Goal: Task Accomplishment & Management: Manage account settings

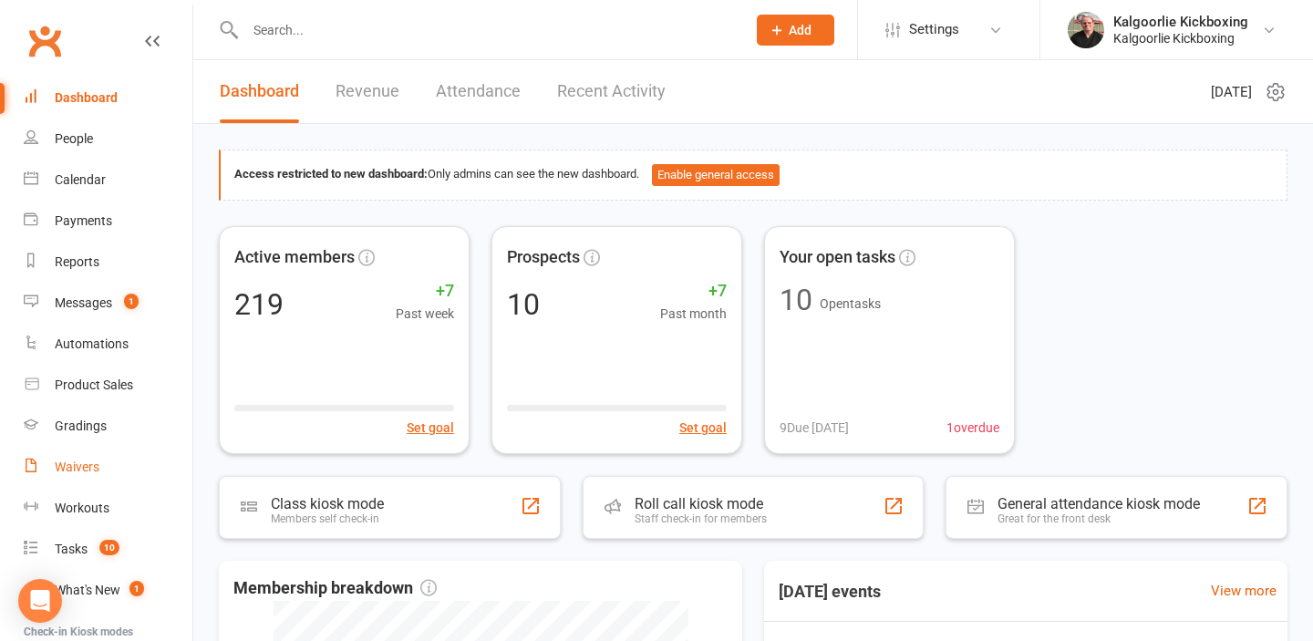
click at [98, 468] on div "Waivers" at bounding box center [77, 466] width 45 height 15
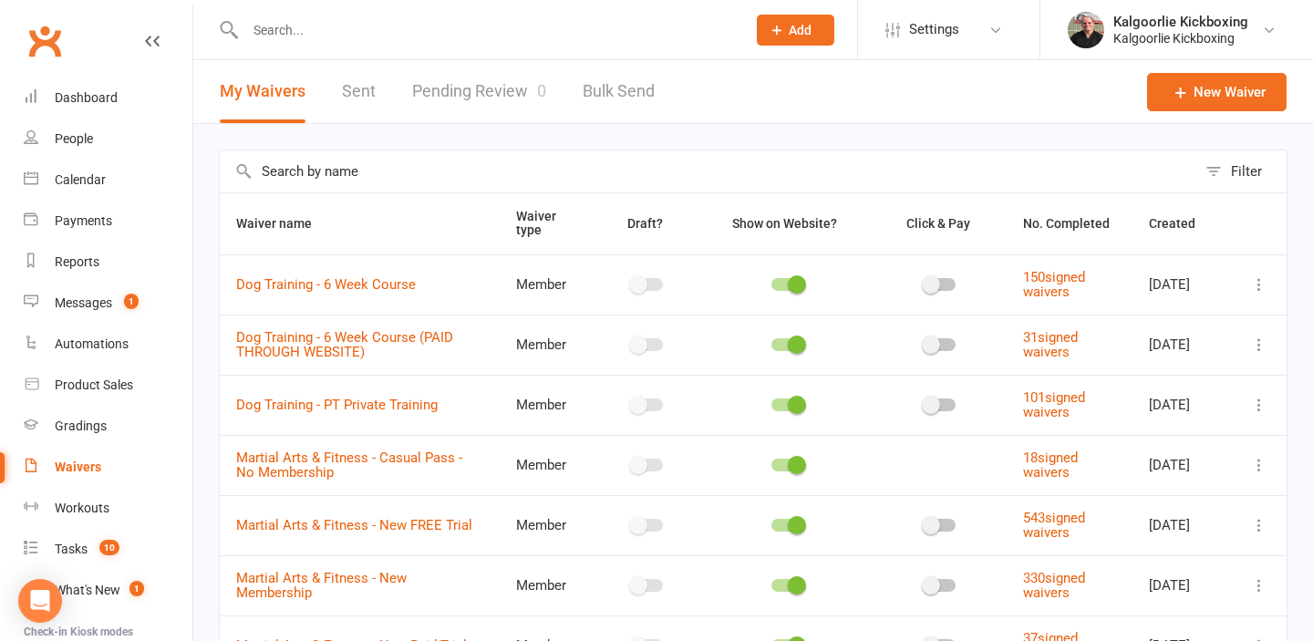
click at [461, 91] on link "Pending Review 0" at bounding box center [479, 91] width 134 height 63
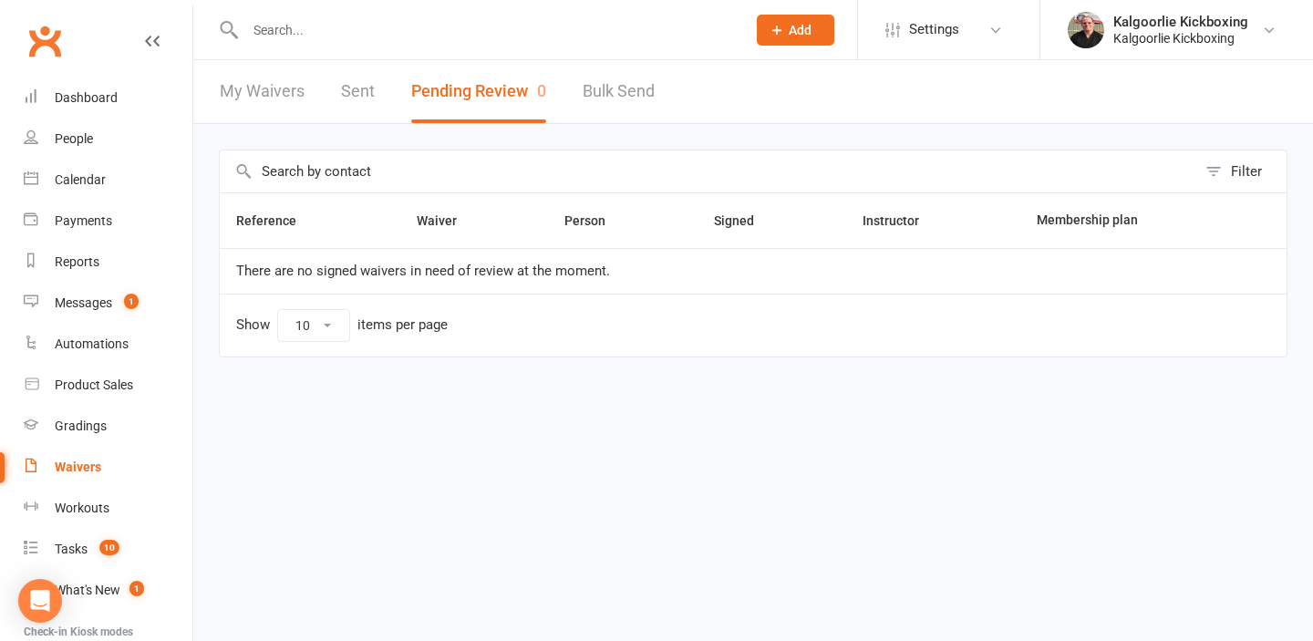
click at [479, 33] on input "text" at bounding box center [486, 30] width 493 height 26
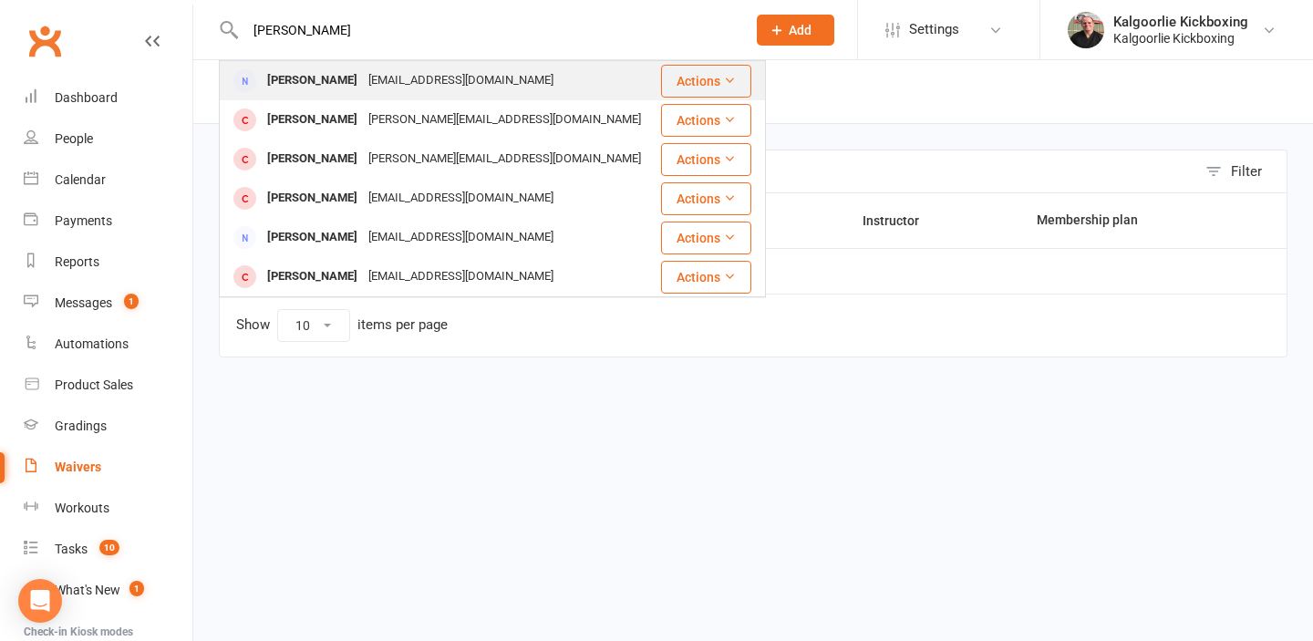
type input "joana"
click at [404, 84] on div "JoanaJacobs@gmail.com" at bounding box center [461, 80] width 196 height 26
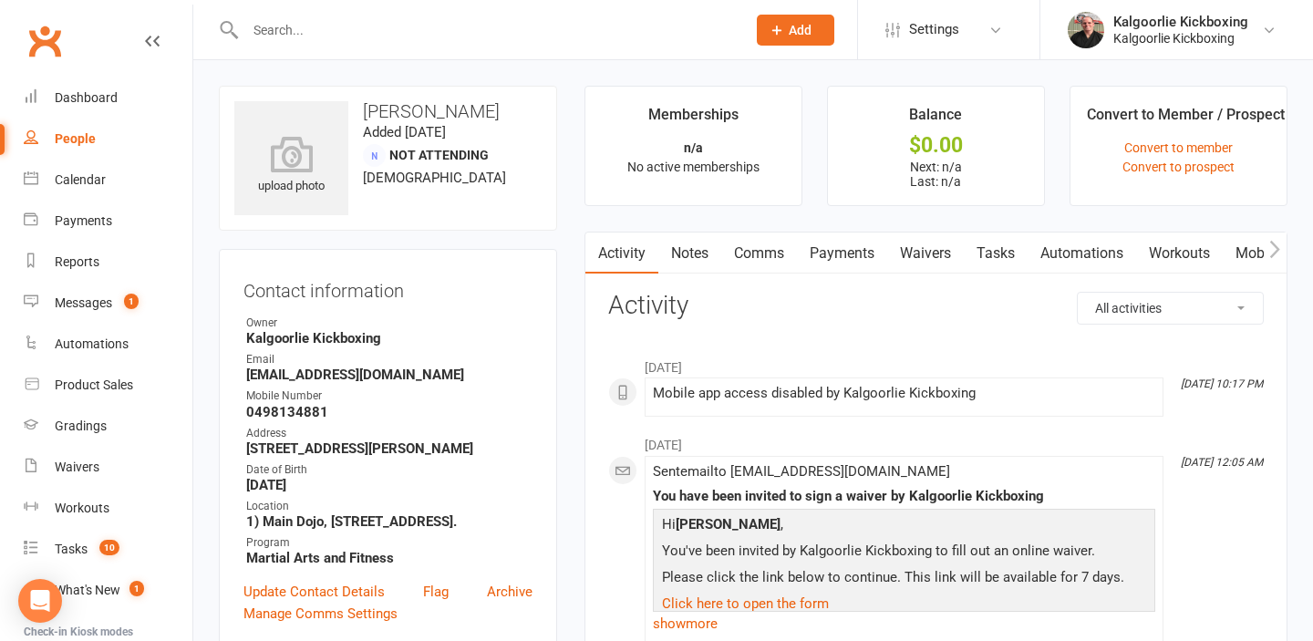
click at [938, 251] on link "Waivers" at bounding box center [925, 253] width 77 height 42
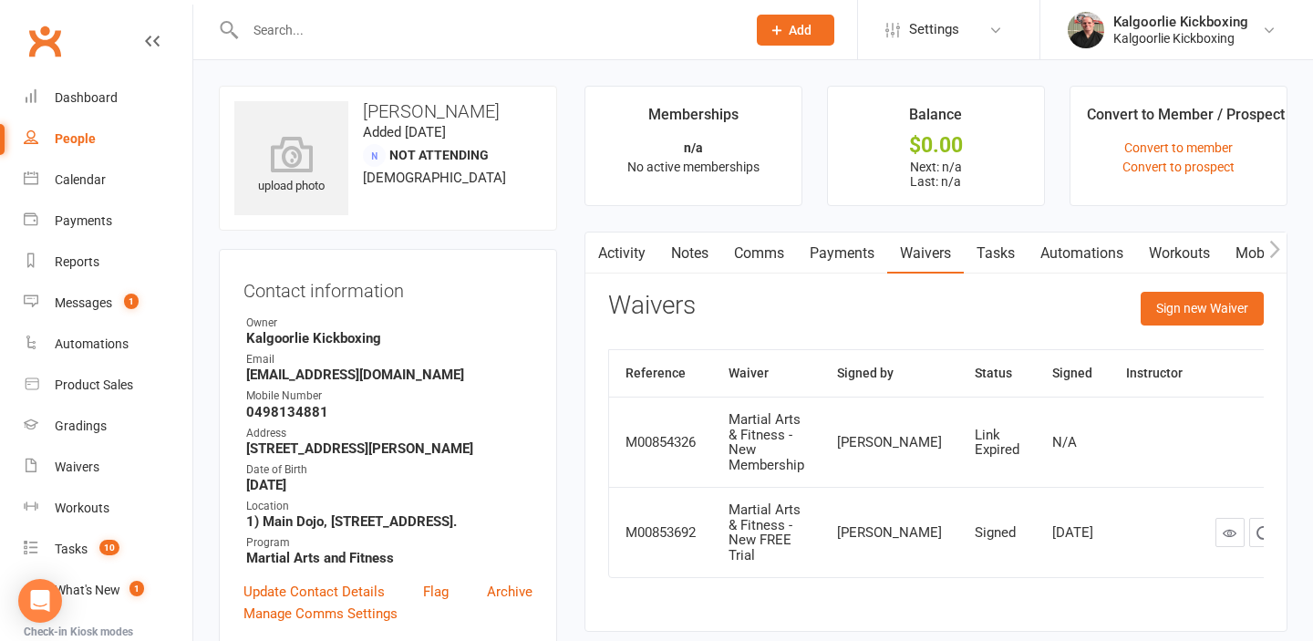
click at [559, 24] on input "text" at bounding box center [486, 30] width 493 height 26
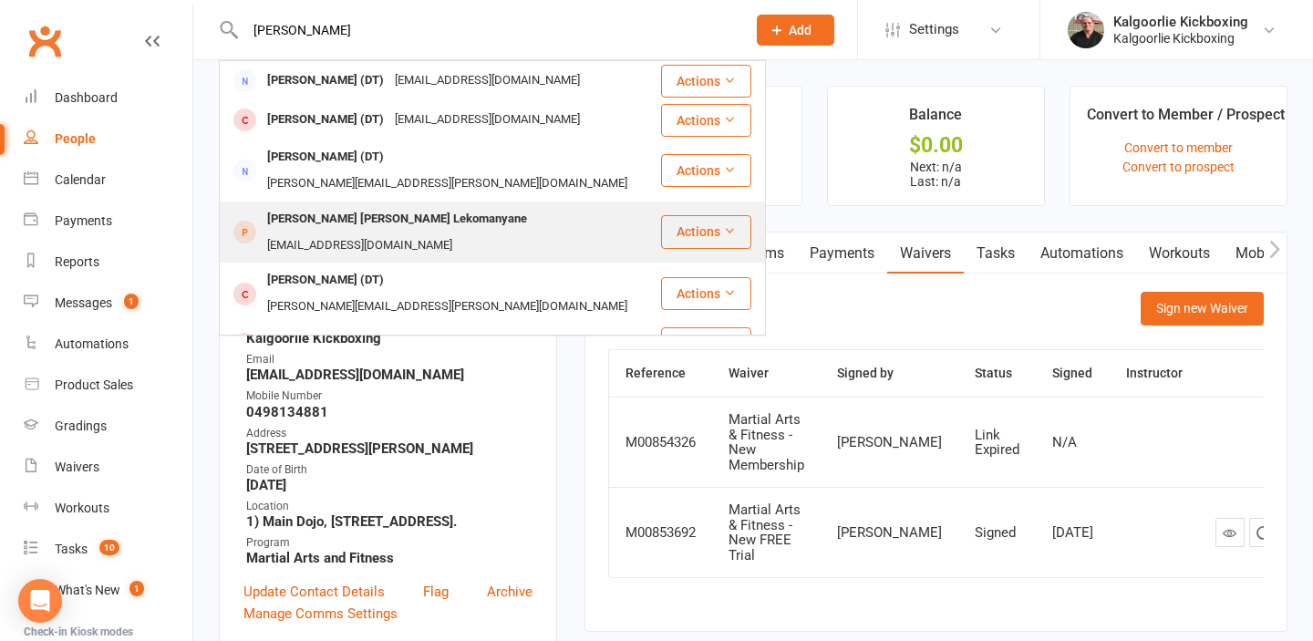
type input "carol"
click at [386, 206] on div "Carol Carol Lekomanyane" at bounding box center [397, 219] width 271 height 26
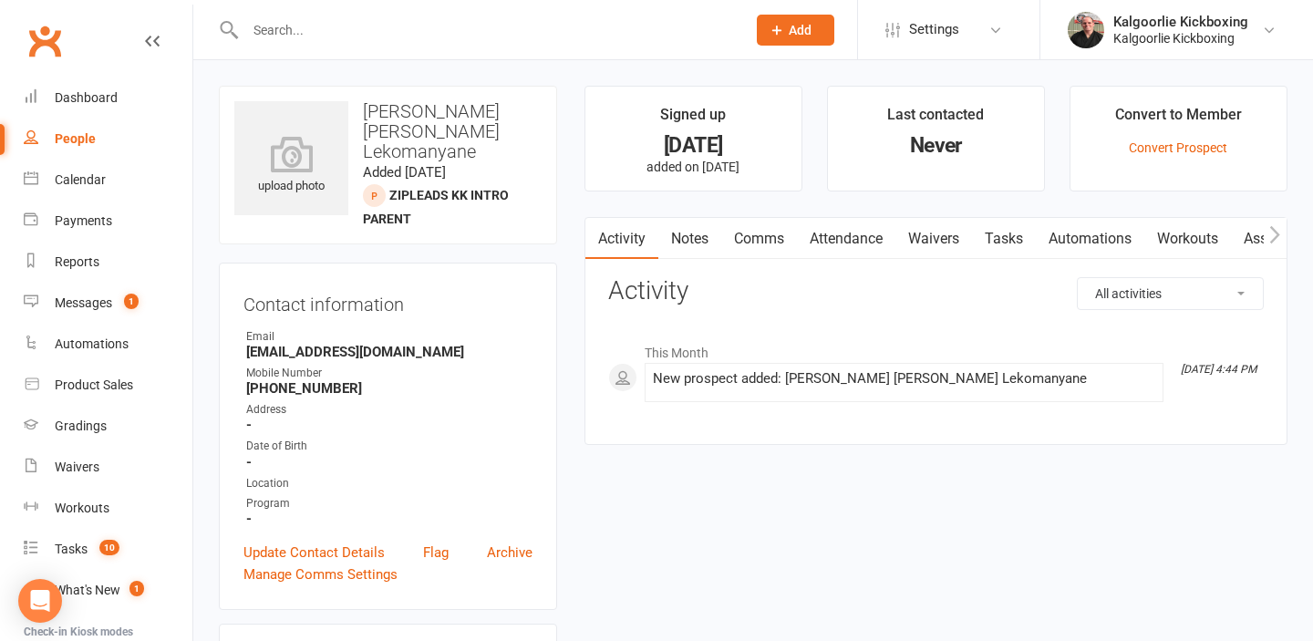
click at [932, 235] on link "Waivers" at bounding box center [933, 239] width 77 height 42
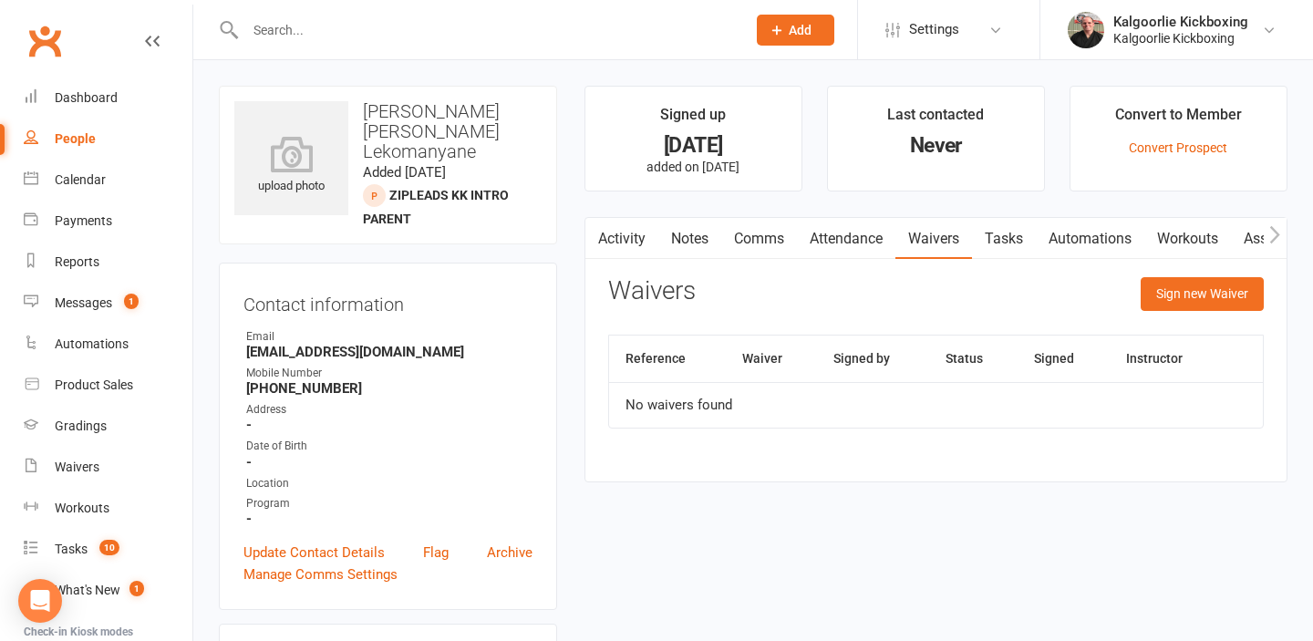
click at [448, 40] on input "text" at bounding box center [486, 30] width 493 height 26
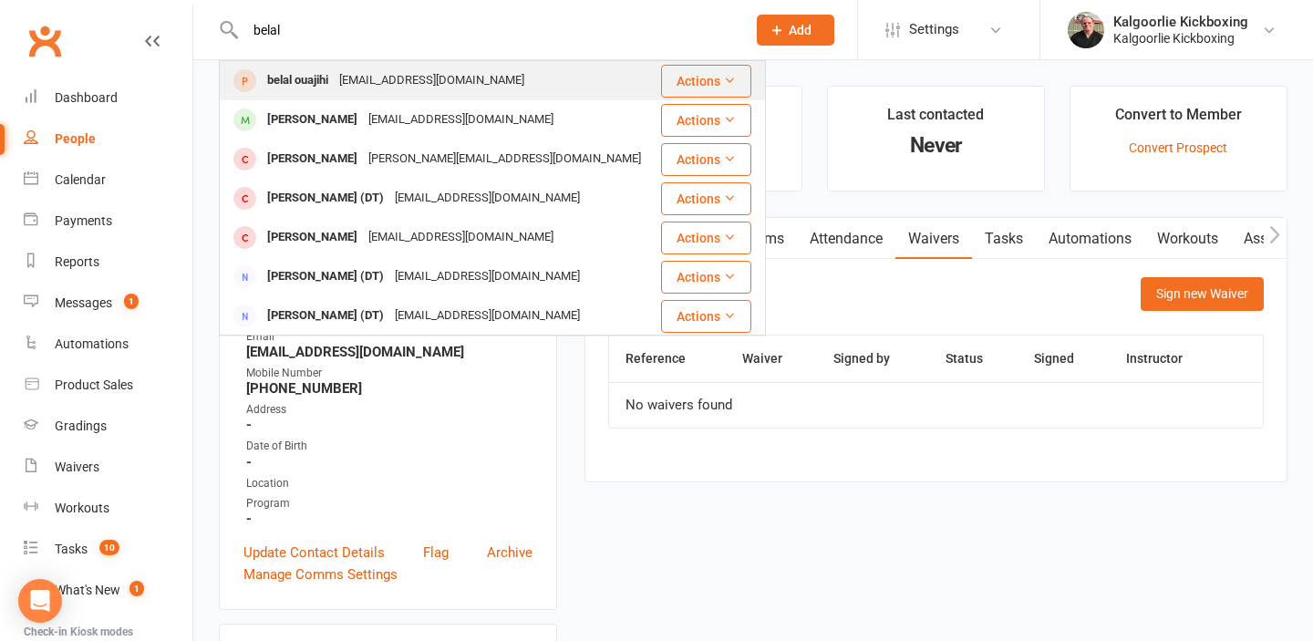
type input "belal"
click at [378, 77] on div "bouajihi3@gmail.com" at bounding box center [432, 80] width 196 height 26
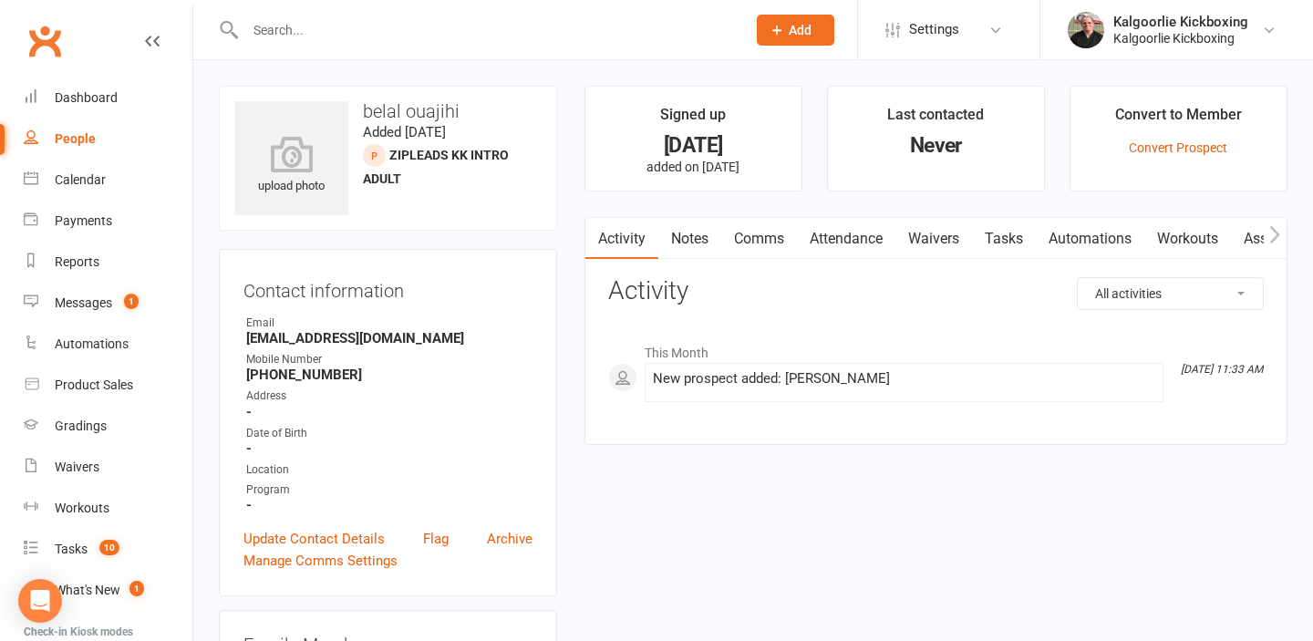
click at [932, 231] on link "Waivers" at bounding box center [933, 239] width 77 height 42
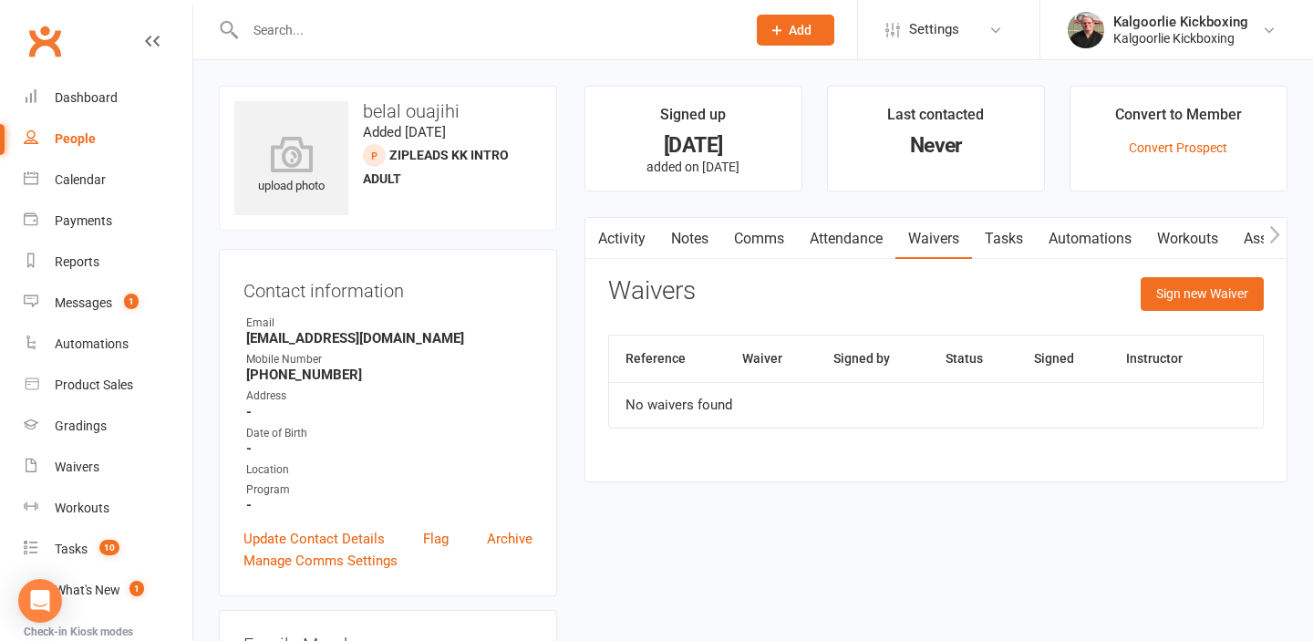
click at [589, 35] on input "text" at bounding box center [486, 30] width 493 height 26
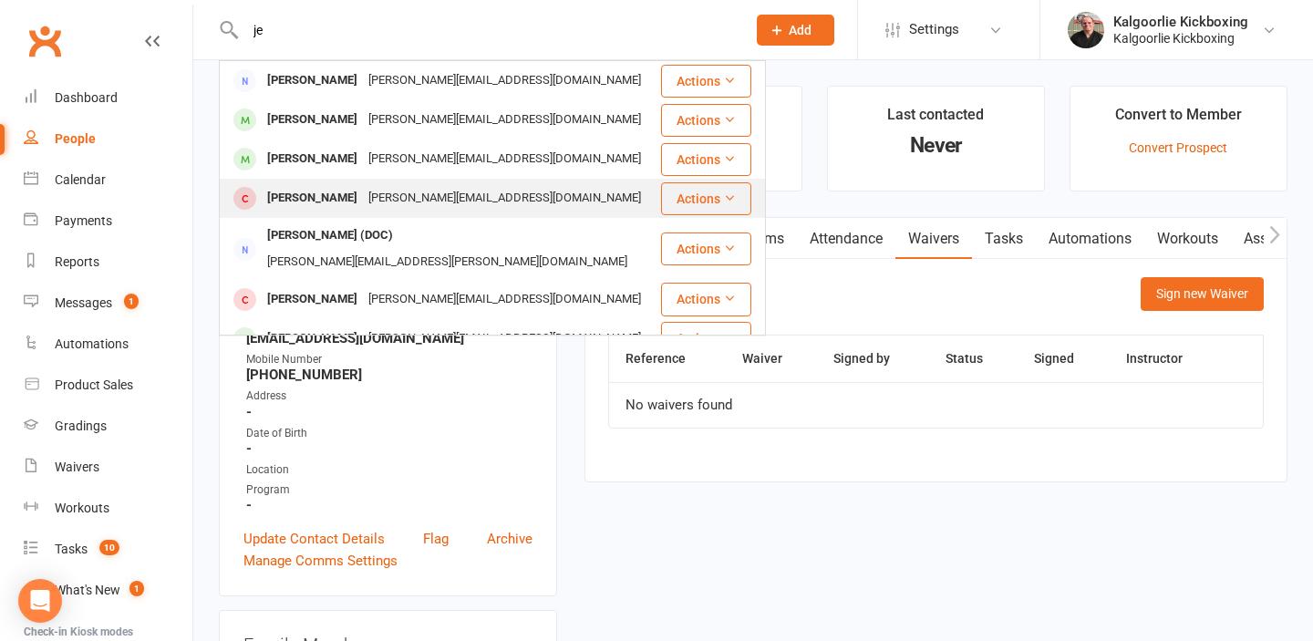
type input "j"
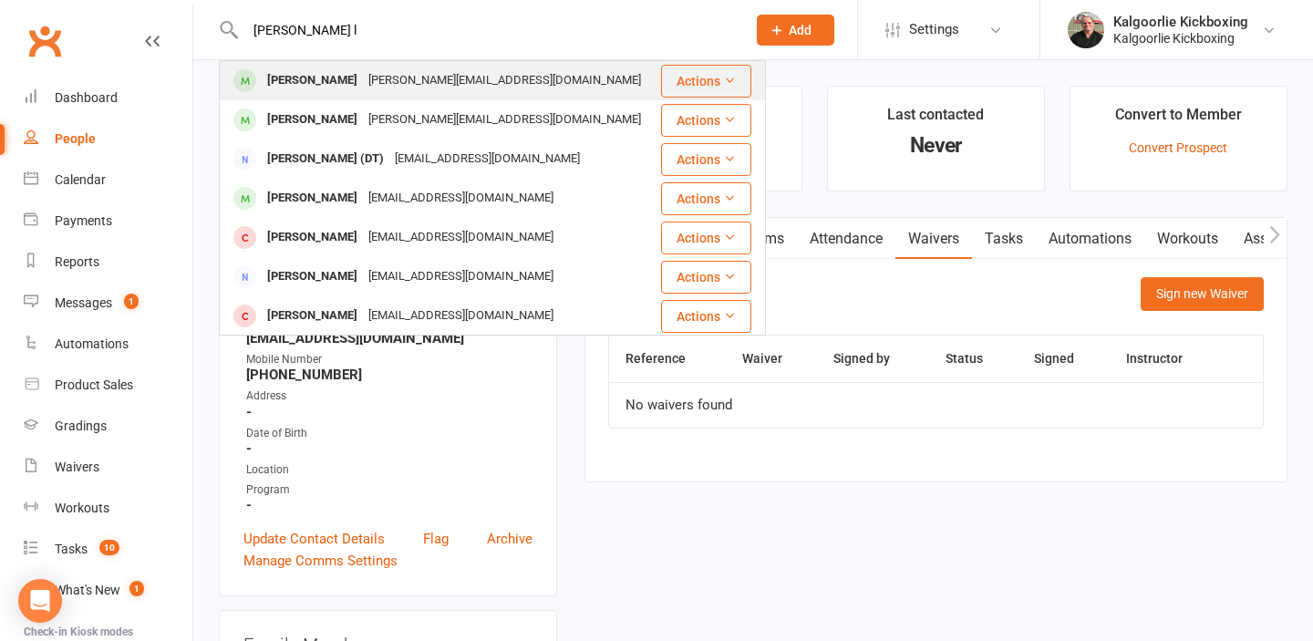
type input "pennie l"
click at [314, 81] on div "Penny Leon" at bounding box center [312, 80] width 101 height 26
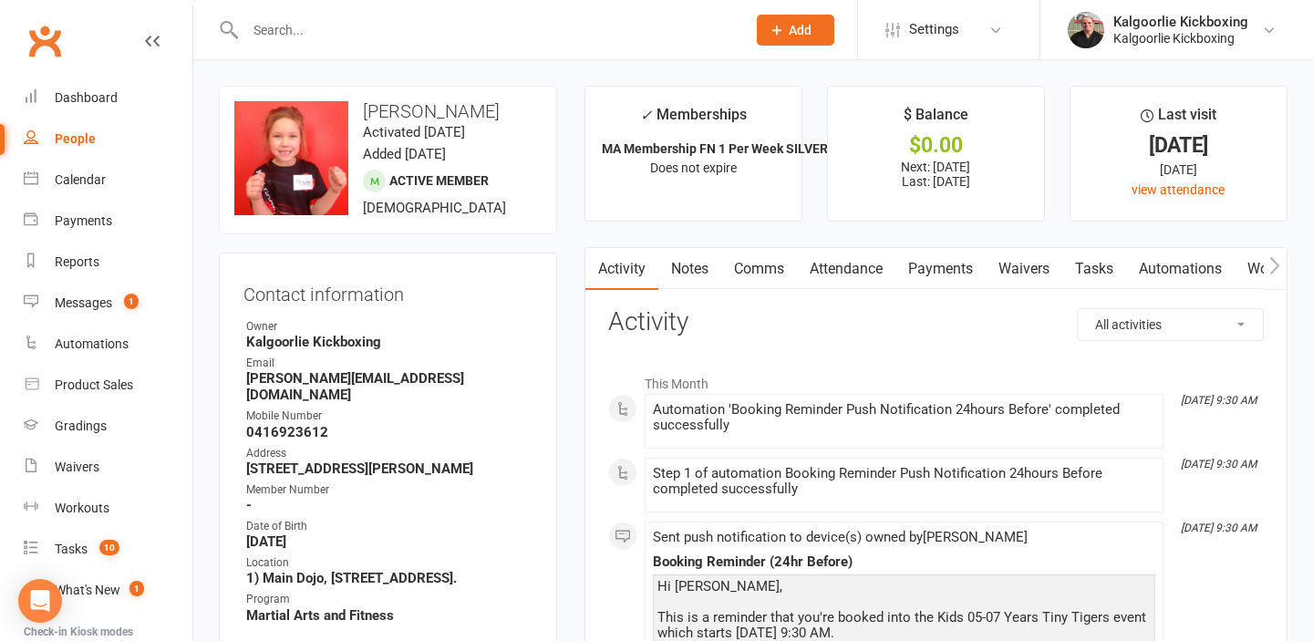
click at [929, 274] on link "Payments" at bounding box center [940, 269] width 90 height 42
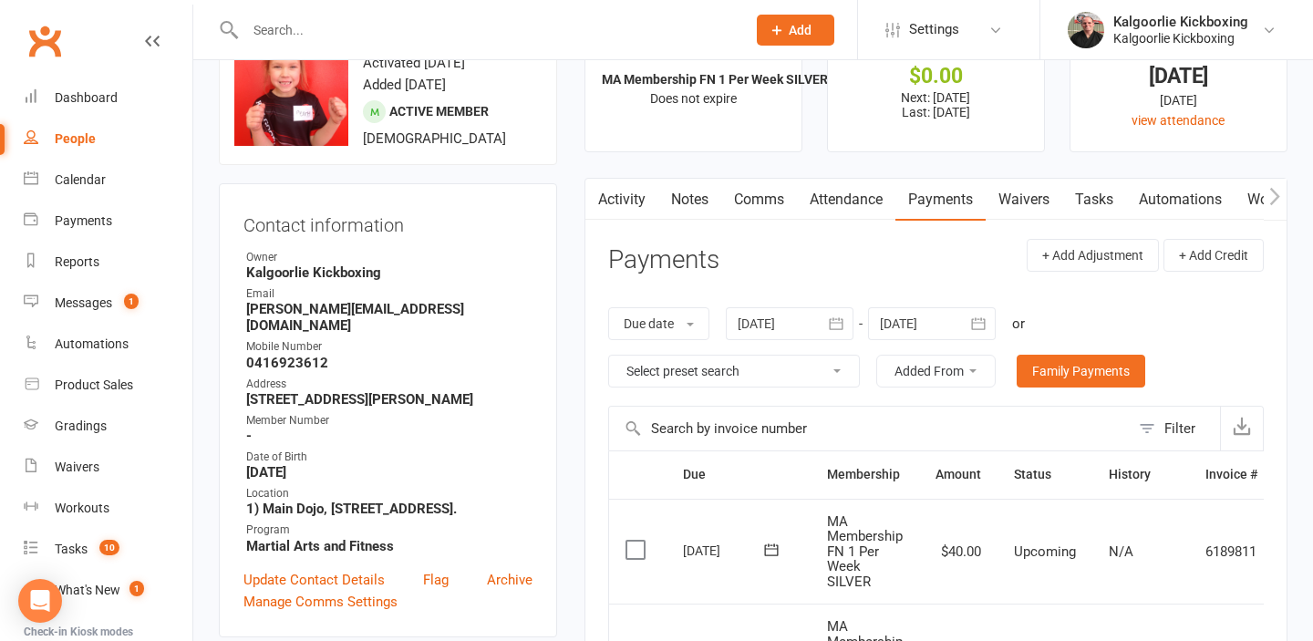
scroll to position [67, 0]
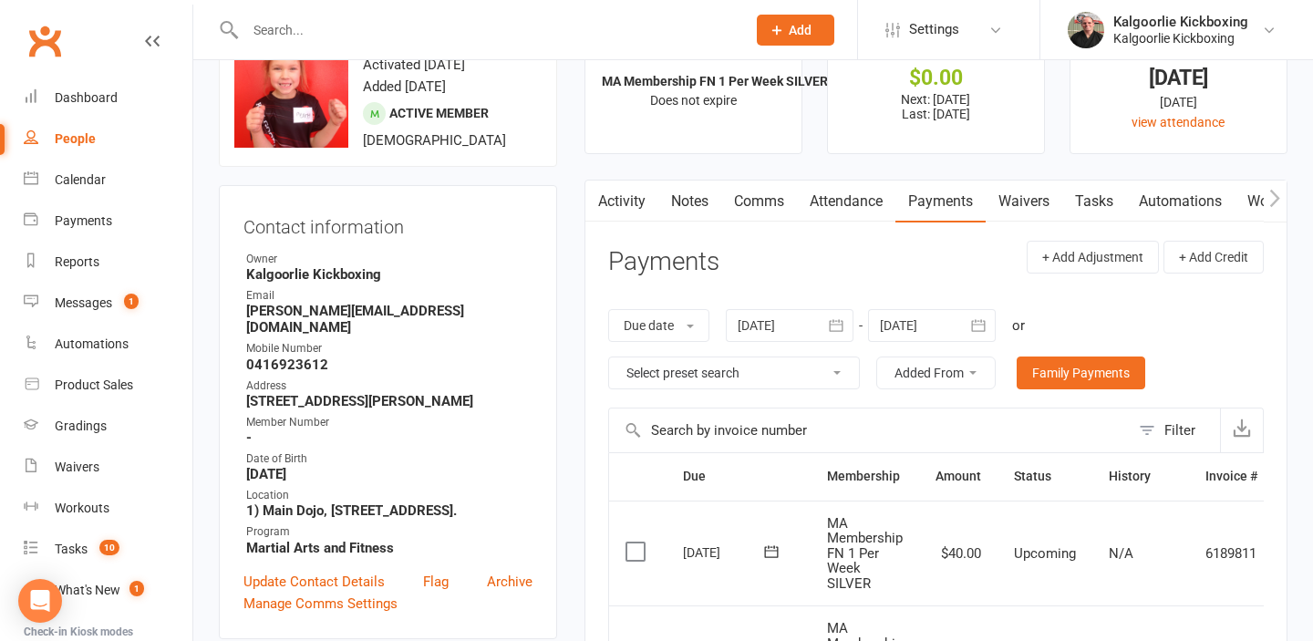
click at [842, 201] on link "Attendance" at bounding box center [846, 202] width 98 height 42
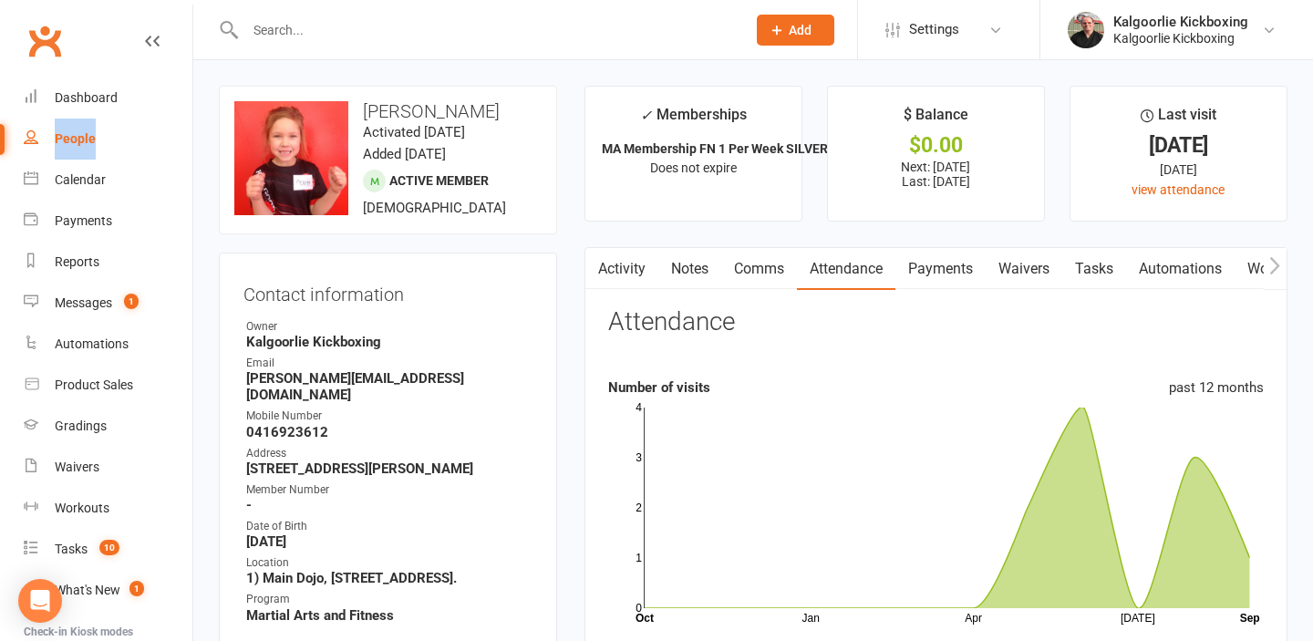
click at [937, 265] on link "Payments" at bounding box center [940, 269] width 90 height 42
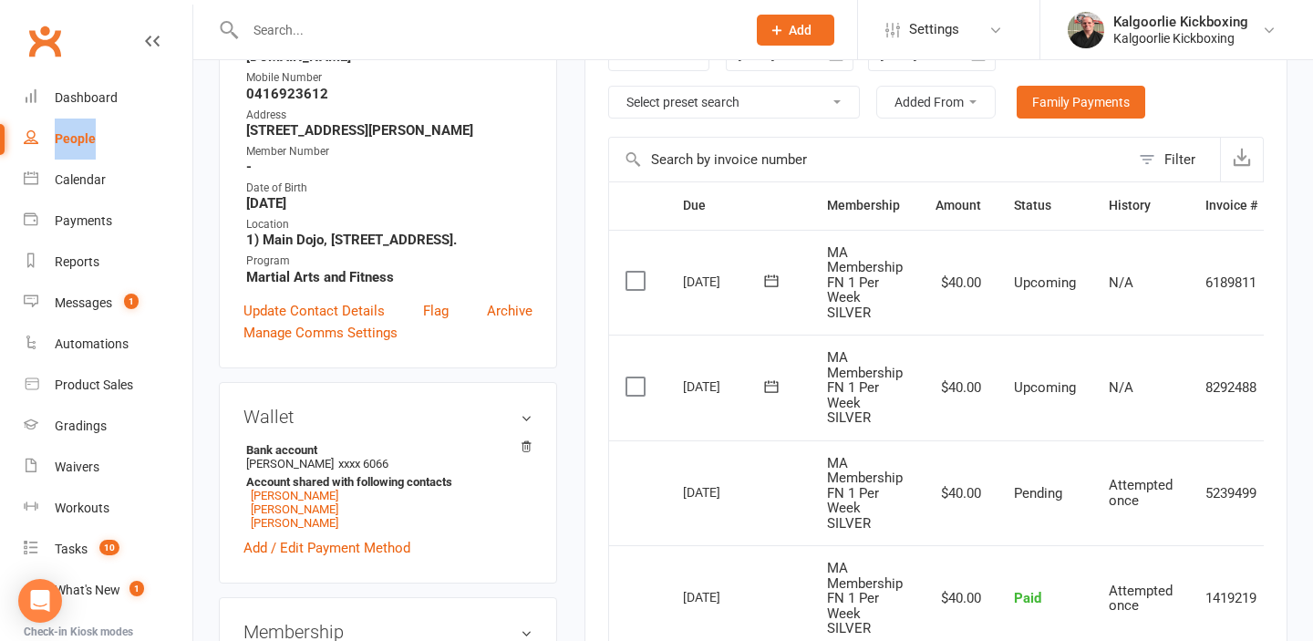
scroll to position [340, 0]
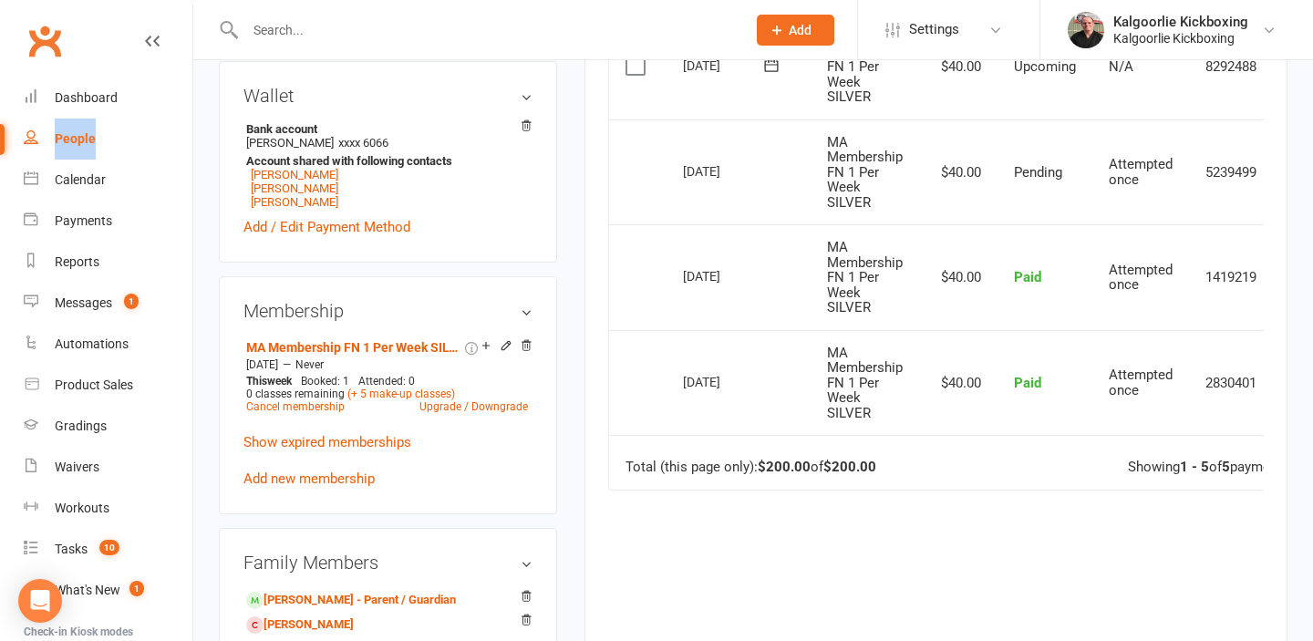
scroll to position [674, 0]
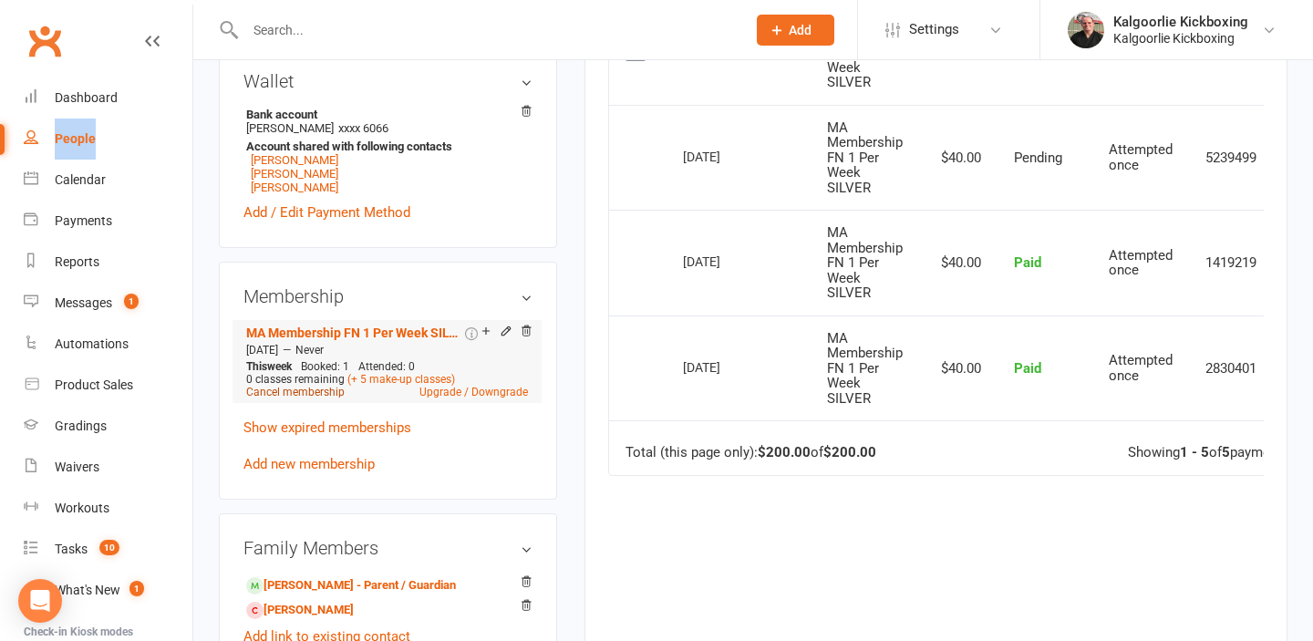
click at [312, 386] on link "Cancel membership" at bounding box center [295, 392] width 98 height 13
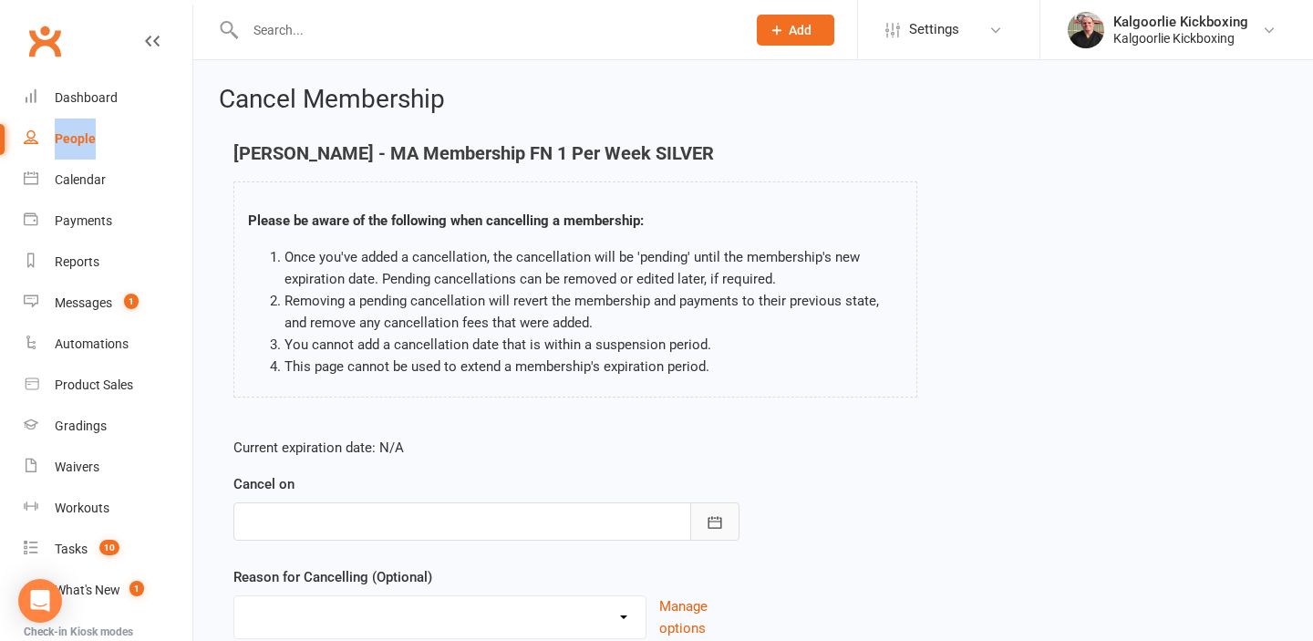
click at [715, 526] on icon "button" at bounding box center [715, 522] width 18 height 18
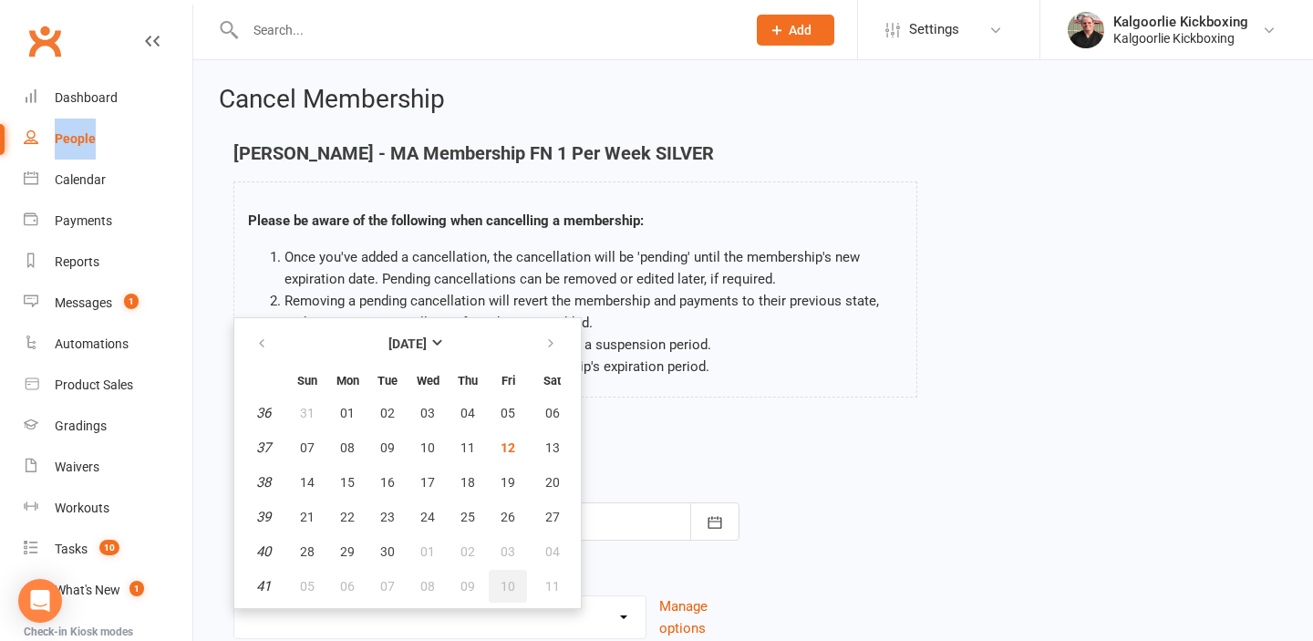
click at [510, 582] on span "10" at bounding box center [507, 586] width 15 height 15
type input "10 Oct 2025"
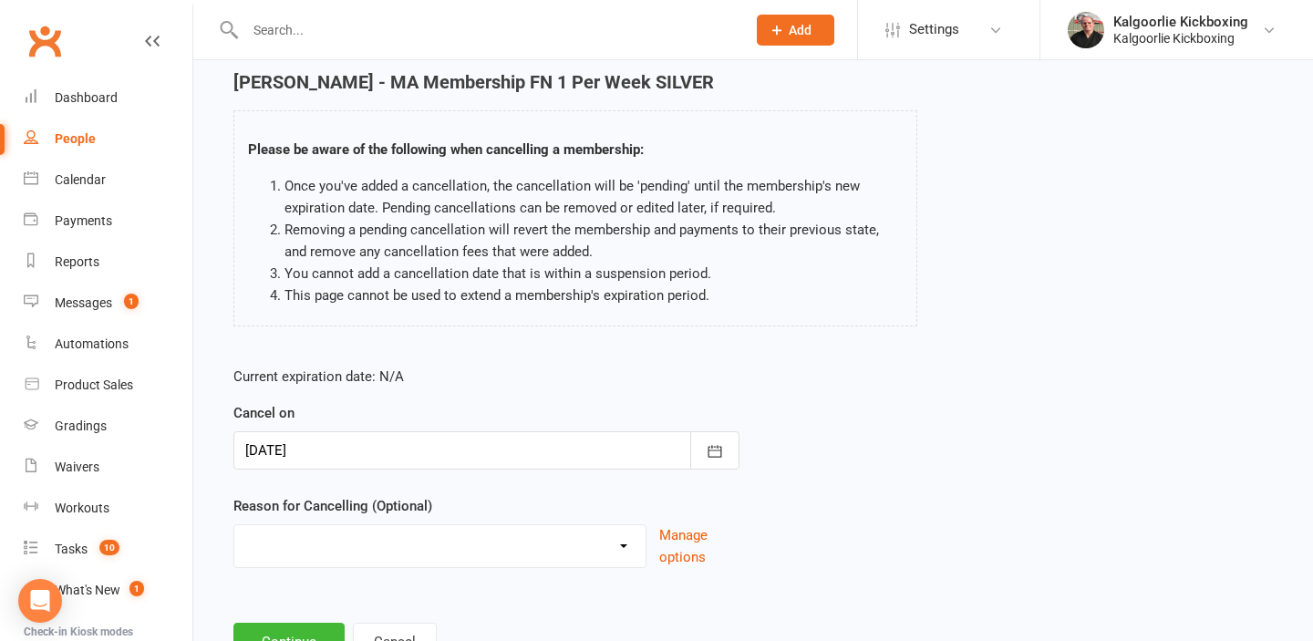
scroll to position [77, 0]
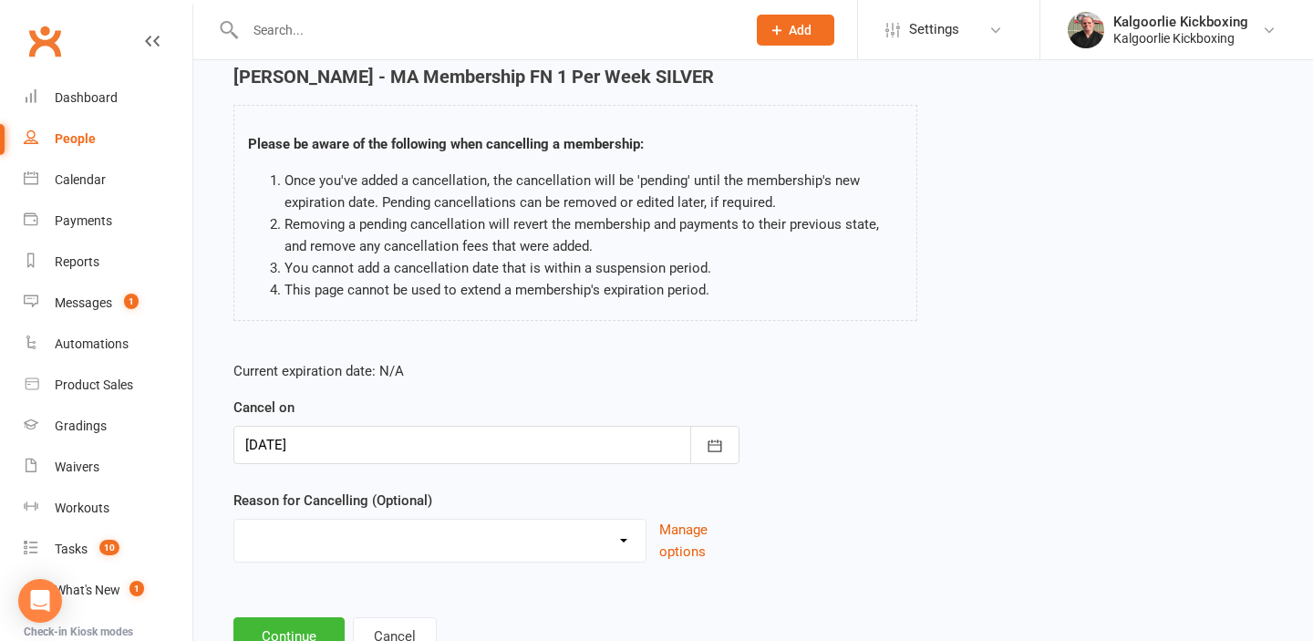
click at [502, 553] on select "Change of Membership Did not enjoy intro lesson Excessive default payments Fami…" at bounding box center [439, 538] width 411 height 36
select select "7"
click at [234, 520] on select "Change of Membership Did not enjoy intro lesson Excessive default payments Fami…" at bounding box center [439, 538] width 411 height 36
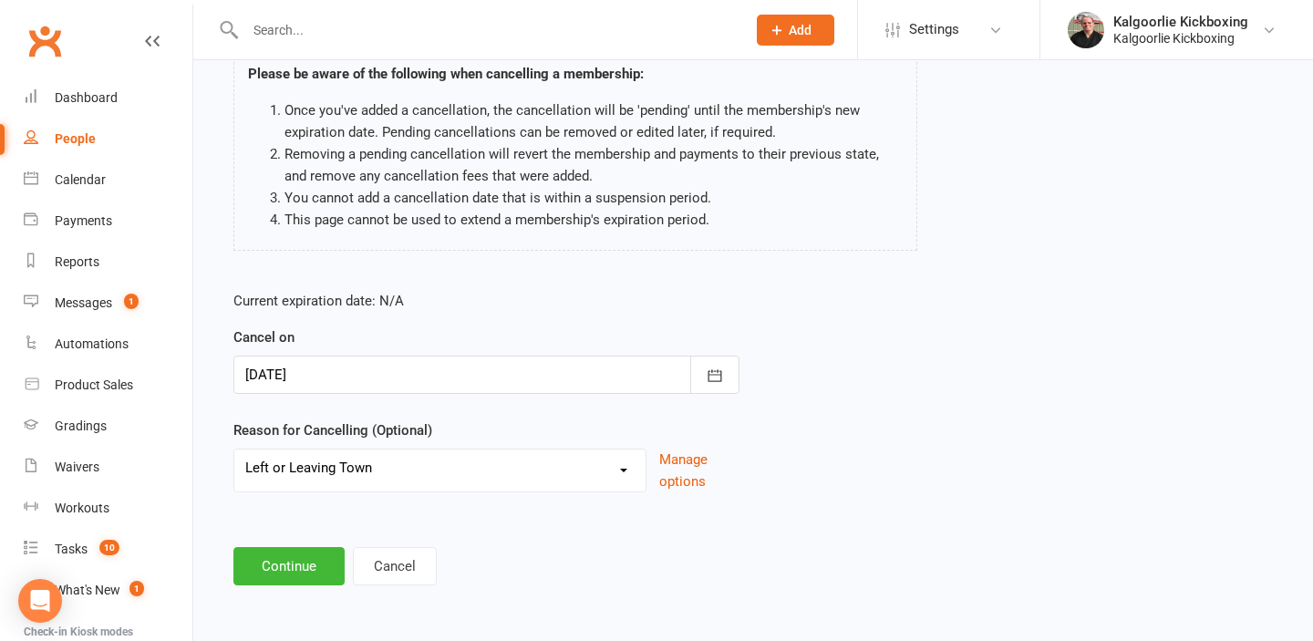
scroll to position [145, 0]
click at [290, 562] on button "Continue" at bounding box center [288, 568] width 111 height 38
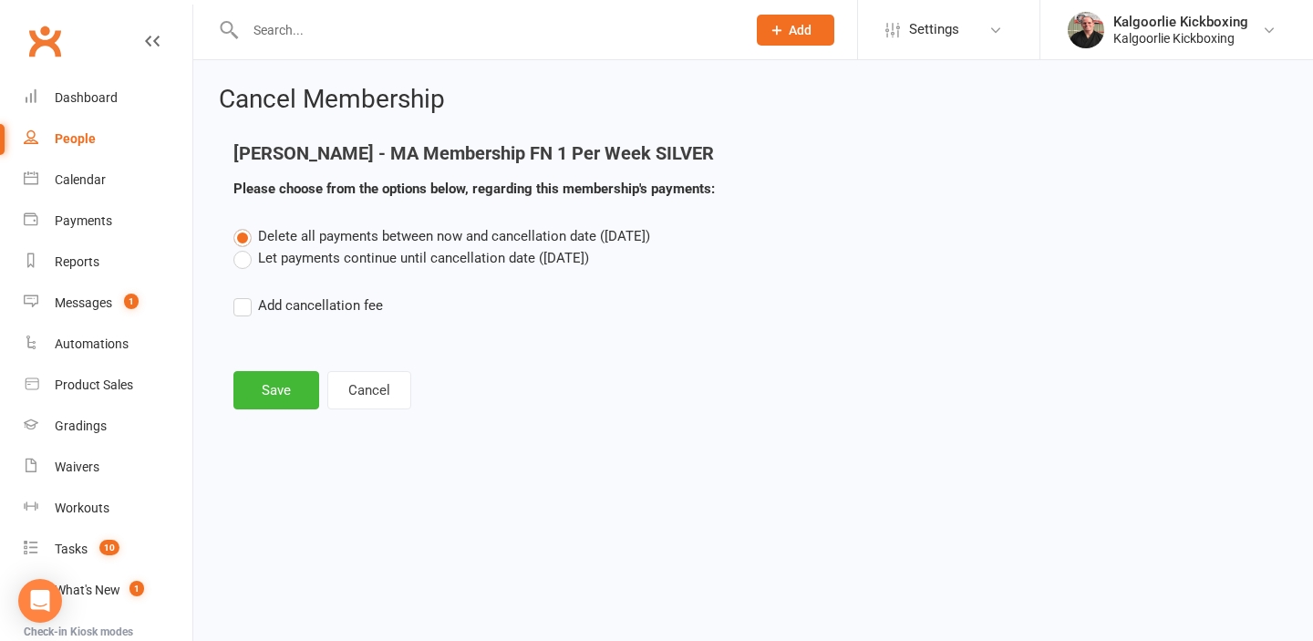
click at [242, 263] on label "Let payments continue until cancellation date (Oct 10, 2025)" at bounding box center [411, 258] width 356 height 22
click at [242, 247] on input "Let payments continue until cancellation date (Oct 10, 2025)" at bounding box center [239, 247] width 12 height 0
click at [280, 392] on button "Save" at bounding box center [276, 390] width 86 height 38
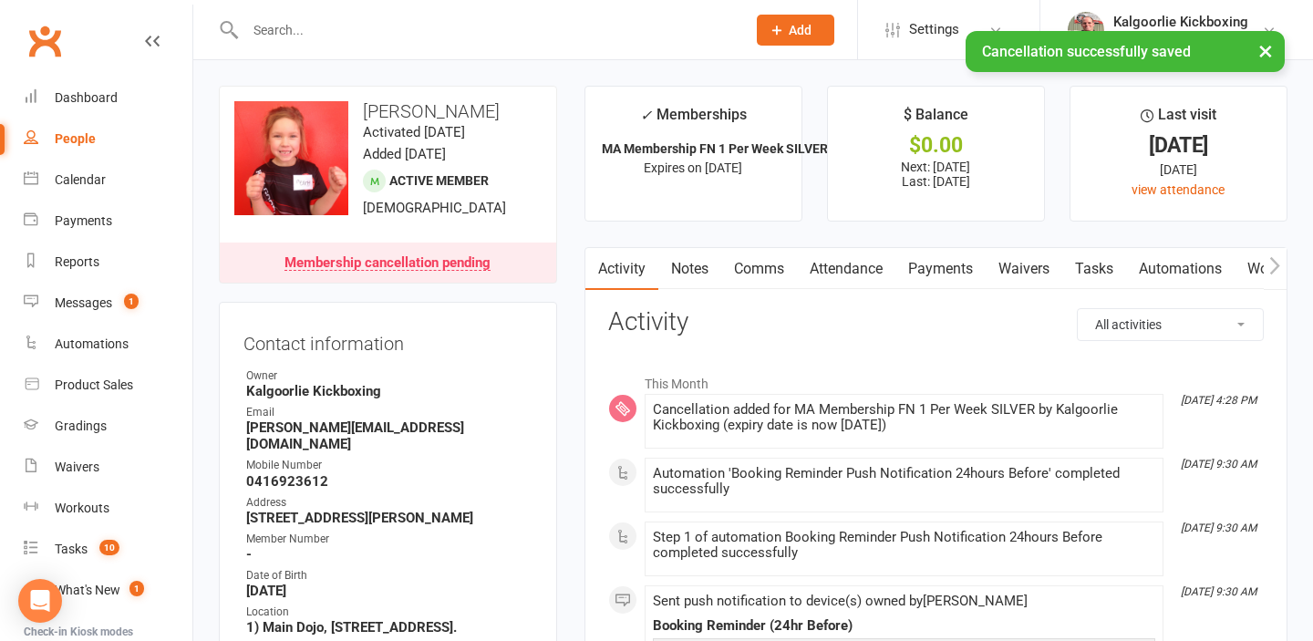
click at [940, 273] on link "Payments" at bounding box center [940, 269] width 90 height 42
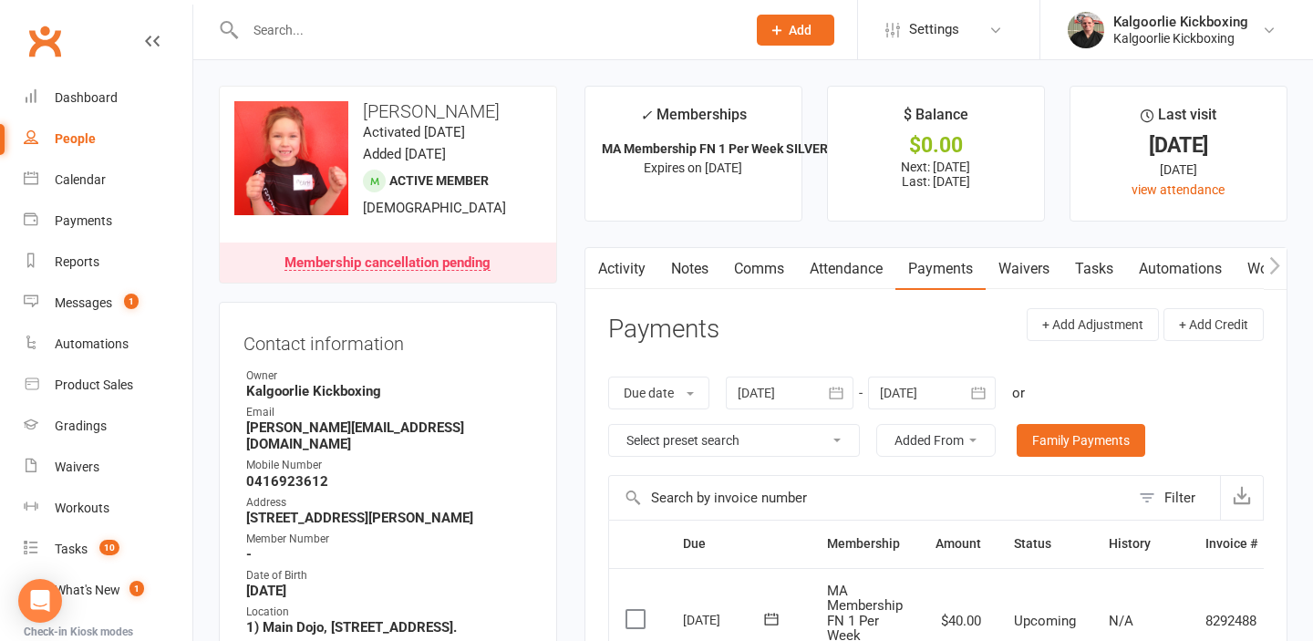
click at [832, 263] on link "Attendance" at bounding box center [846, 269] width 98 height 42
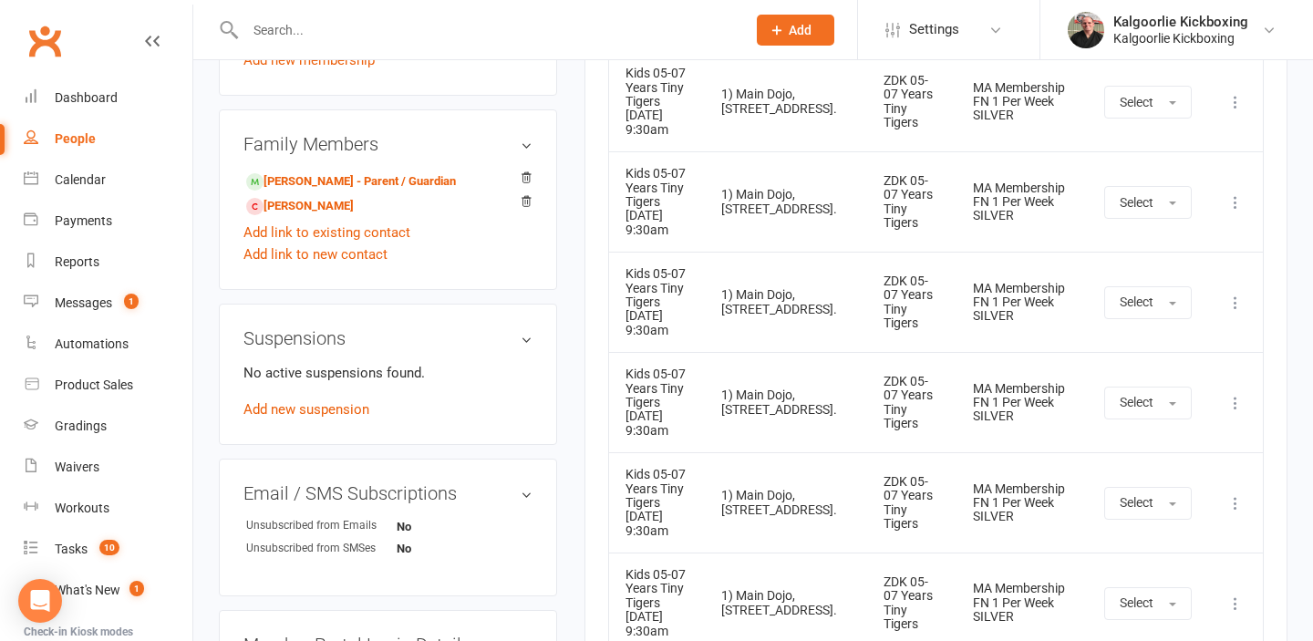
scroll to position [1130, 0]
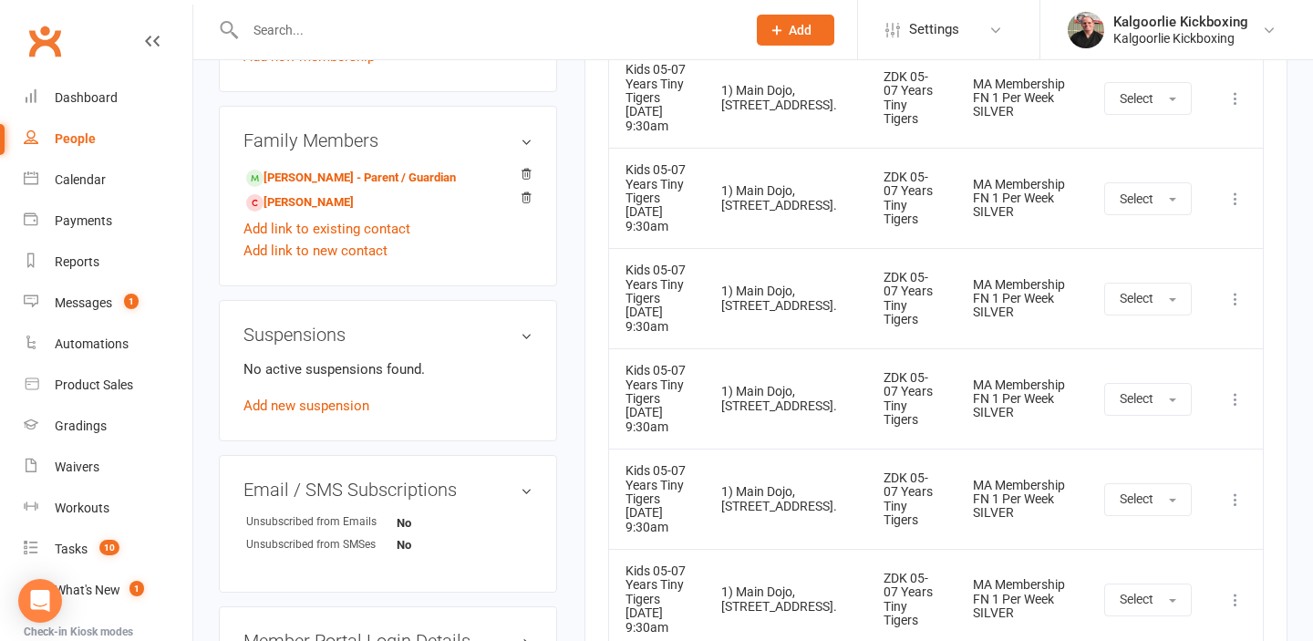
click at [1234, 400] on icon at bounding box center [1235, 399] width 18 height 18
click at [1152, 506] on link "Remove booking" at bounding box center [1155, 508] width 181 height 36
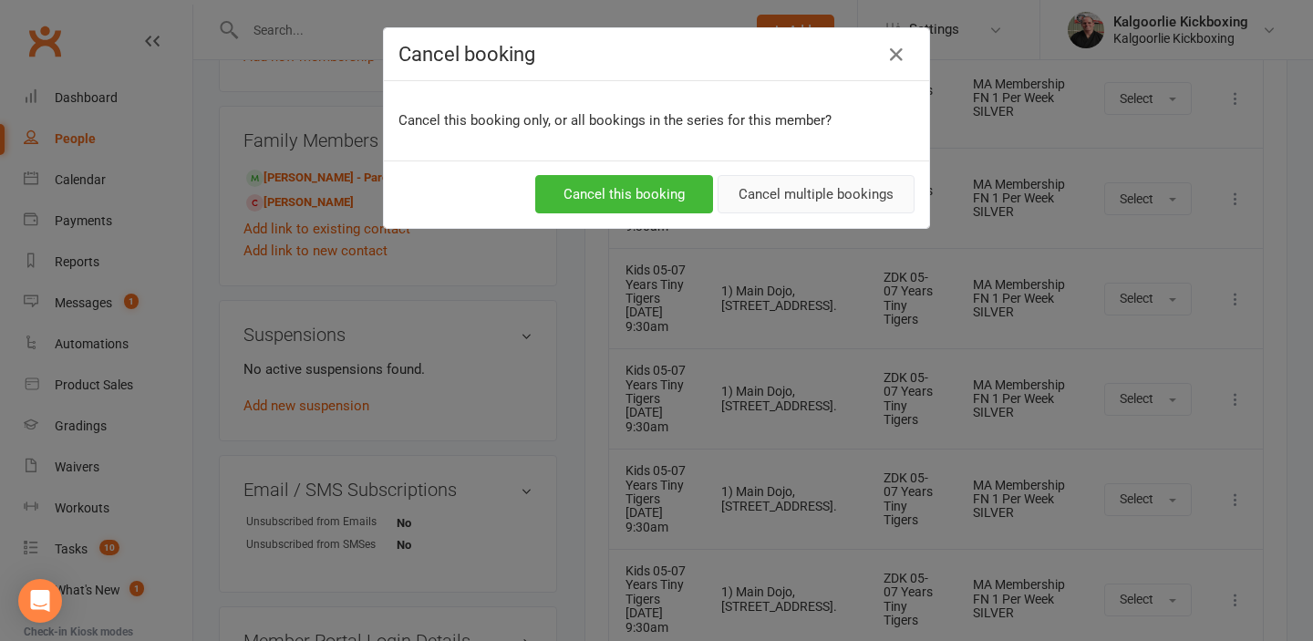
click at [800, 191] on button "Cancel multiple bookings" at bounding box center [815, 194] width 197 height 38
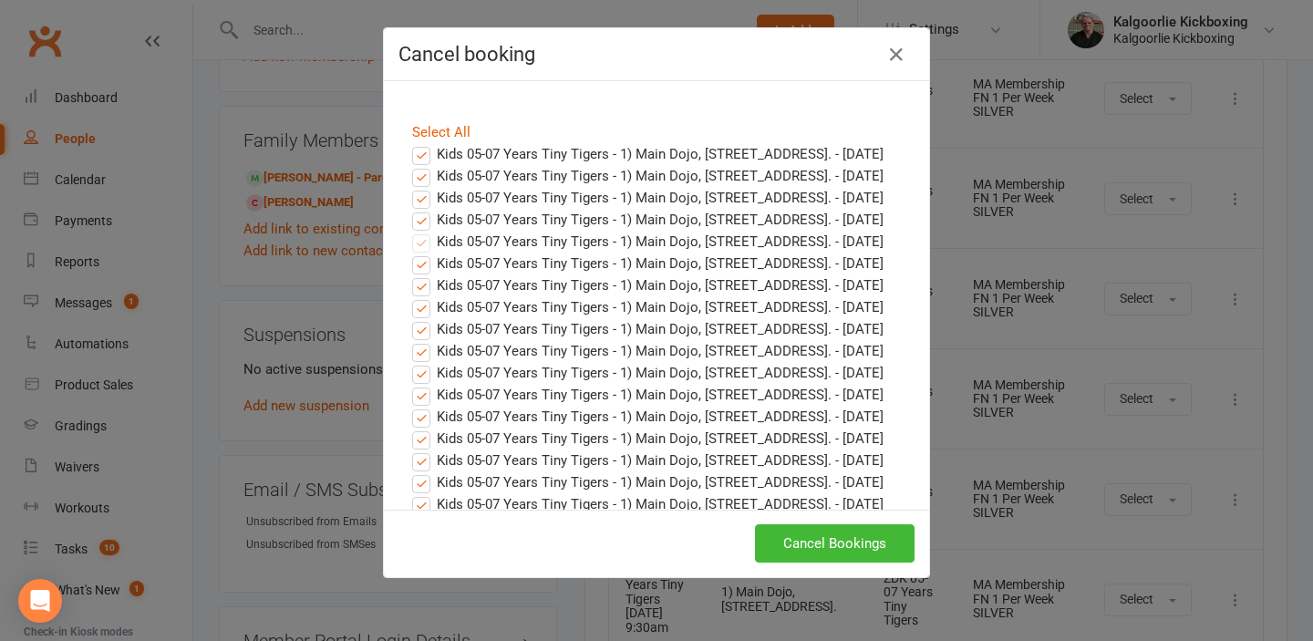
click at [424, 225] on label "Kids 05-07 Years Tiny Tigers - 1) Main Dojo, 224 Hare Street. - Oct 04, 2025" at bounding box center [647, 220] width 471 height 22
click at [410, 209] on input "Kids 05-07 Years Tiny Tigers - 1) Main Dojo, 224 Hare Street. - Oct 04, 2025" at bounding box center [404, 209] width 12 height 0
click at [424, 198] on label "Kids 05-07 Years Tiny Tigers - 1) Main Dojo, 224 Hare Street. - Sep 27, 2025" at bounding box center [647, 198] width 471 height 22
click at [410, 187] on input "Kids 05-07 Years Tiny Tigers - 1) Main Dojo, 224 Hare Street. - Sep 27, 2025" at bounding box center [404, 187] width 12 height 0
click at [422, 177] on label "Kids 05-07 Years Tiny Tigers - 1) Main Dojo, 224 Hare Street. - Sep 20, 2025" at bounding box center [647, 176] width 471 height 22
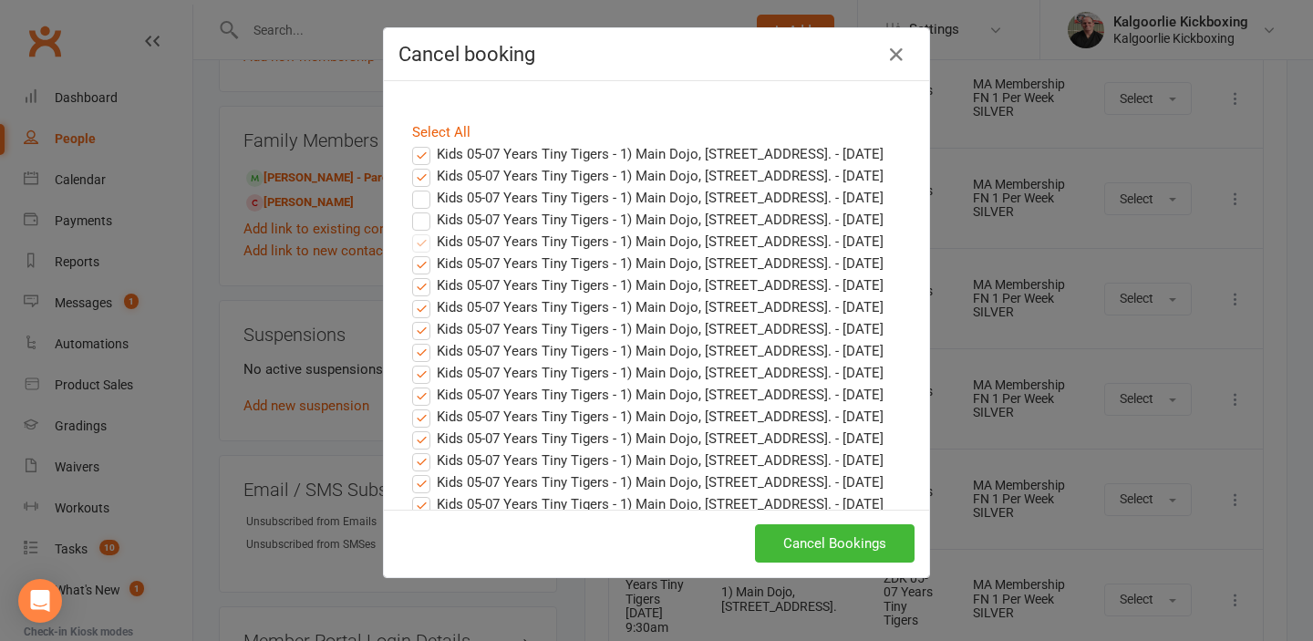
click at [410, 165] on input "Kids 05-07 Years Tiny Tigers - 1) Main Dojo, 224 Hare Street. - Sep 20, 2025" at bounding box center [404, 165] width 12 height 0
click at [422, 160] on label "Kids 05-07 Years Tiny Tigers - 1) Main Dojo, 224 Hare Street. - Sep 13, 2025" at bounding box center [647, 154] width 471 height 22
click at [410, 143] on input "Kids 05-07 Years Tiny Tigers - 1) Main Dojo, 224 Hare Street. - Sep 13, 2025" at bounding box center [404, 143] width 12 height 0
click at [808, 543] on button "Cancel Bookings" at bounding box center [835, 543] width 160 height 38
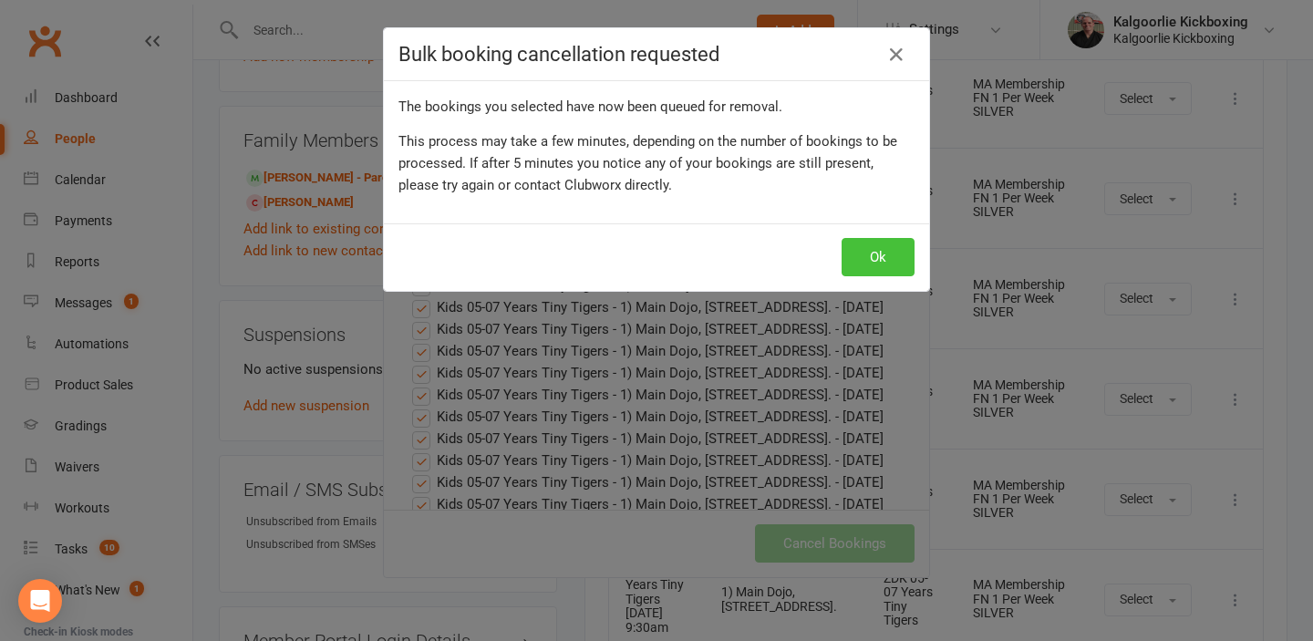
click at [865, 263] on button "Ok" at bounding box center [877, 257] width 73 height 38
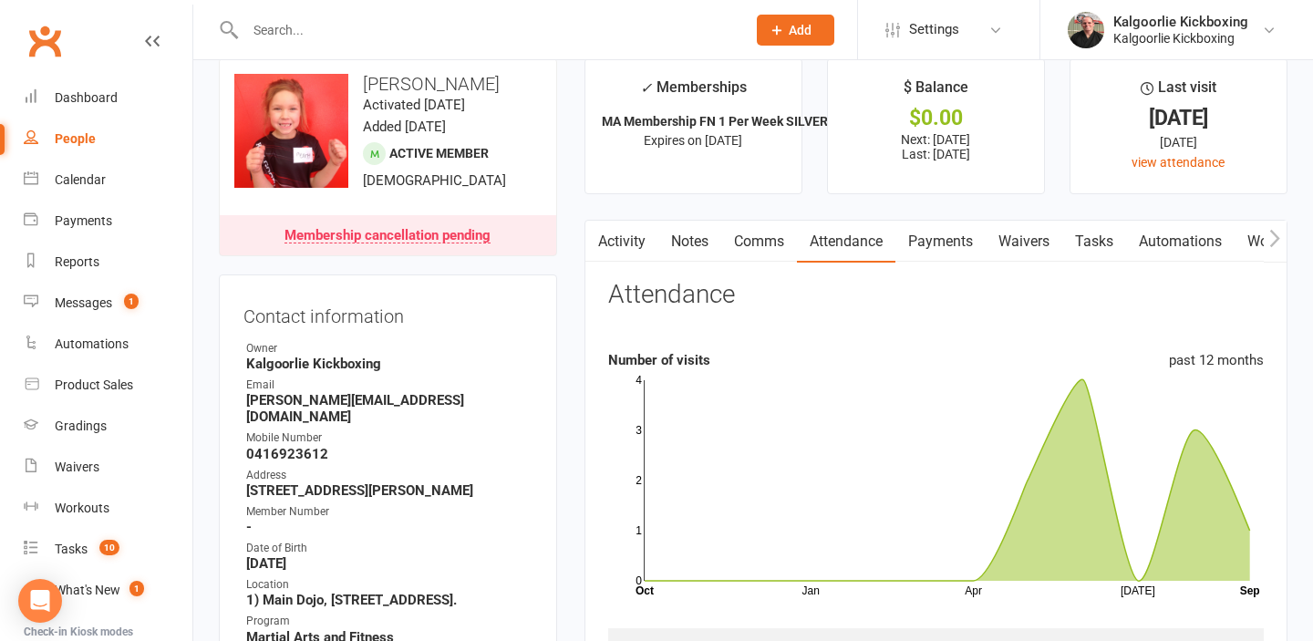
scroll to position [1, 0]
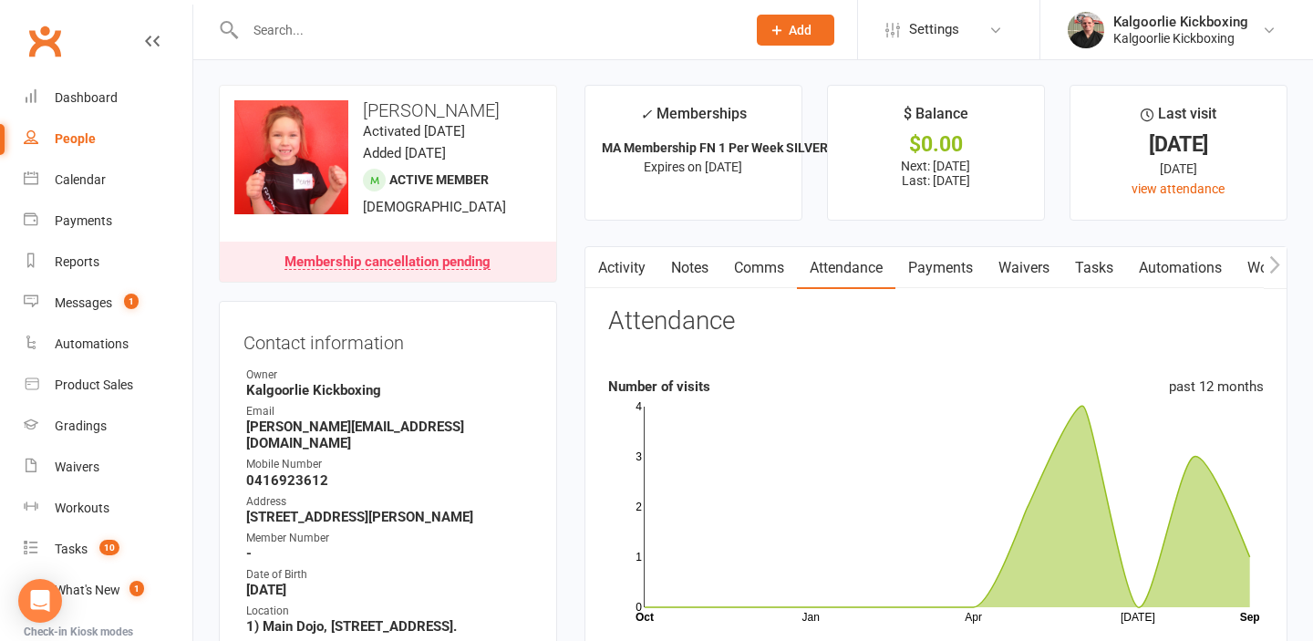
click at [934, 252] on link "Payments" at bounding box center [940, 268] width 90 height 42
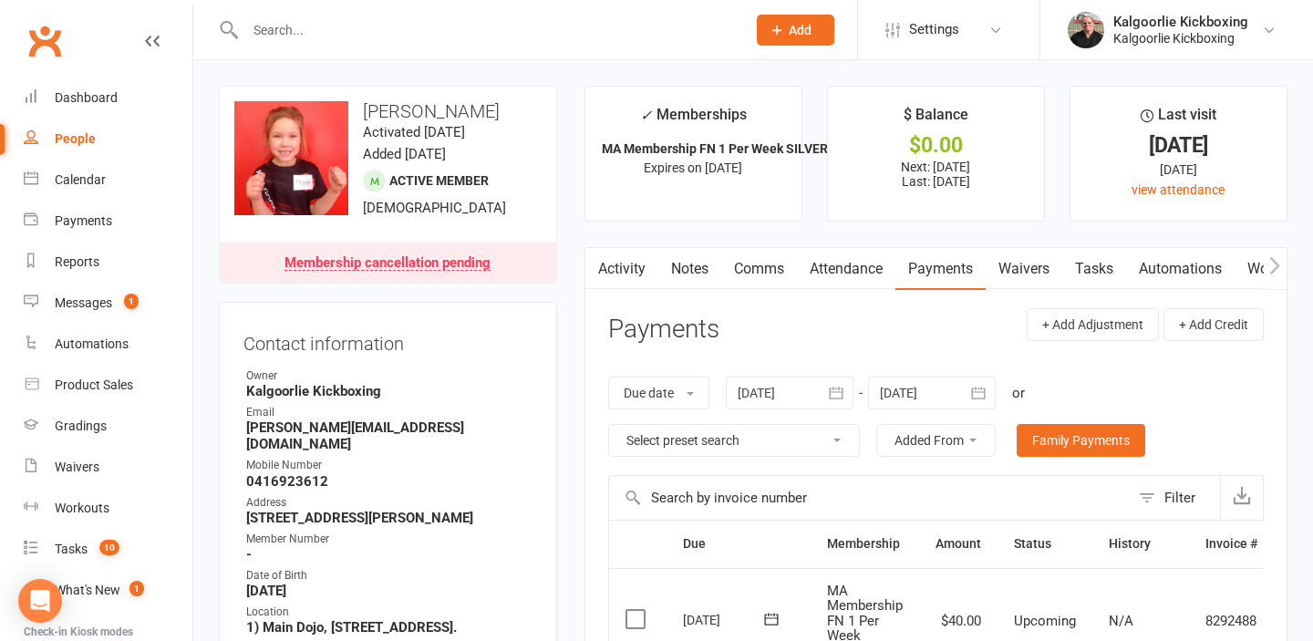
click at [838, 264] on link "Attendance" at bounding box center [846, 269] width 98 height 42
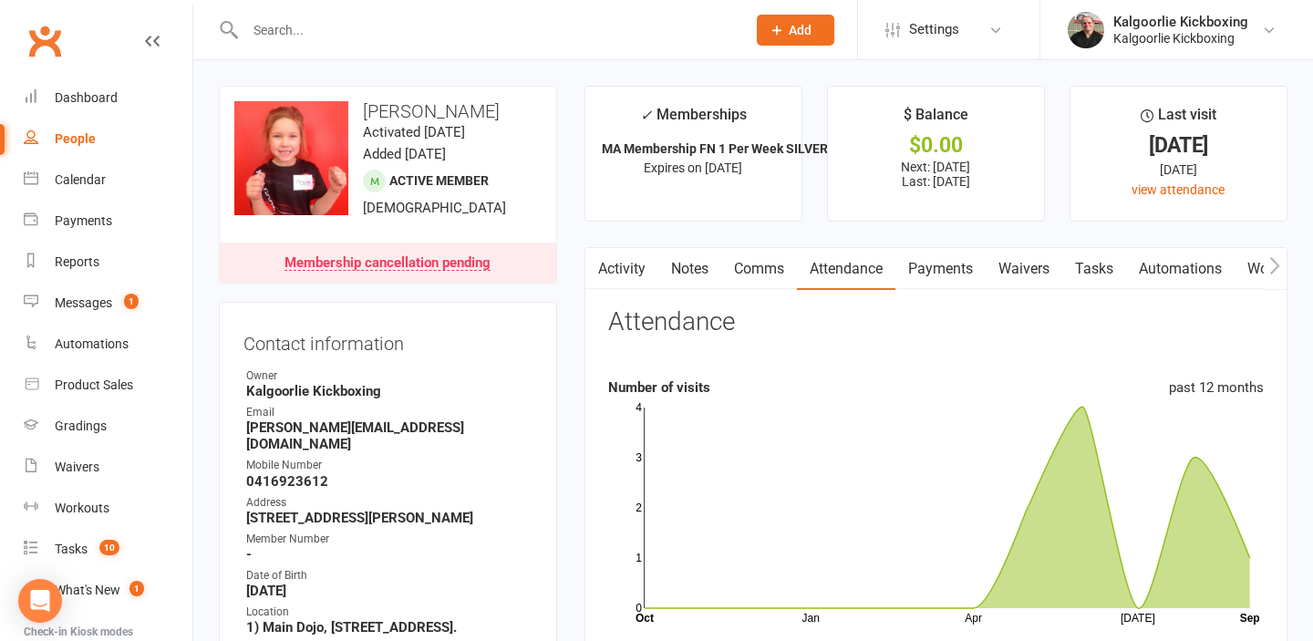
click at [627, 268] on link "Activity" at bounding box center [621, 269] width 73 height 42
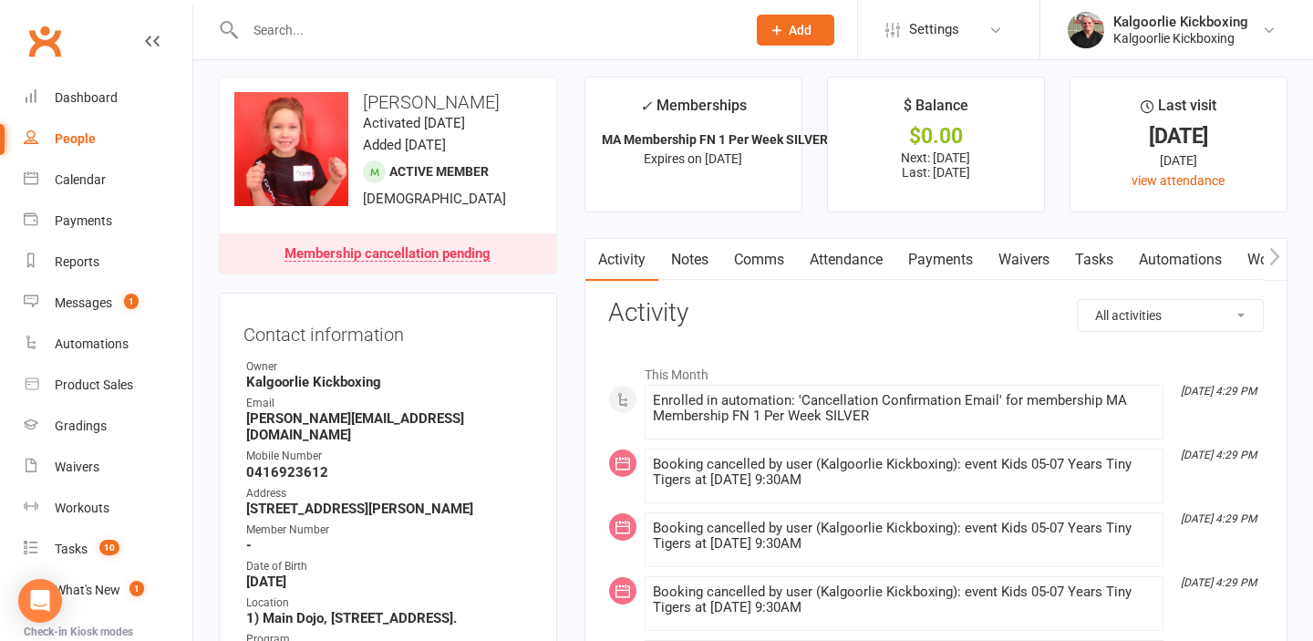
scroll to position [4, 0]
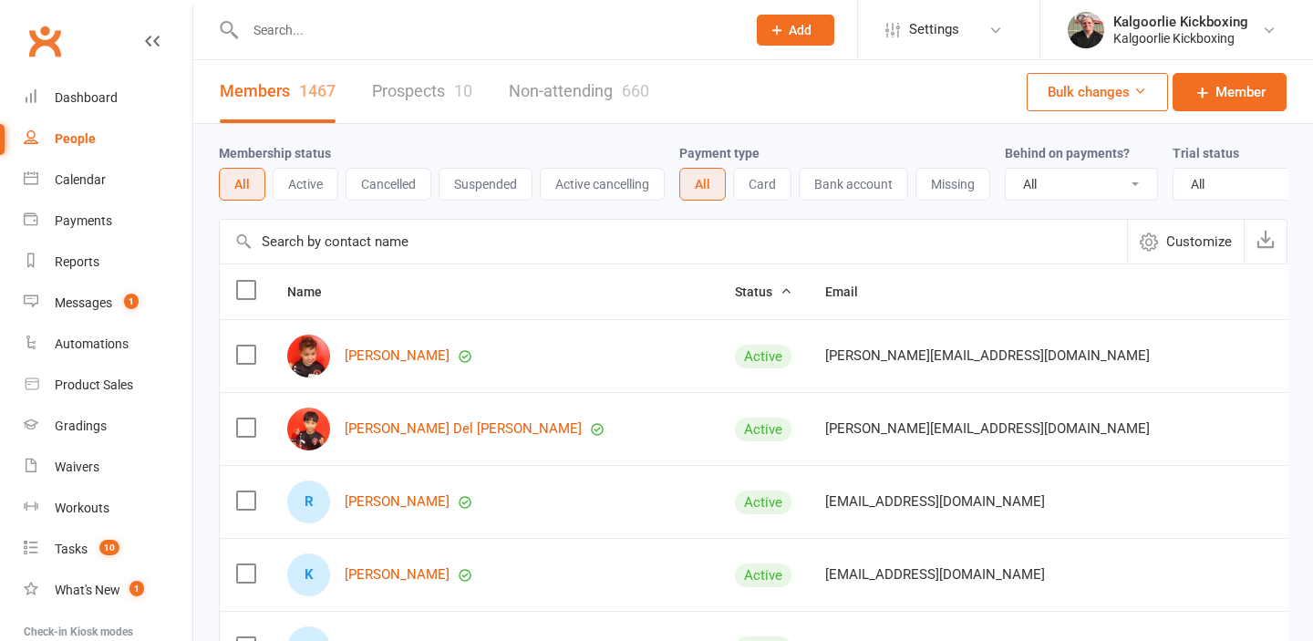
select select "100"
click at [394, 25] on input "text" at bounding box center [486, 30] width 493 height 26
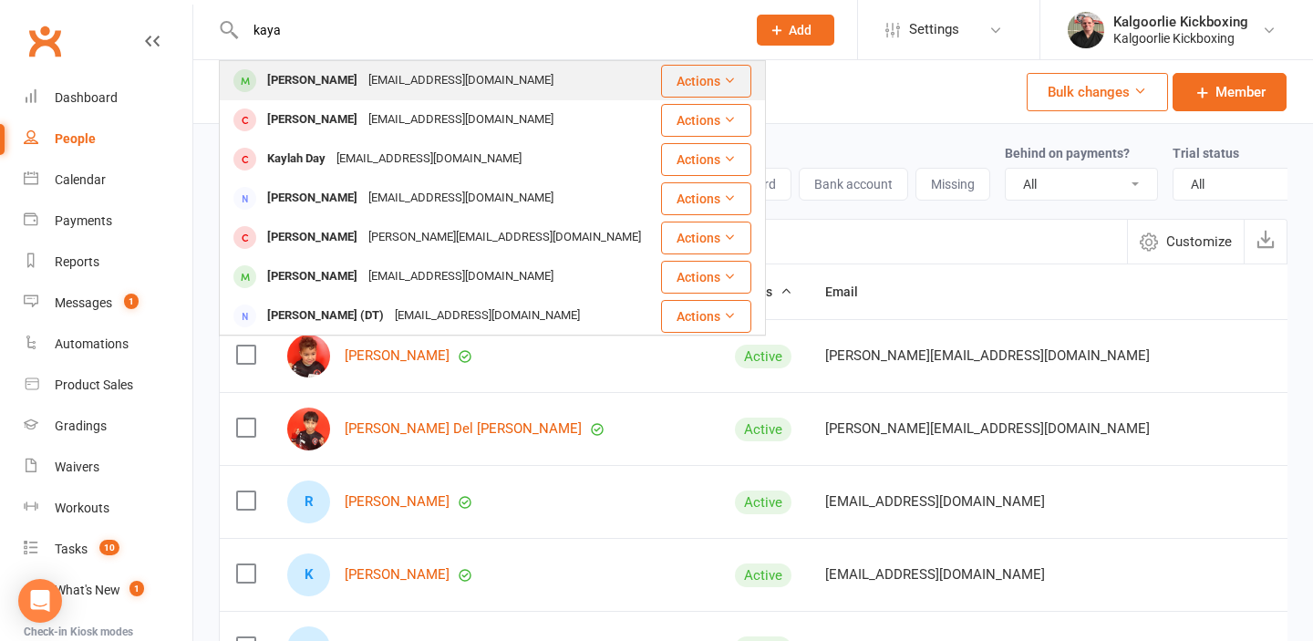
type input "kaya"
click at [321, 76] on div "Kaya Milonas" at bounding box center [312, 80] width 101 height 26
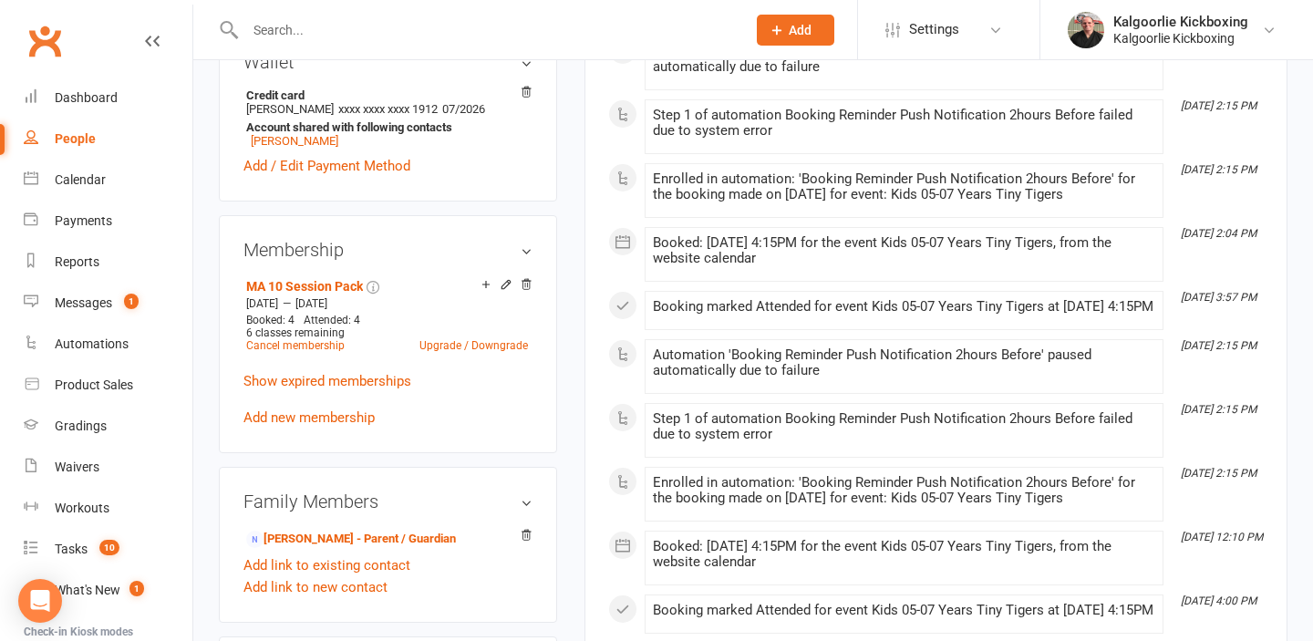
scroll to position [673, 0]
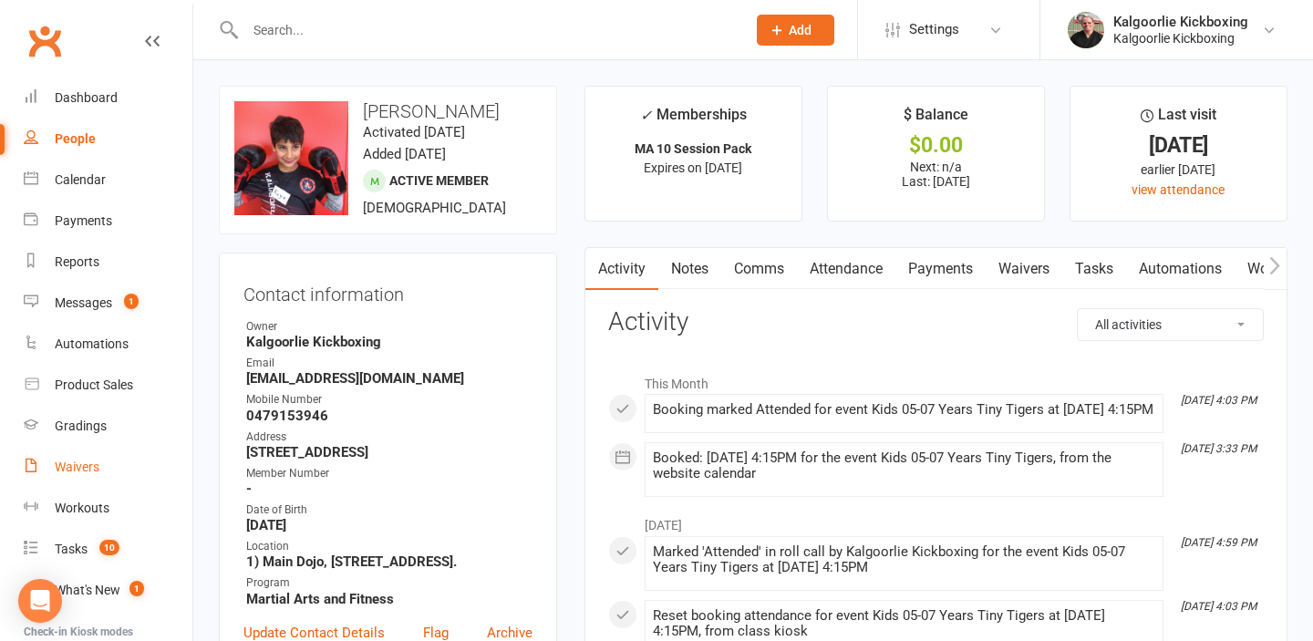
click at [83, 471] on div "Waivers" at bounding box center [77, 466] width 45 height 15
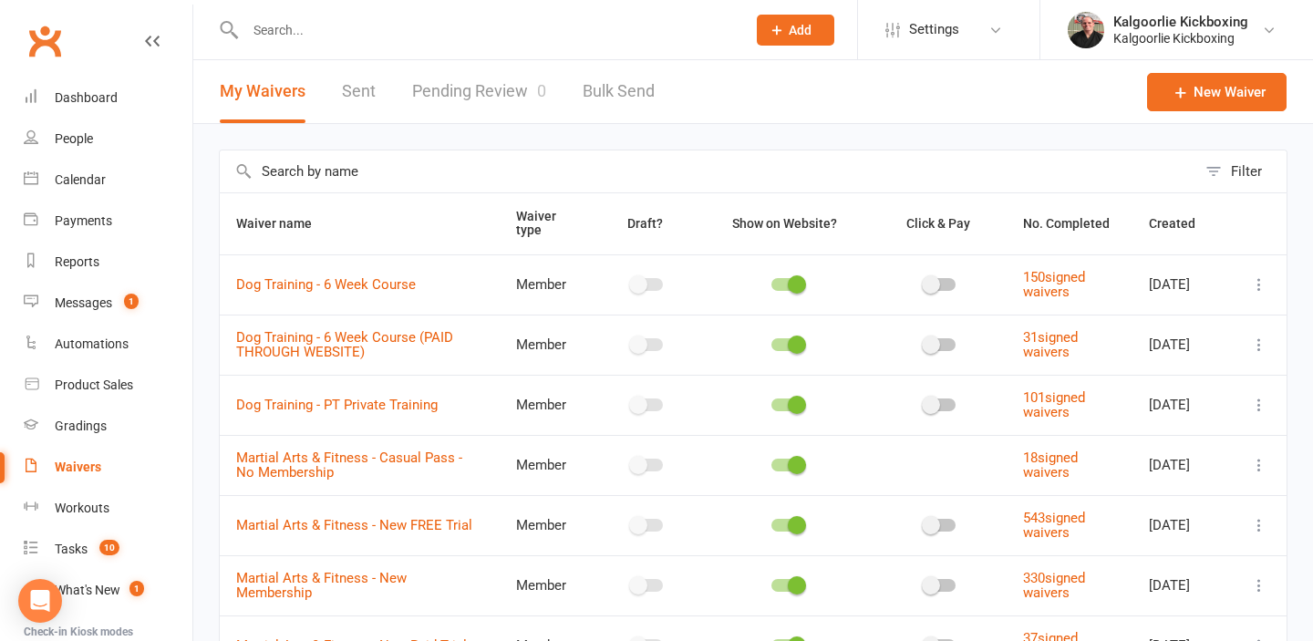
click at [495, 92] on link "Pending Review 0" at bounding box center [479, 91] width 134 height 63
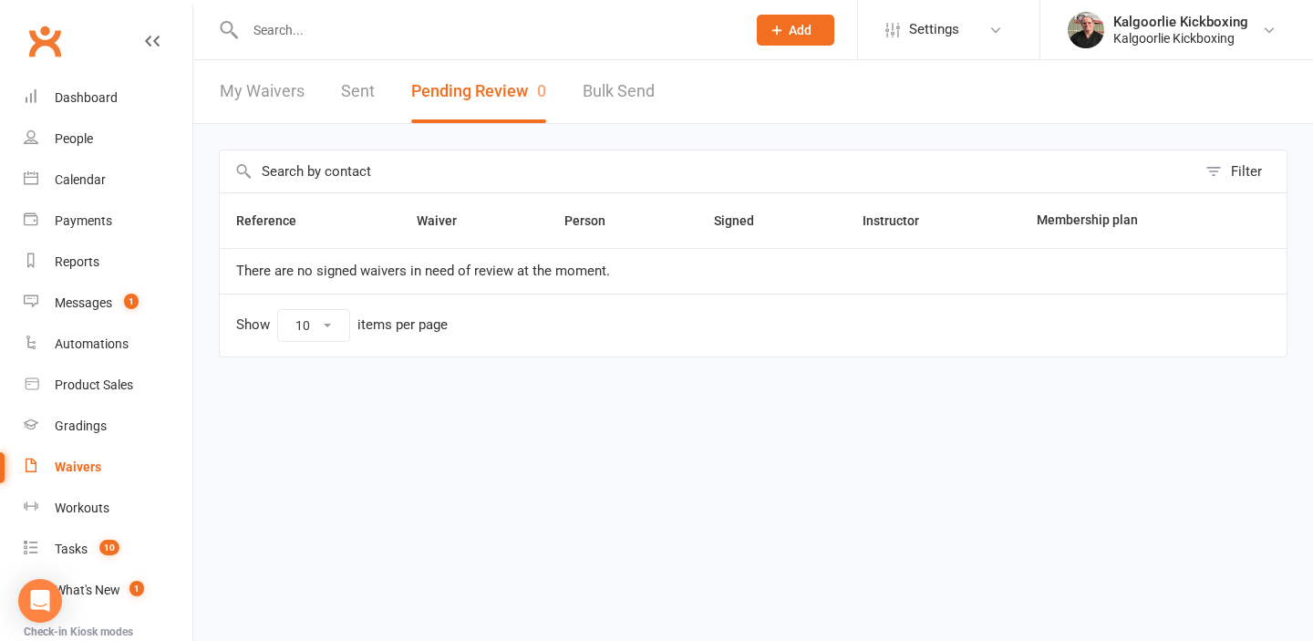
click at [334, 46] on div at bounding box center [476, 29] width 514 height 59
click at [332, 36] on input "text" at bounding box center [486, 30] width 493 height 26
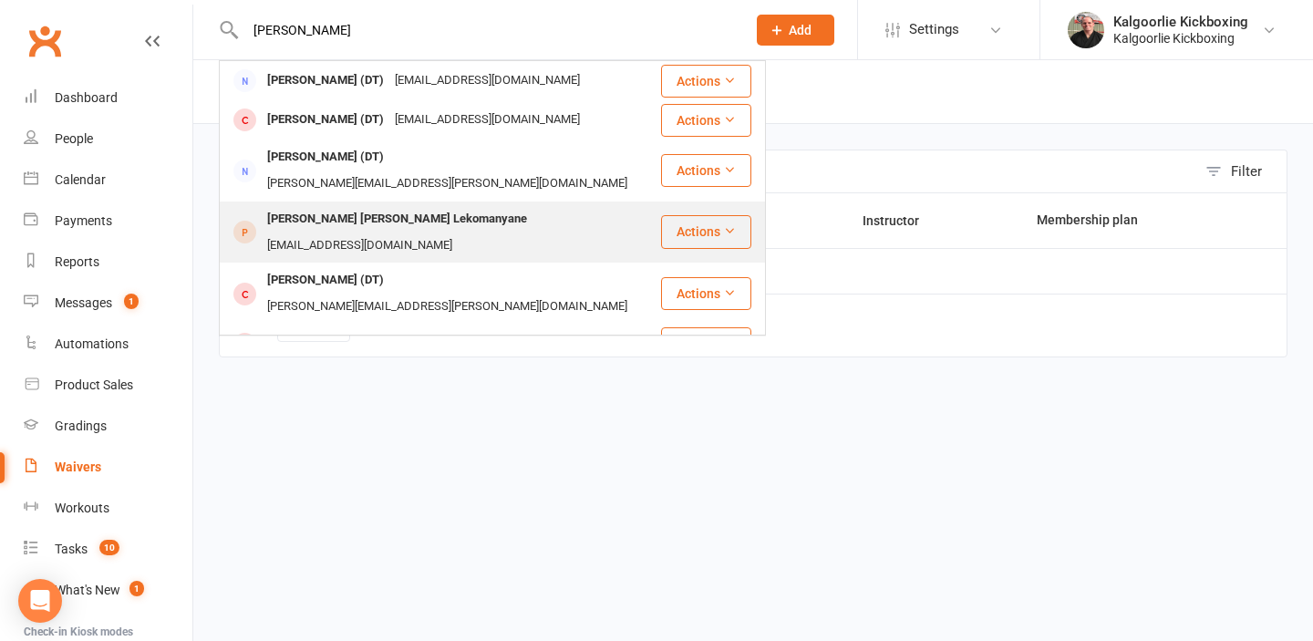
type input "[PERSON_NAME]"
click at [324, 206] on div "[PERSON_NAME] [PERSON_NAME] Lekomanyane" at bounding box center [397, 219] width 271 height 26
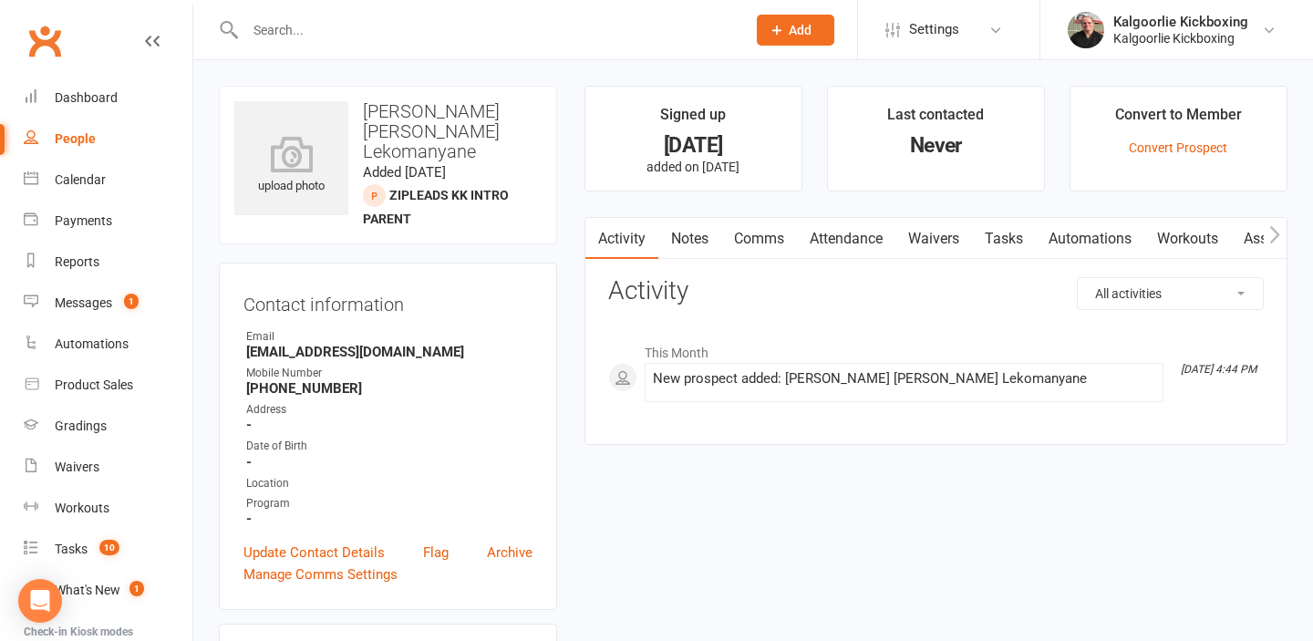
click at [934, 236] on link "Waivers" at bounding box center [933, 239] width 77 height 42
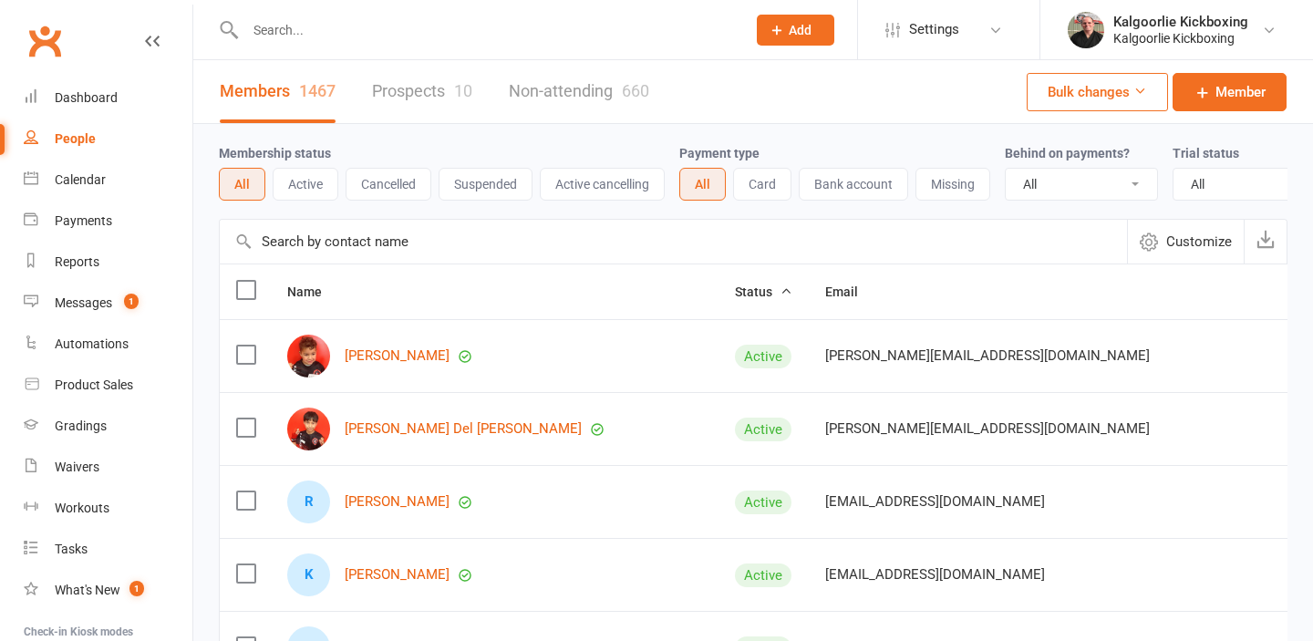
select select "100"
click at [683, 27] on input "text" at bounding box center [486, 30] width 493 height 26
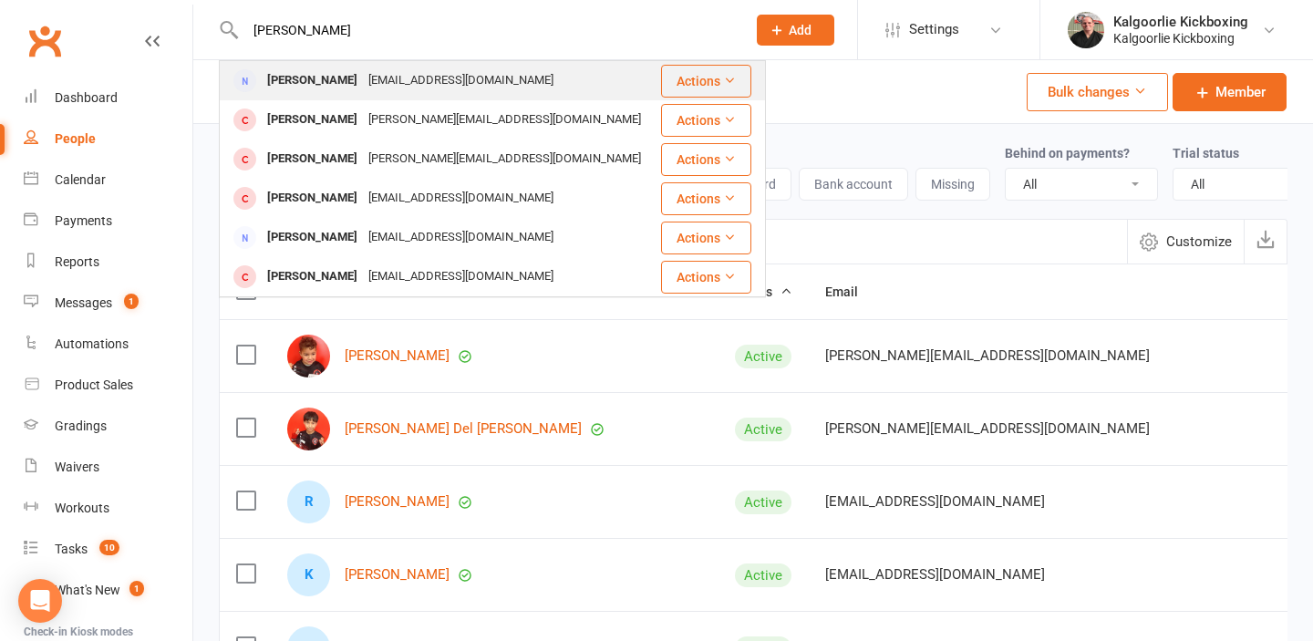
type input "[PERSON_NAME]"
click at [380, 83] on div "[EMAIL_ADDRESS][DOMAIN_NAME]" at bounding box center [461, 80] width 196 height 26
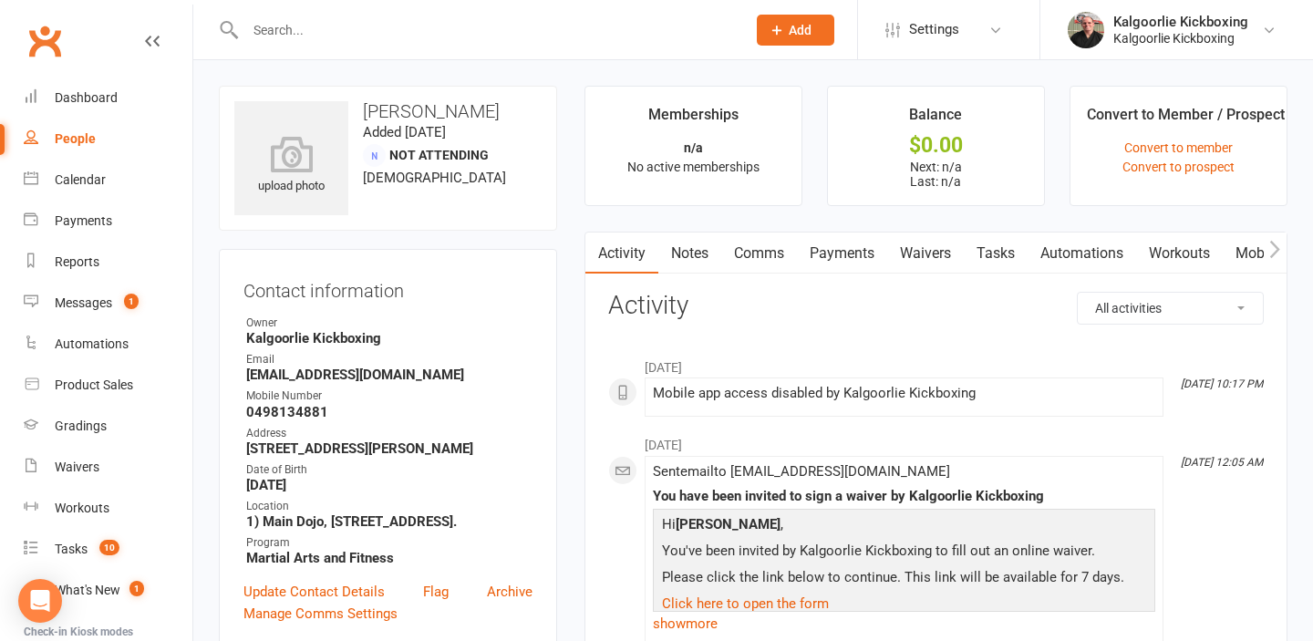
click at [932, 259] on link "Waivers" at bounding box center [925, 253] width 77 height 42
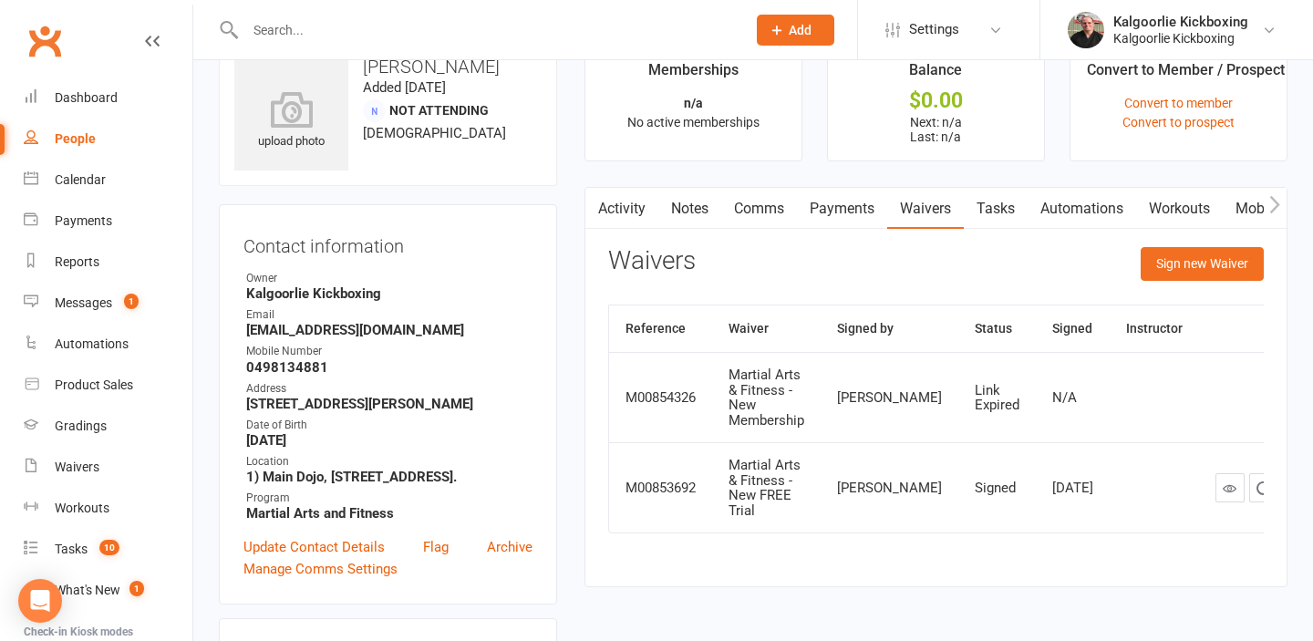
scroll to position [41, 0]
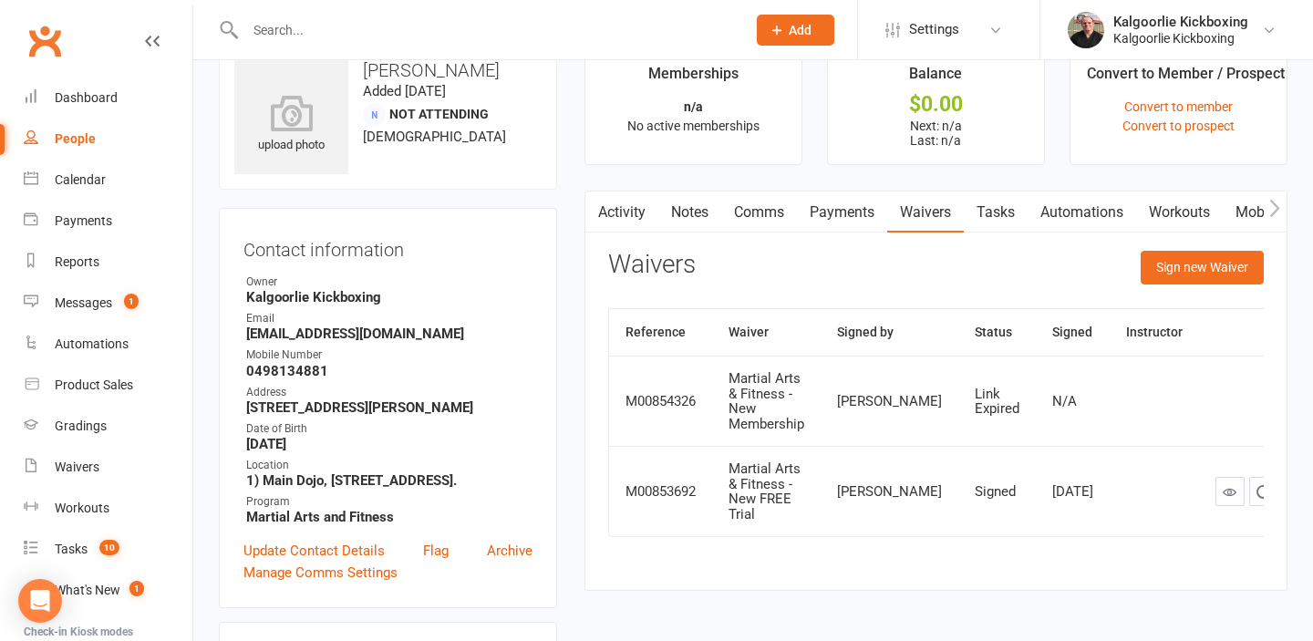
click at [323, 18] on input "text" at bounding box center [486, 30] width 493 height 26
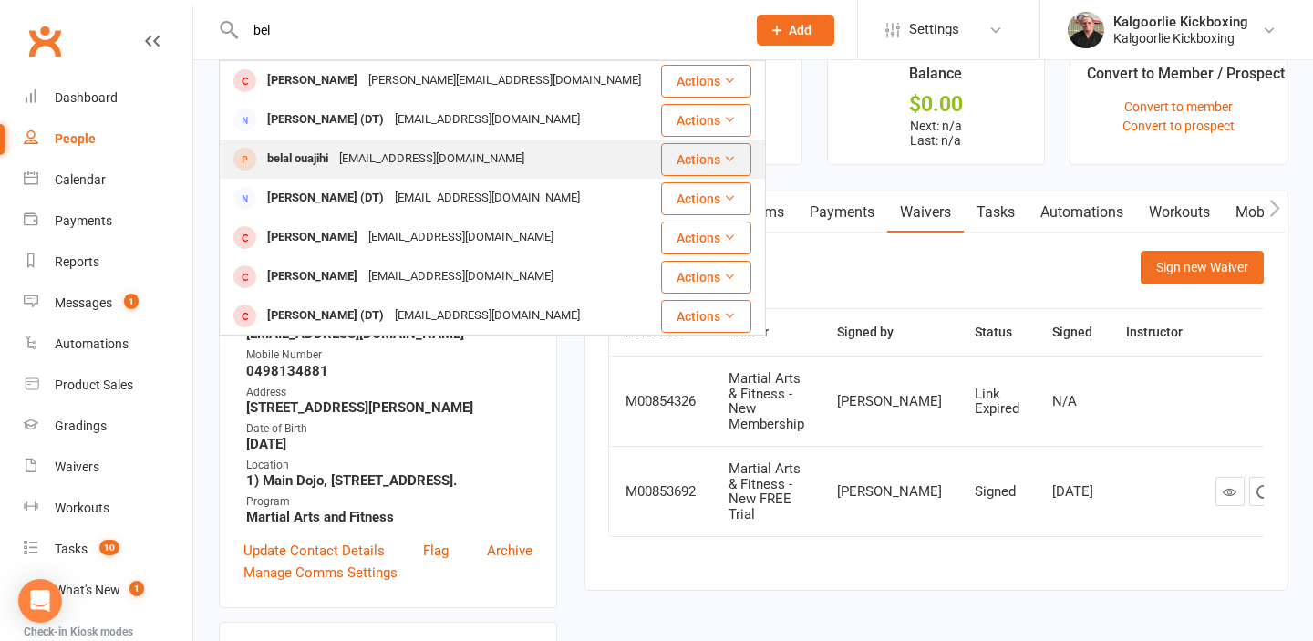
type input "bel"
click at [315, 157] on div "belal ouajihi" at bounding box center [298, 159] width 72 height 26
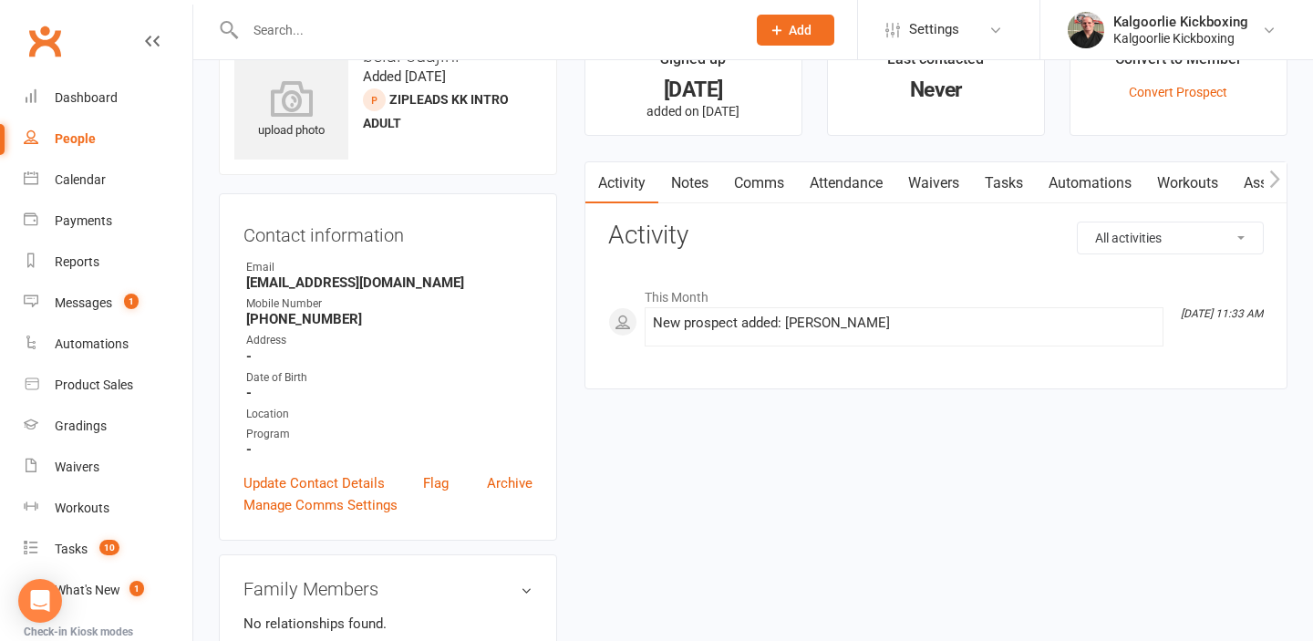
scroll to position [45, 0]
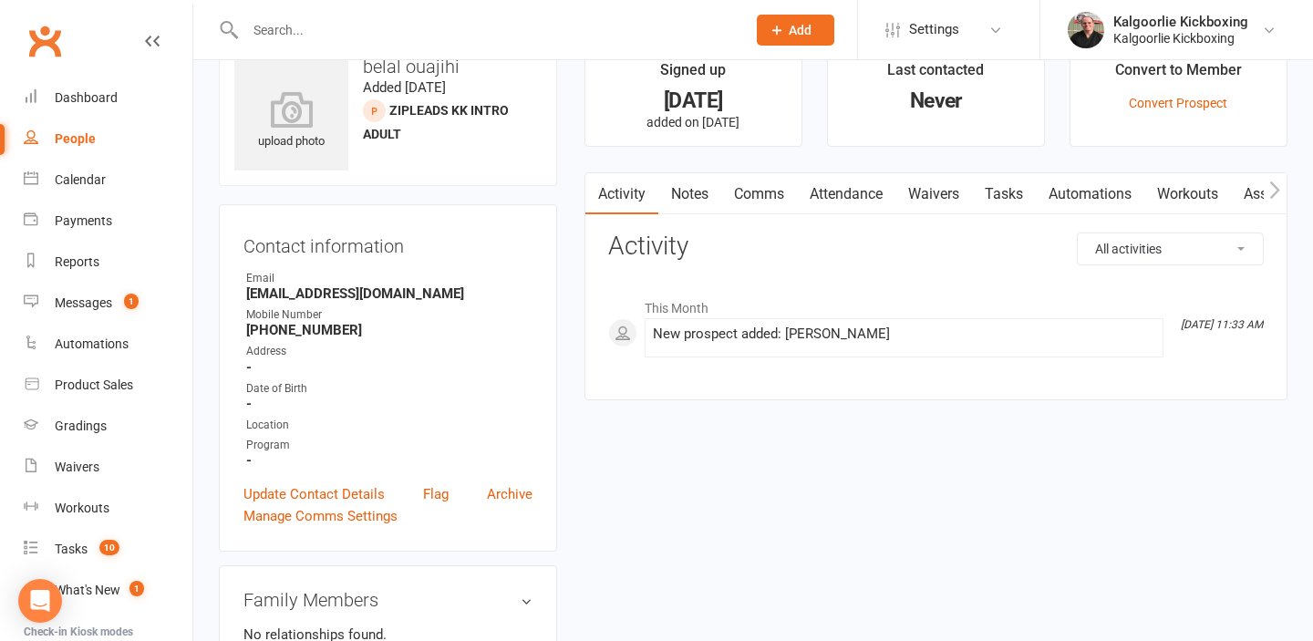
click at [936, 188] on link "Waivers" at bounding box center [933, 194] width 77 height 42
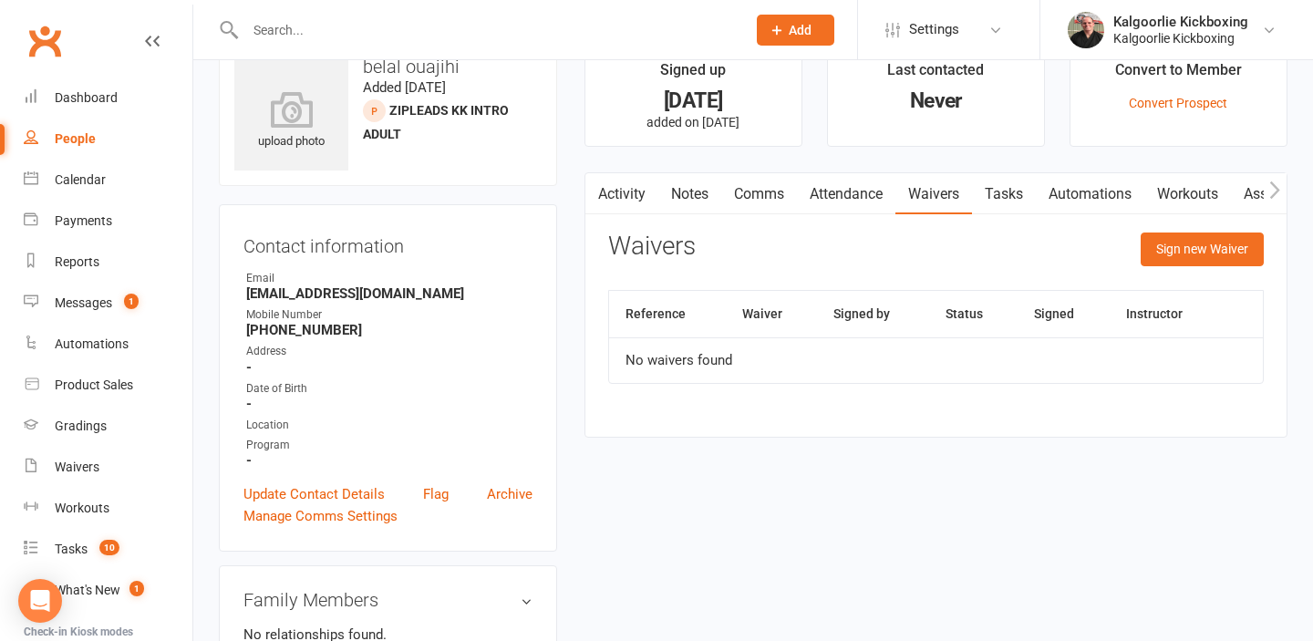
click at [501, 28] on input "text" at bounding box center [486, 30] width 493 height 26
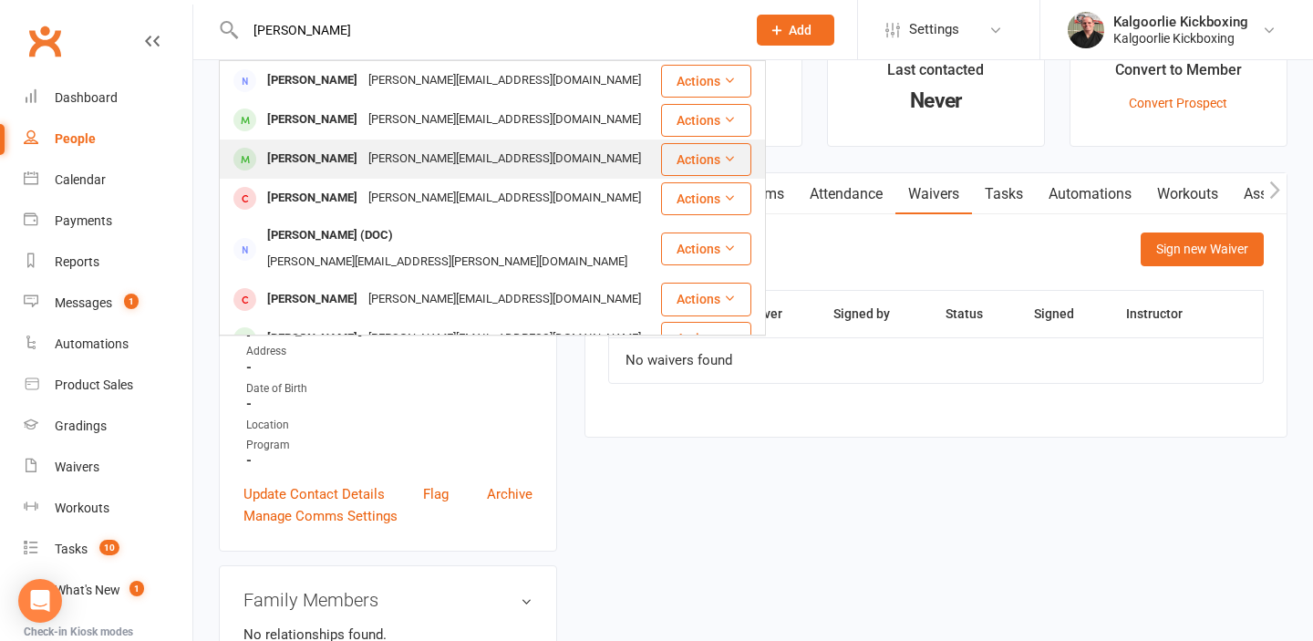
type input "jessie"
click at [393, 153] on div "[PERSON_NAME][EMAIL_ADDRESS][DOMAIN_NAME]" at bounding box center [505, 159] width 284 height 26
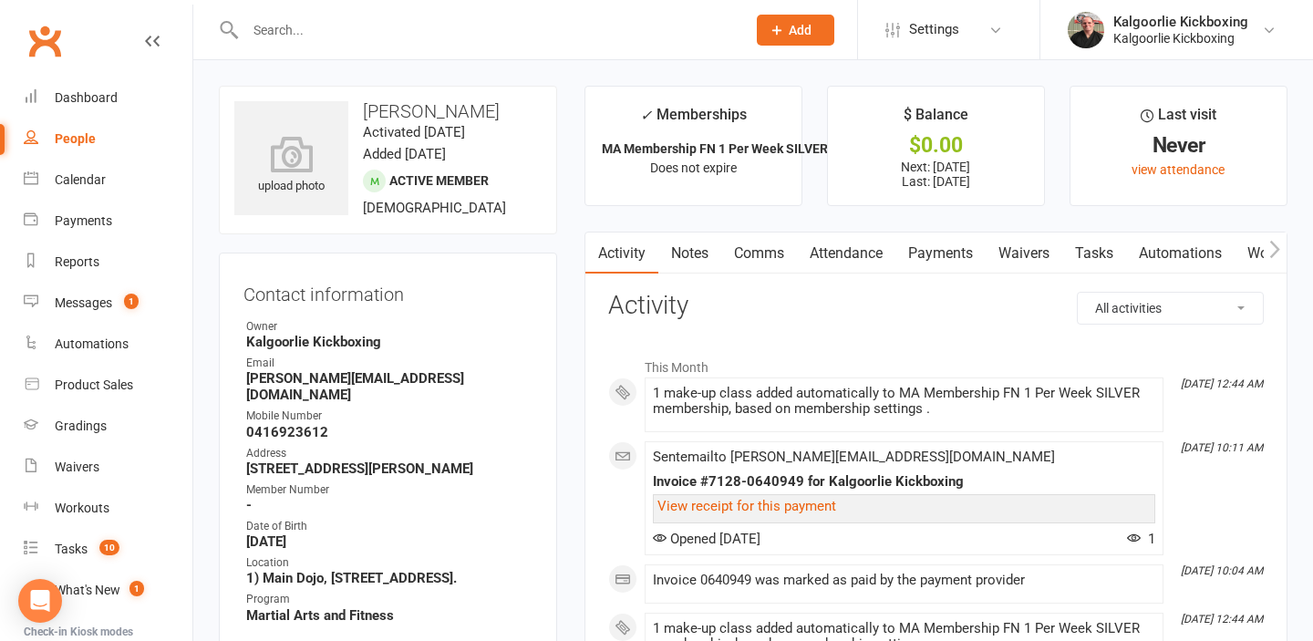
click at [1129, 146] on div "Never" at bounding box center [1178, 145] width 183 height 19
click at [1182, 169] on link "view attendance" at bounding box center [1177, 169] width 93 height 15
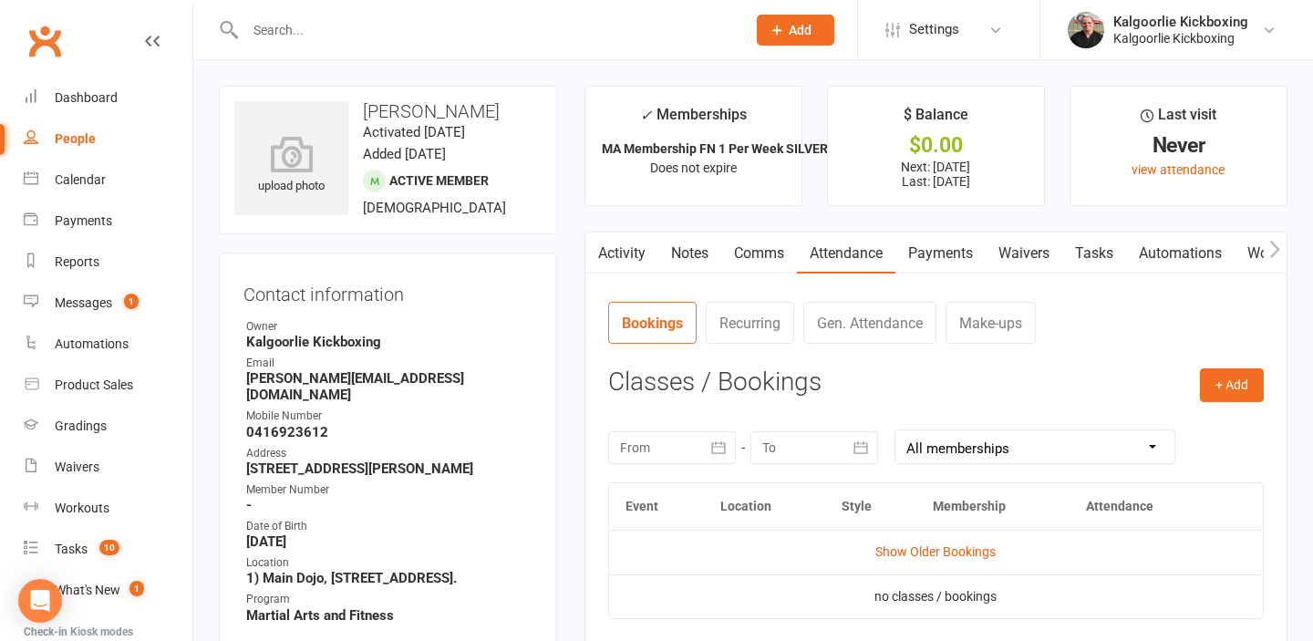
click at [955, 253] on link "Payments" at bounding box center [940, 253] width 90 height 42
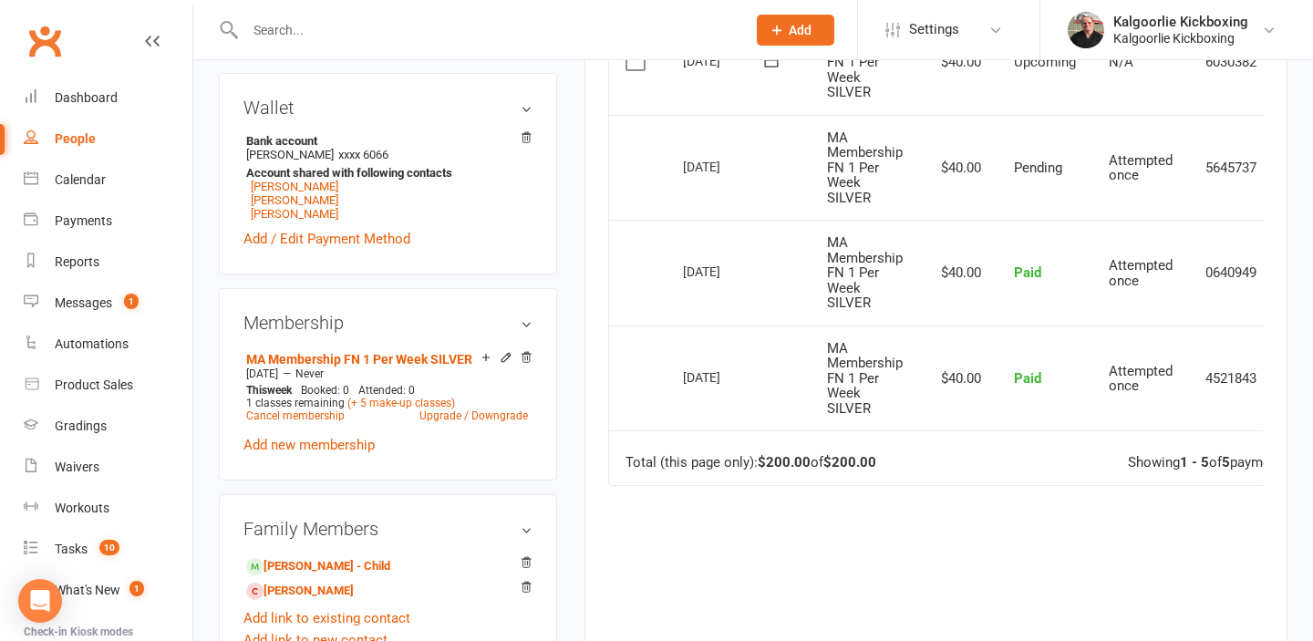
scroll to position [646, 0]
click at [312, 410] on link "Cancel membership" at bounding box center [295, 416] width 98 height 13
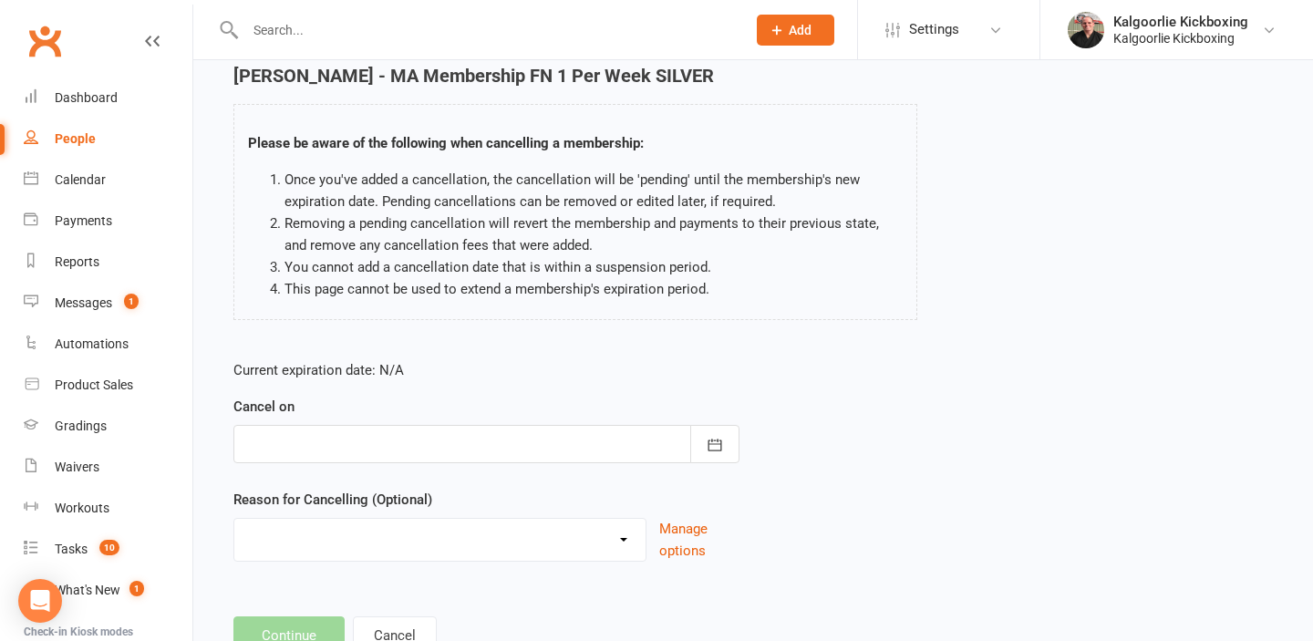
scroll to position [98, 0]
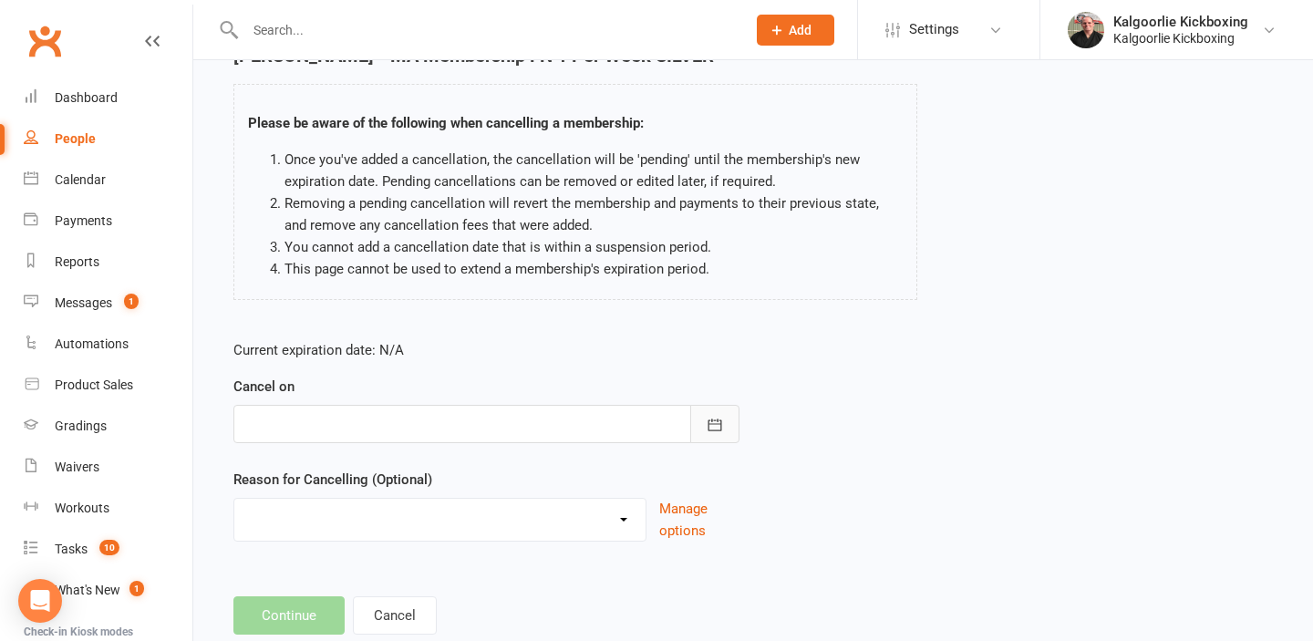
click at [713, 418] on icon "button" at bounding box center [715, 425] width 18 height 18
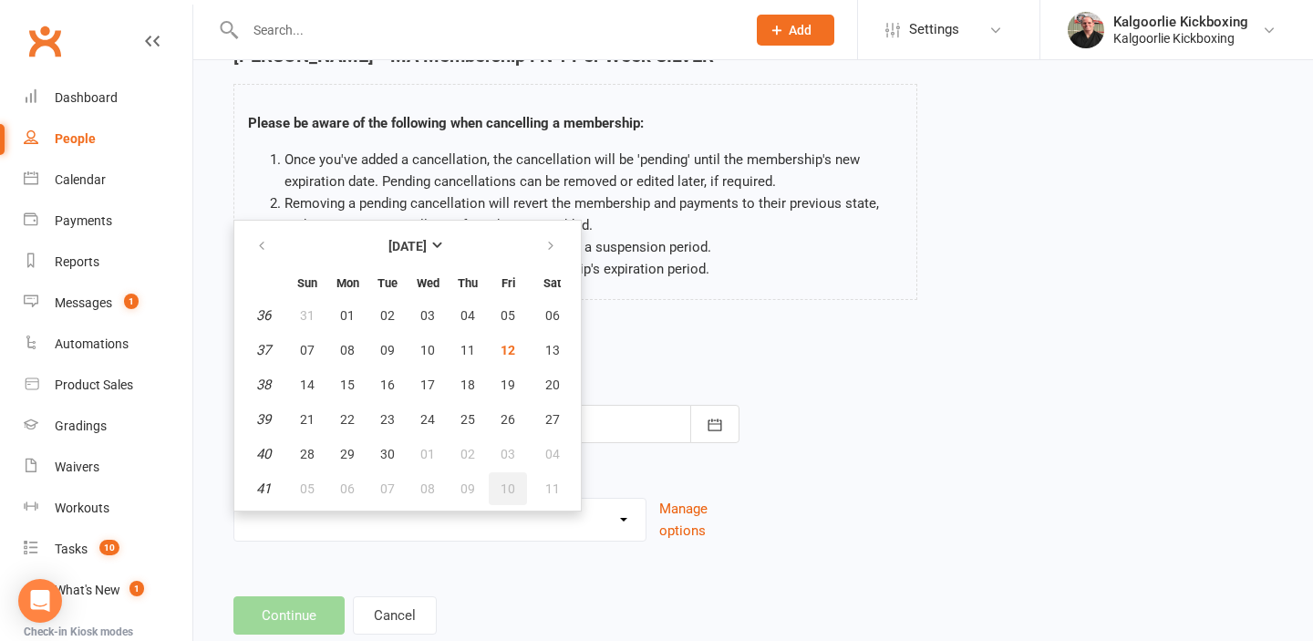
click at [508, 483] on span "10" at bounding box center [507, 488] width 15 height 15
type input "10 Oct 2025"
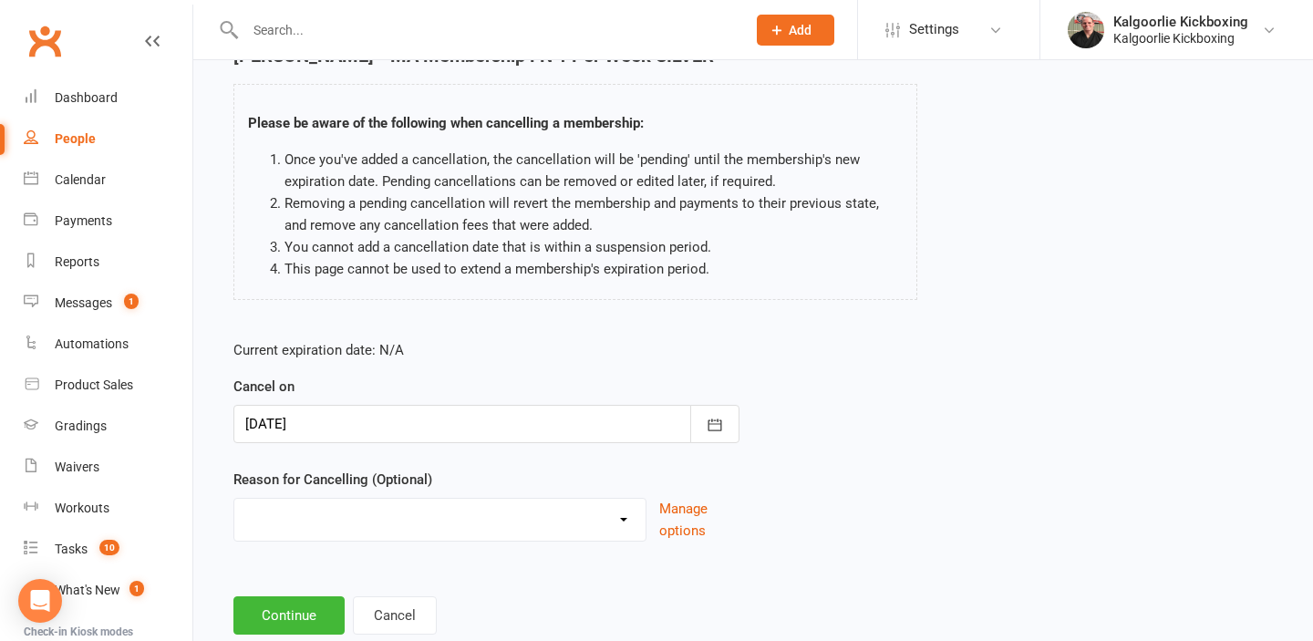
click at [510, 521] on select "Change of Membership Did not enjoy intro lesson Excessive default payments Fami…" at bounding box center [439, 517] width 411 height 36
select select "7"
click at [234, 499] on select "Change of Membership Did not enjoy intro lesson Excessive default payments Fami…" at bounding box center [439, 517] width 411 height 36
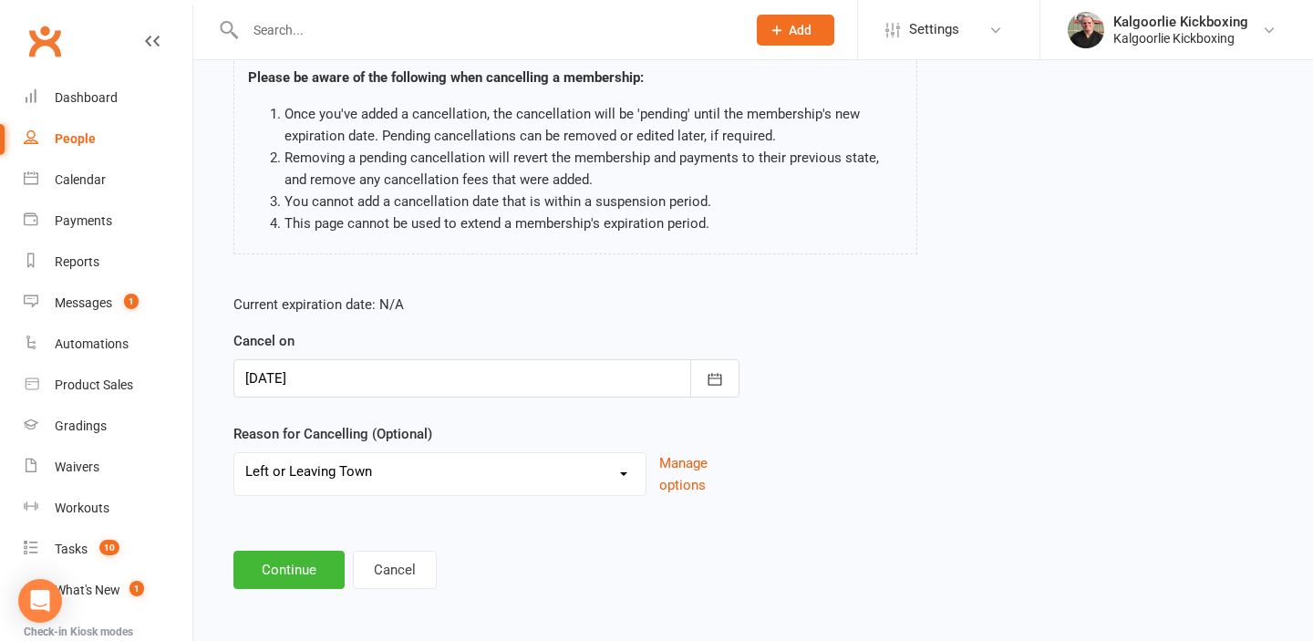
scroll to position [147, 0]
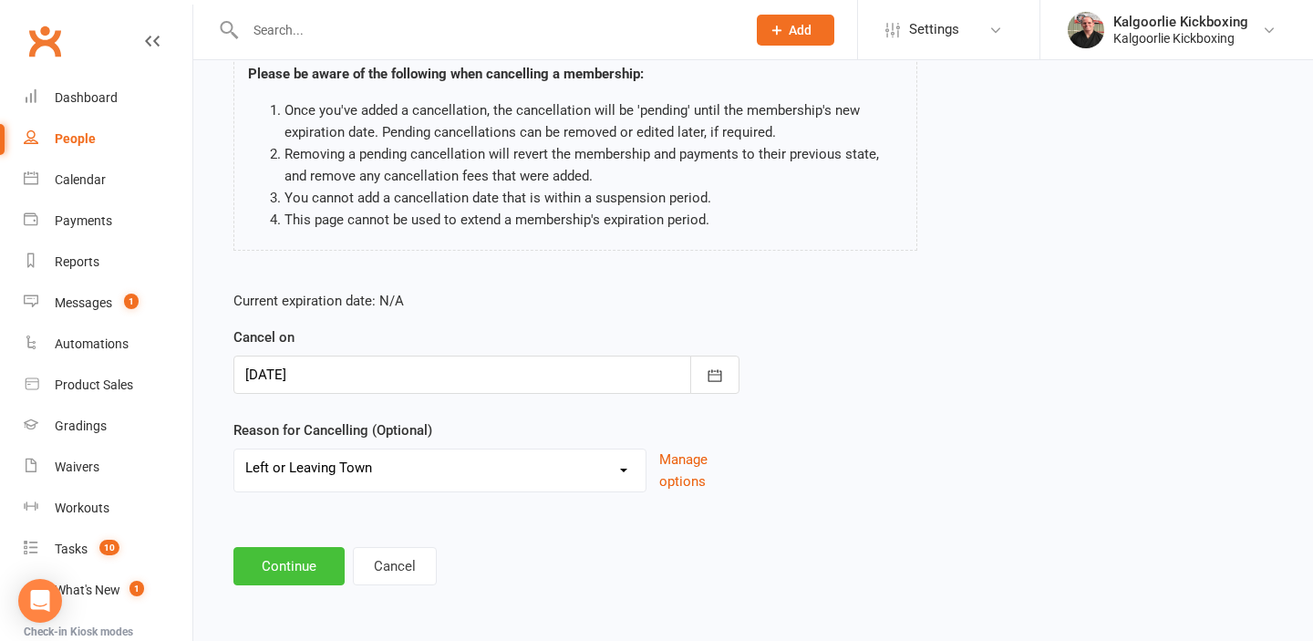
click at [304, 560] on button "Continue" at bounding box center [288, 566] width 111 height 38
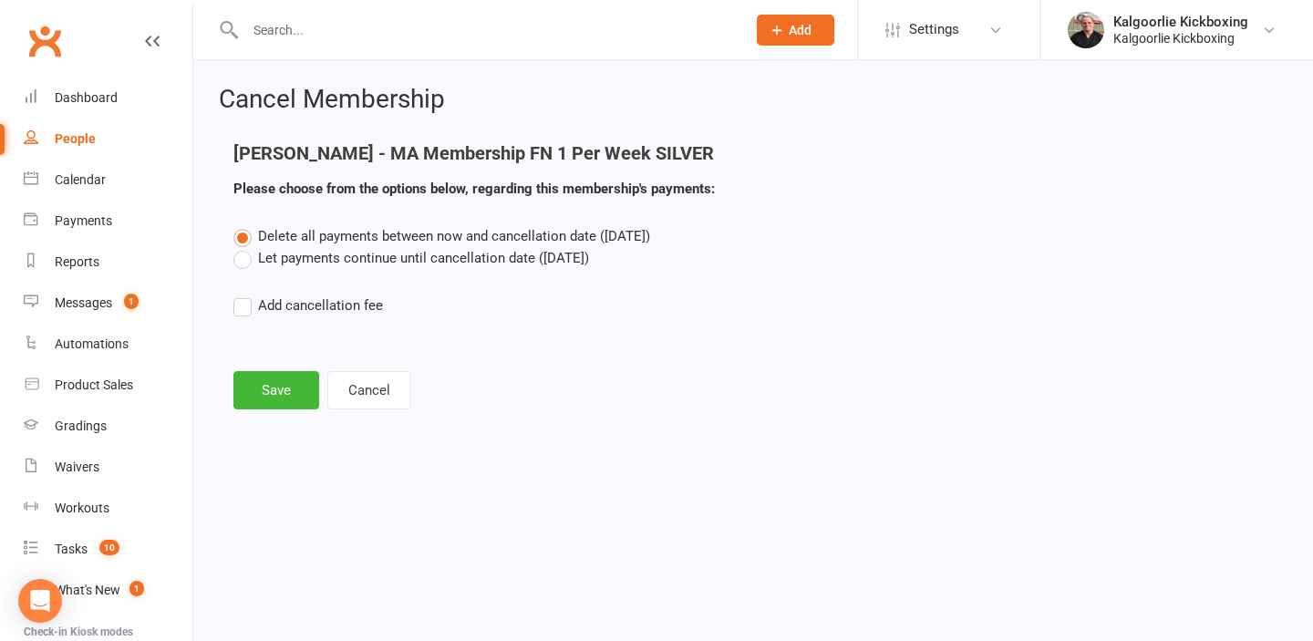
scroll to position [0, 0]
click at [245, 267] on label "Let payments continue until cancellation date (Oct 10, 2025)" at bounding box center [411, 258] width 356 height 22
click at [245, 247] on input "Let payments continue until cancellation date (Oct 10, 2025)" at bounding box center [239, 247] width 12 height 0
click at [281, 384] on button "Save" at bounding box center [276, 390] width 86 height 38
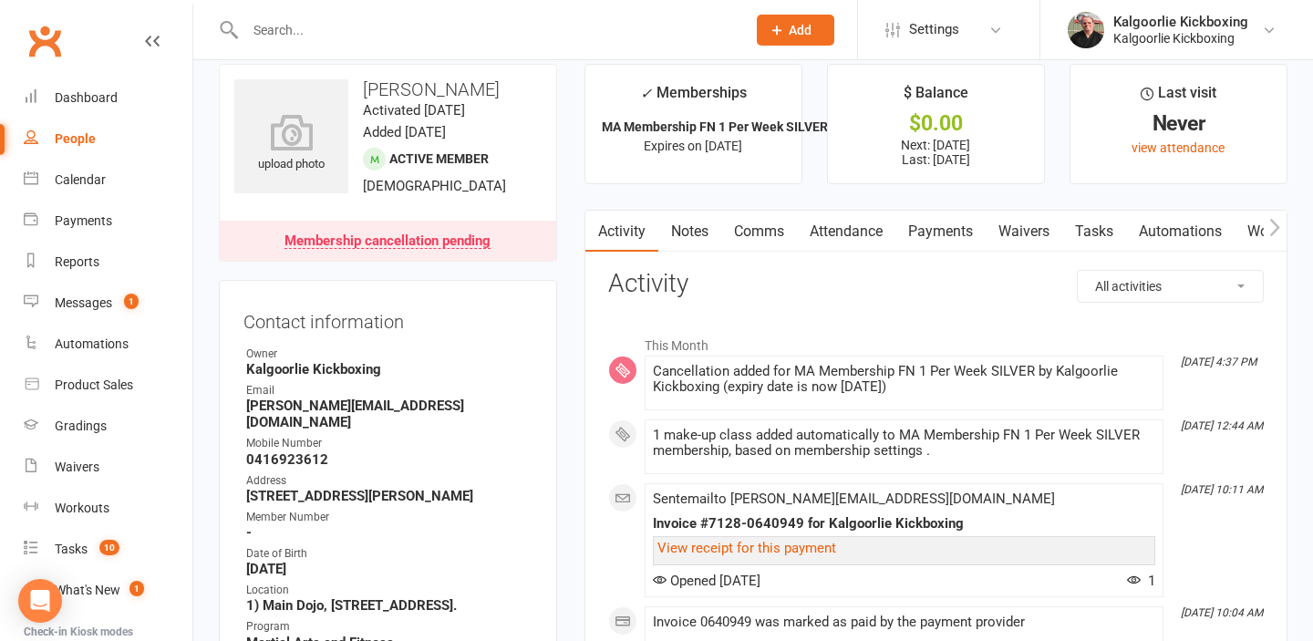
scroll to position [26, 0]
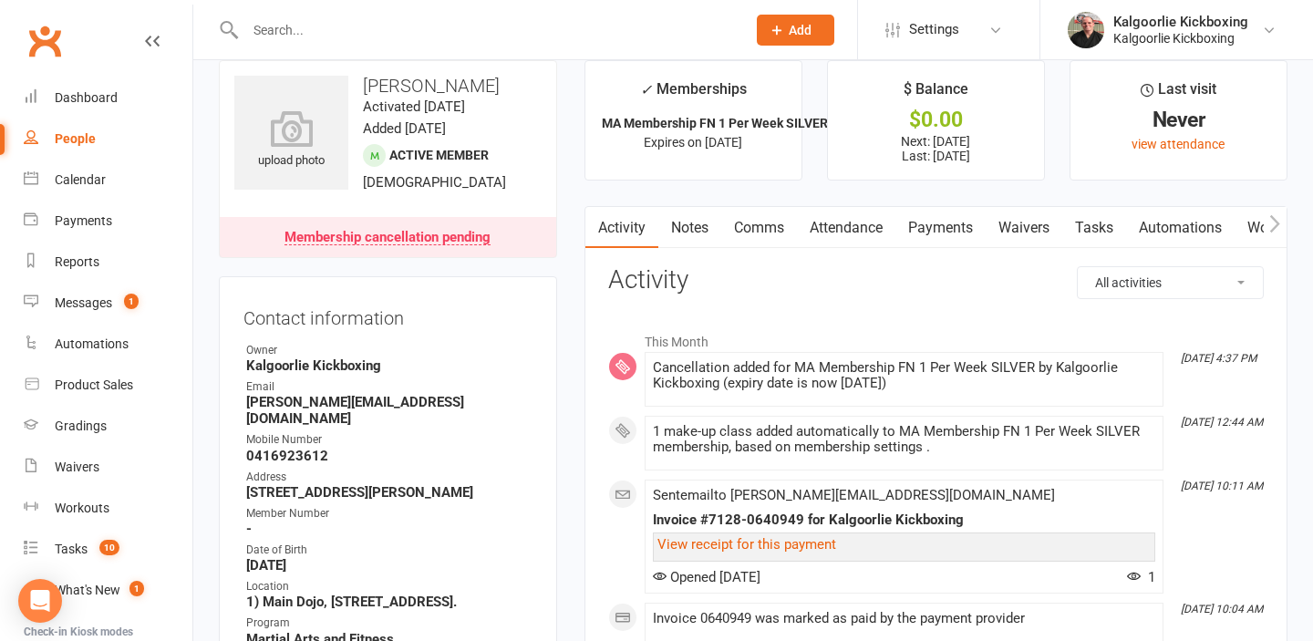
click at [847, 231] on link "Attendance" at bounding box center [846, 228] width 98 height 42
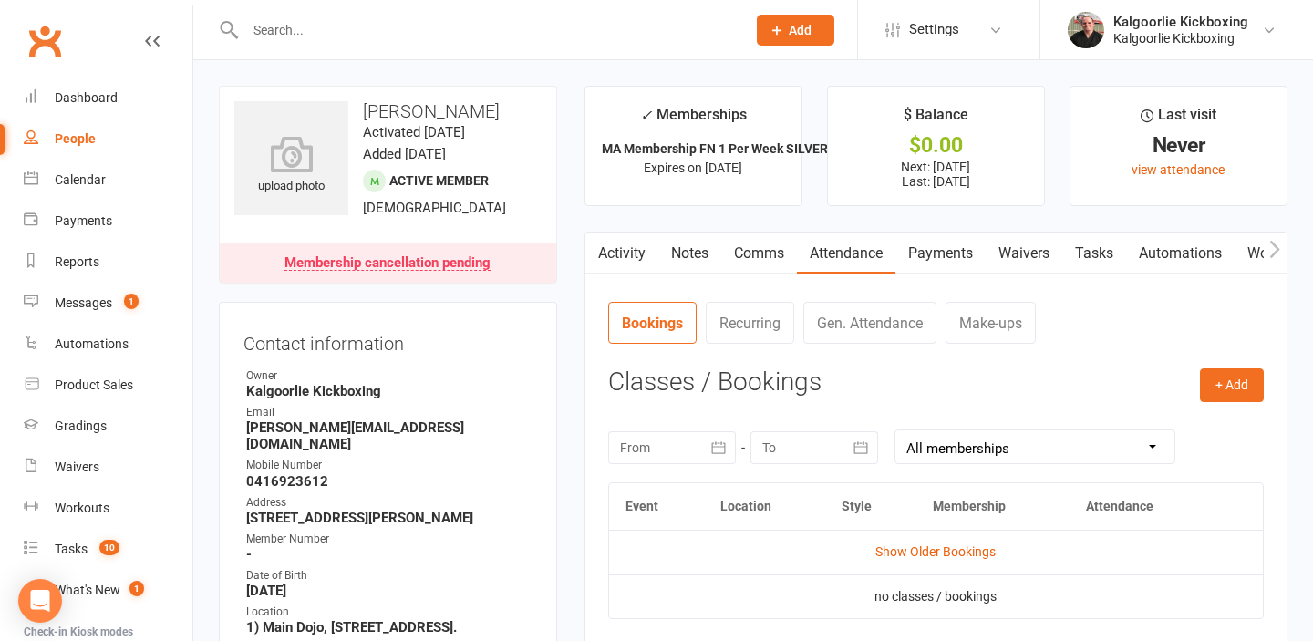
click at [958, 247] on link "Payments" at bounding box center [940, 253] width 90 height 42
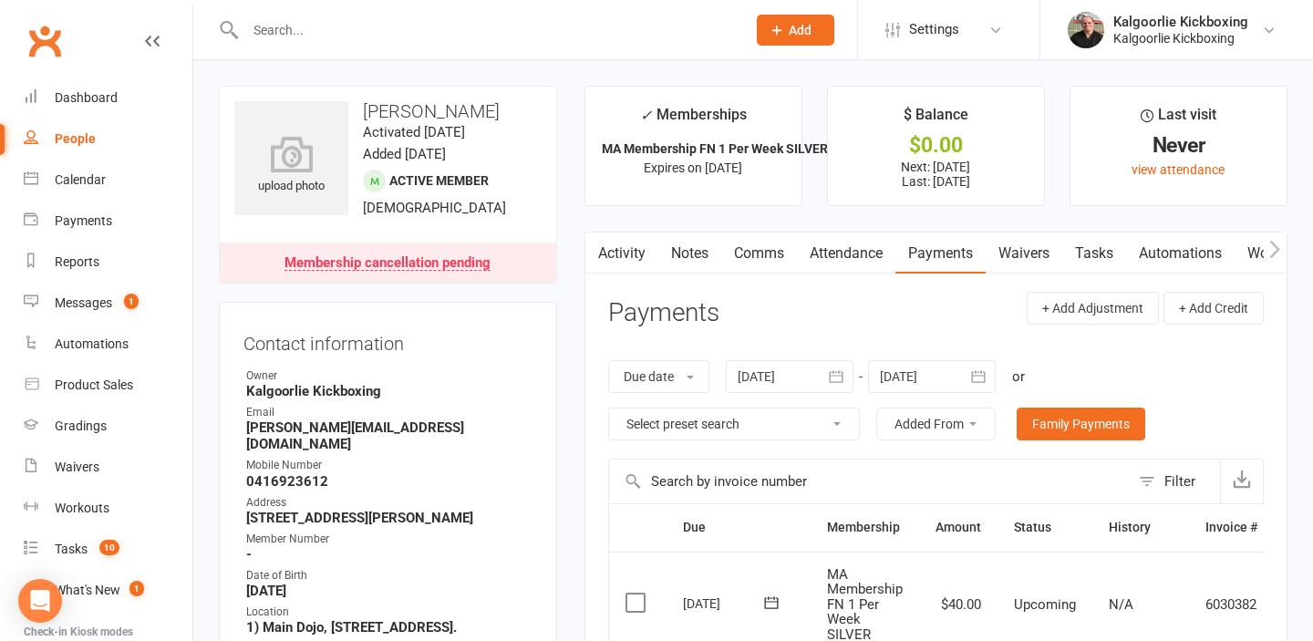
click at [629, 247] on link "Activity" at bounding box center [621, 253] width 73 height 42
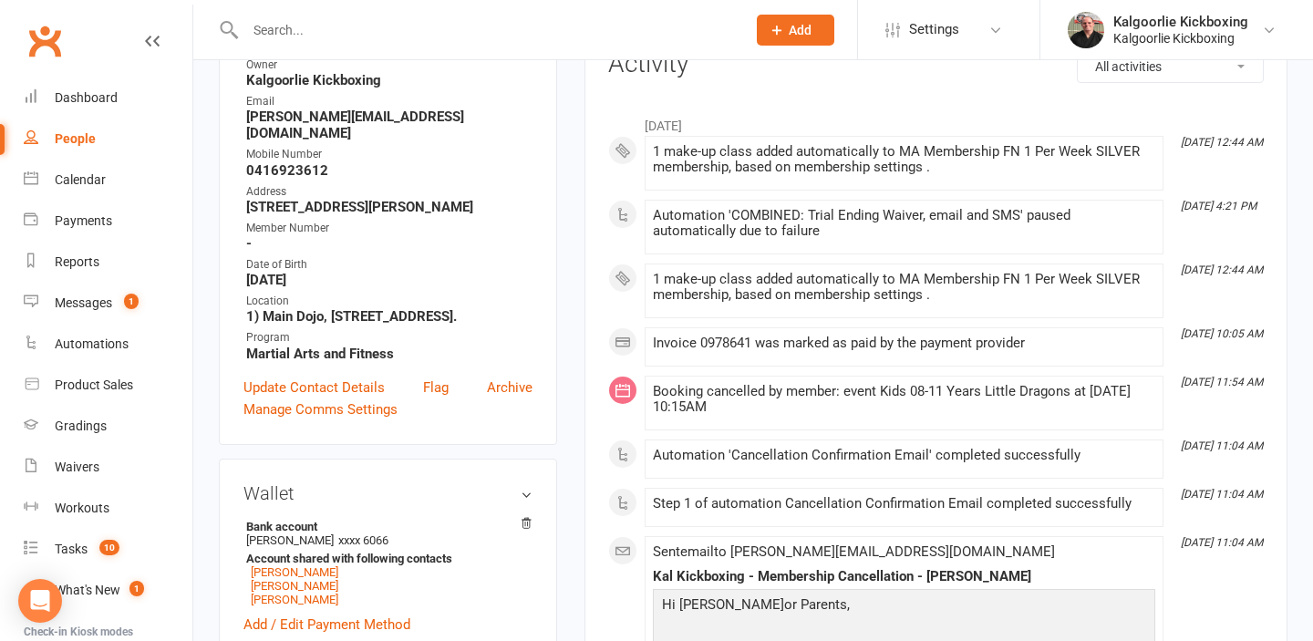
scroll to position [195, 0]
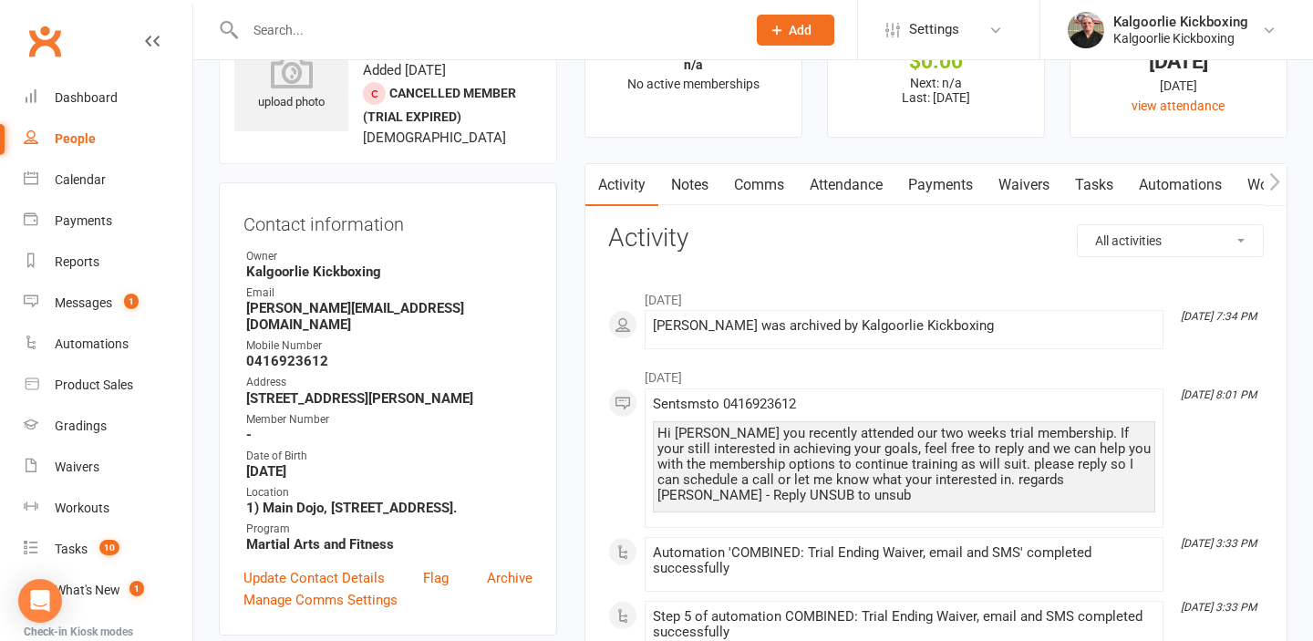
scroll to position [15, 0]
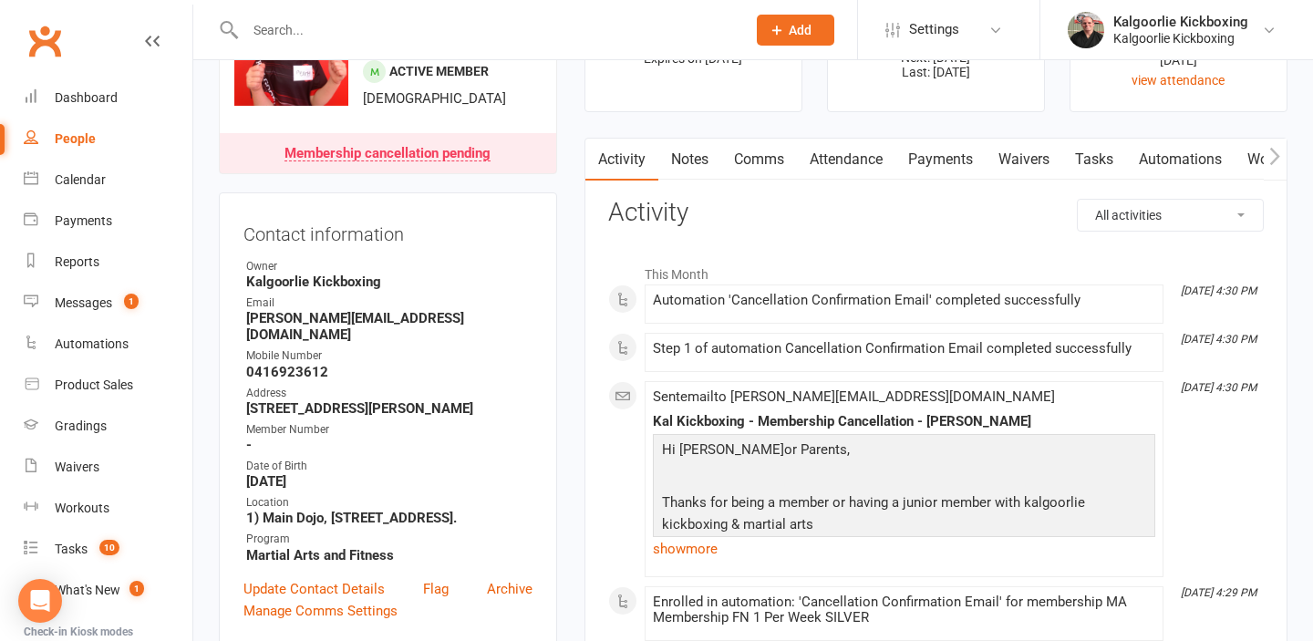
scroll to position [111, 0]
click at [667, 547] on link "show more" at bounding box center [904, 547] width 502 height 26
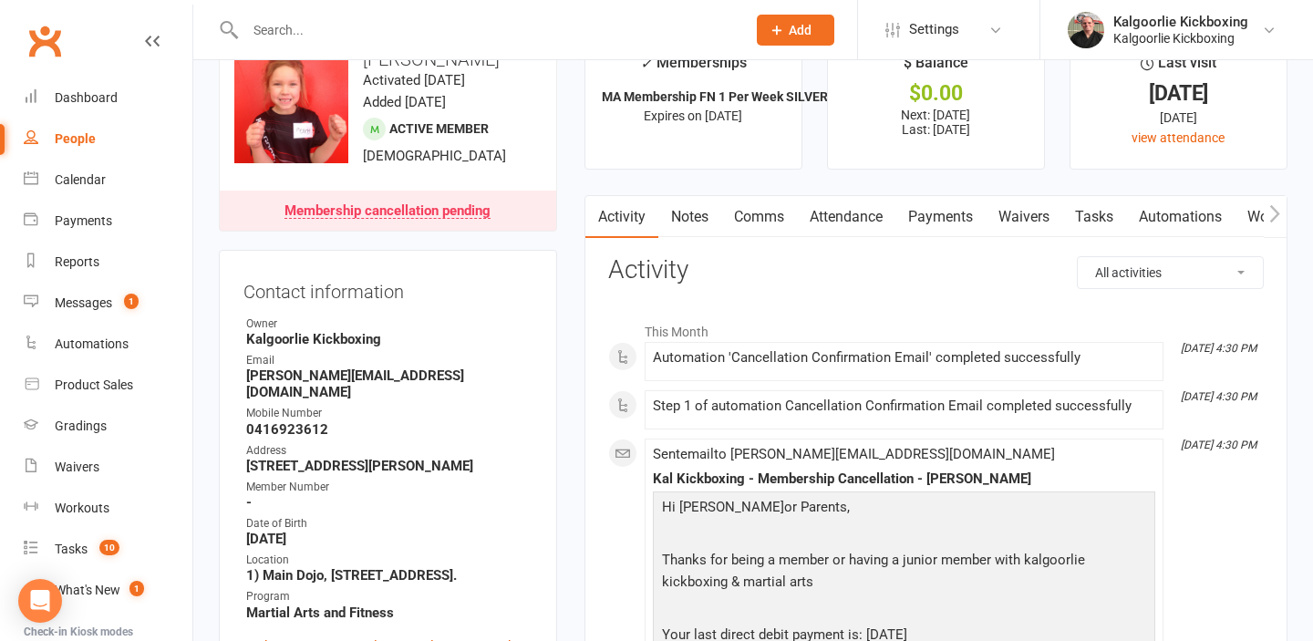
scroll to position [0, 0]
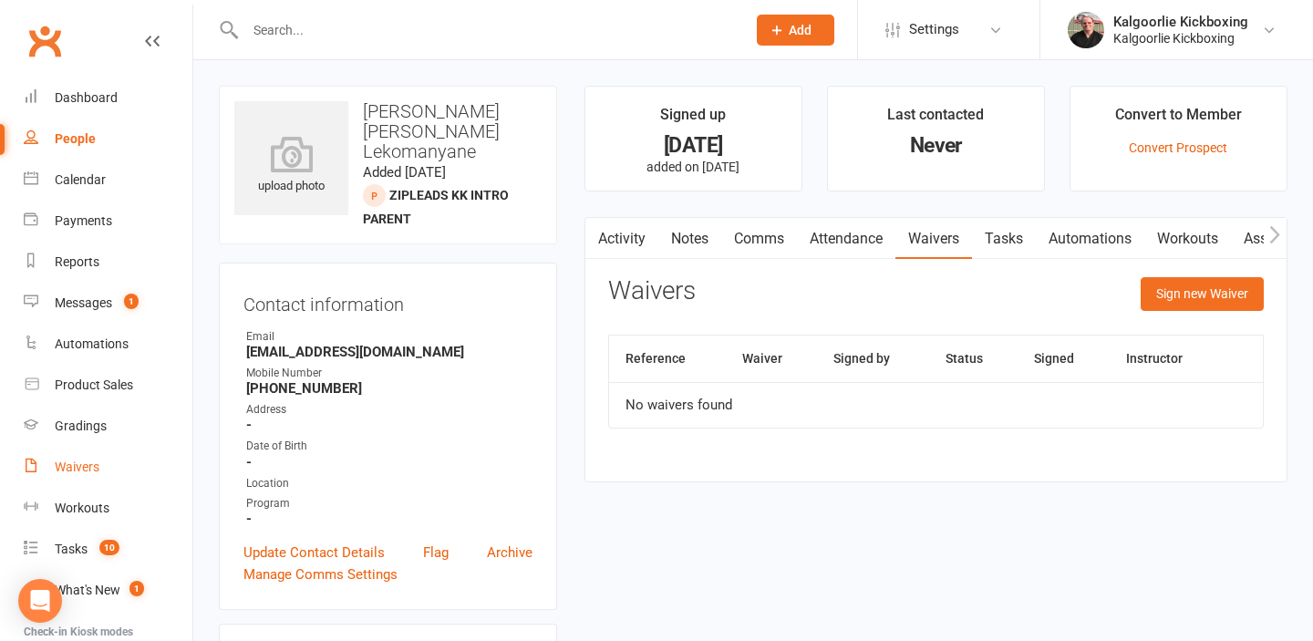
click at [66, 464] on div "Waivers" at bounding box center [77, 466] width 45 height 15
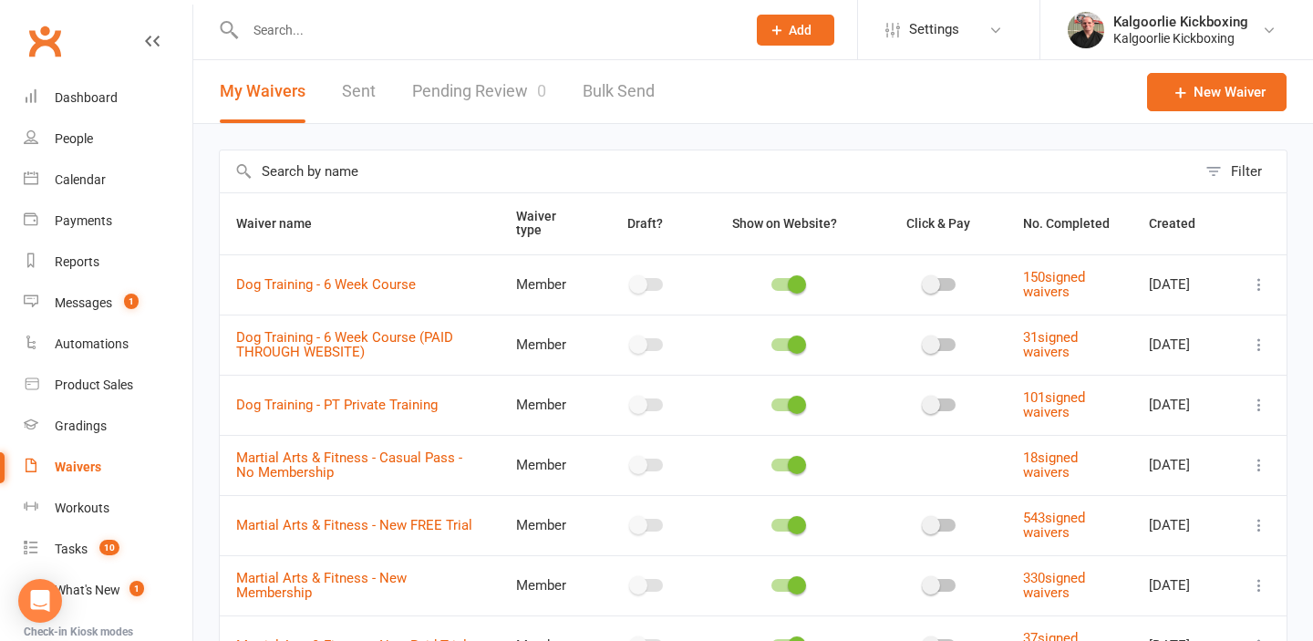
click at [450, 85] on link "Pending Review 0" at bounding box center [479, 91] width 134 height 63
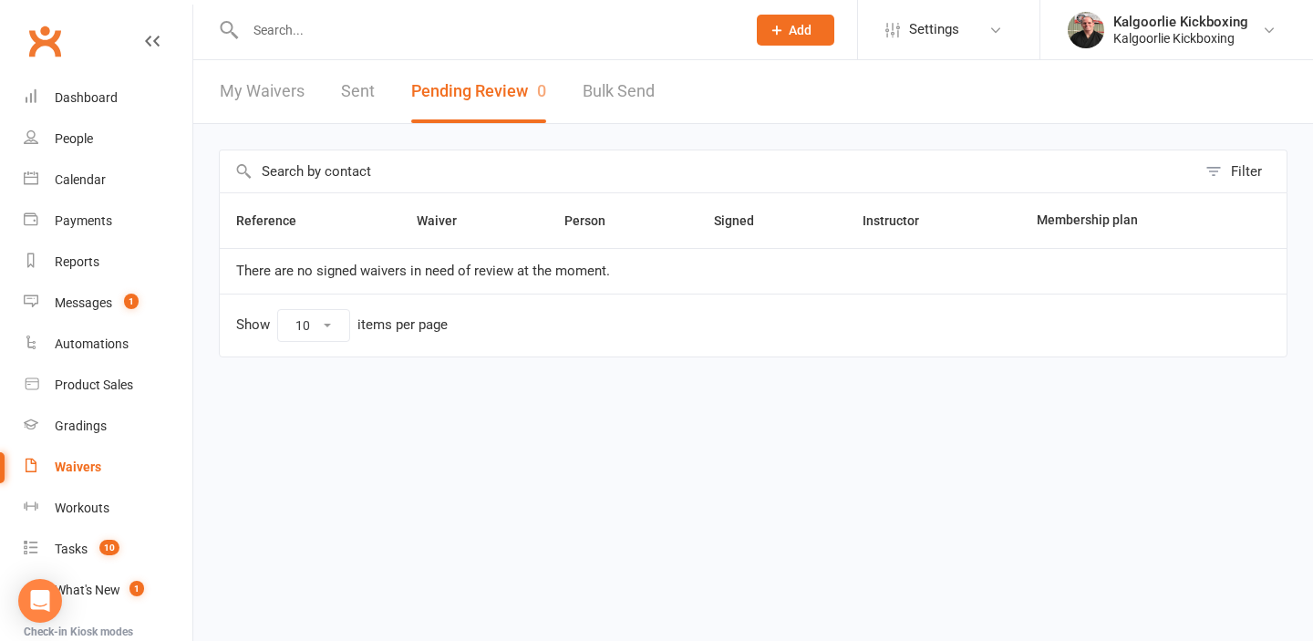
click at [449, 34] on input "text" at bounding box center [486, 30] width 493 height 26
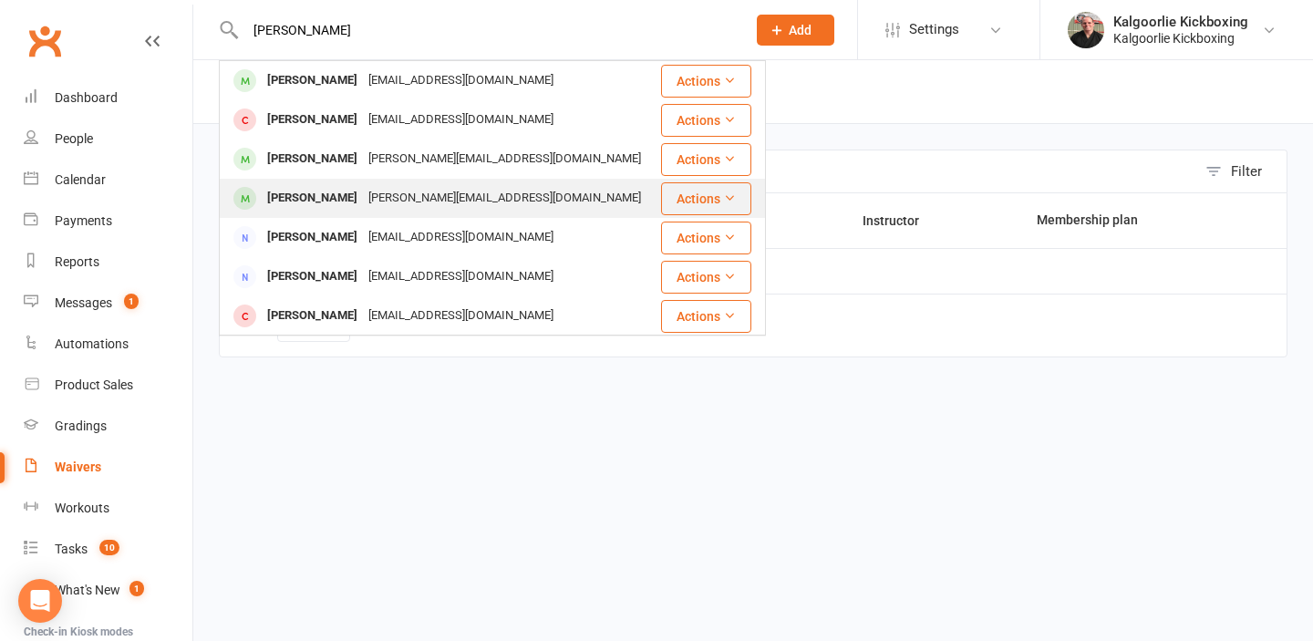
type input "penny"
click at [324, 200] on div "Penny Leon" at bounding box center [312, 198] width 101 height 26
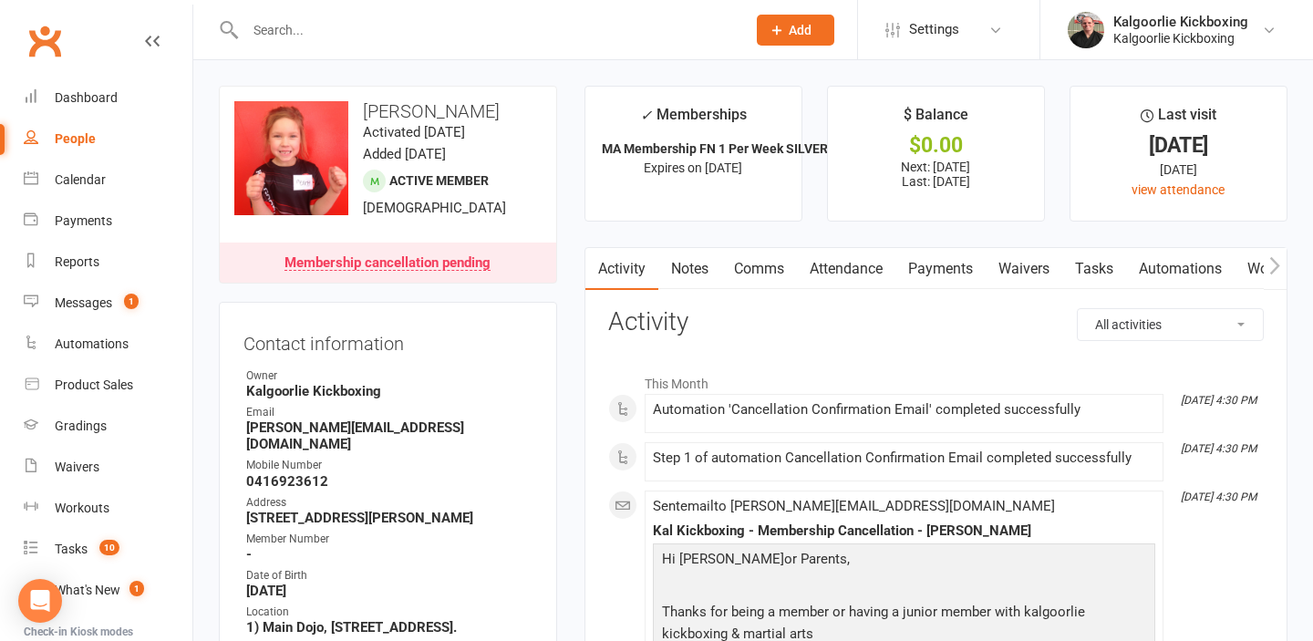
click at [923, 277] on link "Payments" at bounding box center [940, 269] width 90 height 42
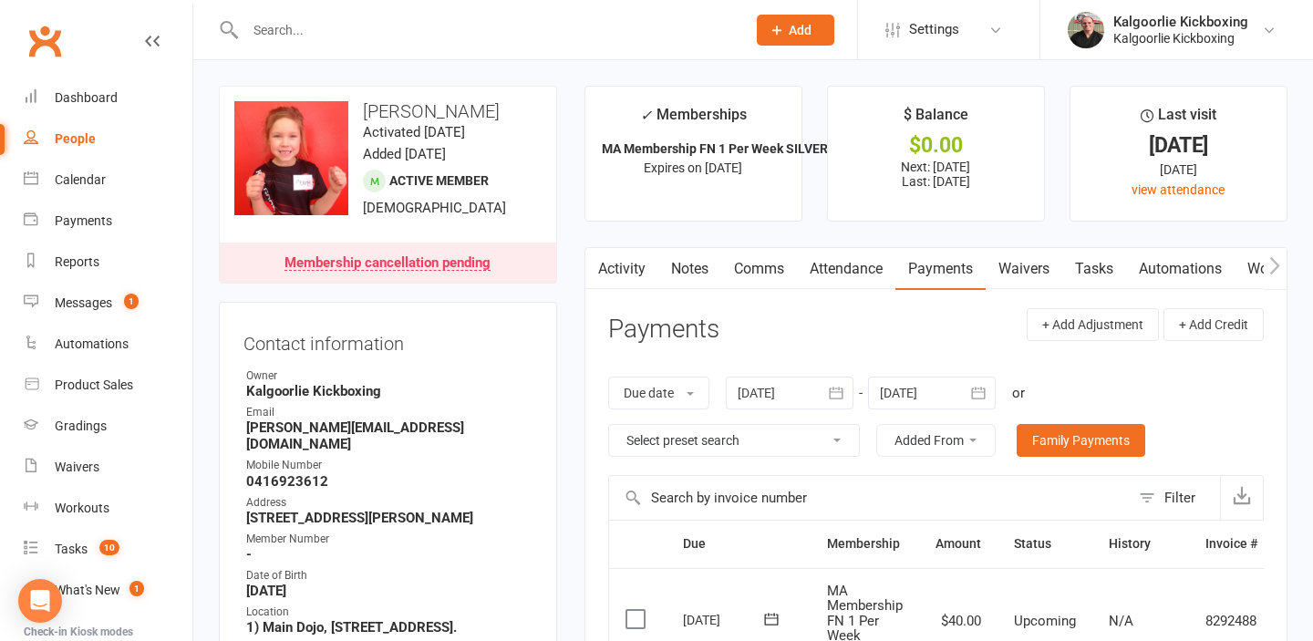
click at [436, 24] on input "text" at bounding box center [486, 30] width 493 height 26
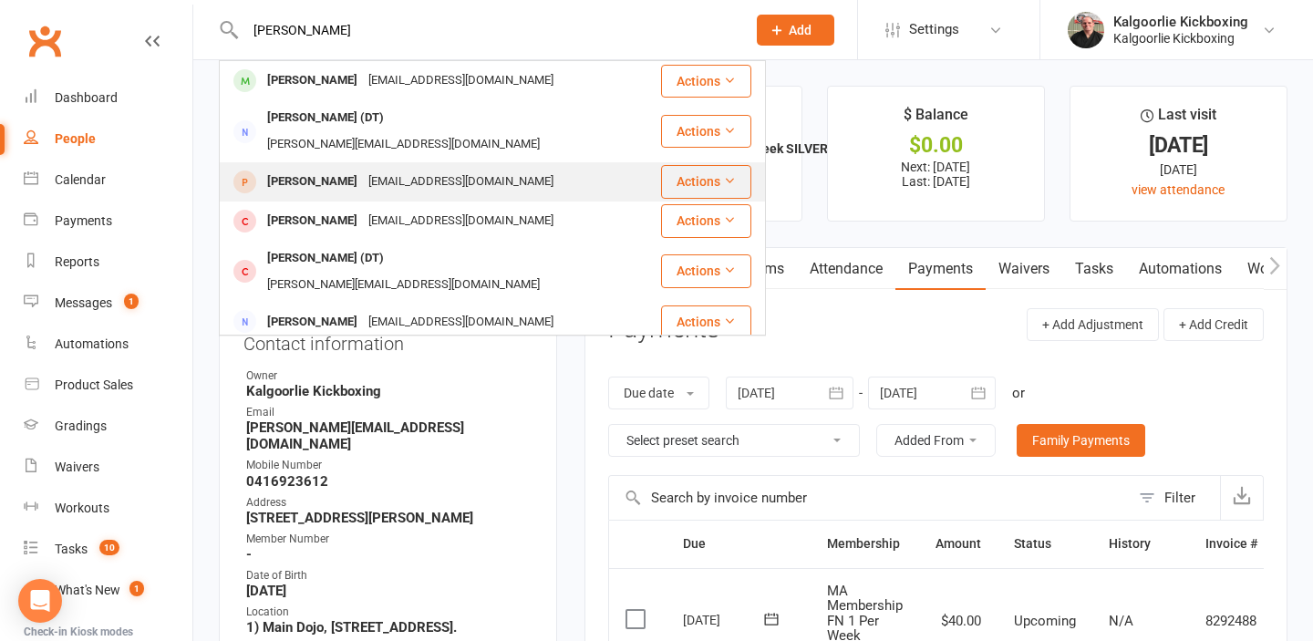
type input "dean"
click at [359, 169] on div "[PERSON_NAME]" at bounding box center [312, 182] width 101 height 26
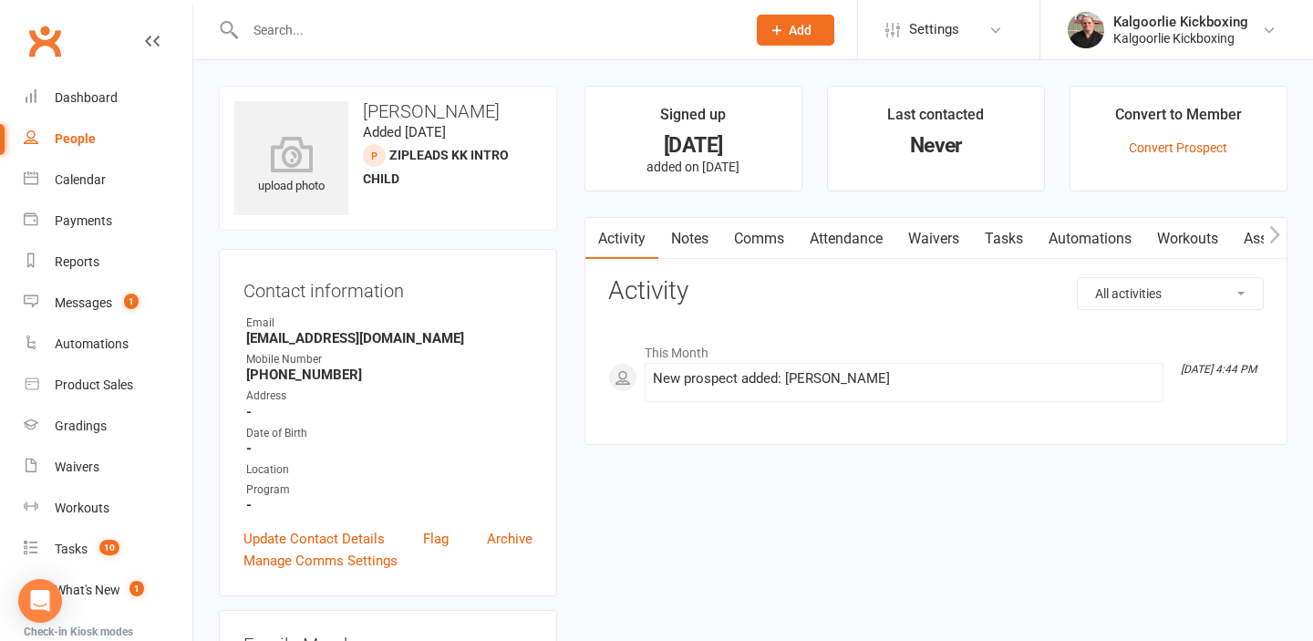
click at [928, 232] on link "Waivers" at bounding box center [933, 239] width 77 height 42
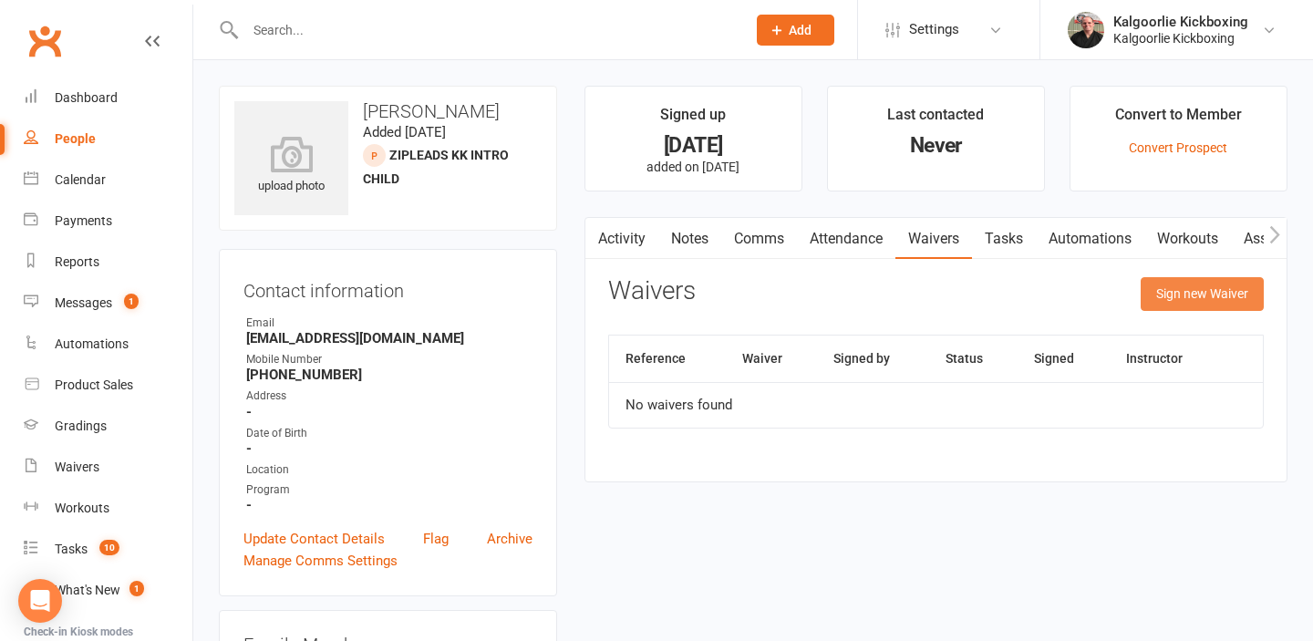
click at [1194, 292] on button "Sign new Waiver" at bounding box center [1201, 293] width 123 height 33
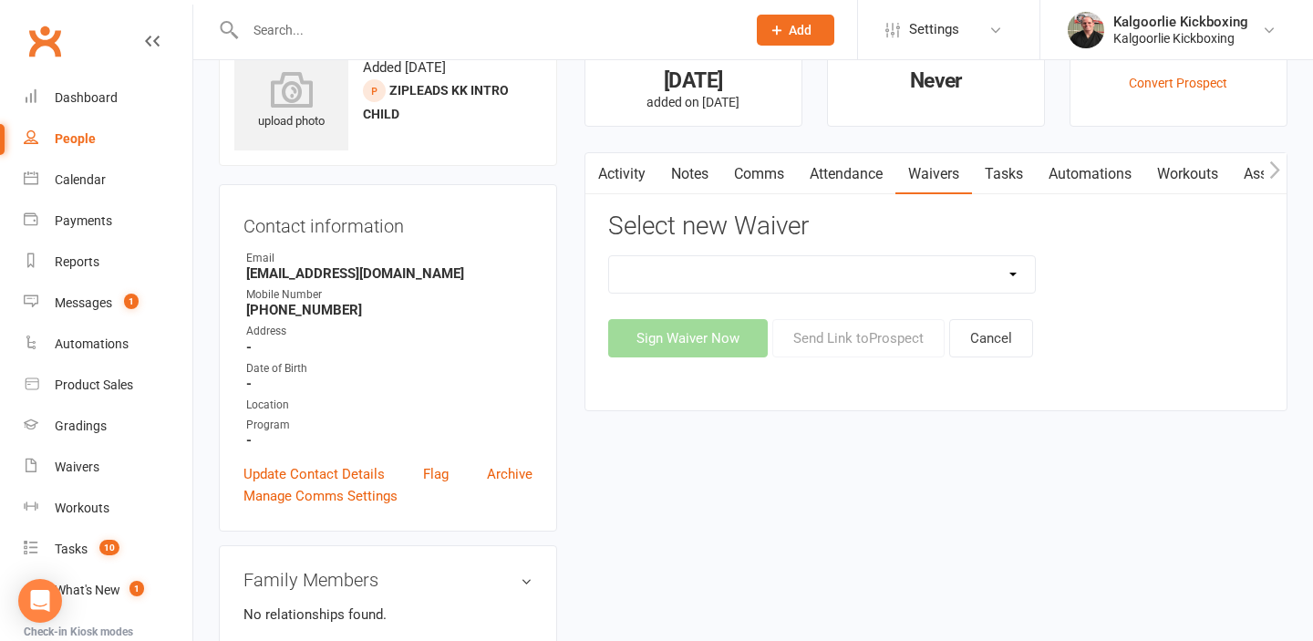
scroll to position [62, 0]
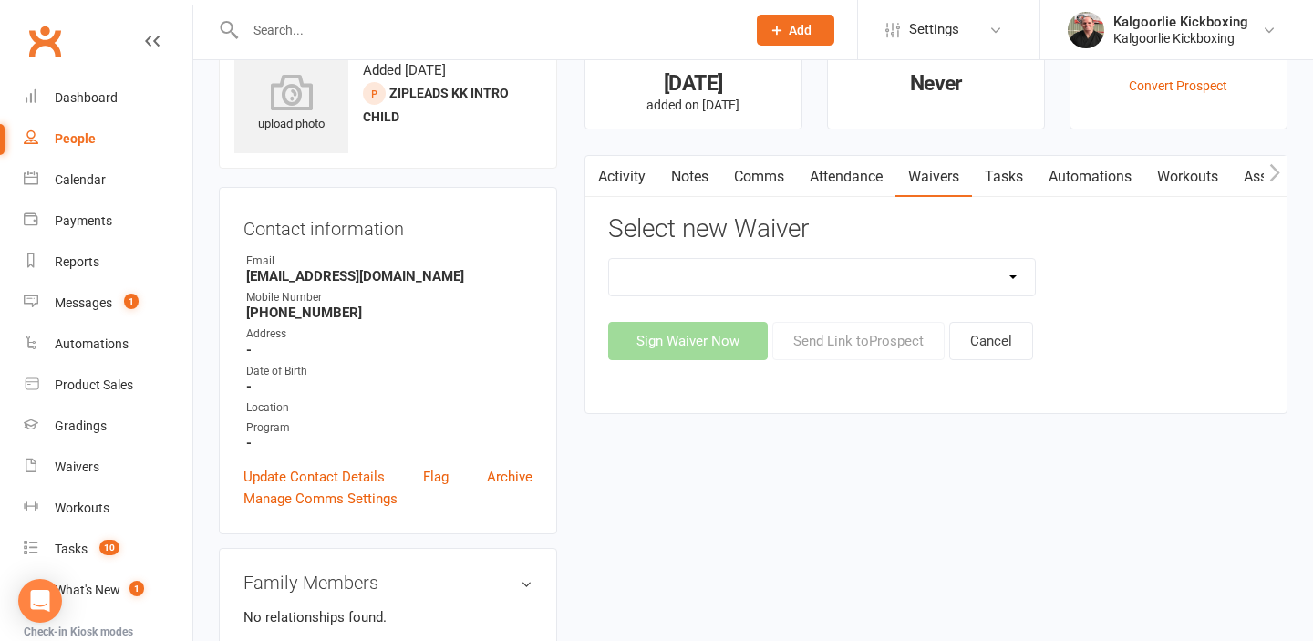
click at [1011, 280] on select "Dog Training - 6 Week Course Dog Training - 6 Week Course (PAID THROUGH WEBSITE…" at bounding box center [822, 277] width 427 height 36
select select "13523"
click at [609, 259] on select "Dog Training - 6 Week Course Dog Training - 6 Week Course (PAID THROUGH WEBSITE…" at bounding box center [822, 277] width 427 height 36
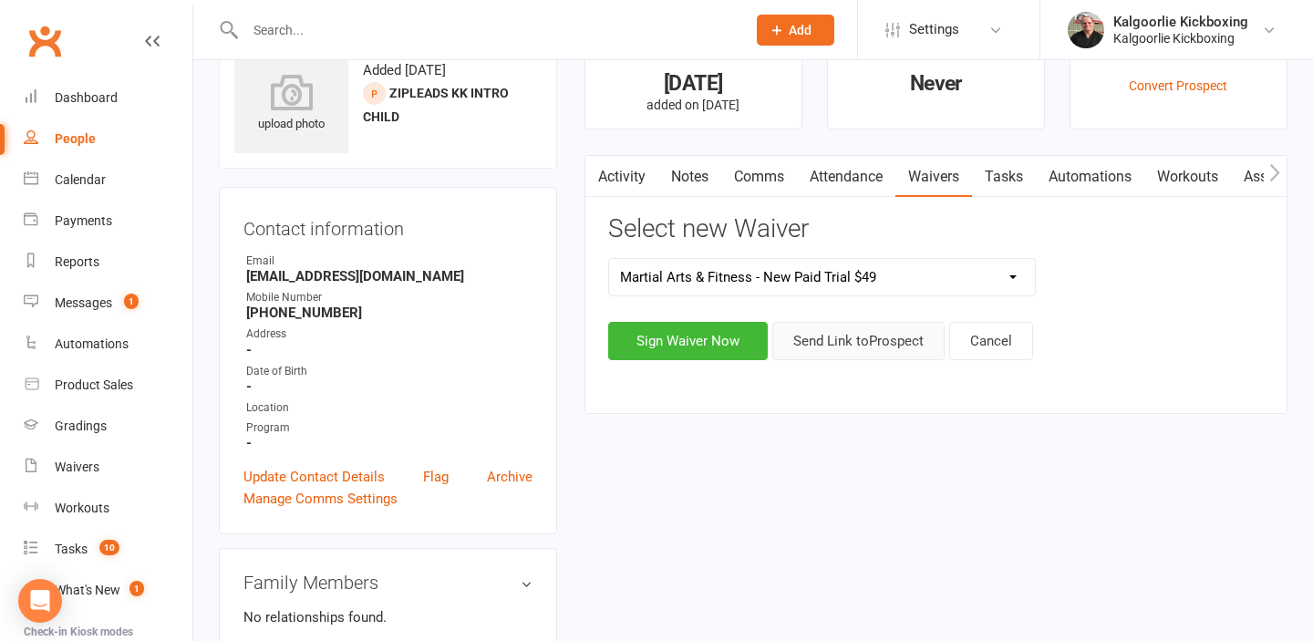
click at [833, 338] on button "Send Link to Prospect" at bounding box center [858, 341] width 172 height 38
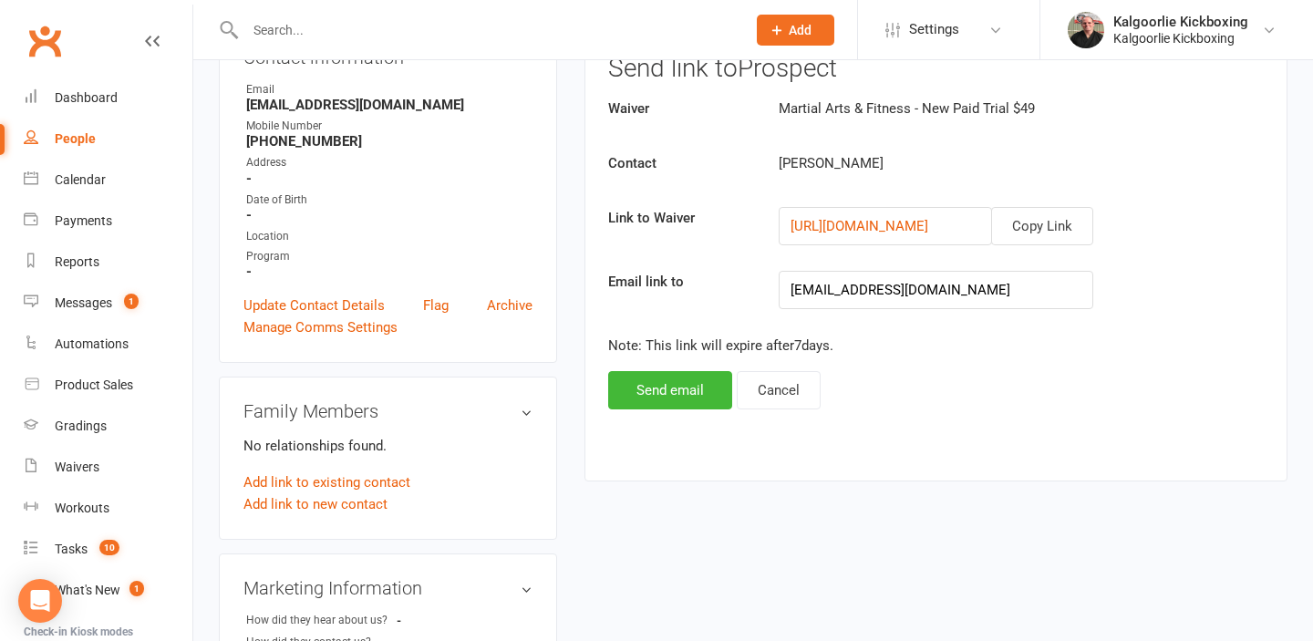
scroll to position [234, 0]
click at [666, 388] on button "Send email" at bounding box center [670, 389] width 124 height 38
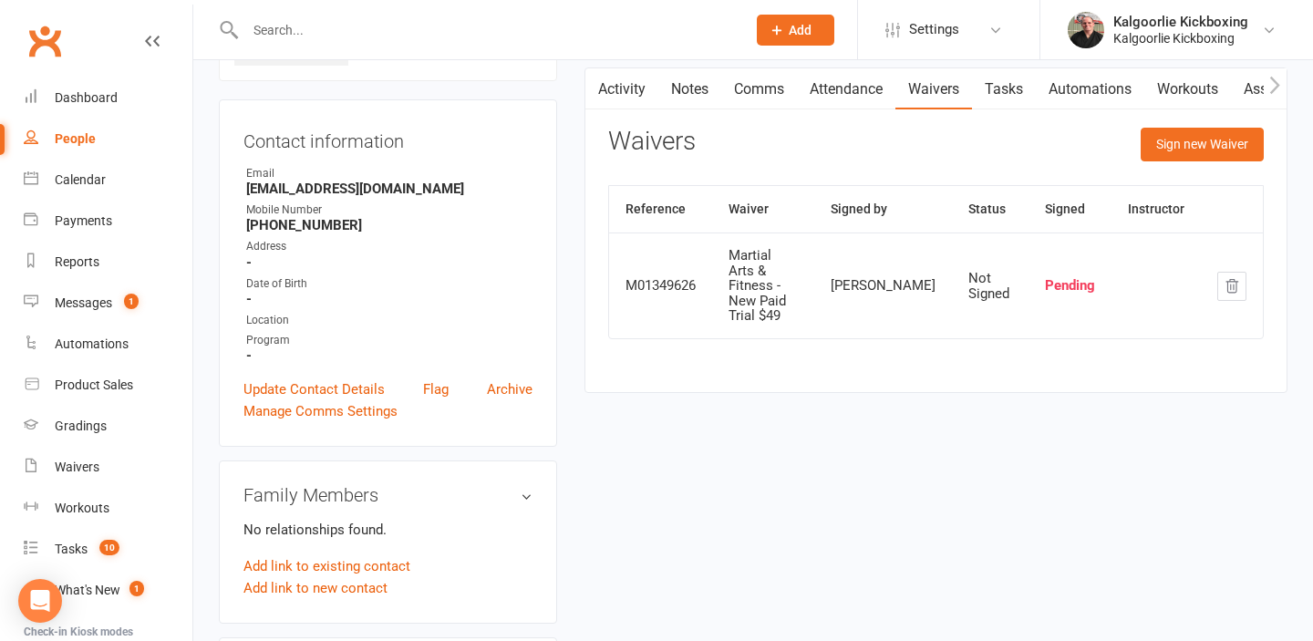
scroll to position [156, 0]
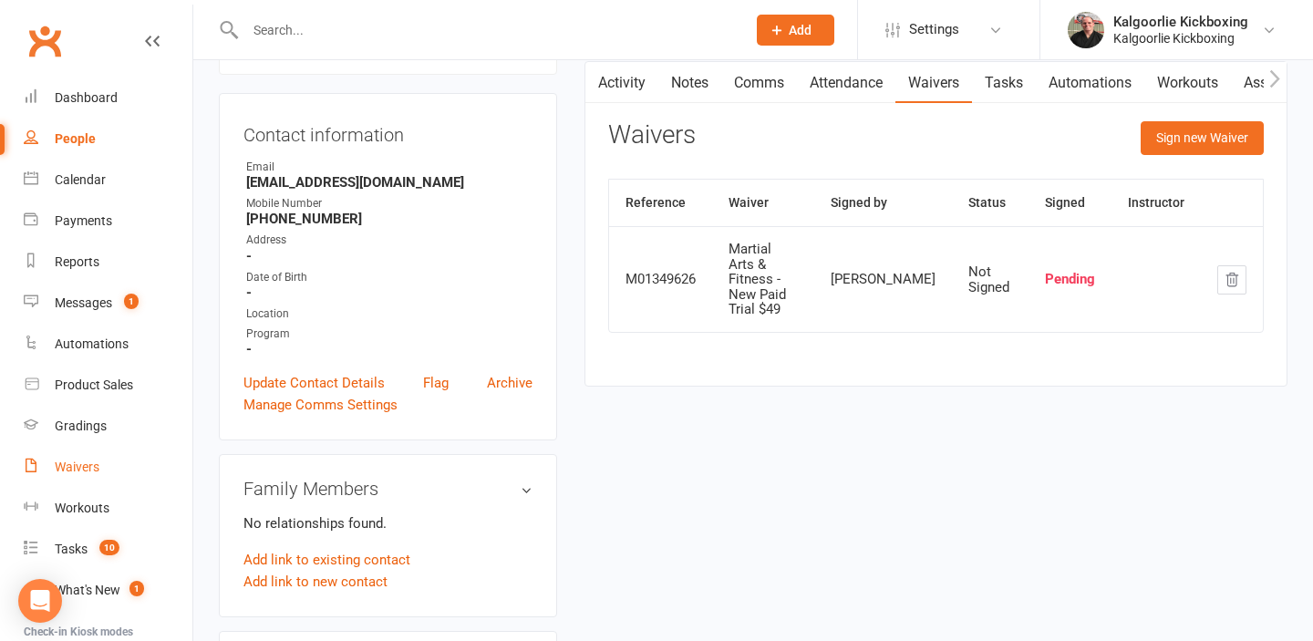
click at [86, 466] on div "Waivers" at bounding box center [77, 466] width 45 height 15
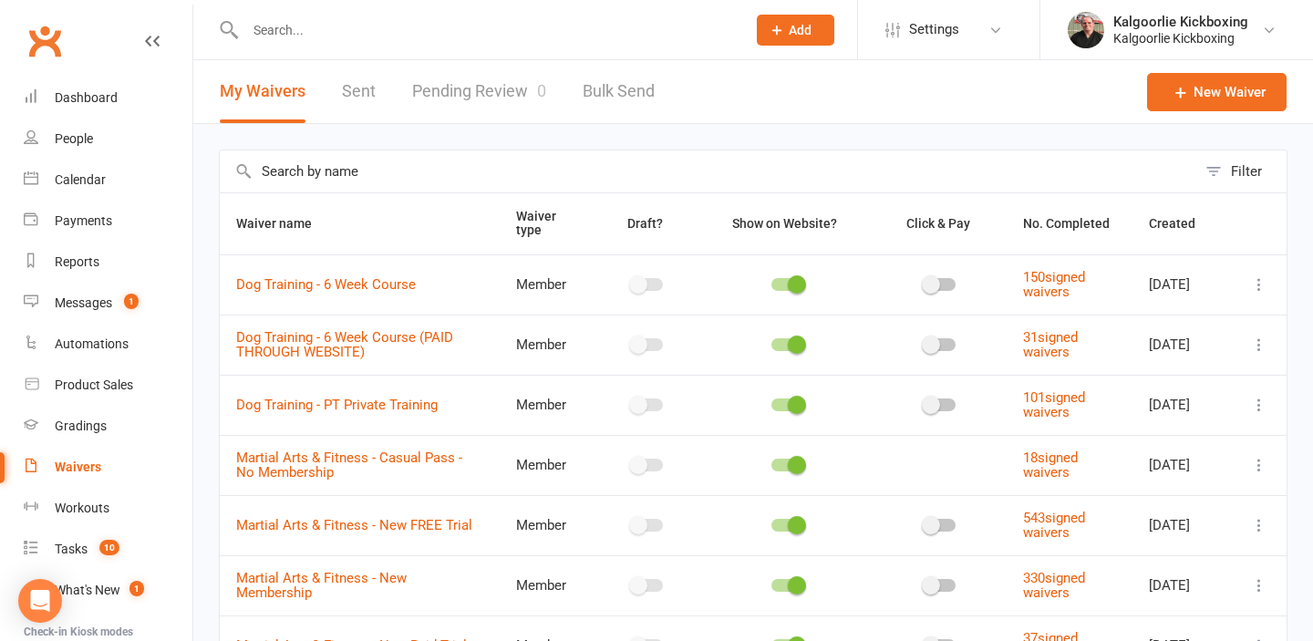
click at [434, 88] on link "Pending Review 0" at bounding box center [479, 91] width 134 height 63
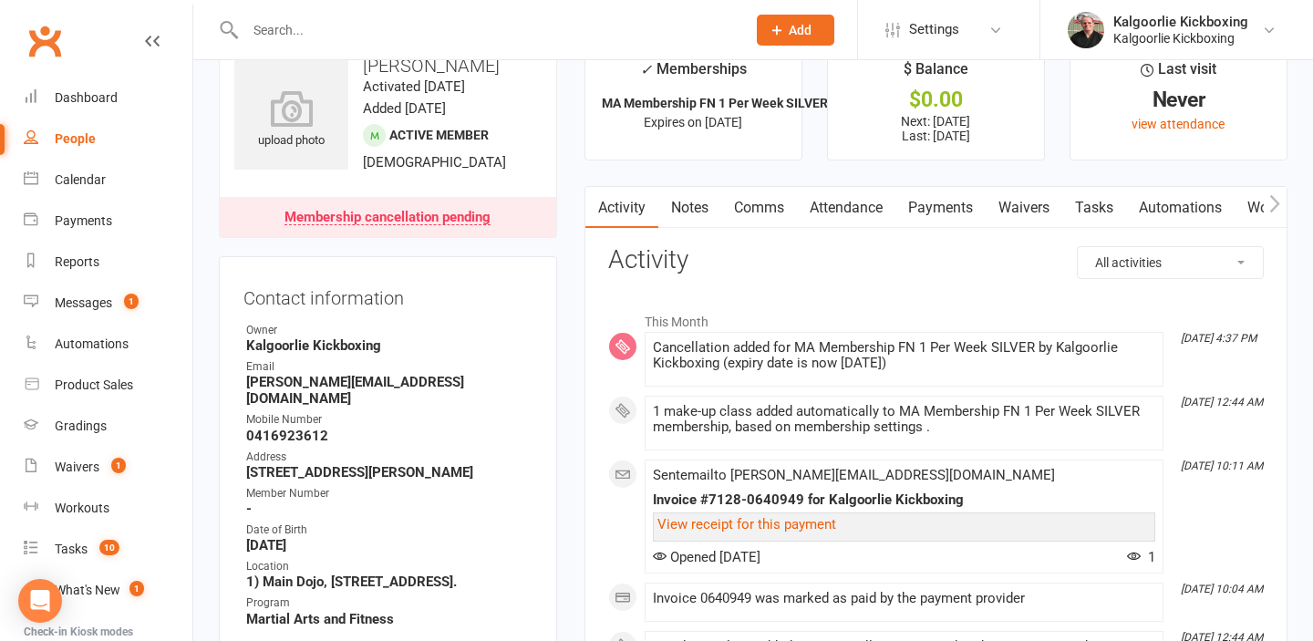
scroll to position [35, 0]
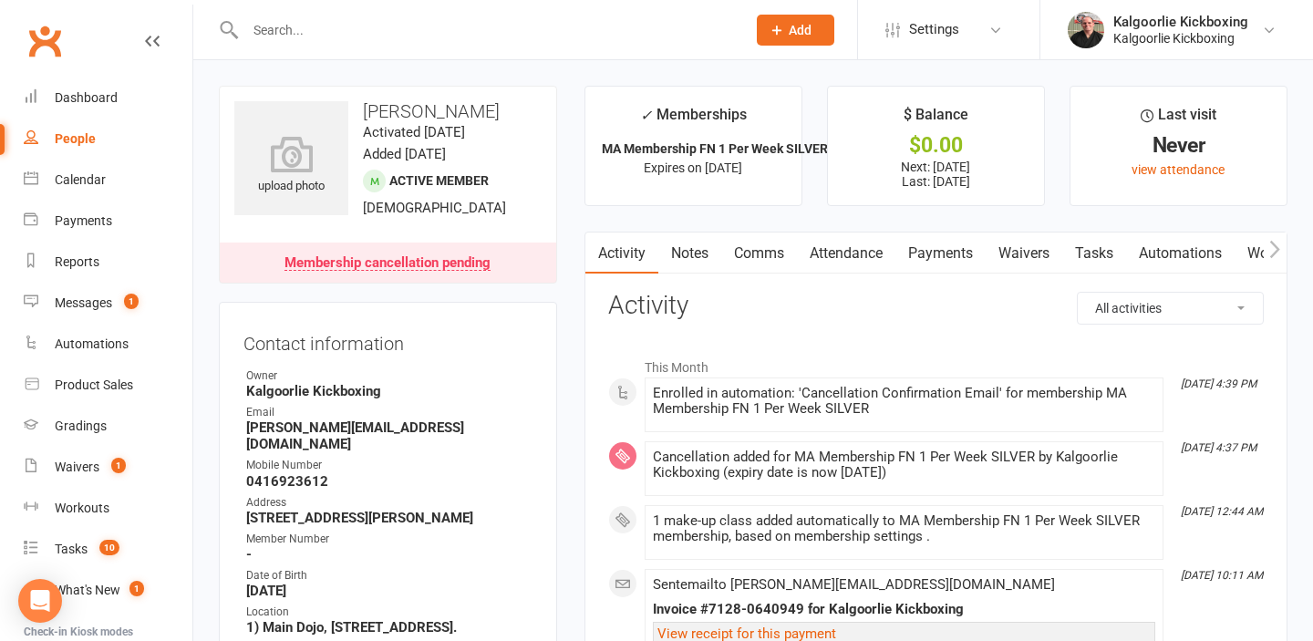
click at [304, 33] on input "text" at bounding box center [486, 30] width 493 height 26
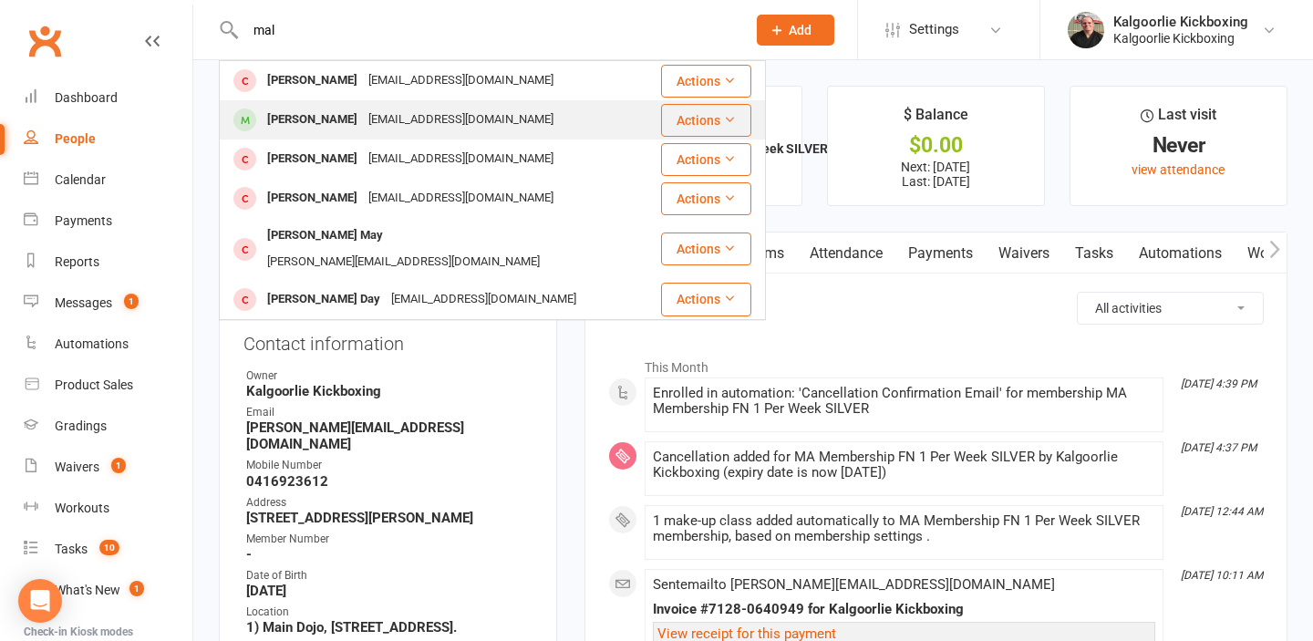
type input "mal"
click at [327, 121] on div "[PERSON_NAME]" at bounding box center [312, 120] width 101 height 26
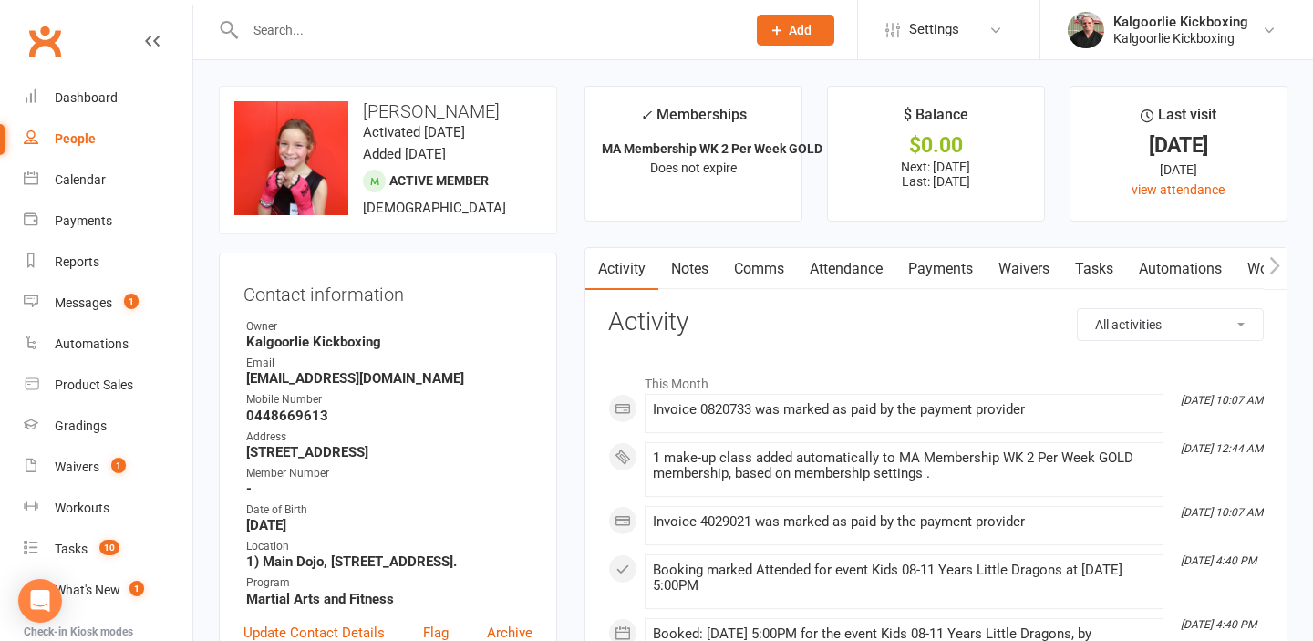
click at [851, 269] on link "Attendance" at bounding box center [846, 269] width 98 height 42
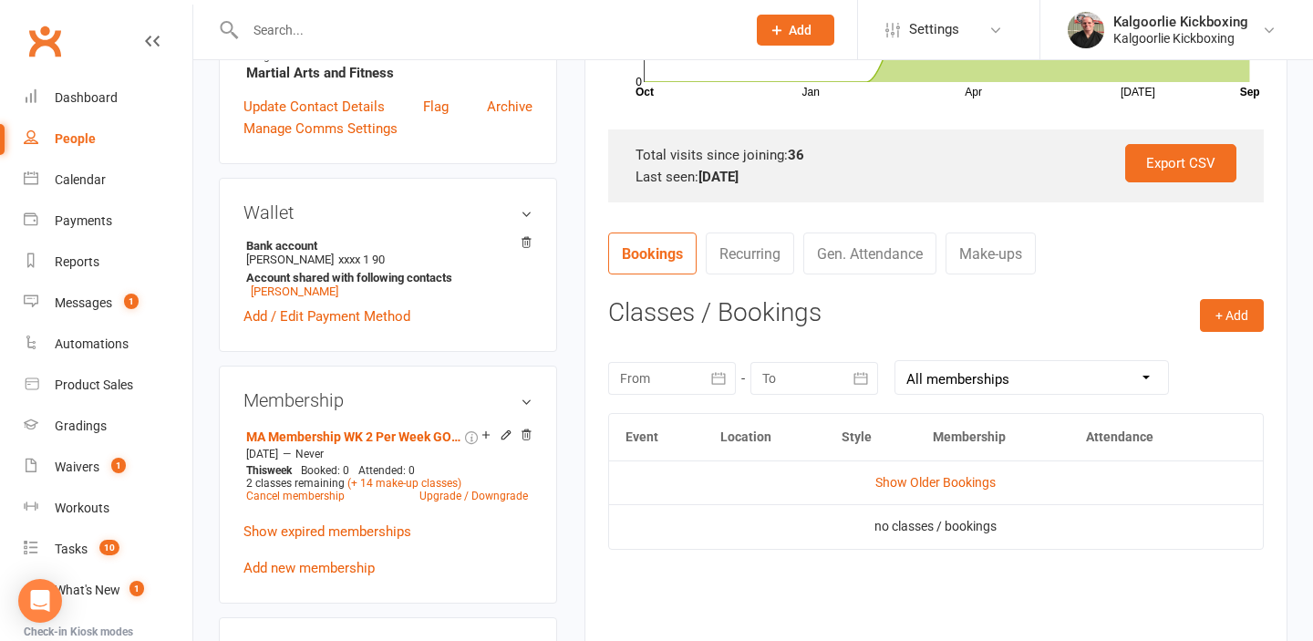
scroll to position [527, 0]
click at [1233, 314] on button "+ Add" at bounding box center [1232, 314] width 64 height 33
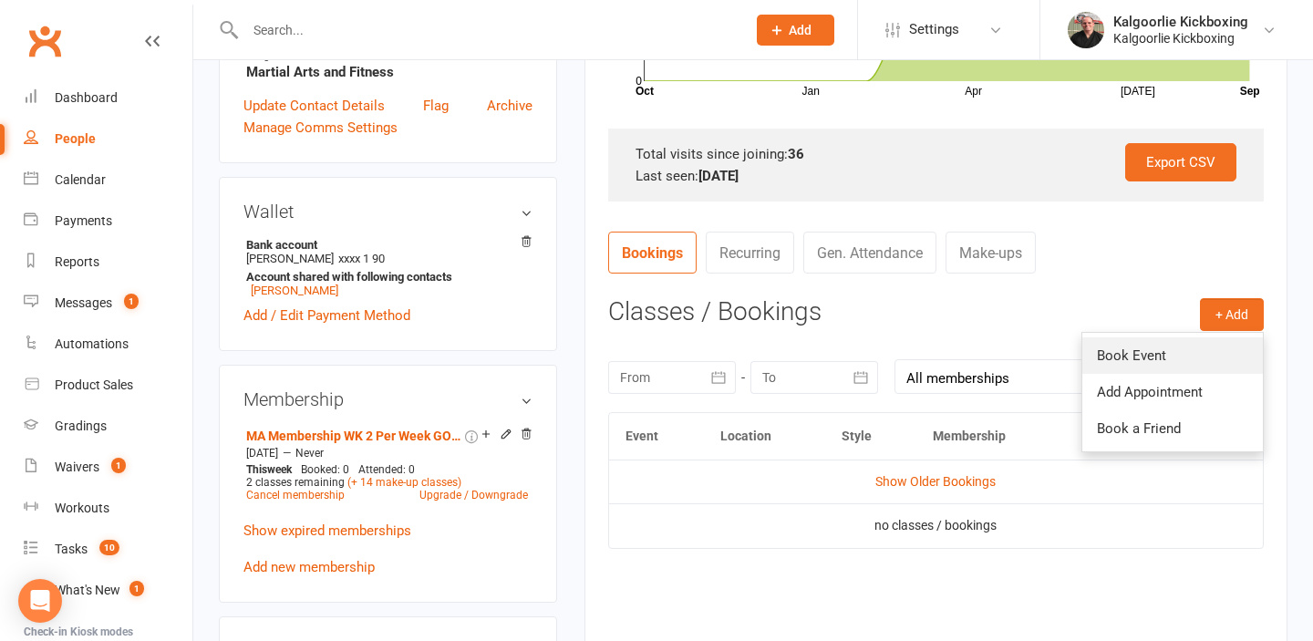
click at [1152, 355] on link "Book Event" at bounding box center [1172, 355] width 181 height 36
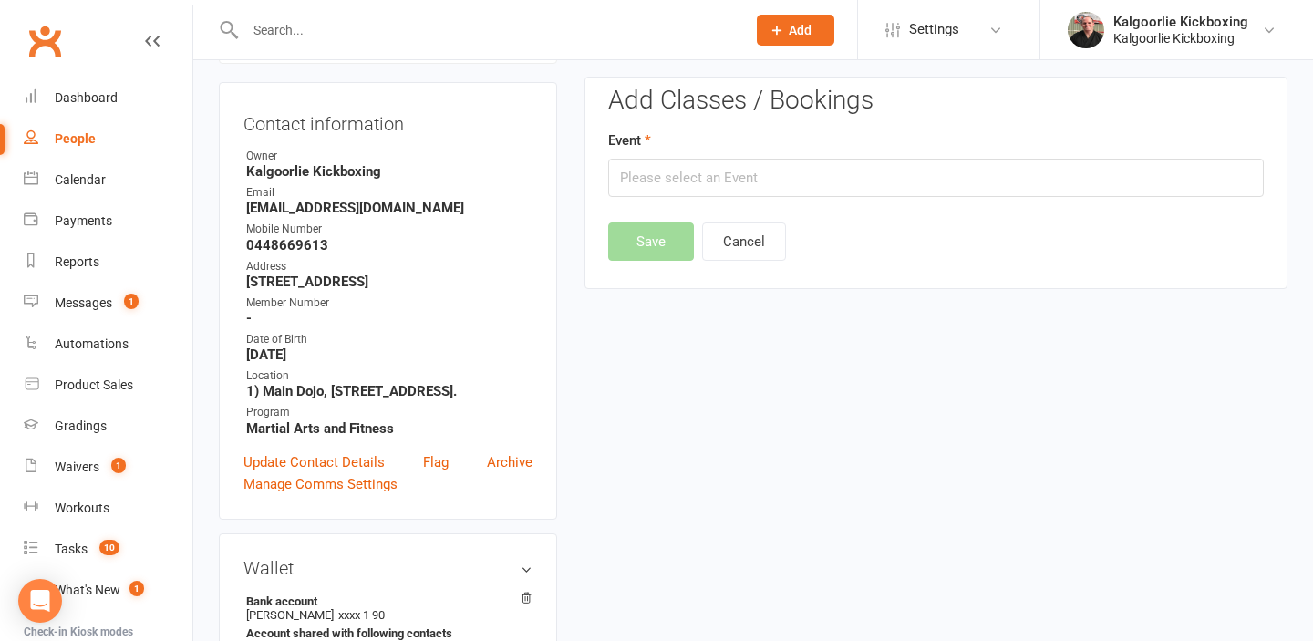
scroll to position [156, 0]
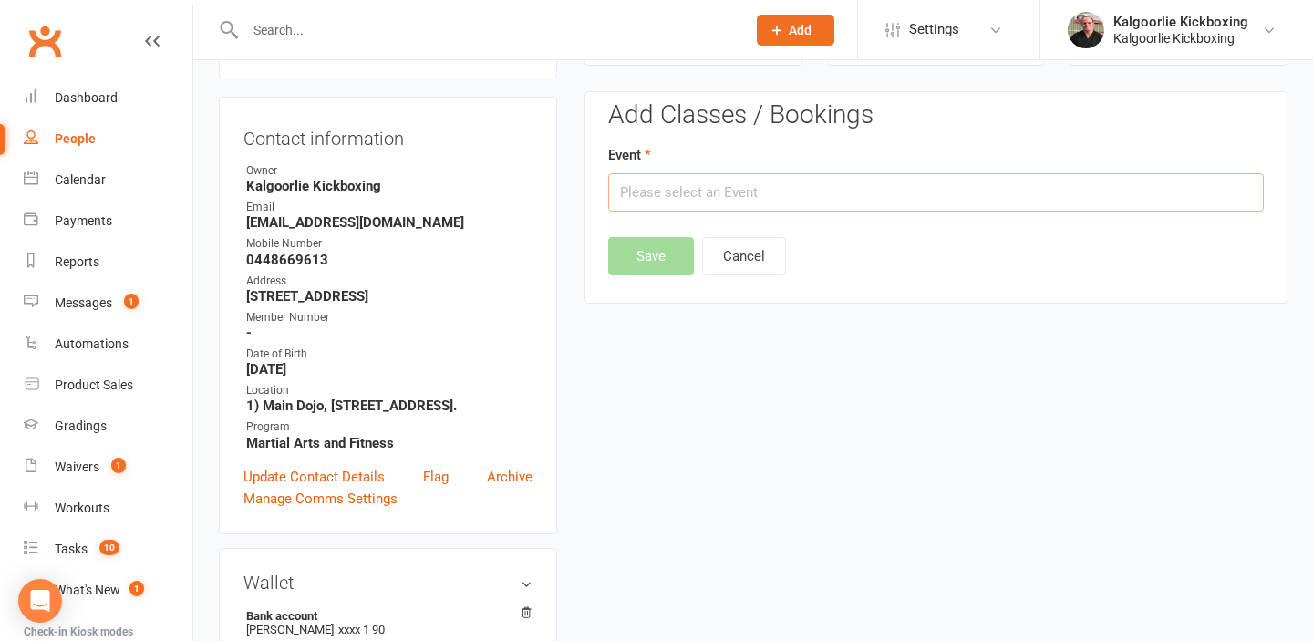
click at [878, 190] on input "text" at bounding box center [935, 192] width 655 height 38
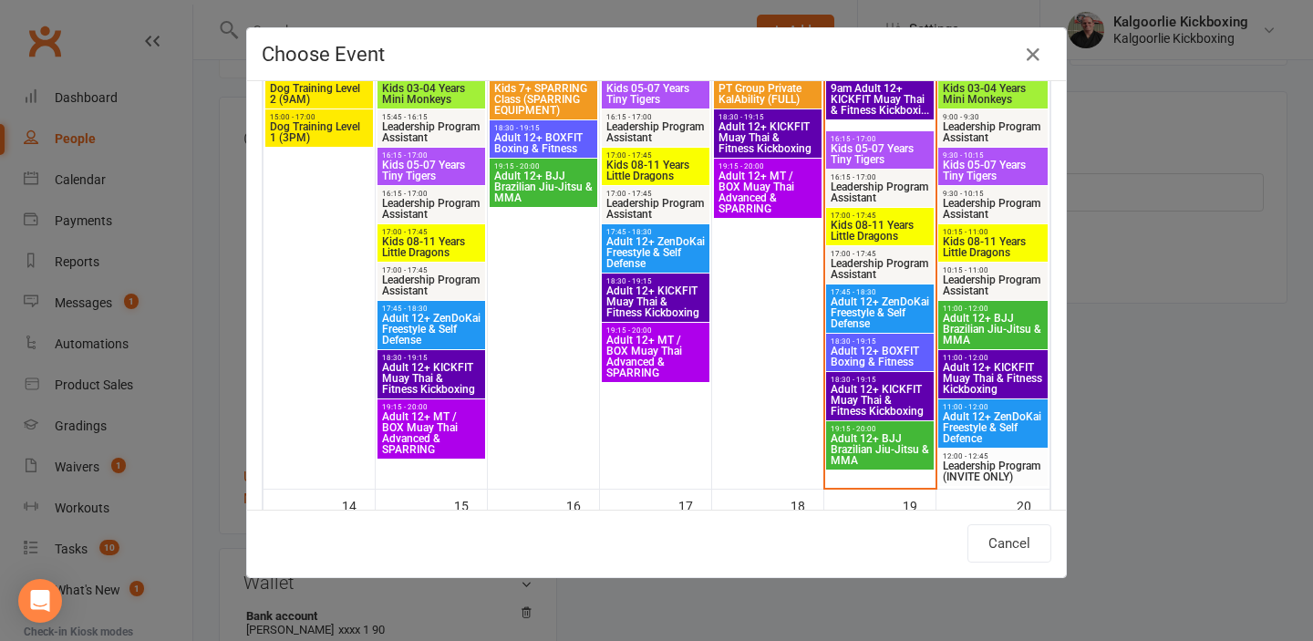
scroll to position [649, 0]
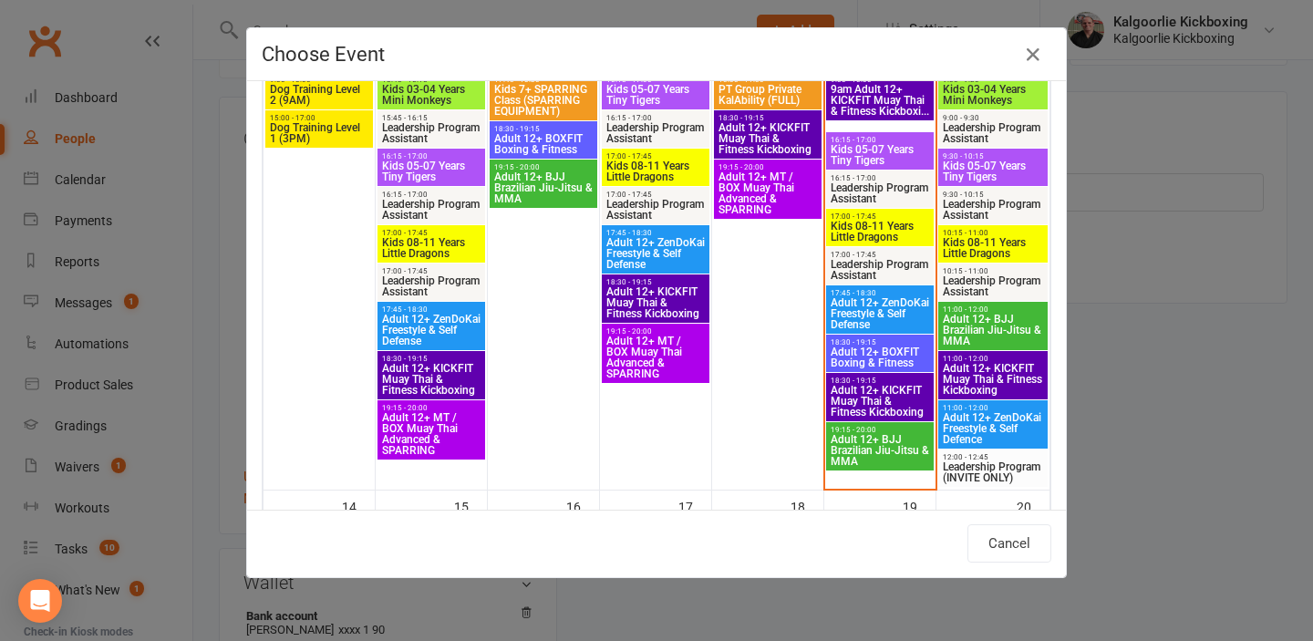
click at [871, 224] on span "Kids 08-11 Years Little Dragons" at bounding box center [880, 232] width 100 height 22
type input "Kids 08-11 Years Little Dragons - [DATE] 5:00:00 PM"
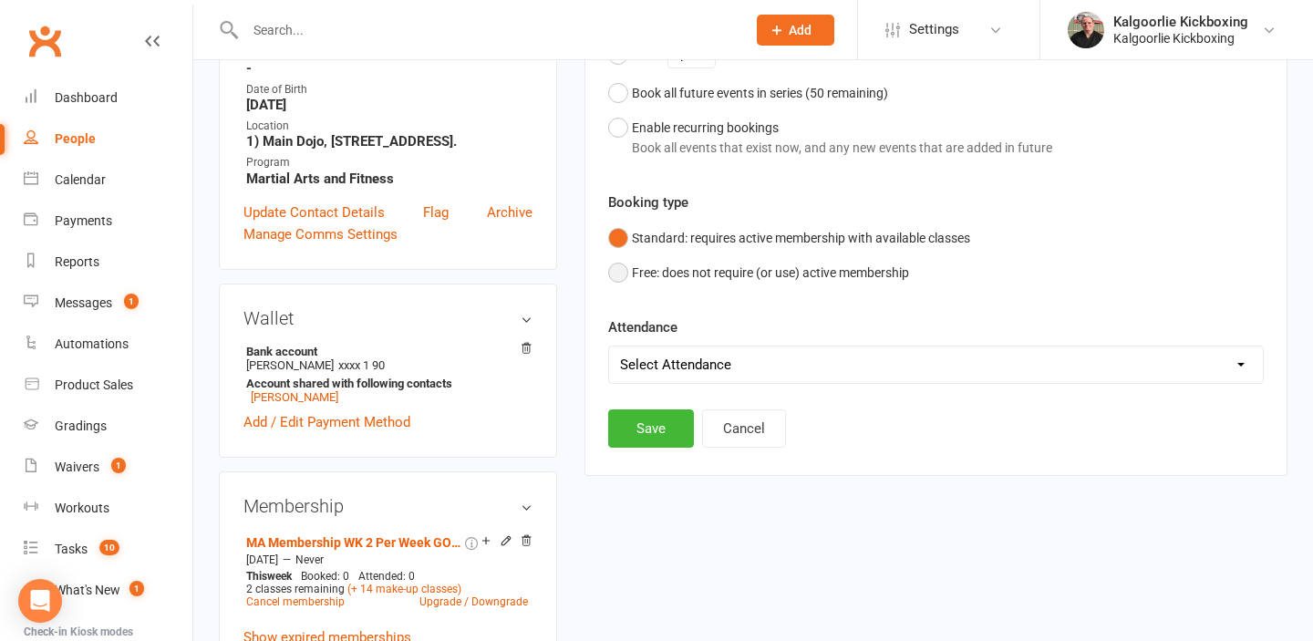
scroll to position [428, 0]
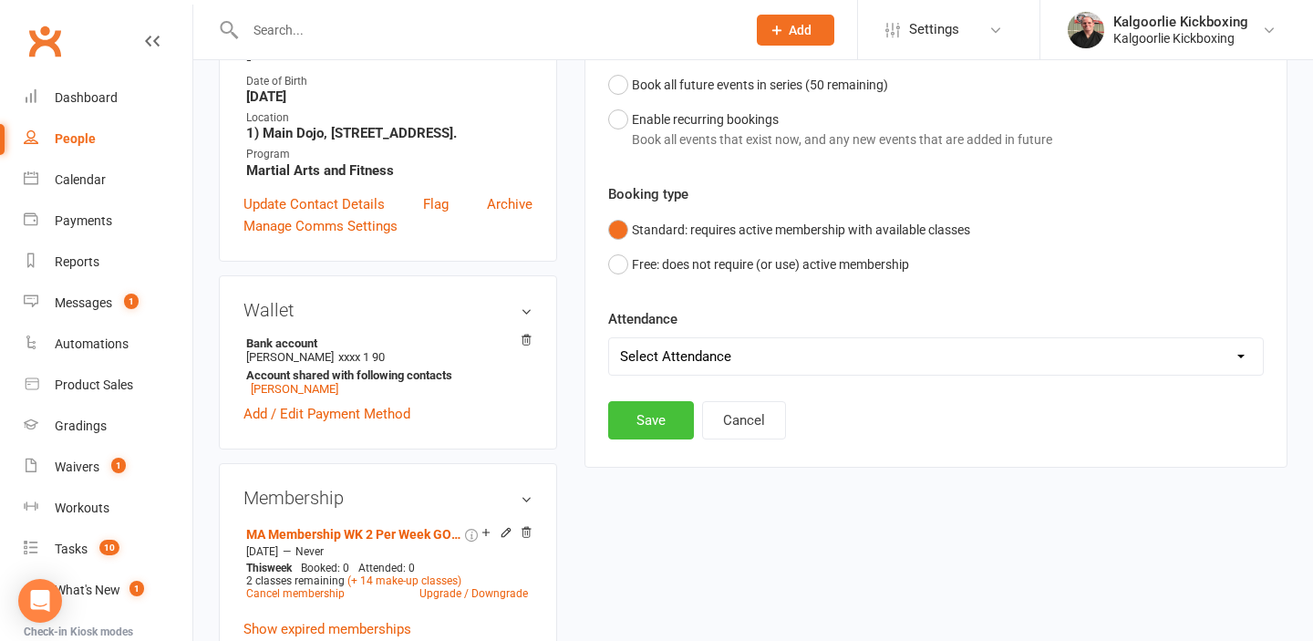
click at [654, 423] on button "Save" at bounding box center [651, 420] width 86 height 38
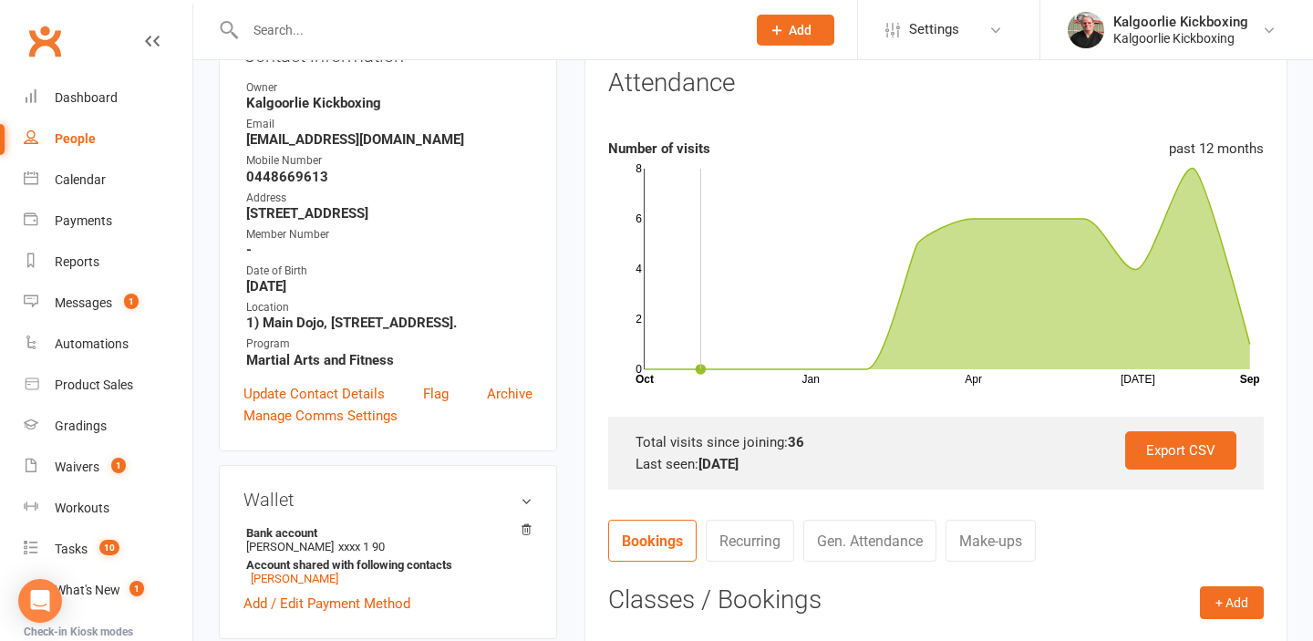
scroll to position [187, 0]
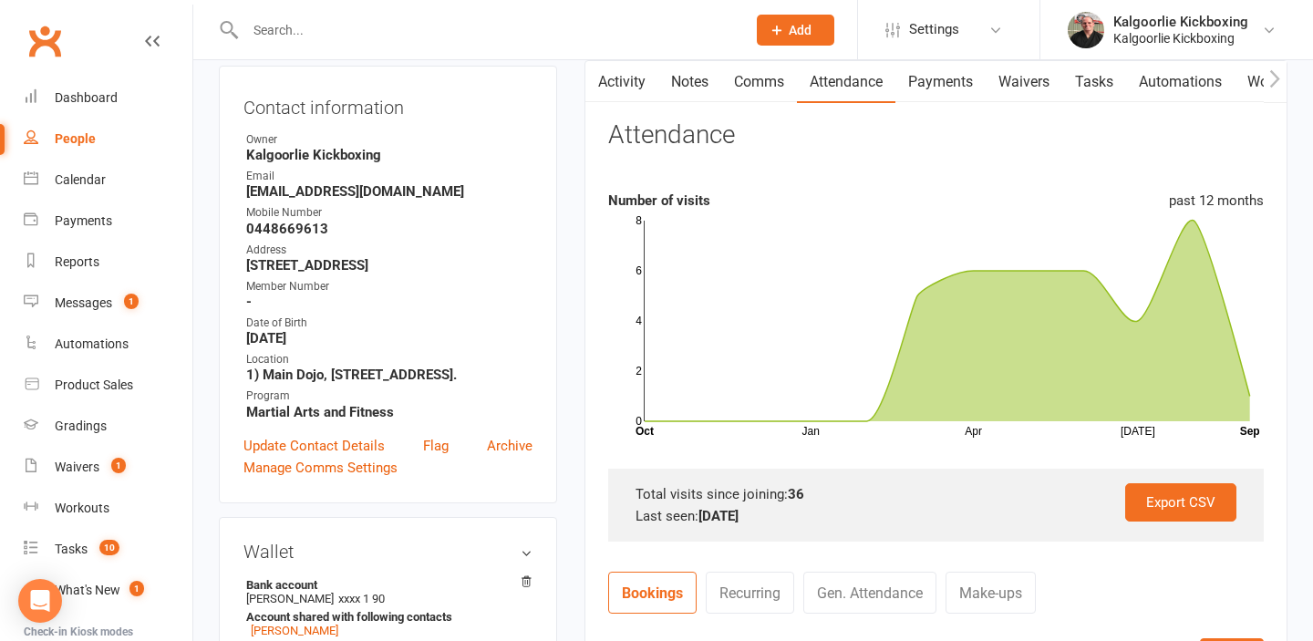
click at [413, 22] on input "text" at bounding box center [486, 30] width 493 height 26
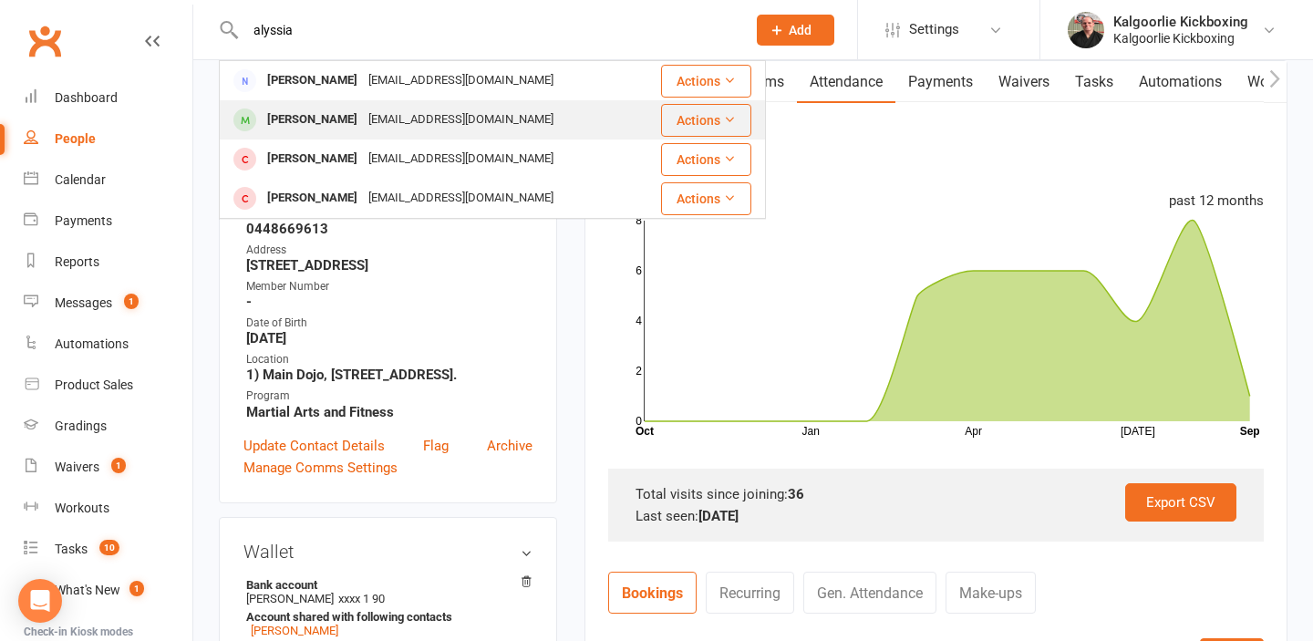
type input "alyssia"
click at [340, 122] on div "[PERSON_NAME]" at bounding box center [312, 120] width 101 height 26
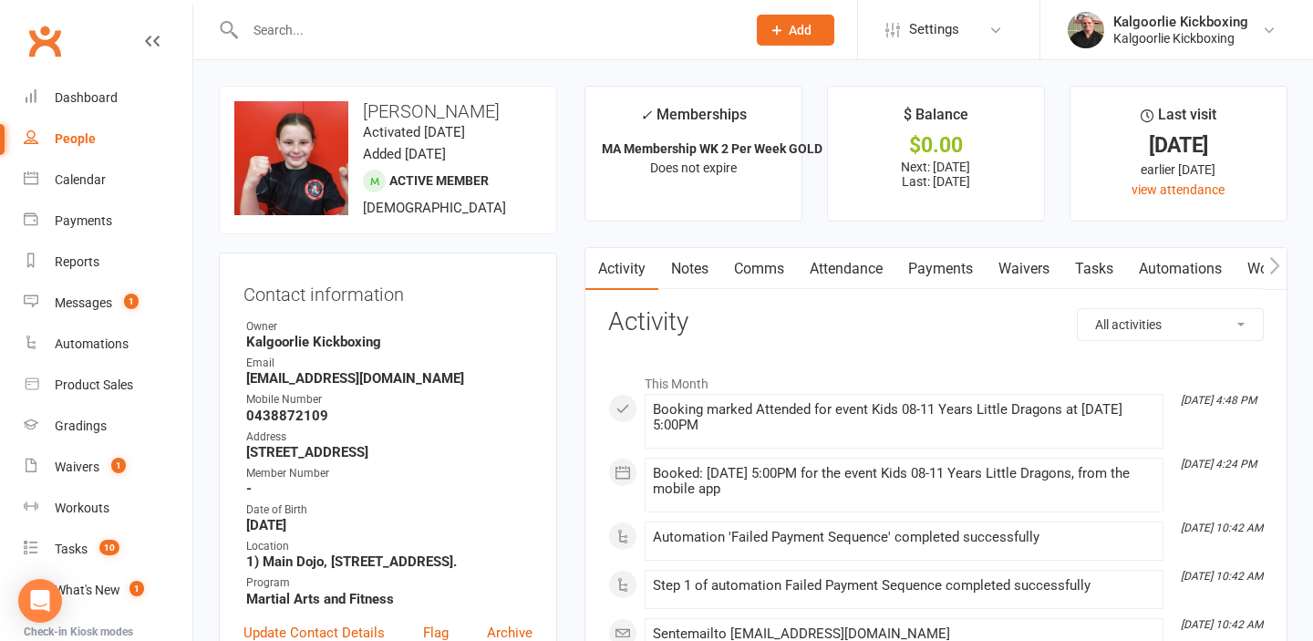
click at [913, 260] on link "Payments" at bounding box center [940, 269] width 90 height 42
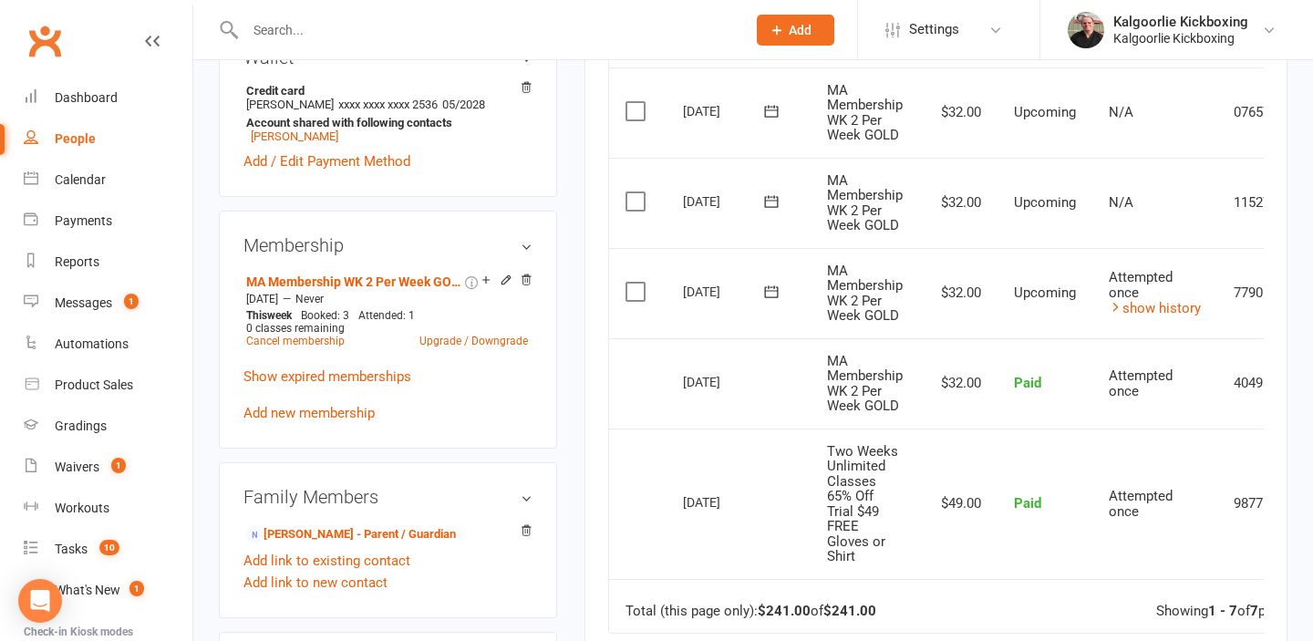
scroll to position [691, 0]
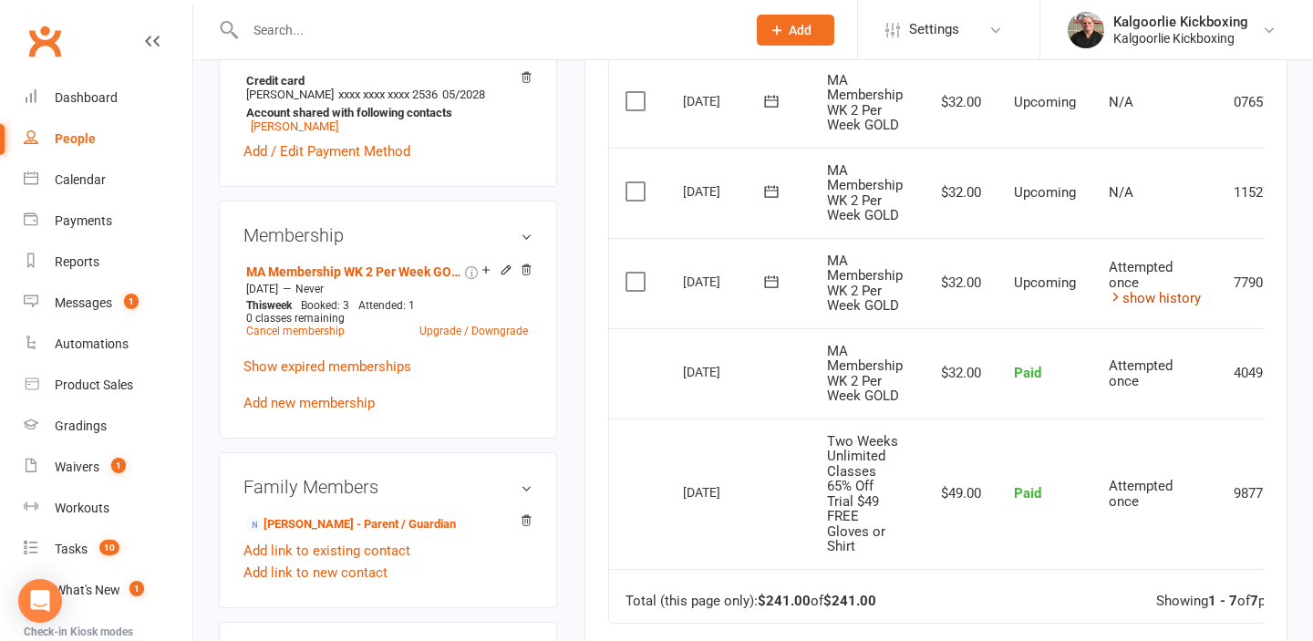
click at [1155, 299] on link "show history" at bounding box center [1155, 298] width 92 height 16
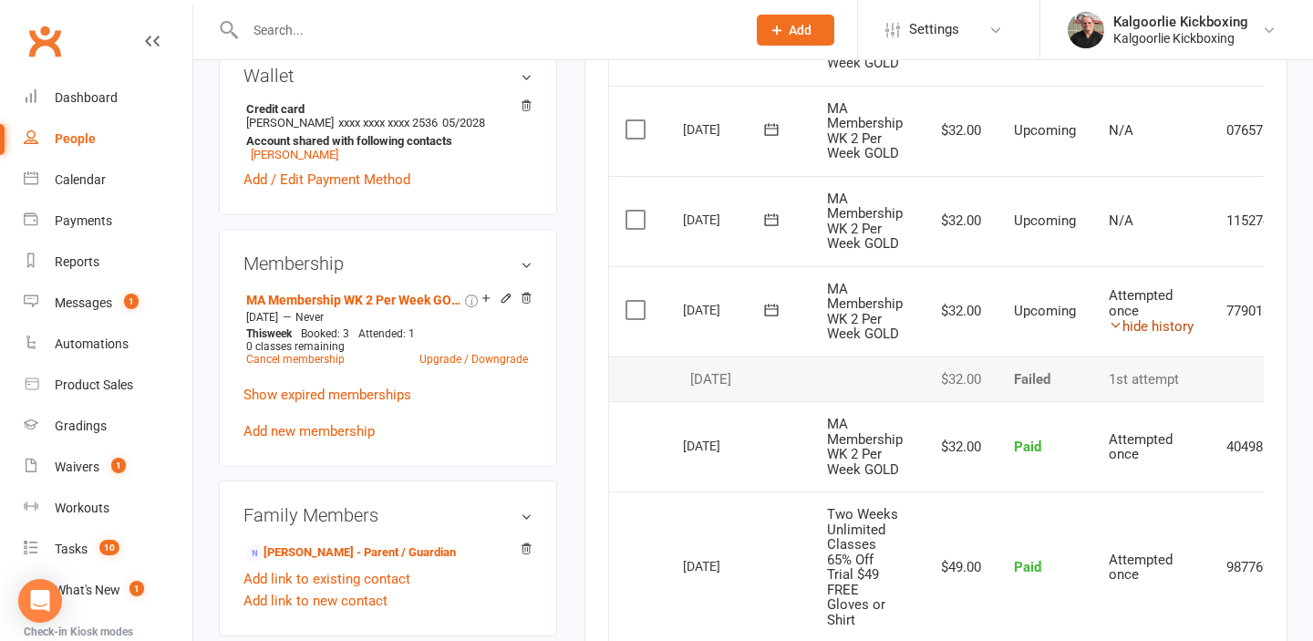
scroll to position [662, 0]
click at [502, 301] on icon at bounding box center [506, 299] width 13 height 13
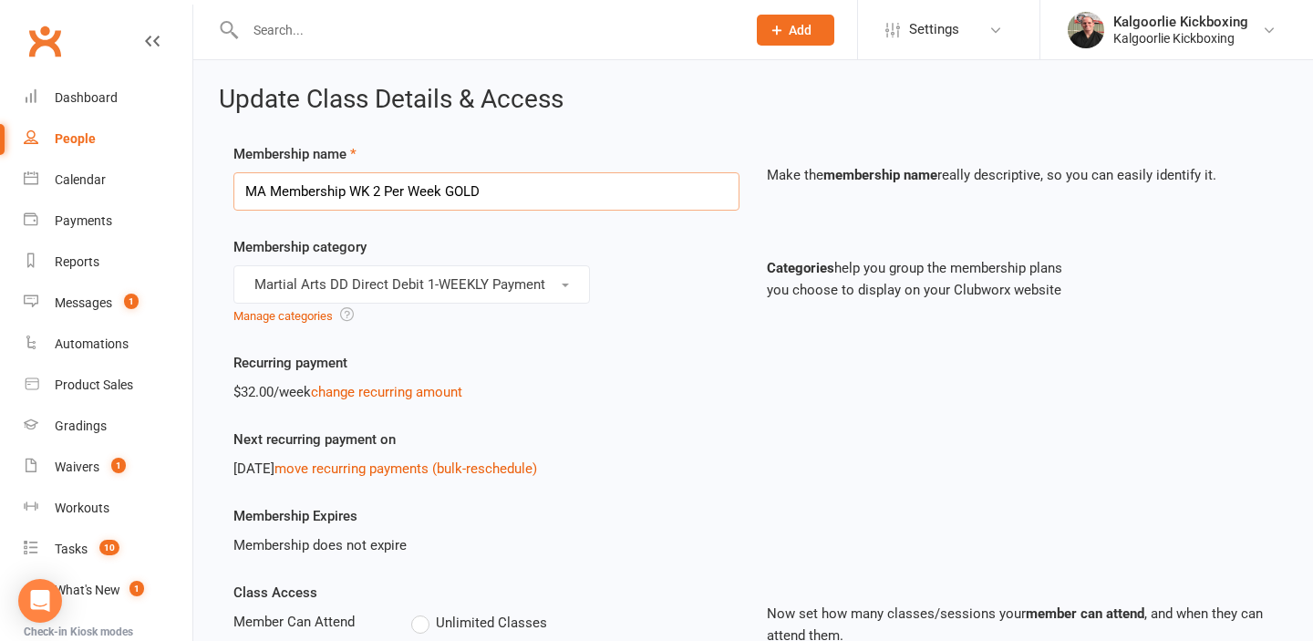
click at [529, 189] on input "MA Membership WK 2 Per Week GOLD" at bounding box center [486, 191] width 506 height 38
click at [687, 309] on div "Martial Arts DD Direct Debit 1-WEEKLY Payment Manage categories" at bounding box center [486, 295] width 506 height 61
click at [567, 287] on button "Martial Arts DD Direct Debit 1-WEEKLY Payment" at bounding box center [411, 284] width 356 height 38
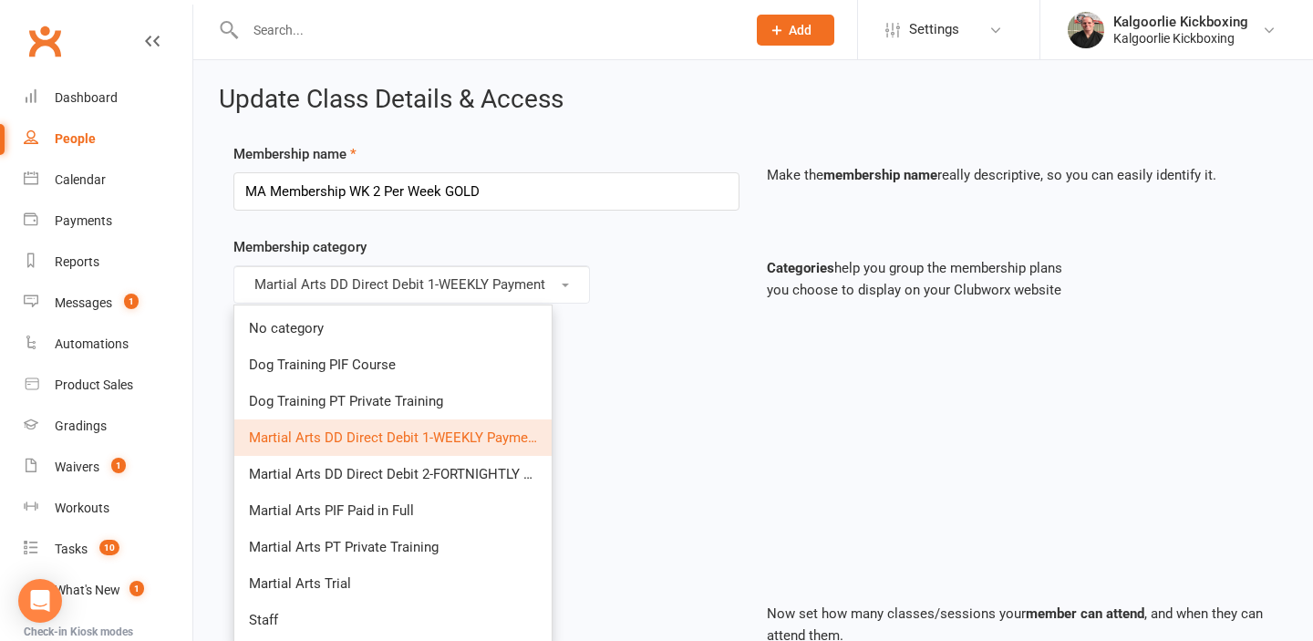
click at [655, 273] on div "Martial Arts DD Direct Debit 1-WEEKLY Payment No category Dog Training PIF Cour…" at bounding box center [486, 295] width 506 height 61
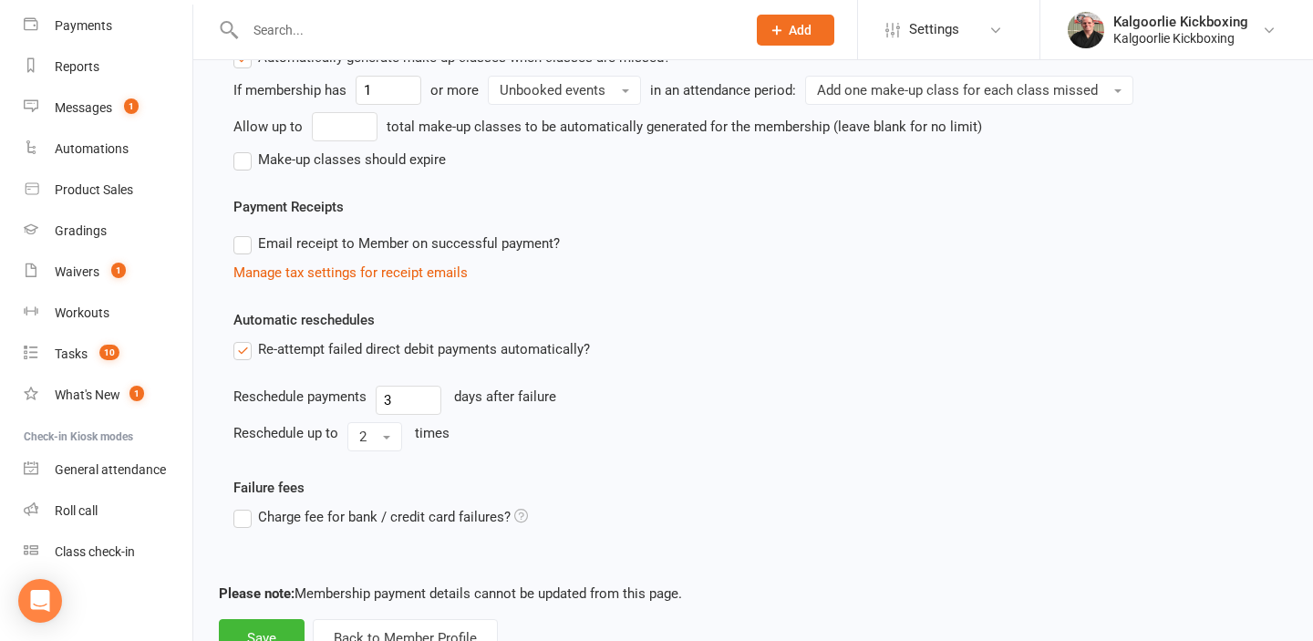
scroll to position [1295, 0]
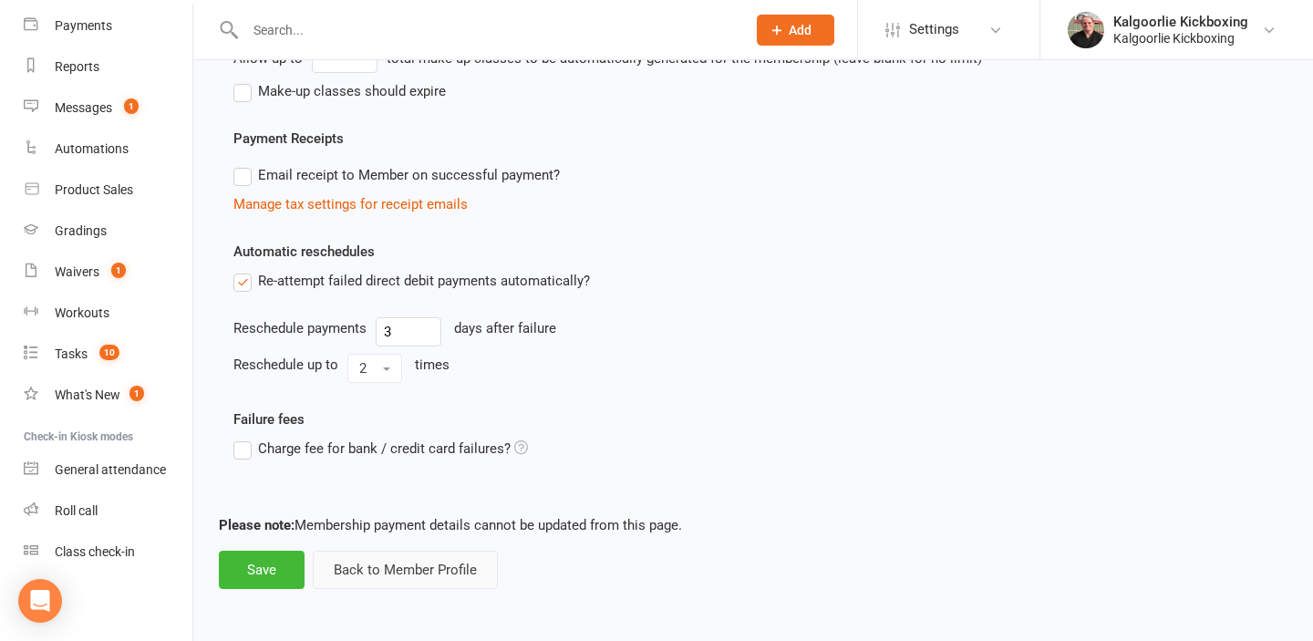
click at [408, 570] on button "Back to Member Profile" at bounding box center [405, 570] width 185 height 38
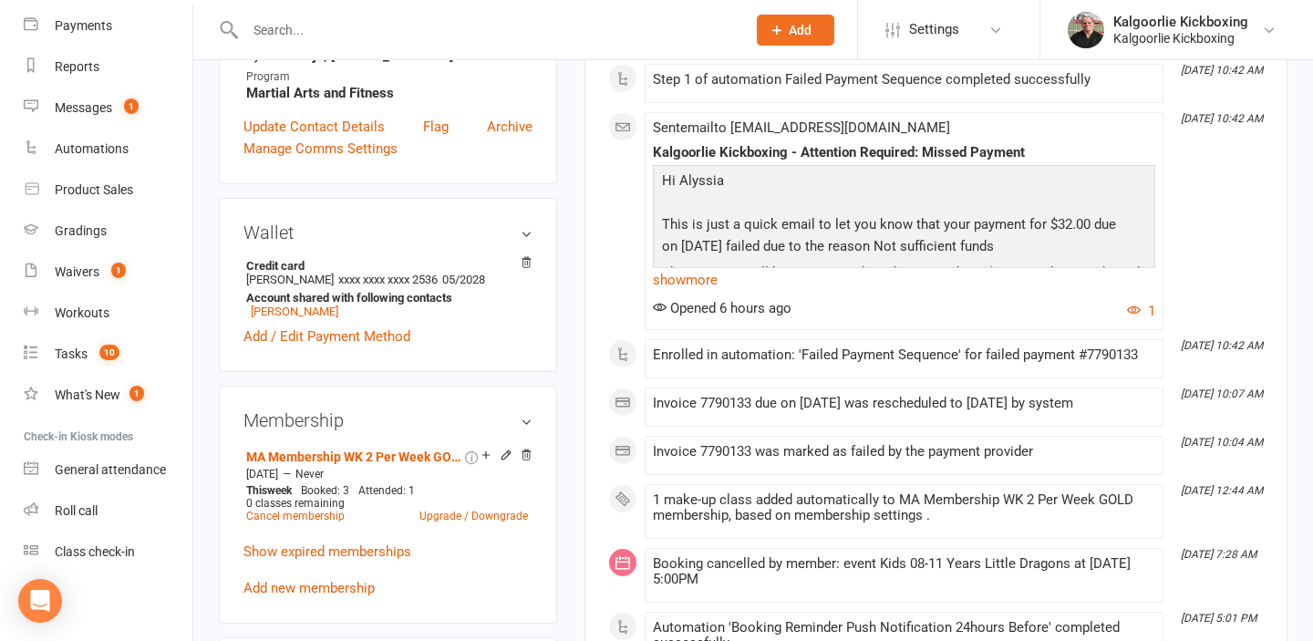
scroll to position [511, 0]
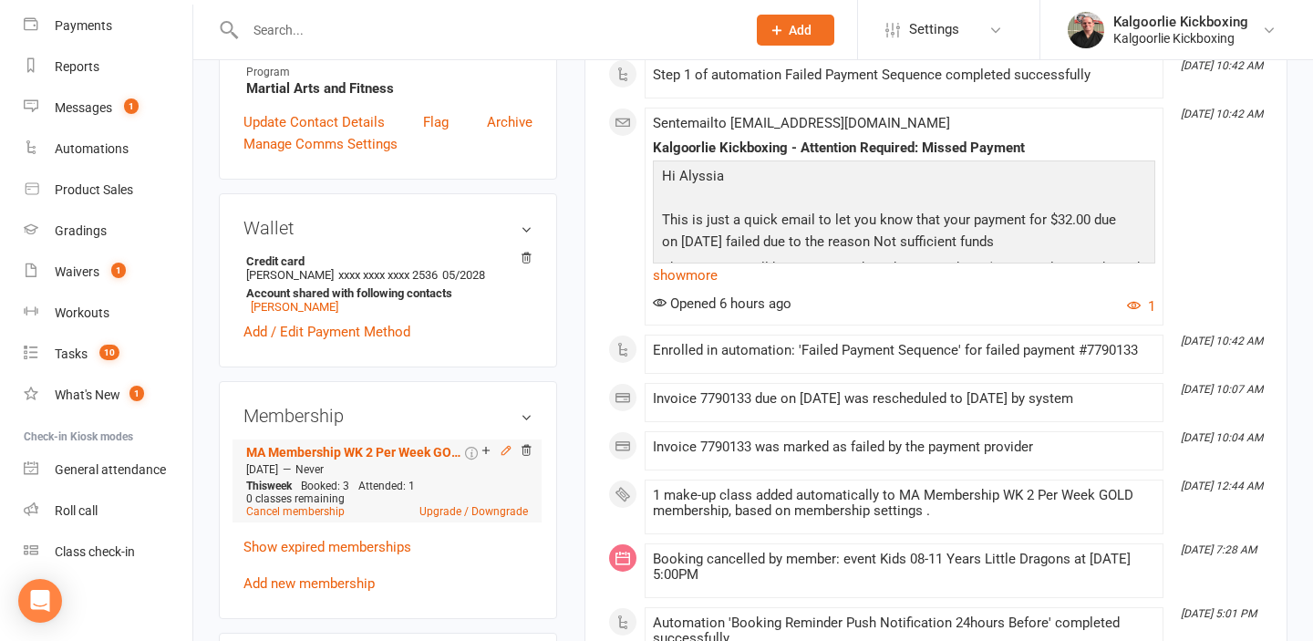
click at [509, 448] on icon at bounding box center [505, 450] width 8 height 8
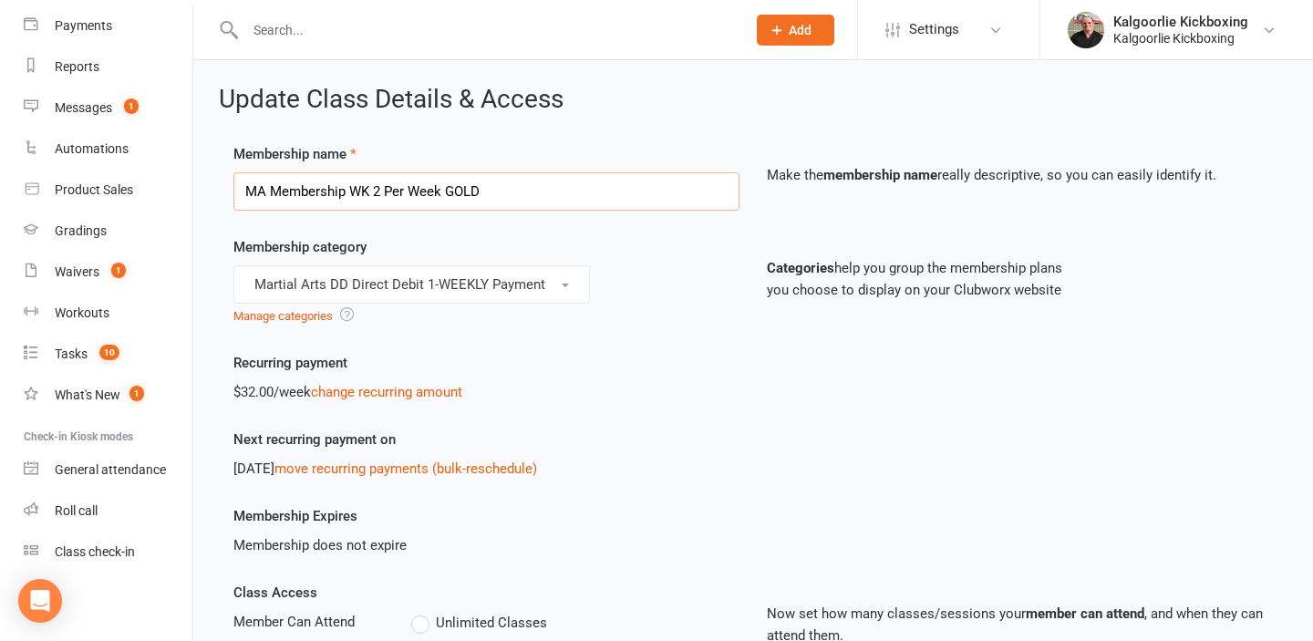
click at [500, 184] on input "MA Membership WK 2 Per Week GOLD" at bounding box center [486, 191] width 506 height 38
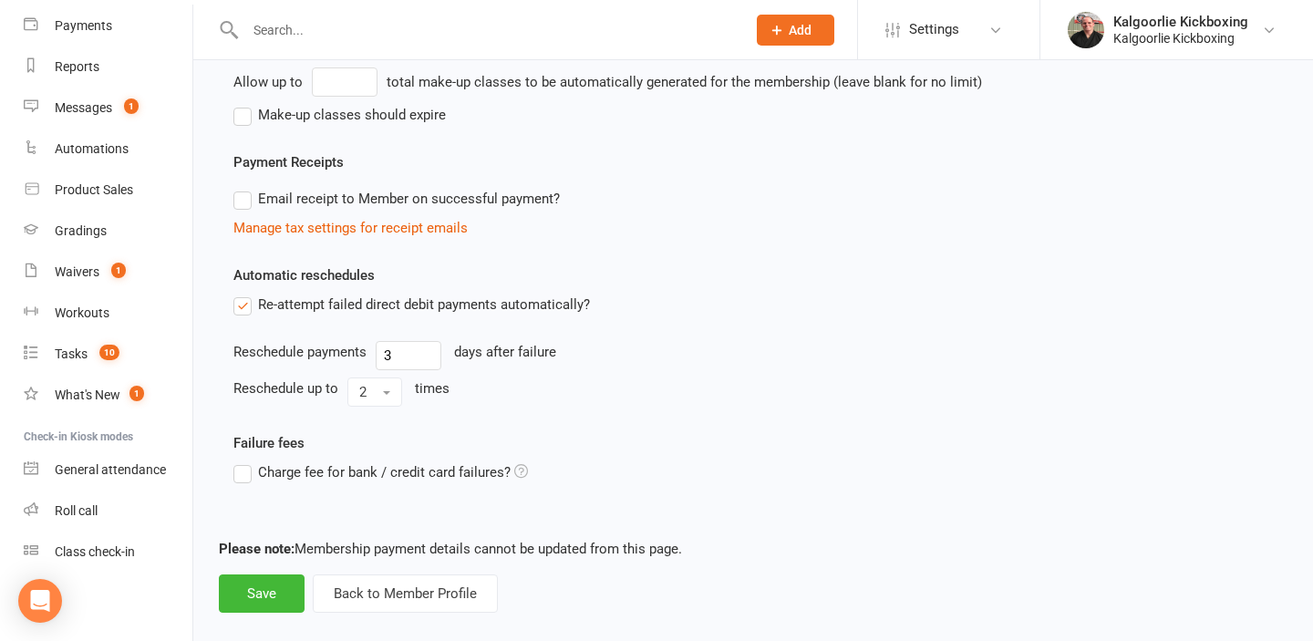
scroll to position [1295, 0]
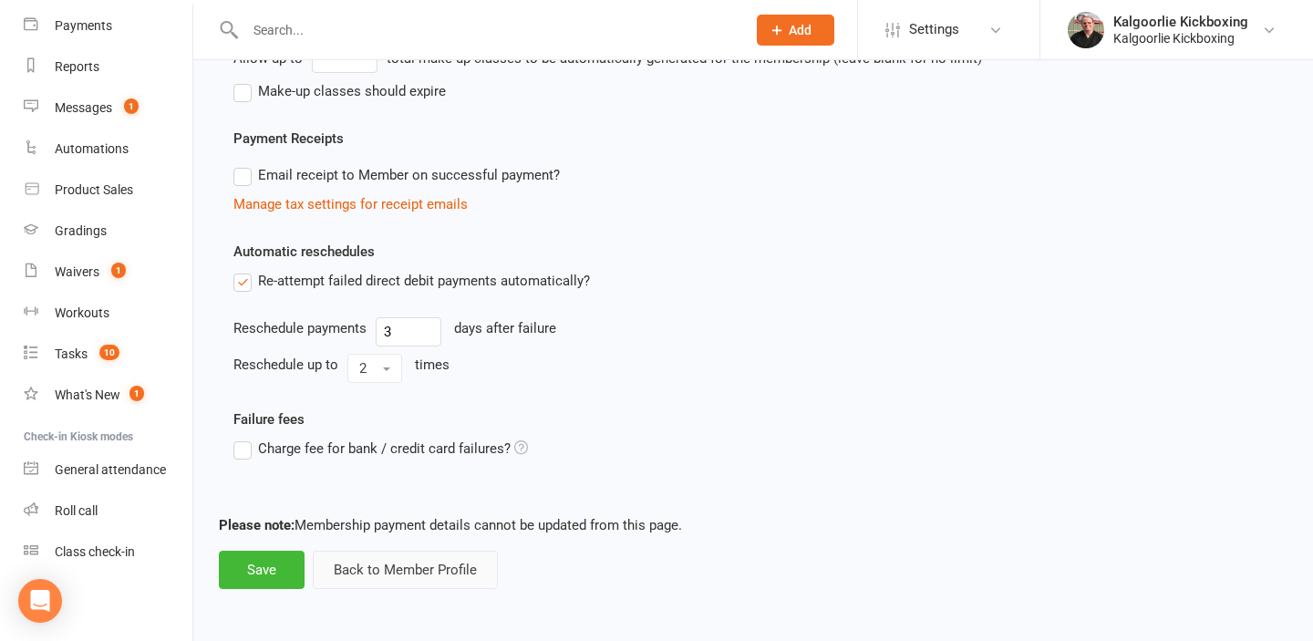
click at [387, 571] on button "Back to Member Profile" at bounding box center [405, 570] width 185 height 38
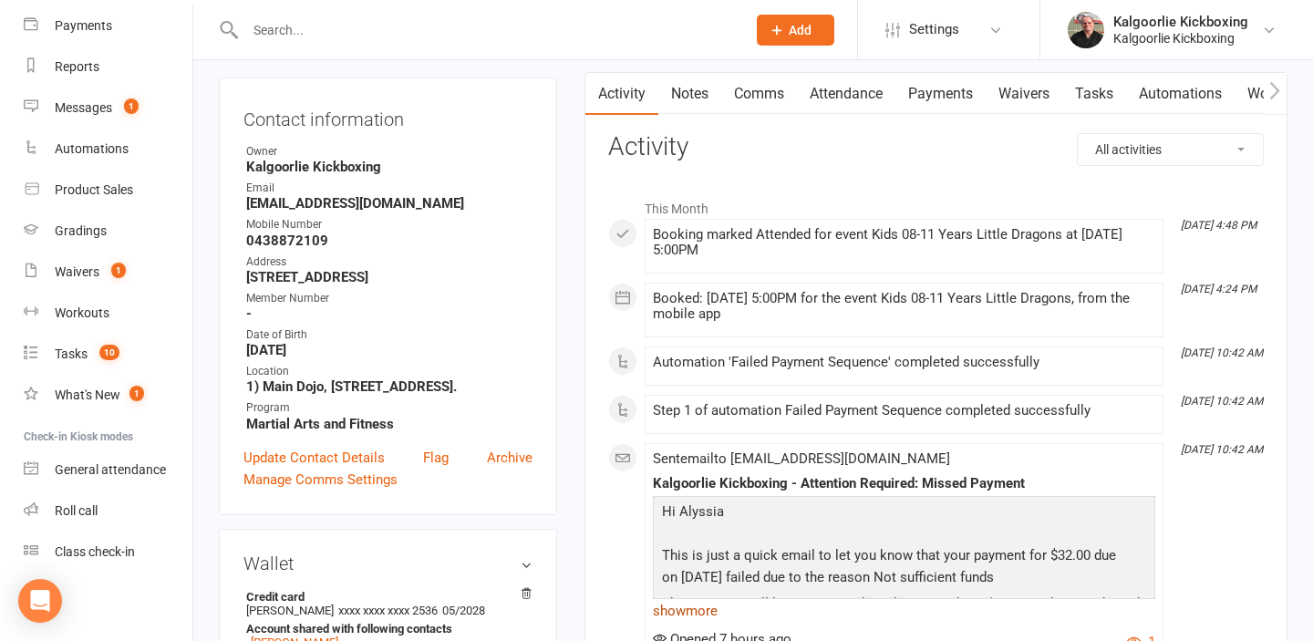
scroll to position [26, 0]
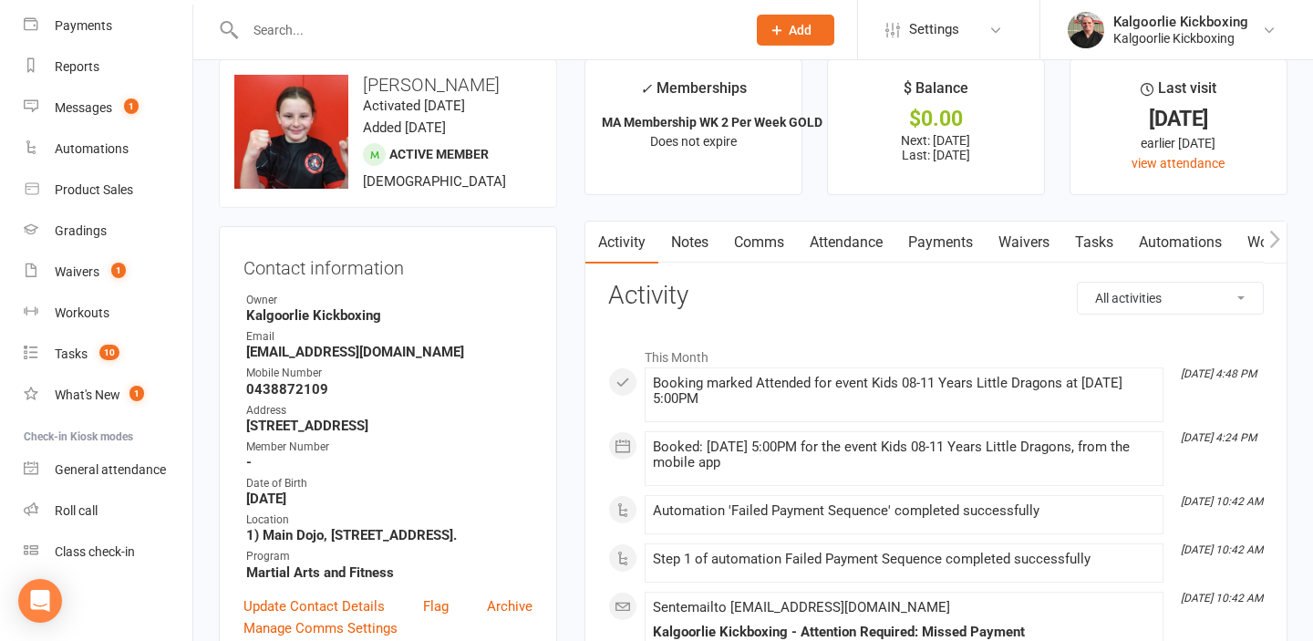
click at [942, 237] on link "Payments" at bounding box center [940, 243] width 90 height 42
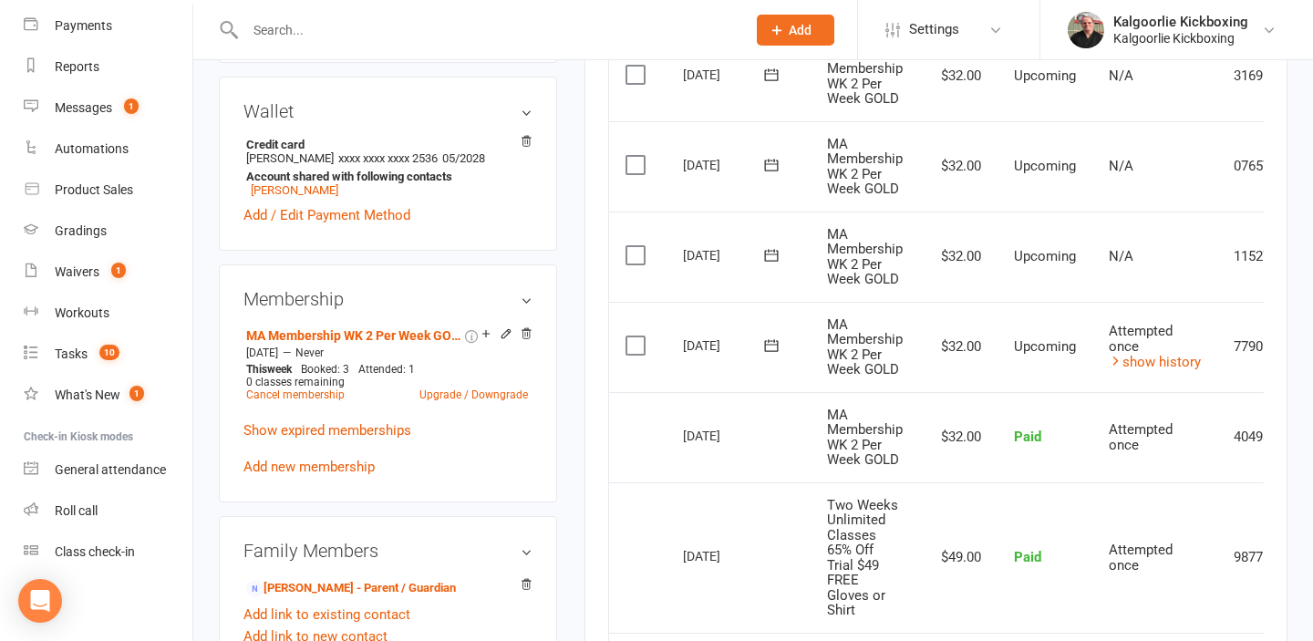
scroll to position [628, 0]
click at [774, 342] on icon at bounding box center [771, 344] width 18 height 18
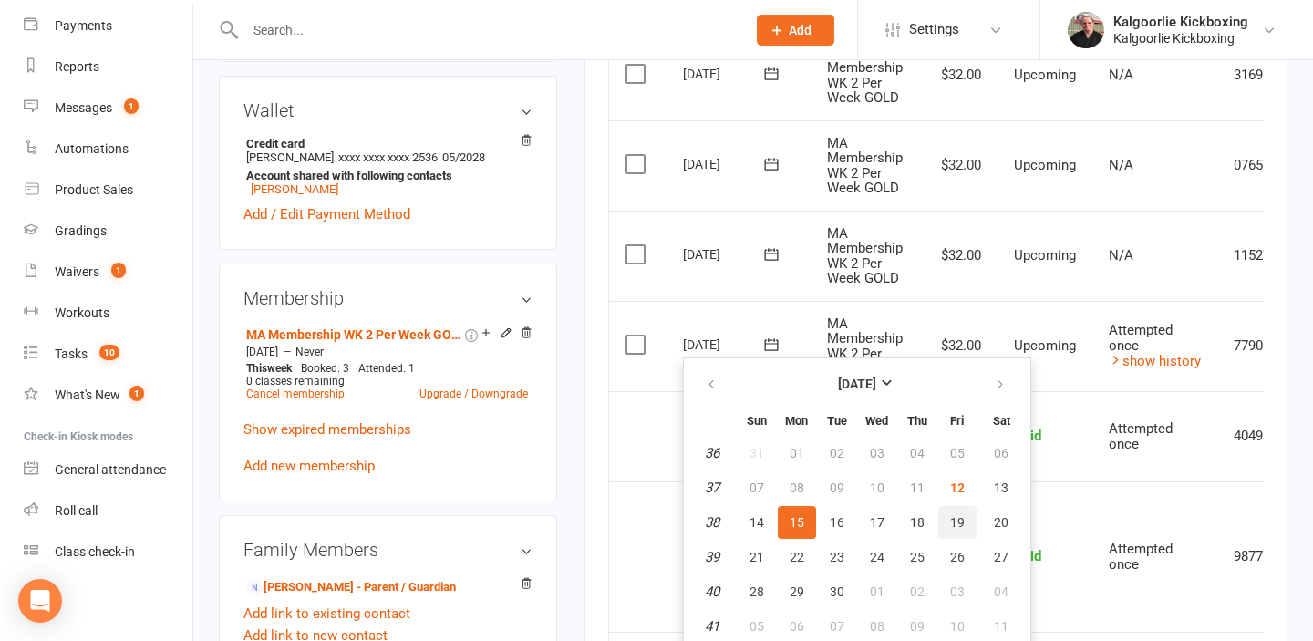
click at [955, 521] on span "19" at bounding box center [957, 522] width 15 height 15
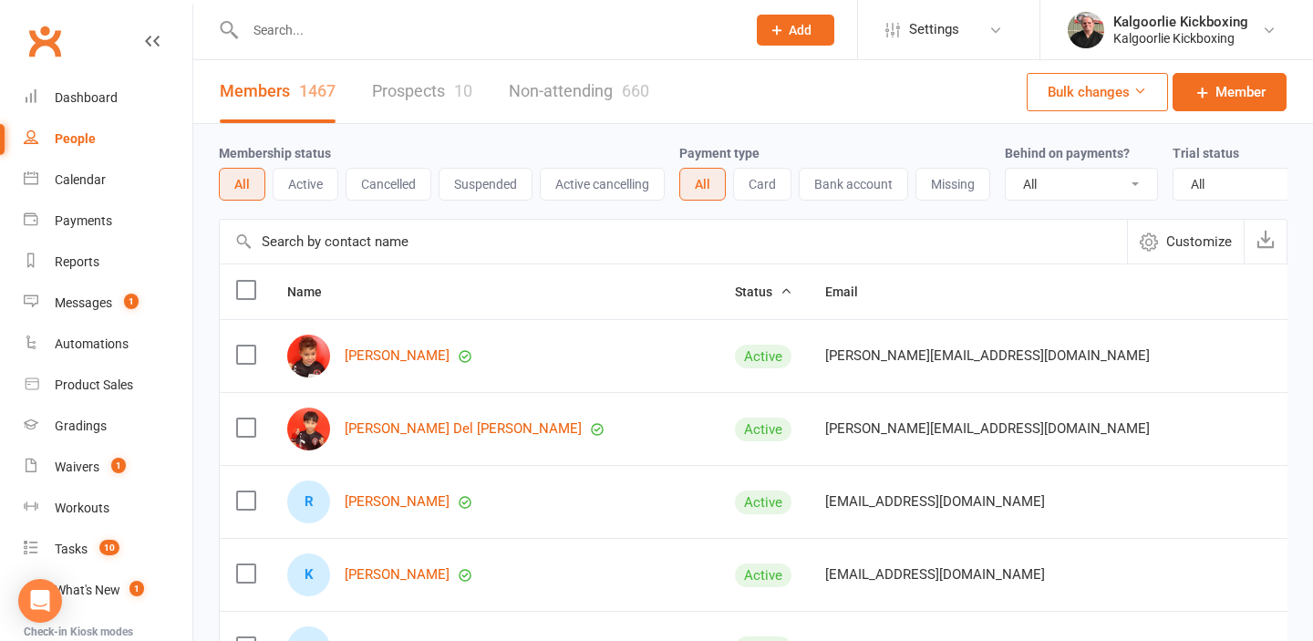
select select "100"
click at [554, 29] on input "text" at bounding box center [486, 30] width 493 height 26
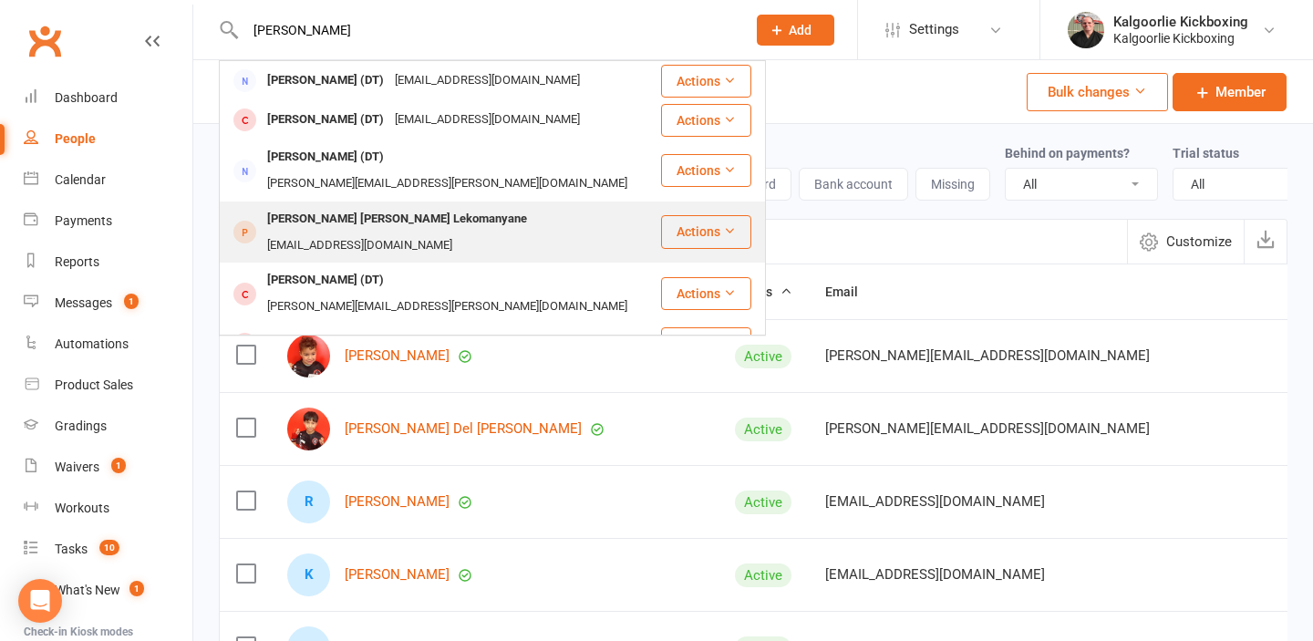
type input "[PERSON_NAME]"
click at [458, 232] on div "[EMAIL_ADDRESS][DOMAIN_NAME]" at bounding box center [360, 245] width 196 height 26
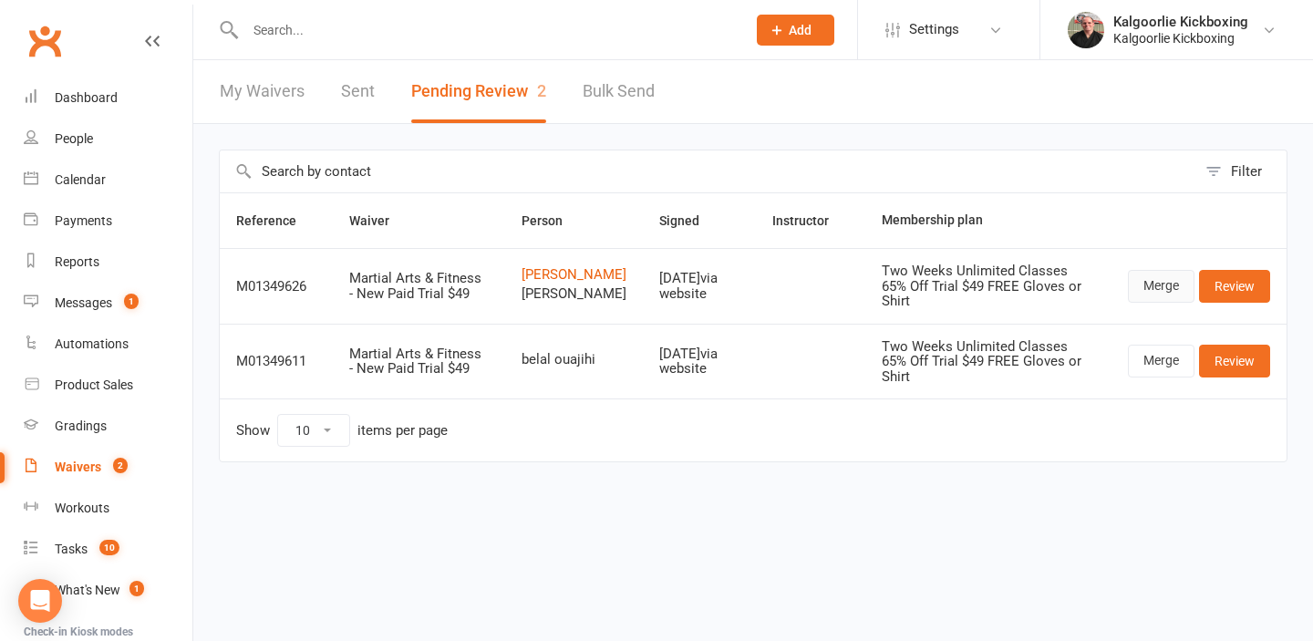
click at [1149, 297] on link "Merge" at bounding box center [1161, 286] width 67 height 33
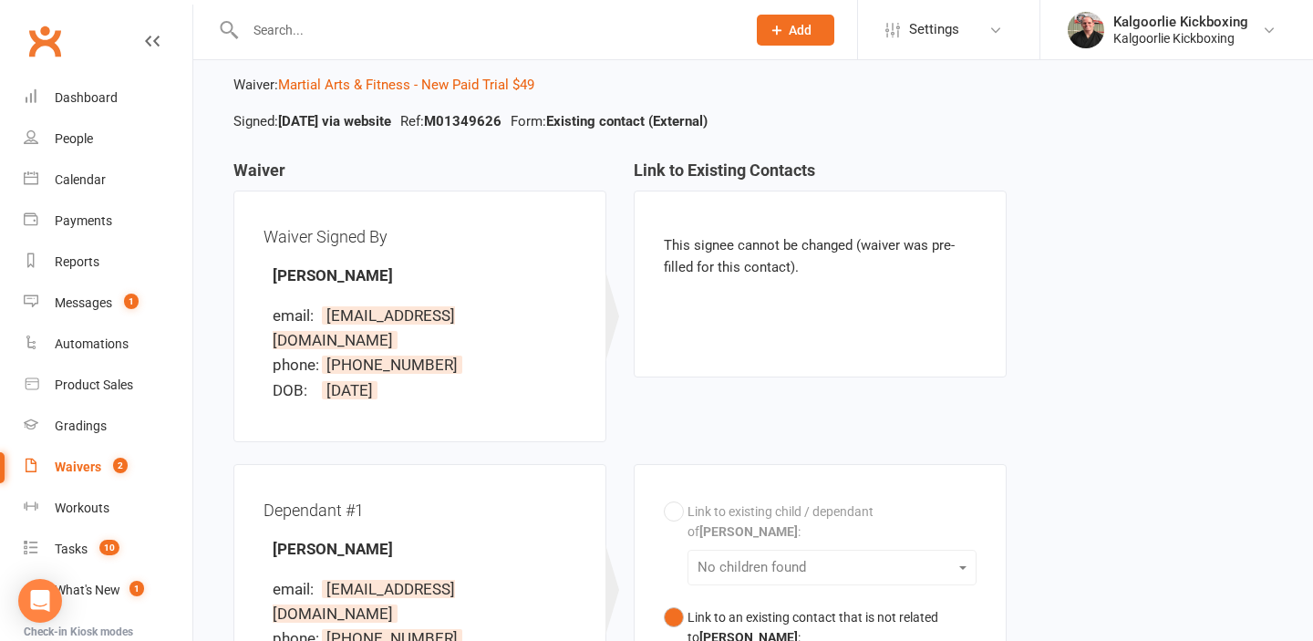
scroll to position [87, 0]
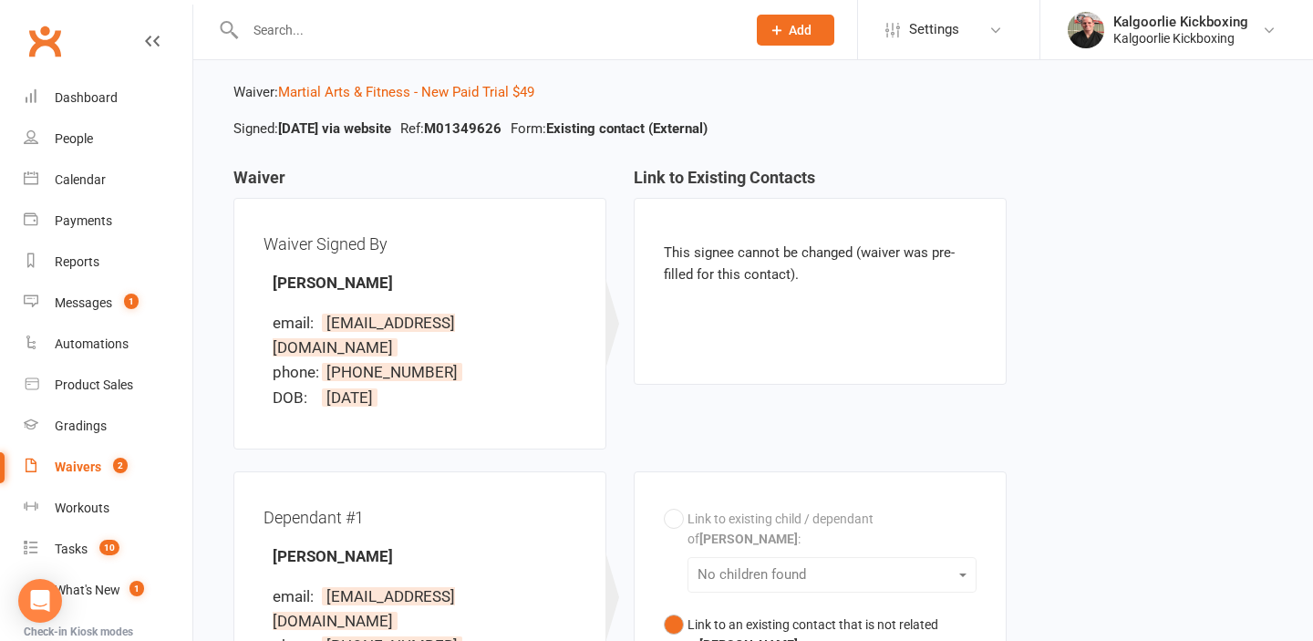
click at [393, 274] on strong "[PERSON_NAME]" at bounding box center [333, 282] width 120 height 18
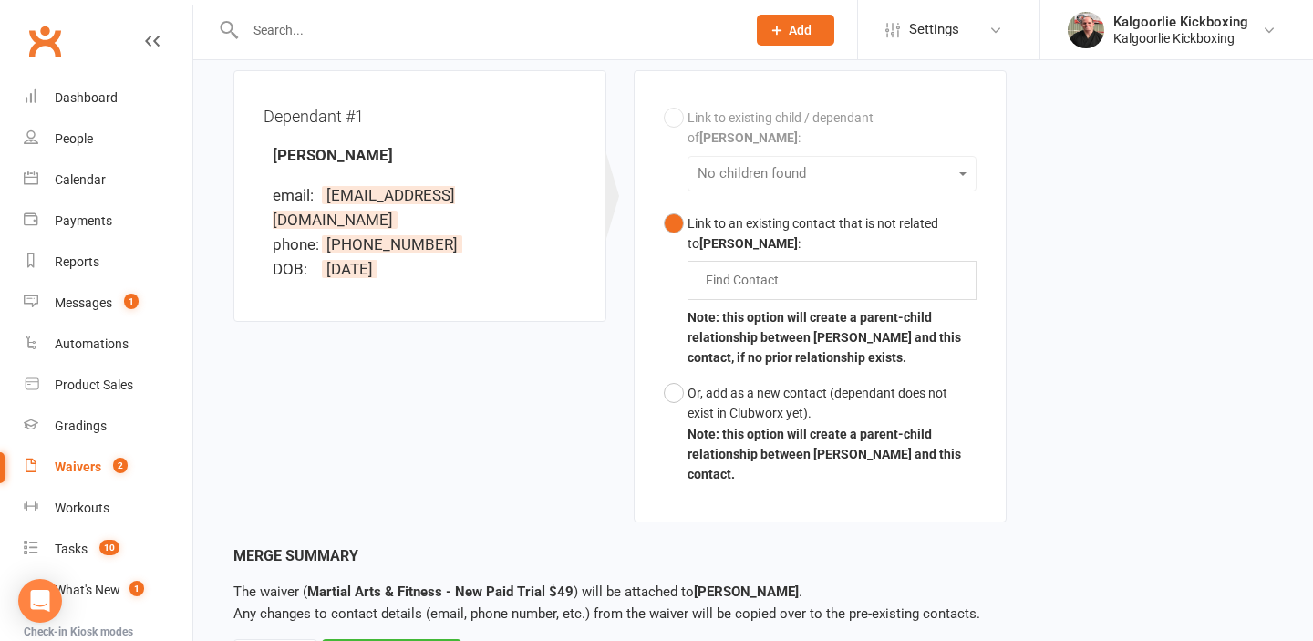
scroll to position [555, 0]
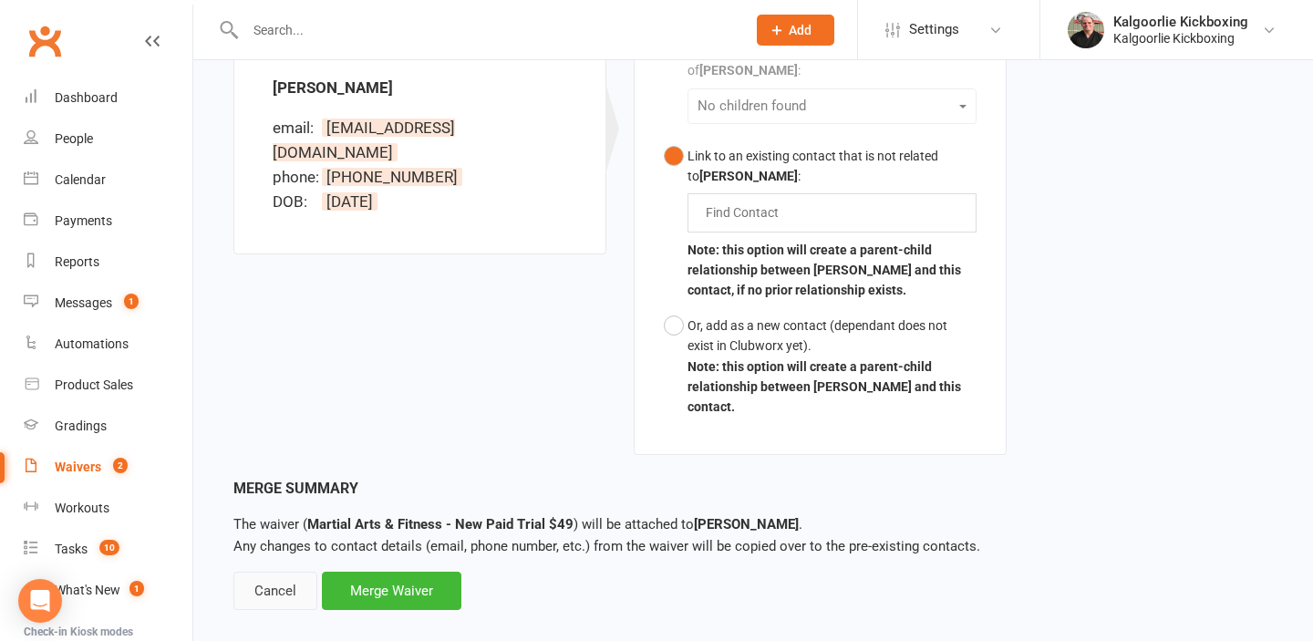
click at [280, 572] on div "Cancel" at bounding box center [275, 591] width 84 height 38
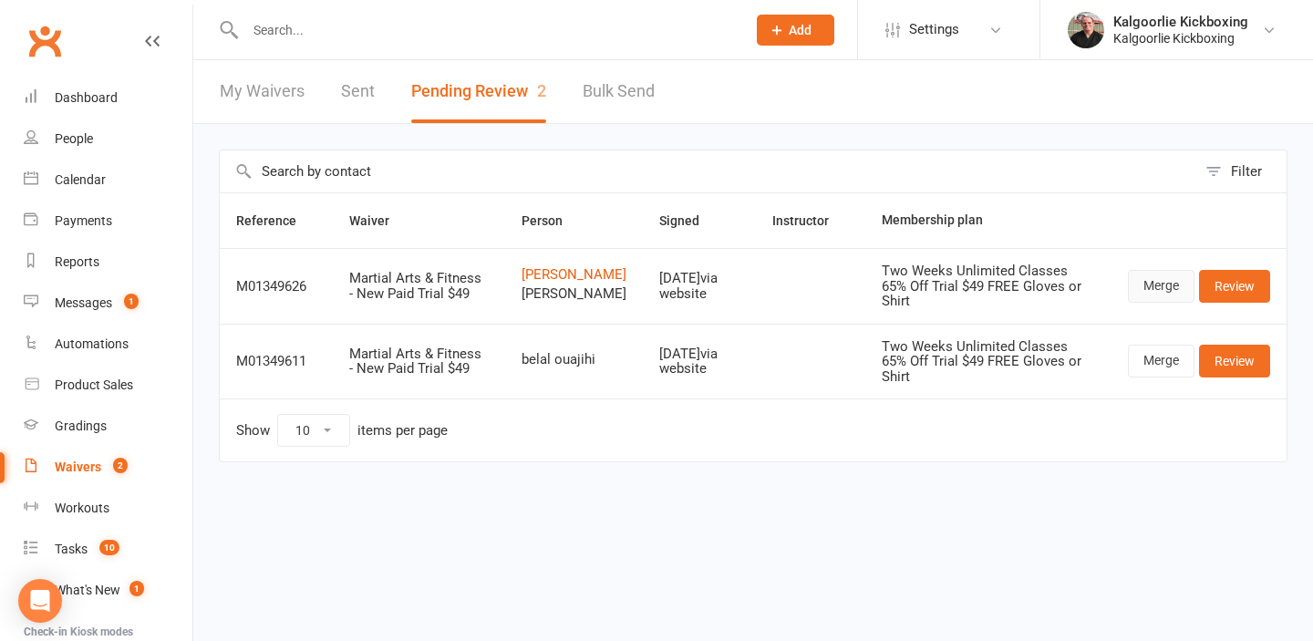
click at [1158, 302] on link "Merge" at bounding box center [1161, 286] width 67 height 33
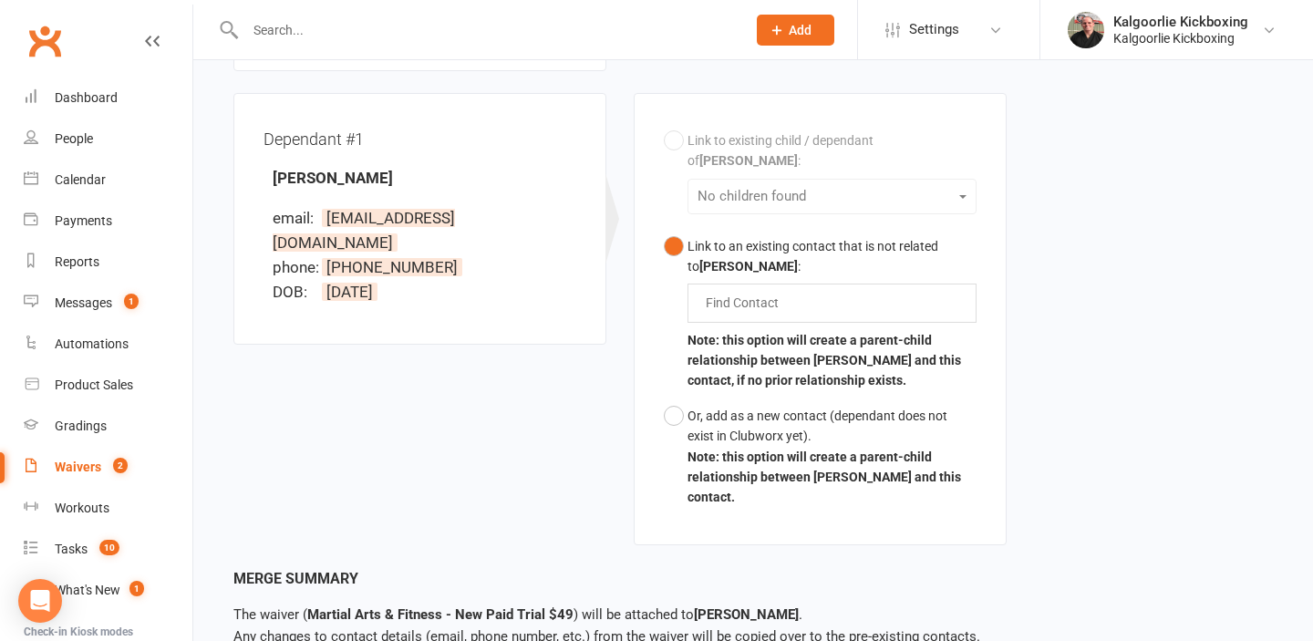
scroll to position [555, 0]
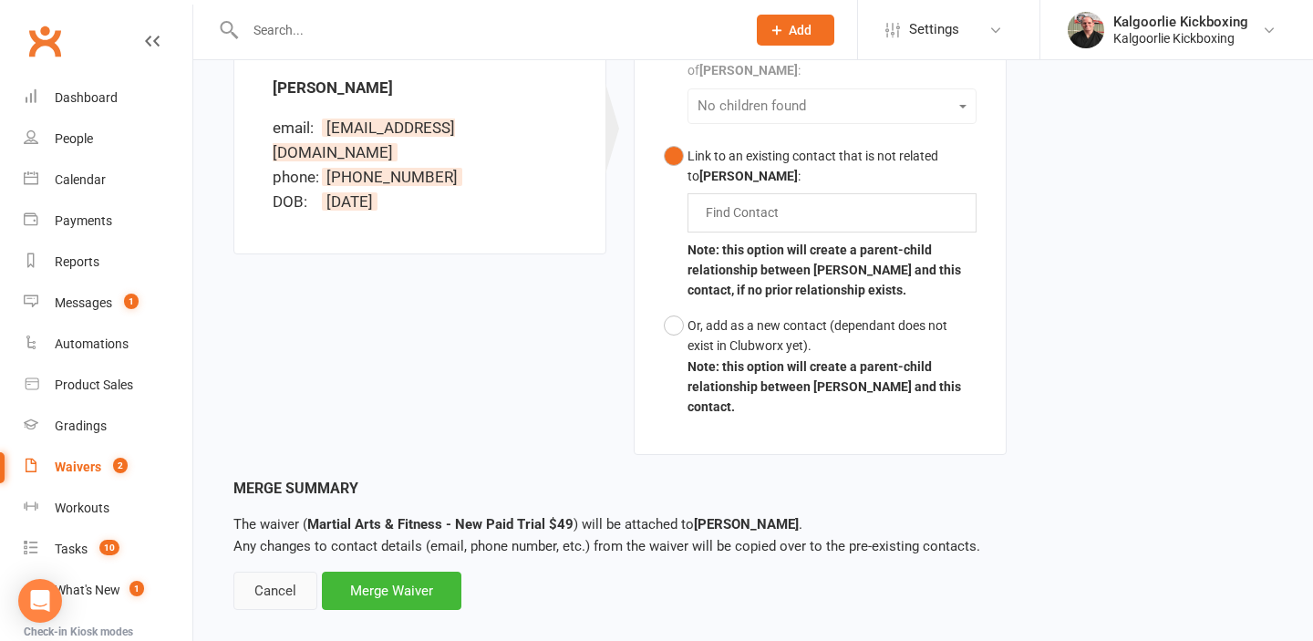
click at [273, 572] on div "Cancel" at bounding box center [275, 591] width 84 height 38
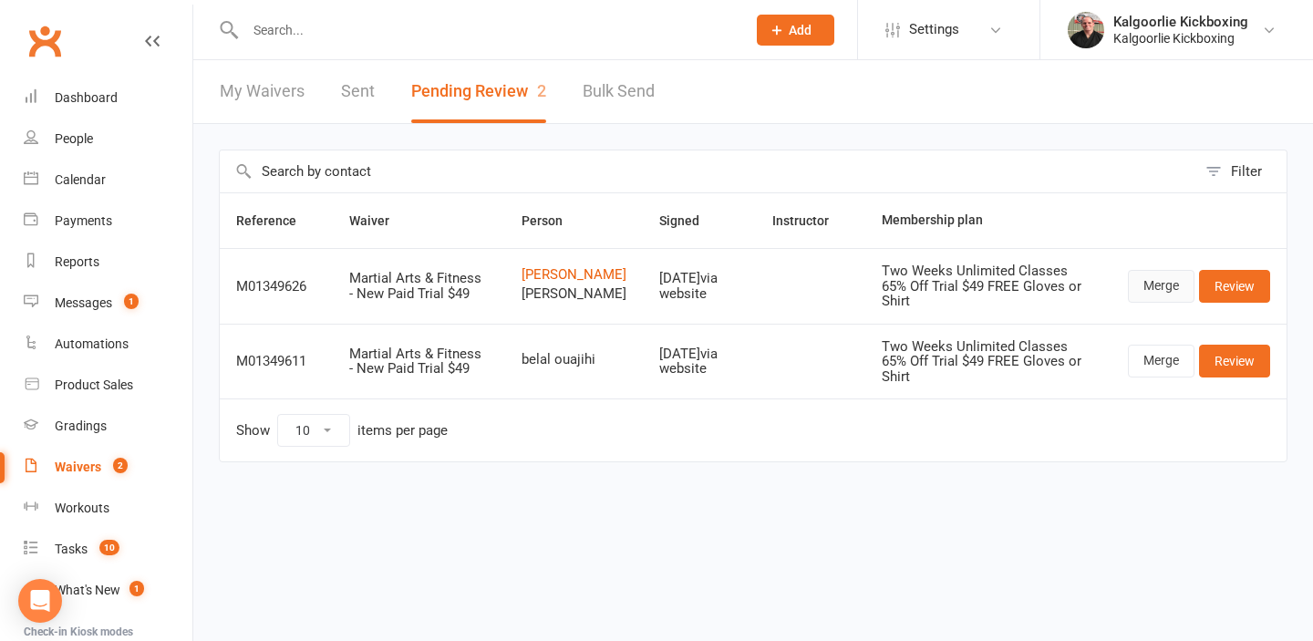
click at [1157, 302] on link "Merge" at bounding box center [1161, 286] width 67 height 33
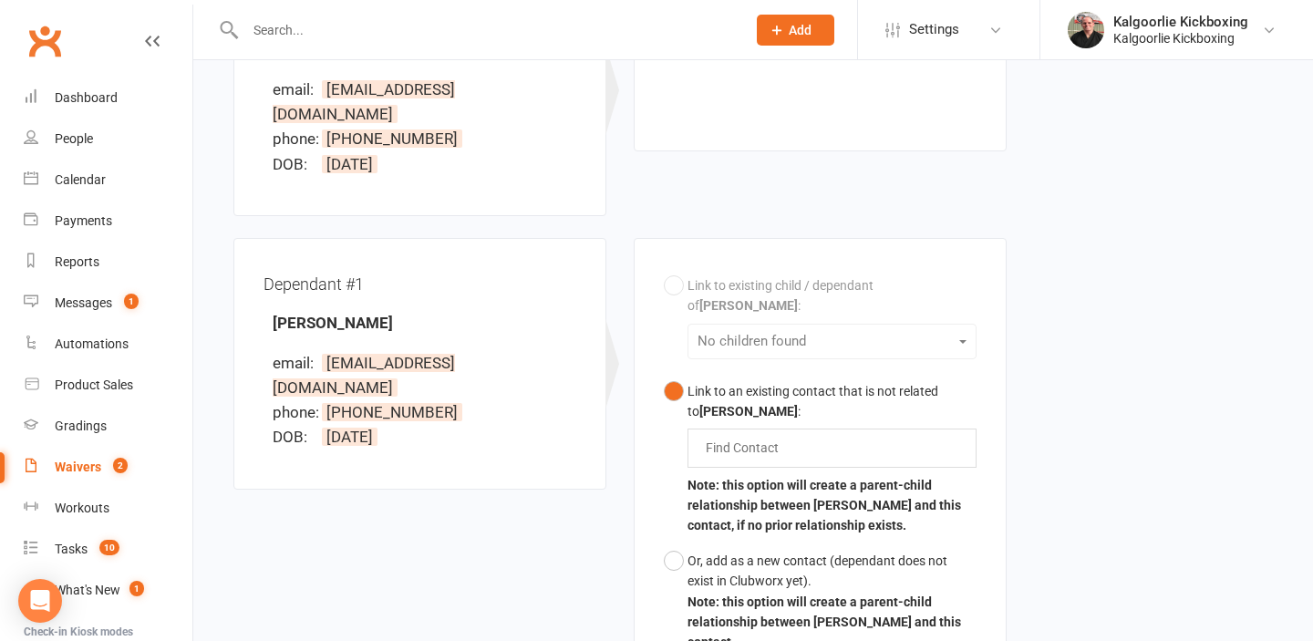
scroll to position [555, 0]
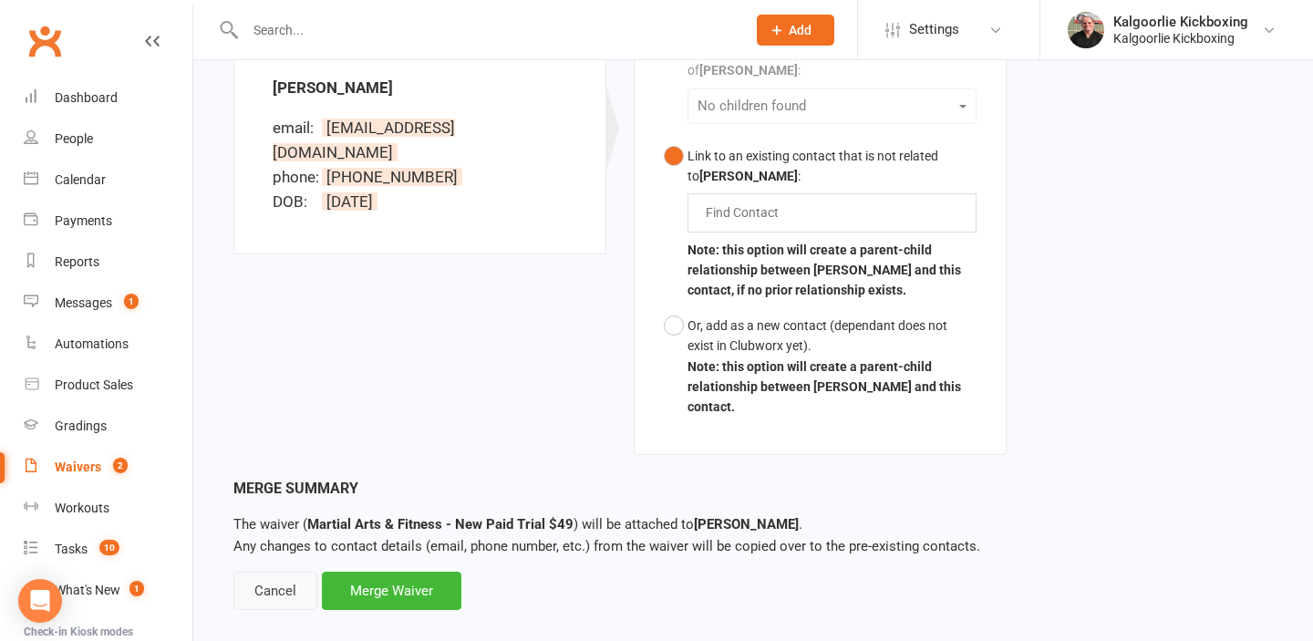
click at [280, 572] on div "Cancel" at bounding box center [275, 591] width 84 height 38
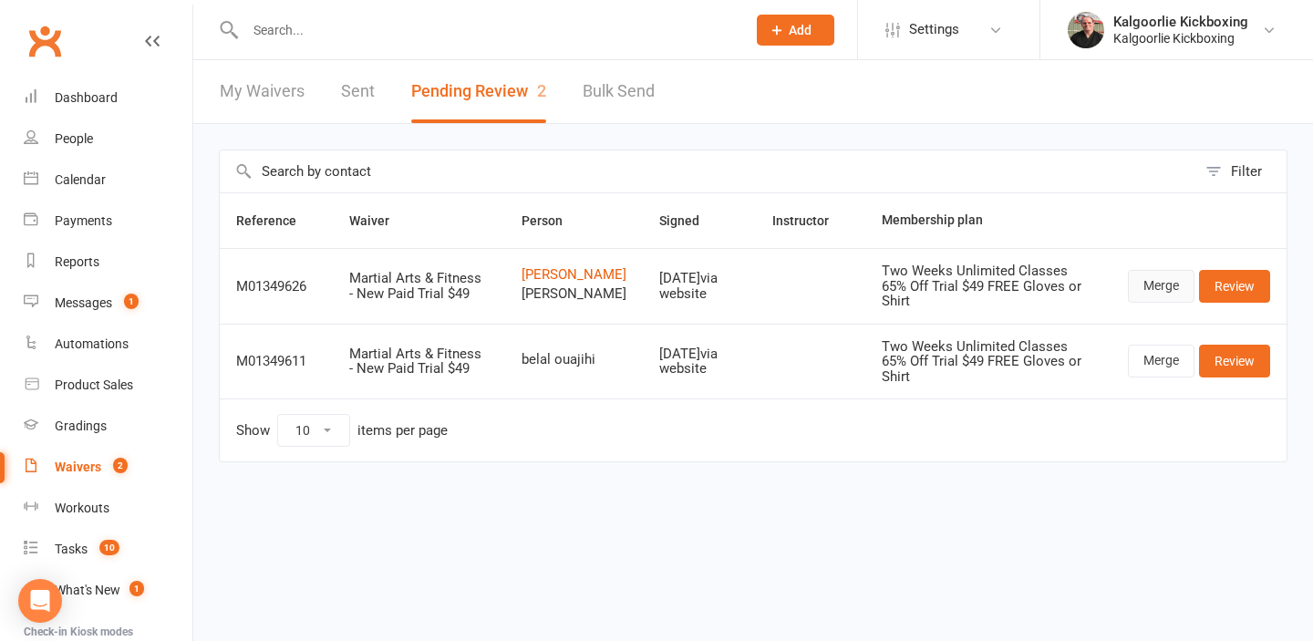
click at [1168, 295] on link "Merge" at bounding box center [1161, 286] width 67 height 33
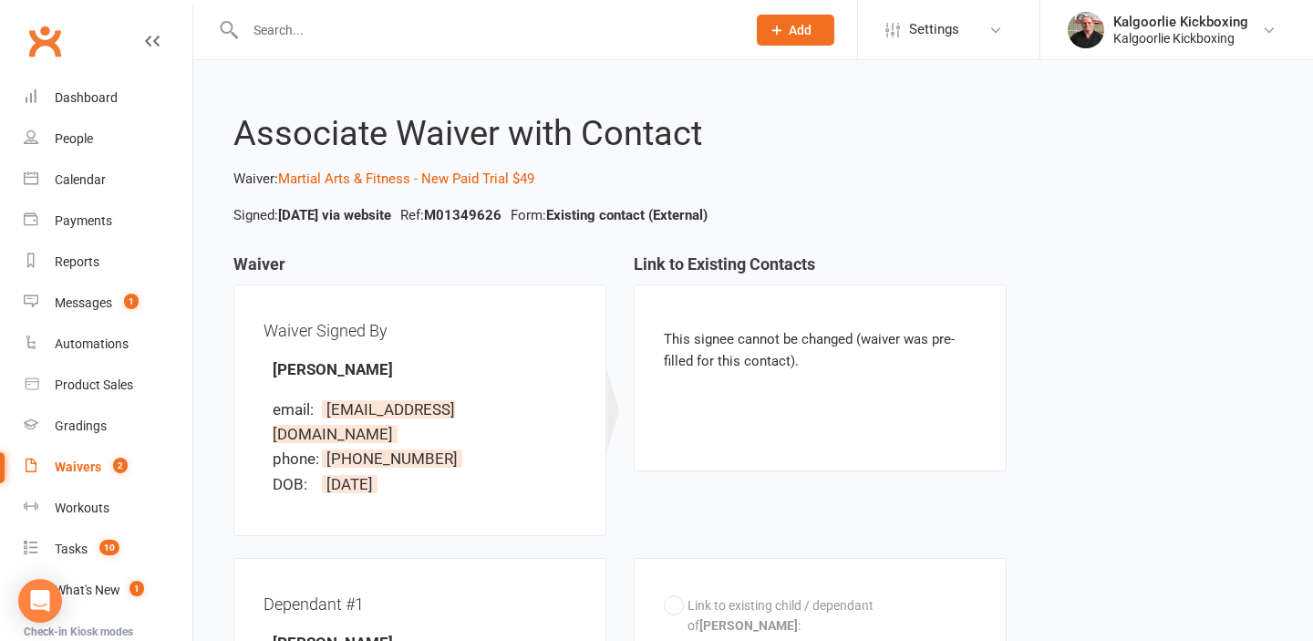
click at [298, 41] on input "text" at bounding box center [486, 30] width 493 height 26
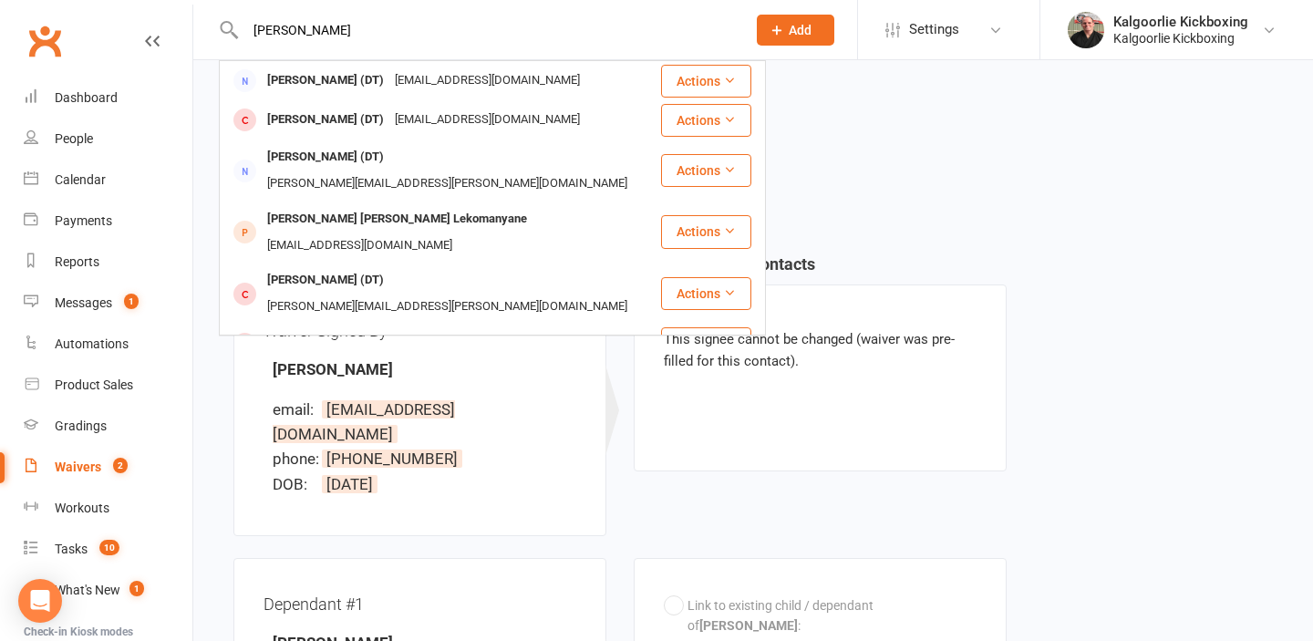
type input "carol"
click at [539, 502] on div "Waiver Signed By Dean Muwunganirwa email: segomotso.scl@gmail.com phone: +61473…" at bounding box center [419, 410] width 373 height 252
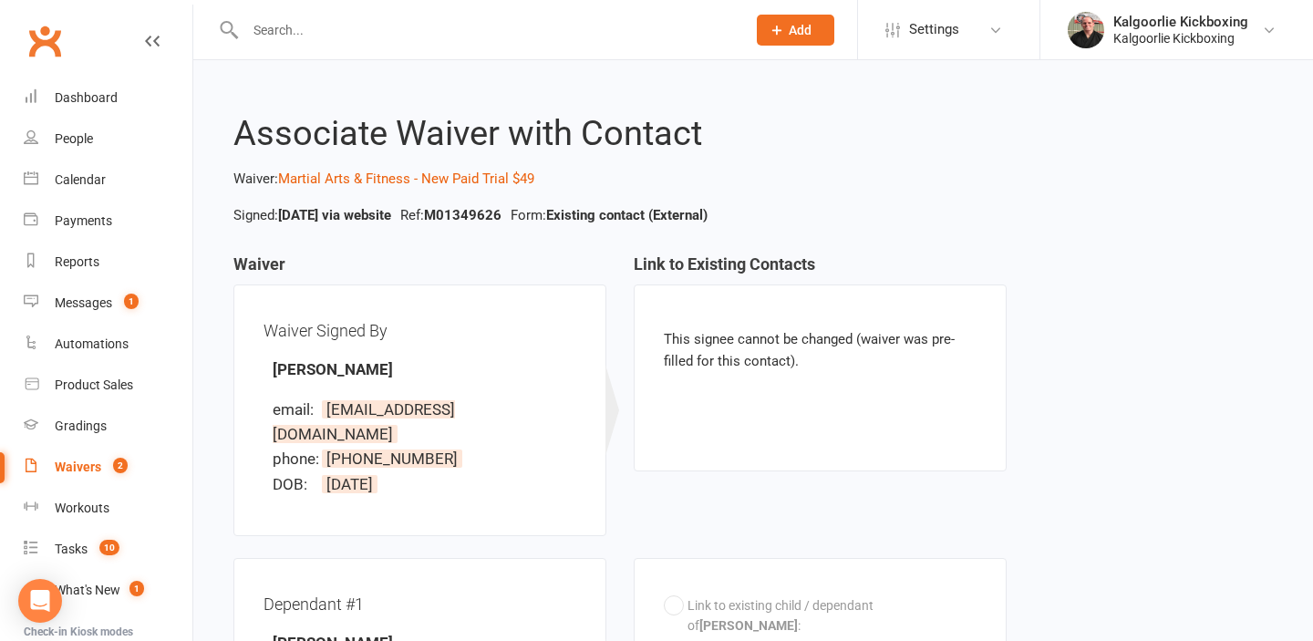
click at [278, 37] on input "text" at bounding box center [486, 30] width 493 height 26
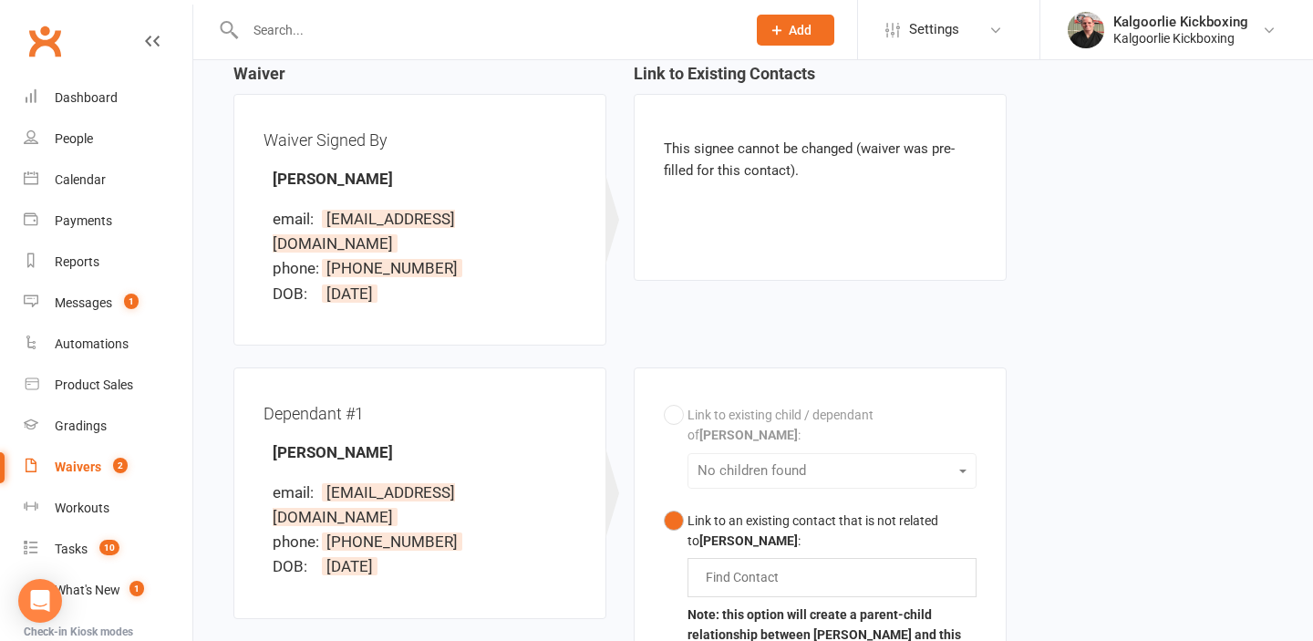
scroll to position [555, 0]
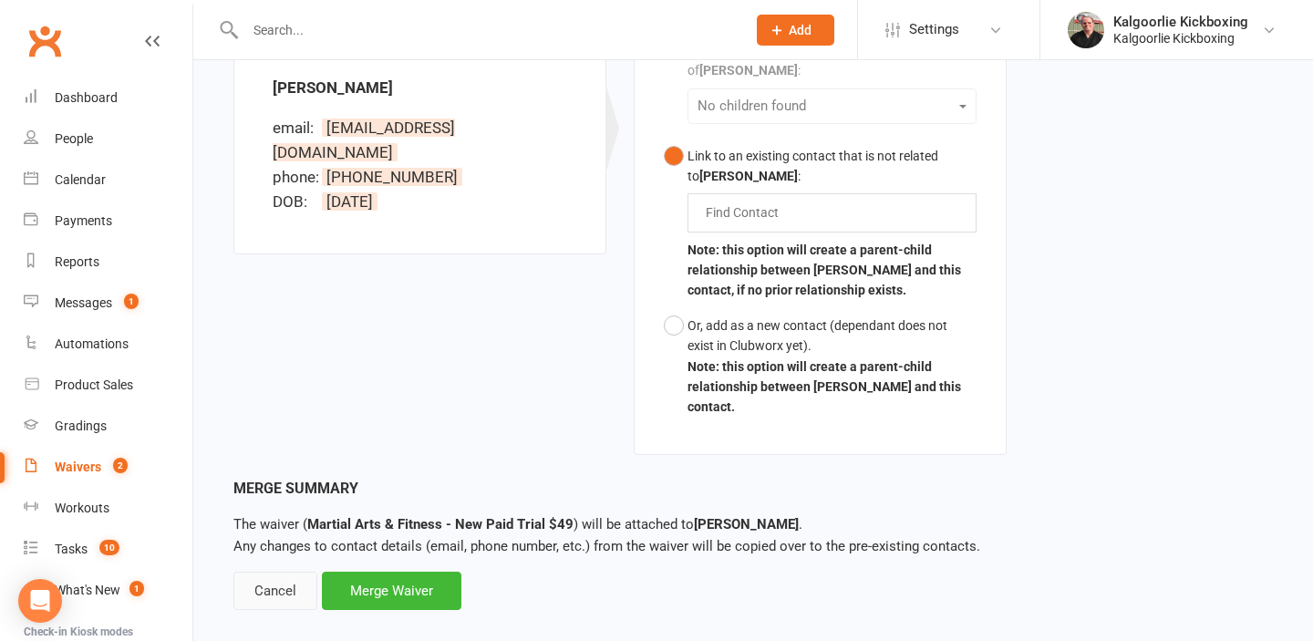
click at [288, 572] on div "Cancel" at bounding box center [275, 591] width 84 height 38
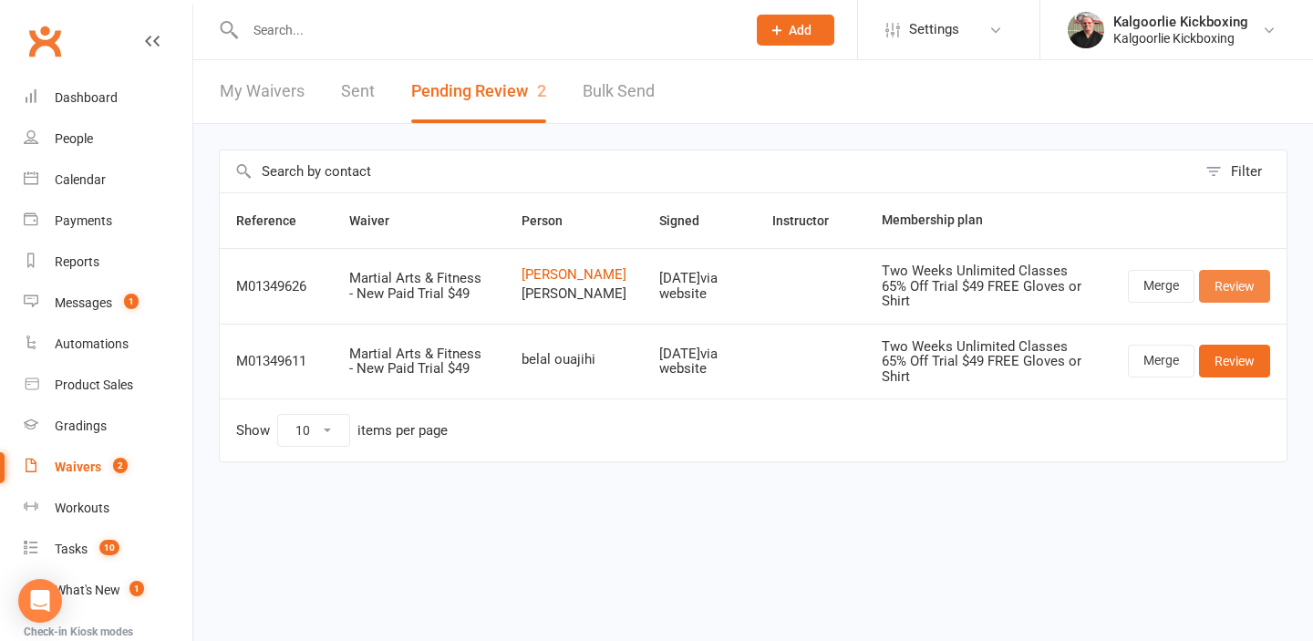
click at [1233, 294] on link "Review" at bounding box center [1234, 286] width 71 height 33
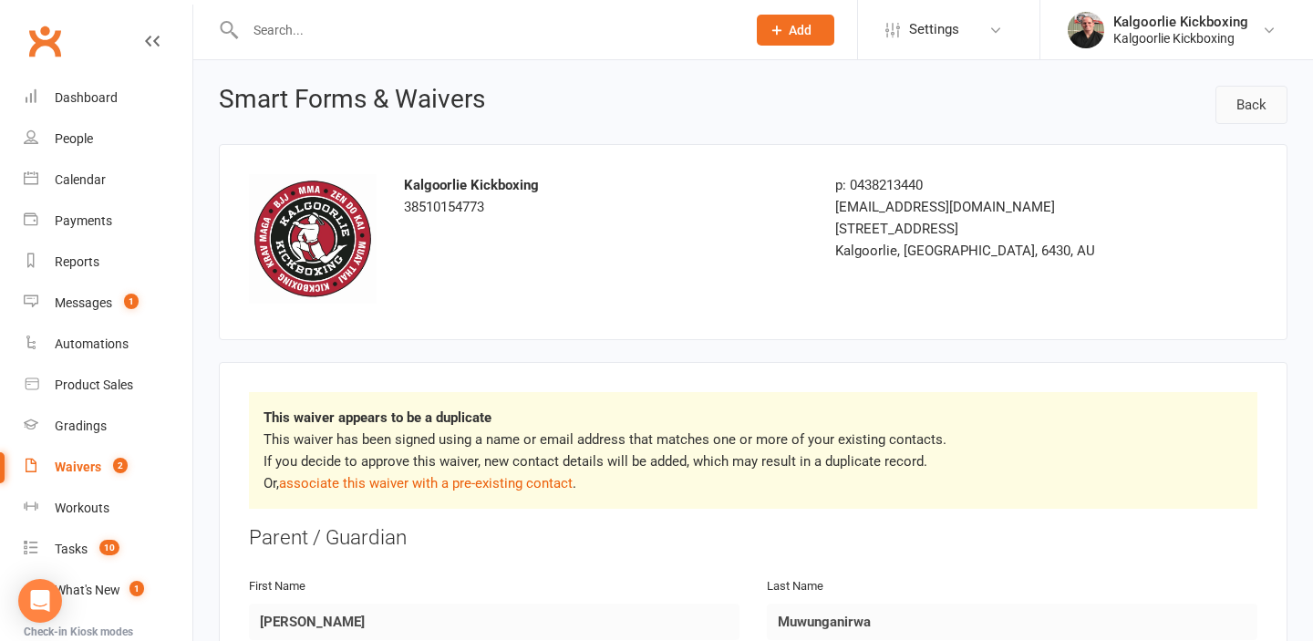
click at [1237, 110] on link "Back" at bounding box center [1251, 105] width 72 height 38
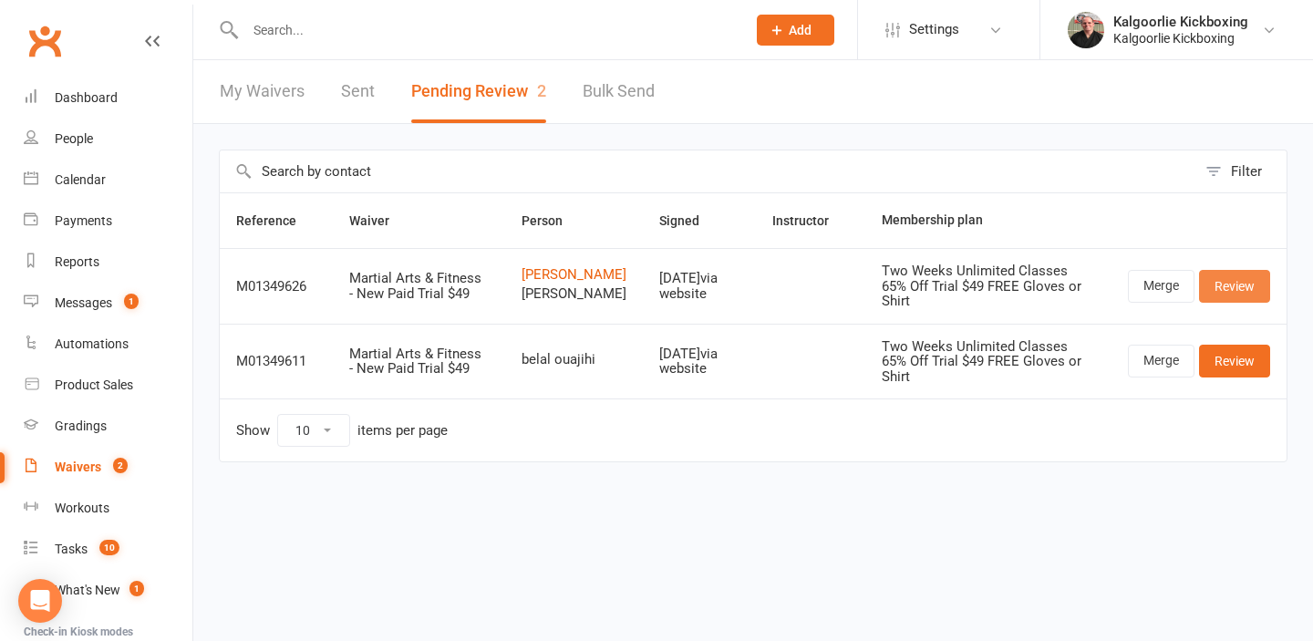
click at [1241, 294] on link "Review" at bounding box center [1234, 286] width 71 height 33
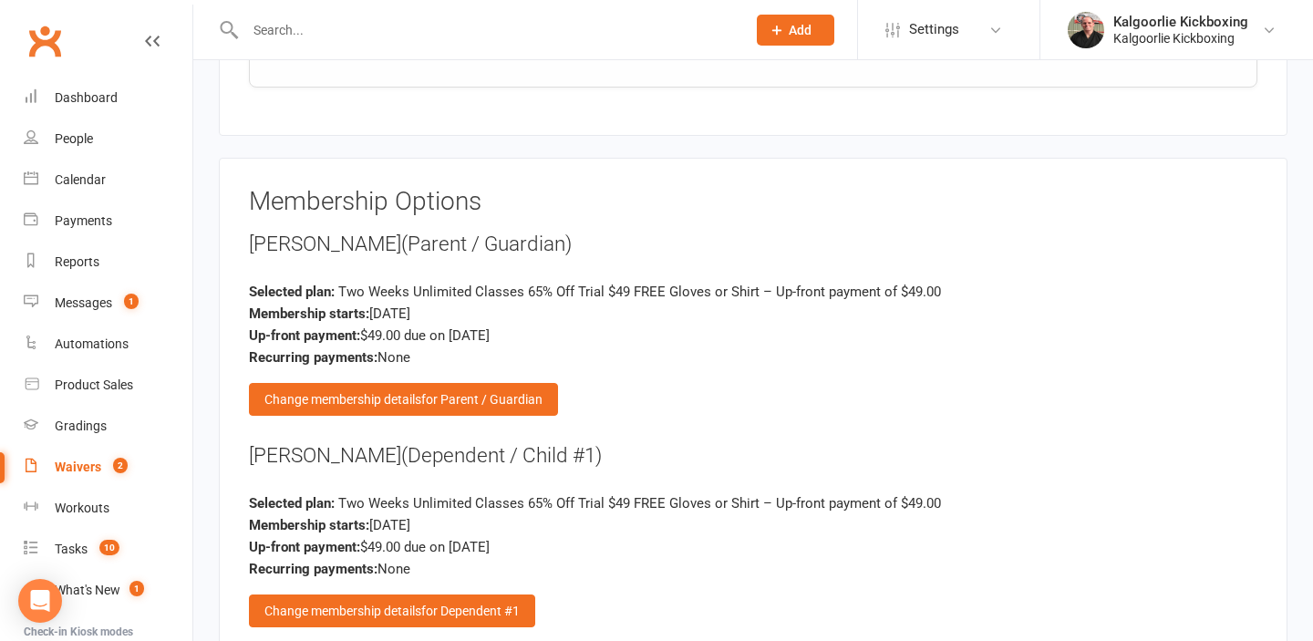
scroll to position [2266, 0]
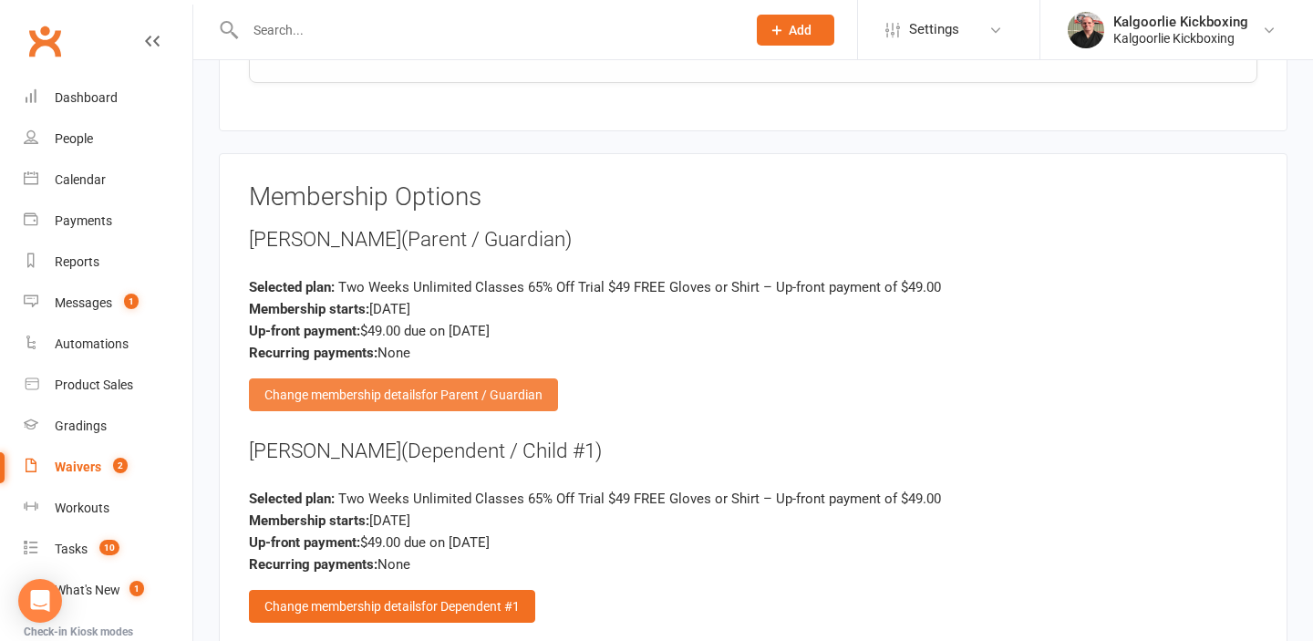
click at [340, 397] on div "Change membership details for Parent / Guardian" at bounding box center [403, 394] width 309 height 33
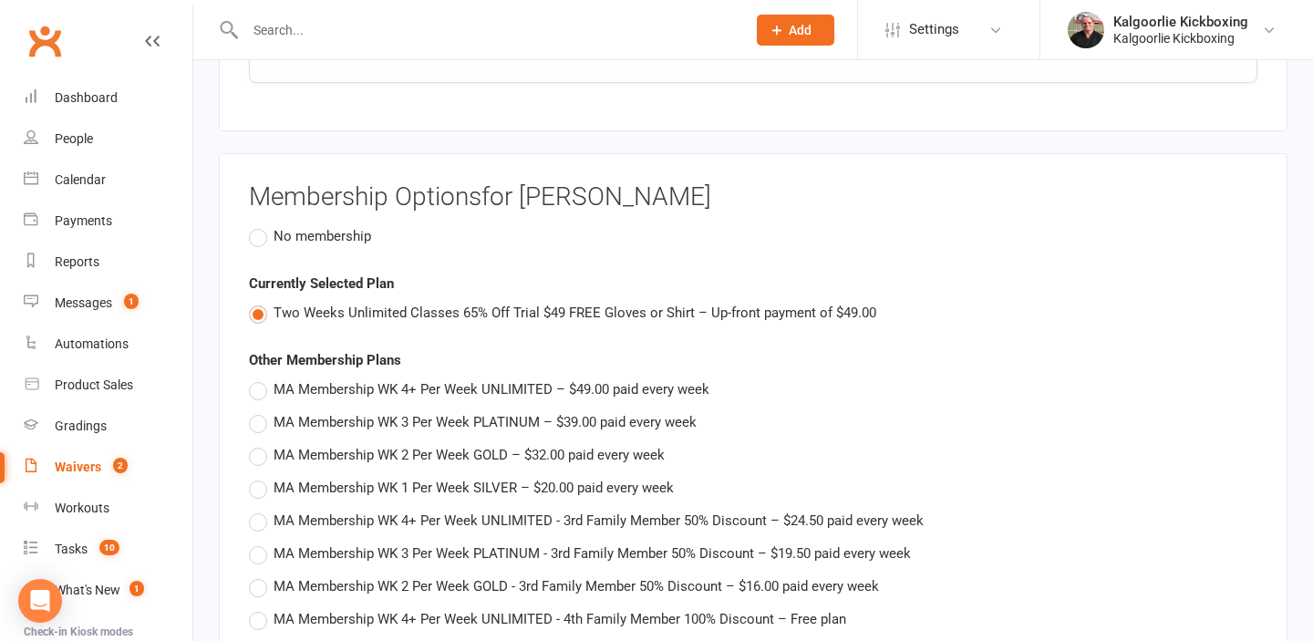
click at [260, 238] on label "No membership" at bounding box center [310, 236] width 122 height 22
click at [260, 225] on input "No membership" at bounding box center [255, 225] width 12 height 0
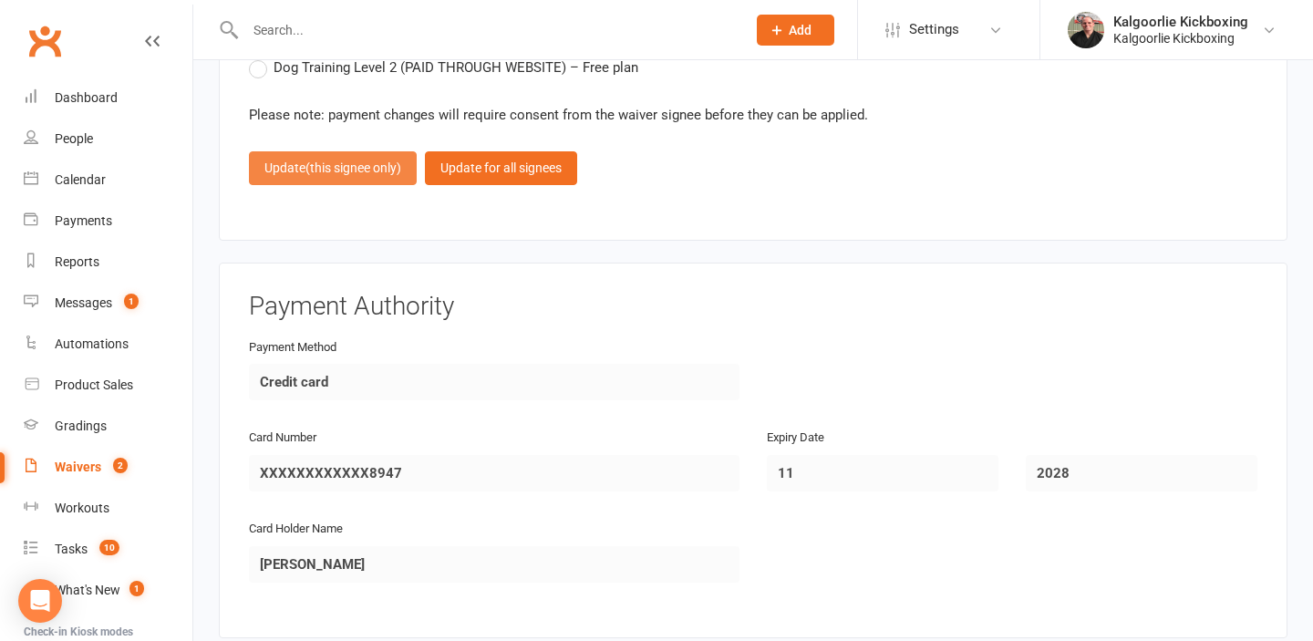
click at [310, 171] on span "(this signee only)" at bounding box center [353, 167] width 96 height 15
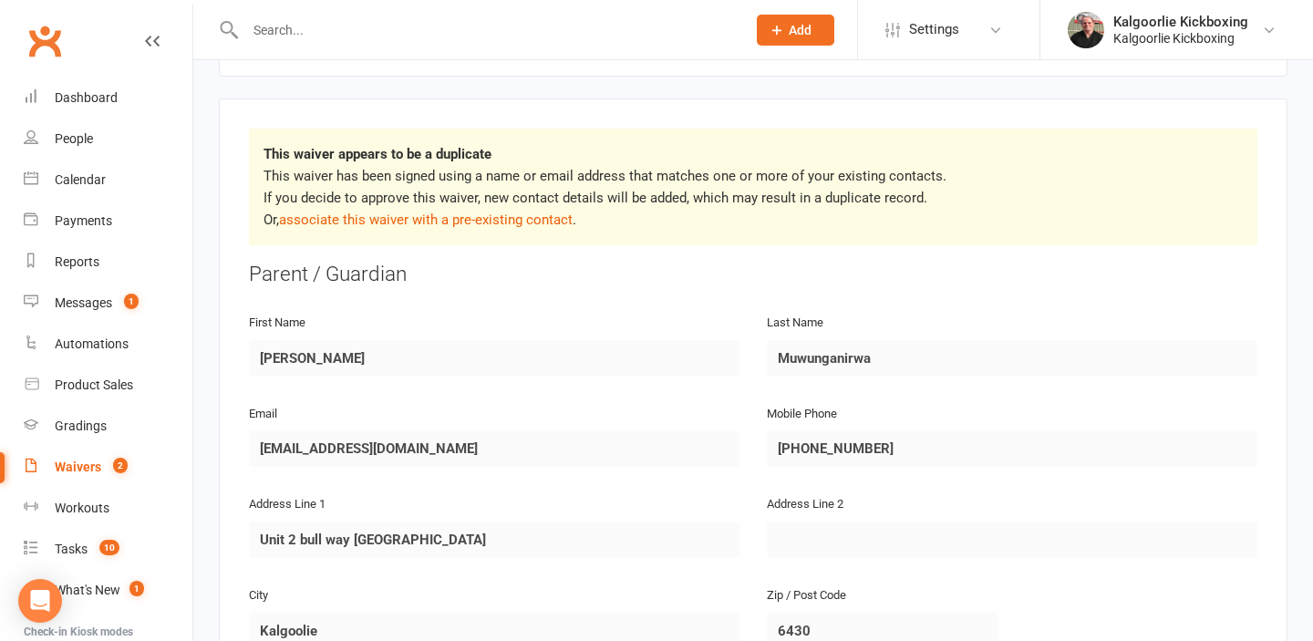
scroll to position [265, 0]
click at [428, 216] on link "associate this waiver with a pre-existing contact" at bounding box center [426, 218] width 294 height 16
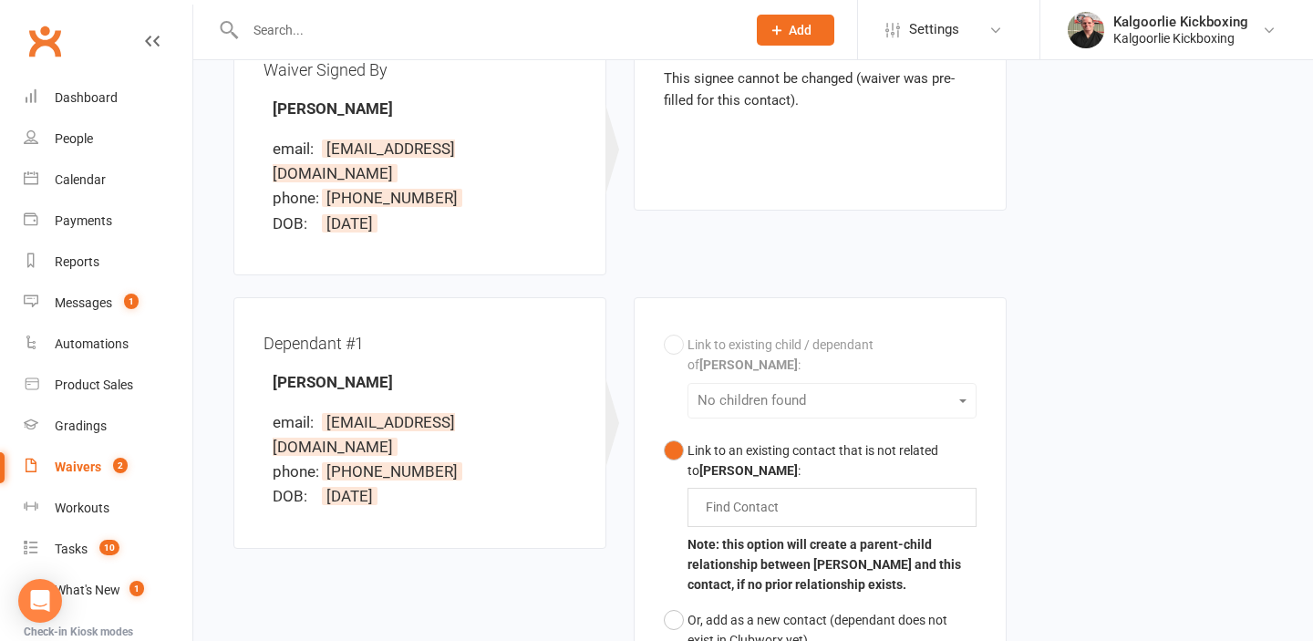
scroll to position [260, 0]
click at [730, 497] on input "text" at bounding box center [746, 508] width 85 height 22
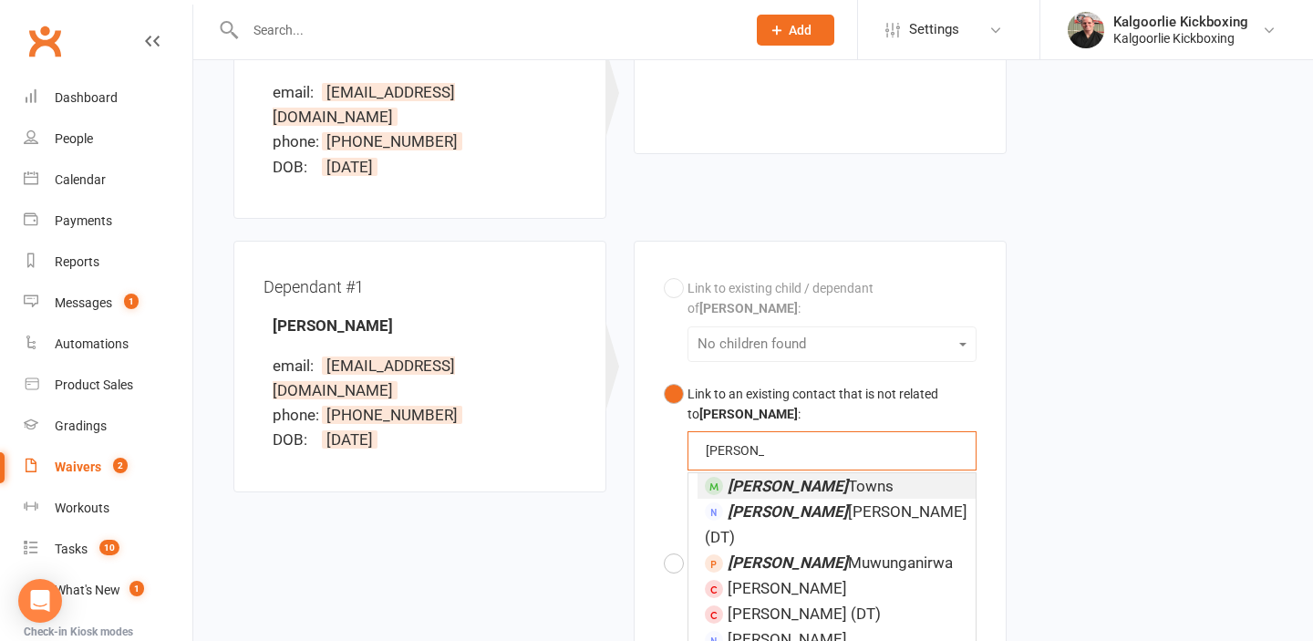
scroll to position [318, 0]
type input "dean"
click at [745, 549] on li "Dean Muwunganirwa" at bounding box center [836, 562] width 278 height 26
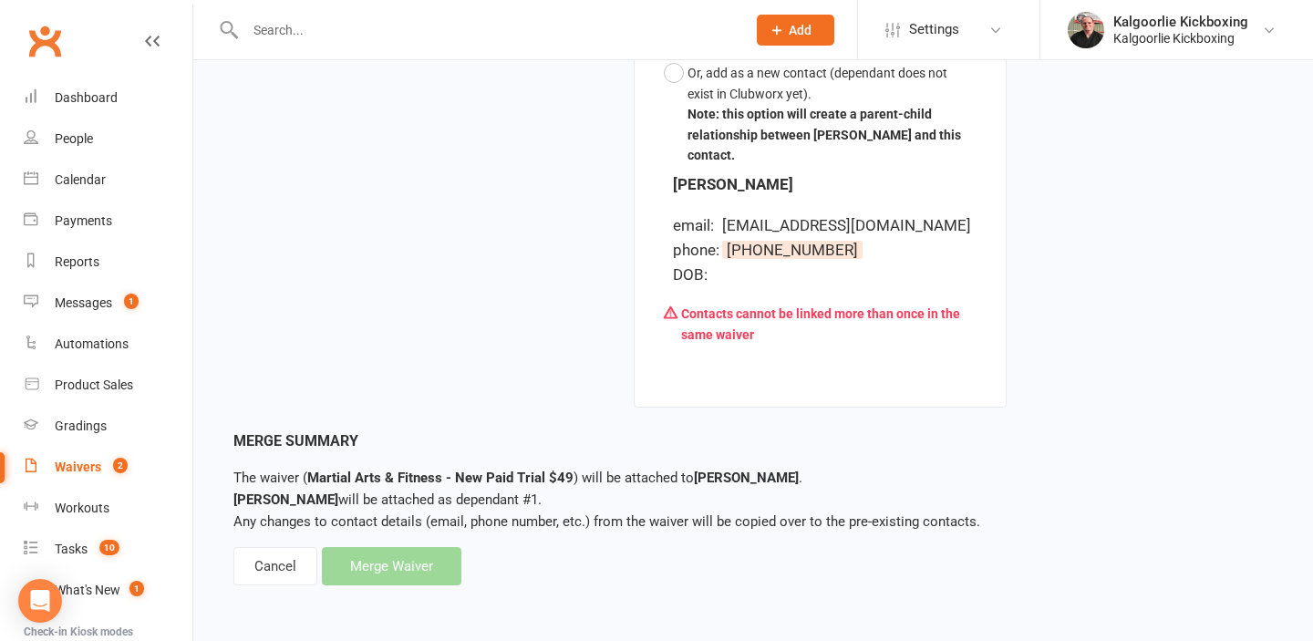
scroll to position [819, 0]
click at [280, 566] on div "Cancel" at bounding box center [275, 566] width 84 height 38
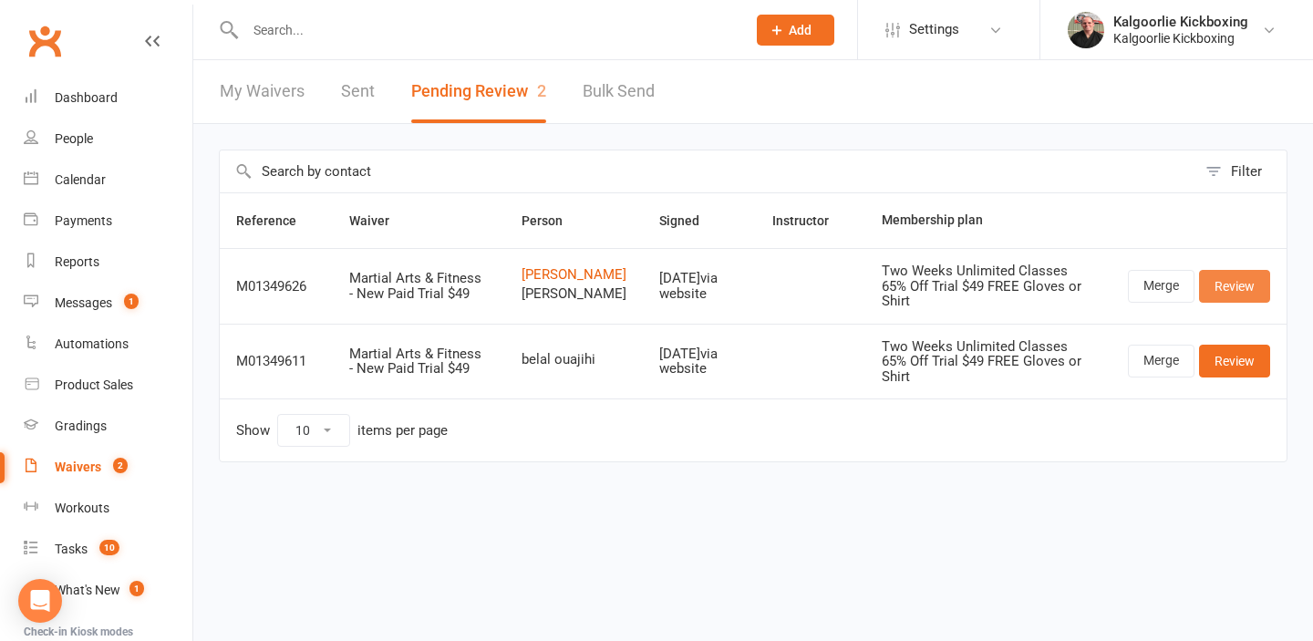
click at [1244, 299] on link "Review" at bounding box center [1234, 286] width 71 height 33
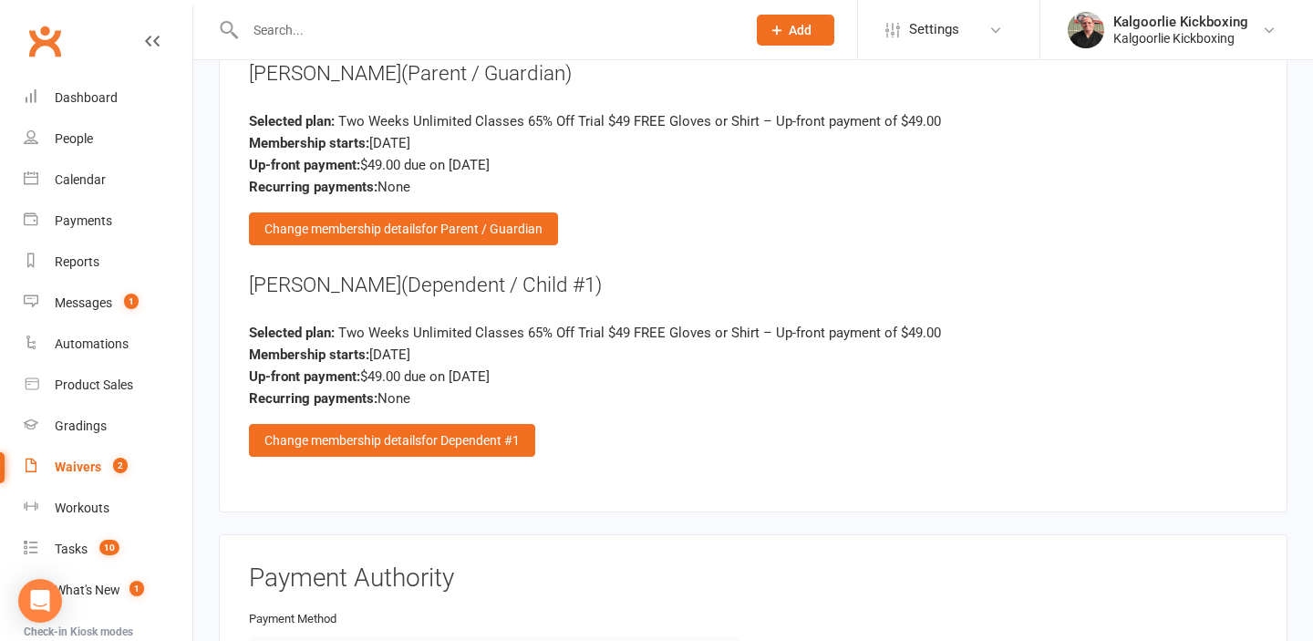
scroll to position [2434, 0]
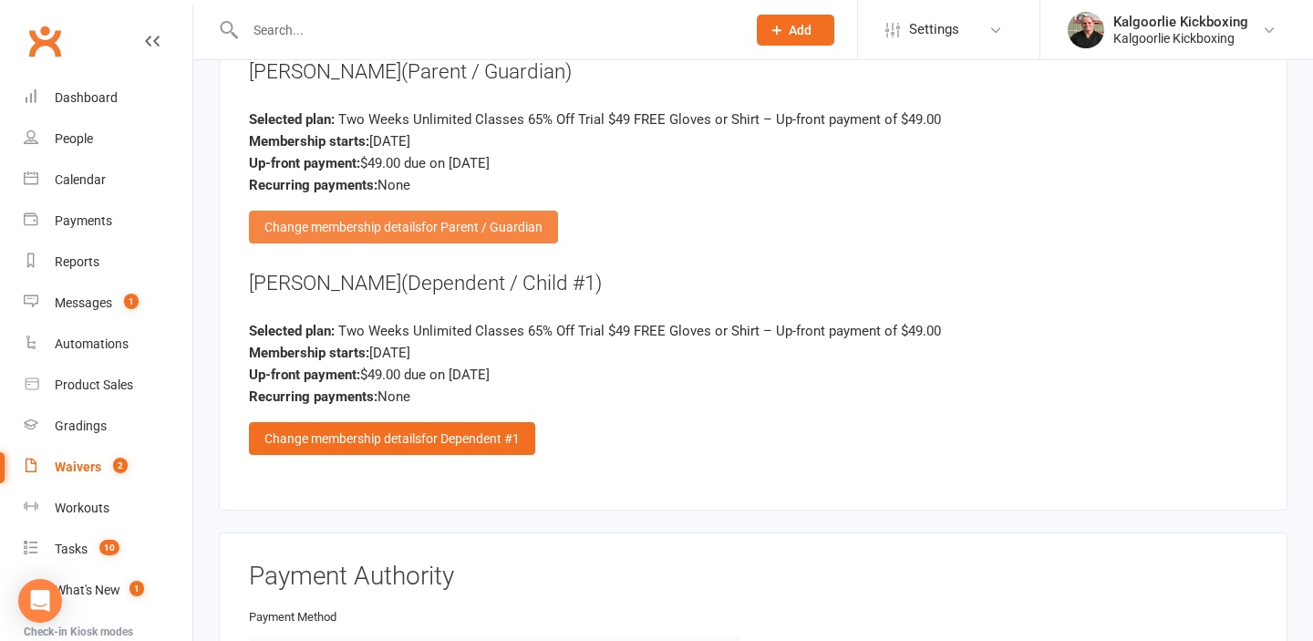
click at [324, 235] on div "Change membership details for Parent / Guardian" at bounding box center [403, 227] width 309 height 33
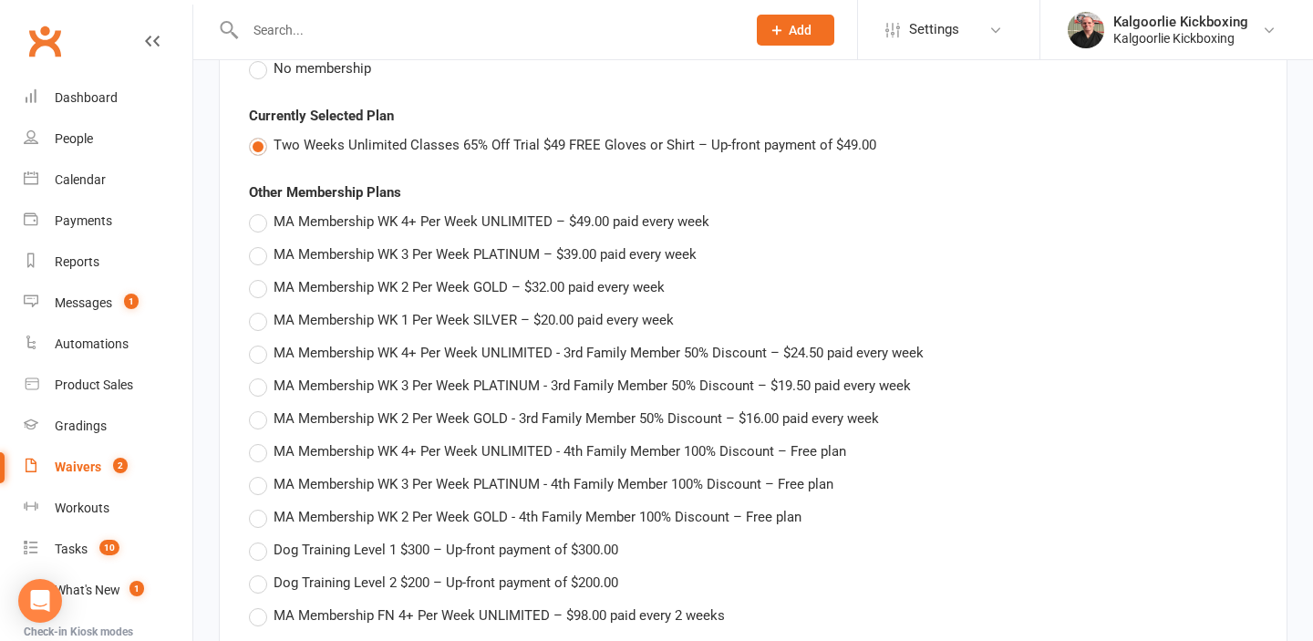
click at [263, 77] on label "No membership" at bounding box center [310, 68] width 122 height 22
click at [261, 57] on input "No membership" at bounding box center [255, 57] width 12 height 0
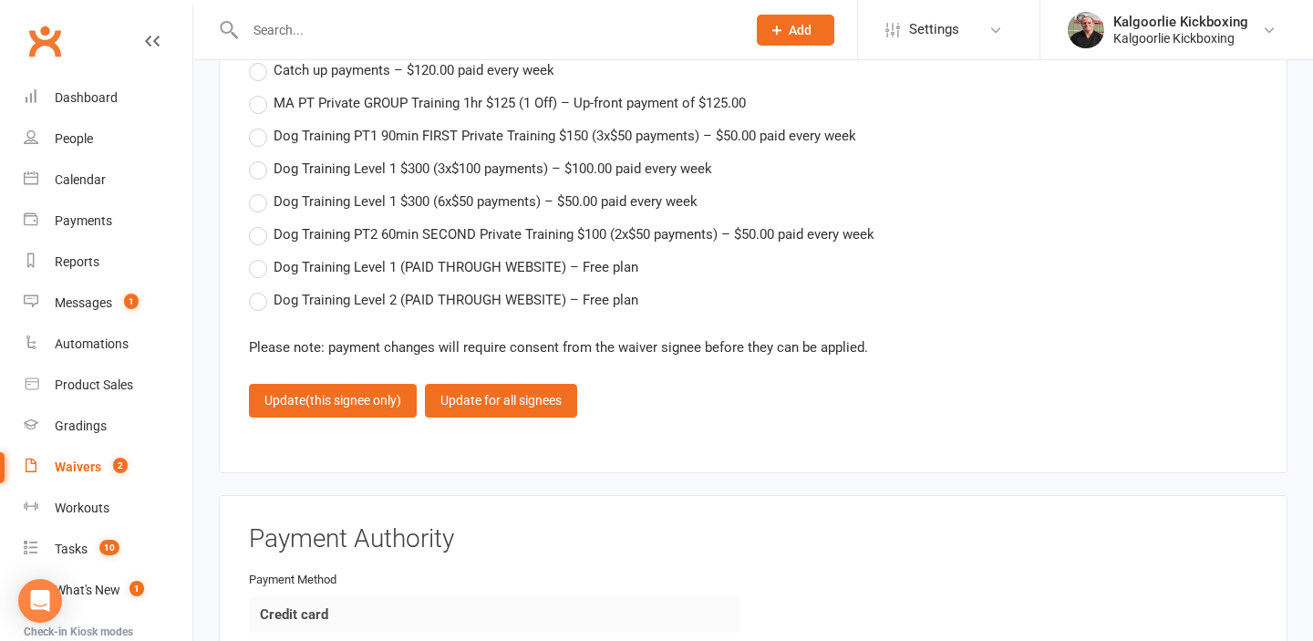
scroll to position [3791, 0]
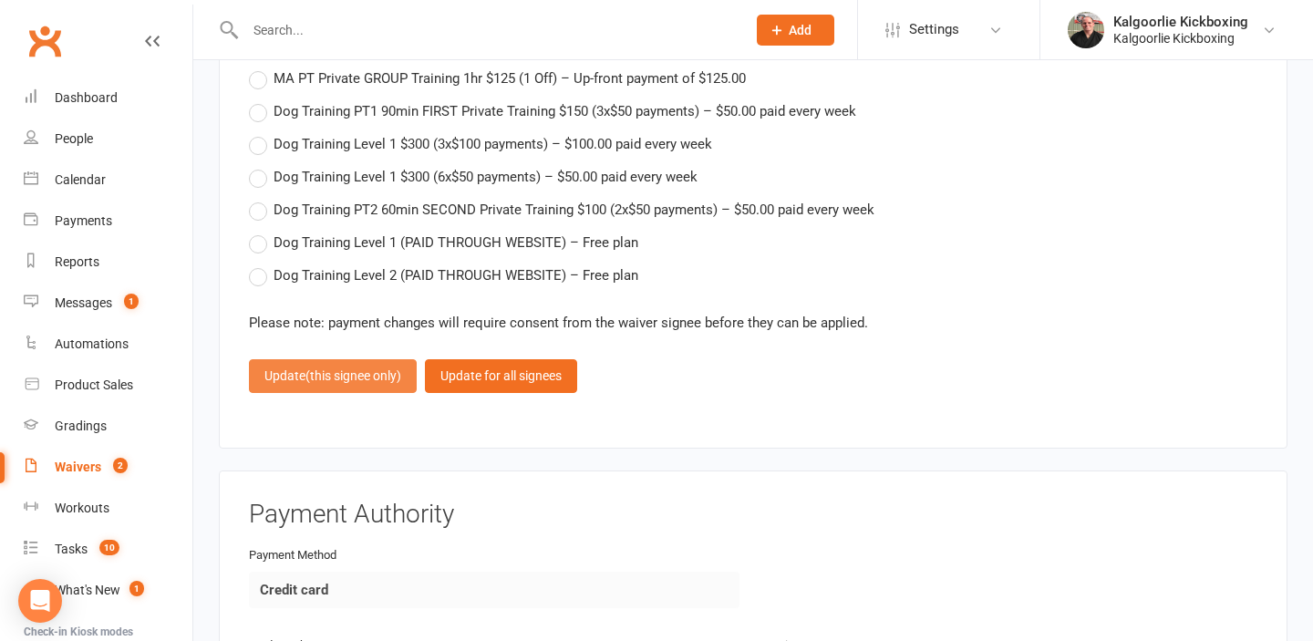
click at [321, 370] on span "(this signee only)" at bounding box center [353, 375] width 96 height 15
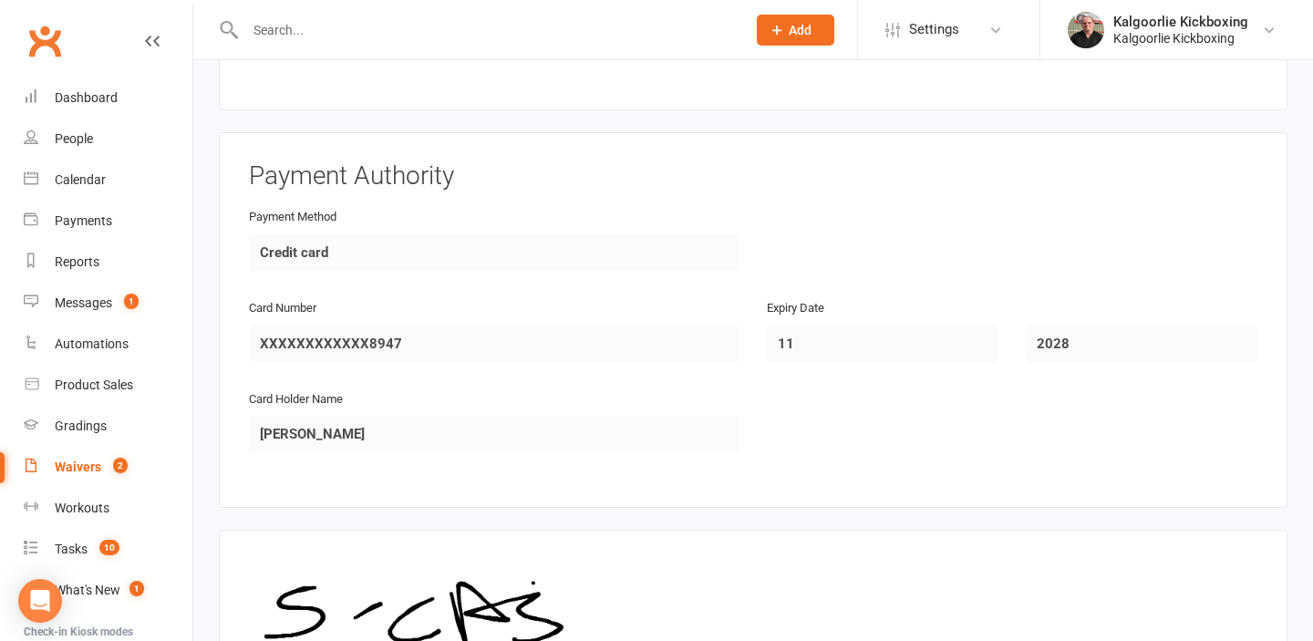
scroll to position [3002, 0]
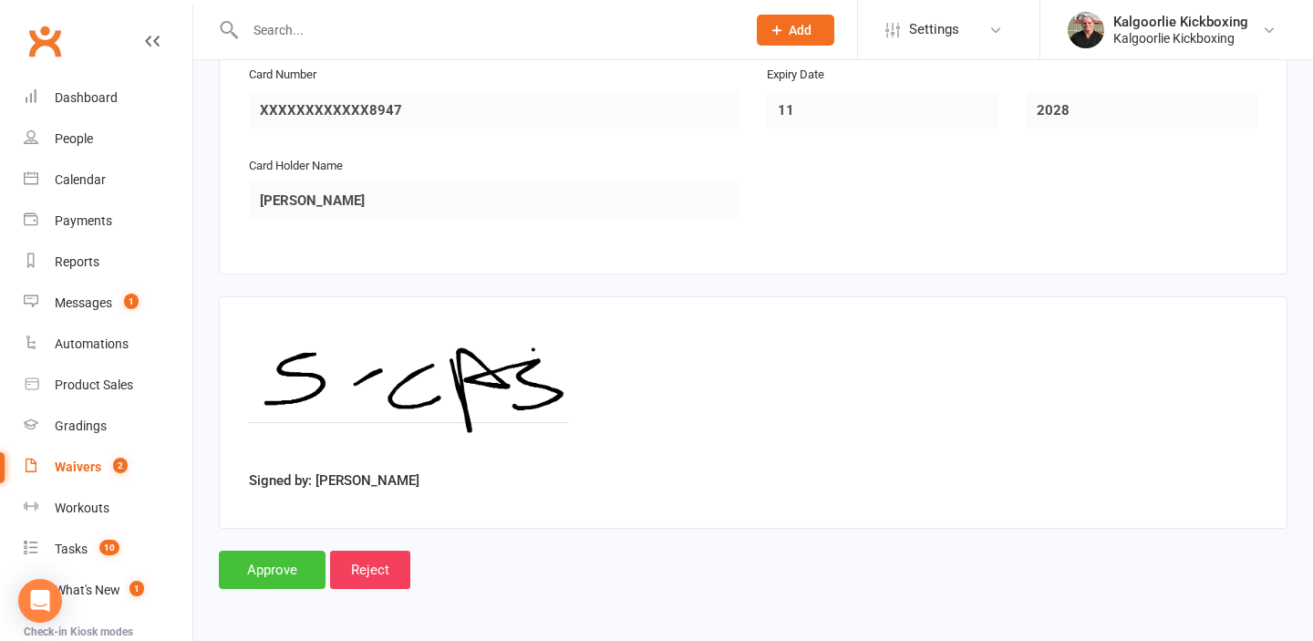
click at [273, 556] on input "Approve" at bounding box center [272, 570] width 107 height 38
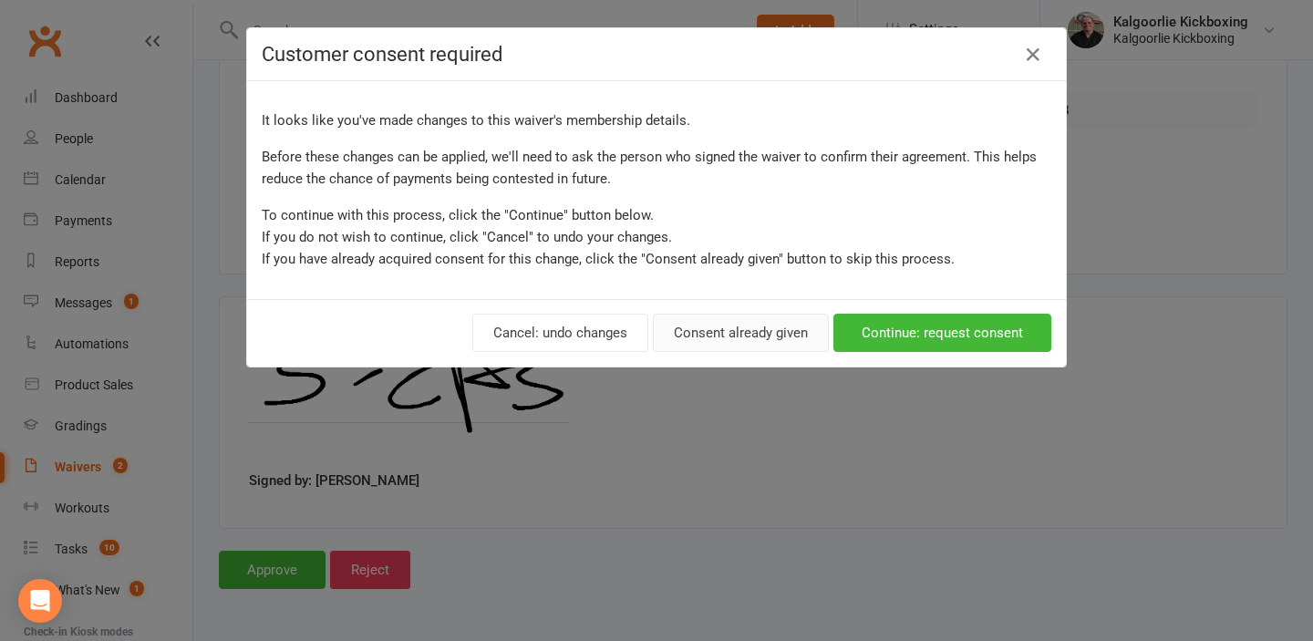
click at [754, 335] on button "Consent already given" at bounding box center [741, 333] width 176 height 38
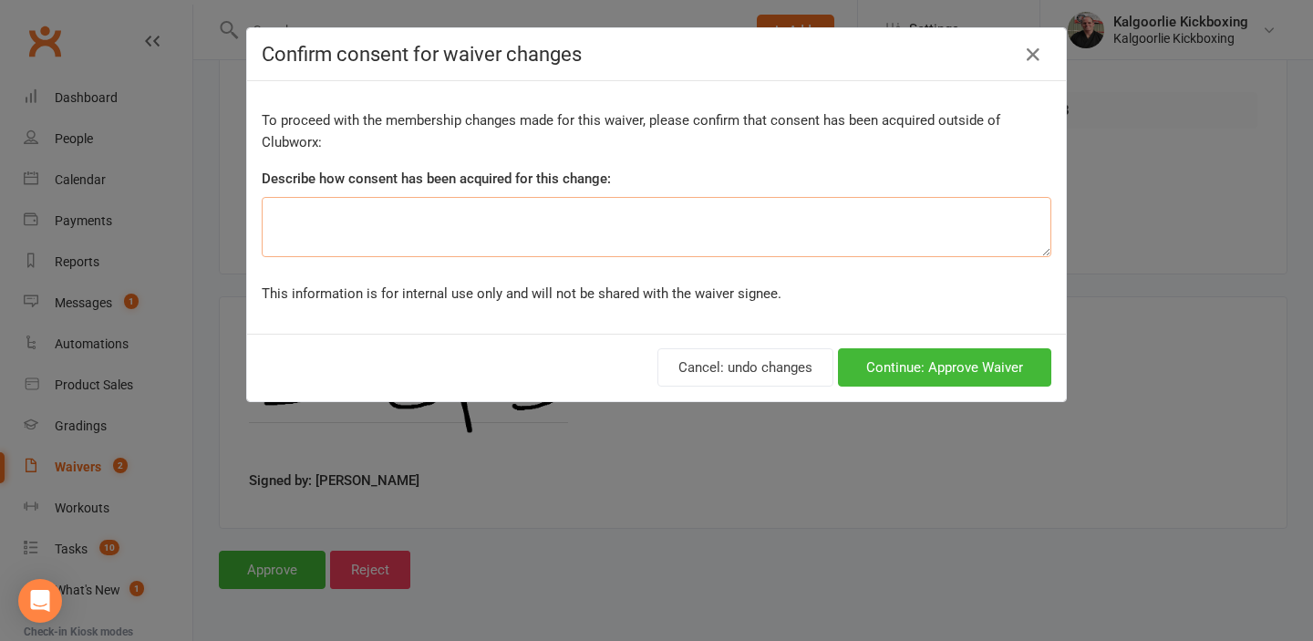
click at [490, 239] on textarea at bounding box center [656, 227] width 789 height 60
type textarea "Waiver fix"
click at [949, 365] on button "Continue: Approve Waiver" at bounding box center [944, 367] width 213 height 38
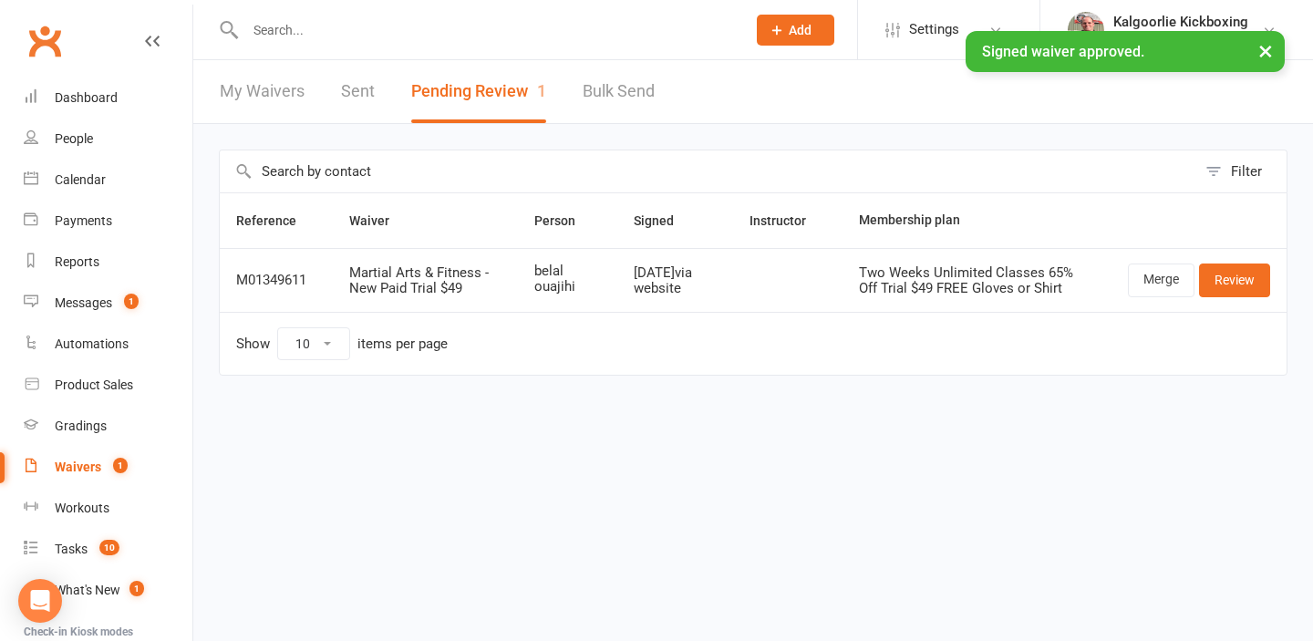
click at [283, 31] on div "× Signed waiver approved." at bounding box center [644, 31] width 1289 height 0
click at [276, 24] on input "text" at bounding box center [486, 30] width 493 height 26
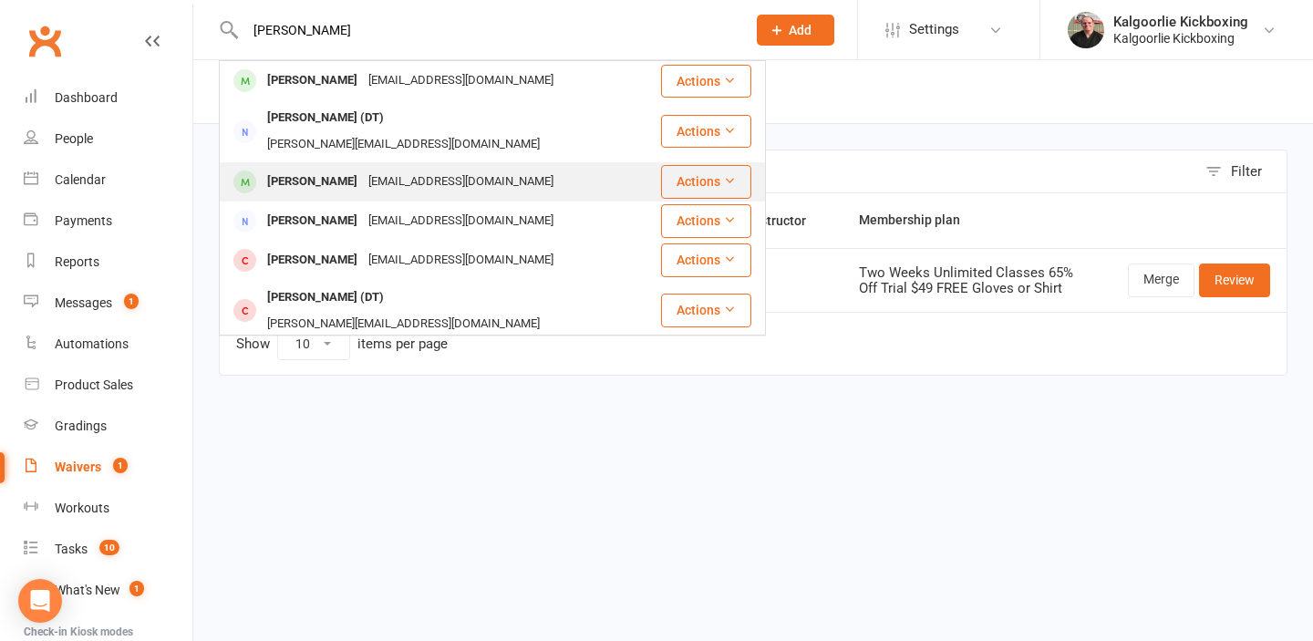
type input "dean"
click at [332, 169] on div "[PERSON_NAME]" at bounding box center [312, 182] width 101 height 26
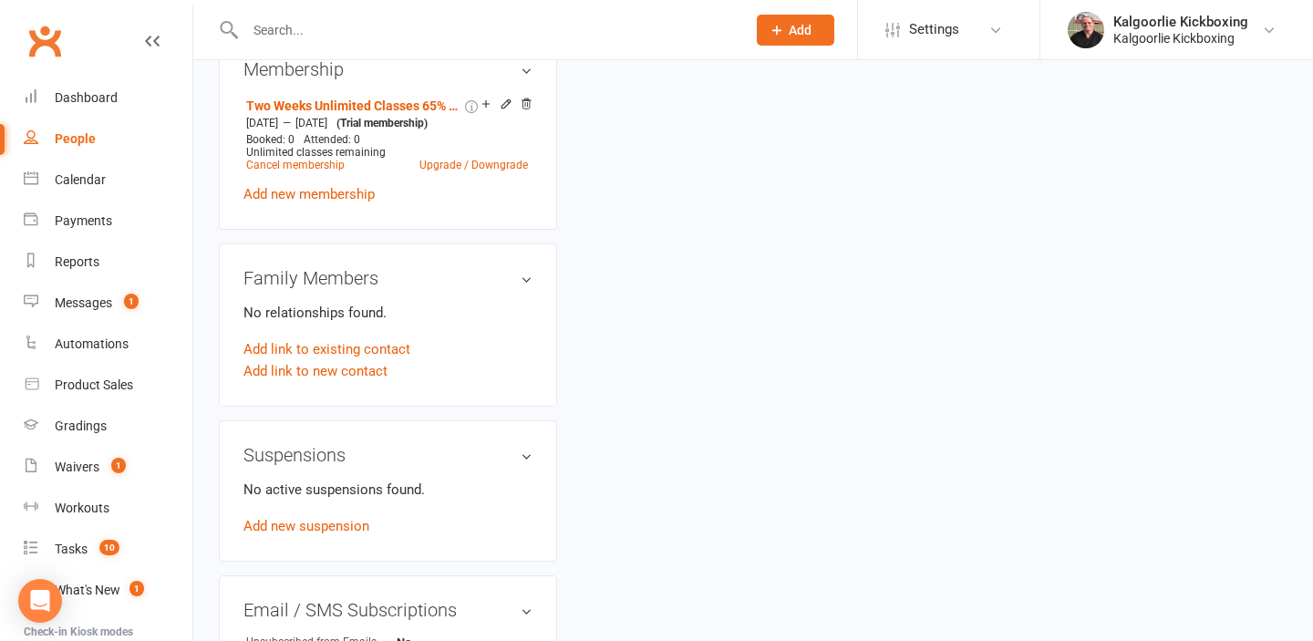
scroll to position [820, 0]
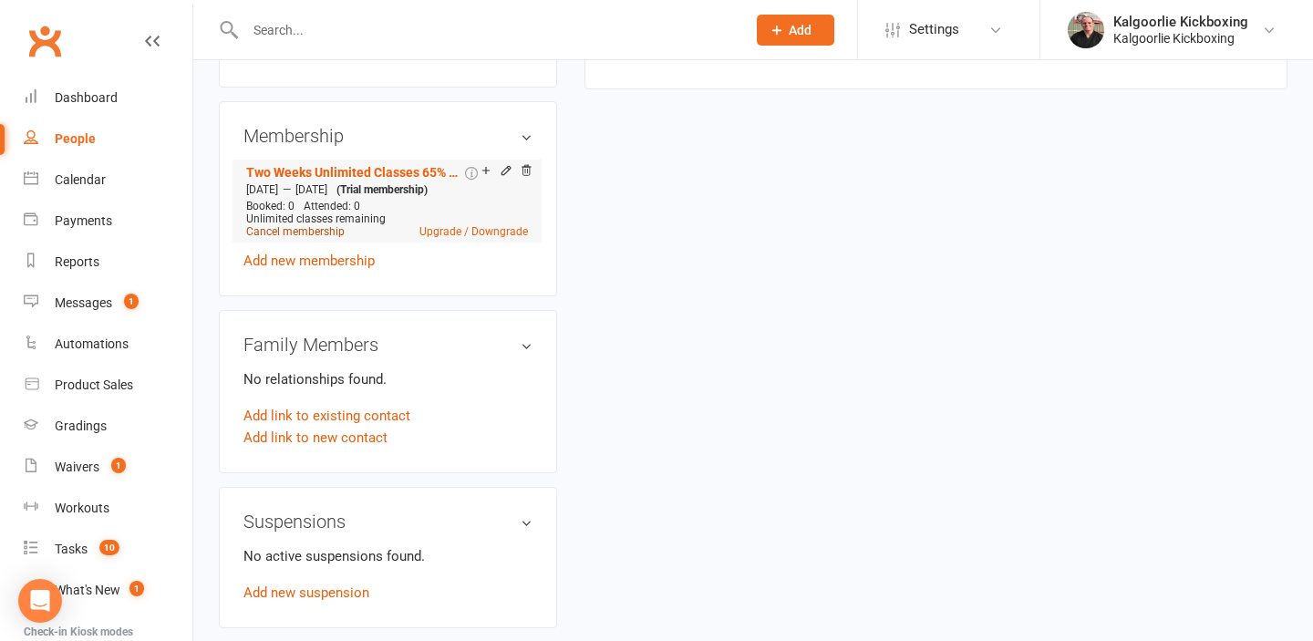
scroll to position [470, 0]
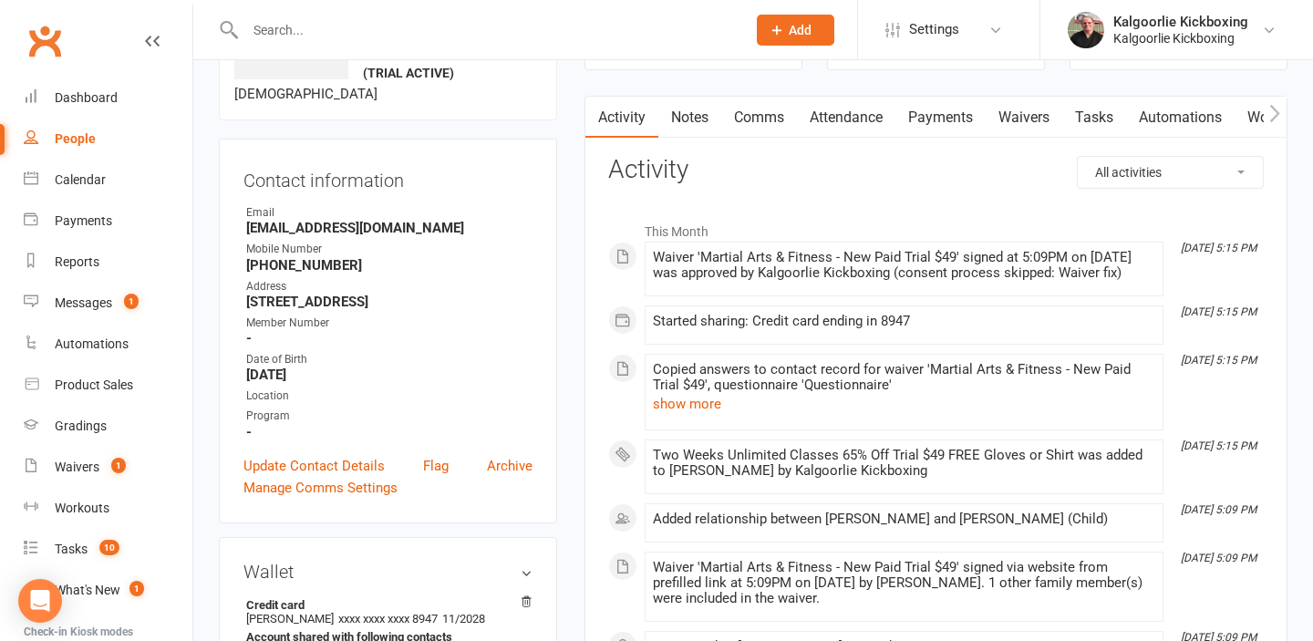
scroll to position [139, 0]
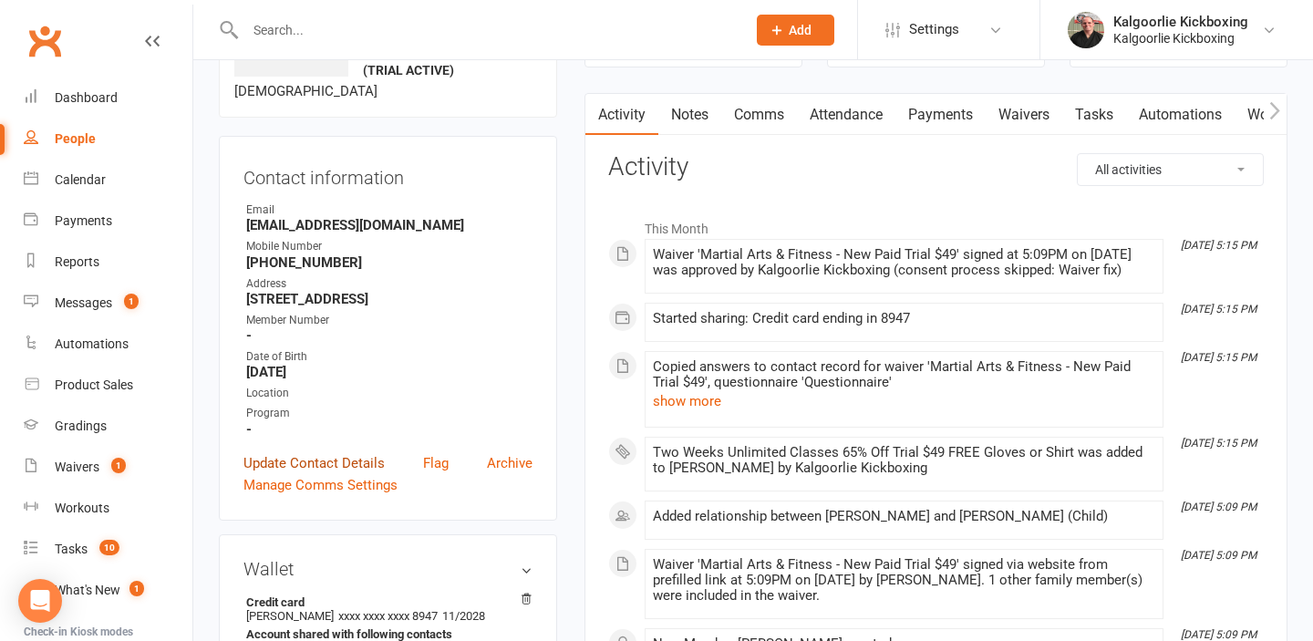
click at [313, 474] on link "Update Contact Details" at bounding box center [313, 463] width 141 height 22
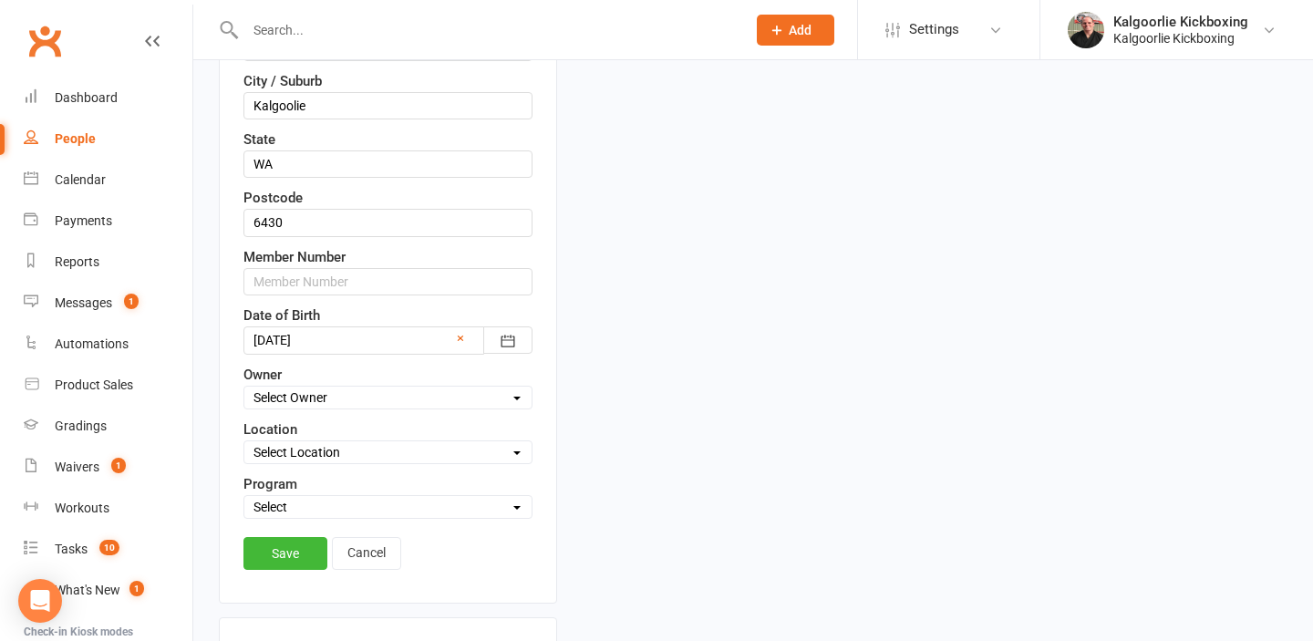
scroll to position [688, 0]
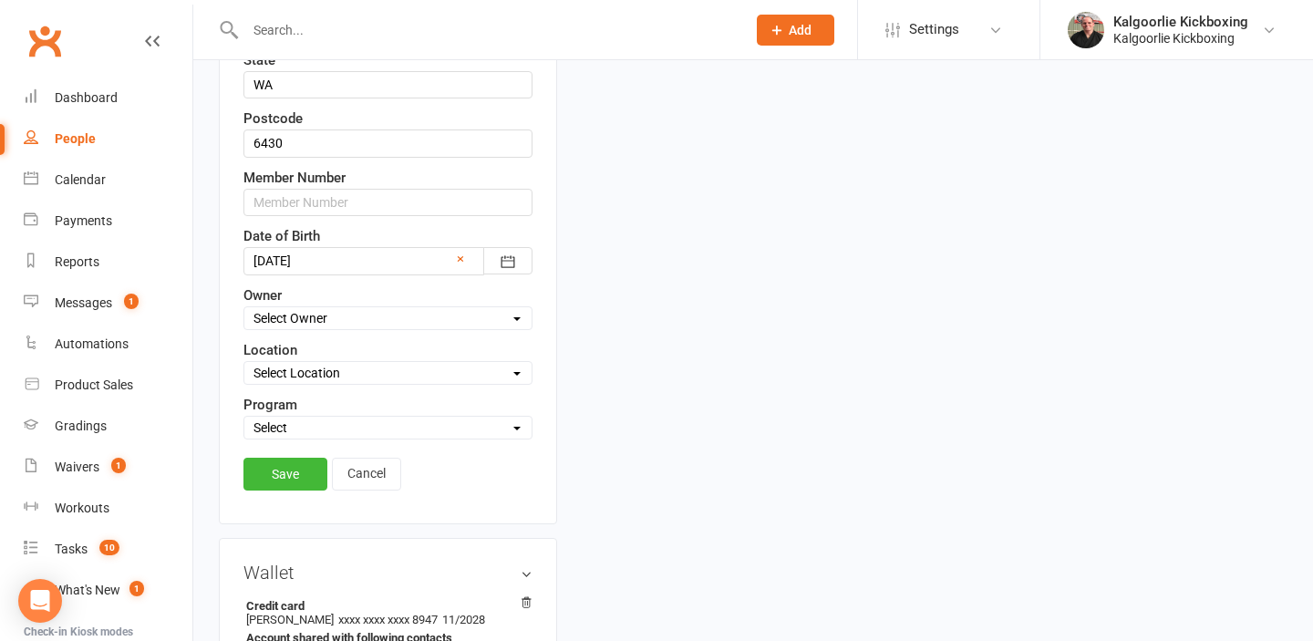
click at [311, 328] on select "Select Owner Kalgoorlie Kickboxing [PERSON_NAME] Wazanna [PERSON_NAME]" at bounding box center [387, 318] width 287 height 20
select select "0"
click at [244, 328] on select "Select Owner Kalgoorlie Kickboxing [PERSON_NAME] Wazanna [PERSON_NAME]" at bounding box center [387, 318] width 287 height 20
click at [331, 383] on select "Select Location 1) [GEOGRAPHIC_DATA], [STREET_ADDRESS]. [GEOGRAPHIC_DATA][PERSO…" at bounding box center [387, 373] width 287 height 20
select select "0"
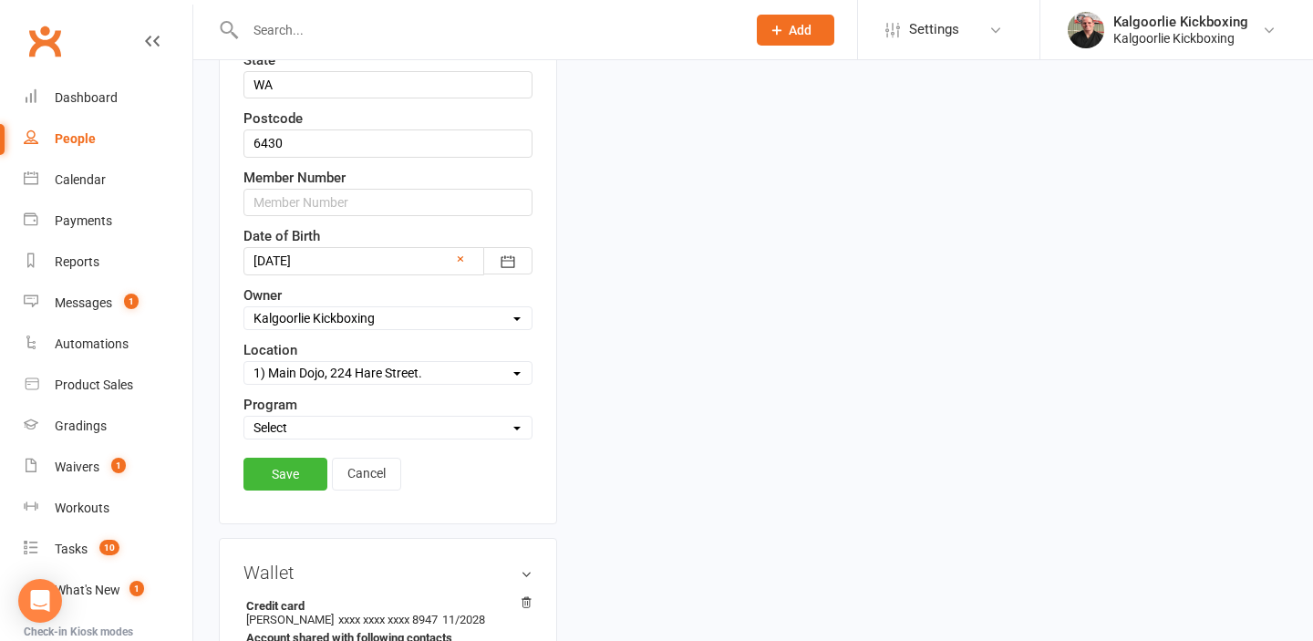
click at [244, 383] on select "Select Location 1) [GEOGRAPHIC_DATA], [STREET_ADDRESS]. [GEOGRAPHIC_DATA][PERSO…" at bounding box center [387, 373] width 287 height 20
click at [309, 438] on select "Select Martial Arts and Fitness Dog Training" at bounding box center [387, 428] width 287 height 20
select select "Martial Arts and Fitness"
click at [244, 438] on select "Select Martial Arts and Fitness Dog Training" at bounding box center [387, 428] width 287 height 20
click at [300, 490] on link "Save" at bounding box center [285, 474] width 84 height 33
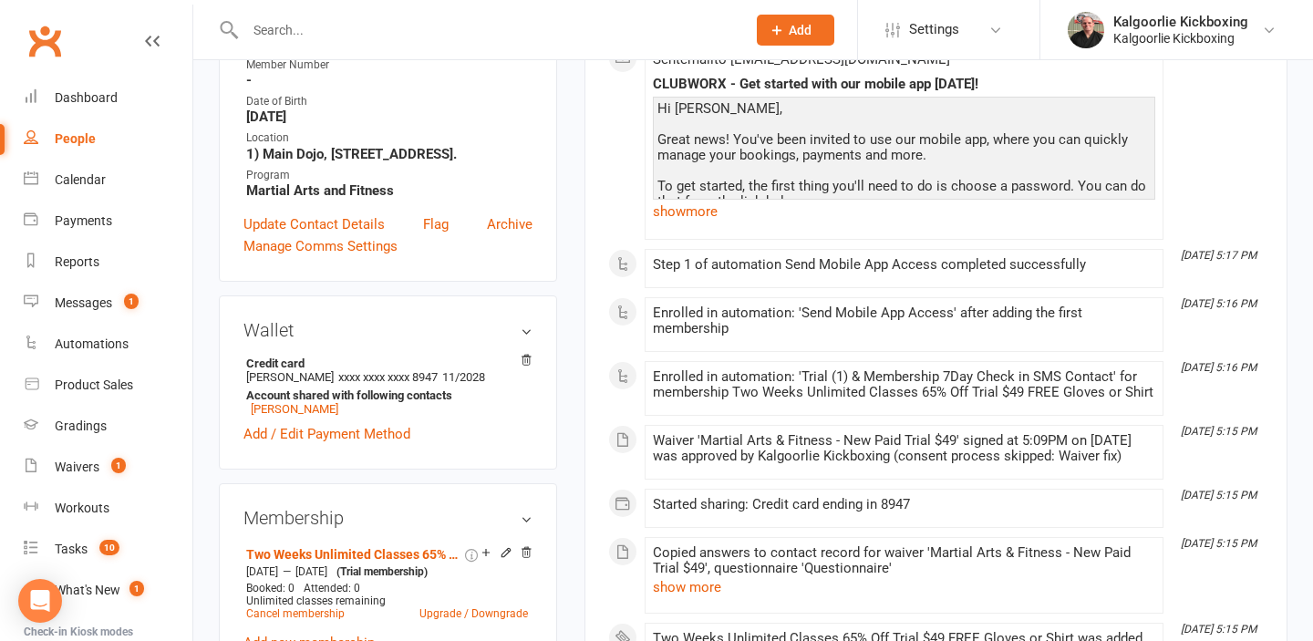
scroll to position [79, 0]
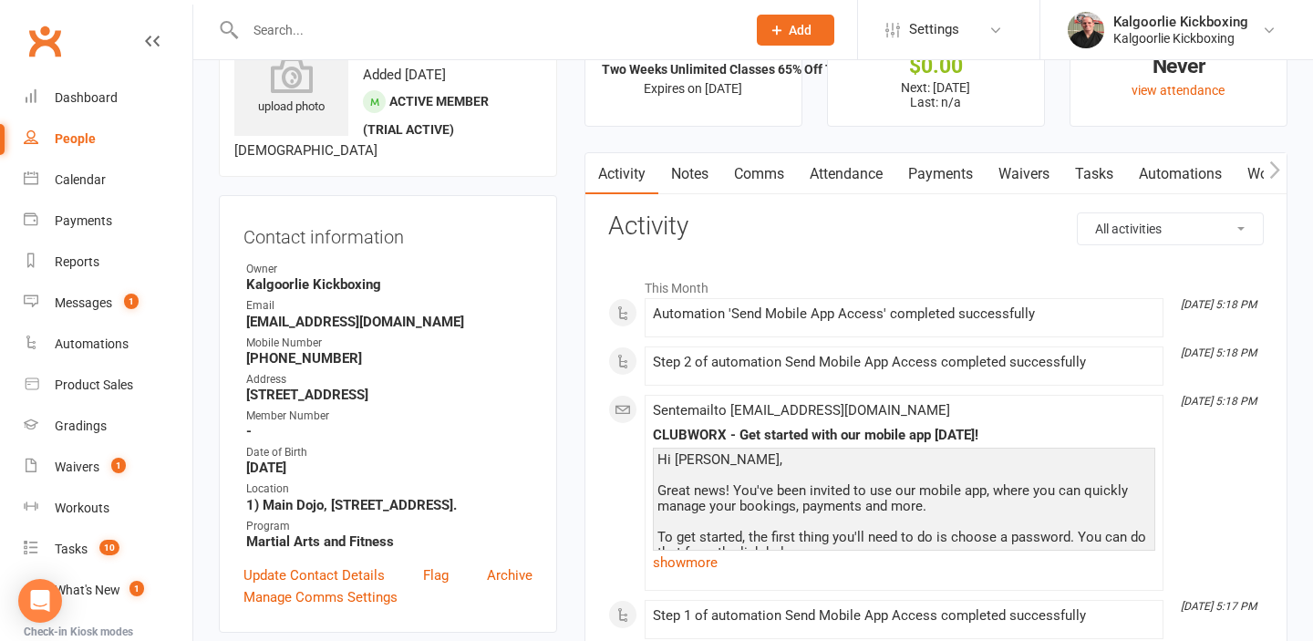
click at [860, 183] on link "Attendance" at bounding box center [846, 174] width 98 height 42
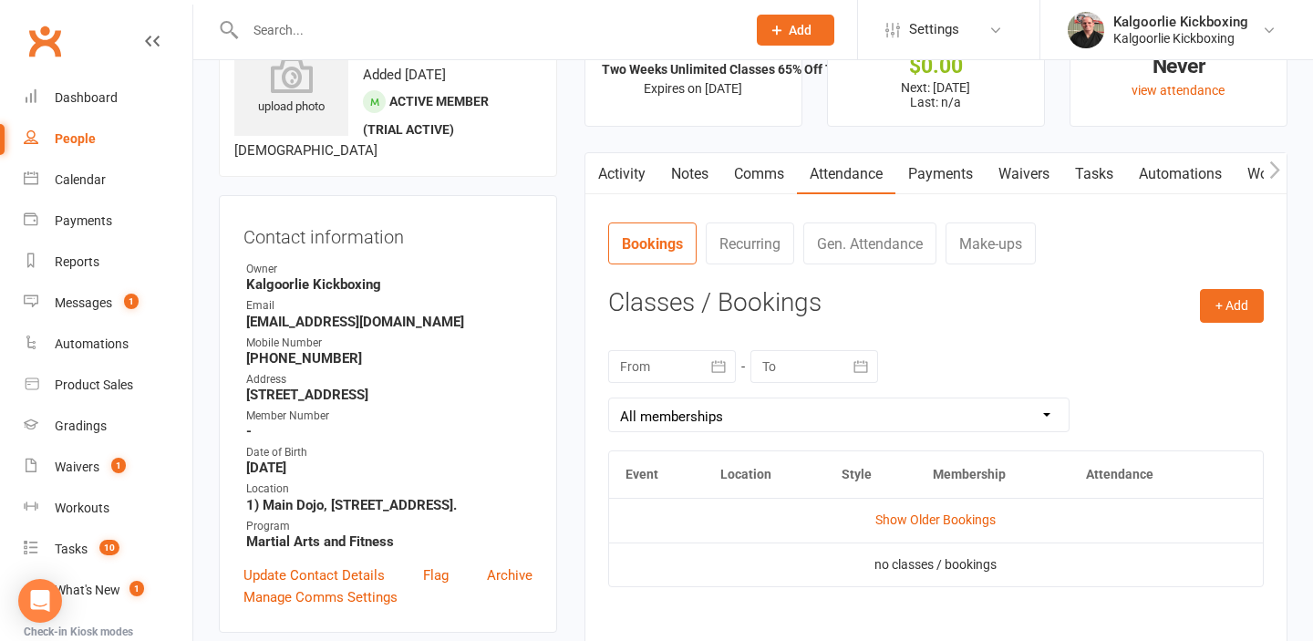
click at [939, 176] on link "Payments" at bounding box center [940, 174] width 90 height 42
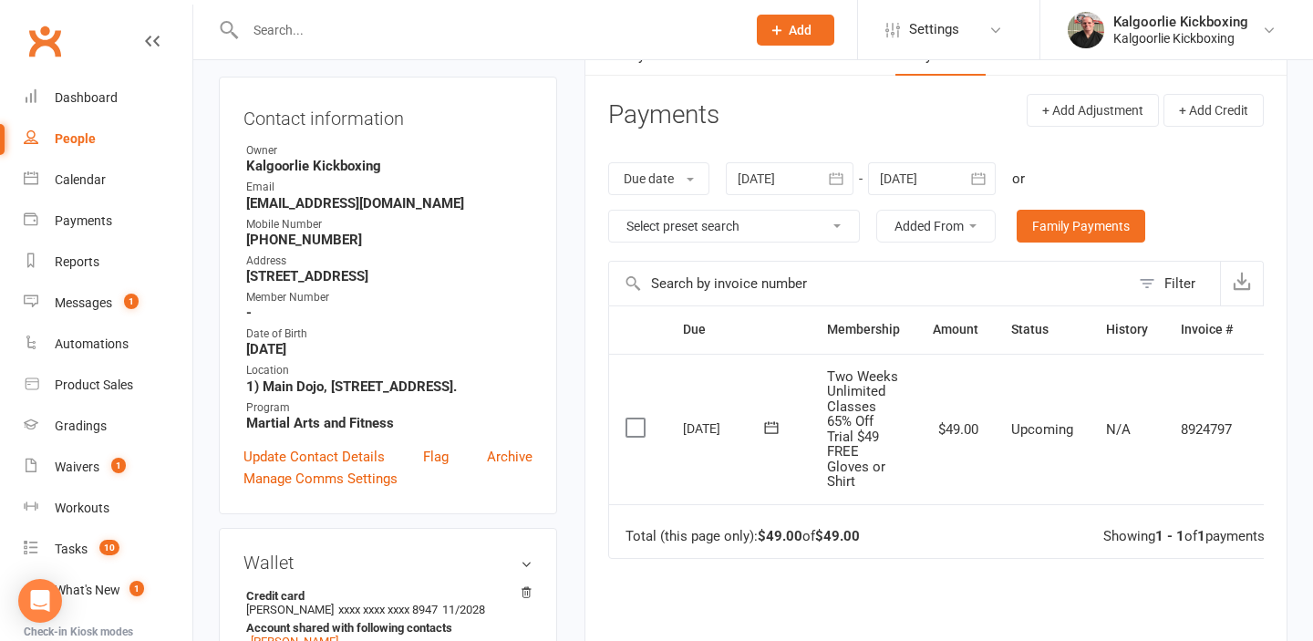
scroll to position [0, 40]
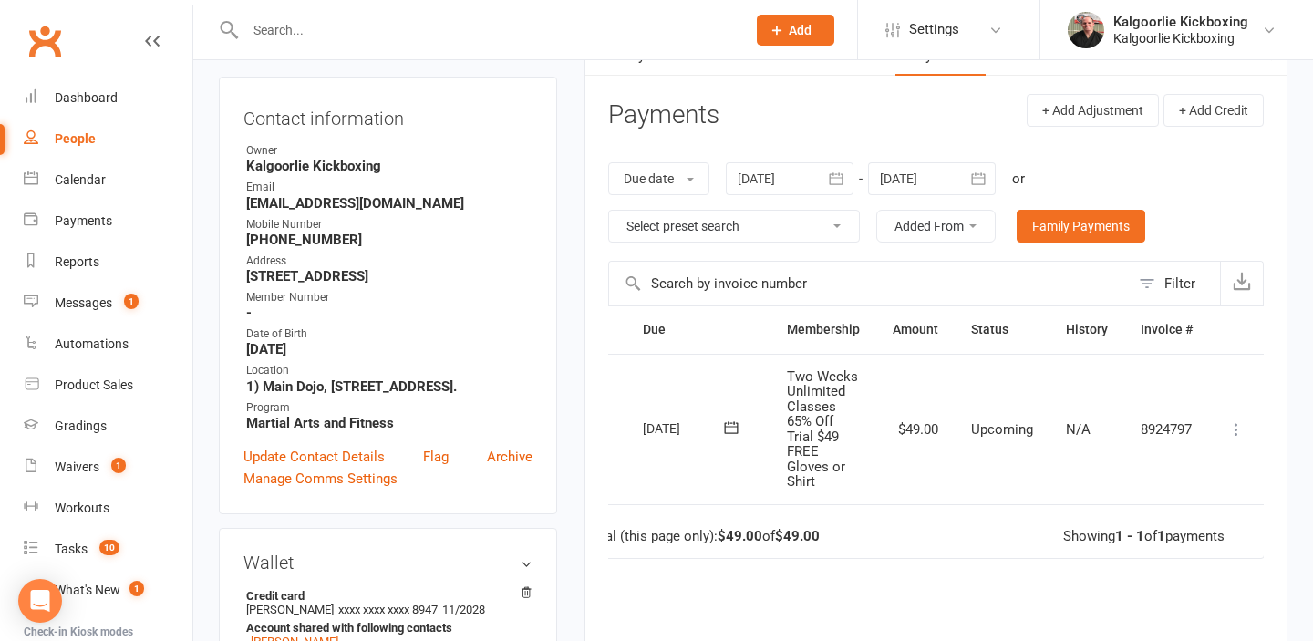
click at [1232, 433] on icon at bounding box center [1236, 429] width 18 height 18
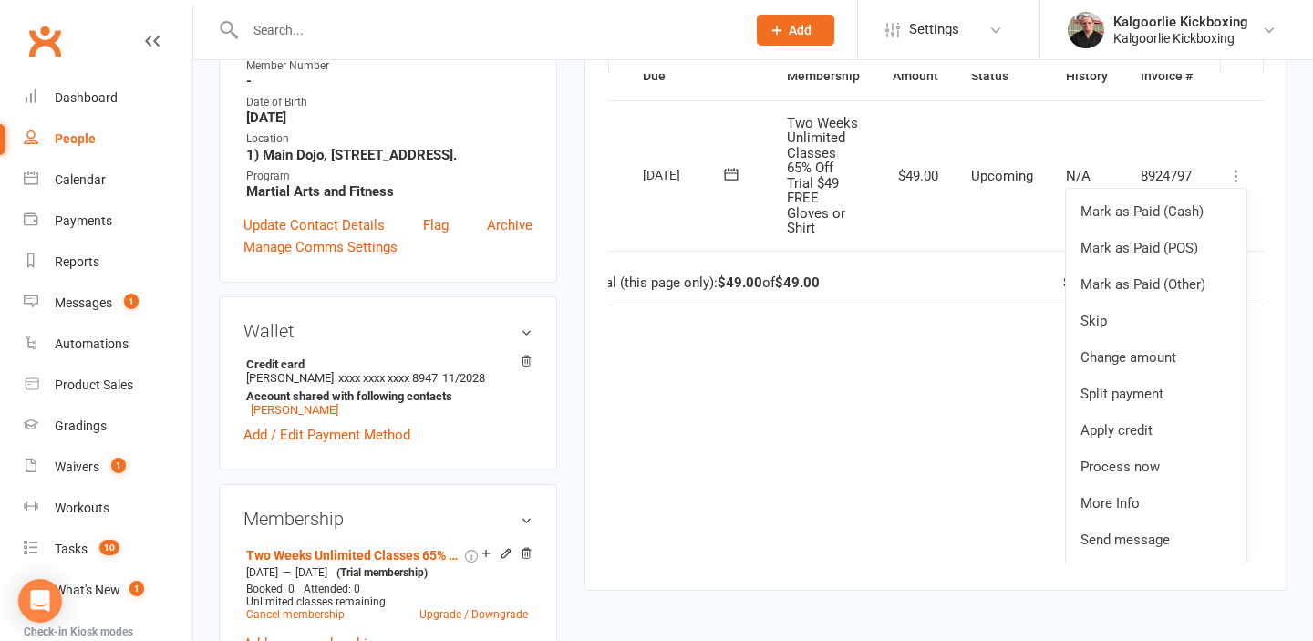
scroll to position [543, 0]
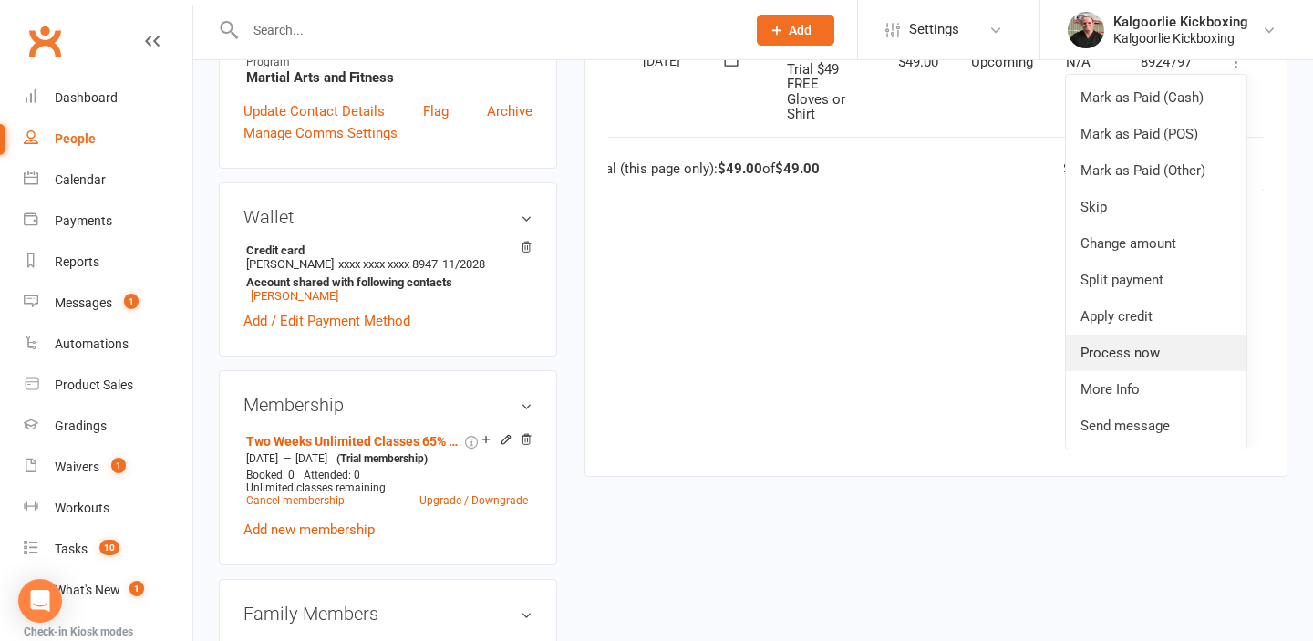
click at [1108, 353] on link "Process now" at bounding box center [1156, 353] width 181 height 36
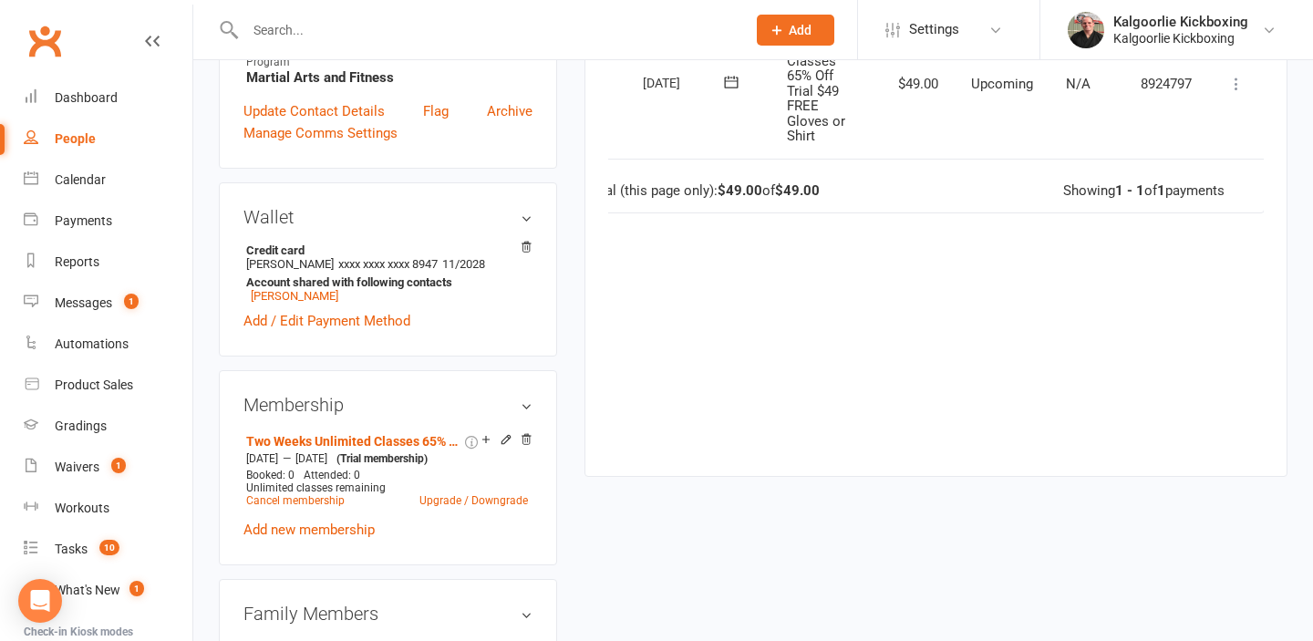
scroll to position [0, 40]
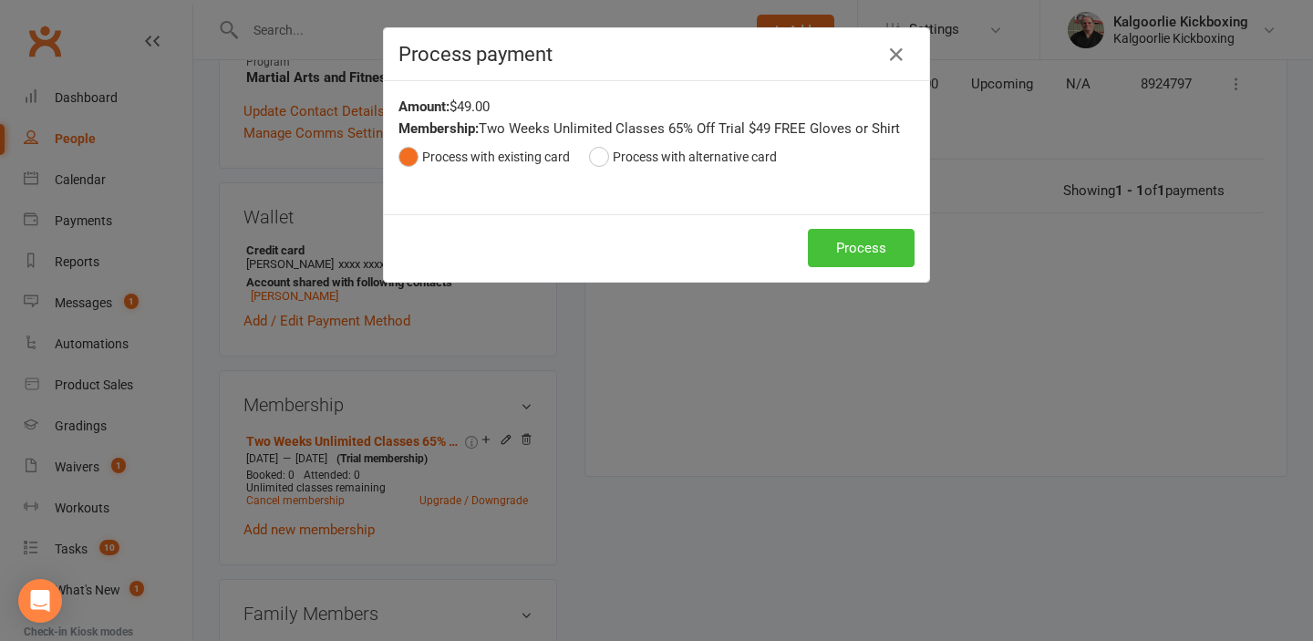
click at [854, 246] on button "Process" at bounding box center [861, 248] width 107 height 38
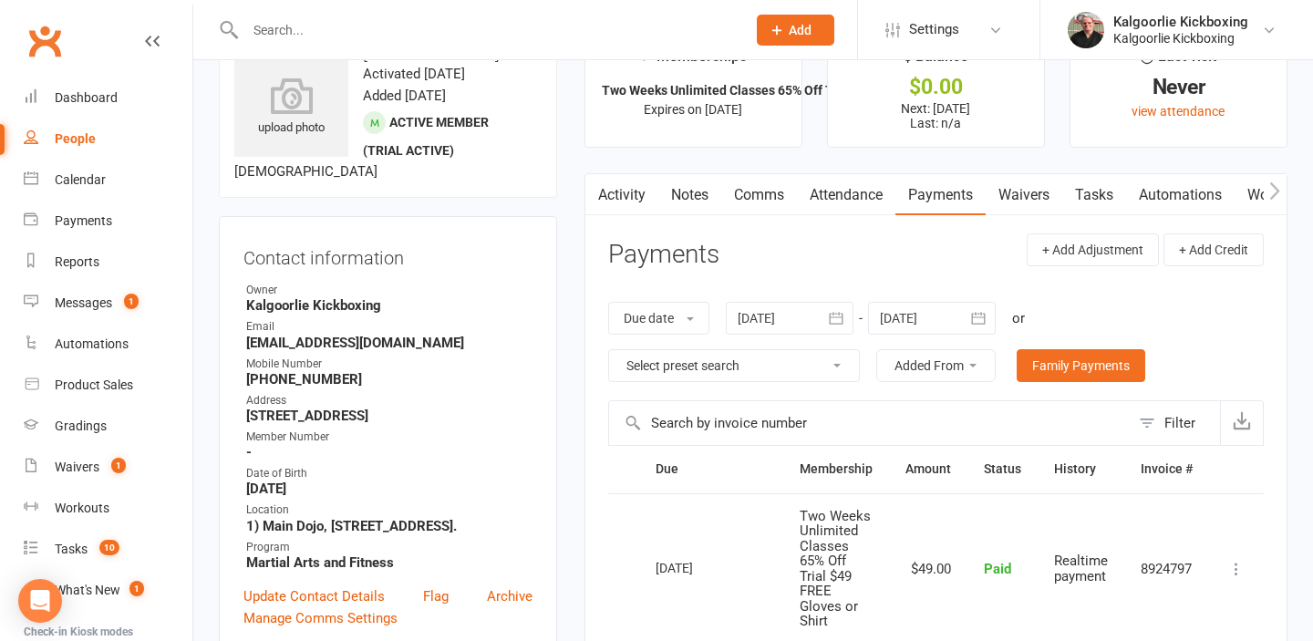
scroll to position [0, 0]
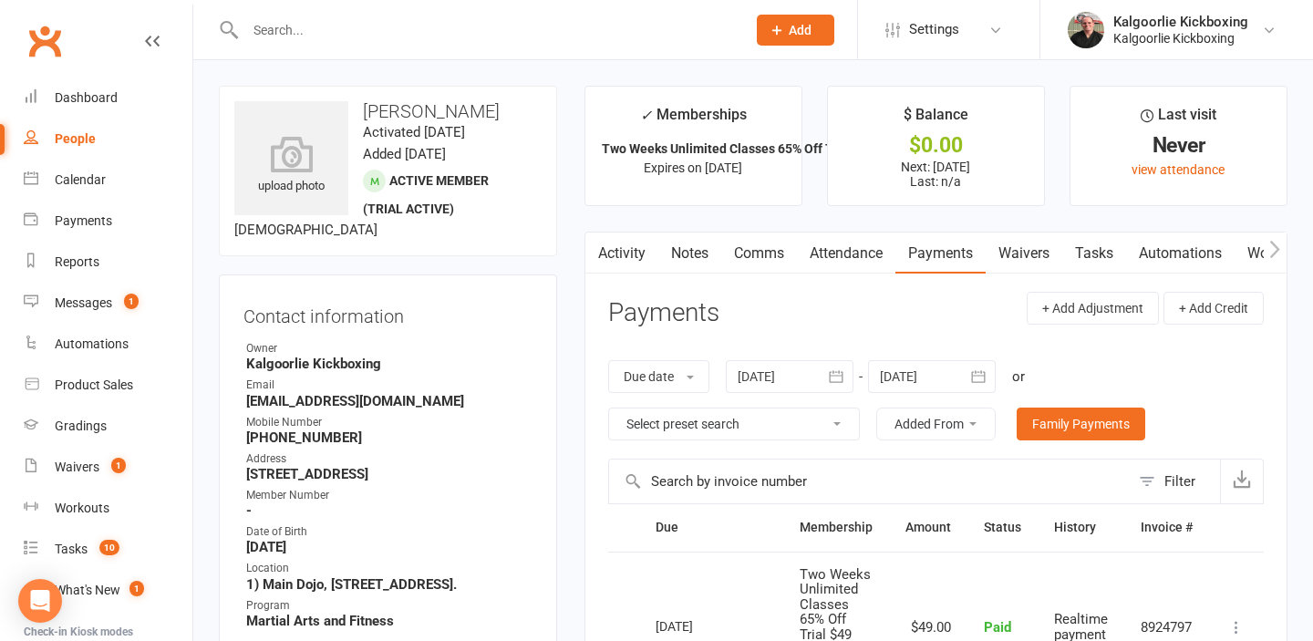
click at [851, 255] on link "Attendance" at bounding box center [846, 253] width 98 height 42
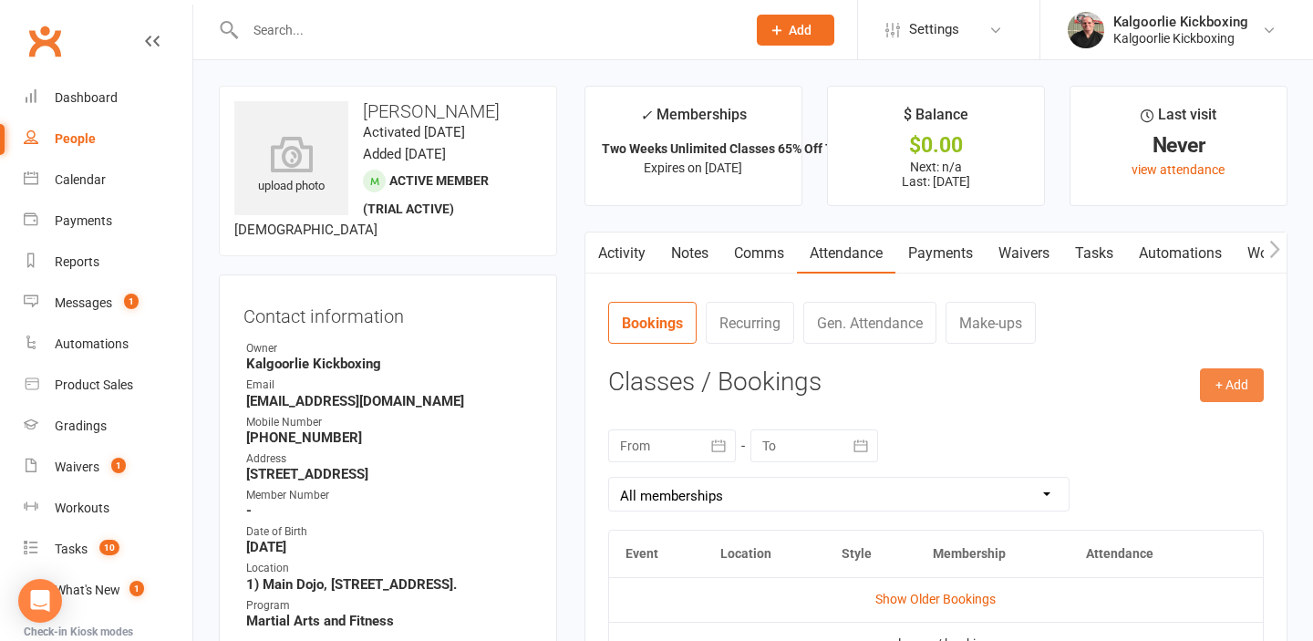
click at [1222, 374] on button "+ Add" at bounding box center [1232, 384] width 64 height 33
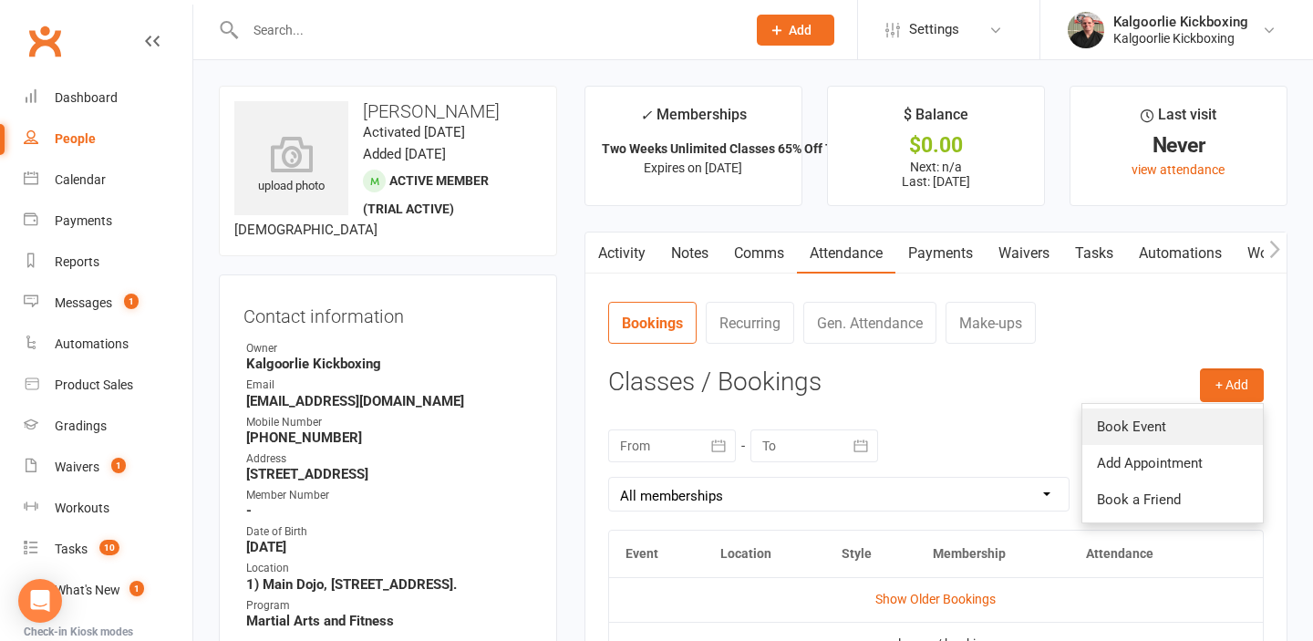
click at [1122, 416] on link "Book Event" at bounding box center [1172, 426] width 181 height 36
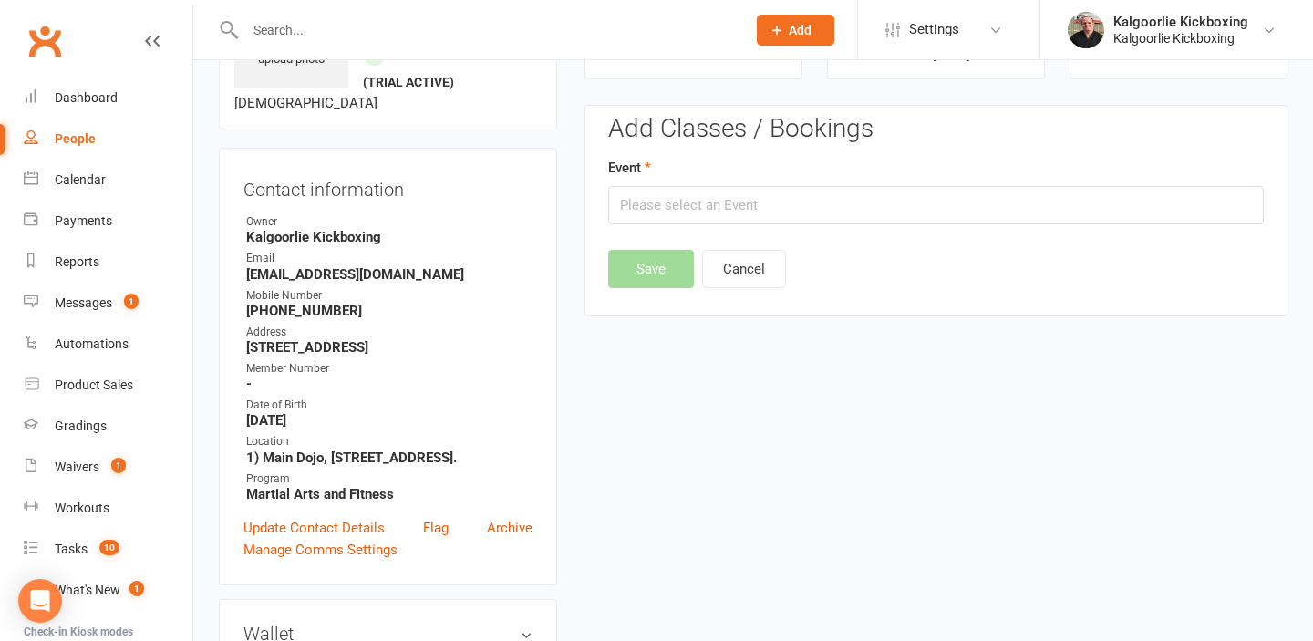
scroll to position [140, 0]
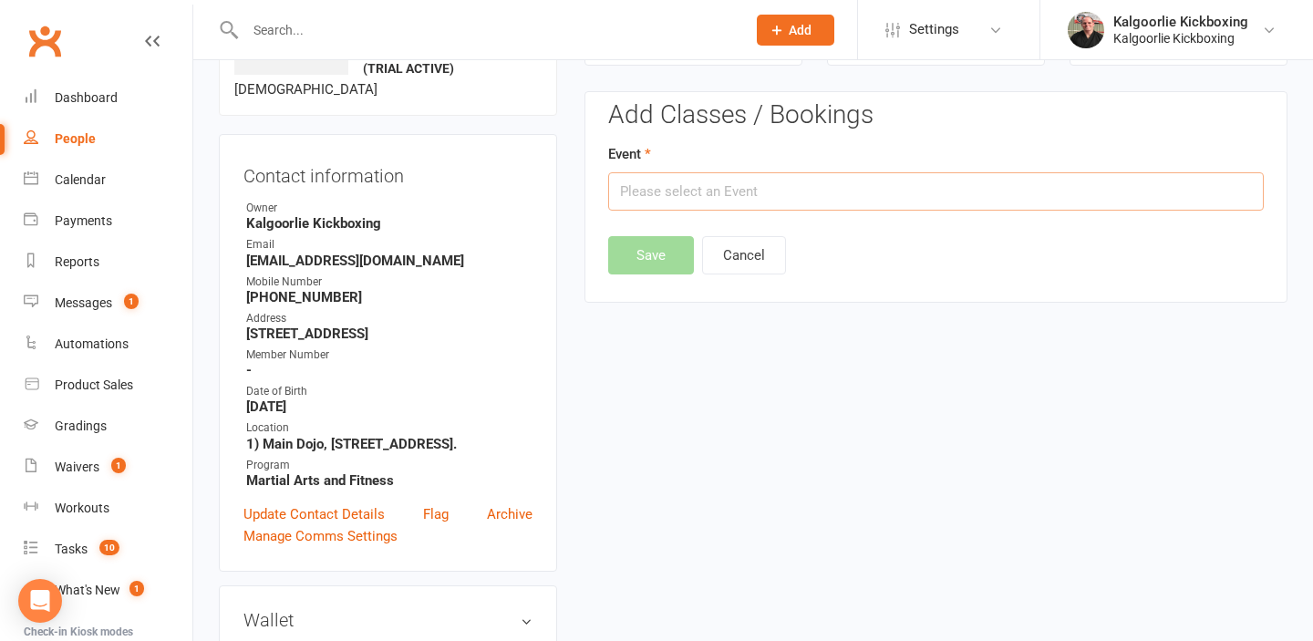
click at [664, 182] on input "text" at bounding box center [935, 191] width 655 height 38
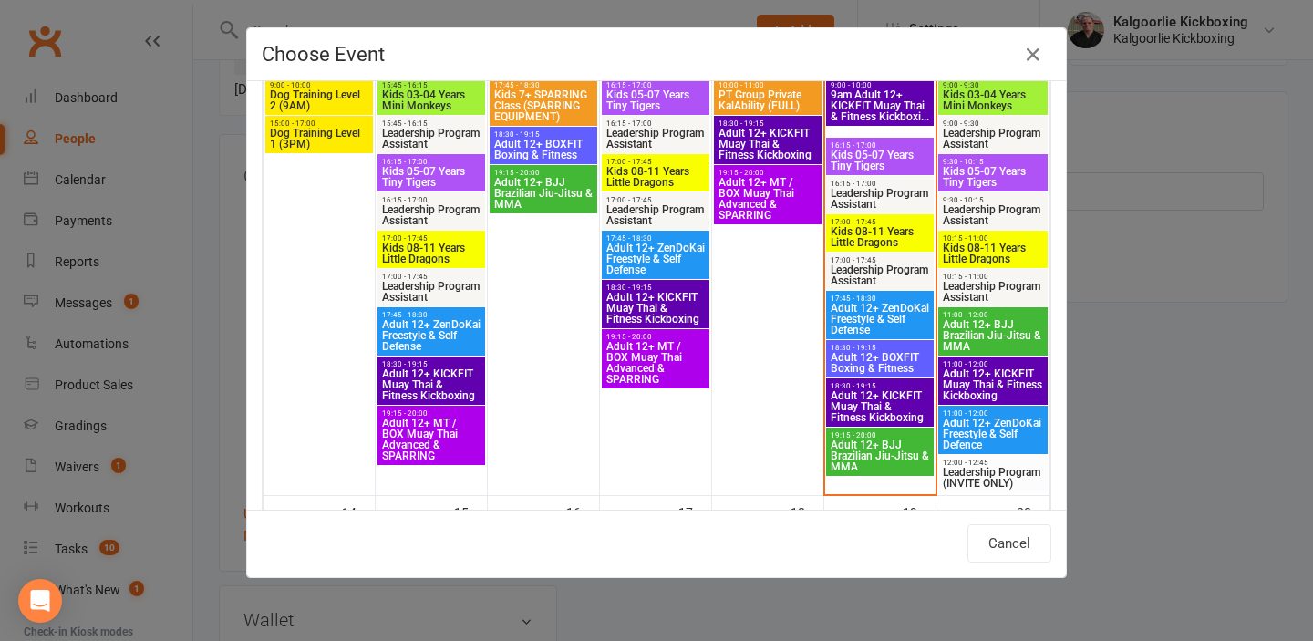
scroll to position [649, 0]
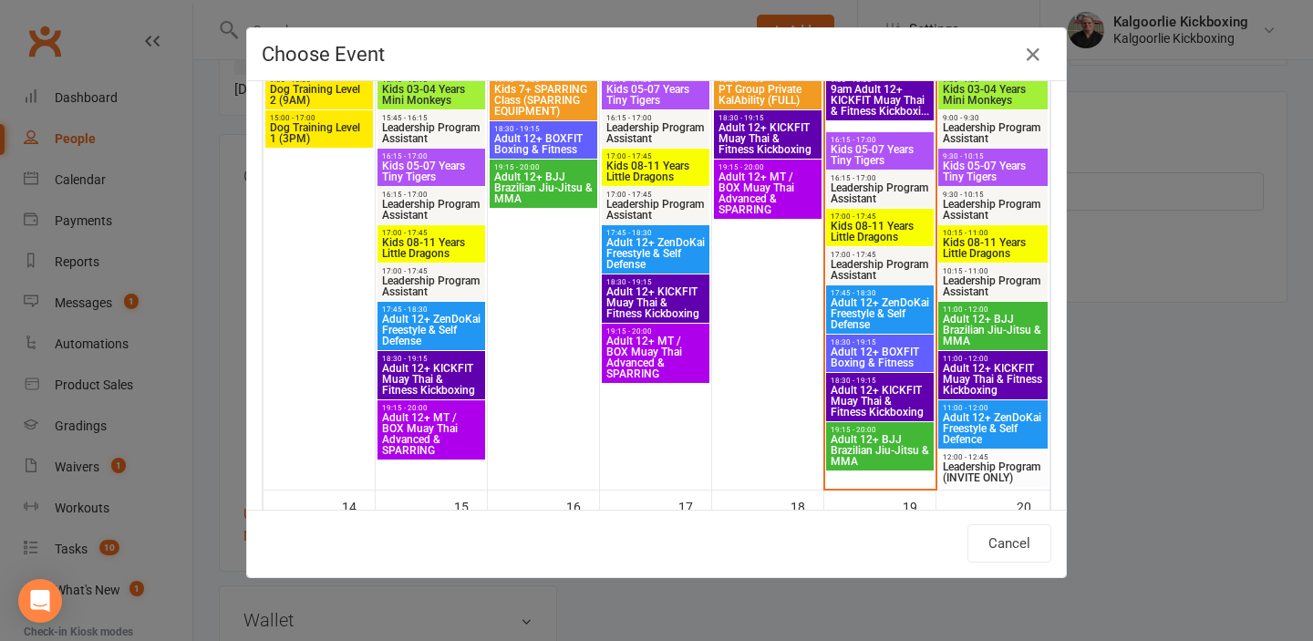
click at [876, 307] on span "Adult 12+ ZenDoKai Freestyle & Self Defense" at bounding box center [880, 313] width 100 height 33
type input "Adult 12+ ZenDoKai Freestyle & Self Defense - Sep 12, 2025 5:45:00 PM"
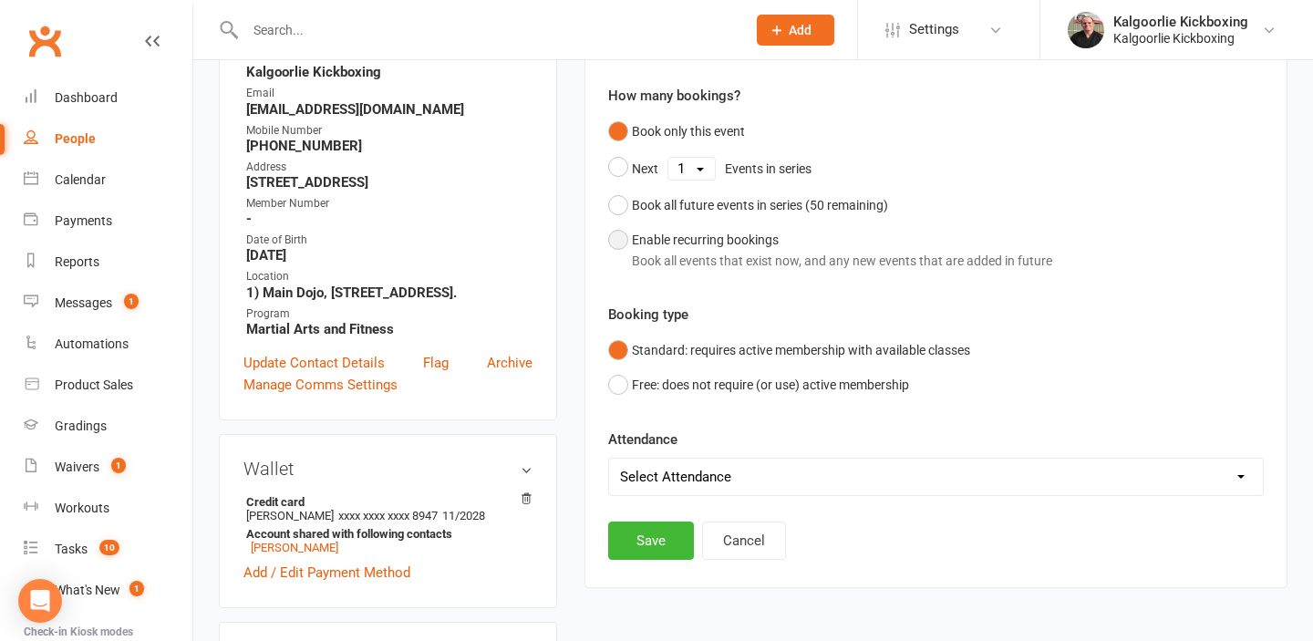
scroll to position [292, 0]
click at [645, 546] on button "Save" at bounding box center [651, 540] width 86 height 38
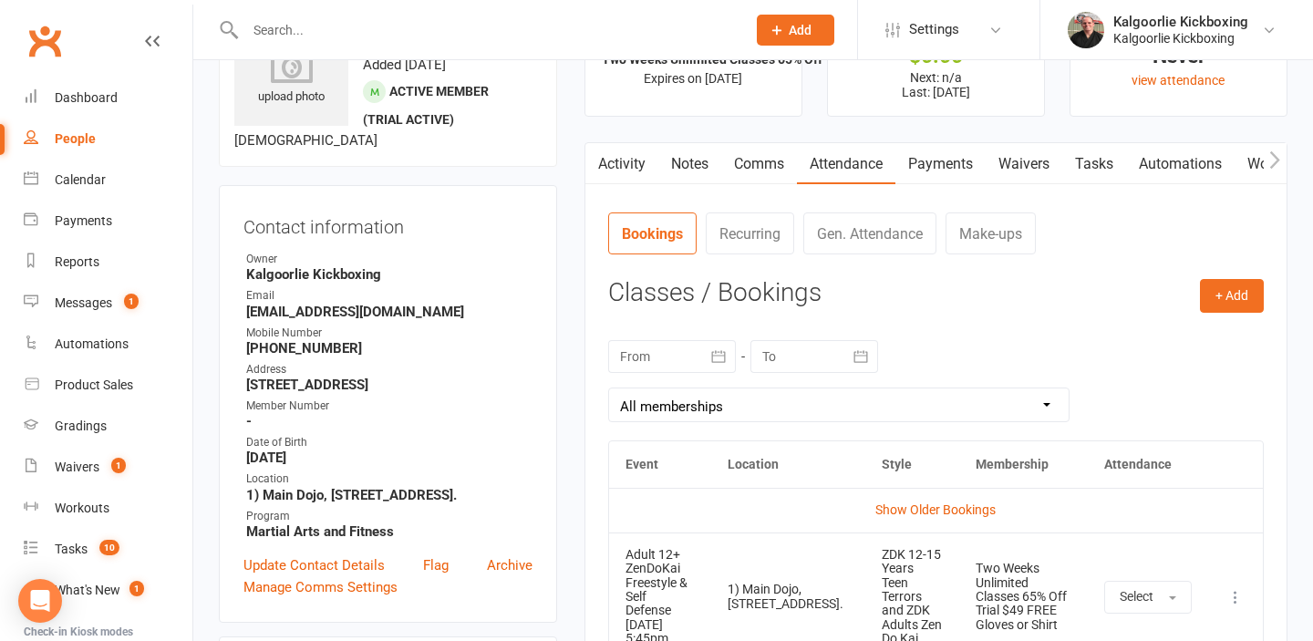
scroll to position [0, 0]
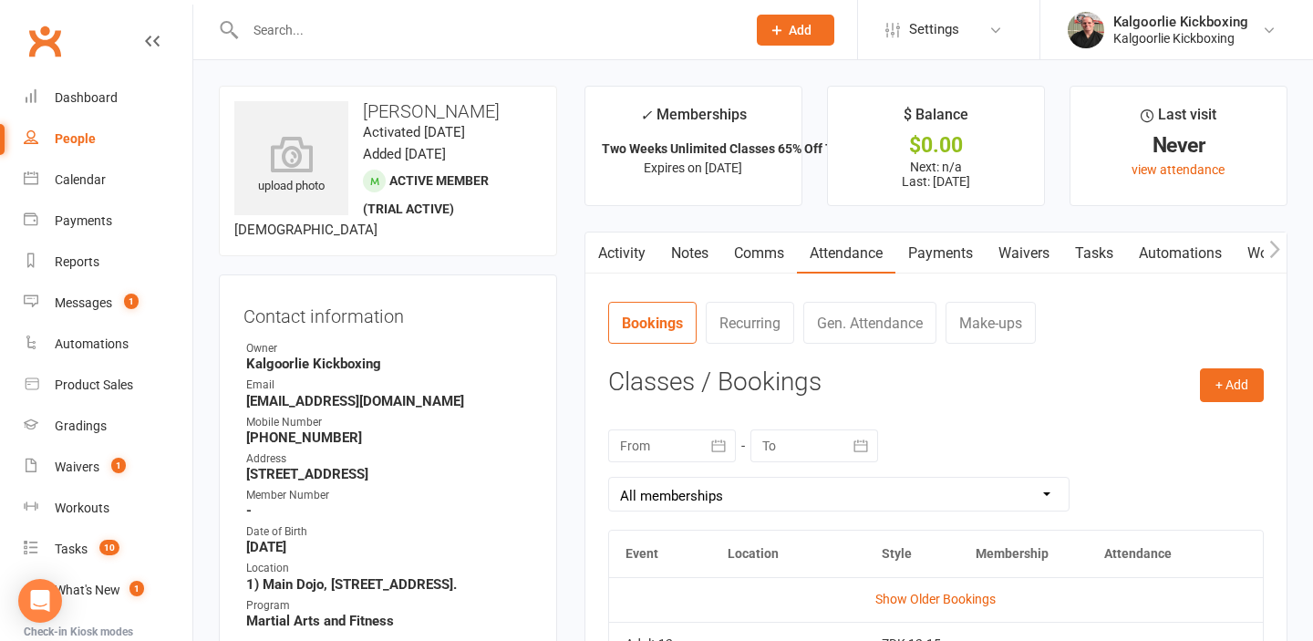
click at [79, 144] on div "People" at bounding box center [75, 138] width 41 height 15
select select "100"
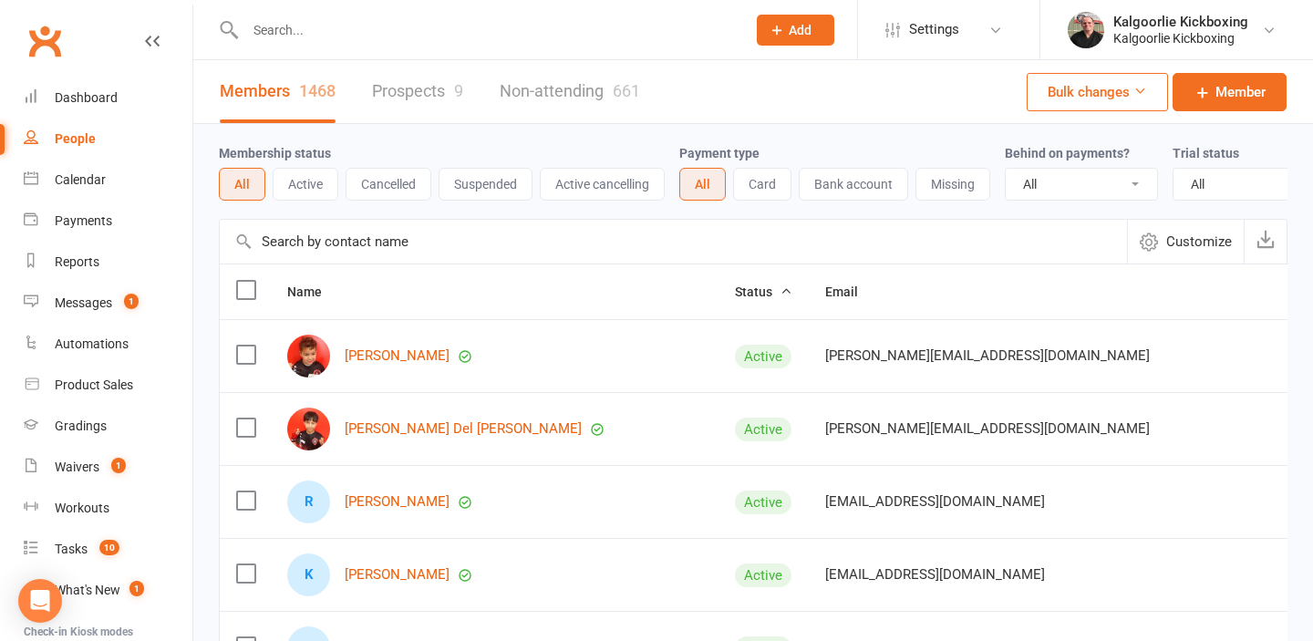
click at [418, 88] on link "Prospects 9" at bounding box center [417, 91] width 91 height 63
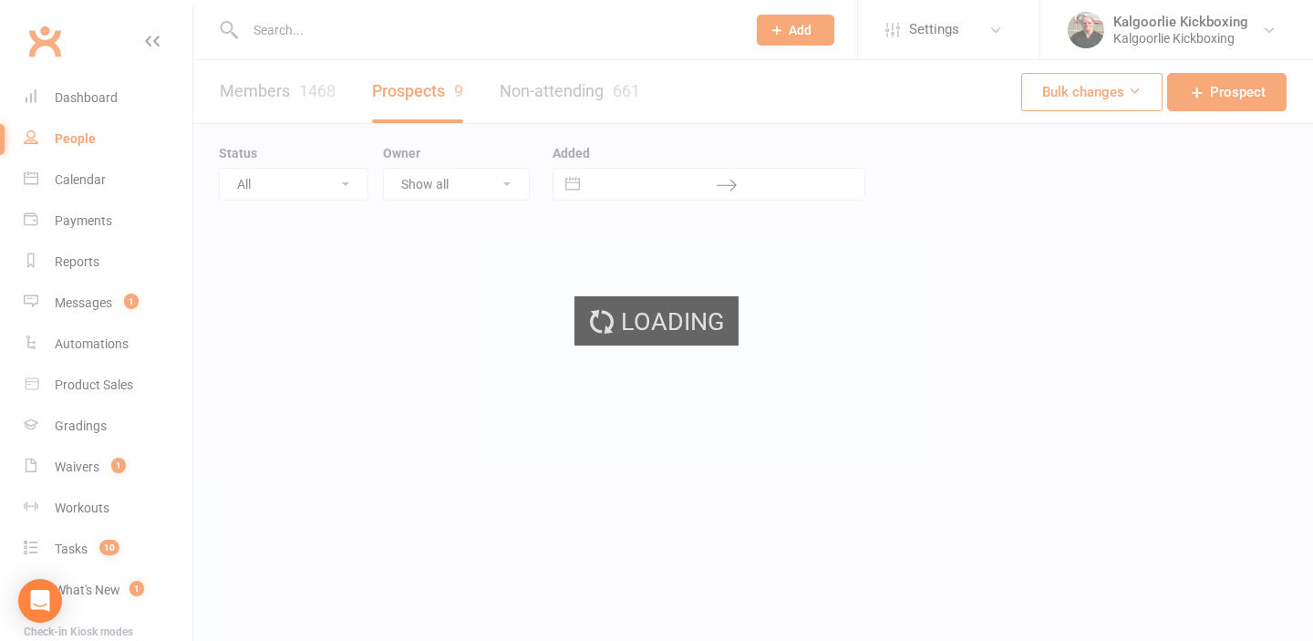
select select "100"
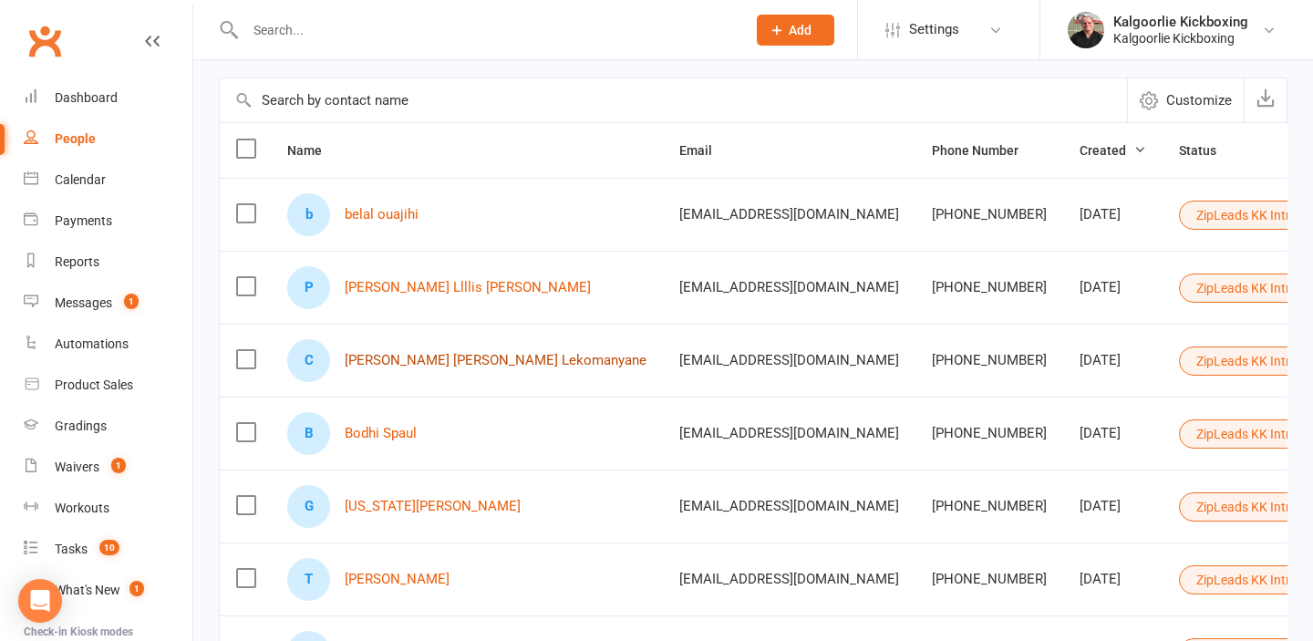
scroll to position [177, 0]
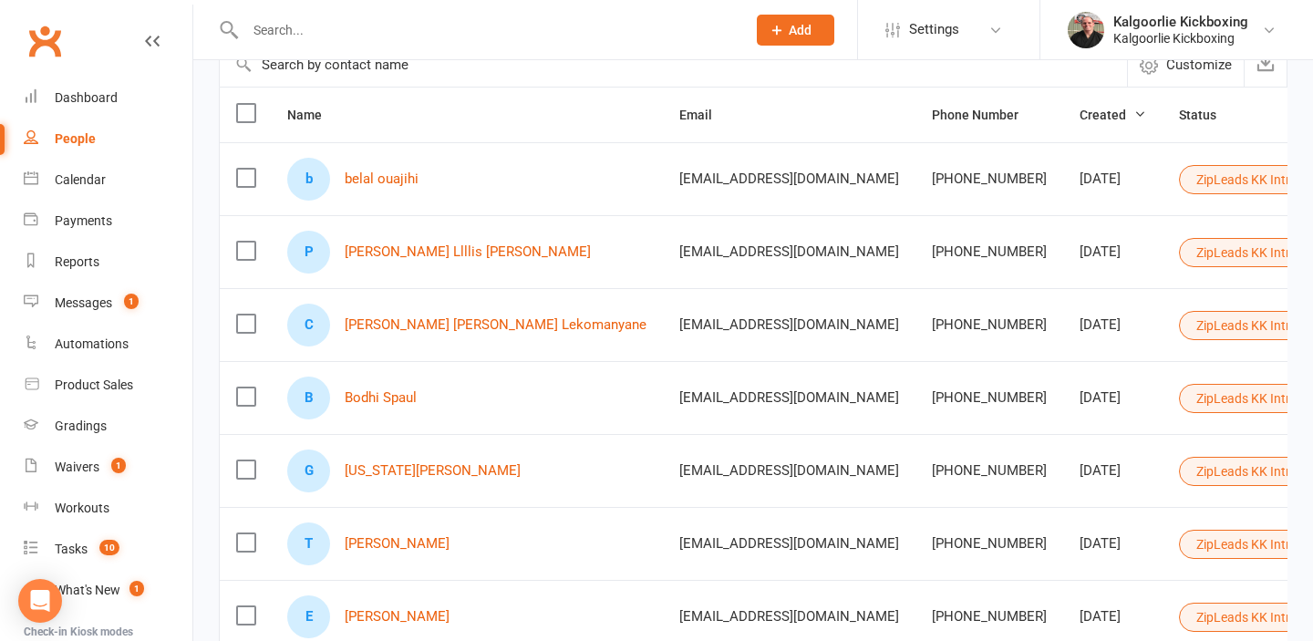
click at [245, 322] on label at bounding box center [245, 324] width 18 height 18
click at [245, 315] on input "checkbox" at bounding box center [245, 315] width 18 height 0
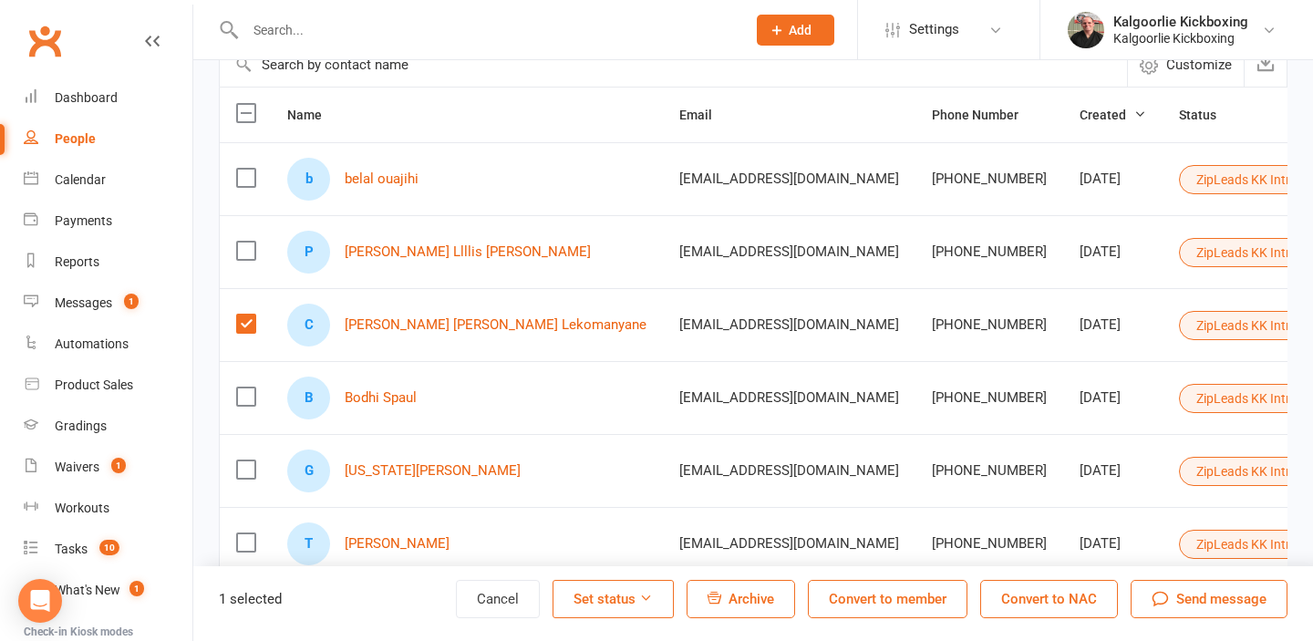
click at [751, 597] on span "Archive" at bounding box center [751, 599] width 46 height 16
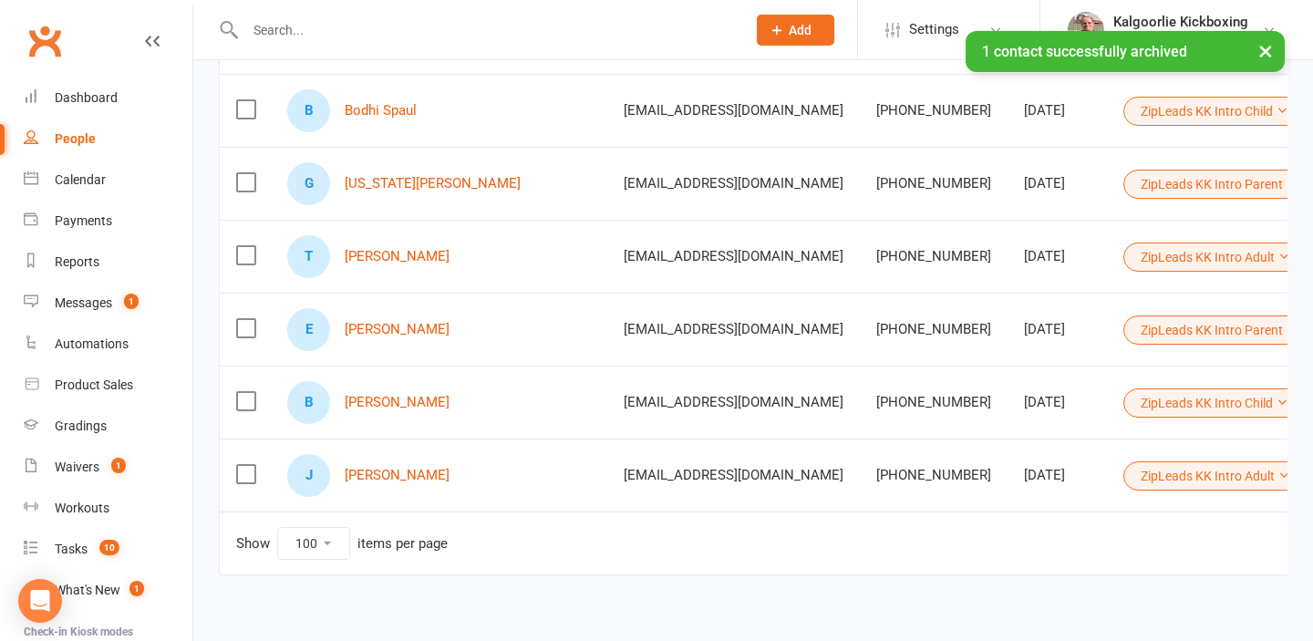
scroll to position [389, 0]
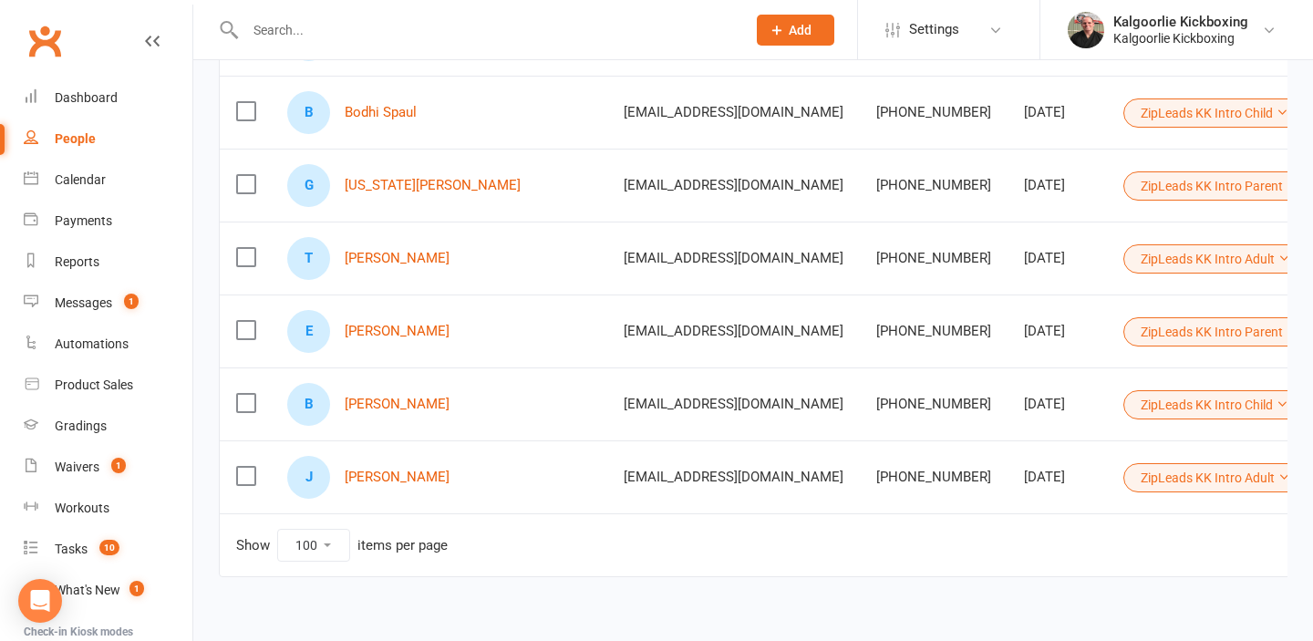
click at [246, 331] on label at bounding box center [245, 330] width 18 height 18
click at [246, 321] on input "checkbox" at bounding box center [245, 321] width 18 height 0
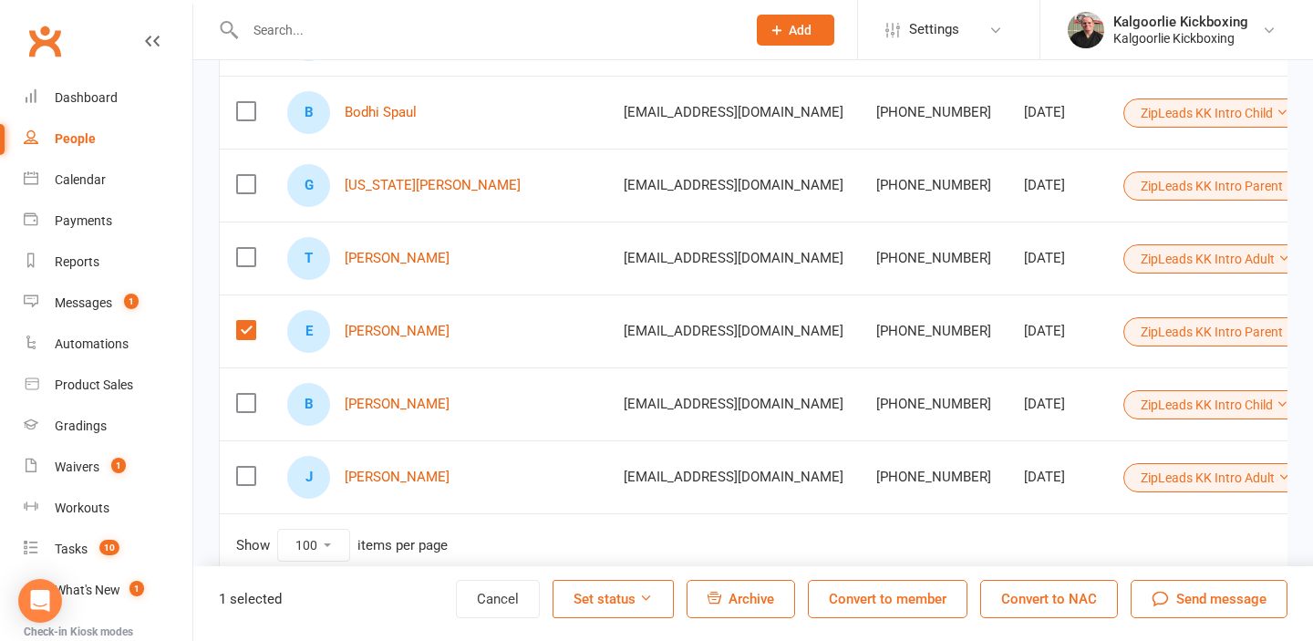
click at [247, 405] on label at bounding box center [245, 403] width 18 height 18
click at [247, 394] on input "checkbox" at bounding box center [245, 394] width 18 height 0
click at [250, 476] on label at bounding box center [245, 476] width 18 height 18
click at [250, 467] on input "checkbox" at bounding box center [245, 467] width 18 height 0
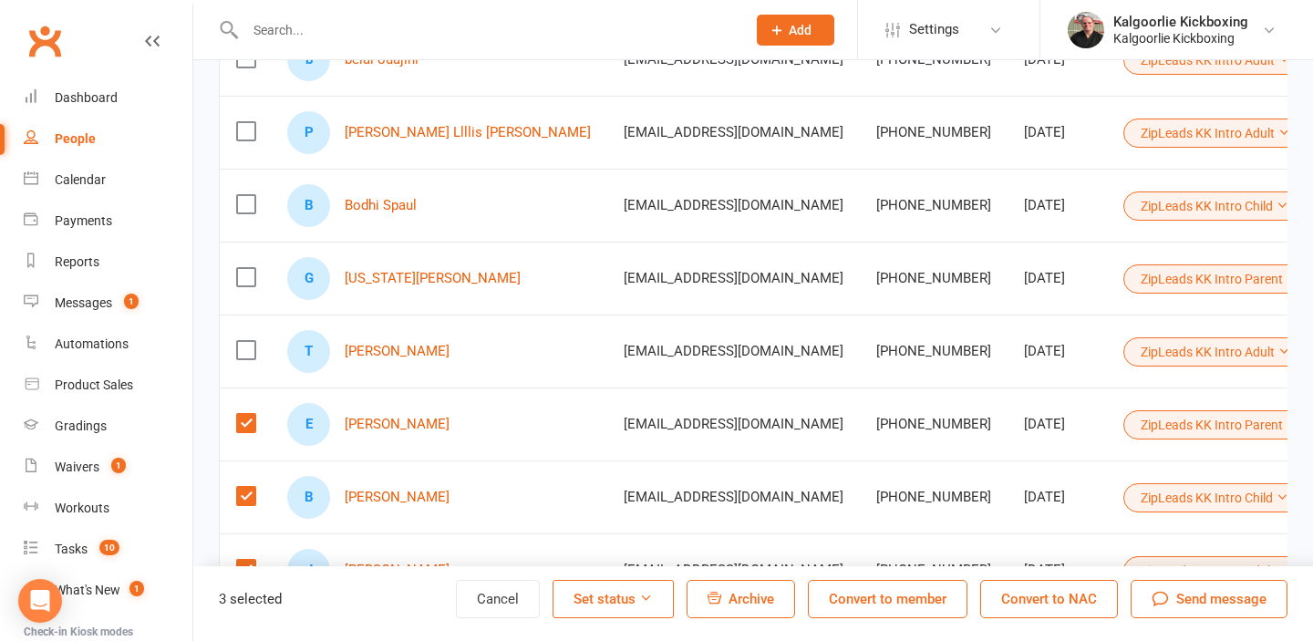
scroll to position [286, 0]
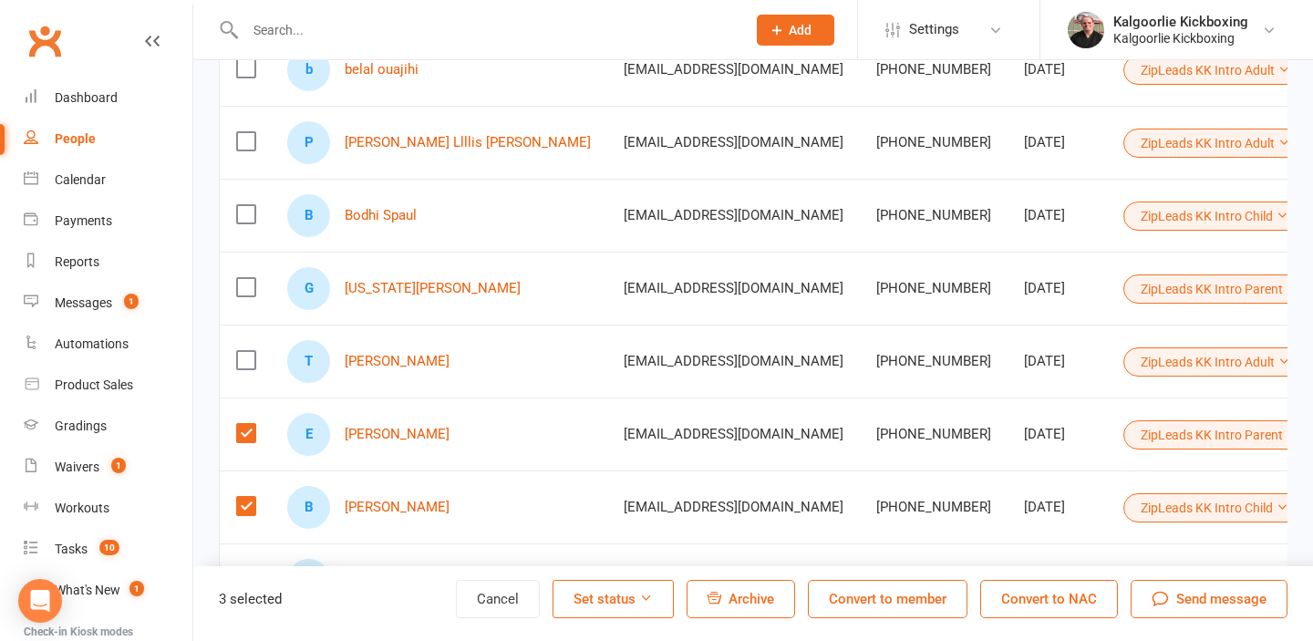
click at [251, 364] on label at bounding box center [245, 360] width 18 height 18
click at [251, 351] on input "checkbox" at bounding box center [245, 351] width 18 height 0
click at [241, 286] on label at bounding box center [245, 287] width 18 height 18
click at [241, 278] on input "checkbox" at bounding box center [245, 278] width 18 height 0
click at [243, 214] on label at bounding box center [245, 214] width 18 height 18
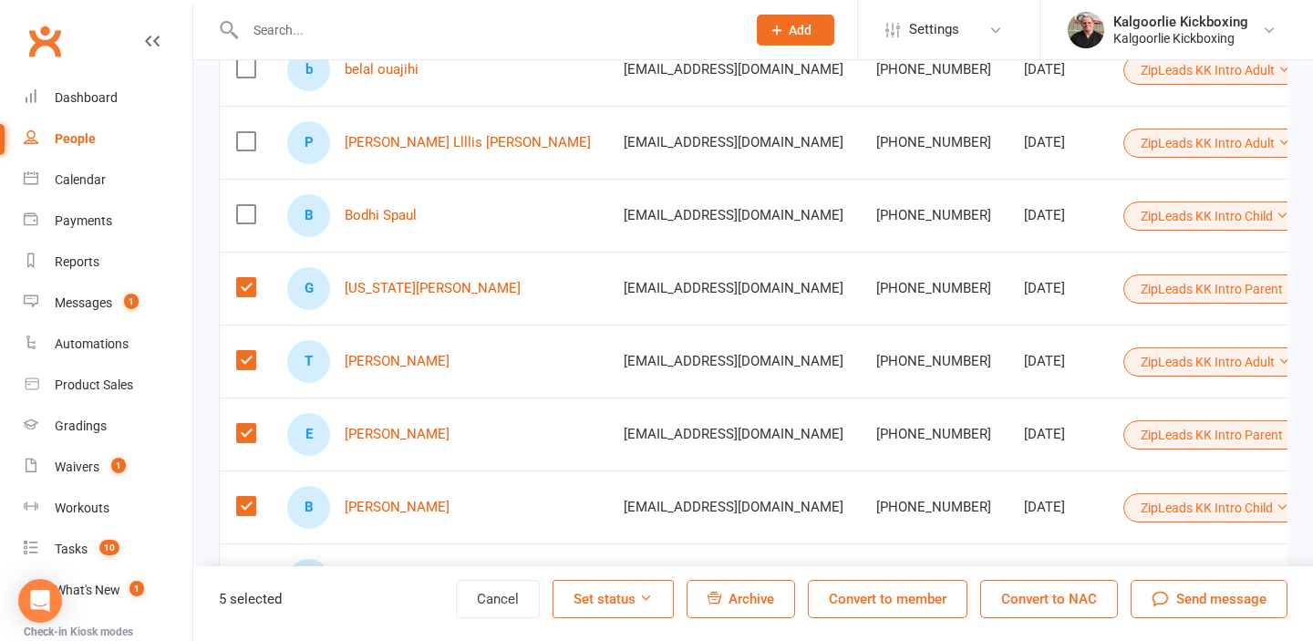
click at [243, 205] on input "checkbox" at bounding box center [245, 205] width 18 height 0
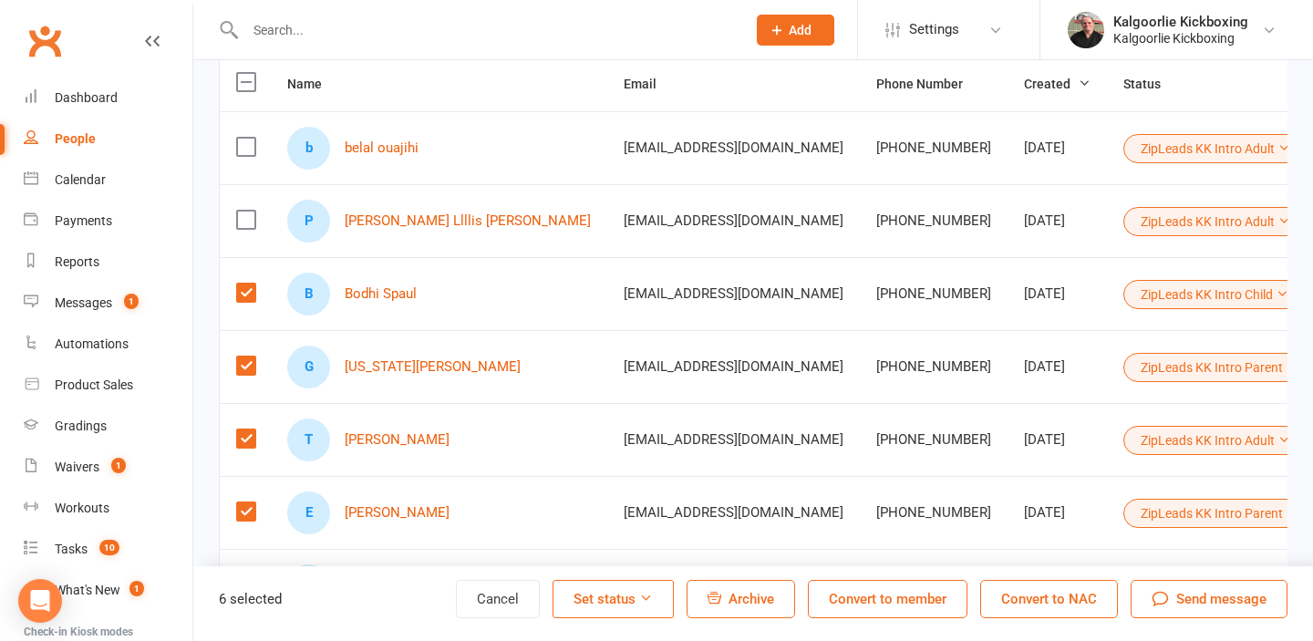
scroll to position [191, 0]
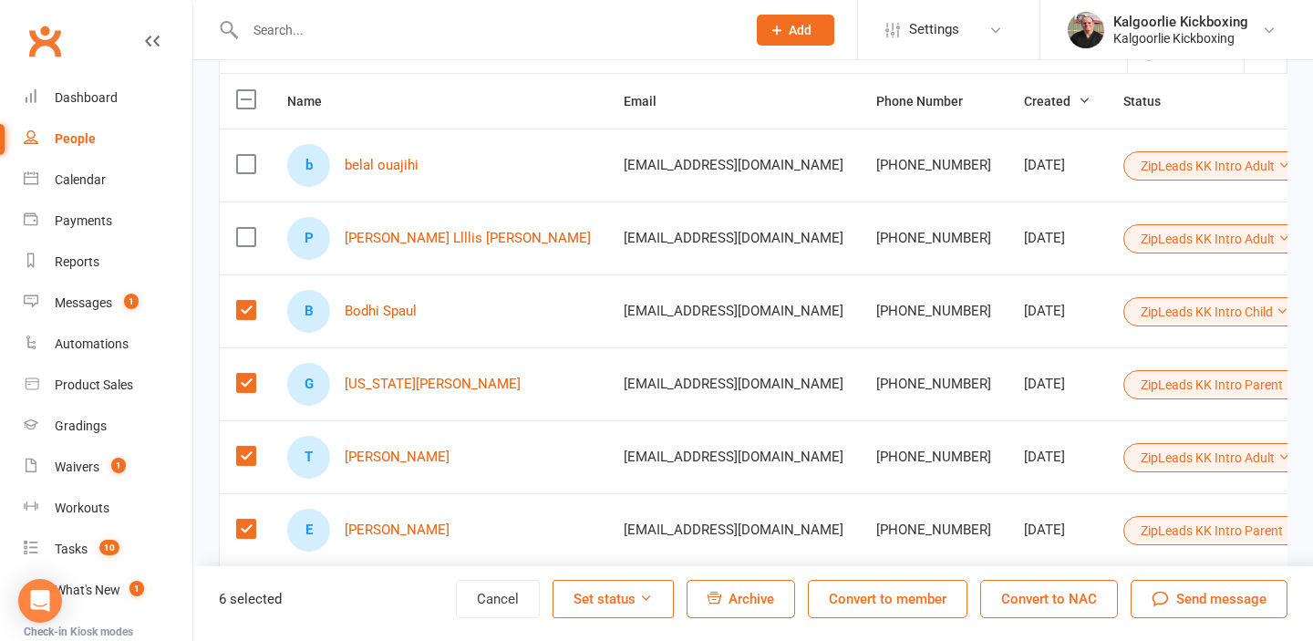
click at [248, 239] on label at bounding box center [245, 237] width 18 height 18
click at [248, 228] on input "checkbox" at bounding box center [245, 228] width 18 height 0
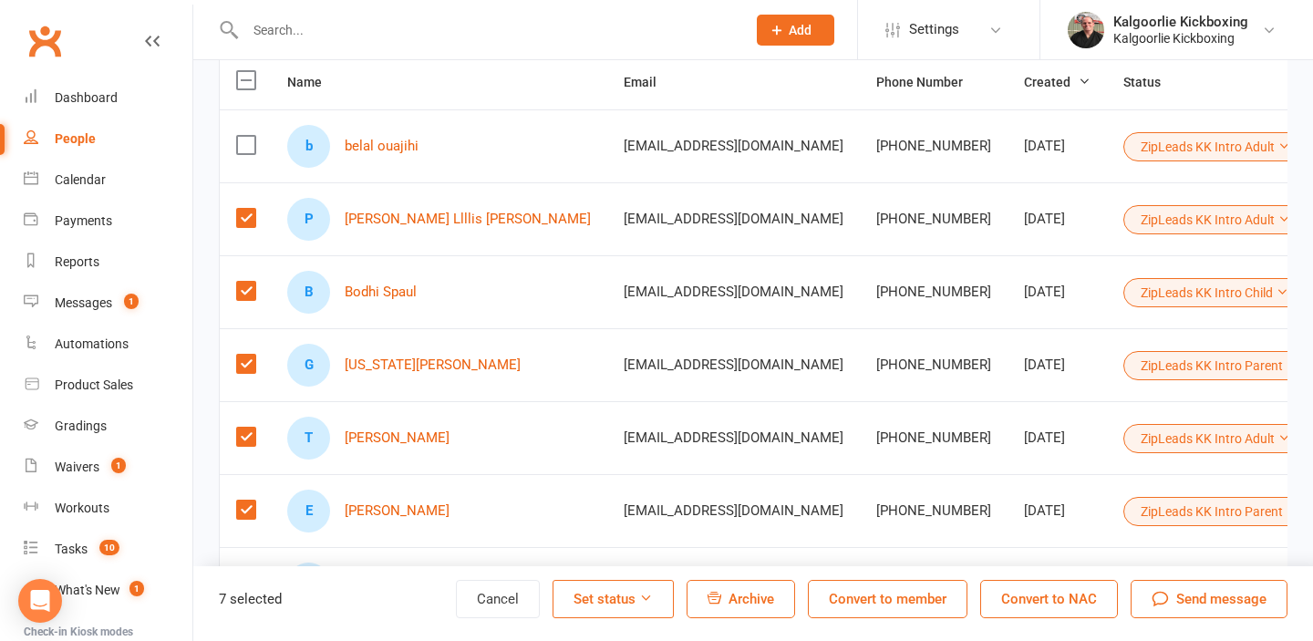
scroll to position [209, 0]
click at [735, 598] on span "Archive" at bounding box center [751, 599] width 46 height 16
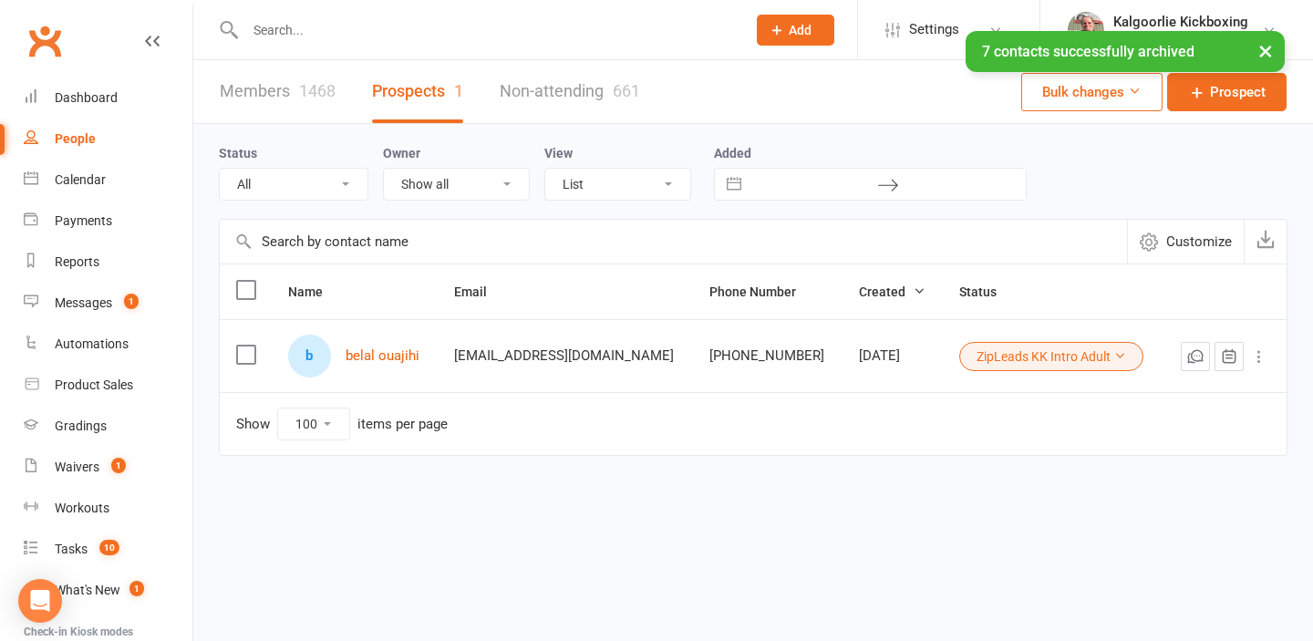
scroll to position [0, 0]
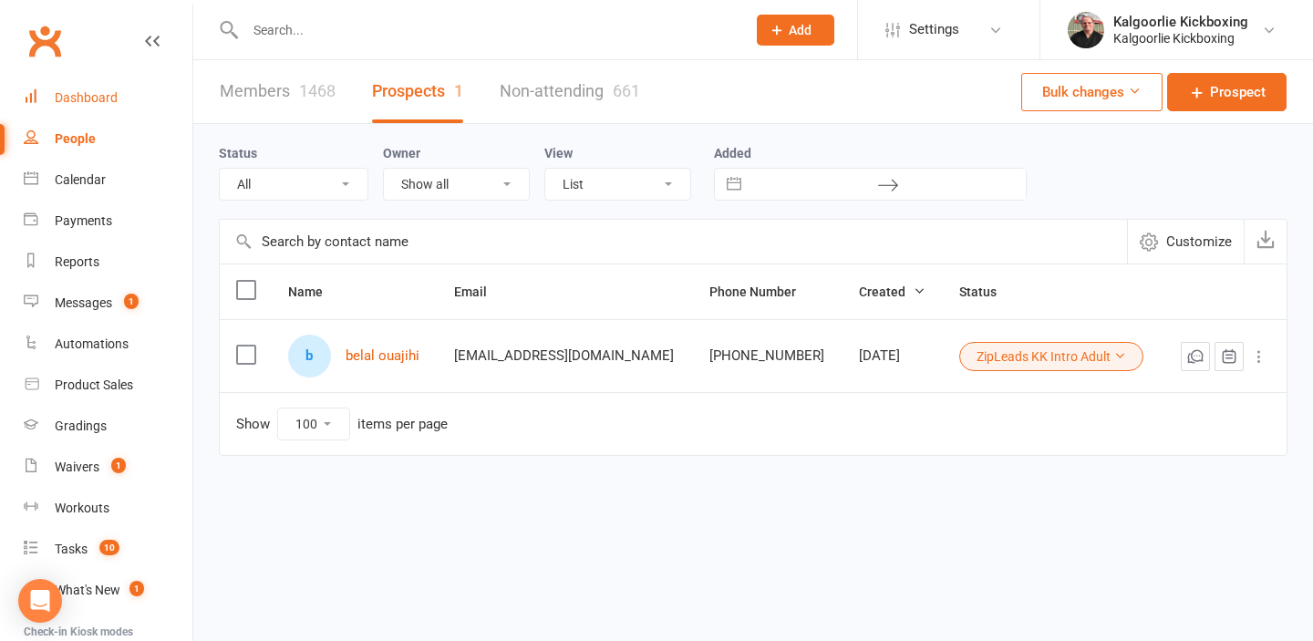
click at [95, 95] on div "Dashboard" at bounding box center [86, 97] width 63 height 15
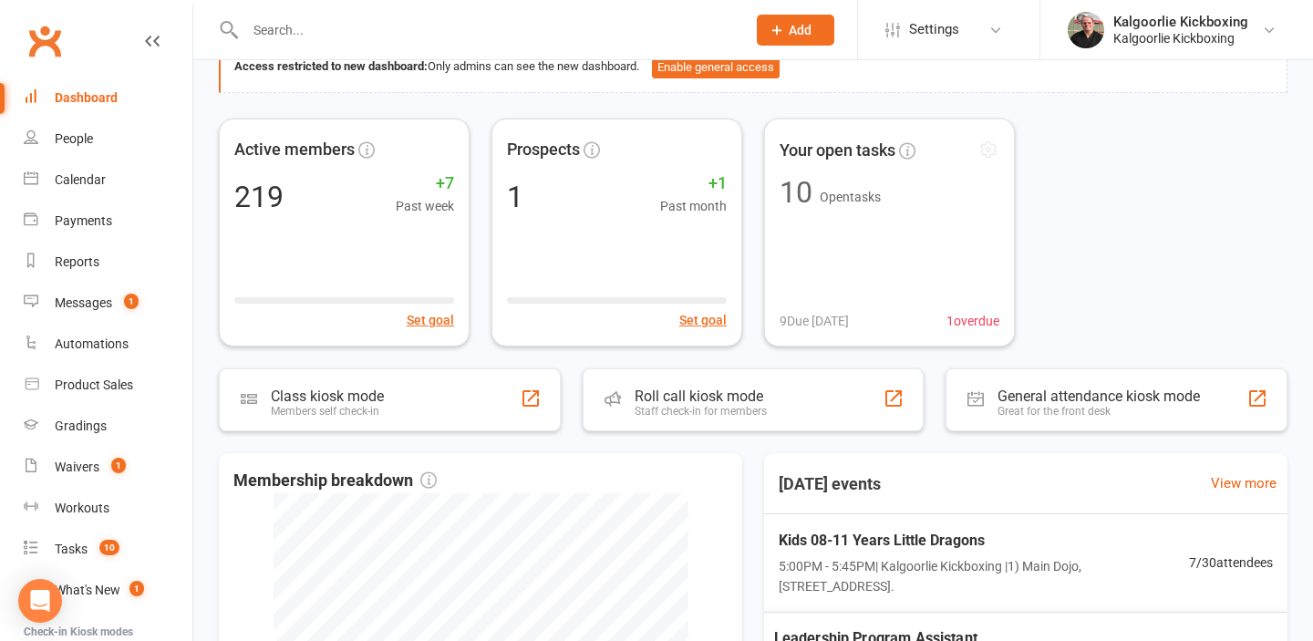
scroll to position [64, 0]
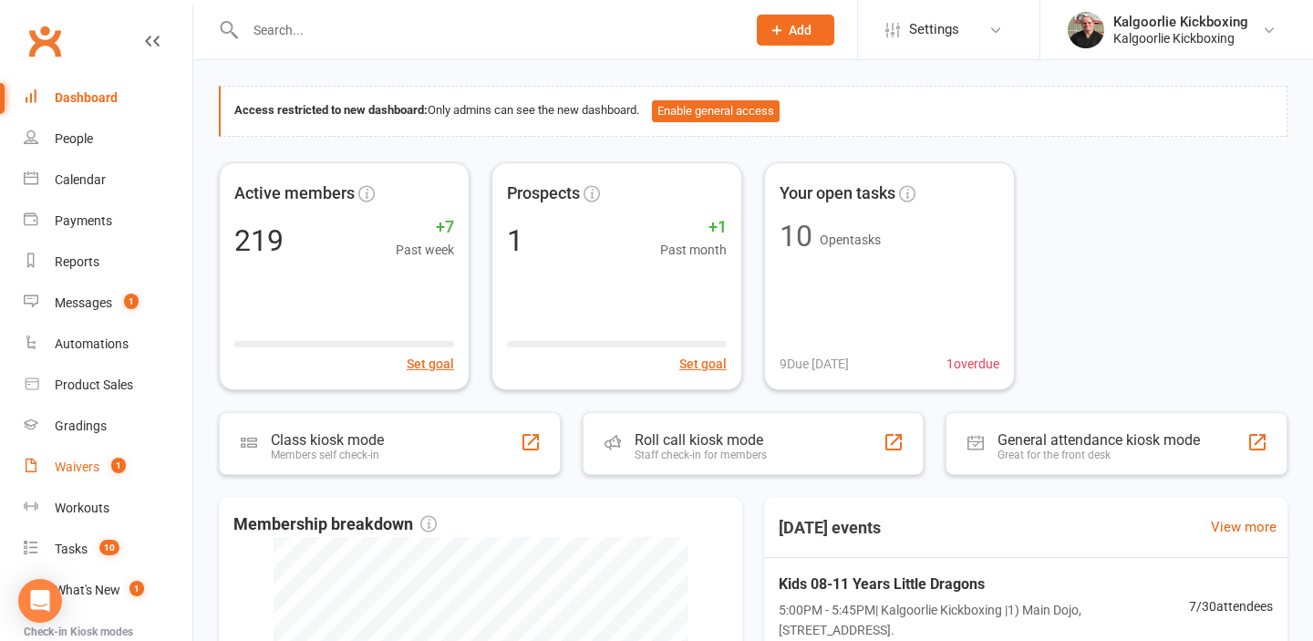
click at [94, 458] on link "Waivers 1" at bounding box center [108, 467] width 169 height 41
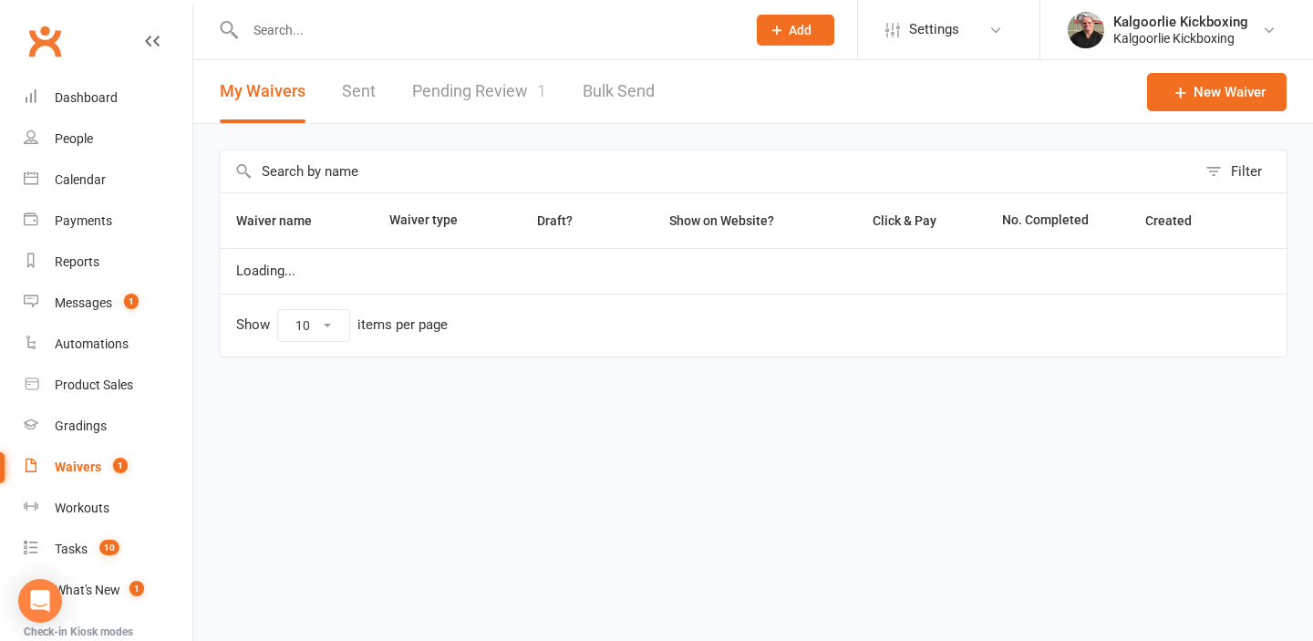
click at [458, 87] on link "Pending Review 1" at bounding box center [479, 91] width 134 height 63
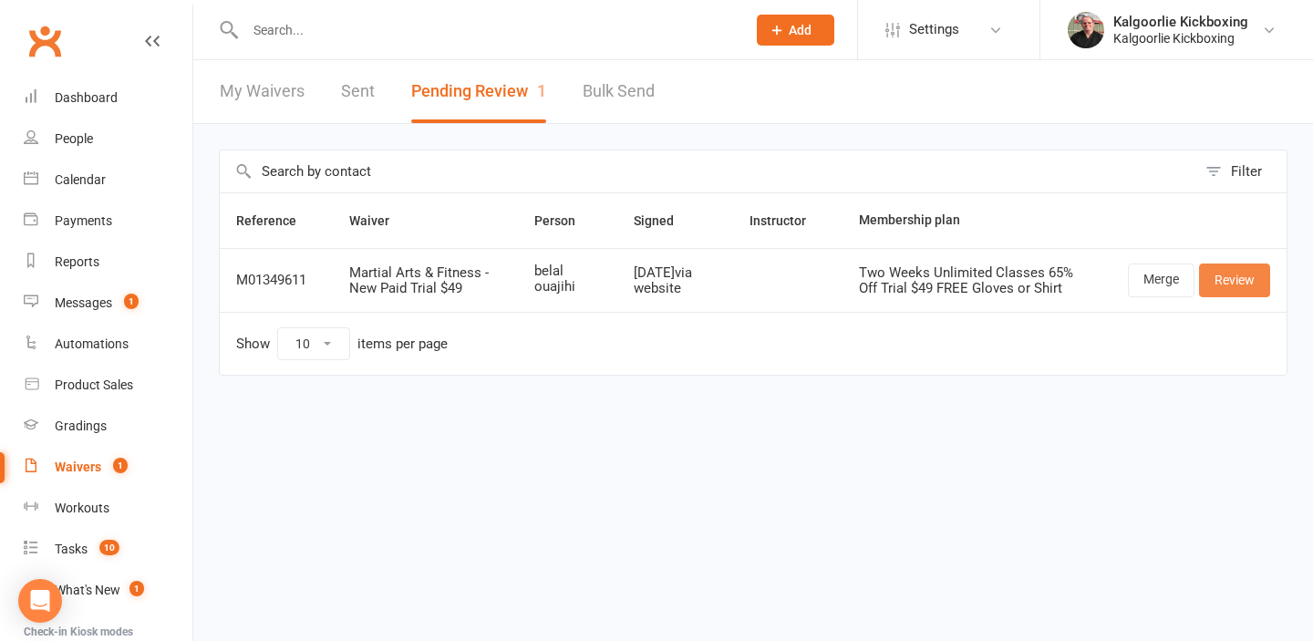
click at [1227, 285] on link "Review" at bounding box center [1234, 279] width 71 height 33
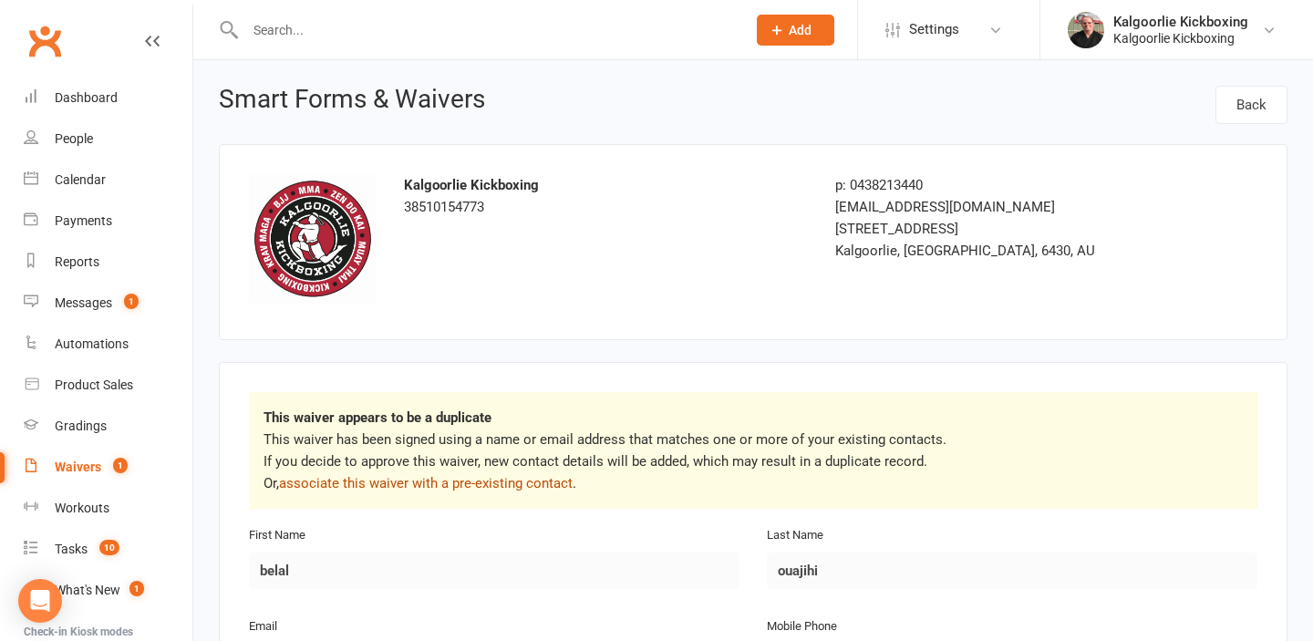
click at [354, 482] on link "associate this waiver with a pre-existing contact" at bounding box center [426, 483] width 294 height 16
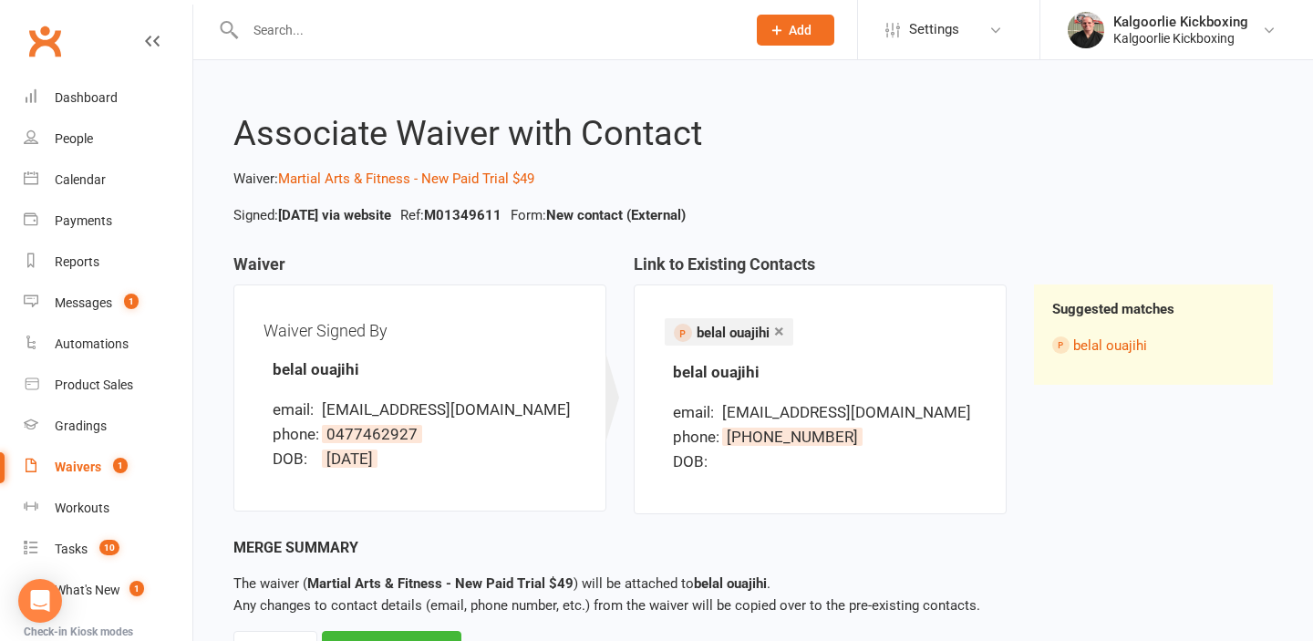
scroll to position [84, 0]
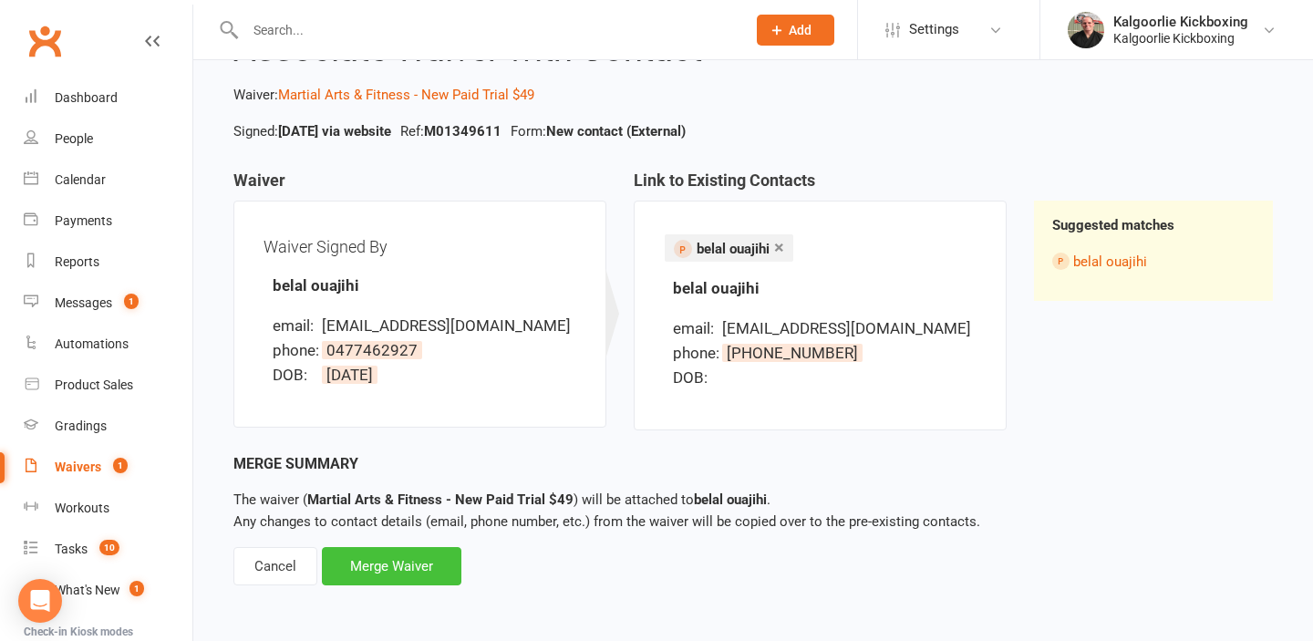
click at [389, 568] on div "Merge Waiver" at bounding box center [391, 566] width 139 height 38
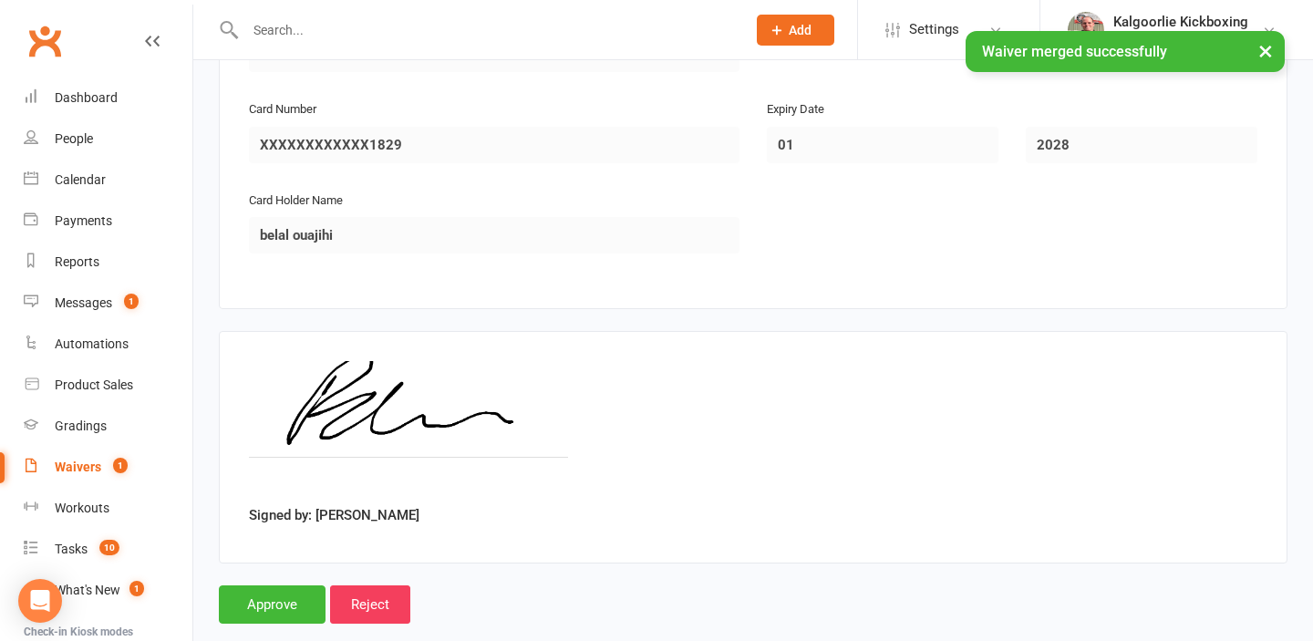
scroll to position [2032, 0]
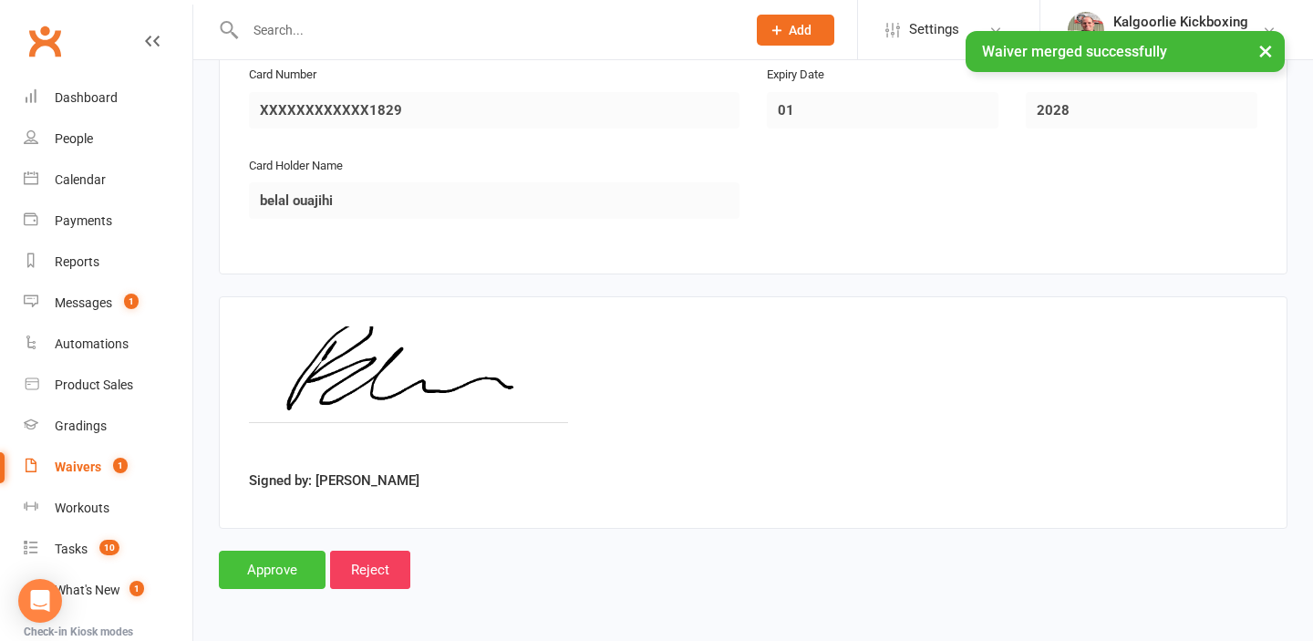
click at [283, 559] on input "Approve" at bounding box center [272, 570] width 107 height 38
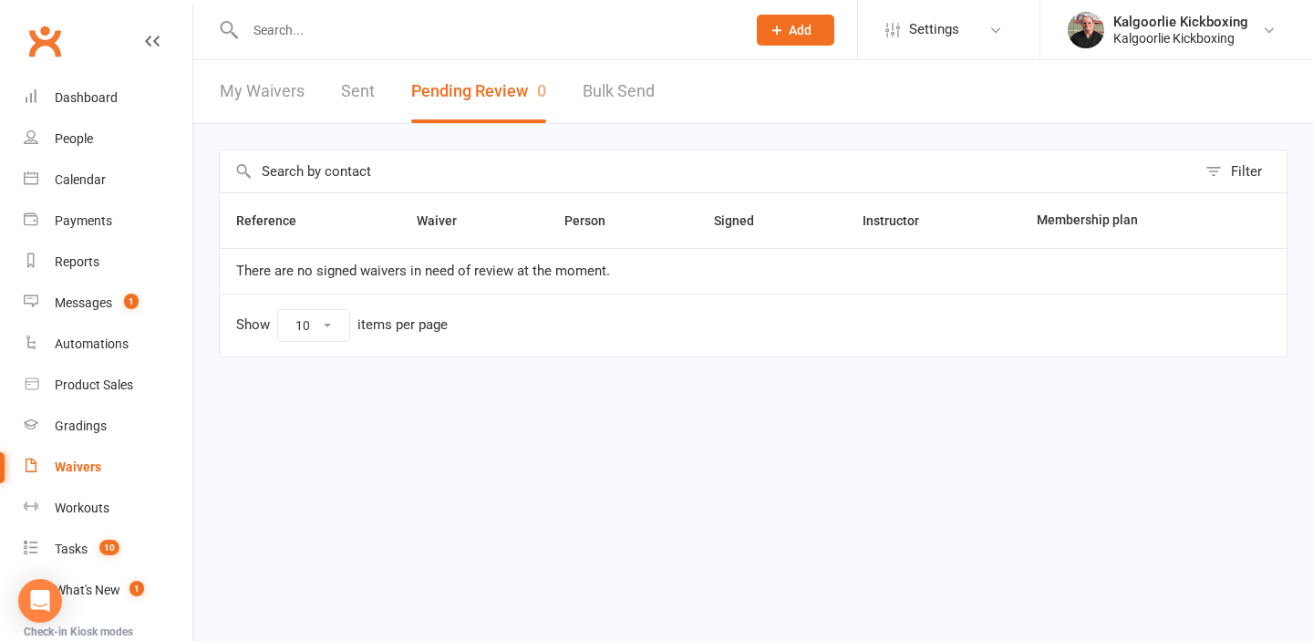
click at [271, 34] on input "text" at bounding box center [486, 30] width 493 height 26
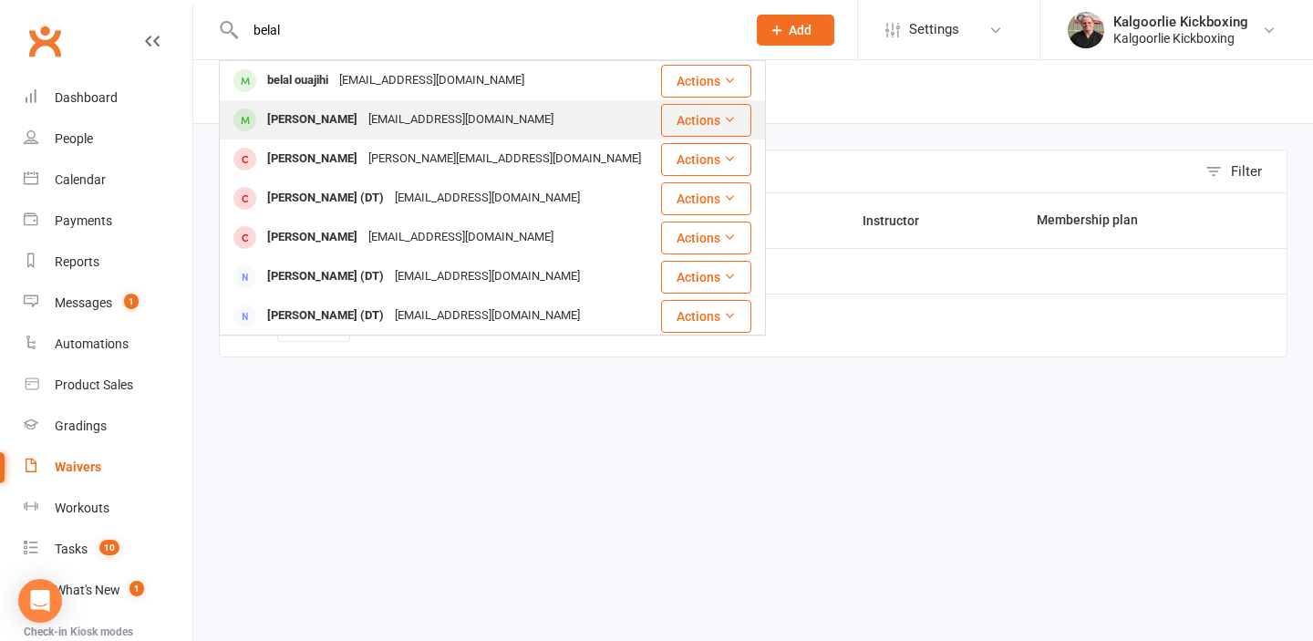
type input "belal"
click at [298, 118] on div "Isabelle Lyle" at bounding box center [312, 120] width 101 height 26
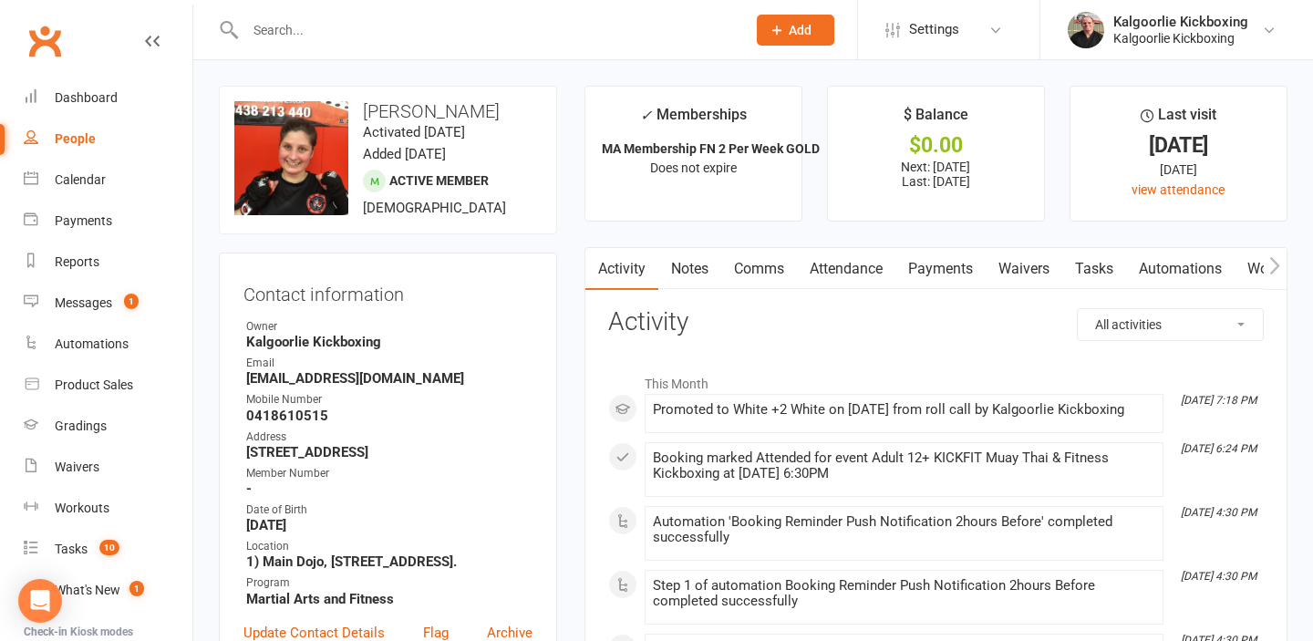
click at [284, 38] on input "text" at bounding box center [486, 30] width 493 height 26
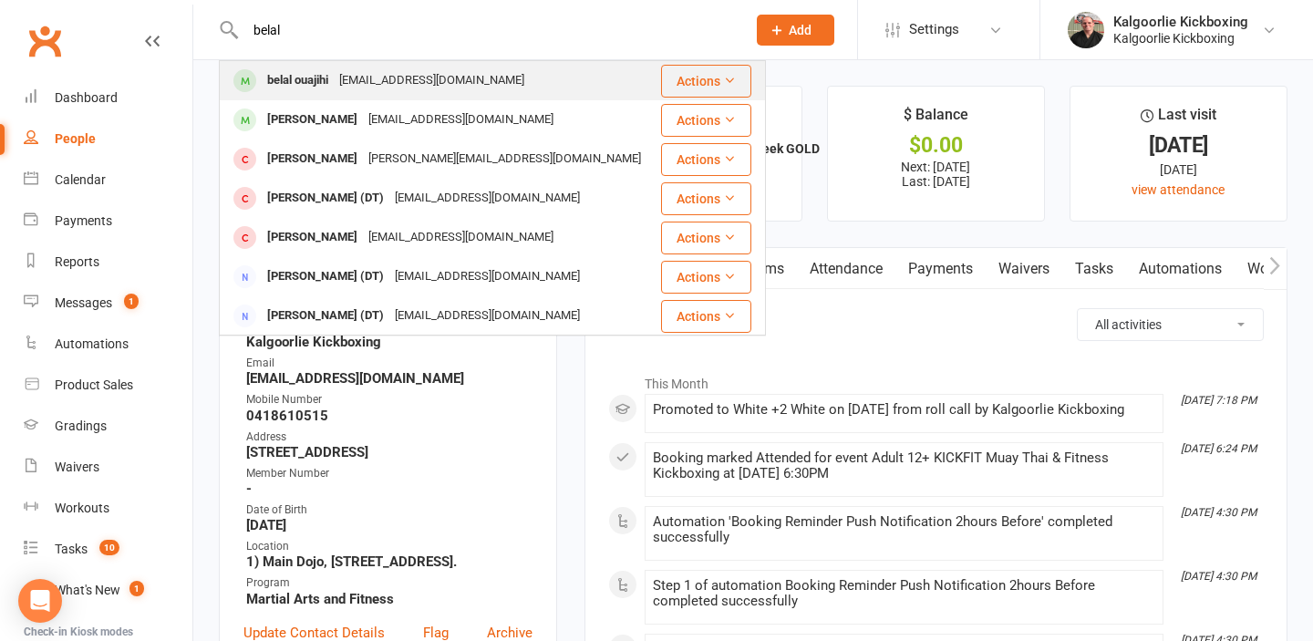
type input "belal"
click at [314, 81] on div "belal ouajihi" at bounding box center [298, 80] width 72 height 26
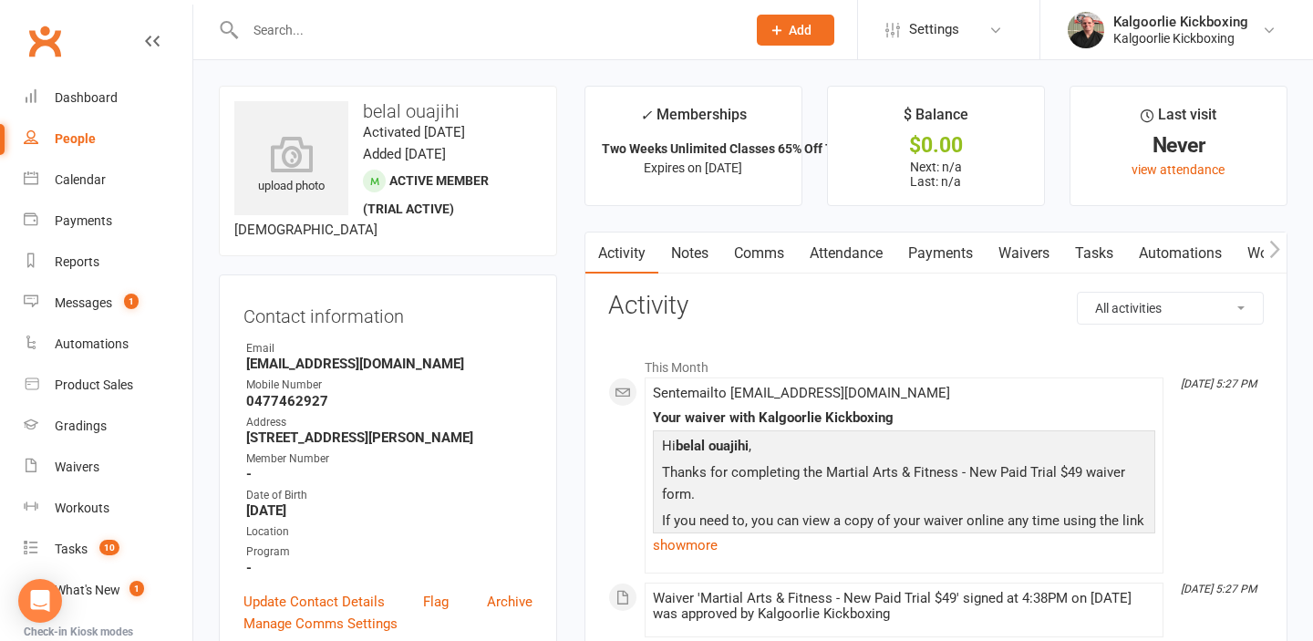
click at [938, 253] on link "Payments" at bounding box center [940, 253] width 90 height 42
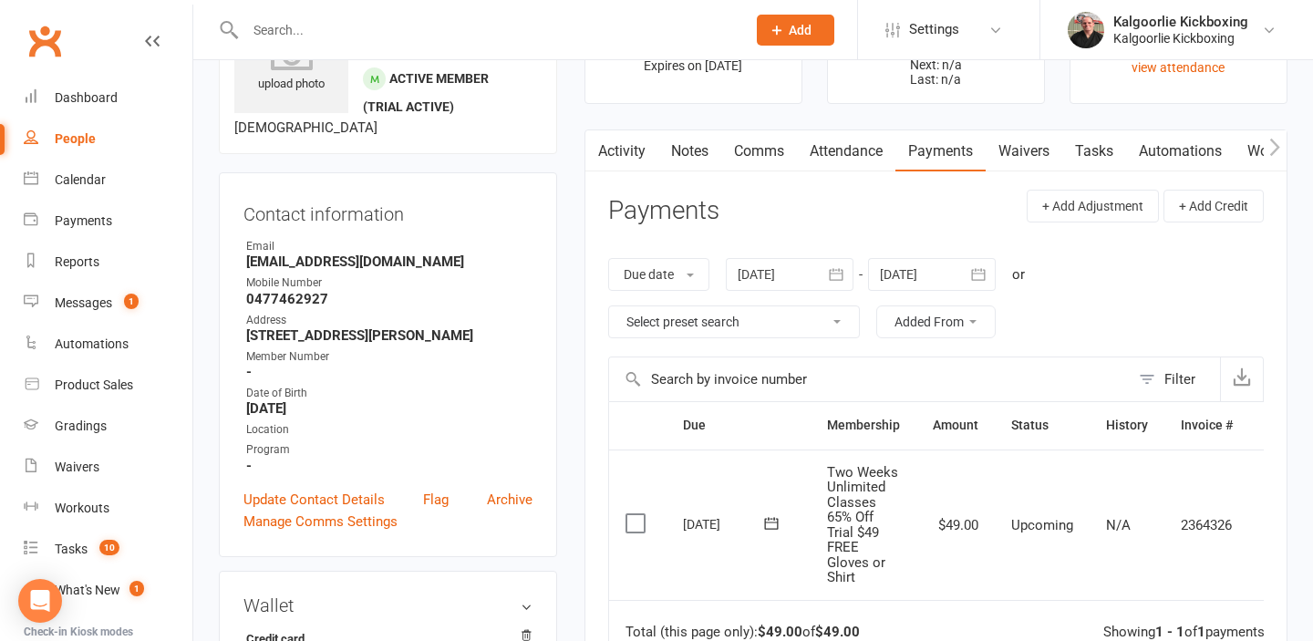
scroll to position [0, 40]
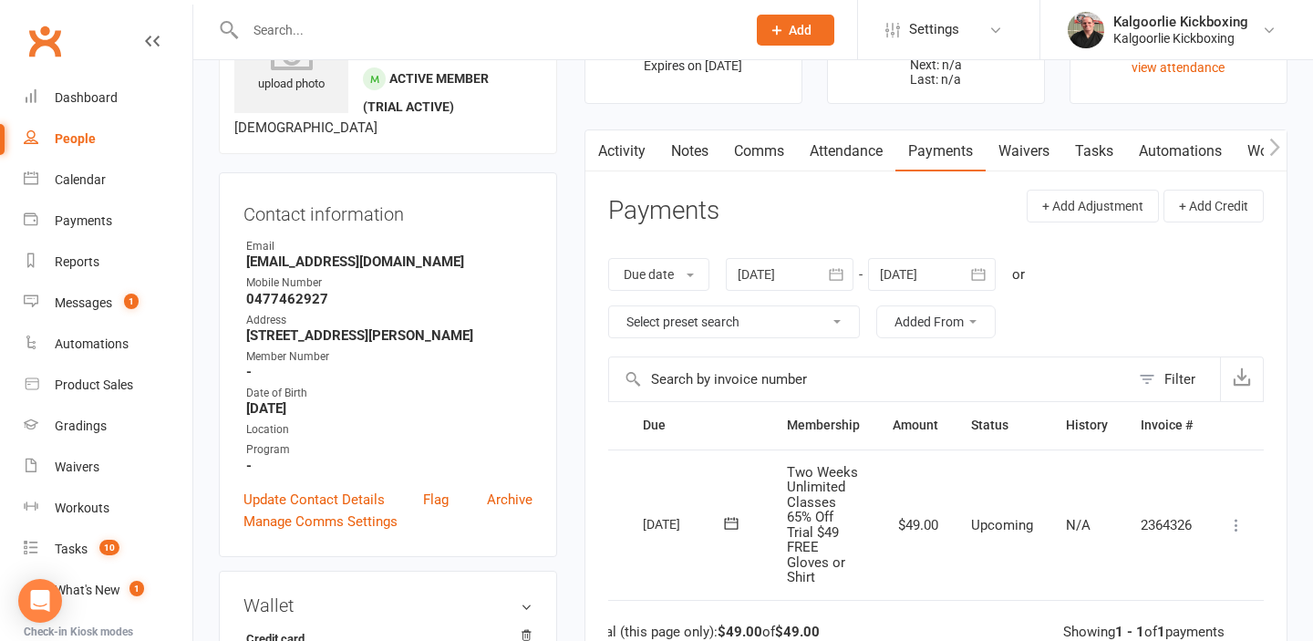
click at [1233, 522] on icon at bounding box center [1236, 525] width 18 height 18
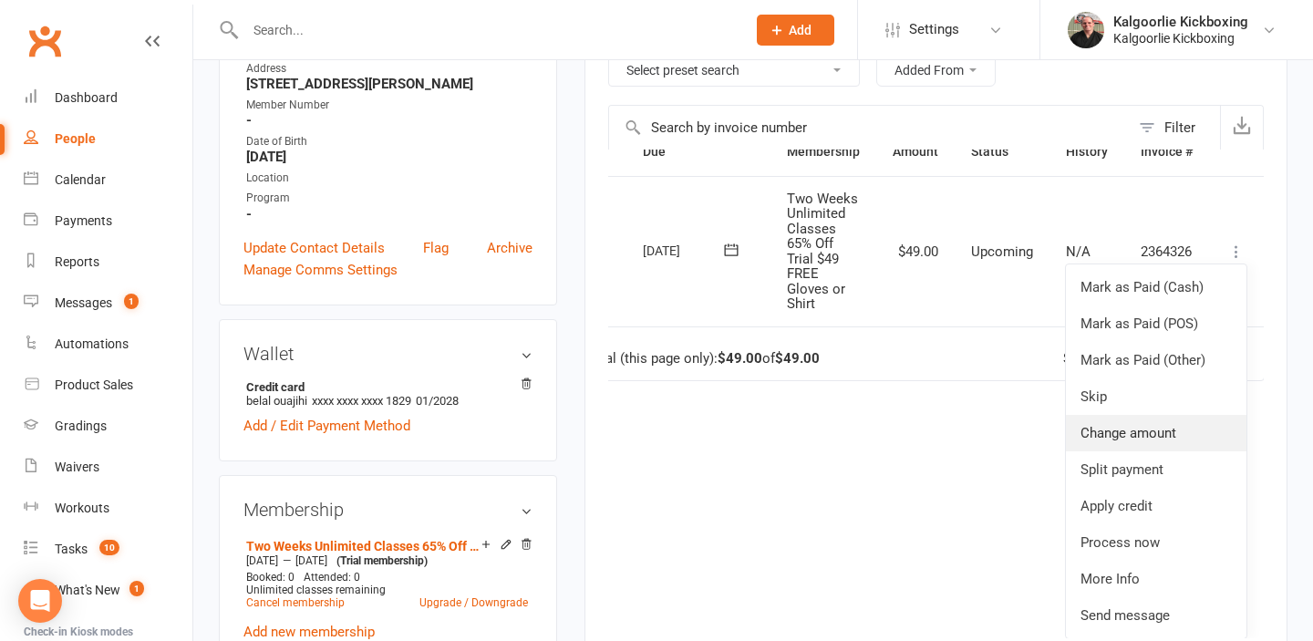
scroll to position [357, 0]
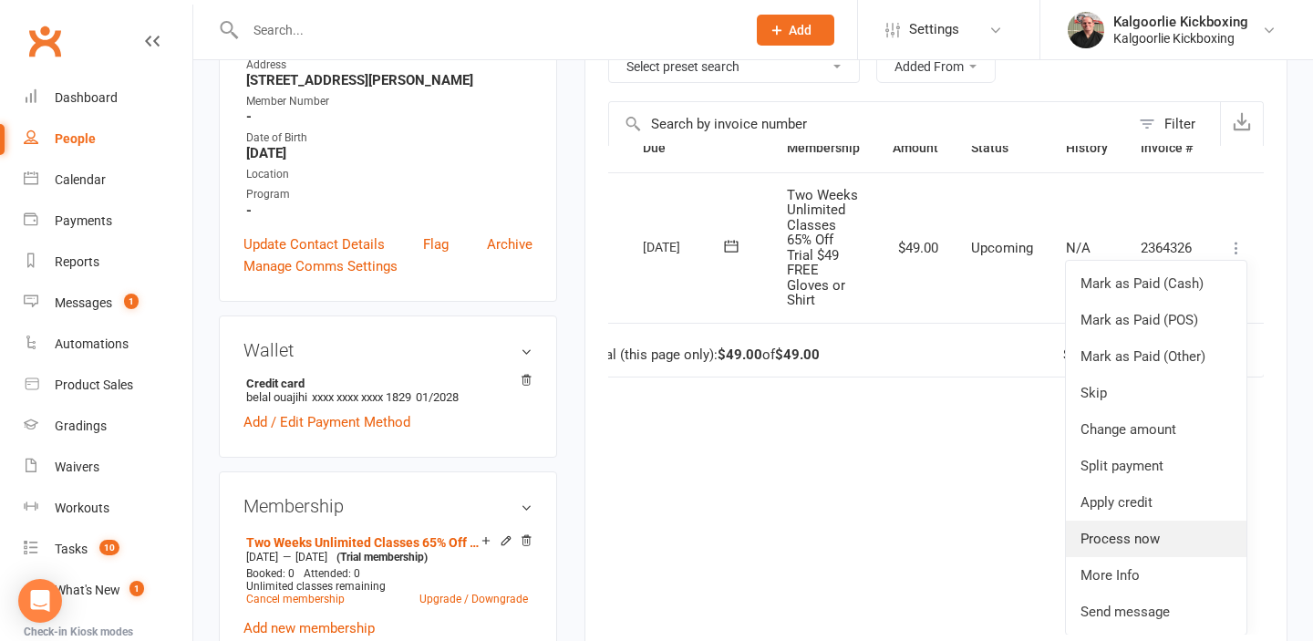
click at [1128, 545] on link "Process now" at bounding box center [1156, 539] width 181 height 36
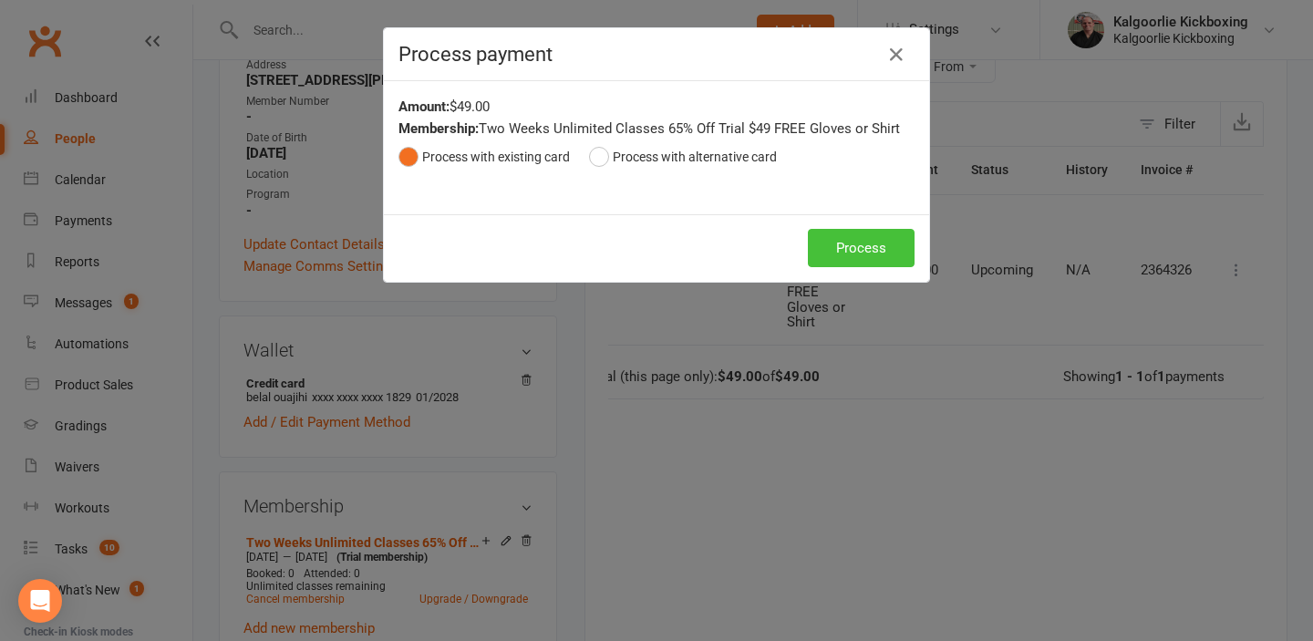
click at [857, 245] on button "Process" at bounding box center [861, 248] width 107 height 38
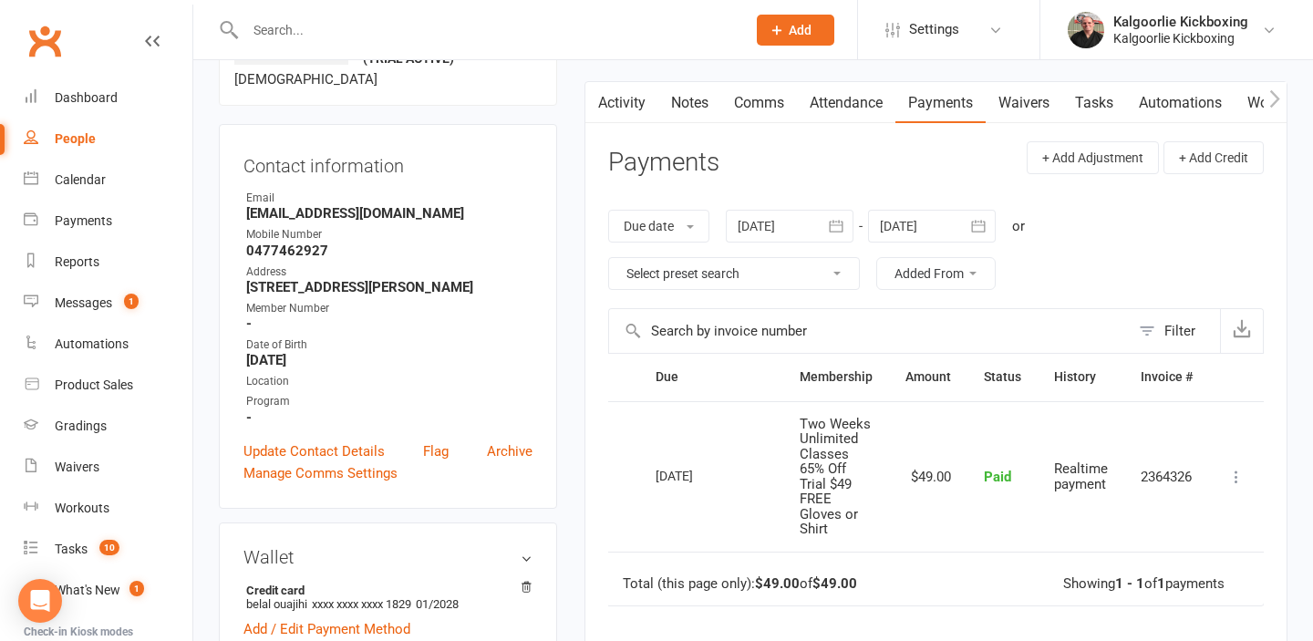
scroll to position [0, 0]
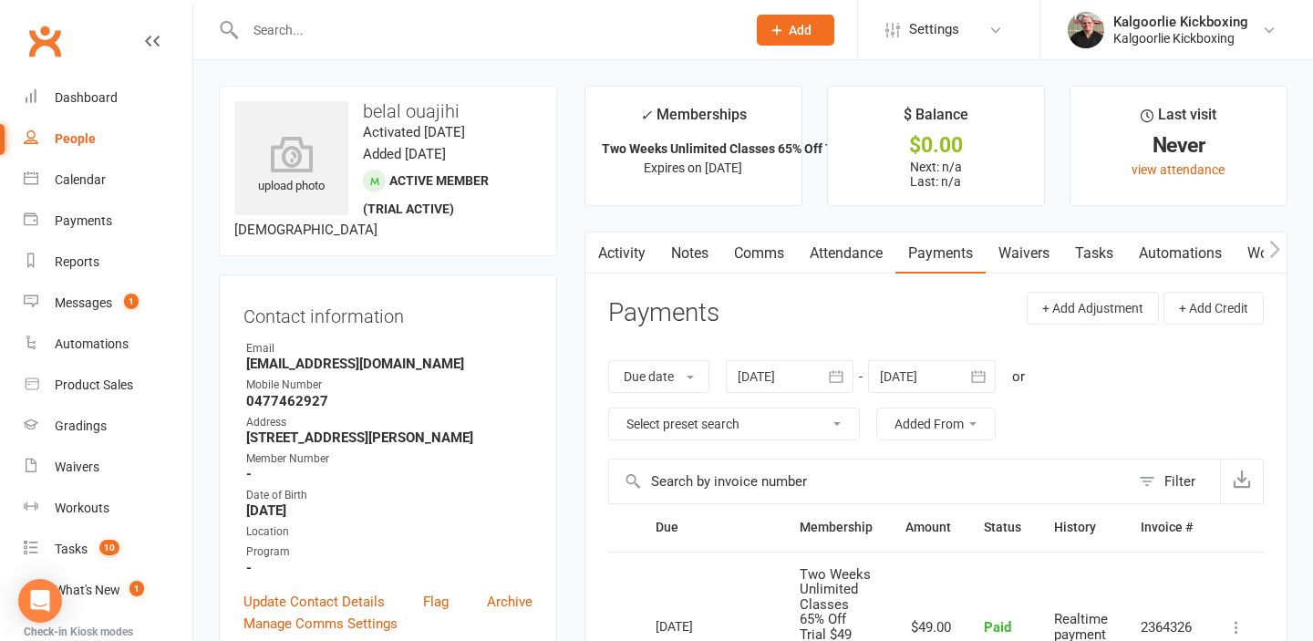
click at [861, 250] on link "Attendance" at bounding box center [846, 253] width 98 height 42
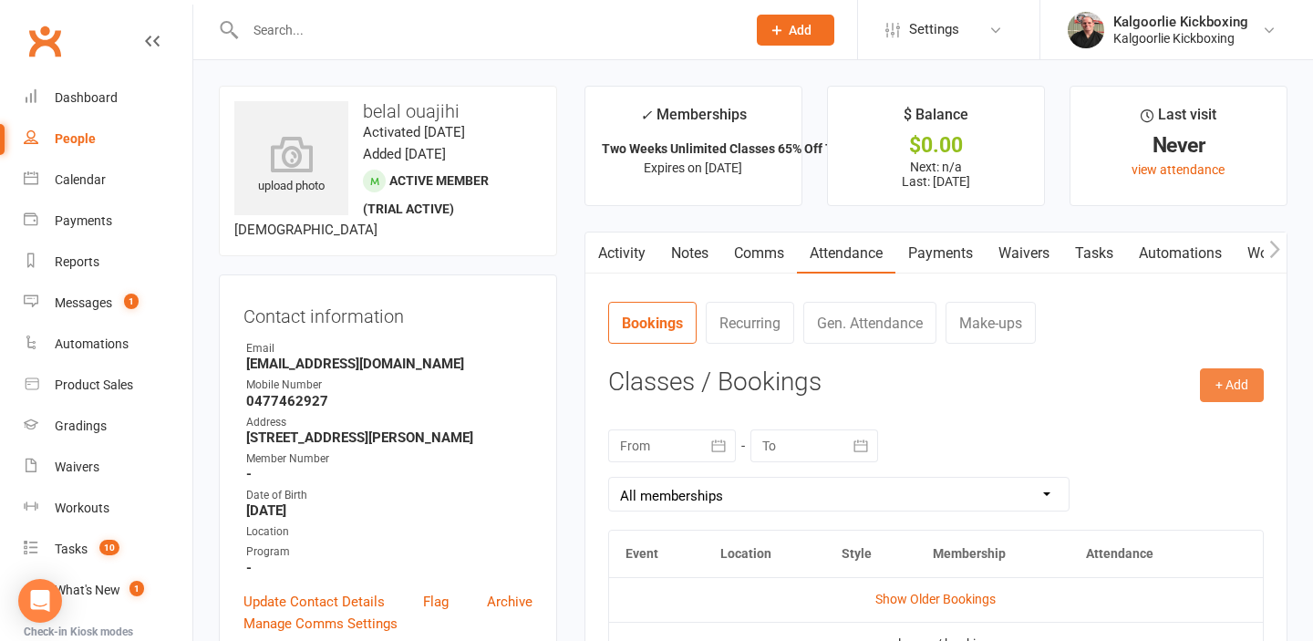
click at [1231, 387] on button "+ Add" at bounding box center [1232, 384] width 64 height 33
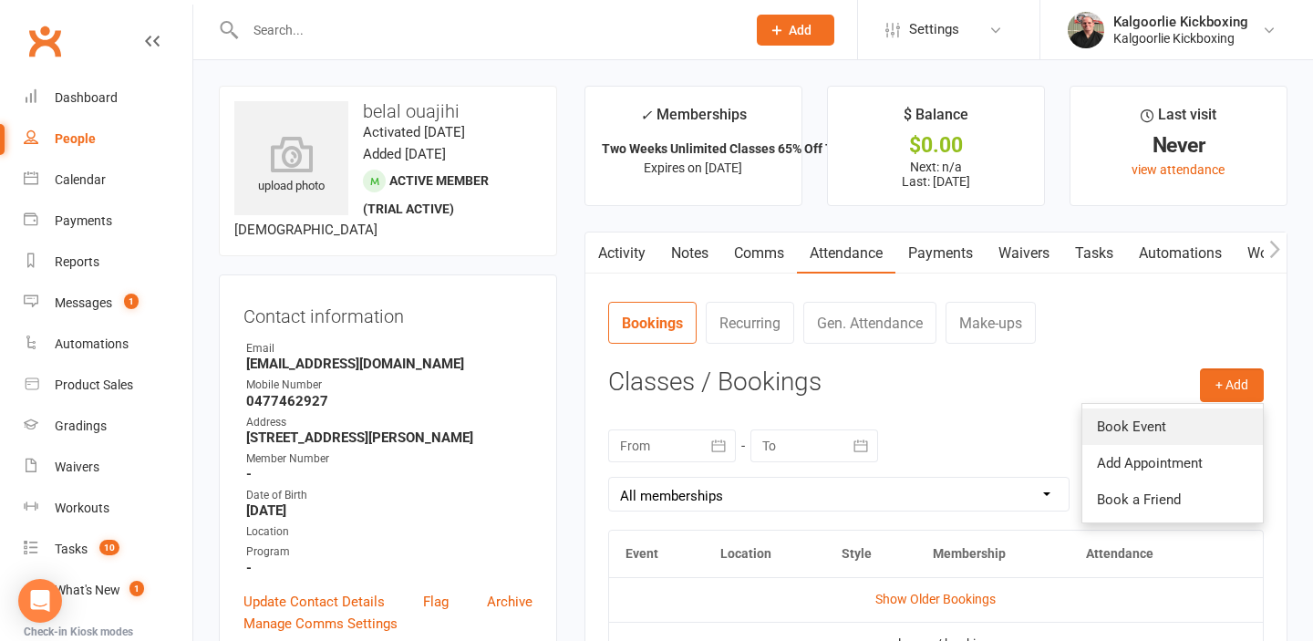
click at [1169, 419] on link "Book Event" at bounding box center [1172, 426] width 181 height 36
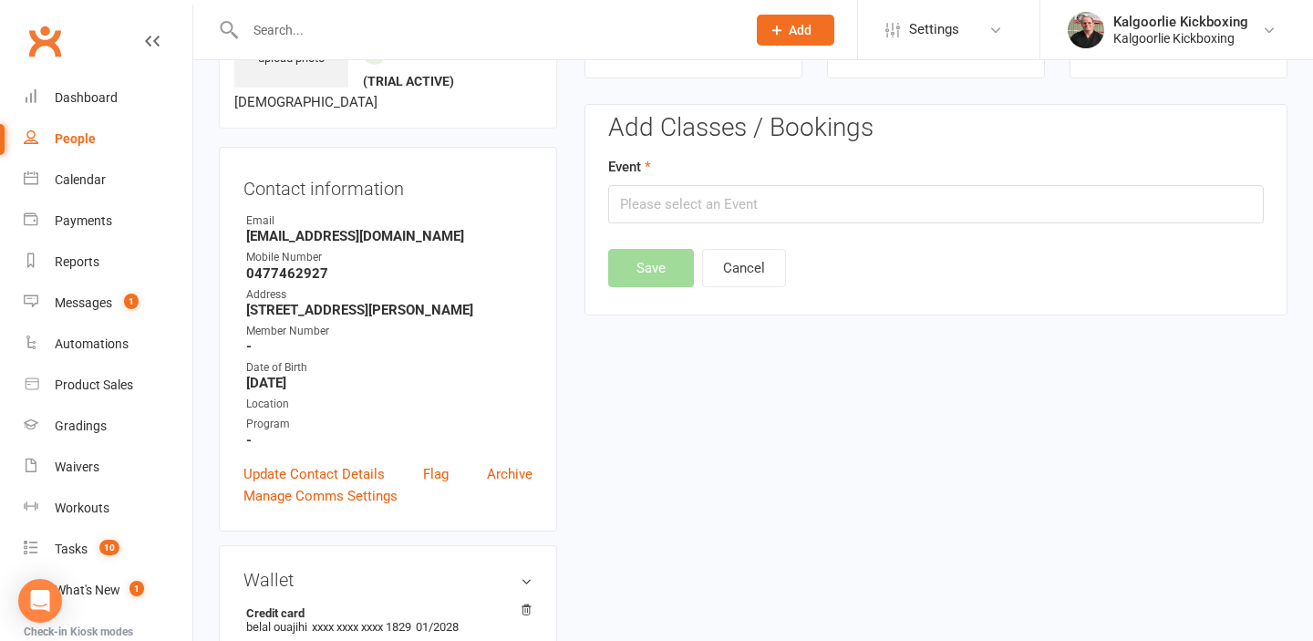
scroll to position [140, 0]
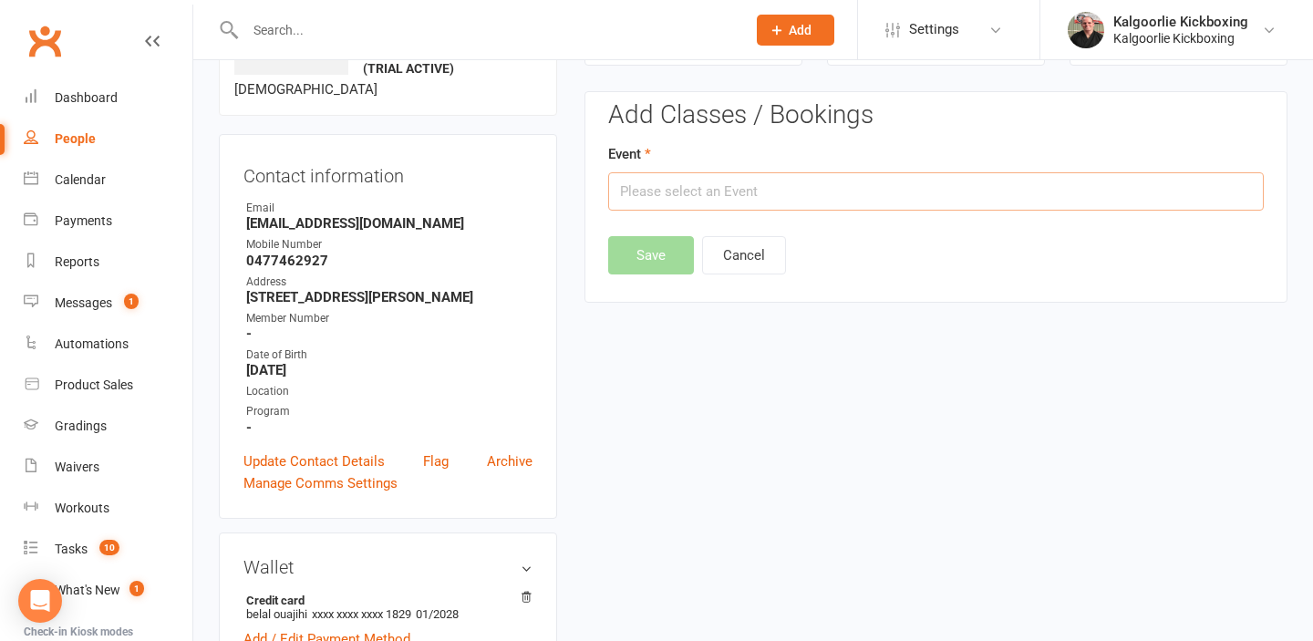
click at [656, 195] on input "text" at bounding box center [935, 191] width 655 height 38
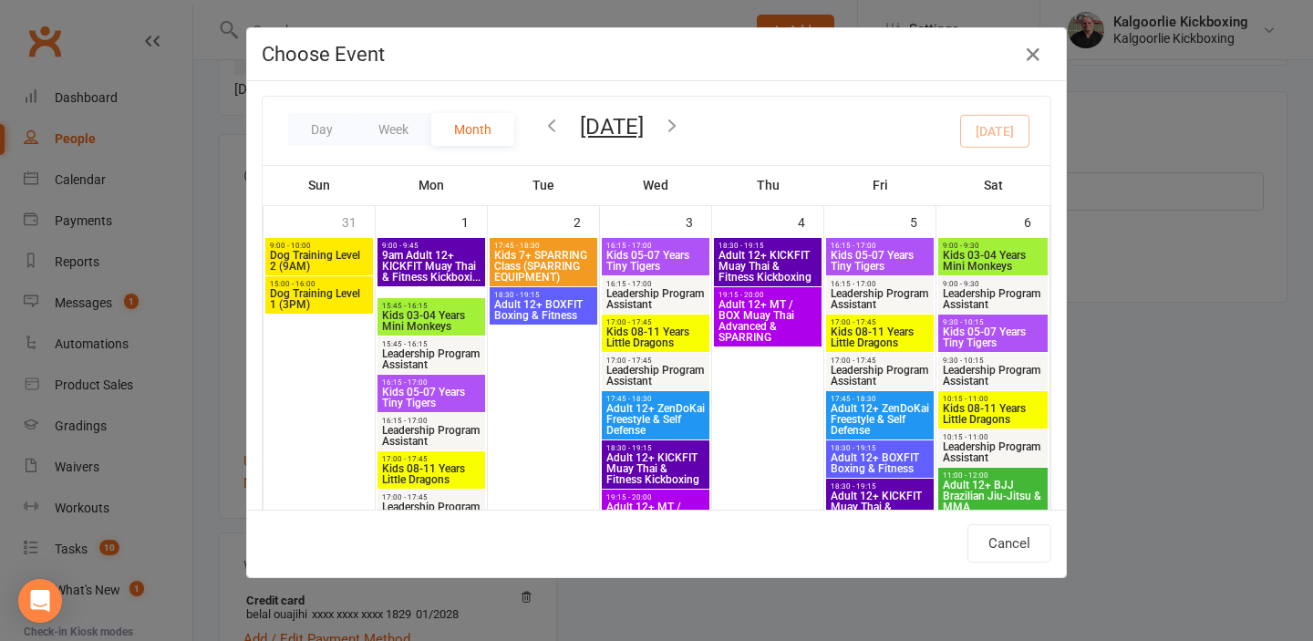
scroll to position [621, 0]
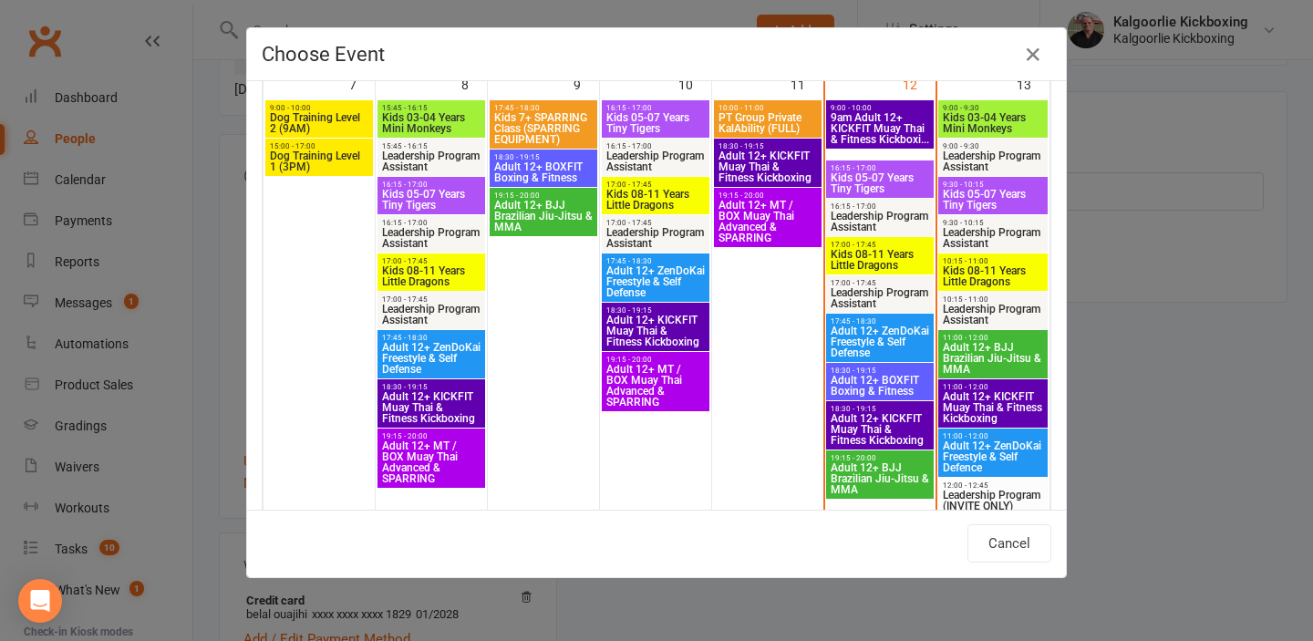
click at [883, 424] on span "Adult 12+ KICKFIT Muay Thai & Fitness Kickboxing" at bounding box center [880, 429] width 100 height 33
type input "Adult 12+ KICKFIT Muay Thai & Fitness Kickboxing - Sep 12, 2025 6:30:00 PM"
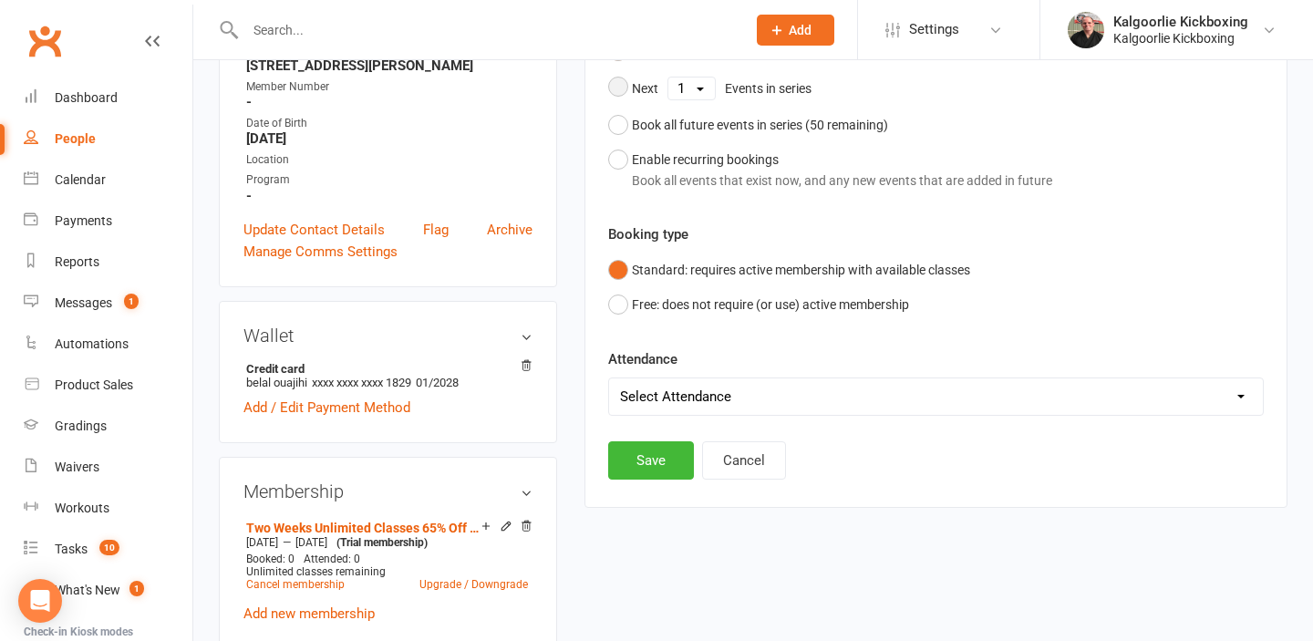
scroll to position [522, 0]
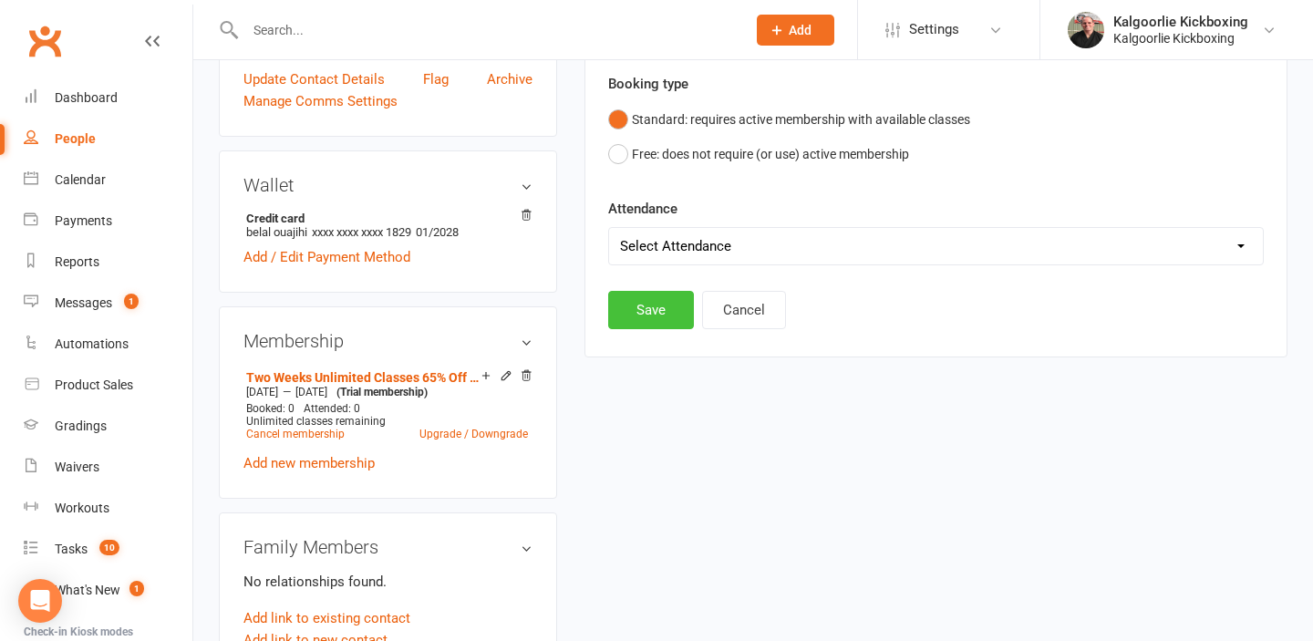
click at [653, 306] on button "Save" at bounding box center [651, 310] width 86 height 38
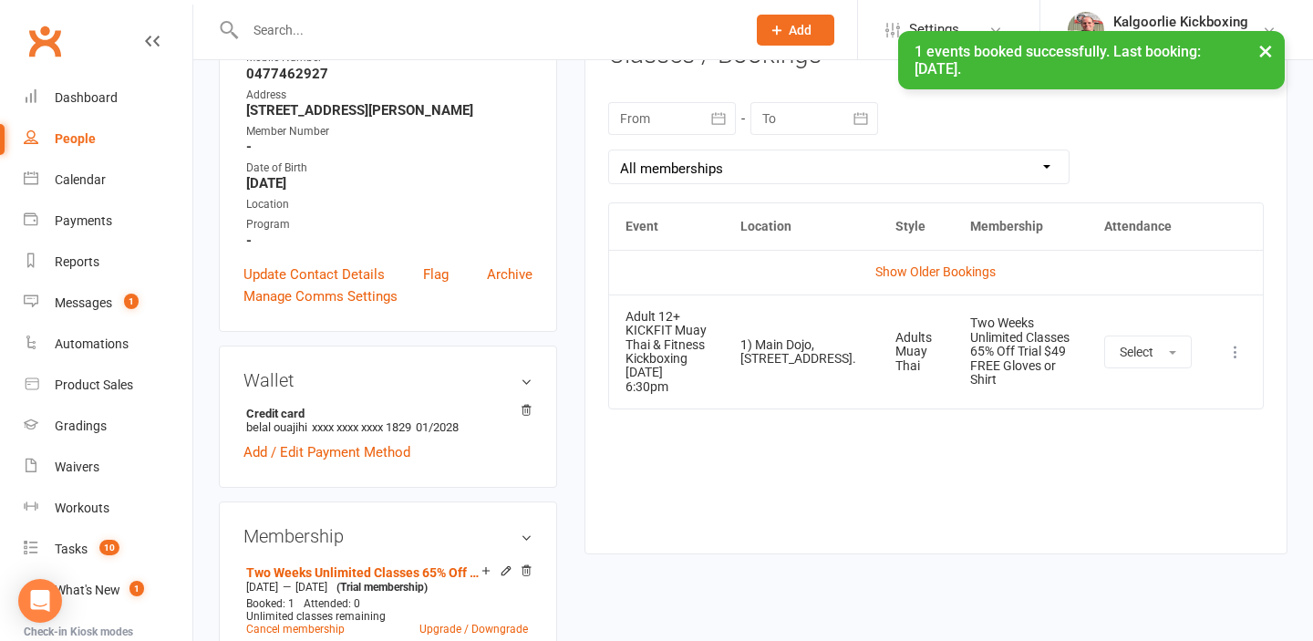
scroll to position [0, 0]
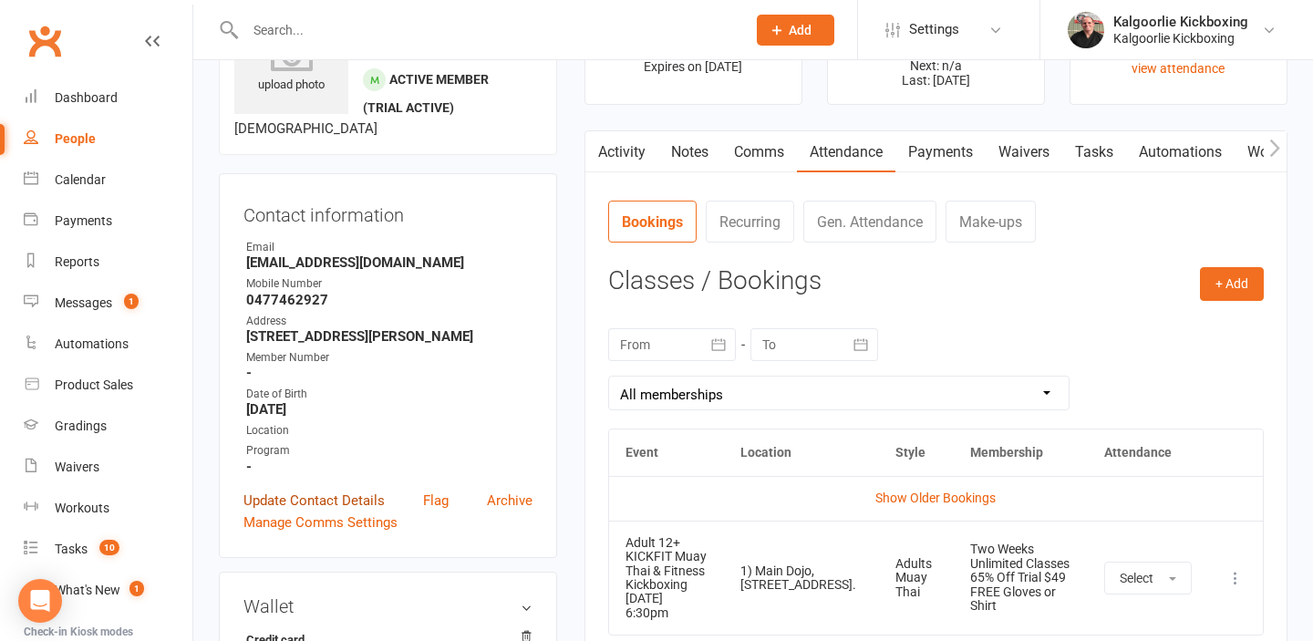
click at [312, 511] on link "Update Contact Details" at bounding box center [313, 501] width 141 height 22
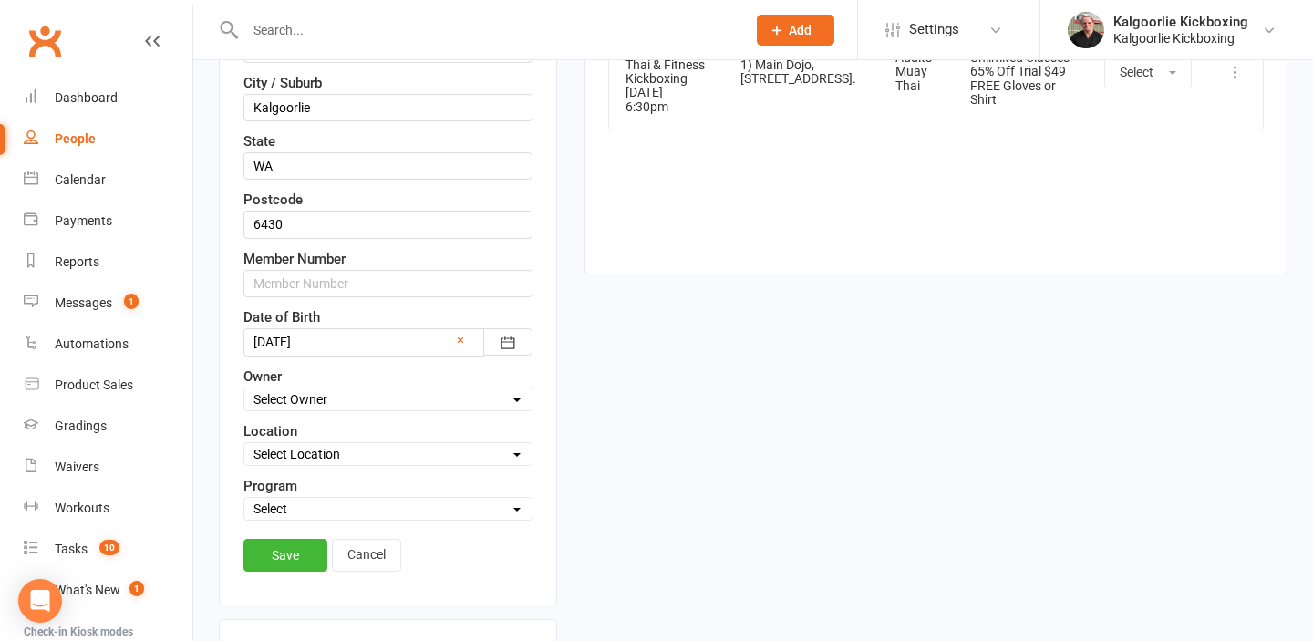
scroll to position [605, 0]
click at [302, 411] on select "Select Owner Kalgoorlie Kickboxing Jo Callaghan Wazanna Paul" at bounding box center [387, 401] width 287 height 20
select select "0"
click at [244, 411] on select "Select Owner Kalgoorlie Kickboxing Jo Callaghan Wazanna Paul" at bounding box center [387, 401] width 287 height 20
click at [312, 466] on select "Select Location 1) Main Dojo, 224 Hare Street. DT1 Edwards Park, Picadilly Stre…" at bounding box center [387, 456] width 287 height 20
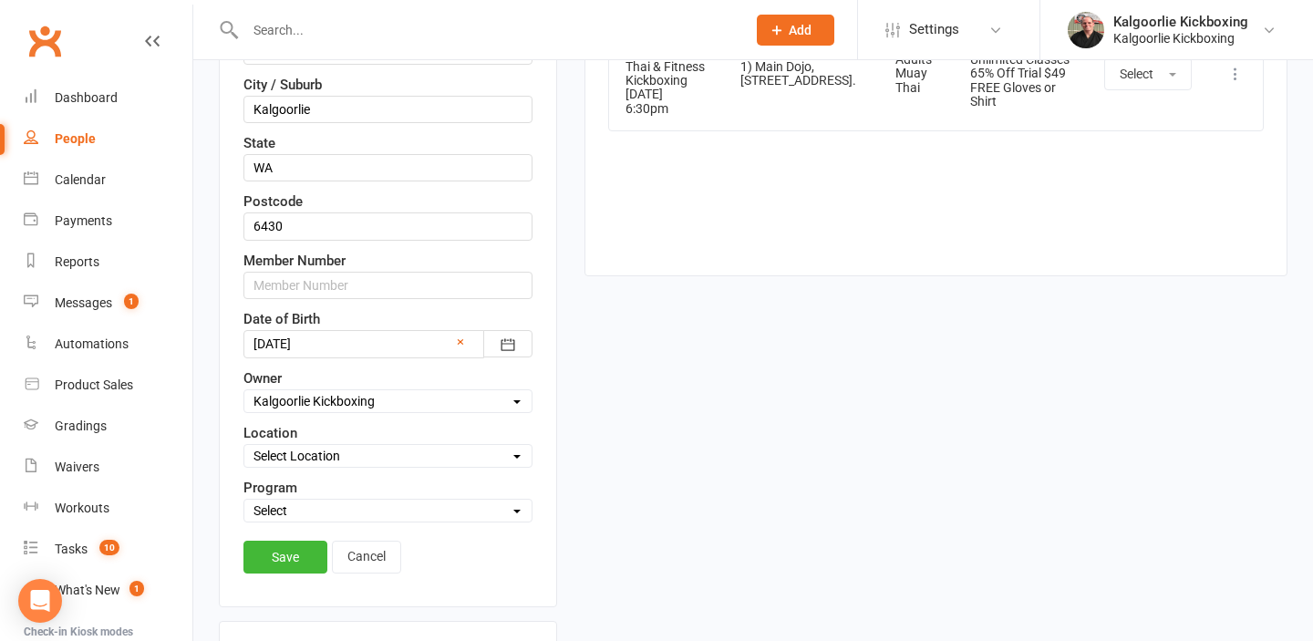
select select "0"
click at [244, 466] on select "Select Location 1) Main Dojo, 224 Hare Street. DT1 Edwards Park, Picadilly Stre…" at bounding box center [387, 456] width 287 height 20
click at [315, 544] on div "Contact information First Name belal Last Name ouajihi Email Bouajihi3@gmail.co…" at bounding box center [388, 138] width 338 height 938
click at [315, 521] on select "Select Martial Arts and Fitness Dog Training" at bounding box center [387, 510] width 287 height 20
select select "Martial Arts and Fitness"
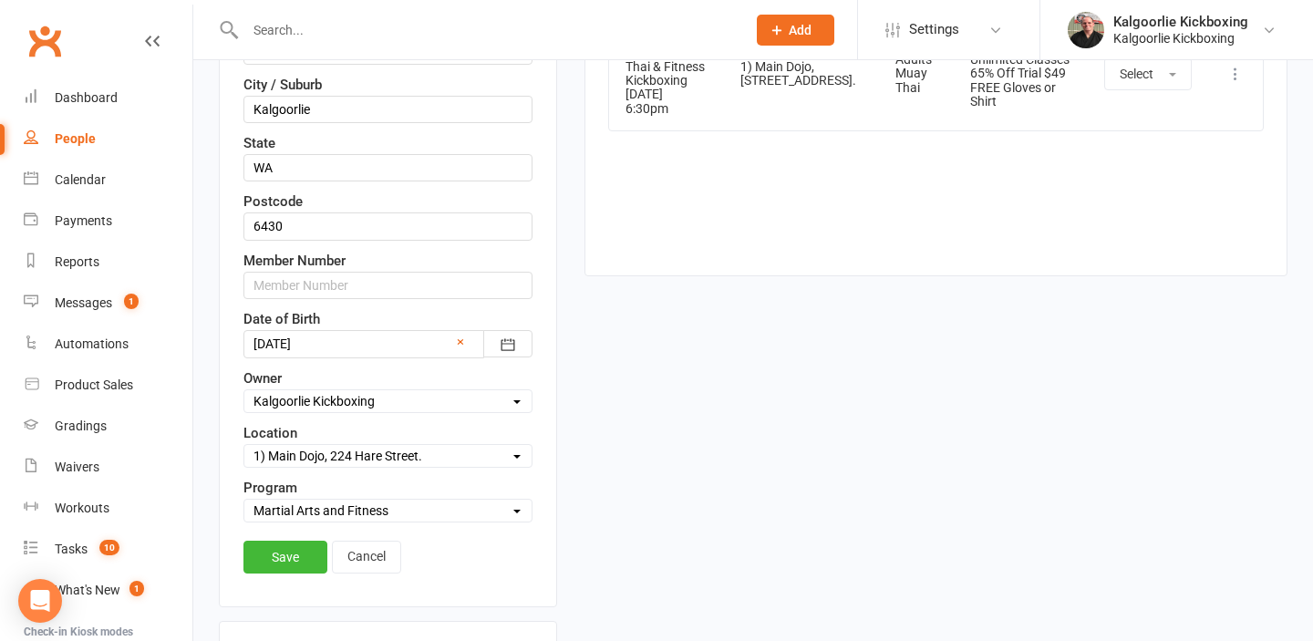
click at [244, 521] on select "Select Martial Arts and Fitness Dog Training" at bounding box center [387, 510] width 287 height 20
click at [301, 573] on link "Save" at bounding box center [285, 557] width 84 height 33
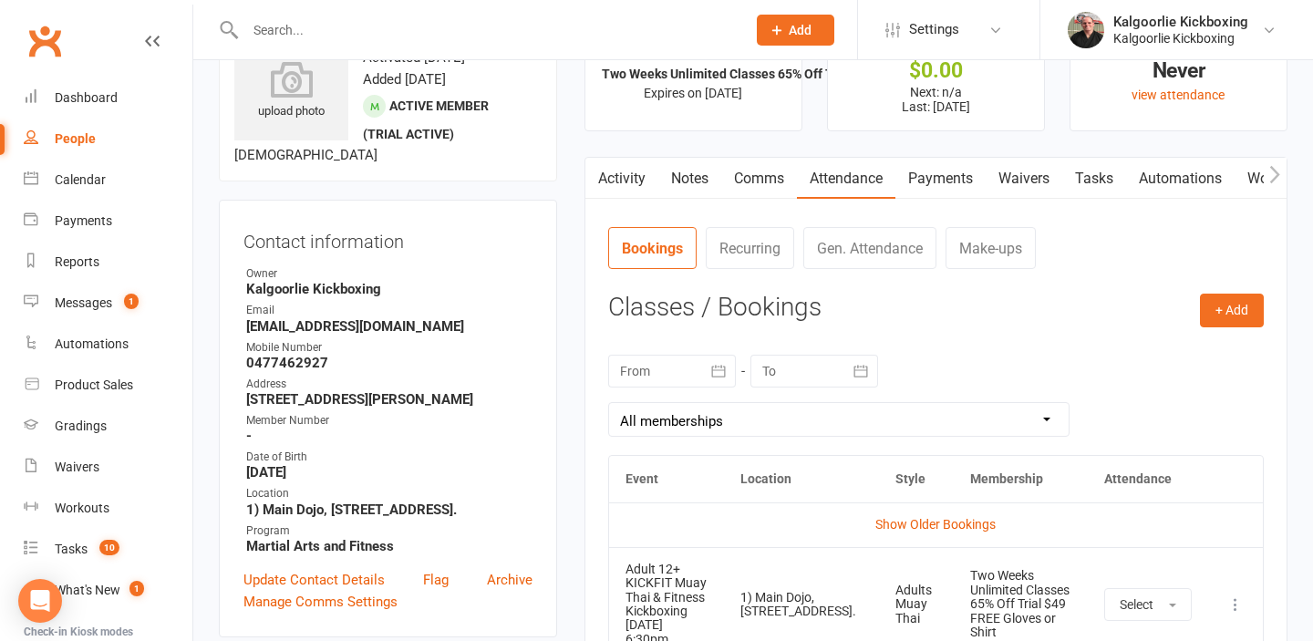
scroll to position [71, 0]
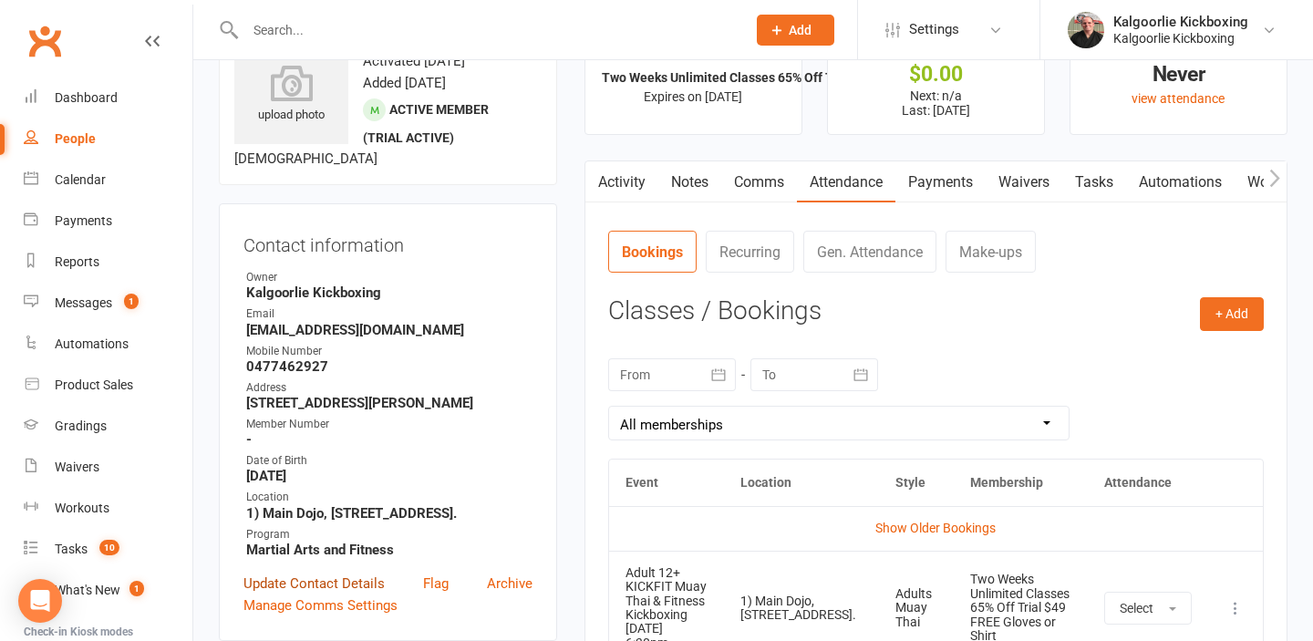
click at [330, 594] on link "Update Contact Details" at bounding box center [313, 584] width 141 height 22
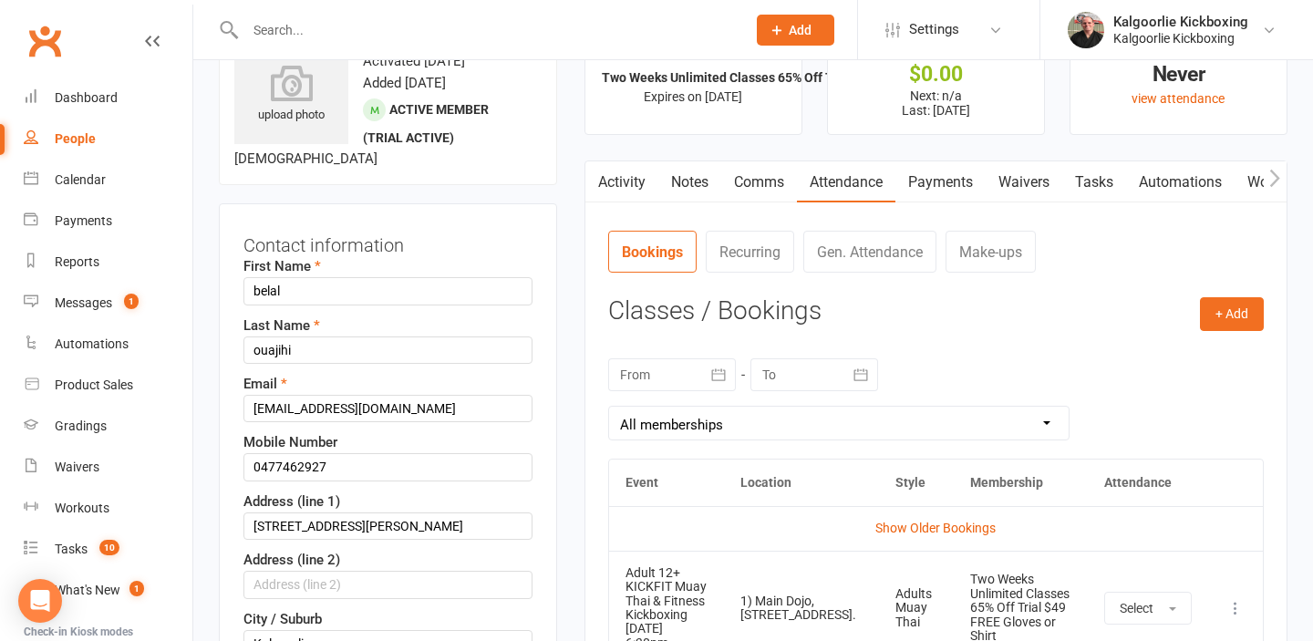
scroll to position [86, 0]
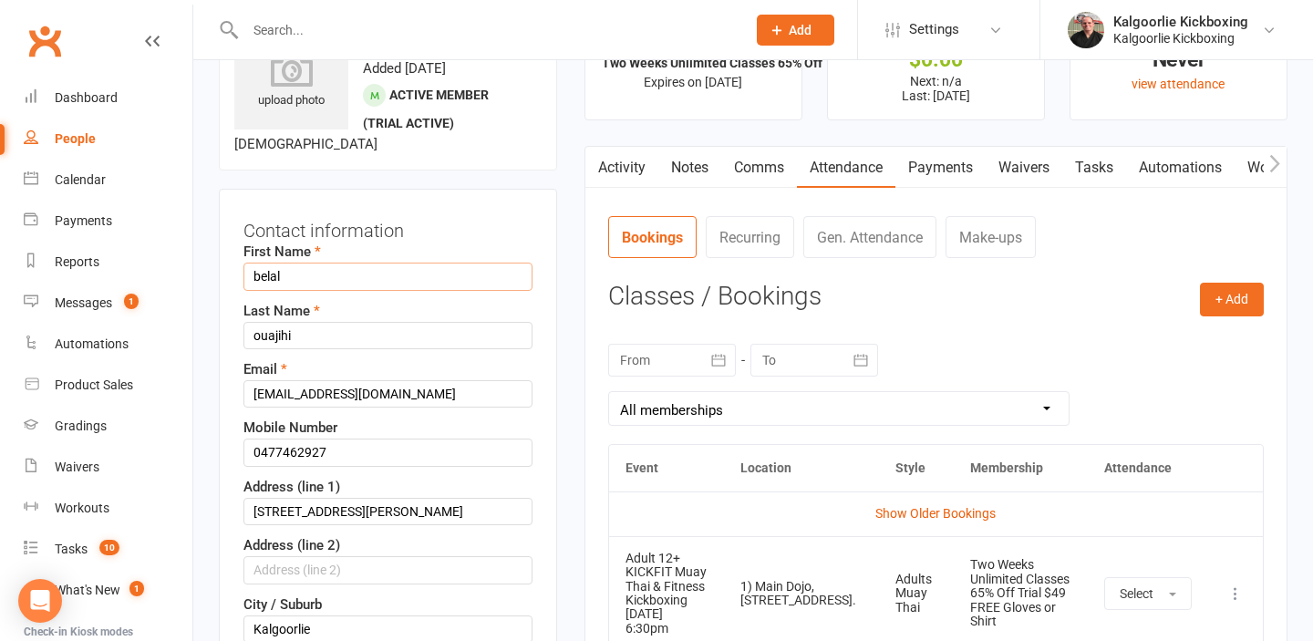
click at [258, 290] on input "belal" at bounding box center [387, 276] width 289 height 27
type input "Belal"
click at [261, 349] on input "ouajihi" at bounding box center [387, 335] width 289 height 27
type input "Ouajihi"
click at [331, 392] on div "Email Bouajihi3@gmail.com" at bounding box center [387, 382] width 289 height 49
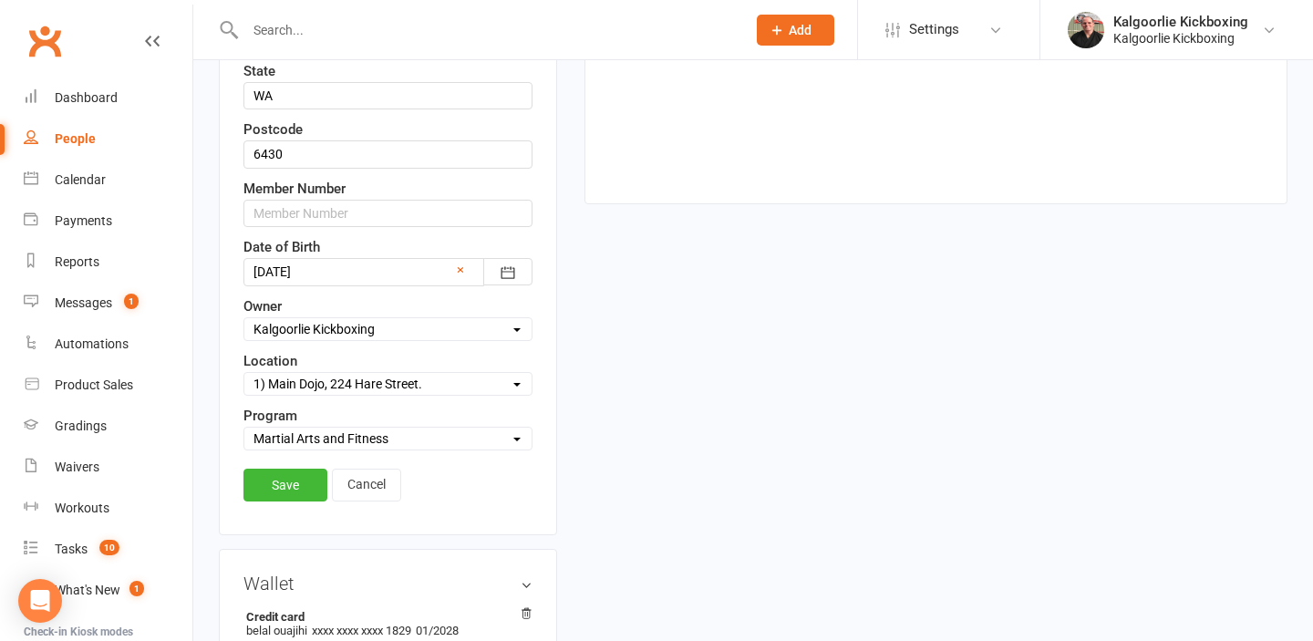
scroll to position [704, 0]
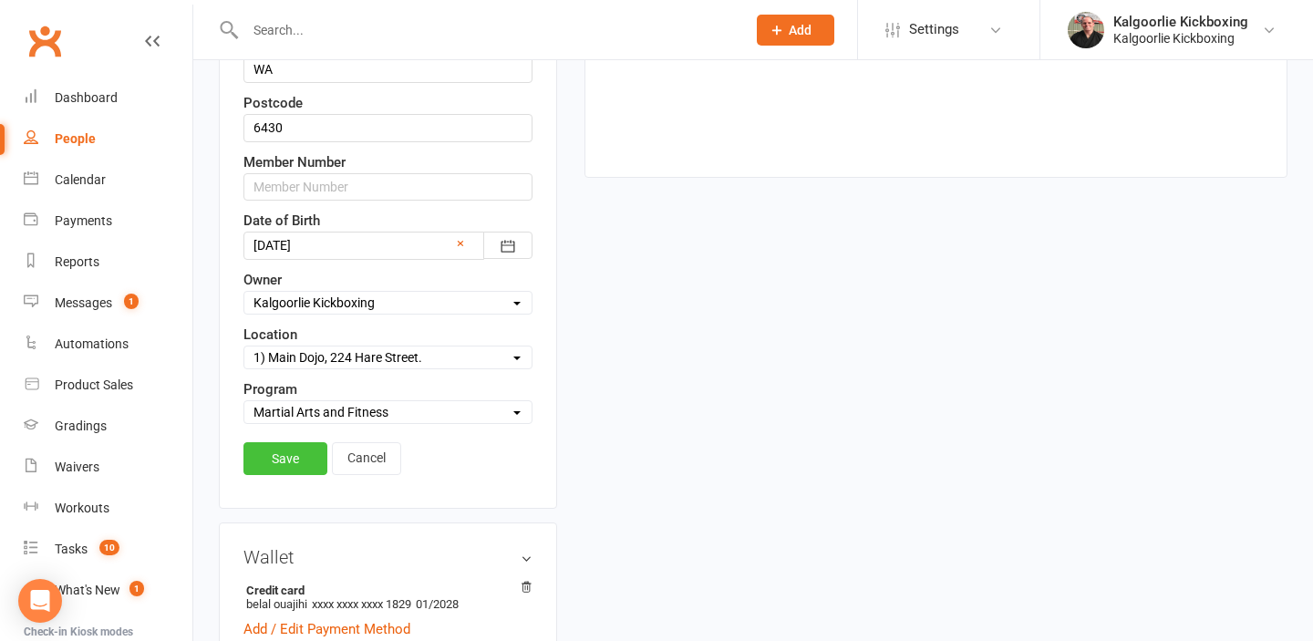
click at [265, 475] on link "Save" at bounding box center [285, 458] width 84 height 33
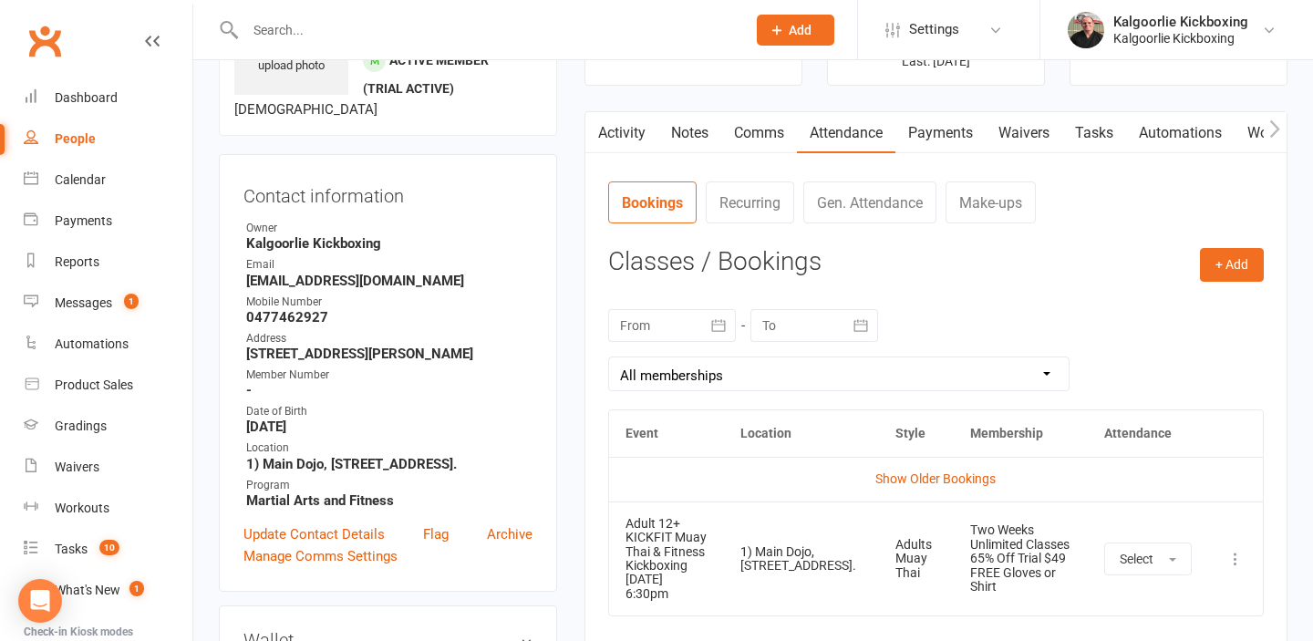
scroll to position [69, 0]
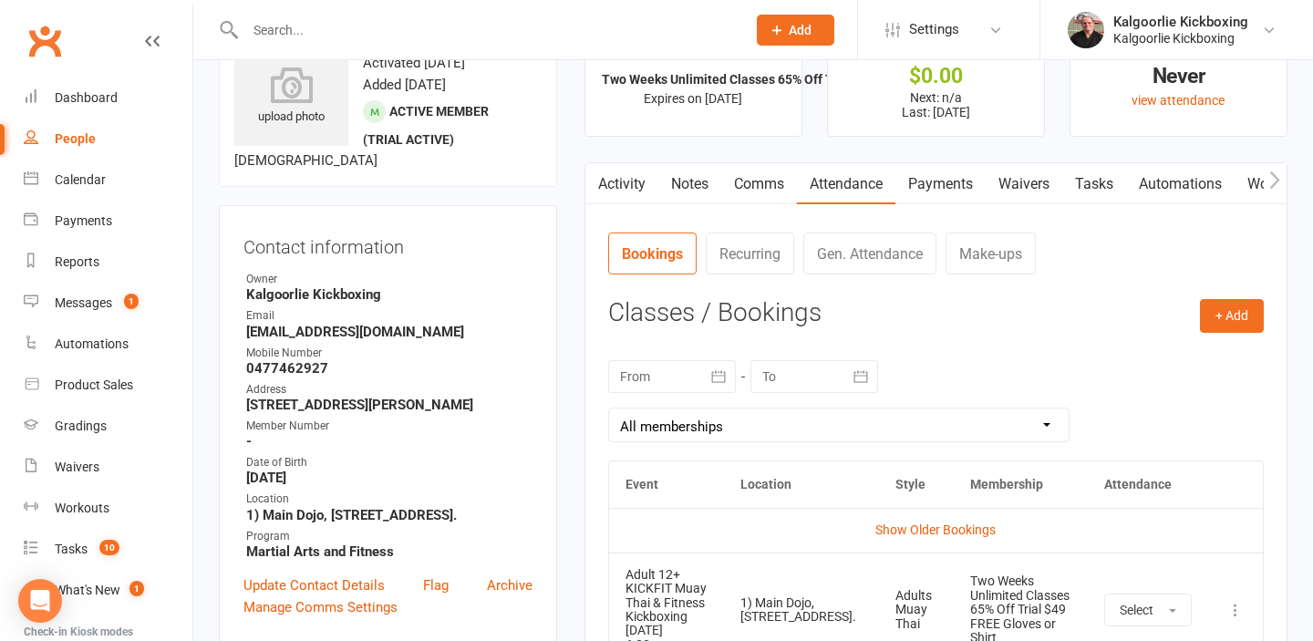
click at [624, 173] on link "Activity" at bounding box center [621, 184] width 73 height 42
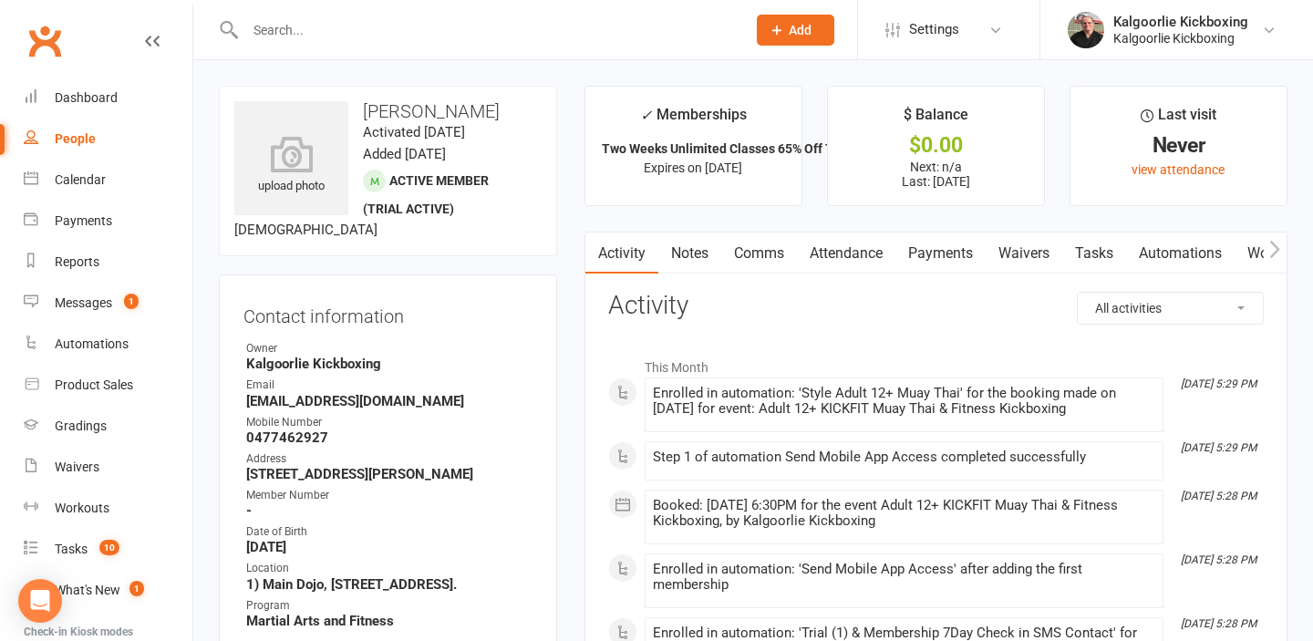
click at [830, 251] on link "Attendance" at bounding box center [846, 253] width 98 height 42
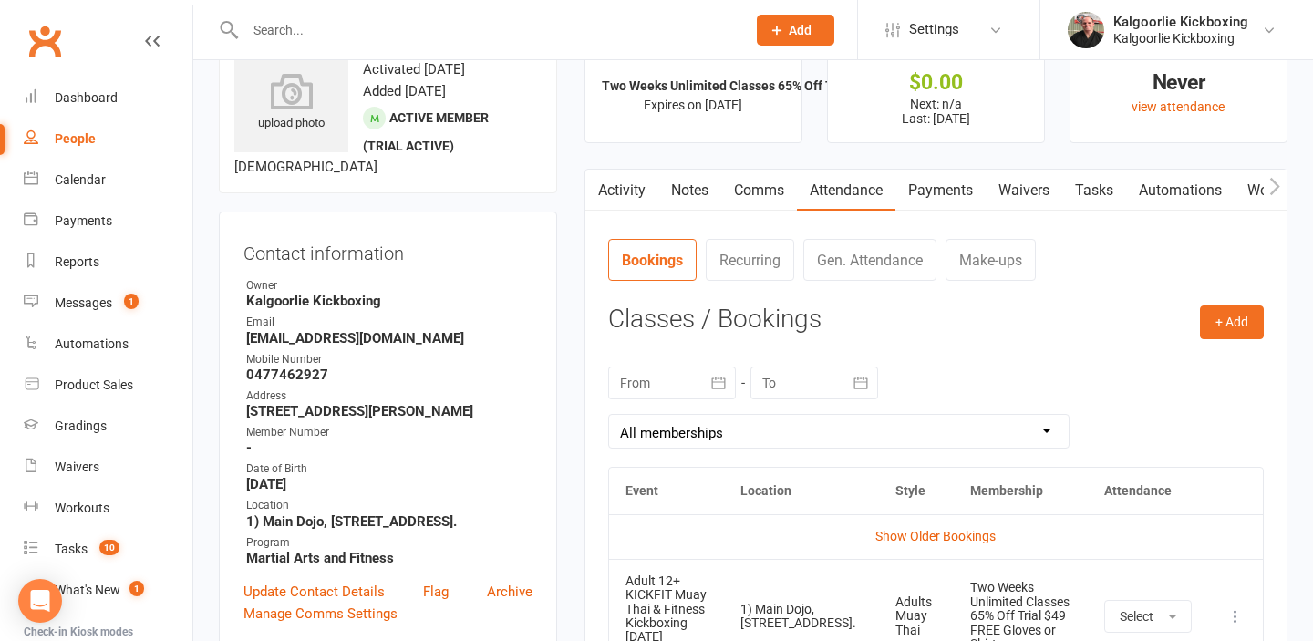
scroll to position [48, 0]
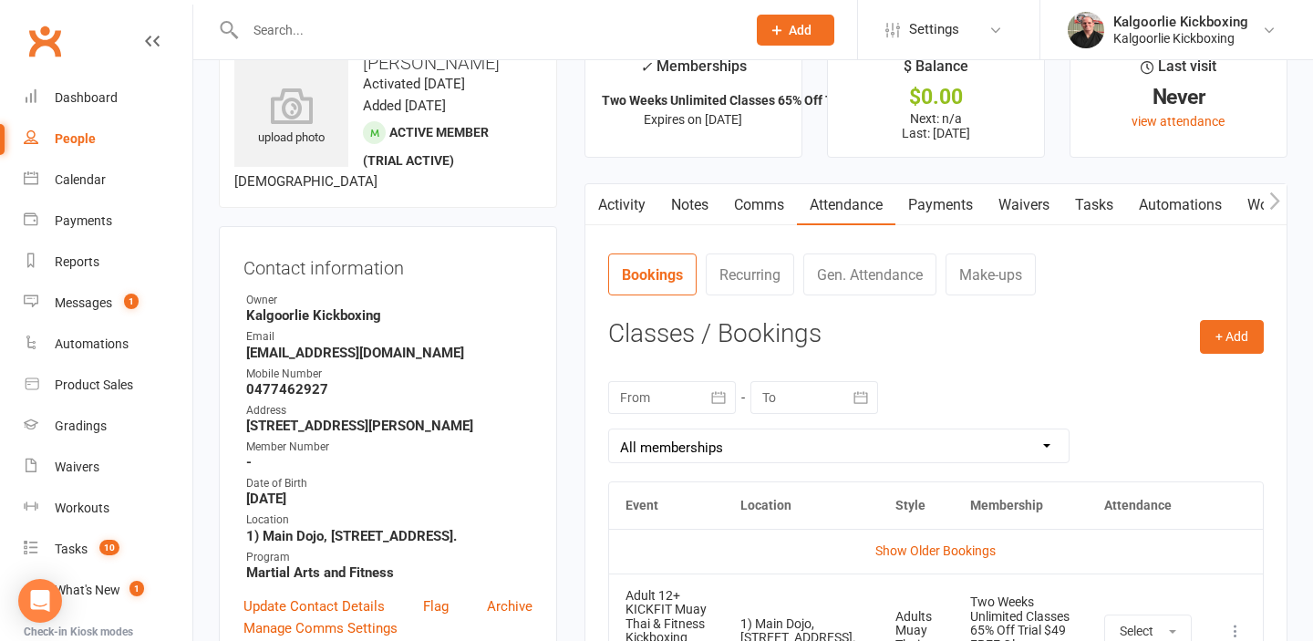
click at [606, 212] on button "button" at bounding box center [596, 204] width 23 height 41
click at [621, 202] on link "Activity" at bounding box center [621, 205] width 73 height 42
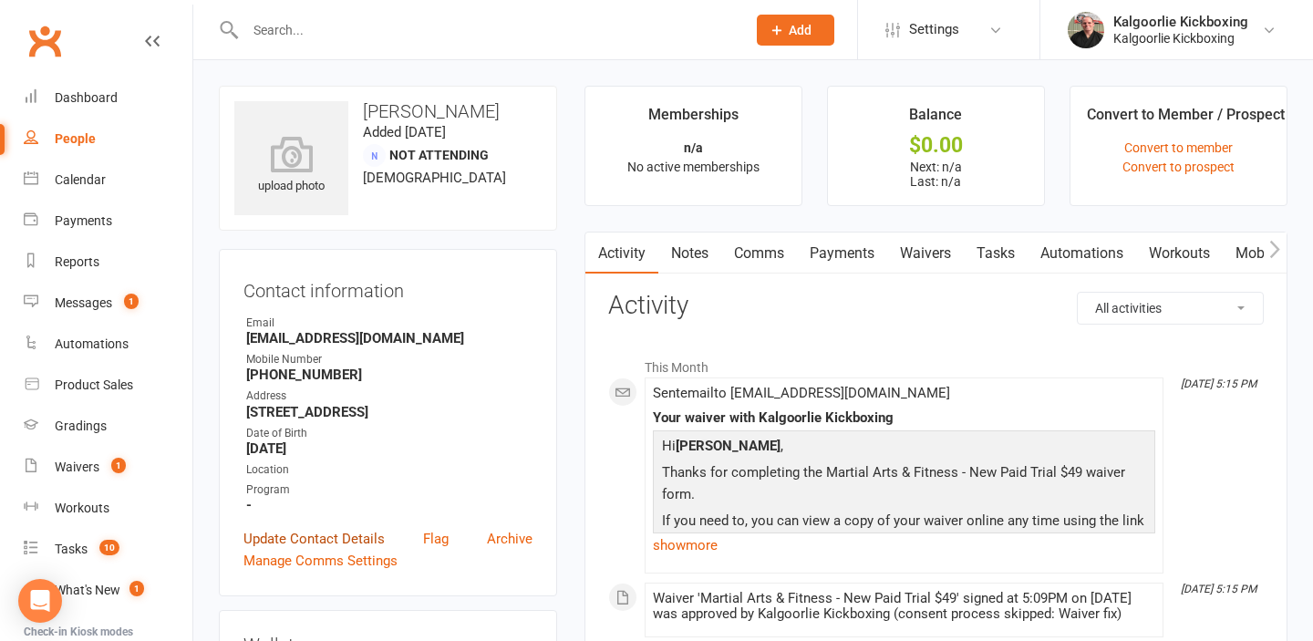
click at [321, 538] on link "Update Contact Details" at bounding box center [313, 539] width 141 height 22
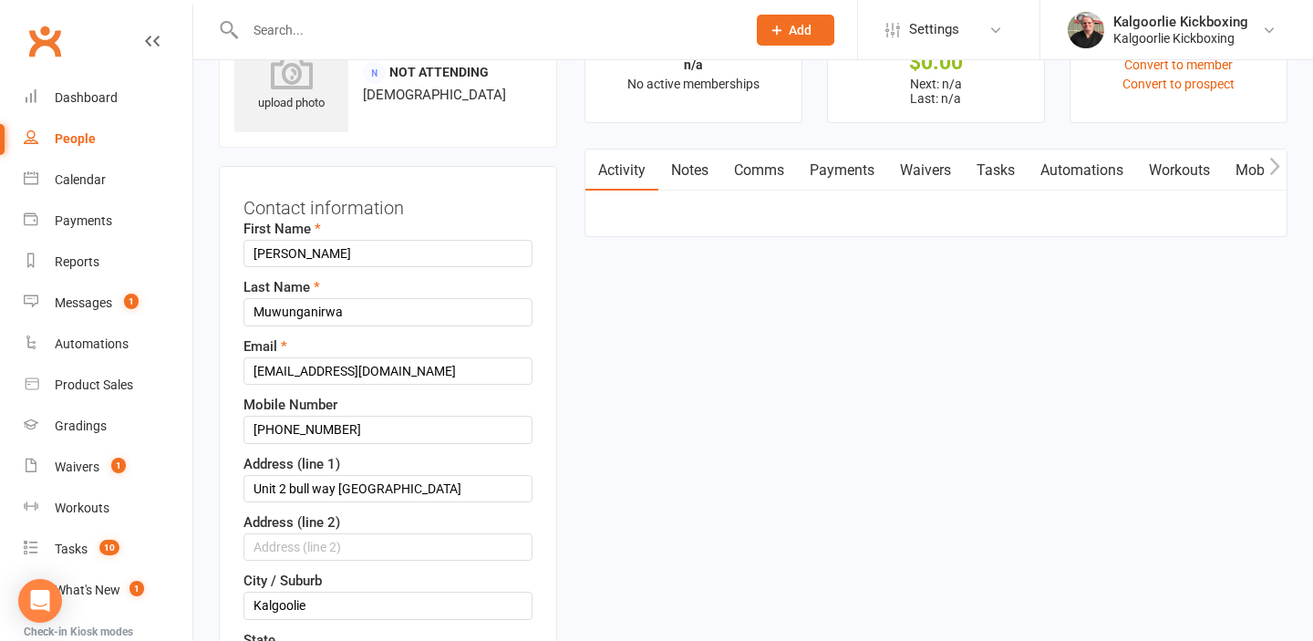
scroll to position [86, 0]
drag, startPoint x: 297, startPoint y: 249, endPoint x: 212, endPoint y: 250, distance: 84.8
type input "[PERSON_NAME]"
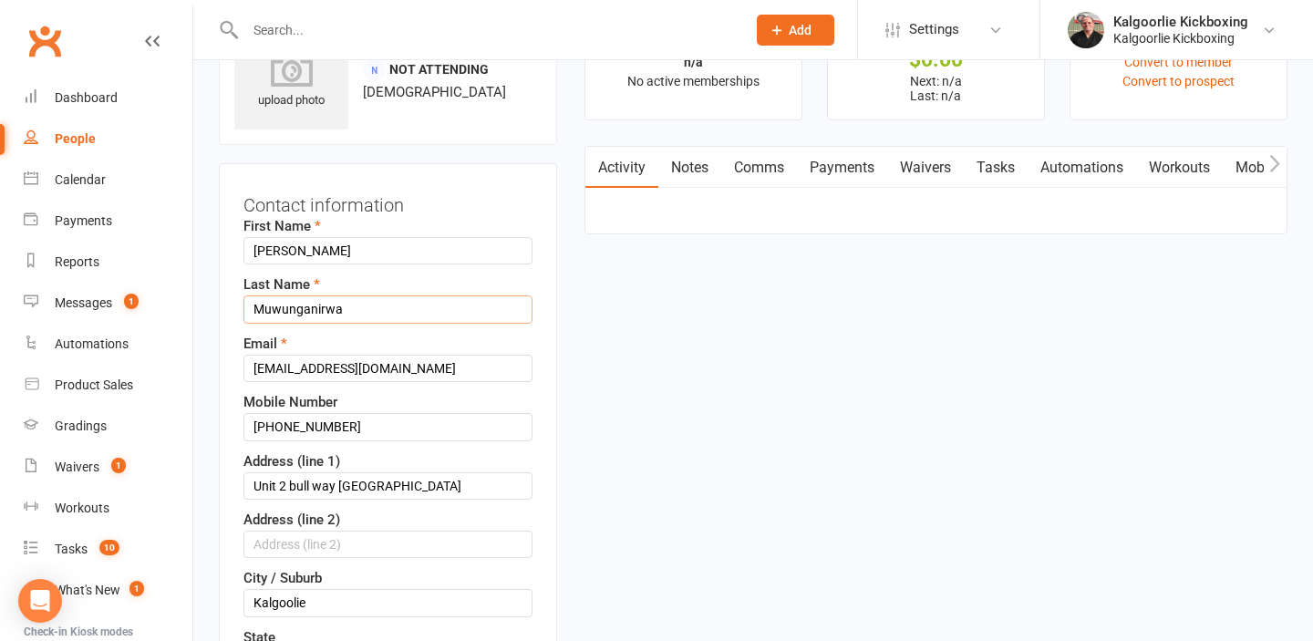
click at [285, 317] on input "Muwunganirwa" at bounding box center [387, 308] width 289 height 27
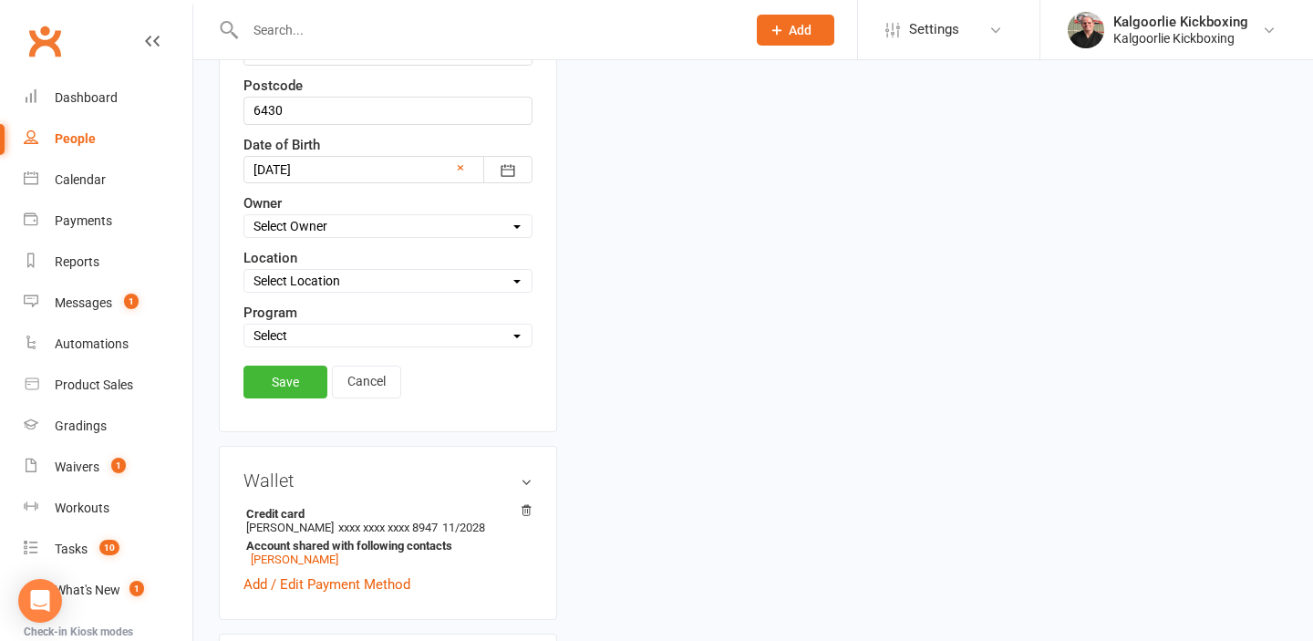
scroll to position [717, 0]
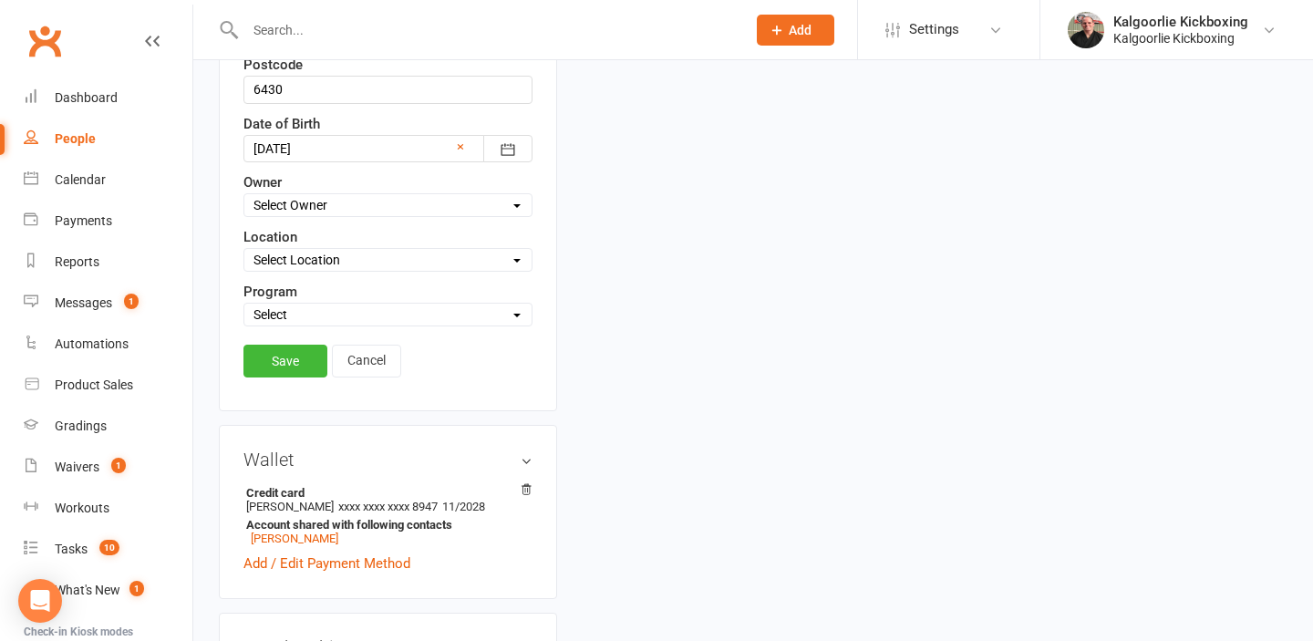
click at [296, 204] on select "Select Owner Kalgoorlie Kickboxing [PERSON_NAME] Wazanna [PERSON_NAME]" at bounding box center [387, 205] width 287 height 20
select select "0"
click at [244, 195] on select "Select Owner Kalgoorlie Kickboxing [PERSON_NAME] Wazanna [PERSON_NAME]" at bounding box center [387, 205] width 287 height 20
click at [294, 263] on select "Select Location 1) [GEOGRAPHIC_DATA], [STREET_ADDRESS]. [GEOGRAPHIC_DATA][PERSO…" at bounding box center [387, 260] width 287 height 20
select select "0"
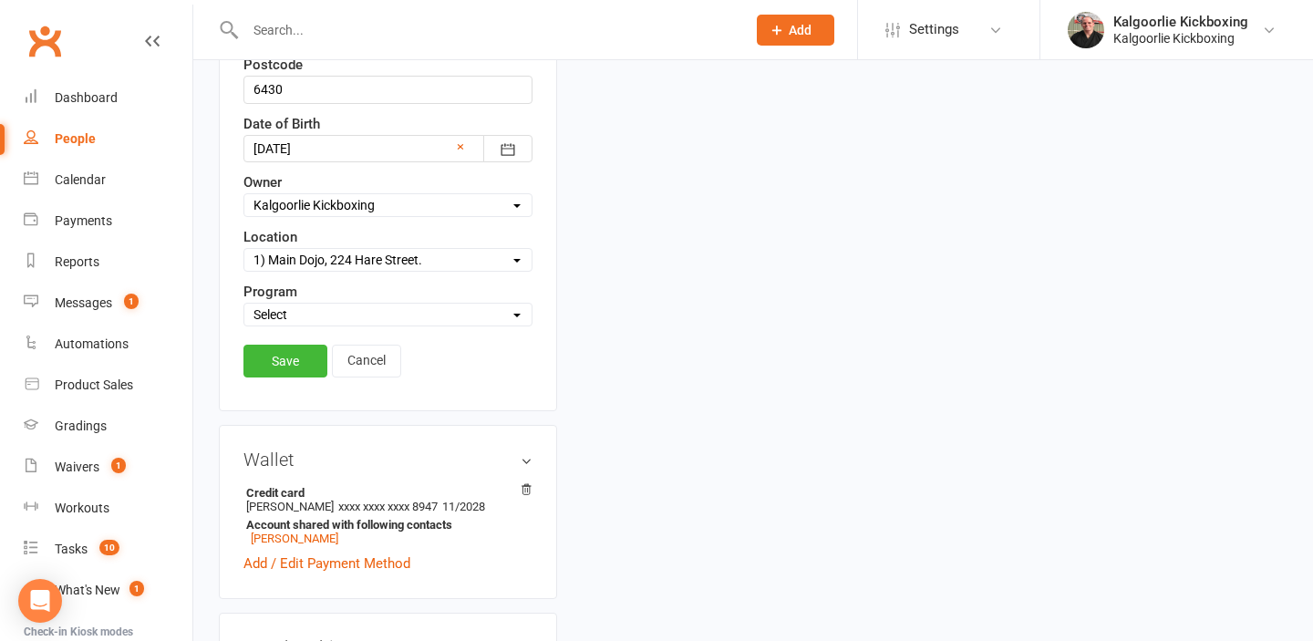
click at [244, 250] on select "Select Location 1) [GEOGRAPHIC_DATA], [STREET_ADDRESS]. [GEOGRAPHIC_DATA][PERSO…" at bounding box center [387, 260] width 287 height 20
click at [291, 315] on select "Select Martial Arts and Fitness Dog Training" at bounding box center [387, 314] width 287 height 20
select select "Martial Arts and Fitness"
click at [244, 304] on select "Select Martial Arts and Fitness Dog Training" at bounding box center [387, 314] width 287 height 20
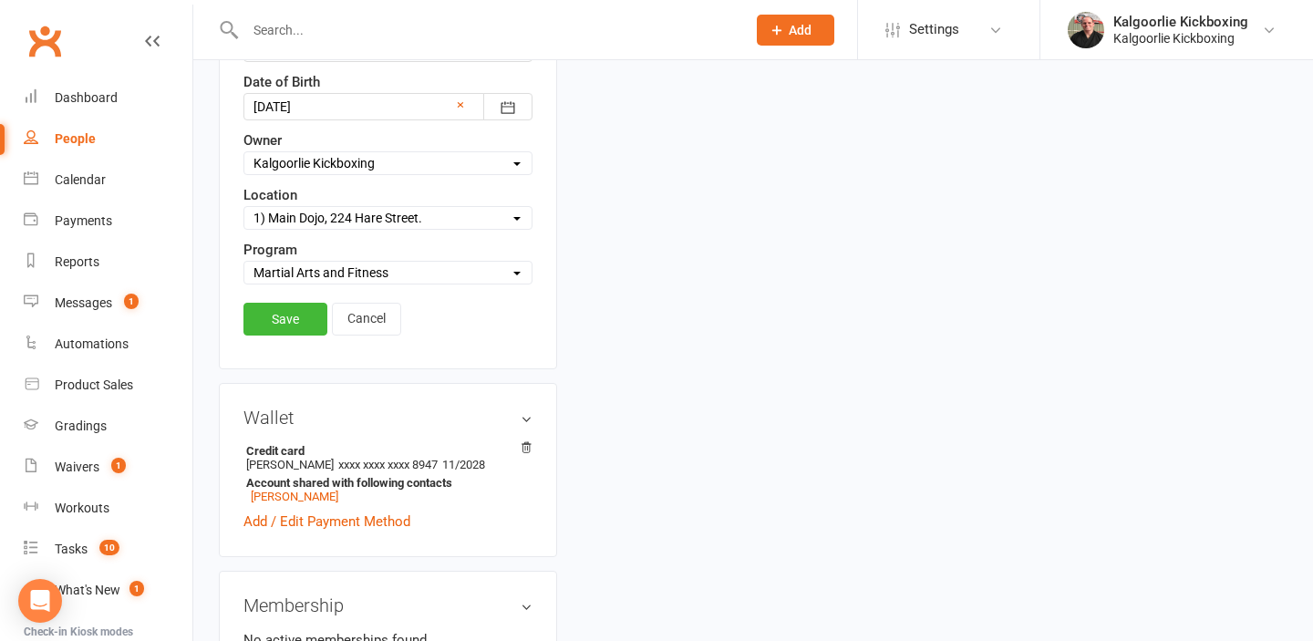
scroll to position [762, 0]
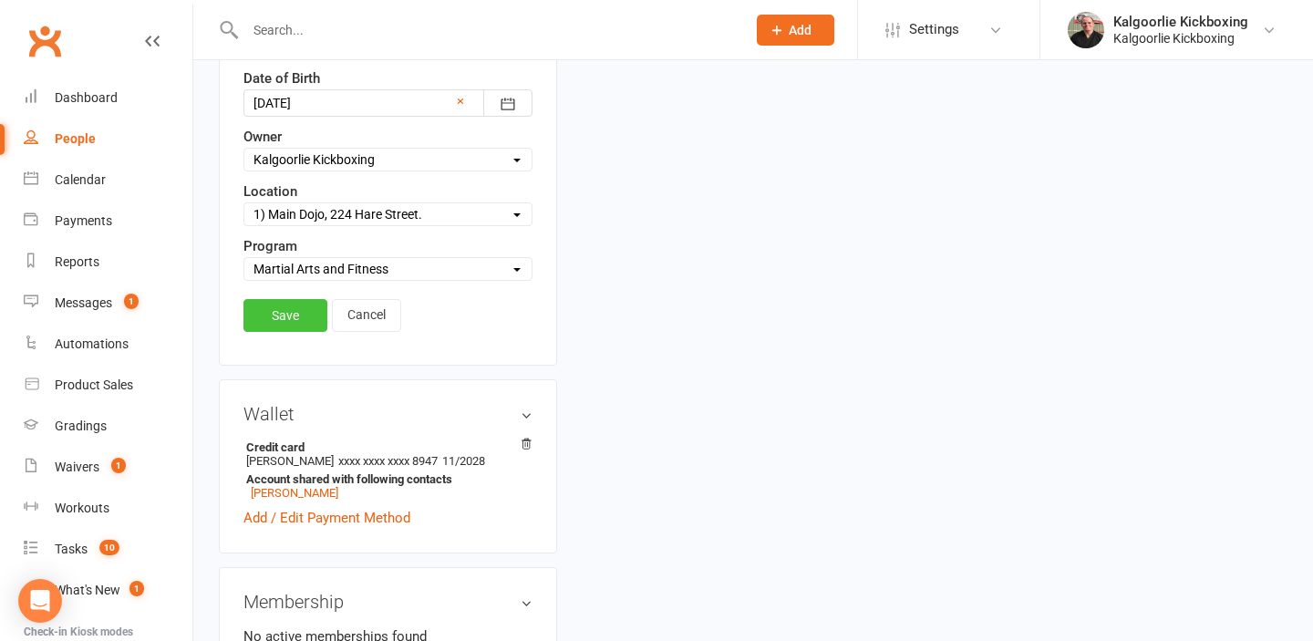
click at [292, 315] on link "Save" at bounding box center [285, 315] width 84 height 33
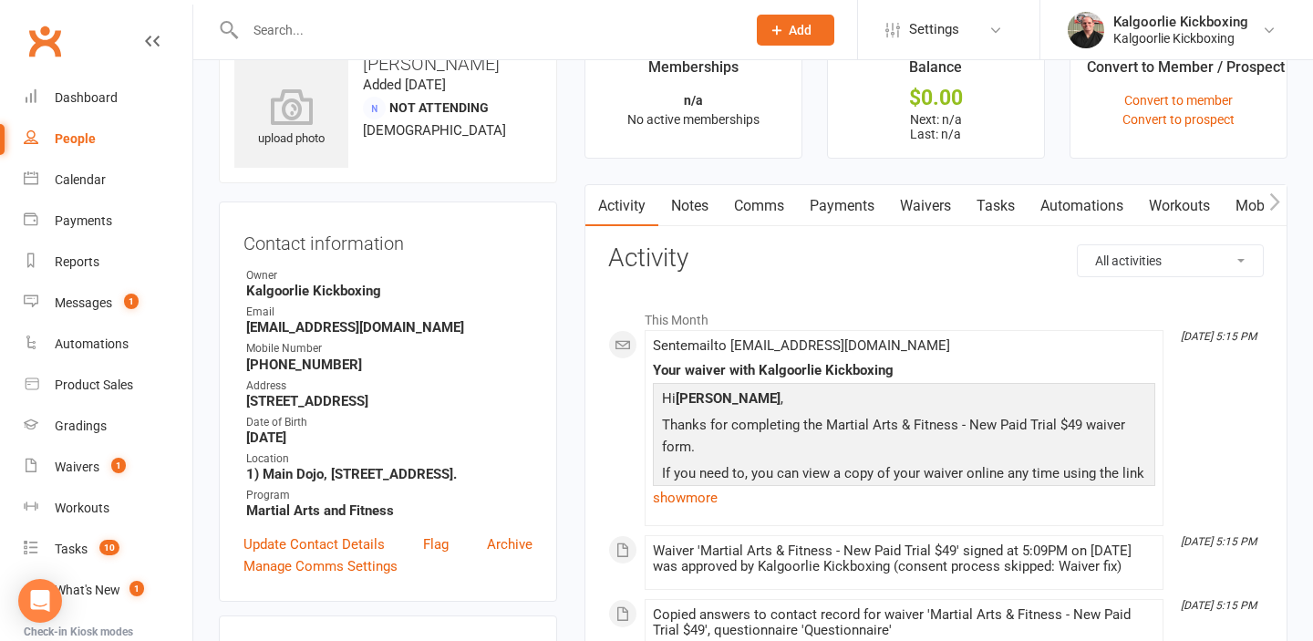
scroll to position [7, 0]
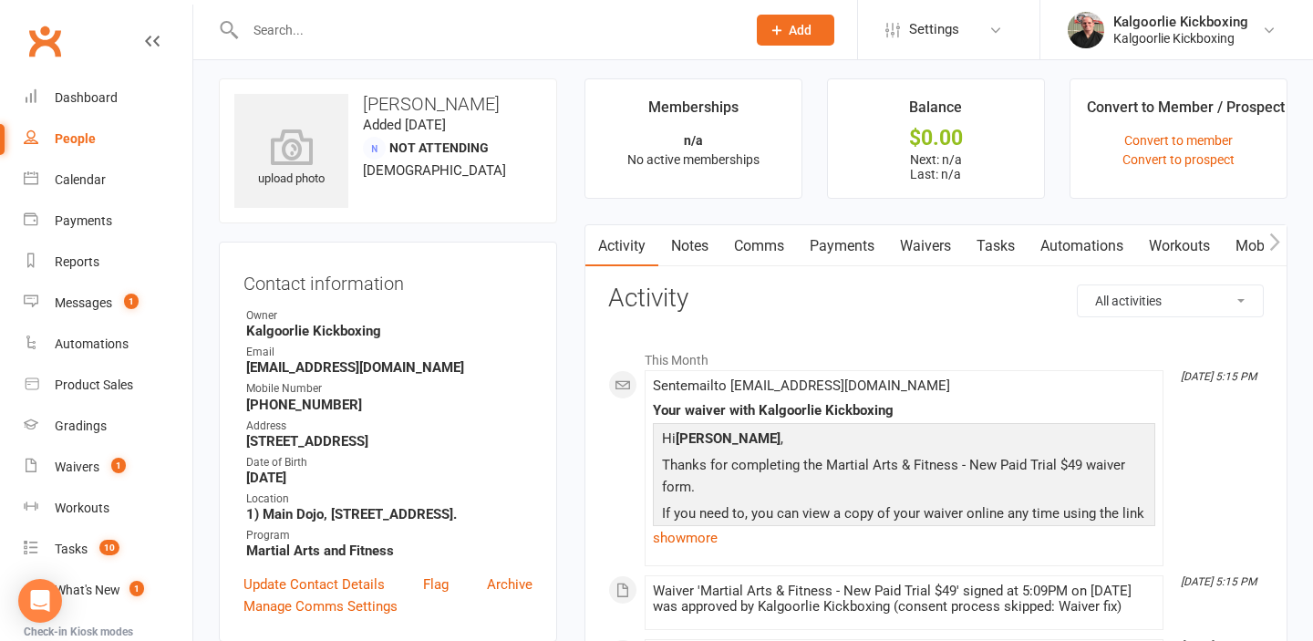
click at [1242, 247] on link "Mobile App" at bounding box center [1271, 246] width 98 height 42
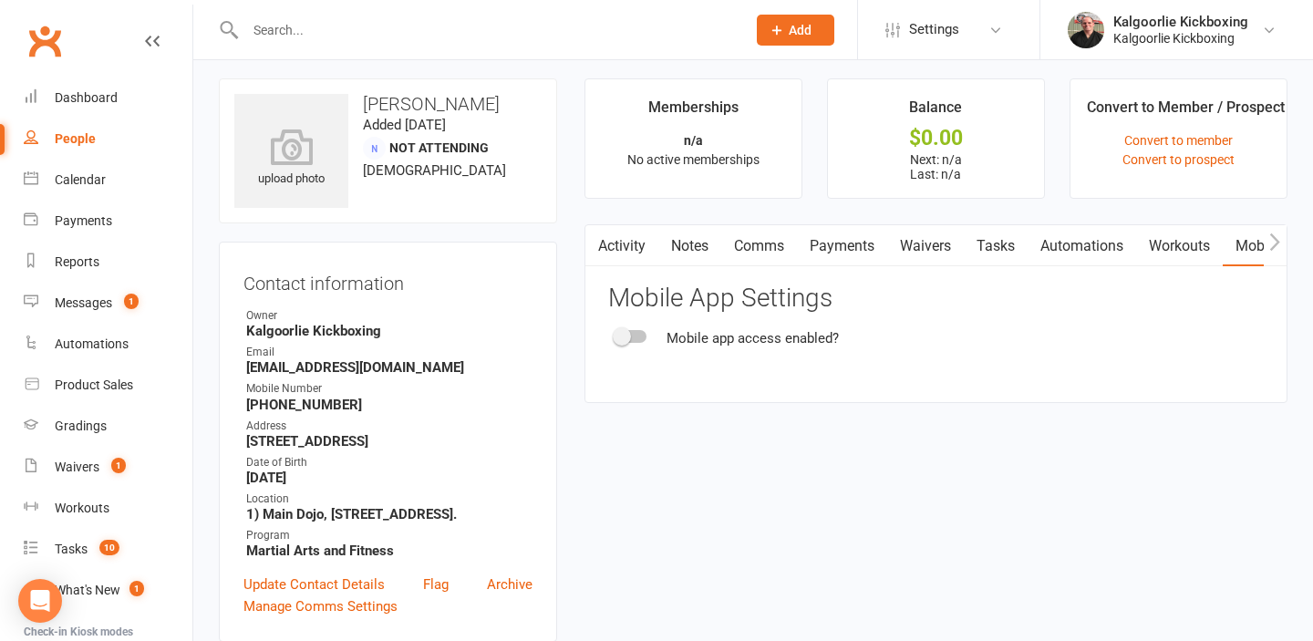
click at [644, 343] on div "Mobile app access enabled?" at bounding box center [935, 338] width 655 height 22
click at [639, 337] on div at bounding box center [630, 336] width 31 height 13
click at [615, 334] on input "checkbox" at bounding box center [615, 334] width 0 height 0
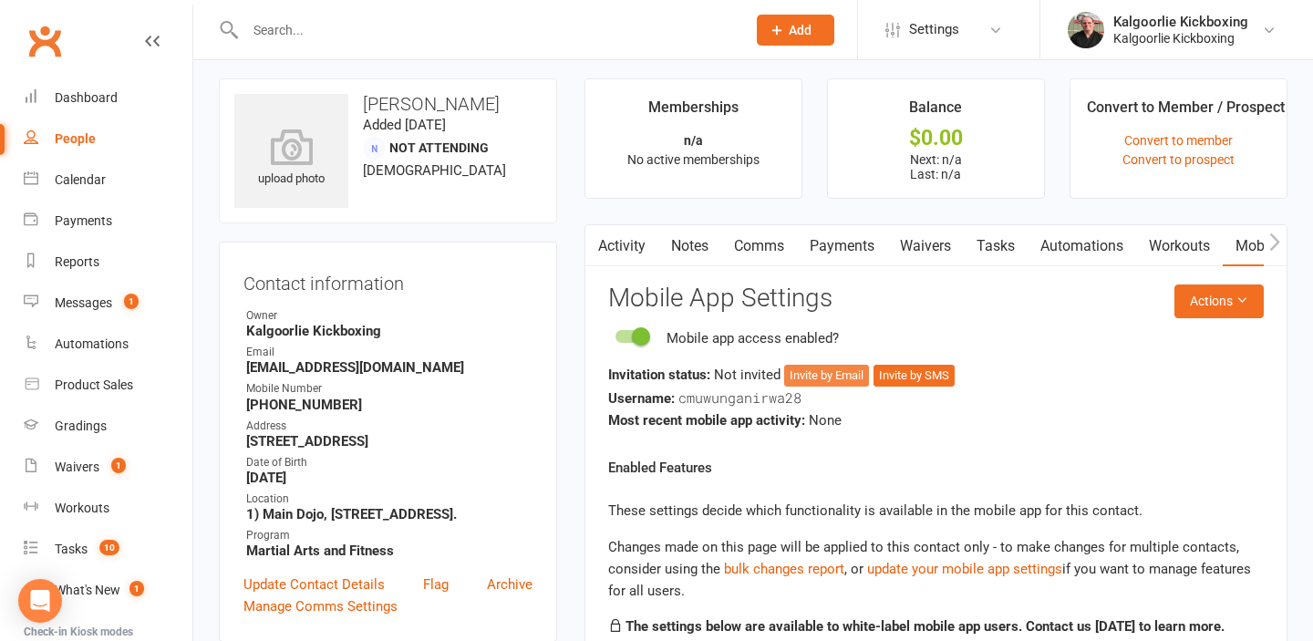
click at [810, 379] on button "Invite by Email" at bounding box center [826, 376] width 85 height 22
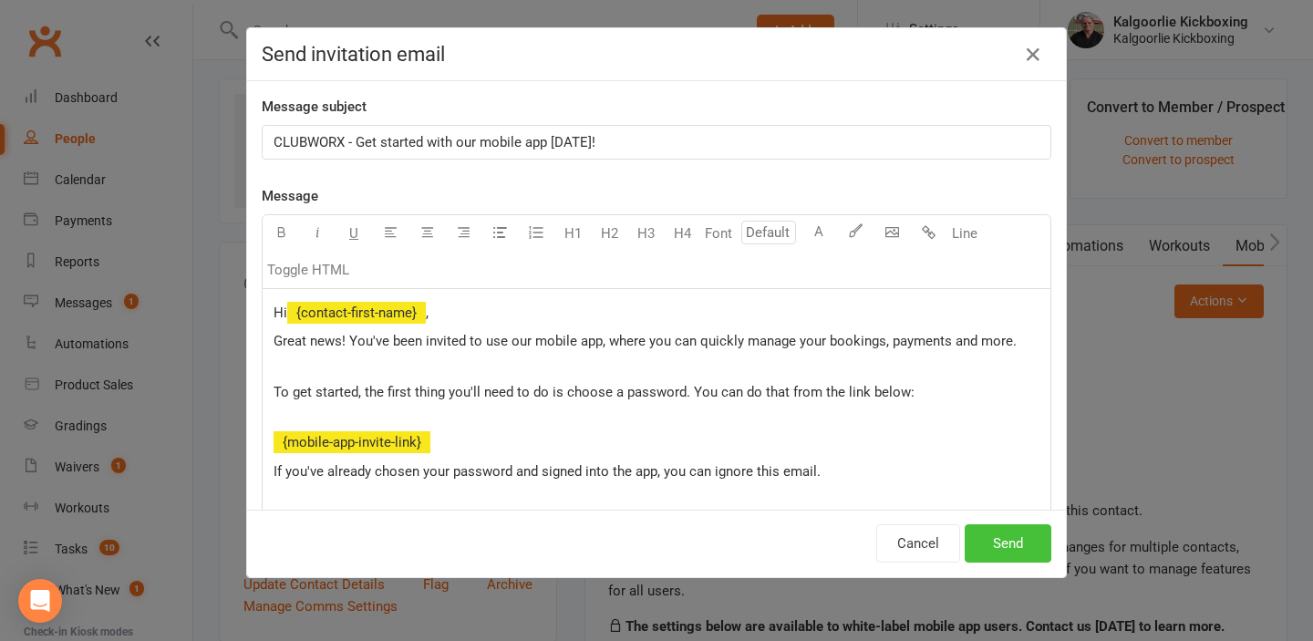
click at [1006, 541] on button "Send" at bounding box center [1008, 543] width 87 height 38
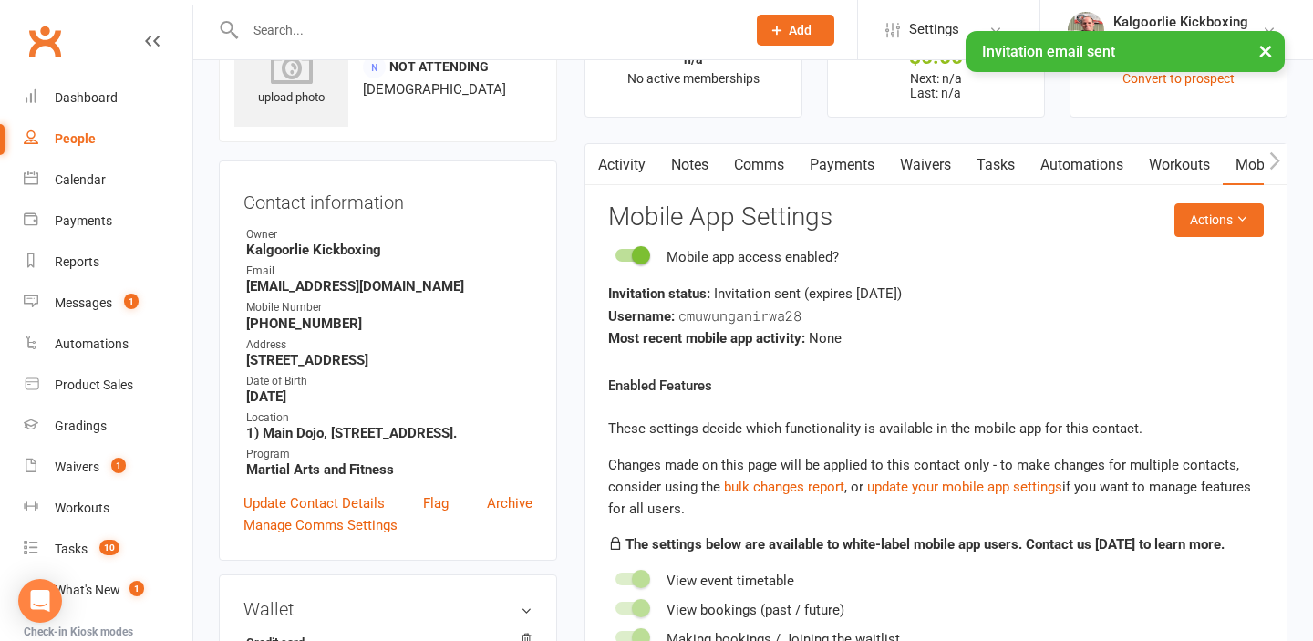
scroll to position [86, 0]
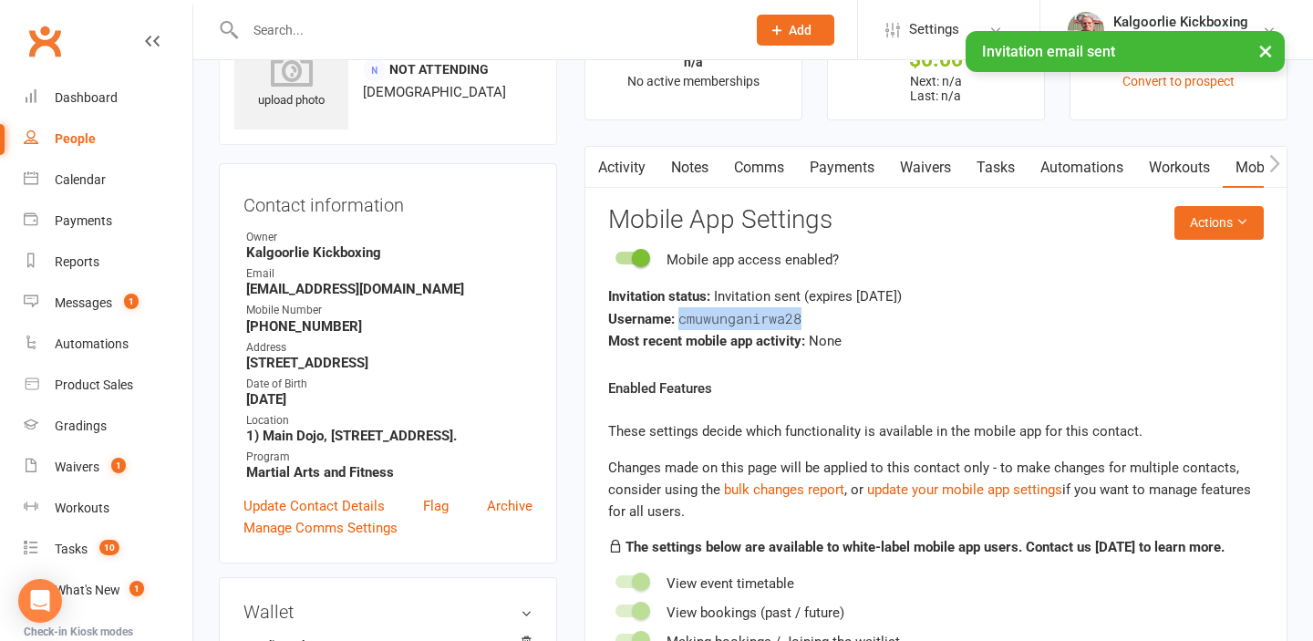
drag, startPoint x: 820, startPoint y: 324, endPoint x: 676, endPoint y: 322, distance: 143.1
click at [676, 322] on div "Username: cmuwunganirwa28" at bounding box center [935, 318] width 655 height 23
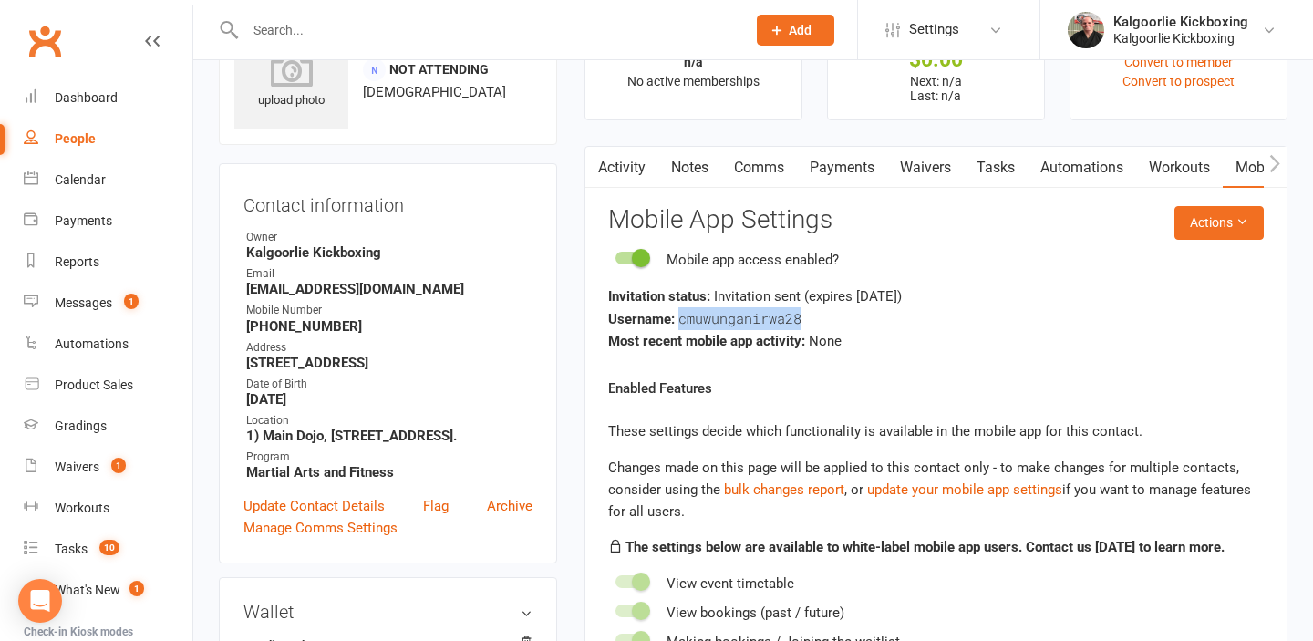
click at [820, 323] on div "Username: cmuwunganirwa28" at bounding box center [935, 318] width 655 height 23
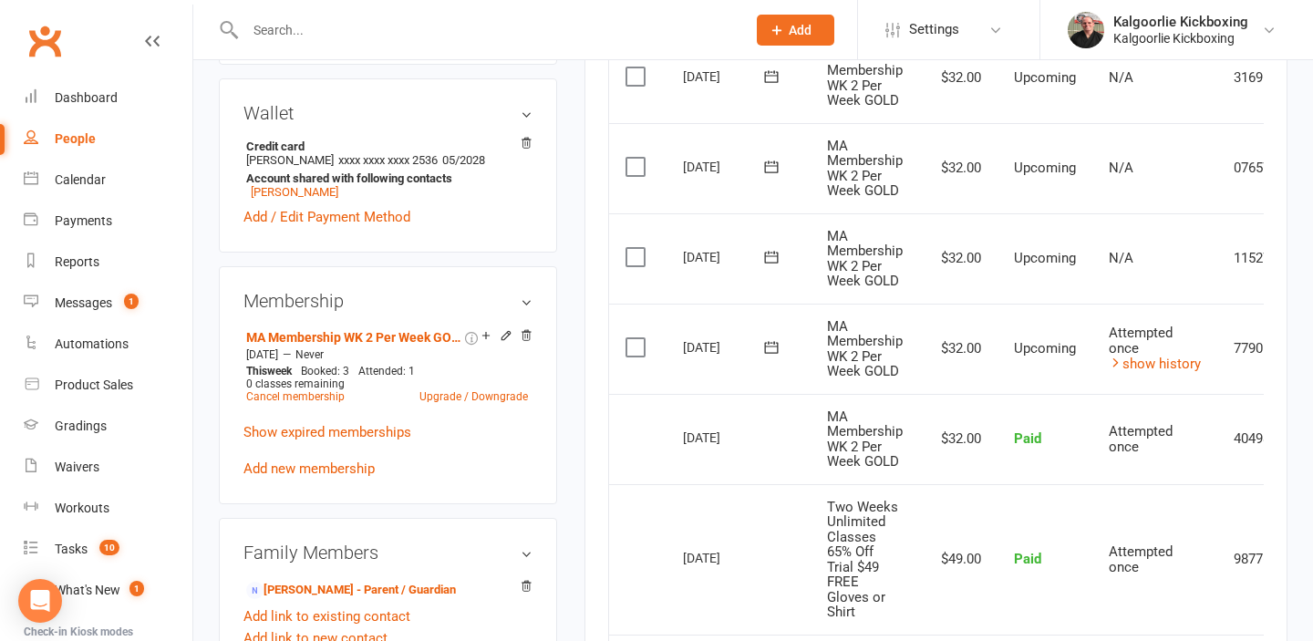
click at [769, 342] on icon at bounding box center [771, 347] width 14 height 12
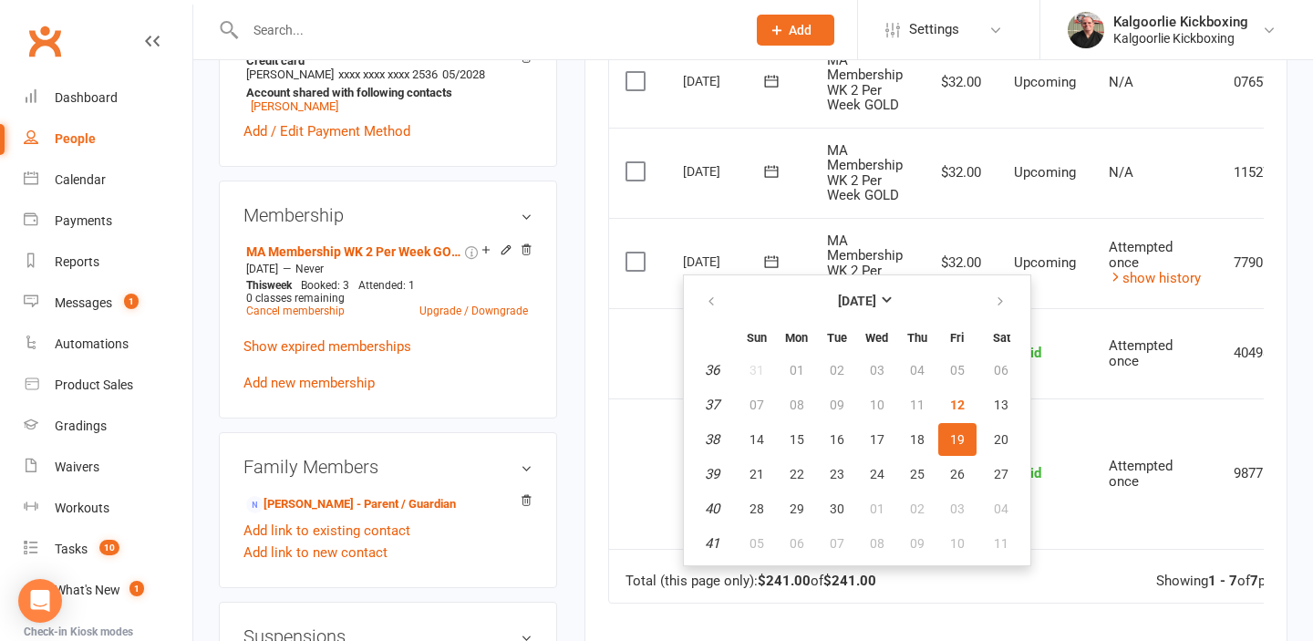
scroll to position [709, 0]
click at [957, 407] on span "12" at bounding box center [957, 406] width 15 height 15
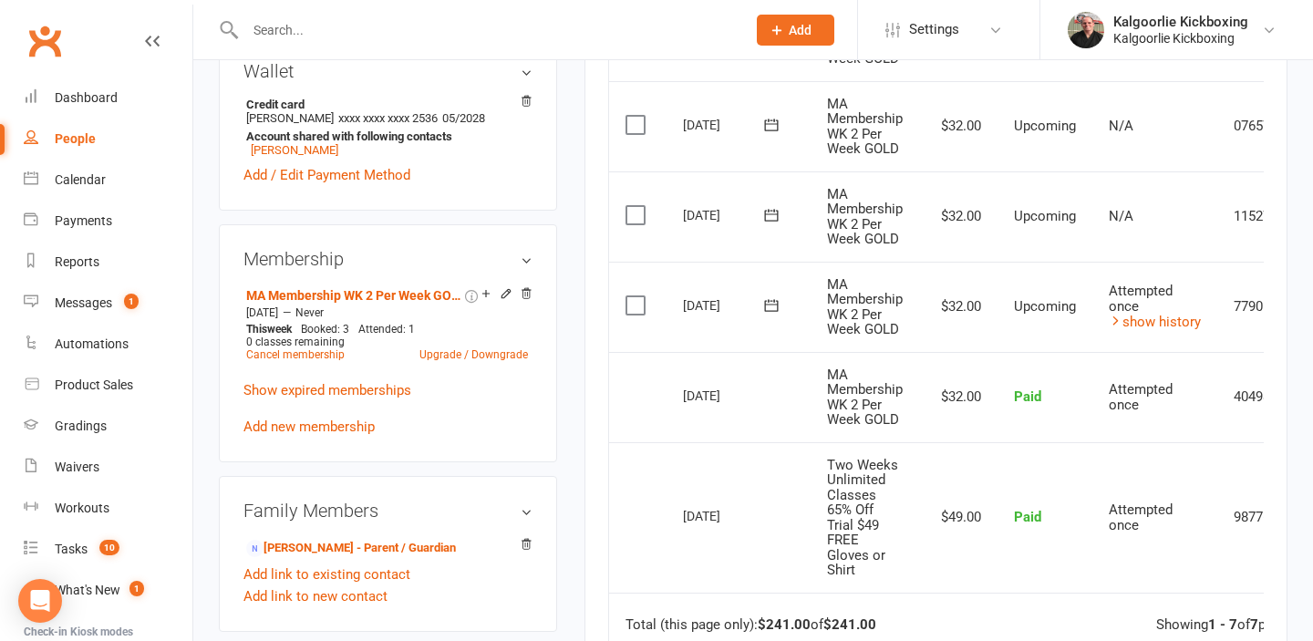
scroll to position [660, 0]
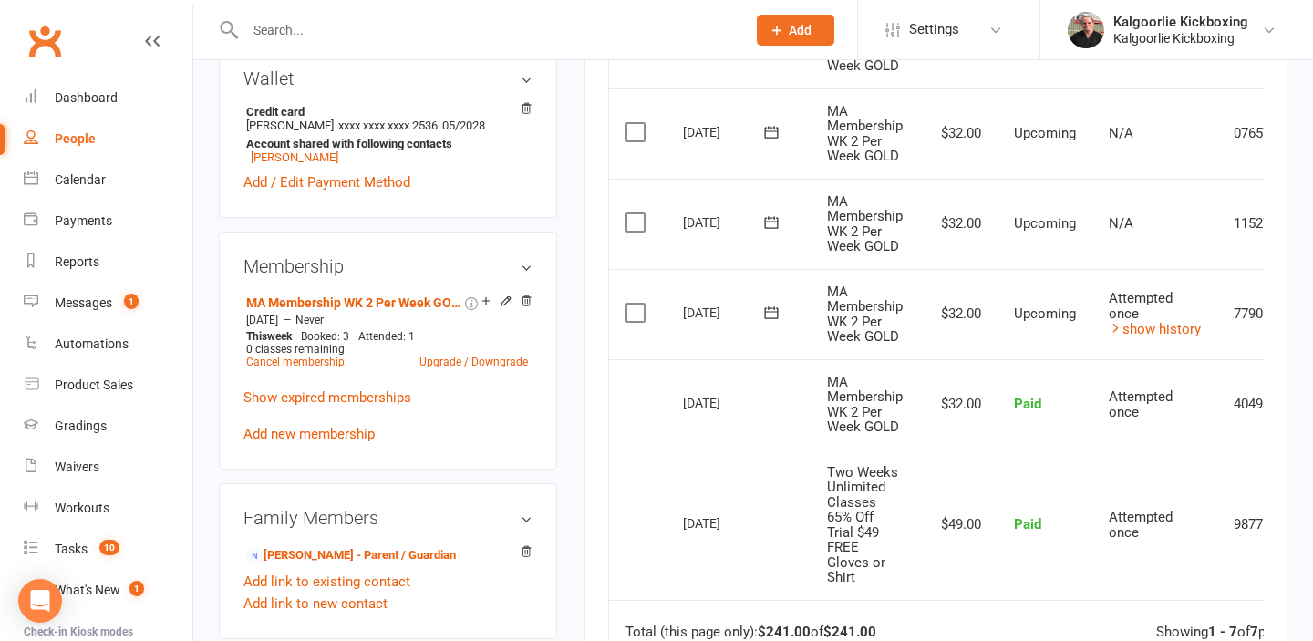
click at [773, 313] on icon at bounding box center [771, 313] width 18 height 18
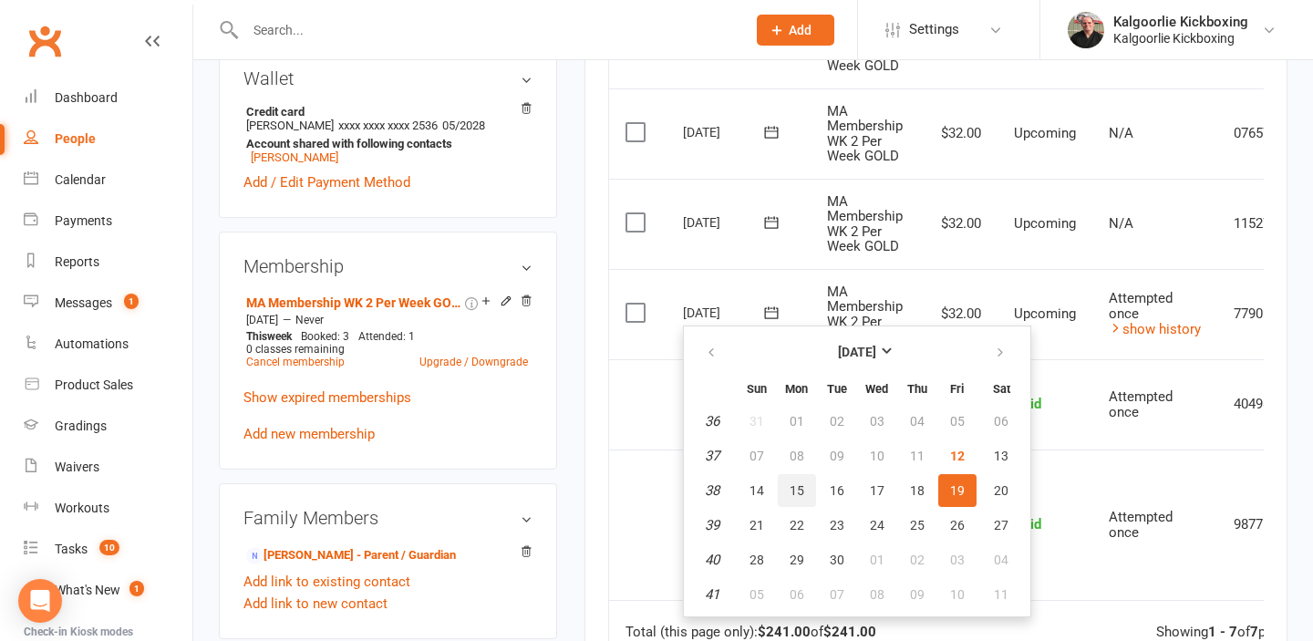
click at [795, 490] on span "15" at bounding box center [796, 490] width 15 height 15
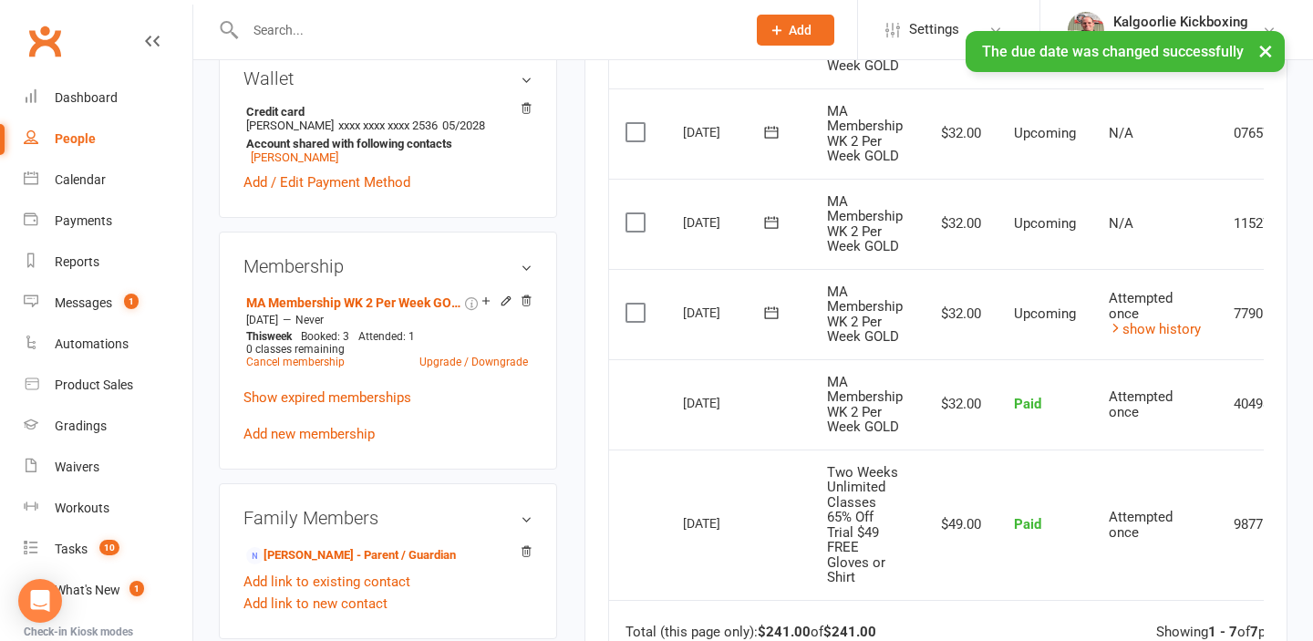
click at [771, 314] on icon at bounding box center [771, 313] width 18 height 18
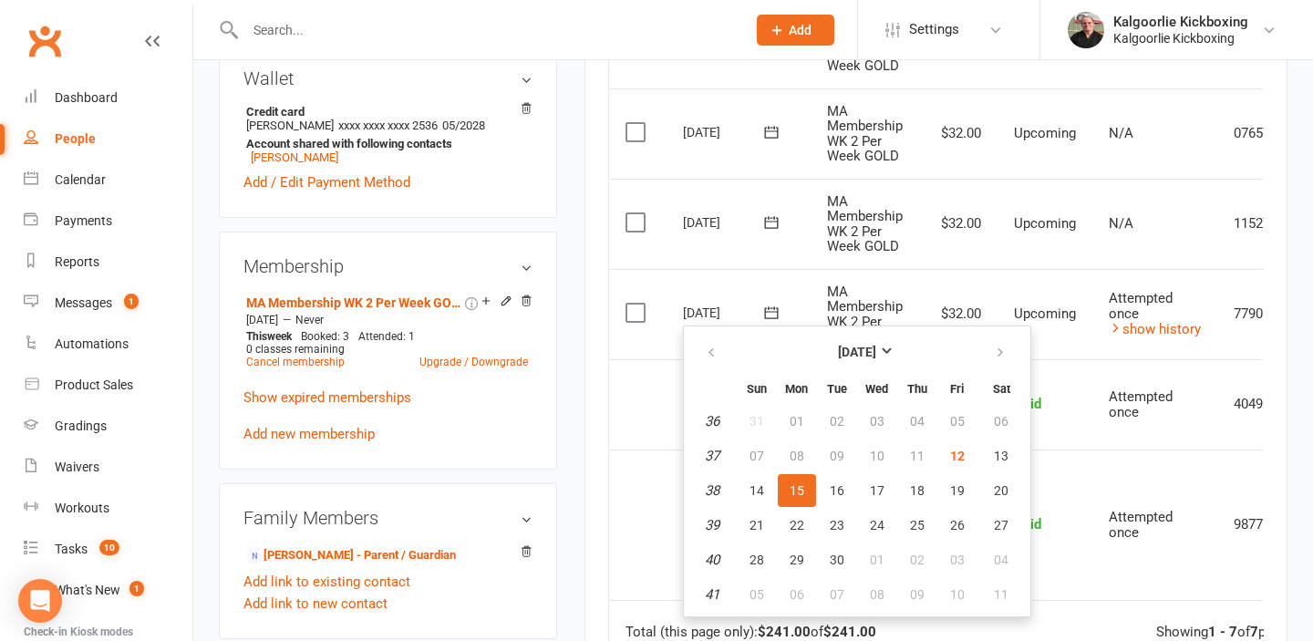
click at [676, 405] on td "[DATE]" at bounding box center [738, 404] width 144 height 90
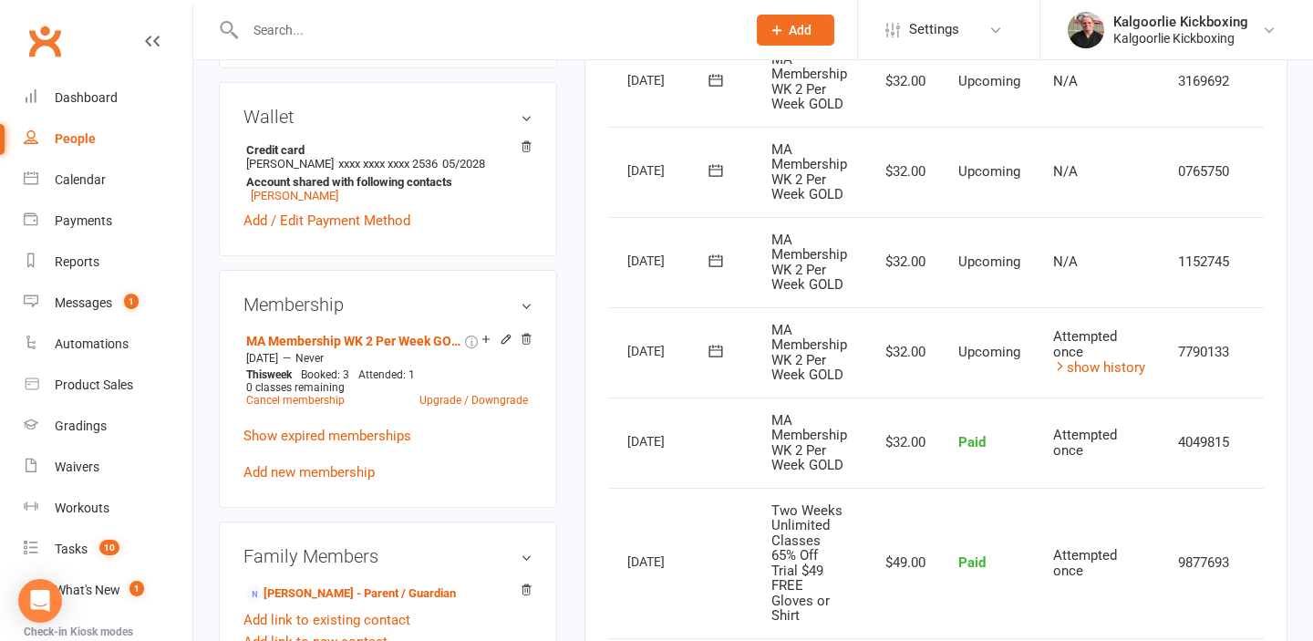
scroll to position [0, 98]
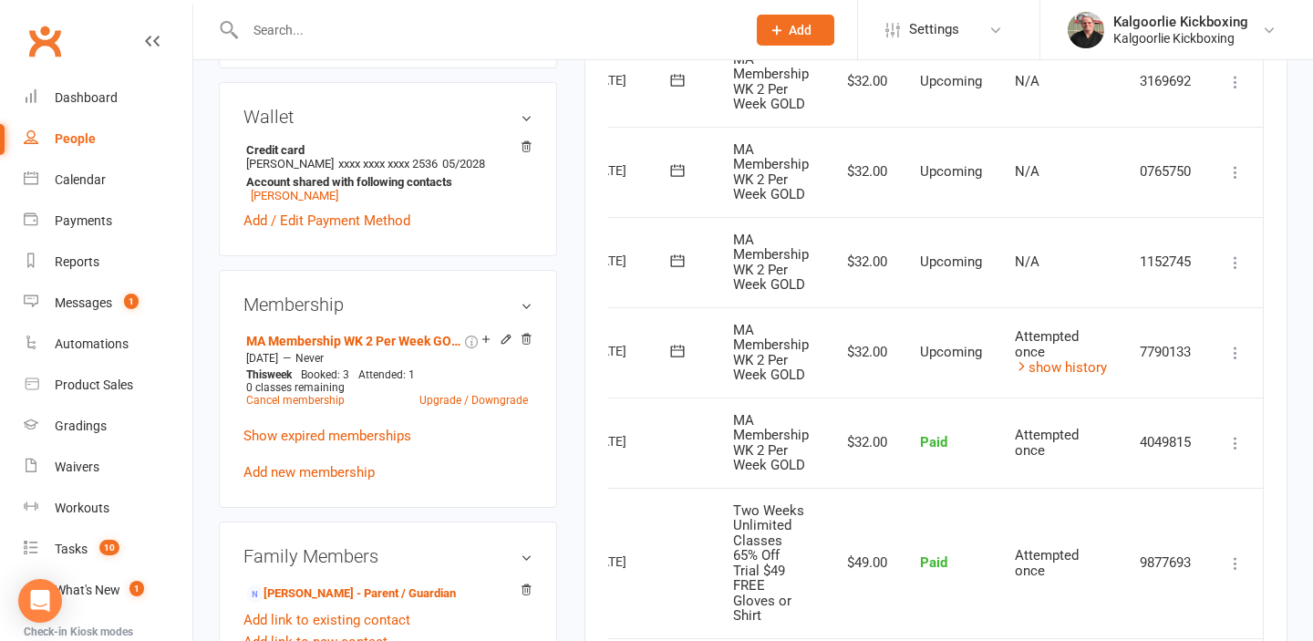
click at [1228, 346] on icon at bounding box center [1235, 353] width 18 height 18
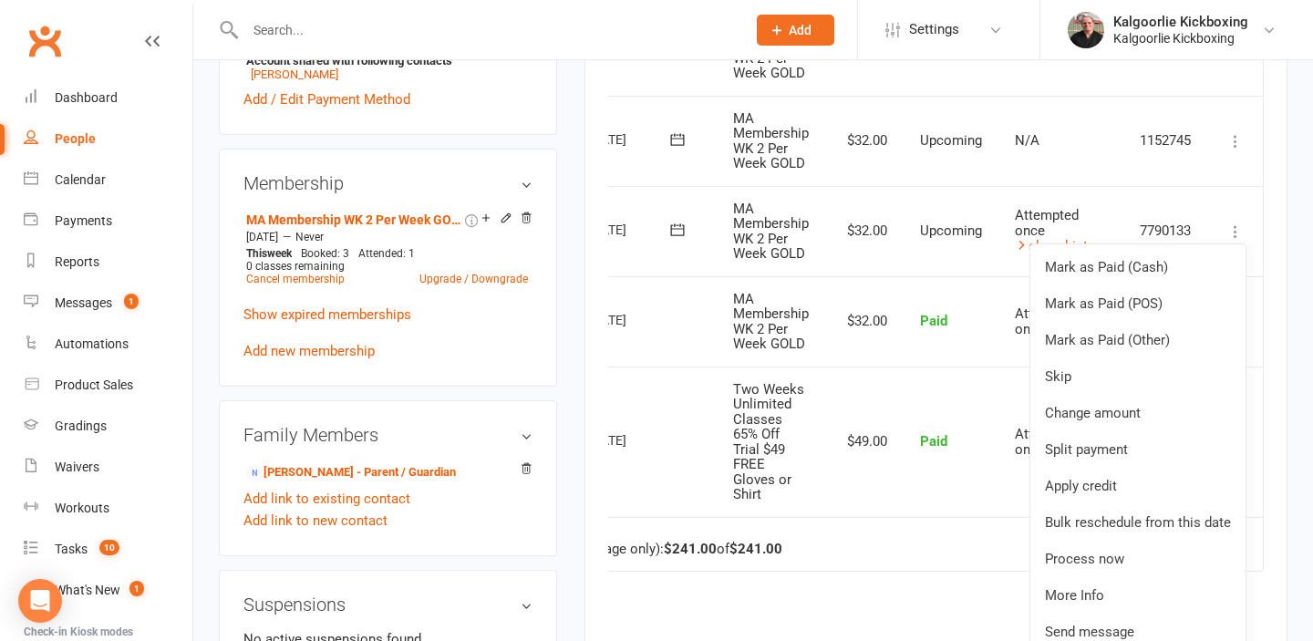
scroll to position [741, 0]
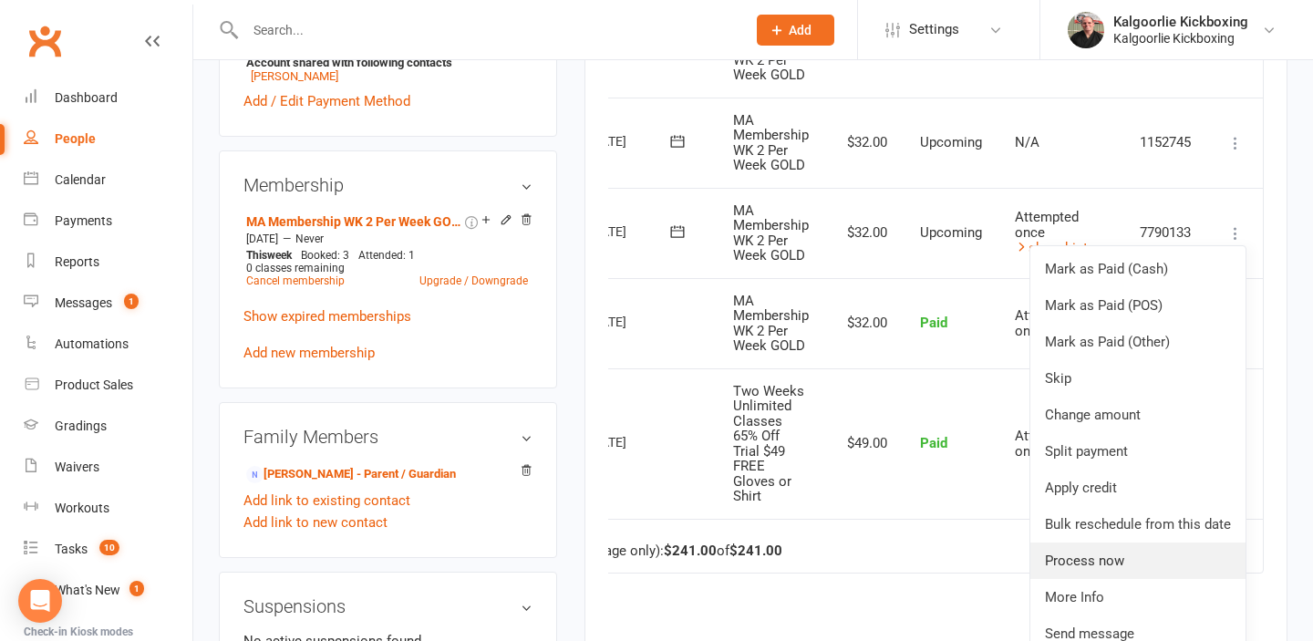
click at [1095, 558] on link "Process now" at bounding box center [1137, 560] width 215 height 36
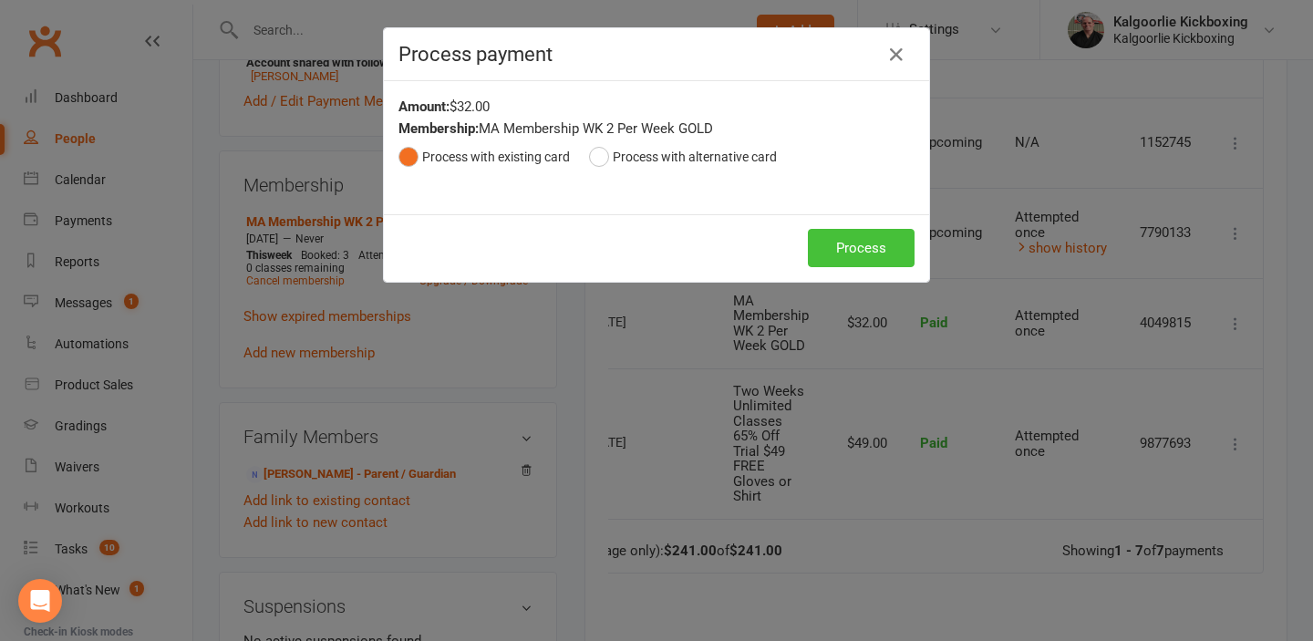
click at [866, 253] on button "Process" at bounding box center [861, 248] width 107 height 38
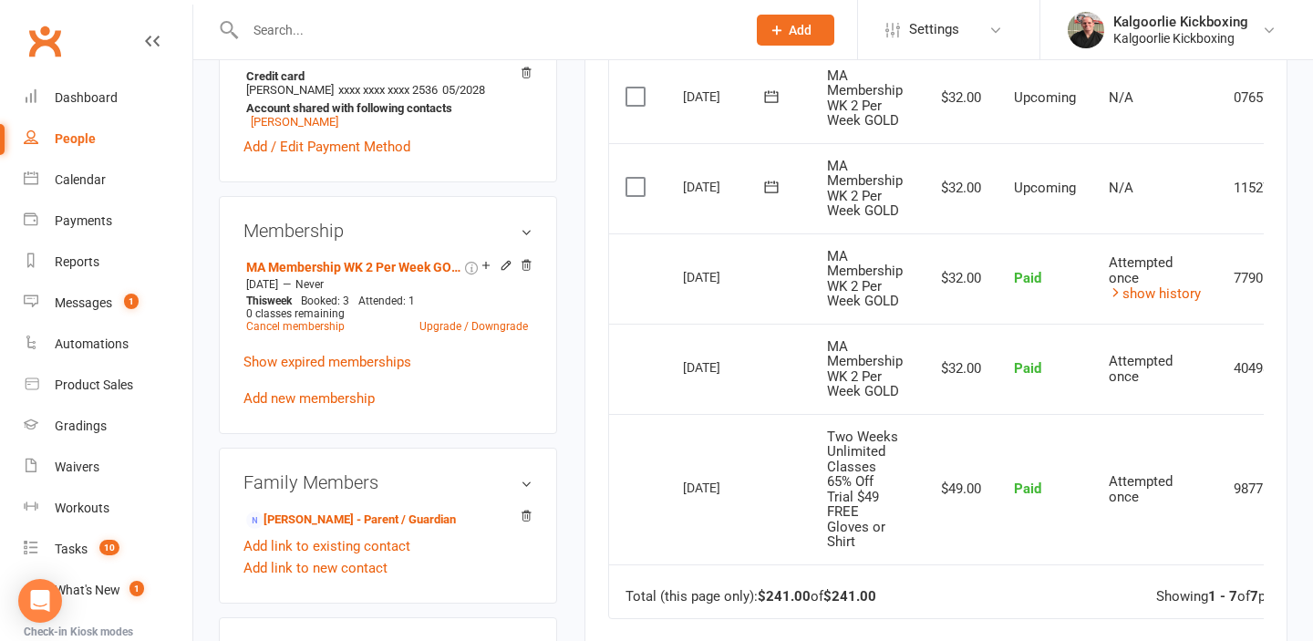
scroll to position [710, 0]
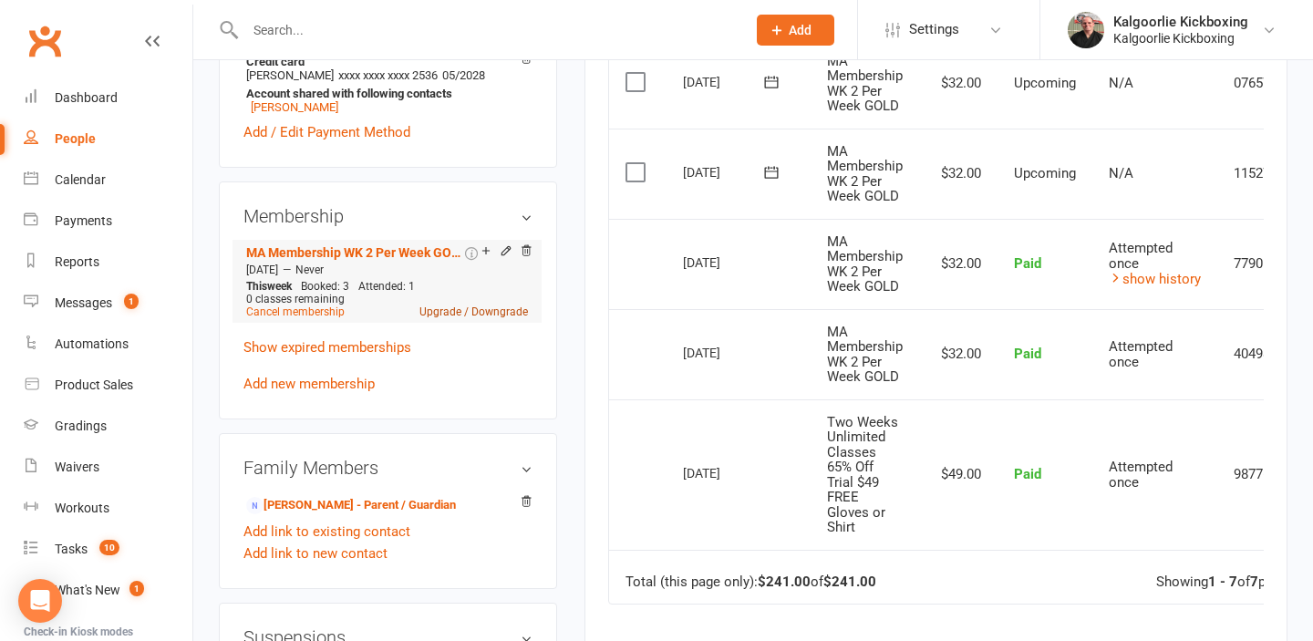
click at [475, 315] on link "Upgrade / Downgrade" at bounding box center [473, 311] width 108 height 13
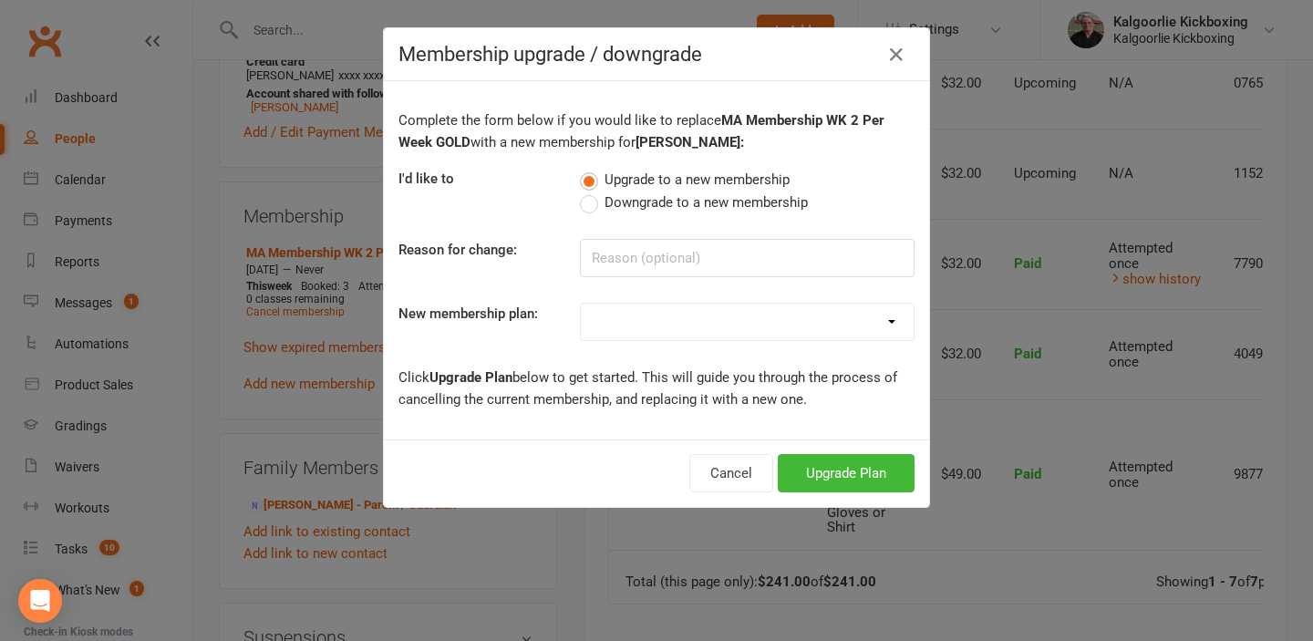
click at [587, 205] on label "Downgrade to a new membership" at bounding box center [694, 202] width 228 height 22
click at [587, 191] on input "Downgrade to a new membership" at bounding box center [586, 191] width 12 height 0
click at [643, 263] on input at bounding box center [747, 258] width 335 height 38
click at [626, 320] on select "MA Membership WK 4+ Per Week UNLIMITED MA Membership WK 3 Per Week PLATINUM MA …" at bounding box center [747, 322] width 333 height 36
select select "14"
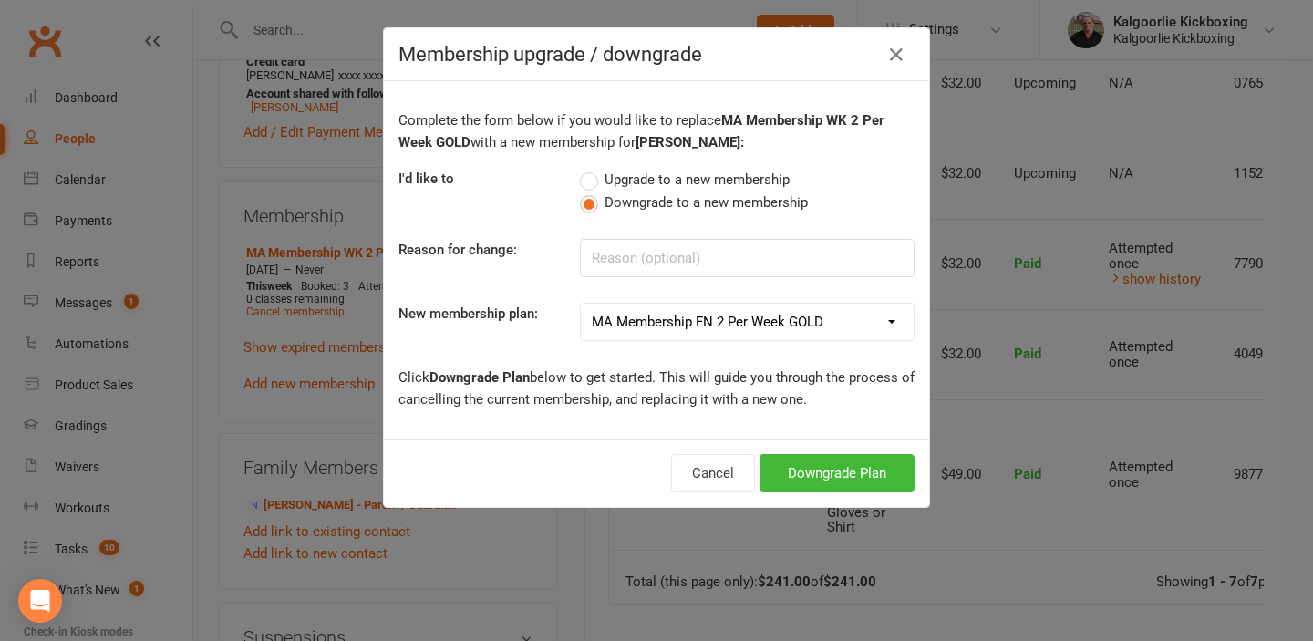
click at [581, 304] on select "MA Membership WK 4+ Per Week UNLIMITED MA Membership WK 3 Per Week PLATINUM MA …" at bounding box center [747, 322] width 333 height 36
click at [823, 471] on button "Downgrade Plan" at bounding box center [836, 473] width 155 height 38
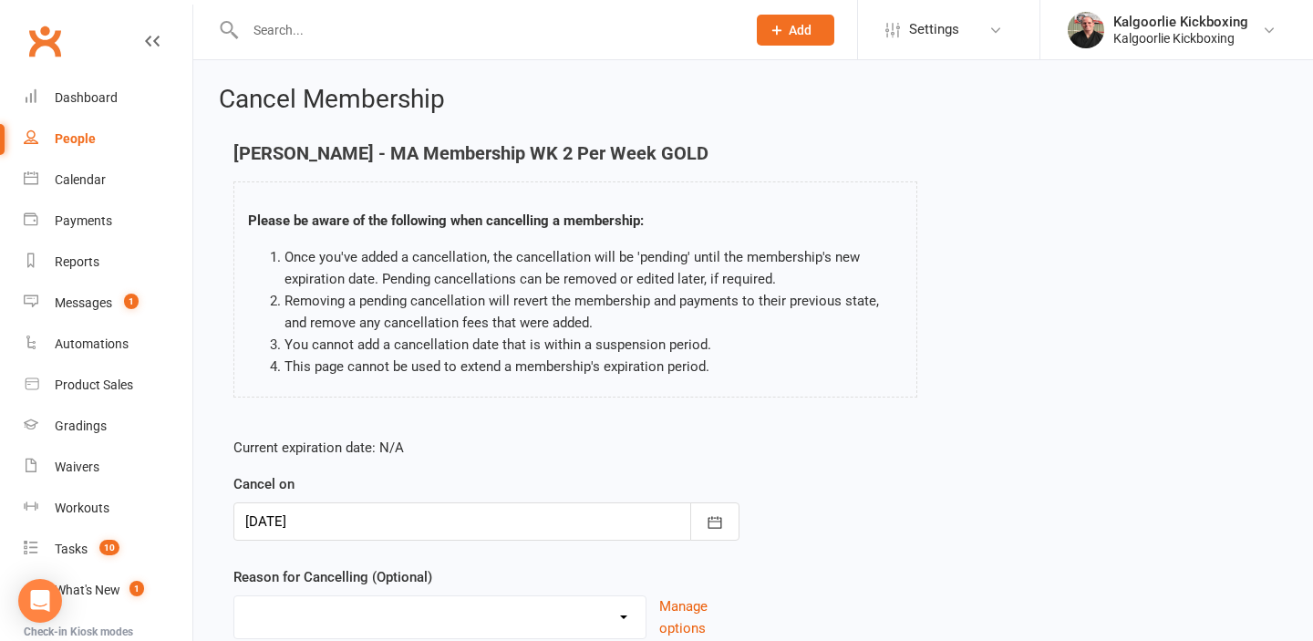
scroll to position [114, 0]
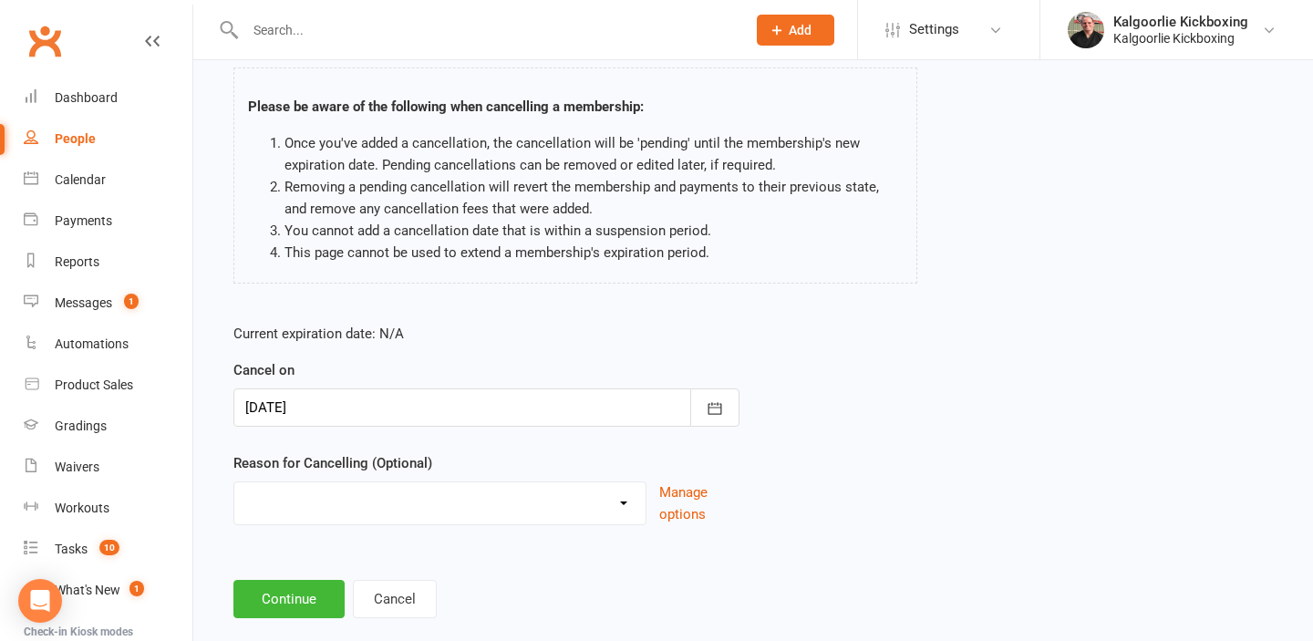
click at [421, 404] on div at bounding box center [486, 407] width 506 height 38
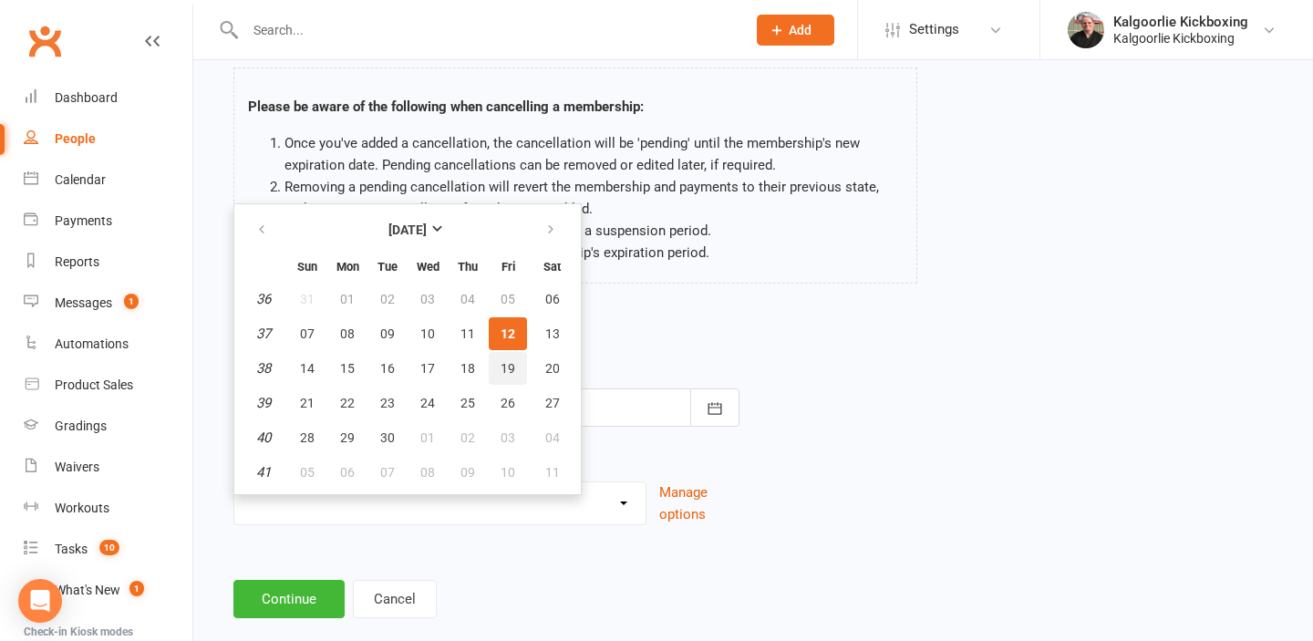
click at [507, 371] on span "19" at bounding box center [507, 368] width 15 height 15
type input "[DATE]"
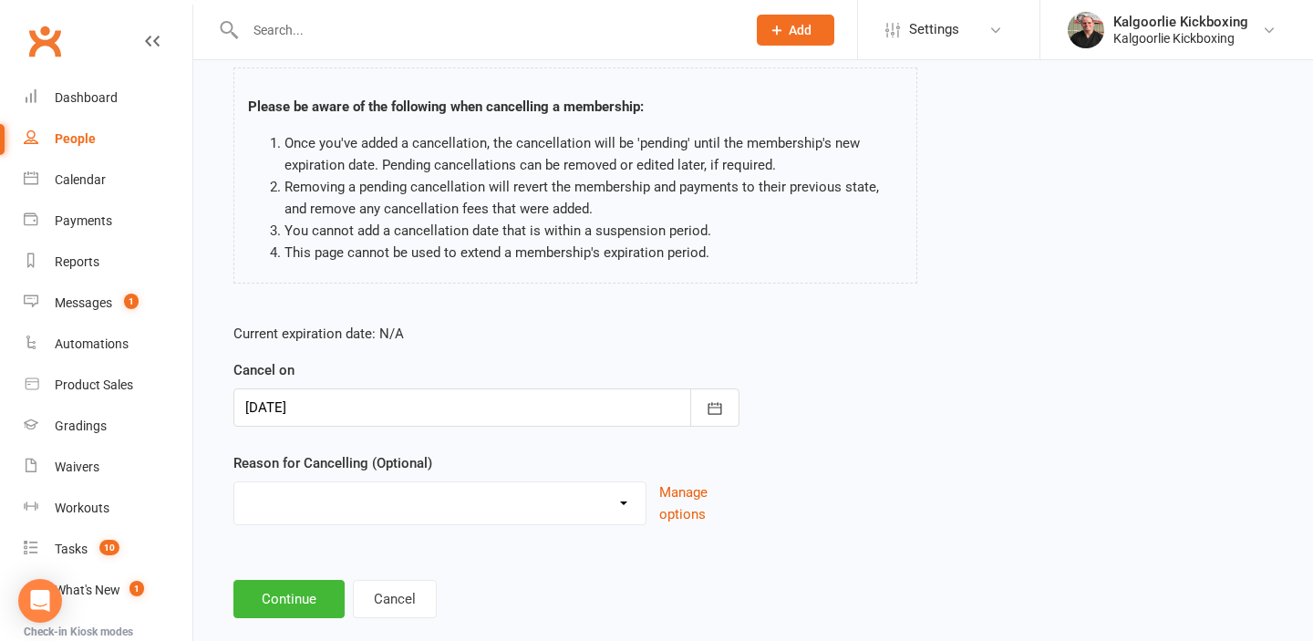
click at [351, 498] on select "Change of Membership Did not enjoy intro lesson Excessive default payments Fami…" at bounding box center [439, 500] width 411 height 36
select select "0"
click at [234, 482] on select "Change of Membership Did not enjoy intro lesson Excessive default payments Fami…" at bounding box center [439, 500] width 411 height 36
click at [302, 595] on button "Continue" at bounding box center [288, 599] width 111 height 38
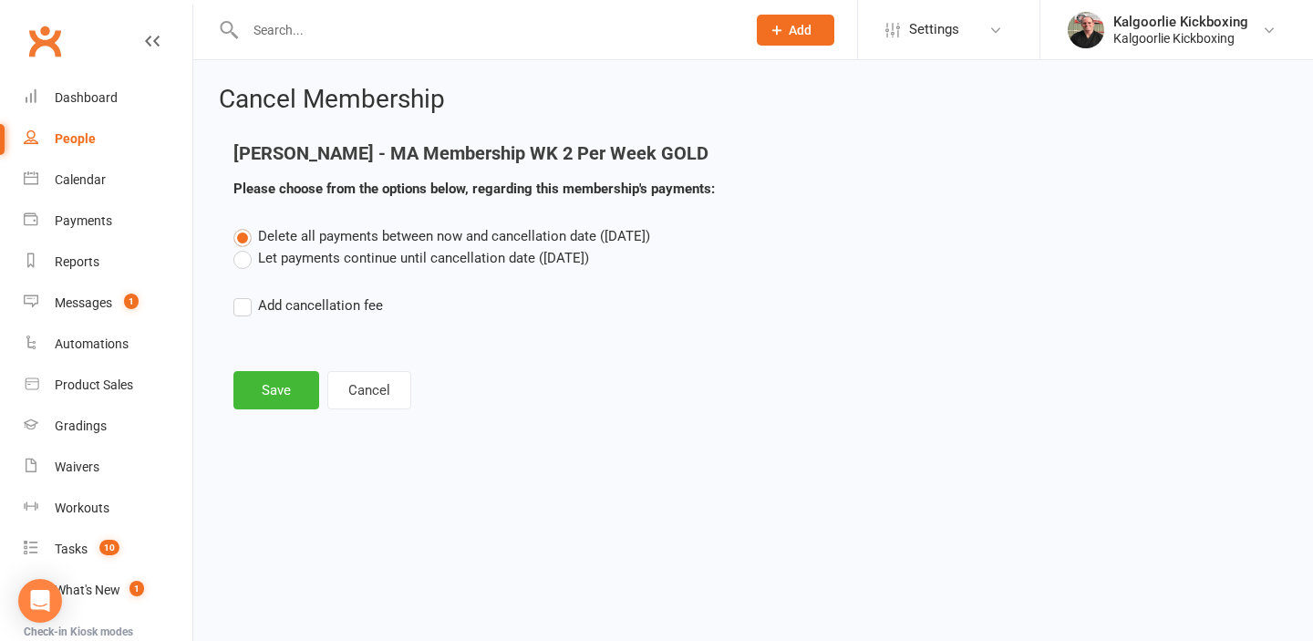
click at [249, 261] on label "Let payments continue until cancellation date ([DATE])" at bounding box center [411, 258] width 356 height 22
click at [245, 247] on input "Let payments continue until cancellation date ([DATE])" at bounding box center [239, 247] width 12 height 0
click at [278, 378] on button "Save" at bounding box center [276, 390] width 86 height 38
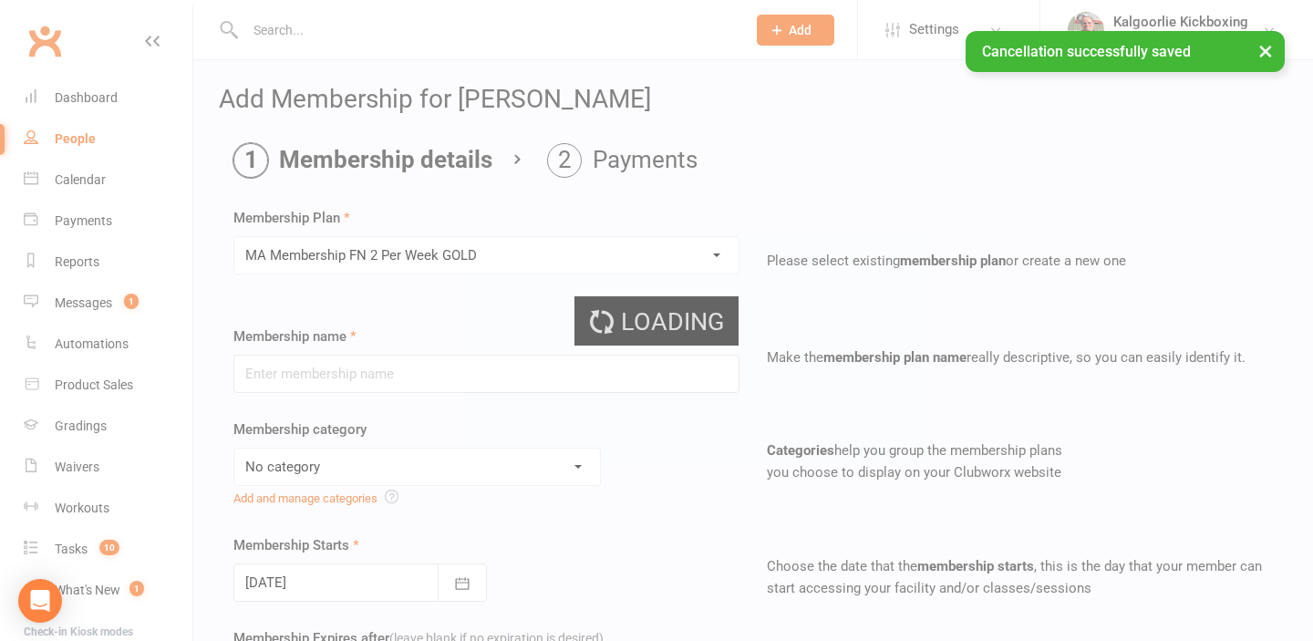
type input "MA Membership FN 2 Per Week GOLD"
select select "3"
type input "0"
type input "2"
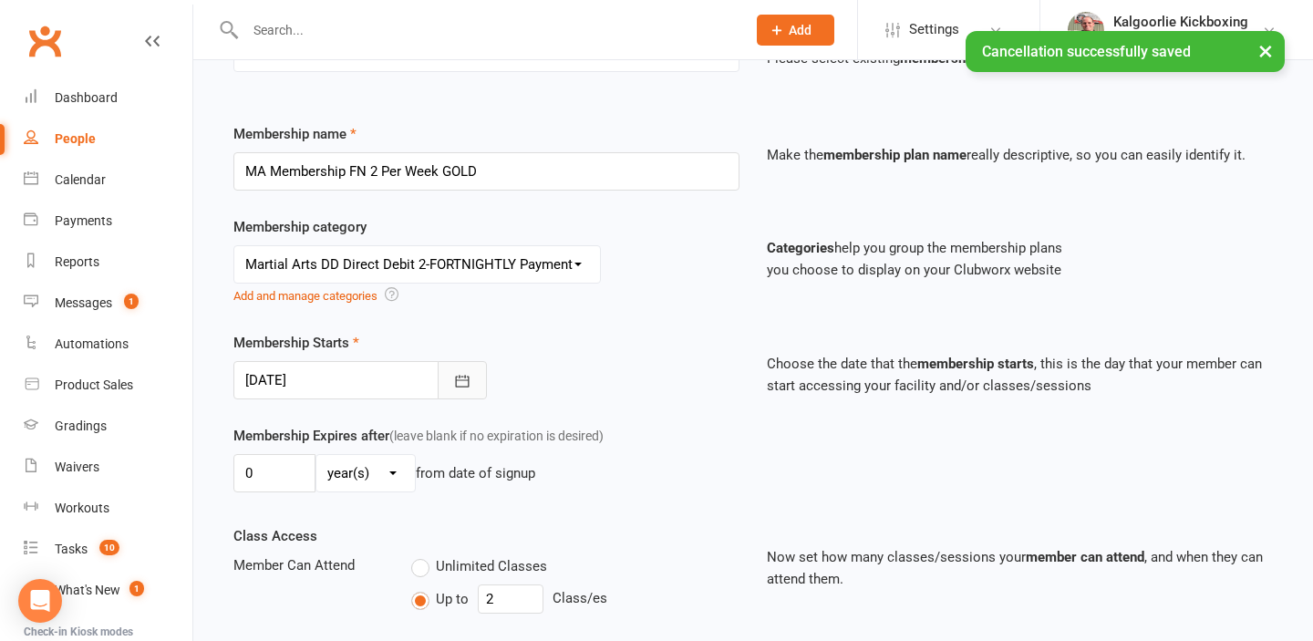
scroll to position [213, 0]
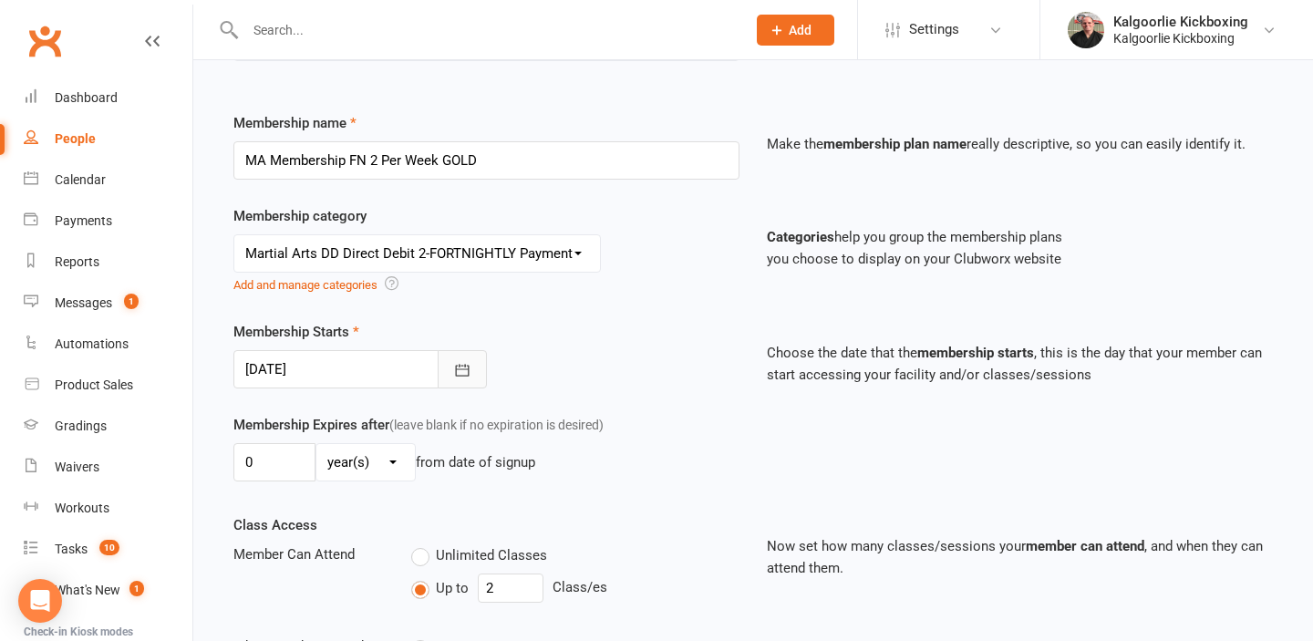
click at [461, 370] on icon "button" at bounding box center [462, 370] width 18 height 18
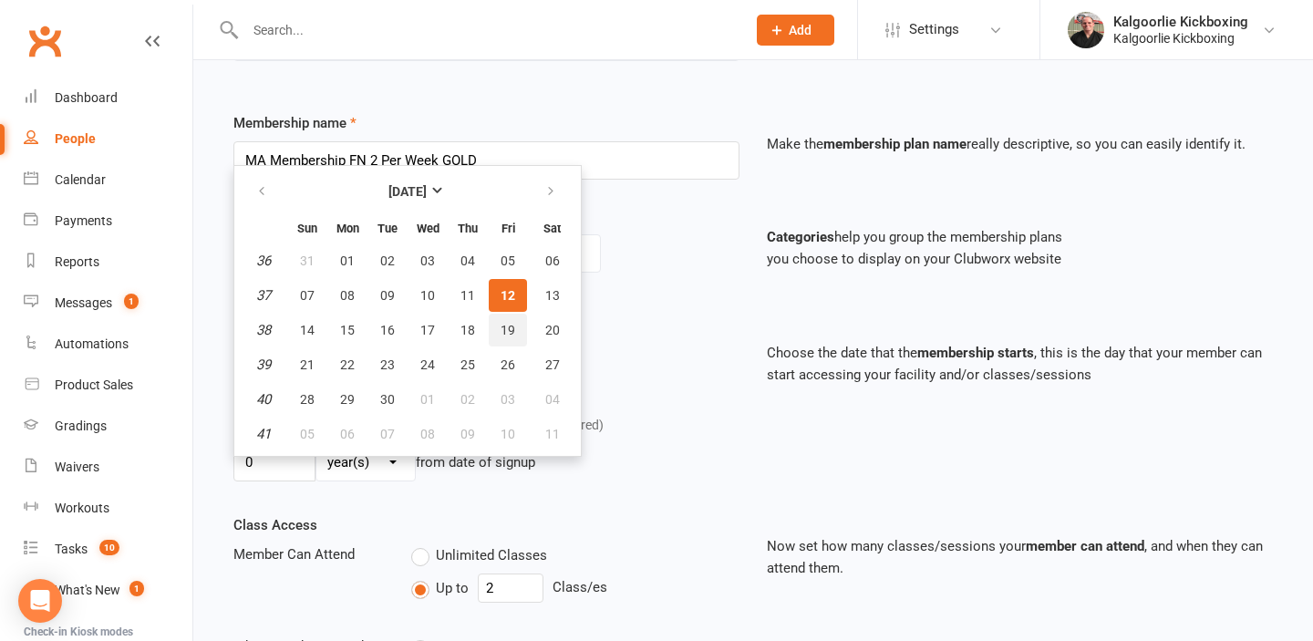
click at [510, 332] on span "19" at bounding box center [507, 330] width 15 height 15
type input "[DATE]"
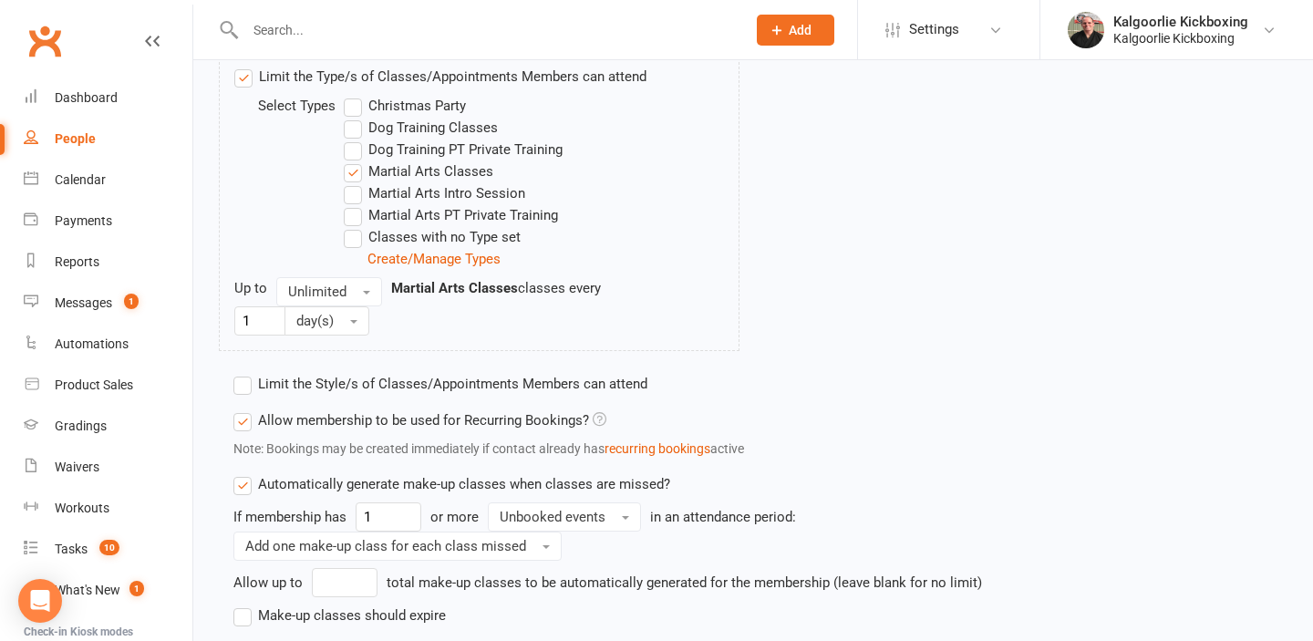
scroll to position [1076, 0]
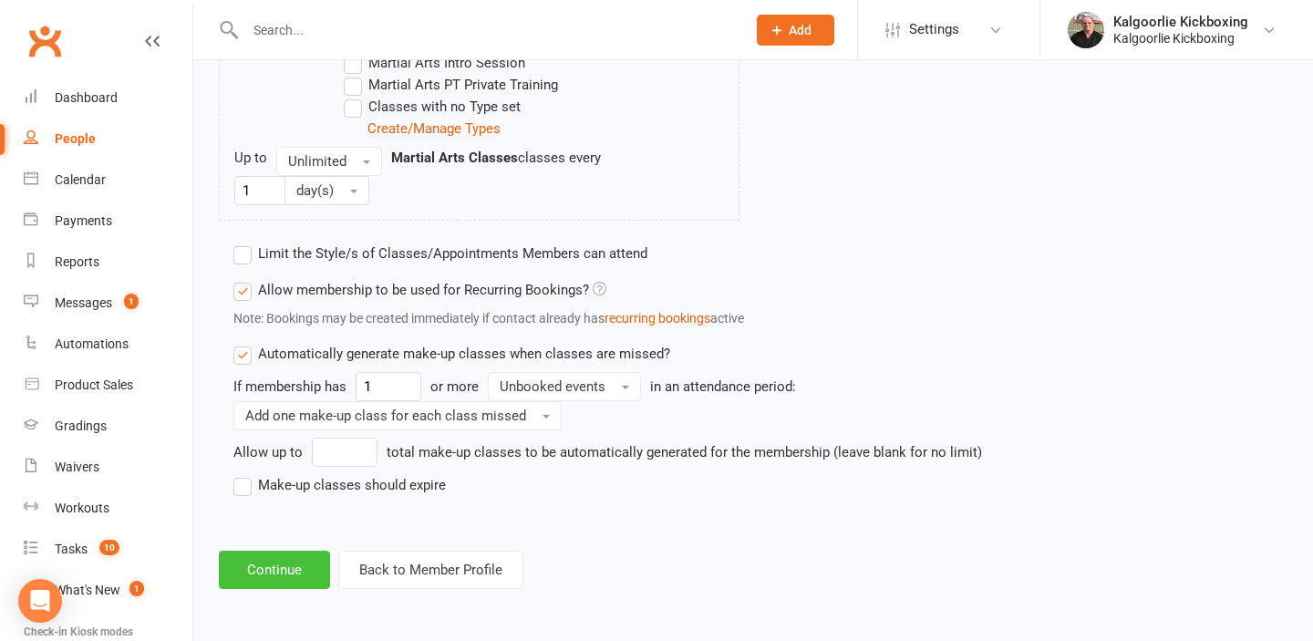
click at [279, 577] on button "Continue" at bounding box center [274, 570] width 111 height 38
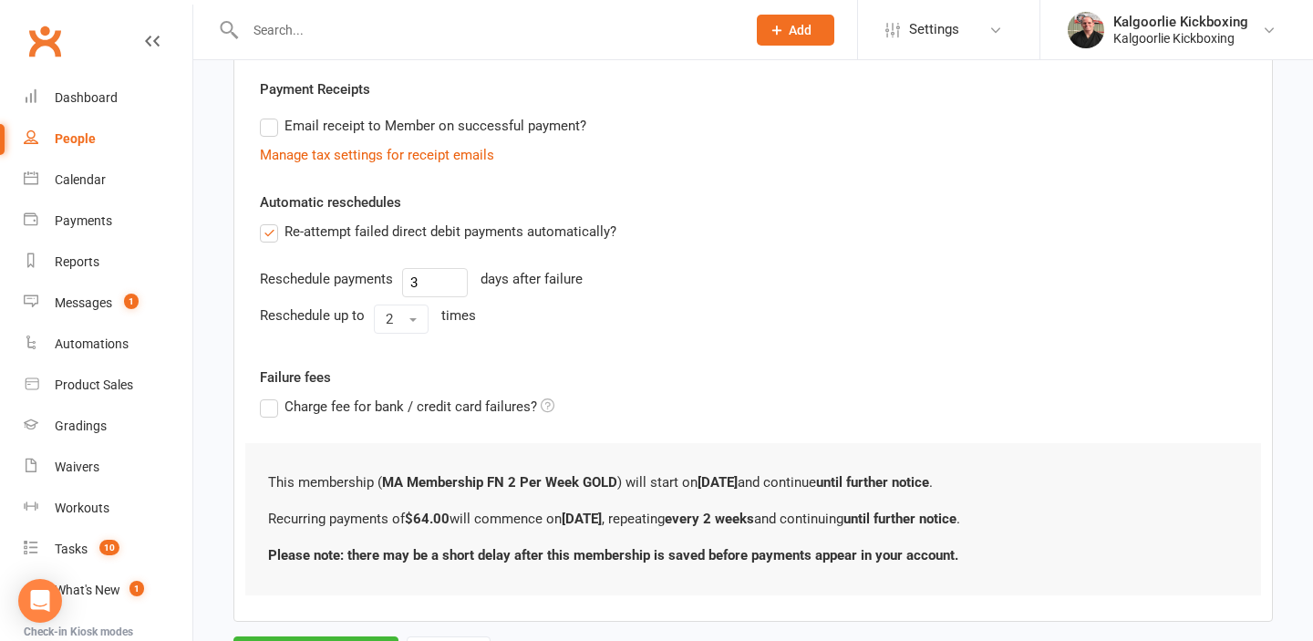
scroll to position [612, 0]
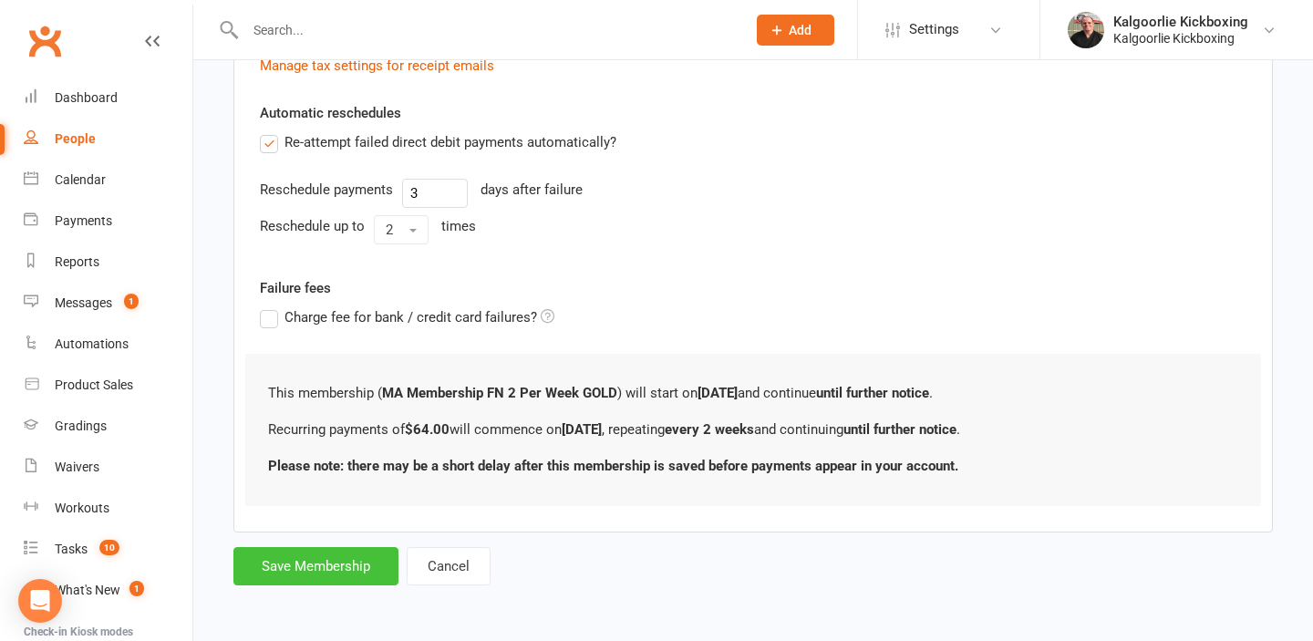
click at [330, 561] on button "Save Membership" at bounding box center [315, 566] width 165 height 38
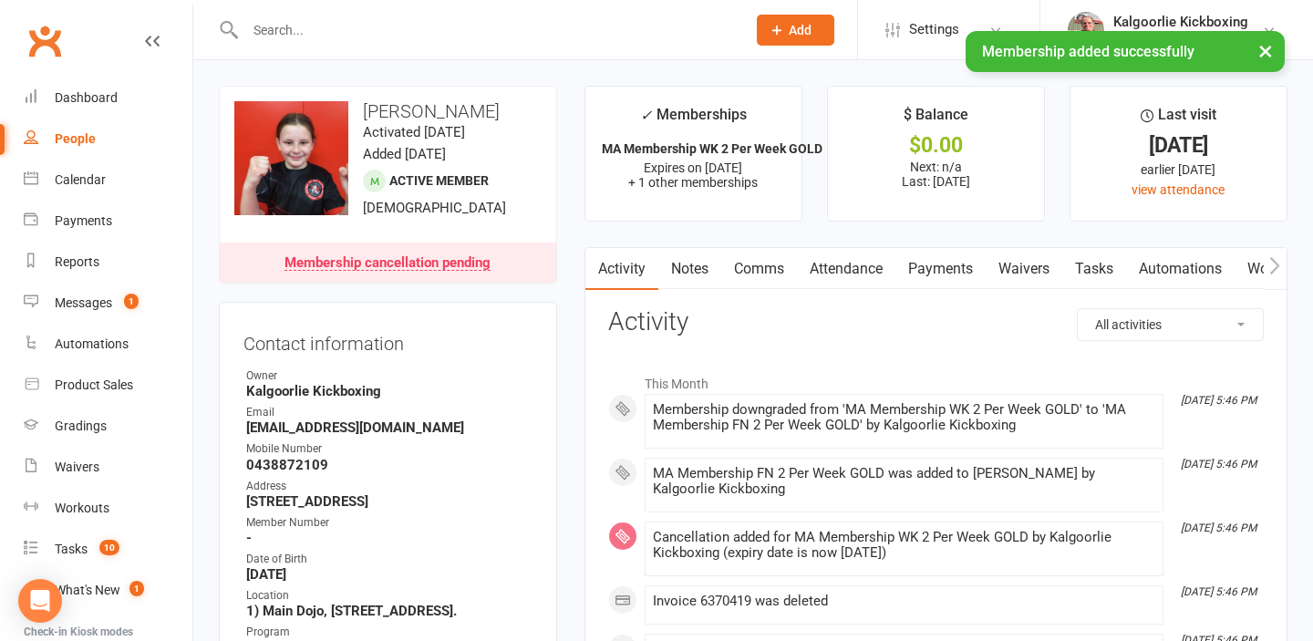
click at [845, 262] on link "Attendance" at bounding box center [846, 269] width 98 height 42
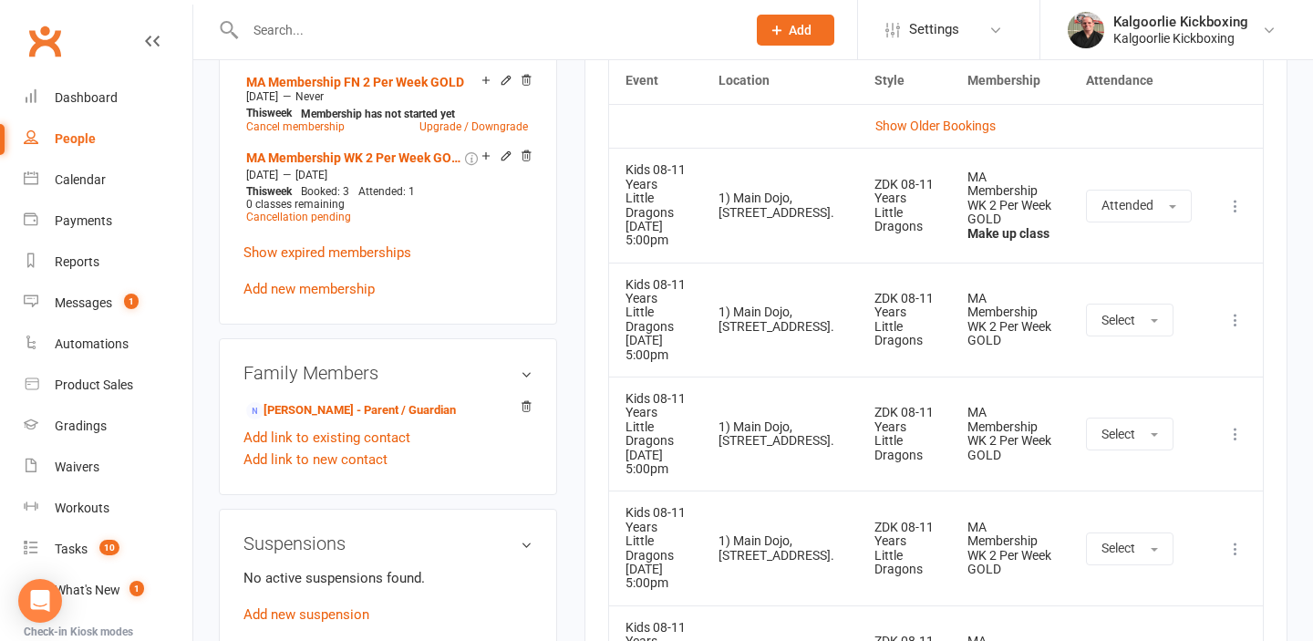
scroll to position [873, 0]
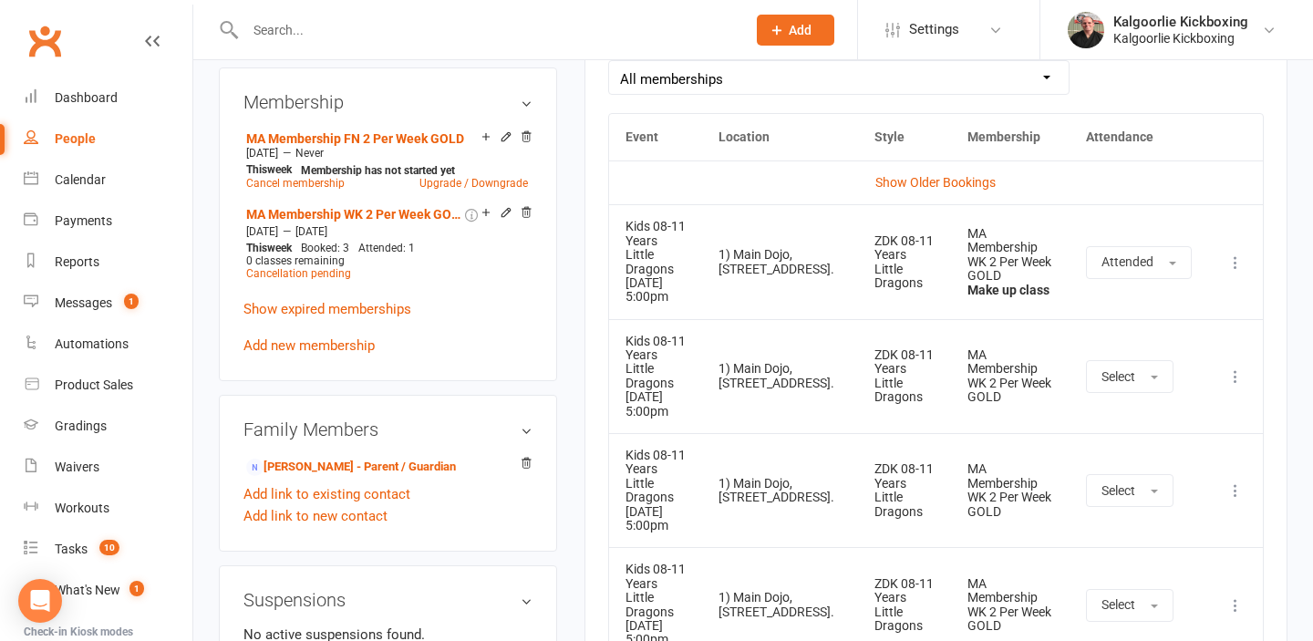
click at [1229, 367] on icon at bounding box center [1235, 376] width 18 height 18
click at [1117, 467] on link "Remove booking" at bounding box center [1155, 485] width 181 height 36
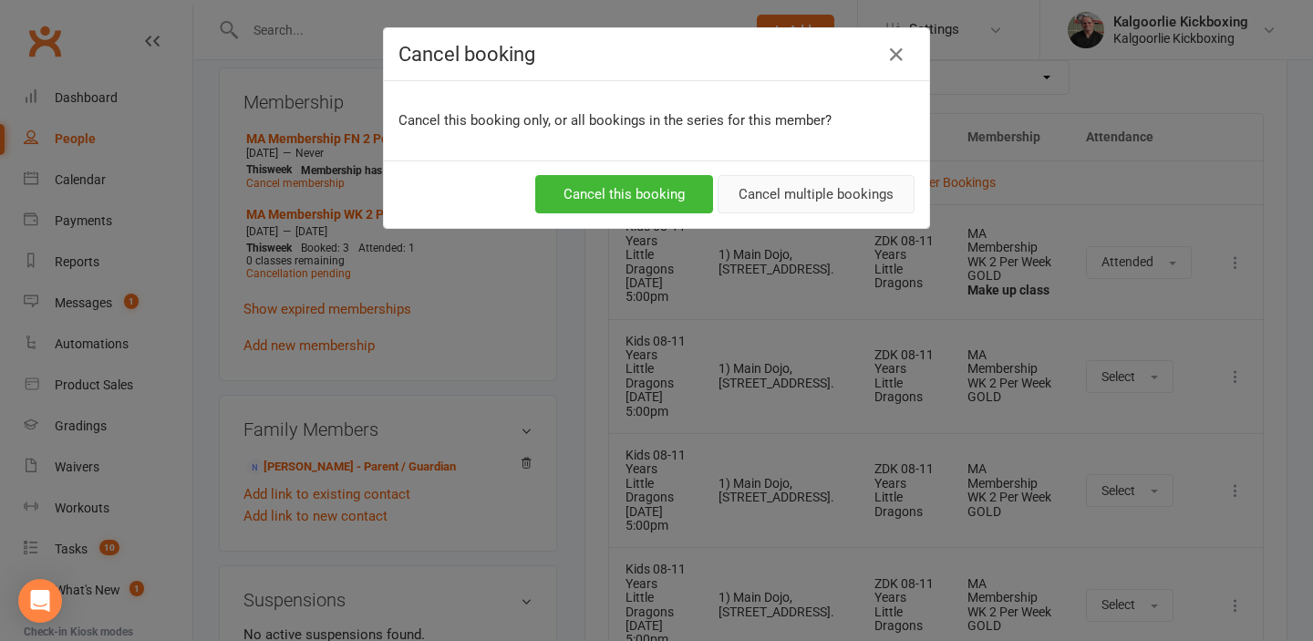
click at [802, 198] on button "Cancel multiple bookings" at bounding box center [815, 194] width 197 height 38
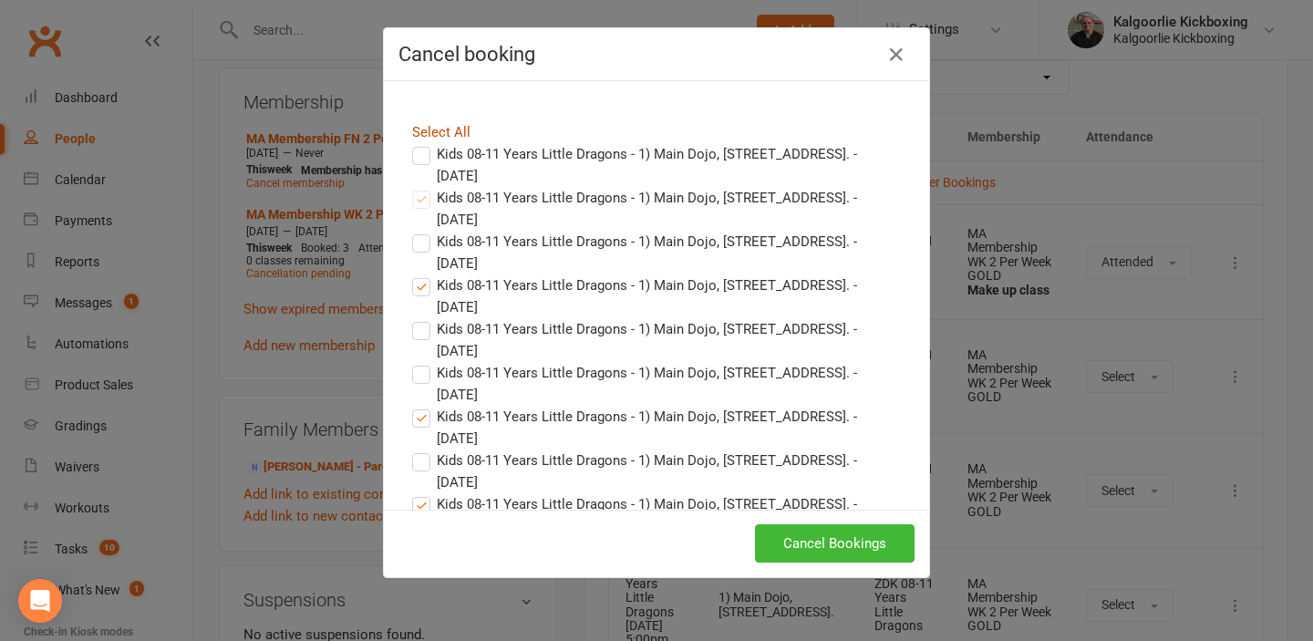
click at [449, 133] on link "Select All" at bounding box center [441, 132] width 58 height 16
click at [420, 151] on label "Kids 08-11 Years Little Dragons - 1) Main Dojo, [STREET_ADDRESS]. - [DATE]" at bounding box center [656, 165] width 489 height 44
click at [410, 143] on input "Kids 08-11 Years Little Dragons - 1) Main Dojo, [STREET_ADDRESS]. - [DATE]" at bounding box center [404, 143] width 12 height 0
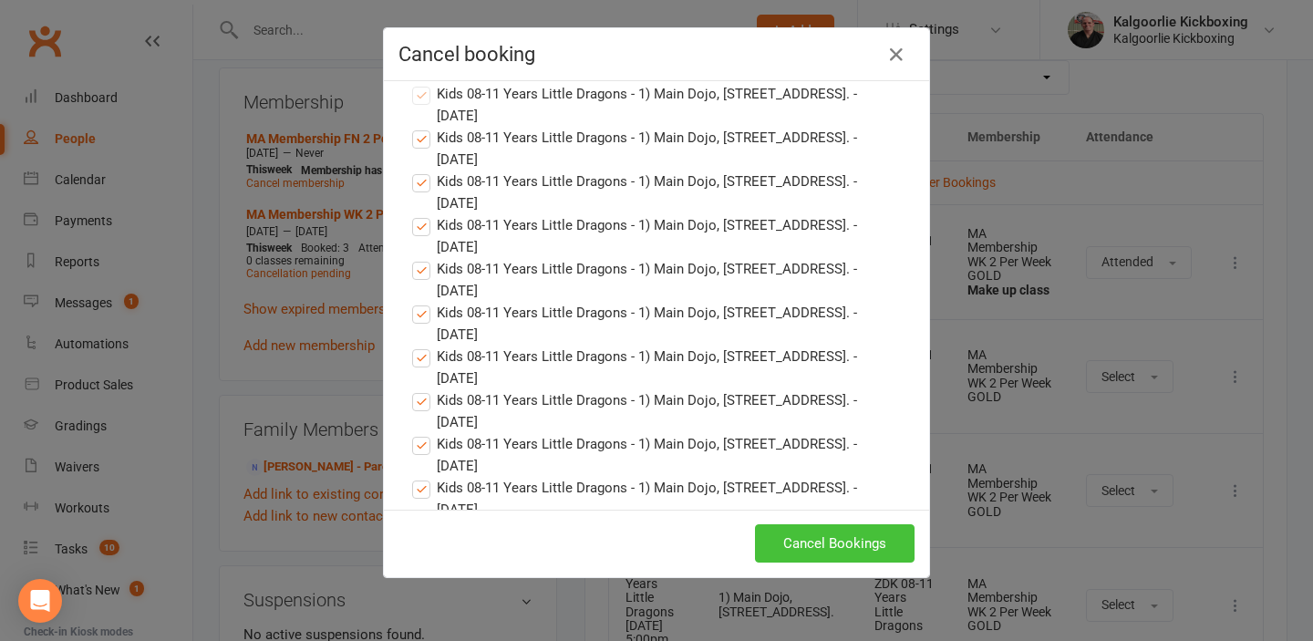
click at [832, 542] on button "Cancel Bookings" at bounding box center [835, 543] width 160 height 38
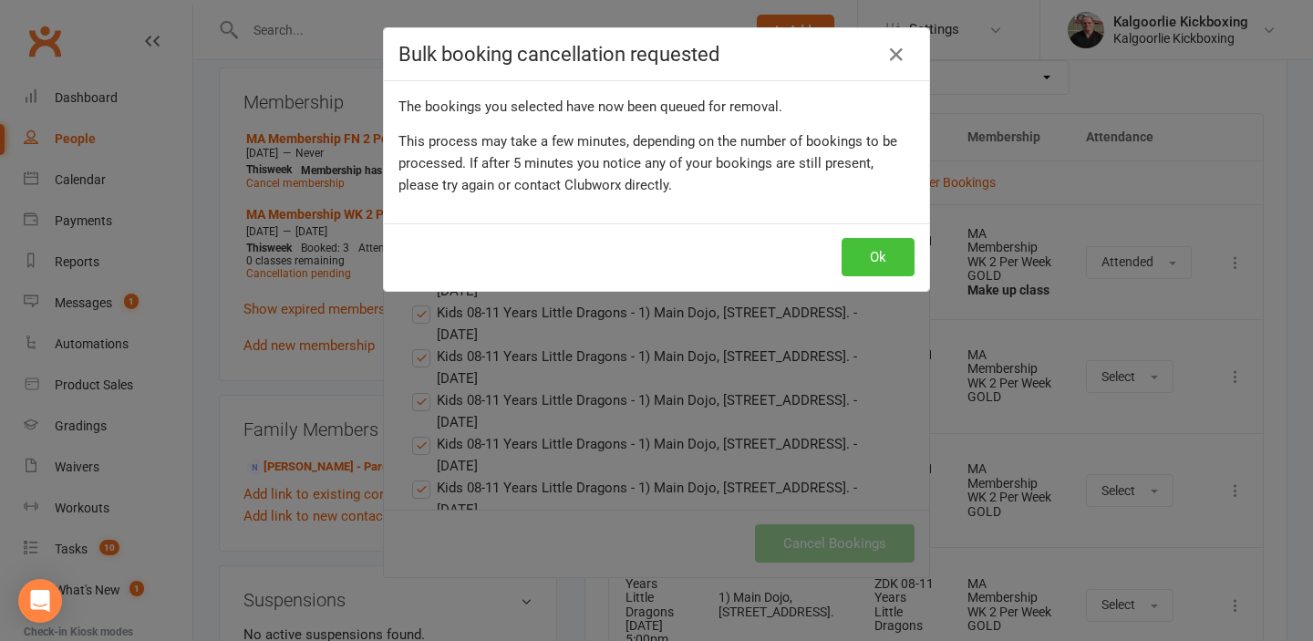
click at [892, 259] on button "Ok" at bounding box center [877, 257] width 73 height 38
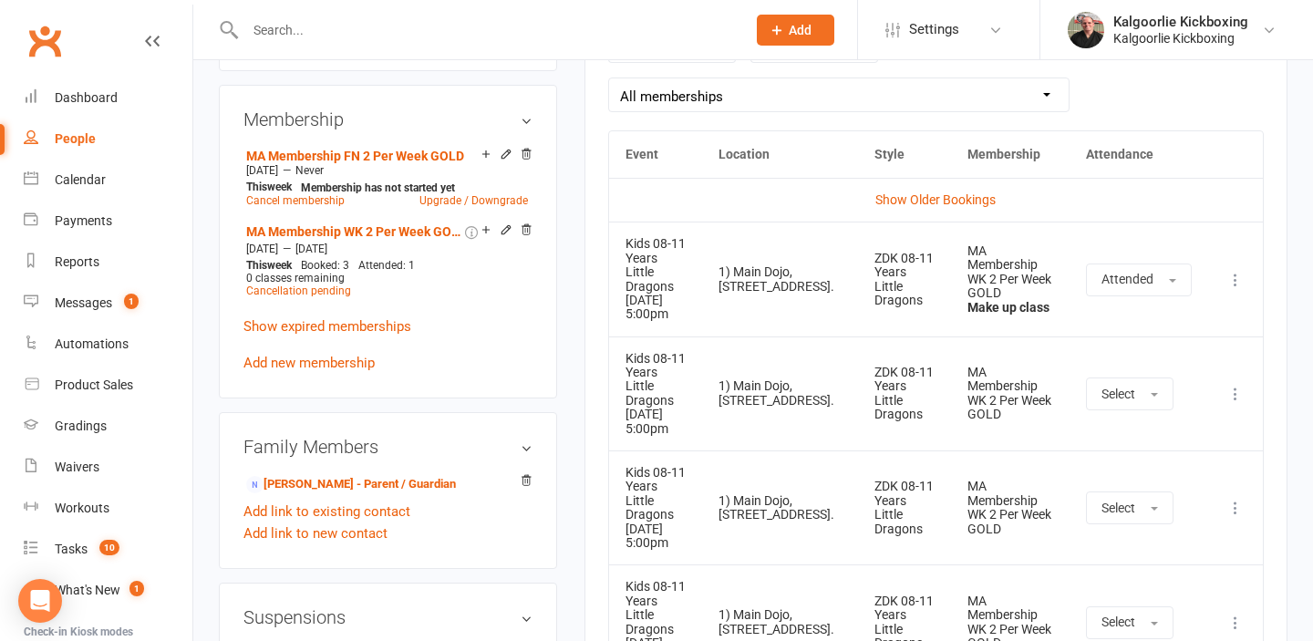
scroll to position [853, 0]
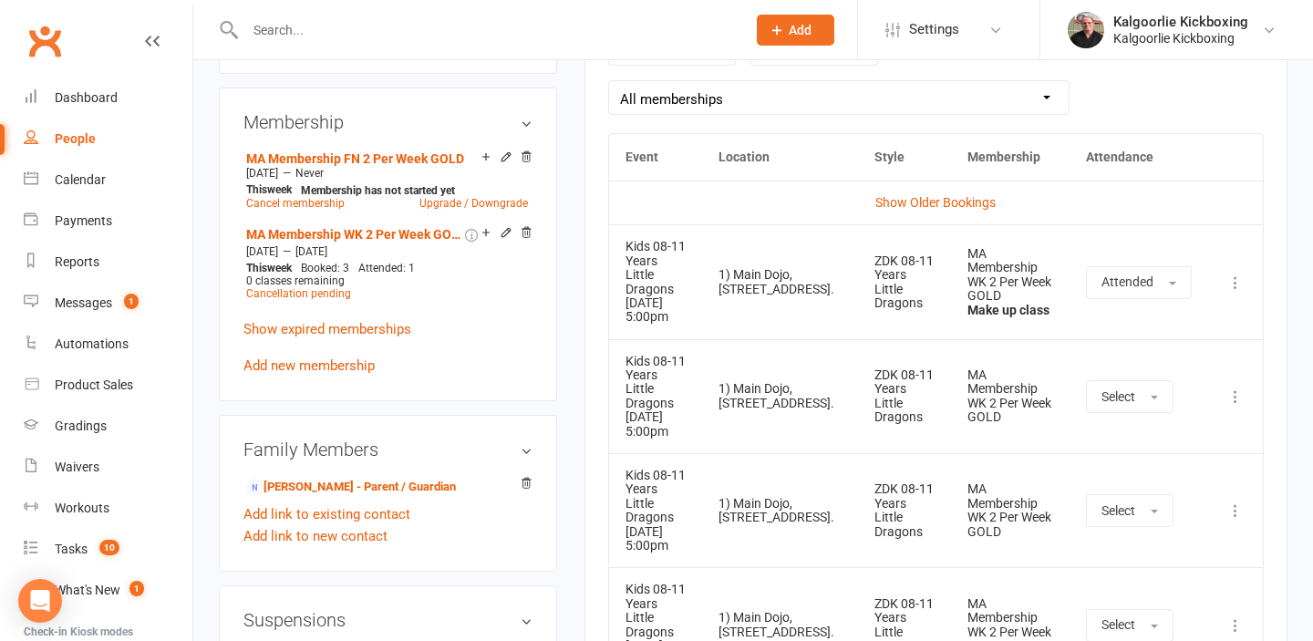
click at [1010, 401] on td "MA Membership WK 2 Per Week GOLD" at bounding box center [1010, 396] width 119 height 114
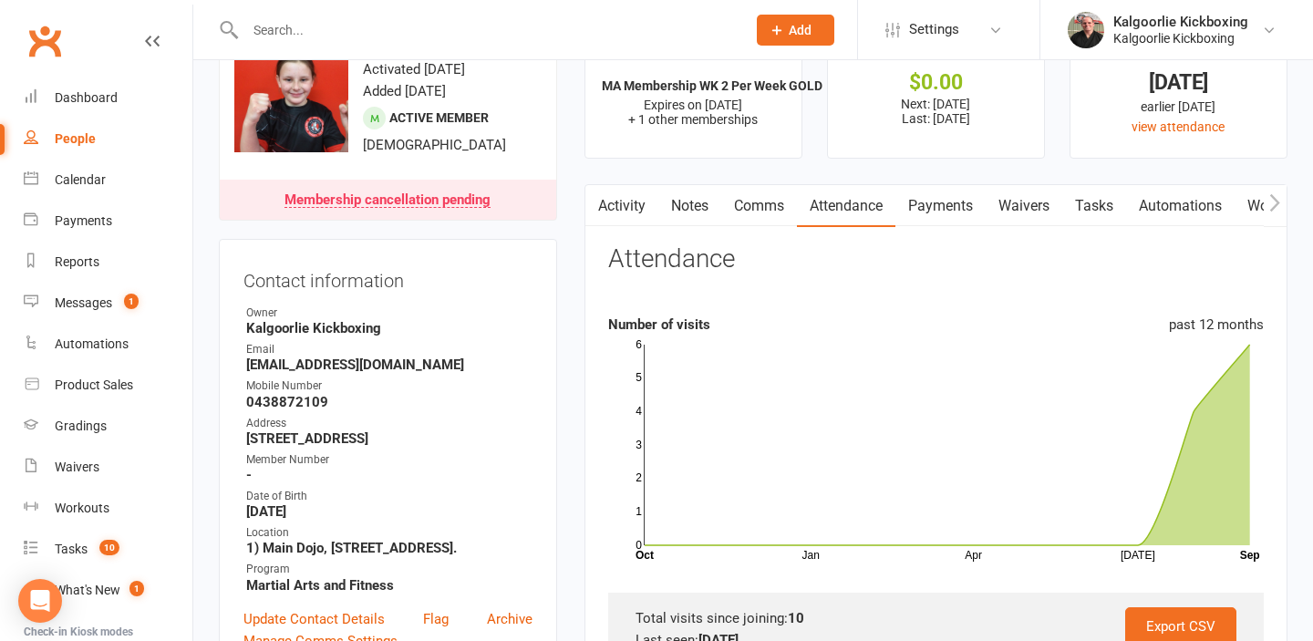
scroll to position [0, 0]
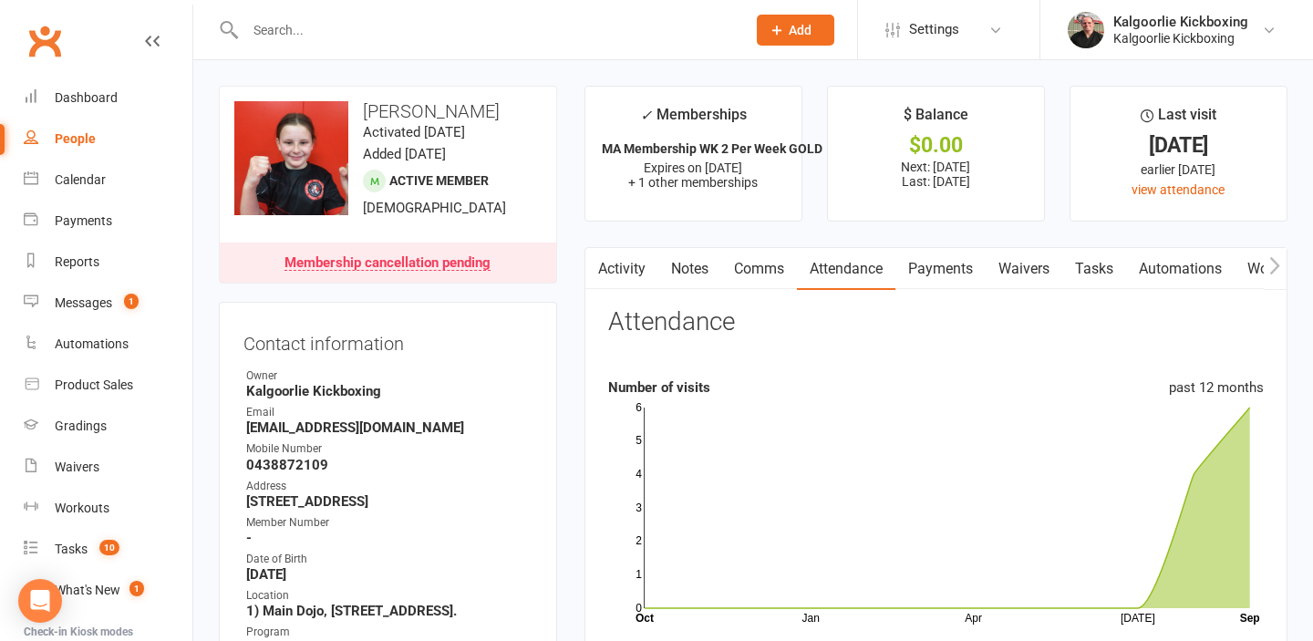
click at [947, 260] on link "Payments" at bounding box center [940, 269] width 90 height 42
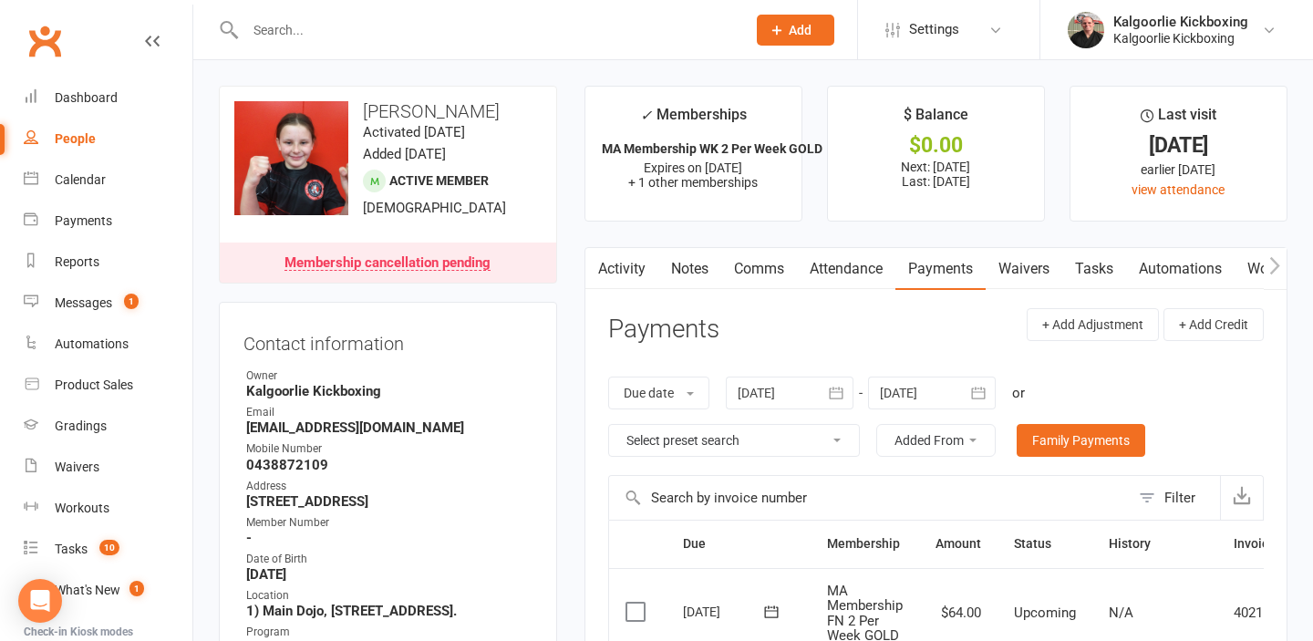
click at [864, 267] on link "Attendance" at bounding box center [846, 269] width 98 height 42
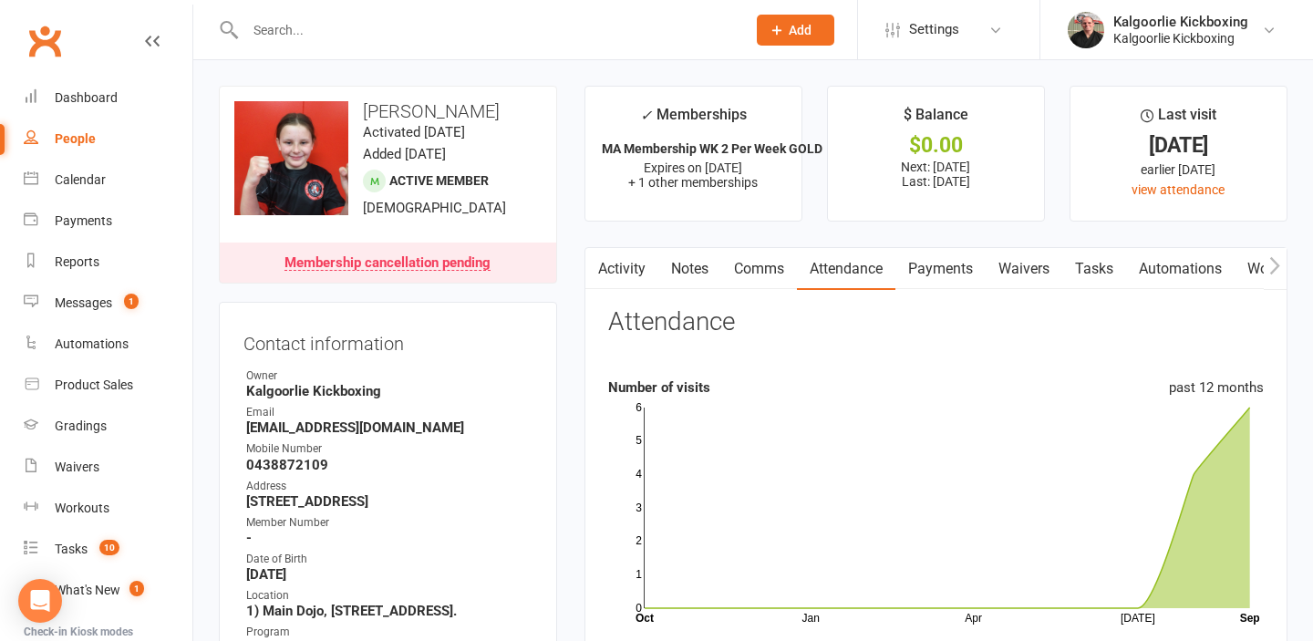
click at [954, 273] on link "Payments" at bounding box center [940, 269] width 90 height 42
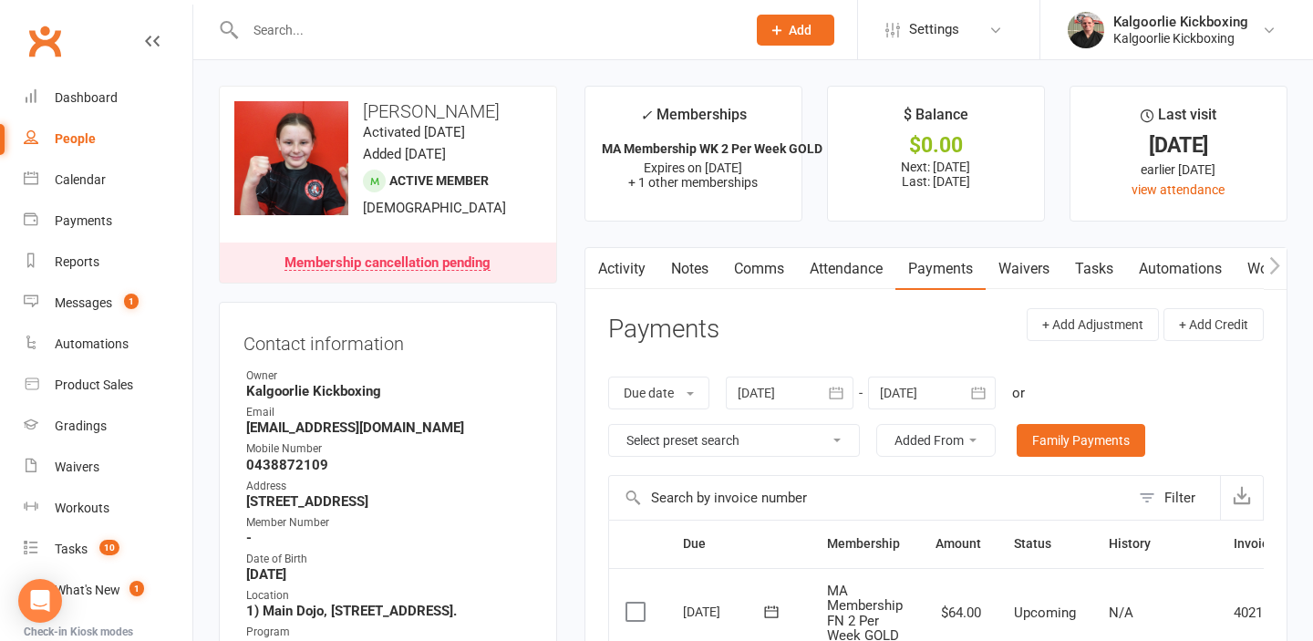
click at [745, 270] on link "Comms" at bounding box center [759, 269] width 76 height 42
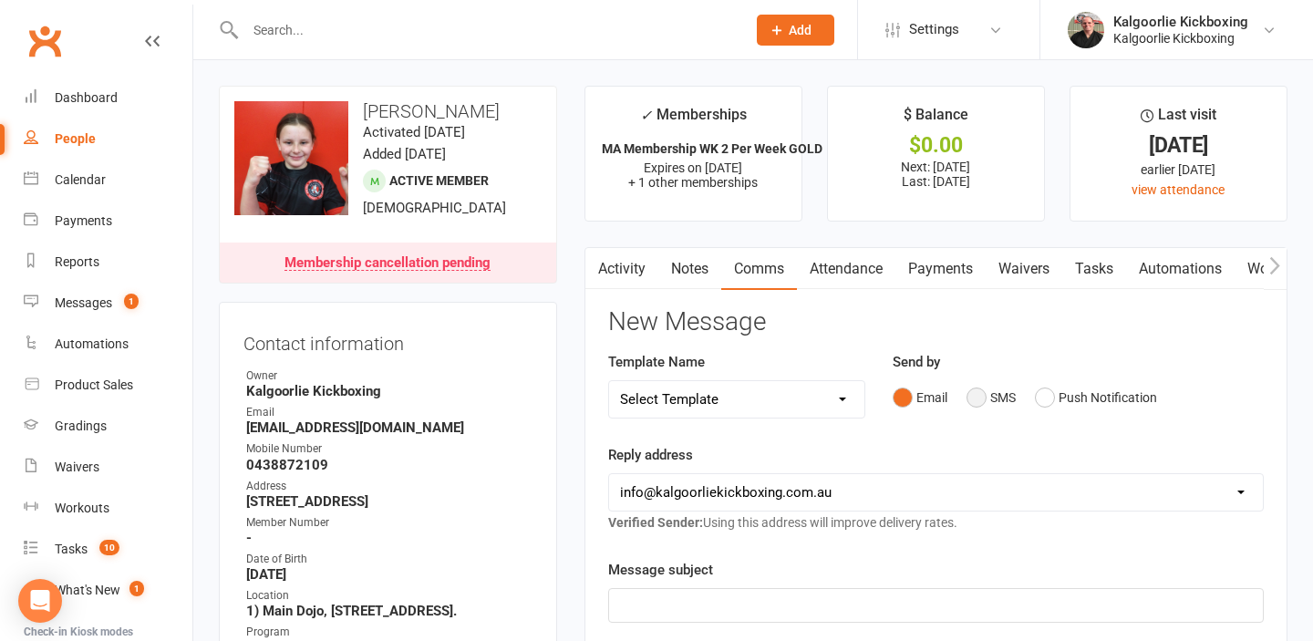
click at [983, 398] on button "SMS" at bounding box center [990, 397] width 49 height 35
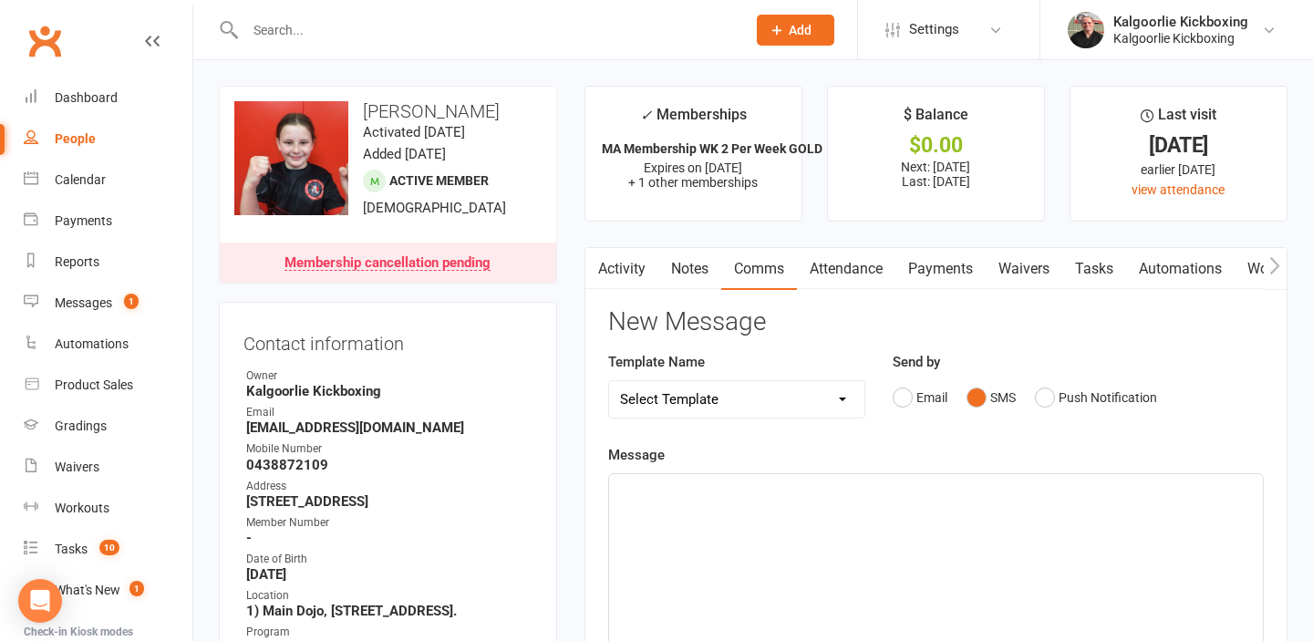
click at [771, 402] on select "Select Template [Email] Development Day Sparring & BJJ [Email] Dog Training Lev…" at bounding box center [736, 399] width 255 height 36
select select "7"
click at [609, 381] on select "Select Template [Email] Development Day Sparring & BJJ [Email] Dog Training Lev…" at bounding box center [736, 399] width 255 height 36
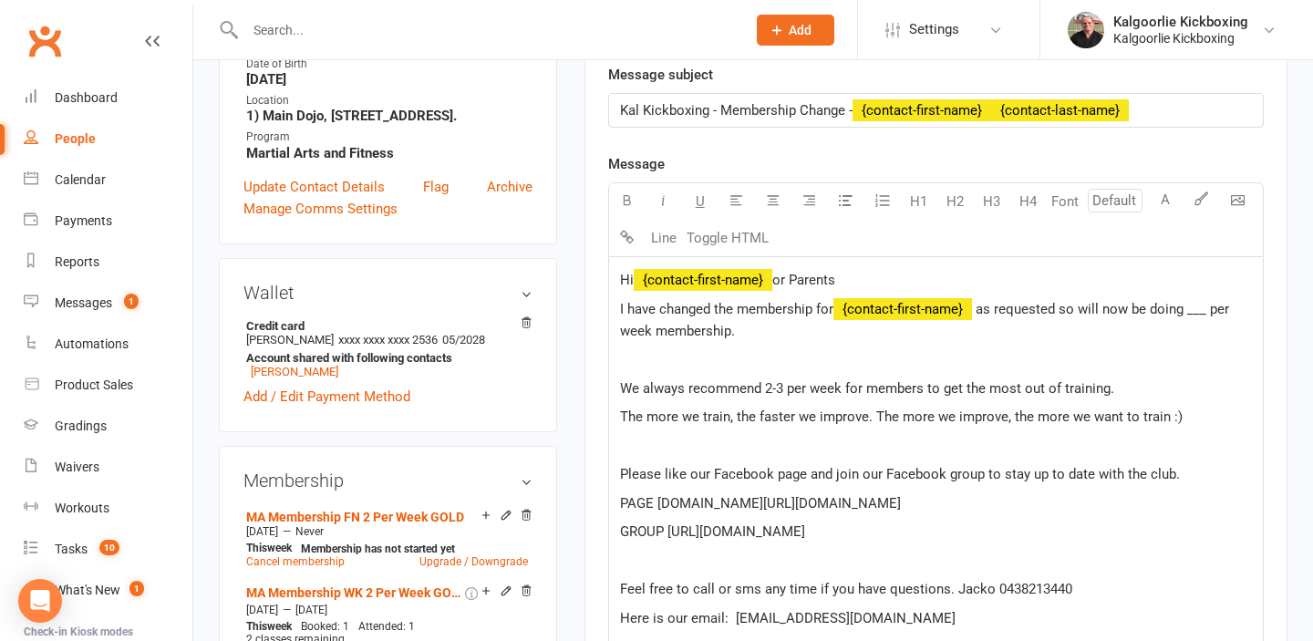
scroll to position [496, 0]
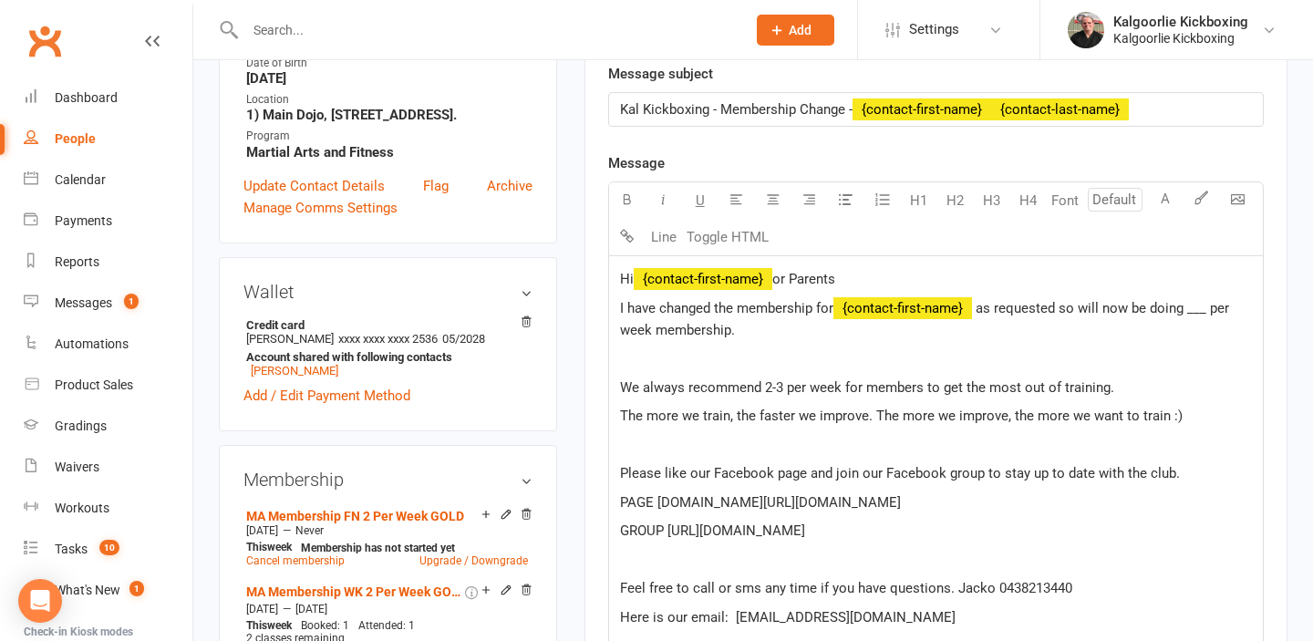
click at [1211, 308] on span "as requested so will now be doing ___ per week membership." at bounding box center [926, 319] width 613 height 38
click at [731, 330] on span "as requested so will now be doing 2 per week membership." at bounding box center [936, 319] width 633 height 38
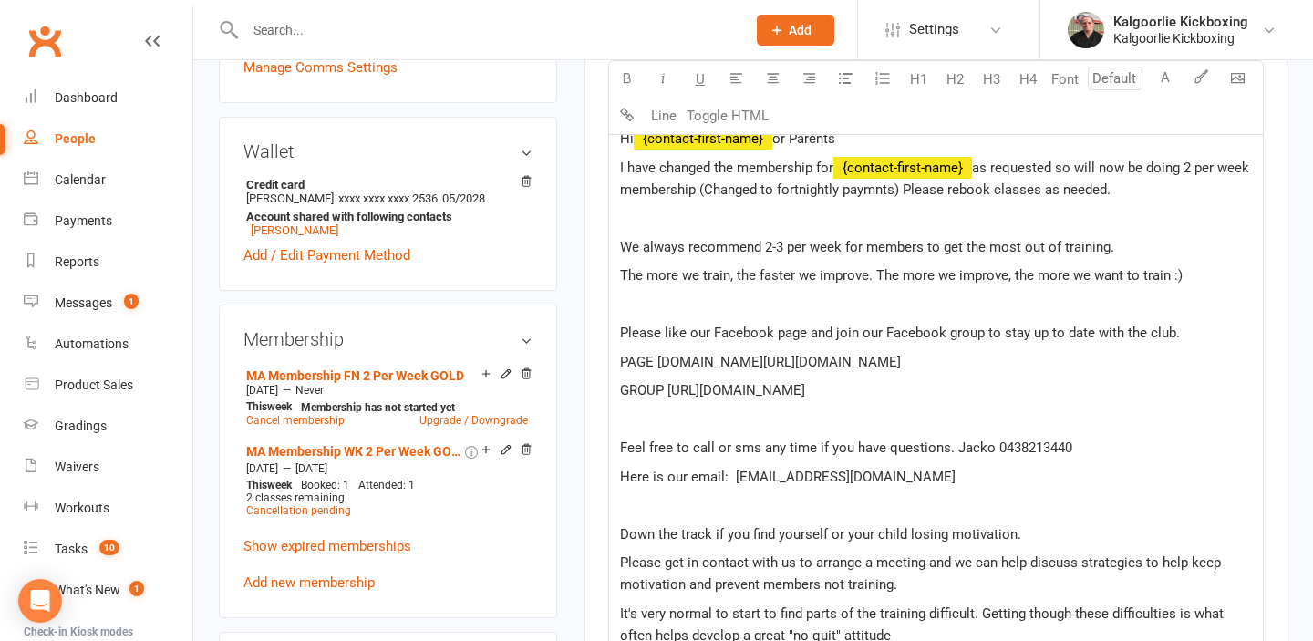
scroll to position [629, 0]
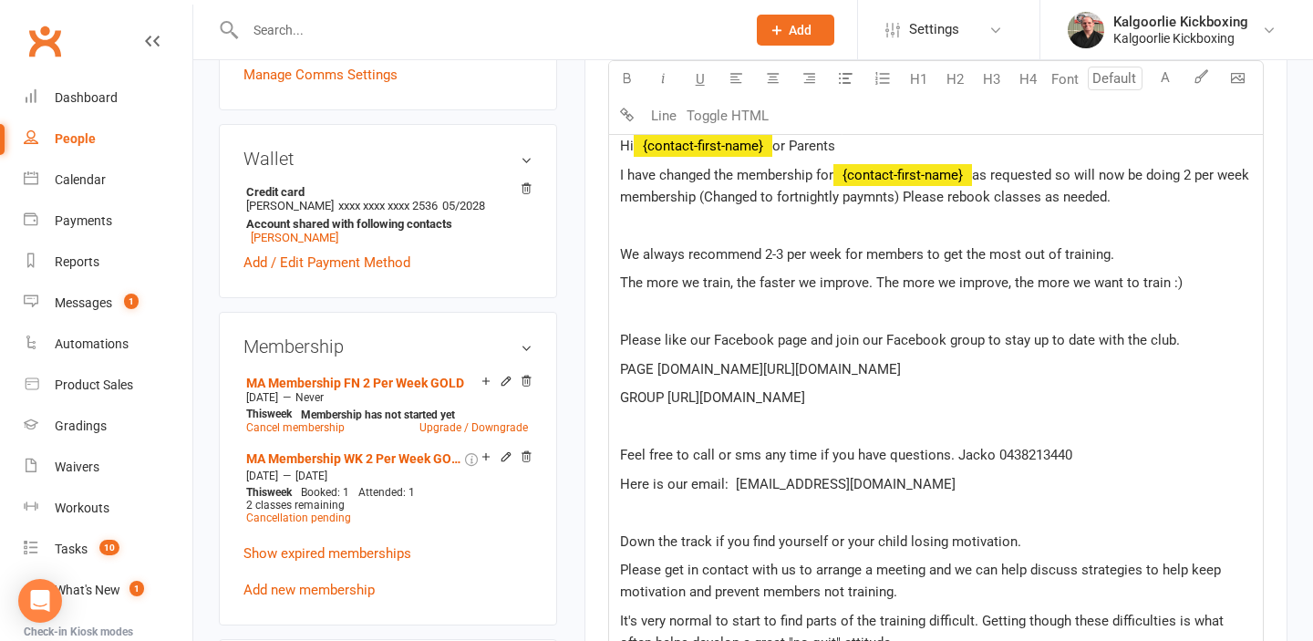
drag, startPoint x: 938, startPoint y: 198, endPoint x: 1149, endPoint y: 199, distance: 210.6
click at [1149, 200] on p "I have changed the membership for ﻿ {contact-first-name} as requested so will n…" at bounding box center [936, 186] width 632 height 44
click at [629, 83] on icon "button" at bounding box center [627, 78] width 14 height 14
click at [863, 311] on p at bounding box center [936, 312] width 632 height 22
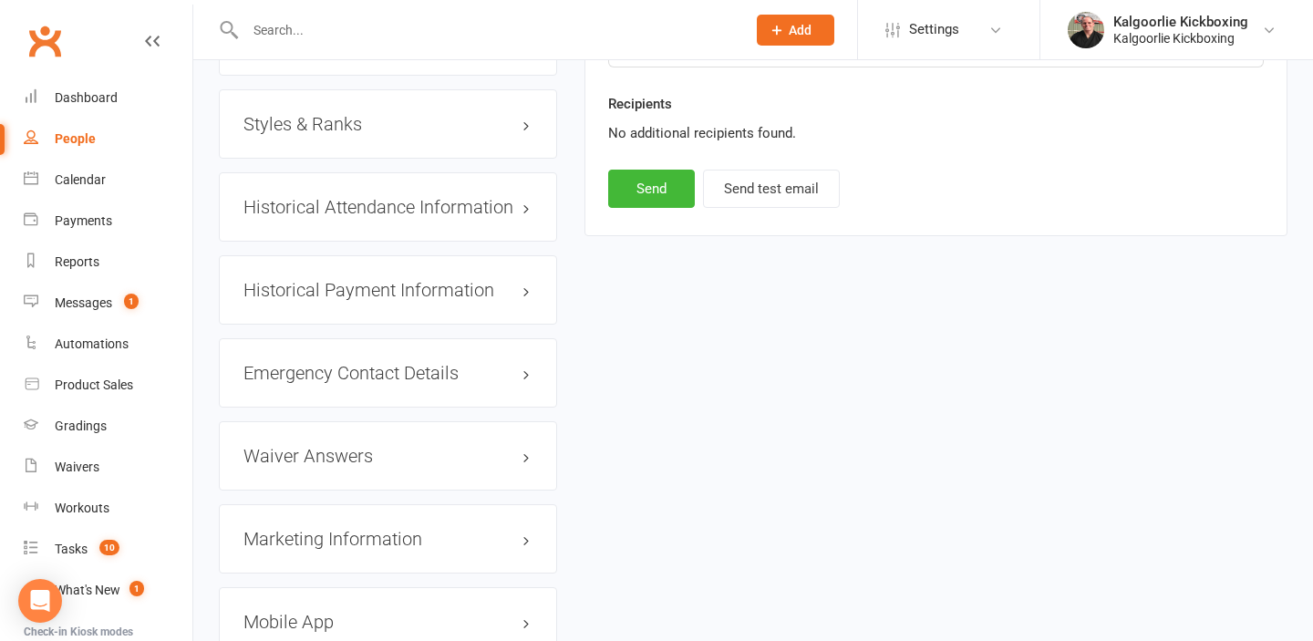
scroll to position [1750, 0]
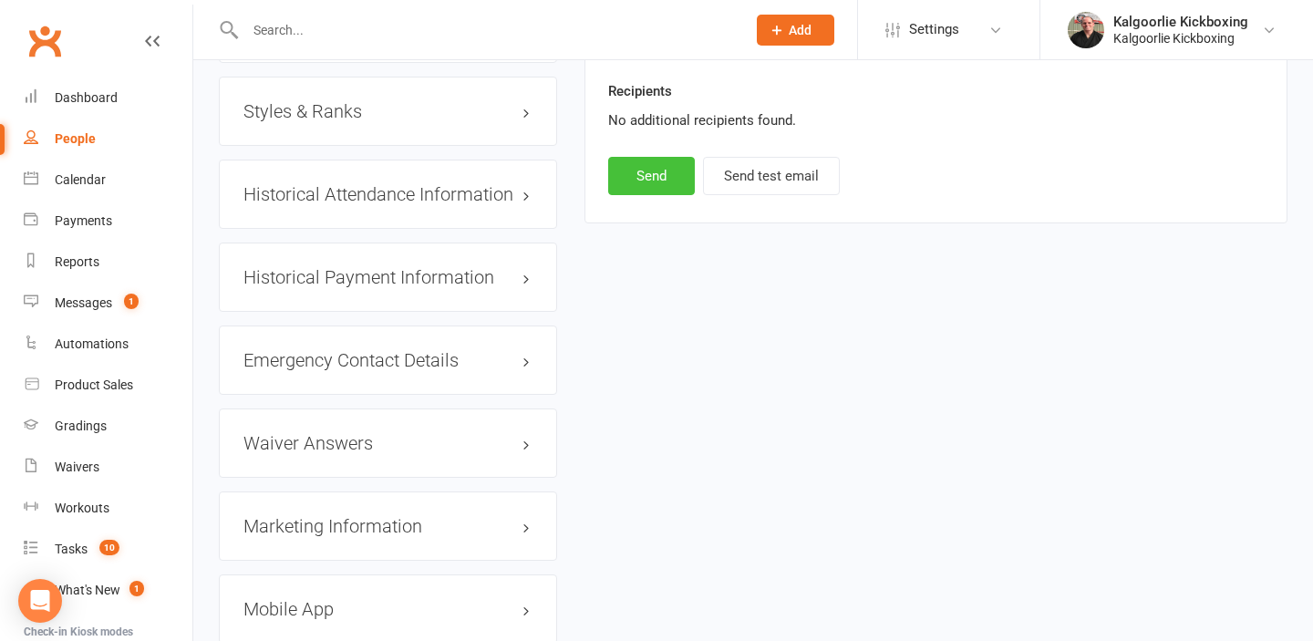
click at [656, 182] on button "Send" at bounding box center [651, 176] width 87 height 38
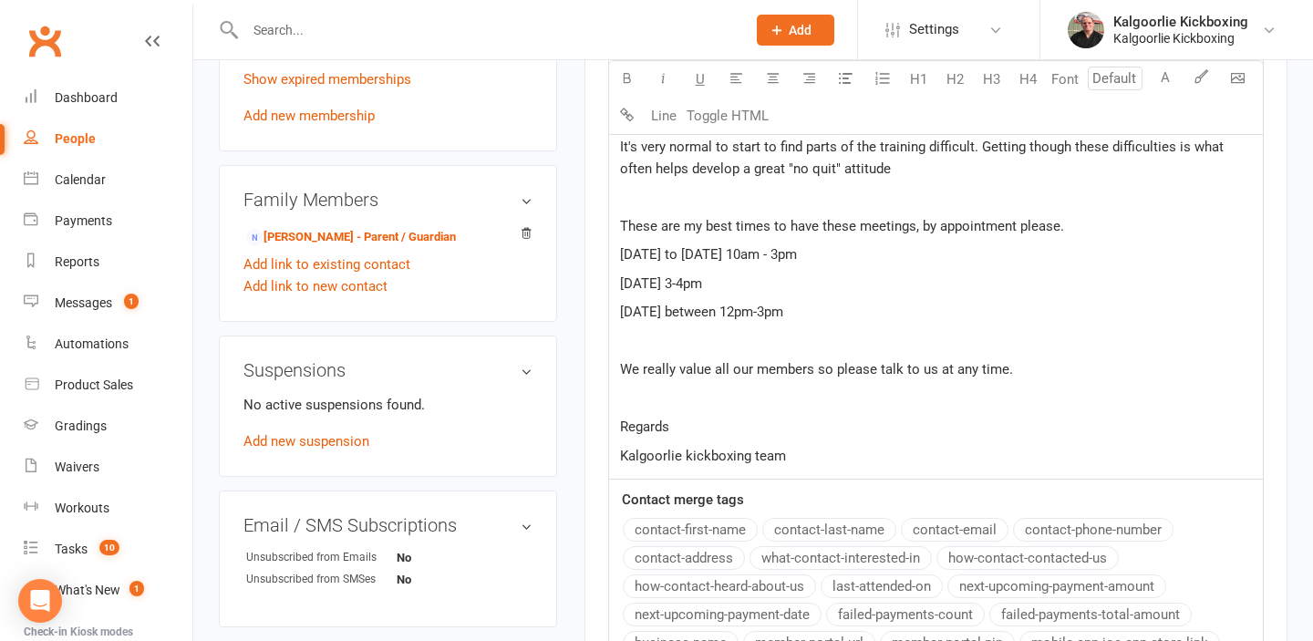
select select
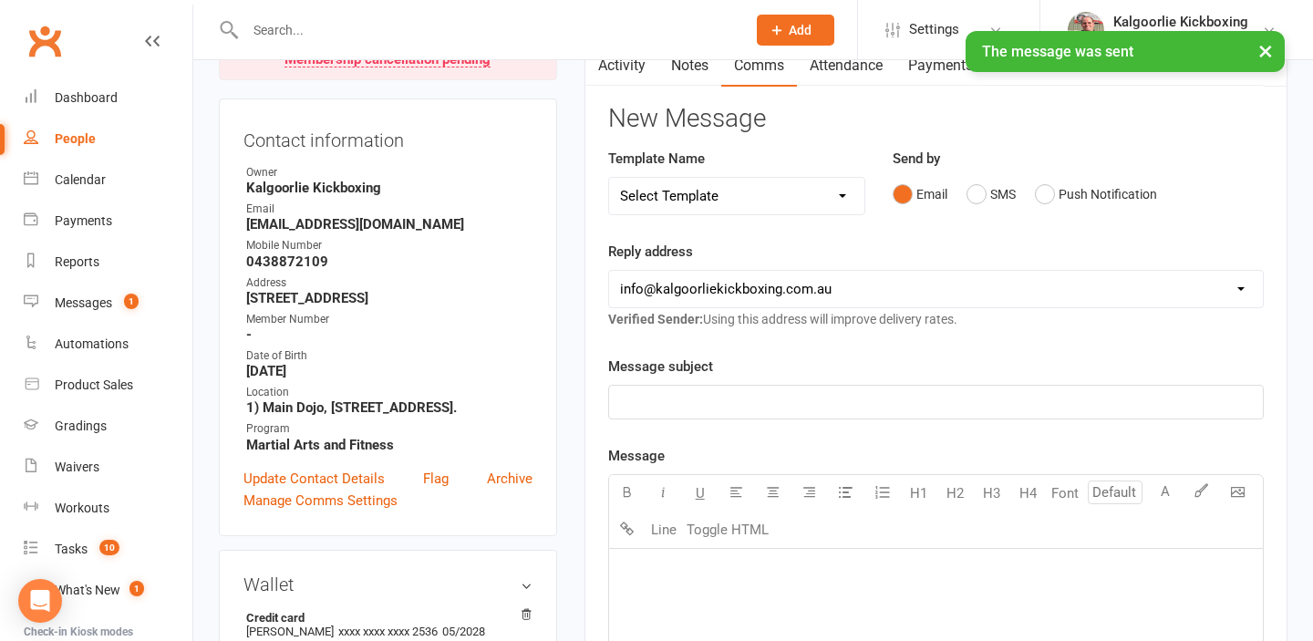
scroll to position [0, 0]
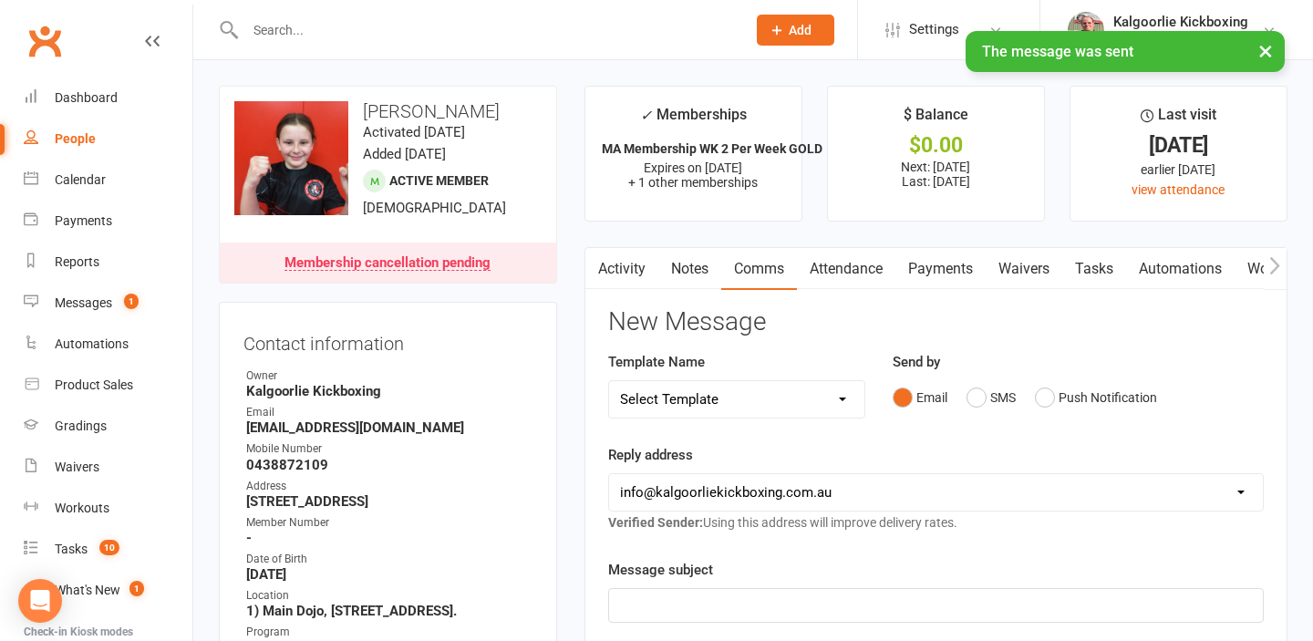
click at [614, 267] on link "Activity" at bounding box center [621, 269] width 73 height 42
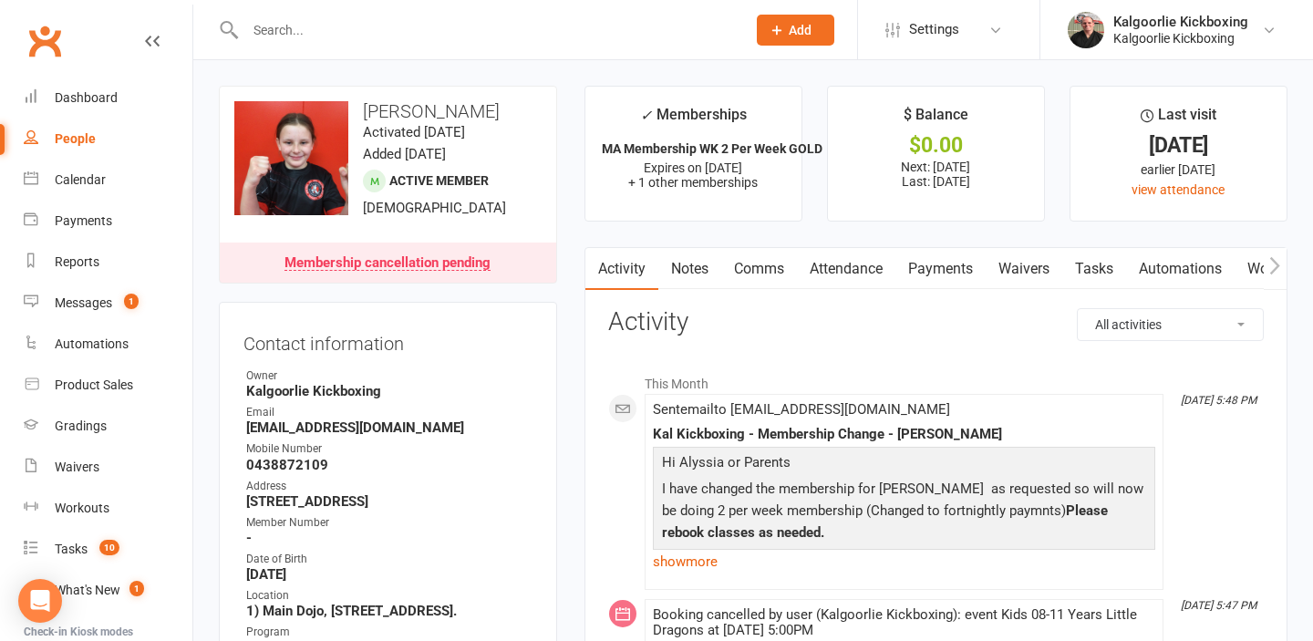
click at [346, 29] on input "text" at bounding box center [486, 30] width 493 height 26
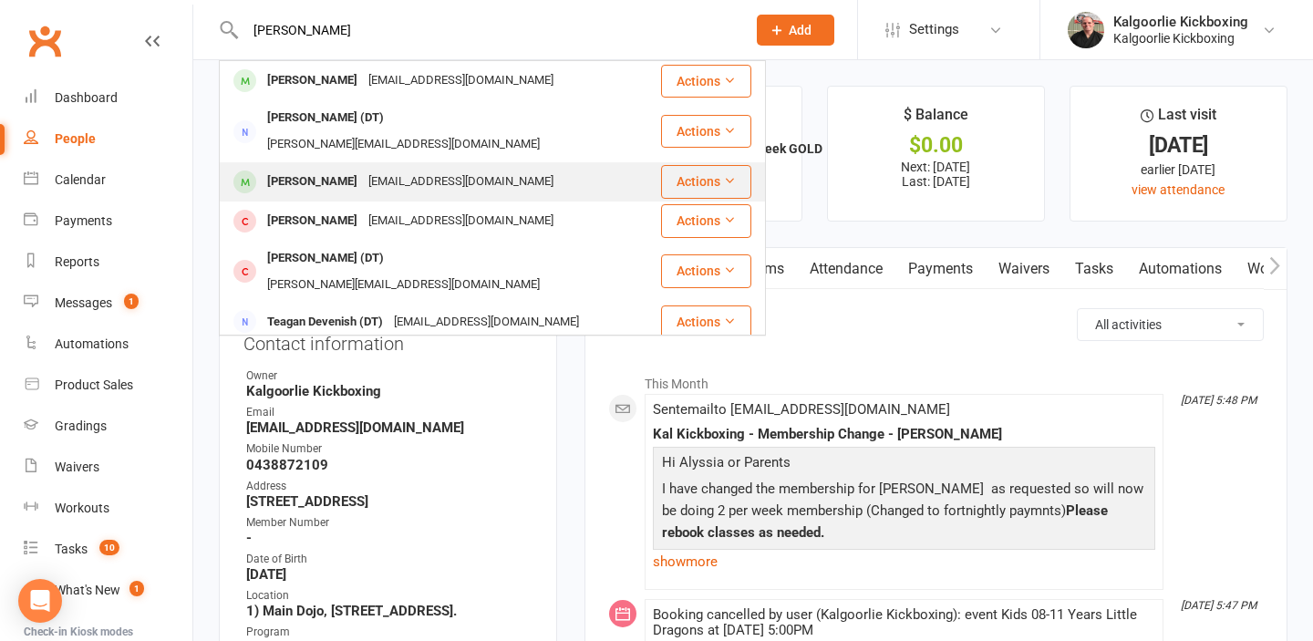
type input "[PERSON_NAME]"
click at [363, 169] on div "[PERSON_NAME]" at bounding box center [312, 182] width 101 height 26
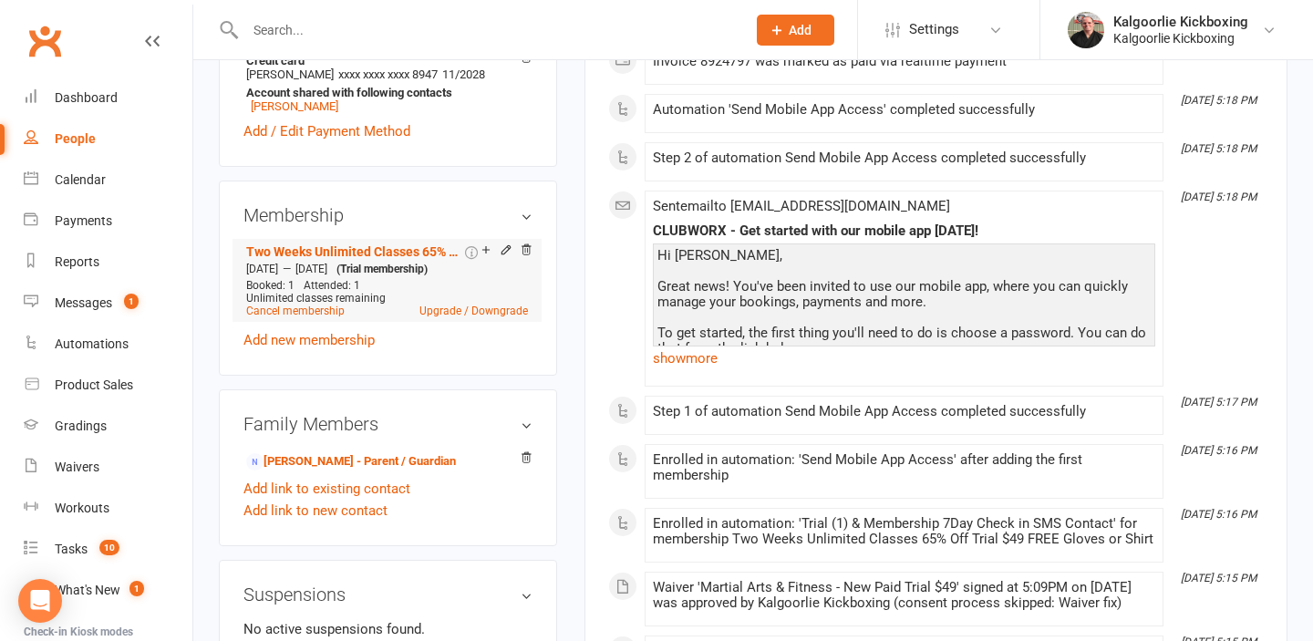
scroll to position [732, 0]
click at [314, 472] on link "[PERSON_NAME] - Parent / Guardian" at bounding box center [351, 462] width 210 height 19
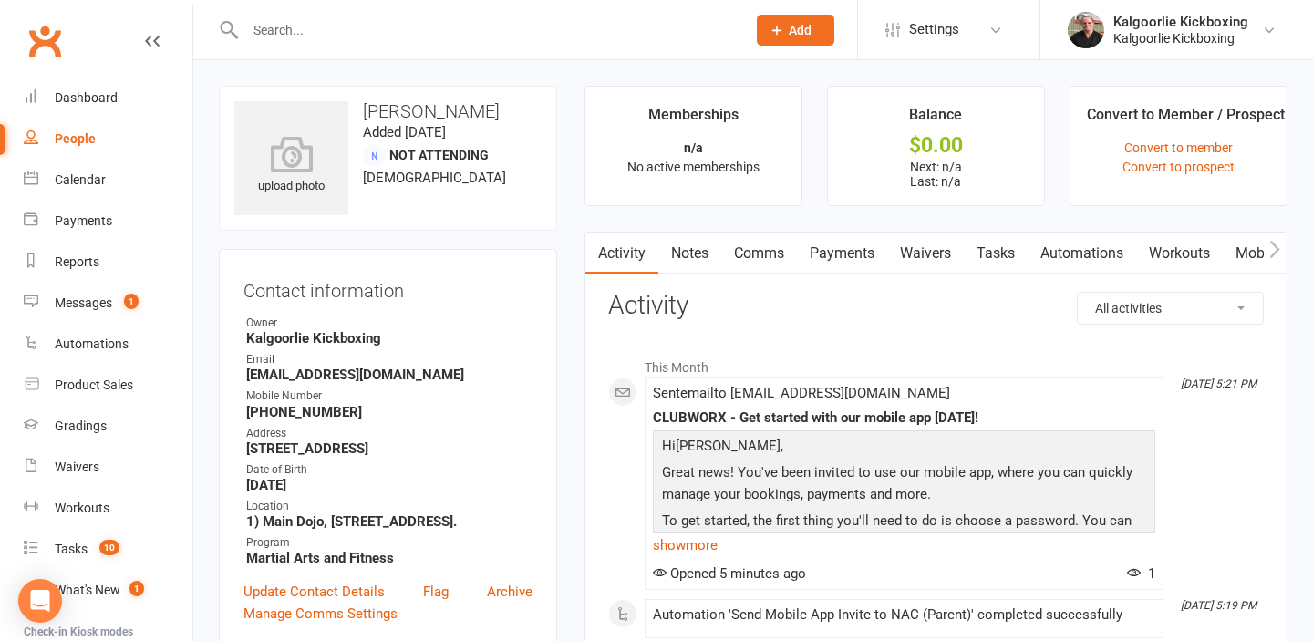
click at [430, 26] on input "text" at bounding box center [486, 30] width 493 height 26
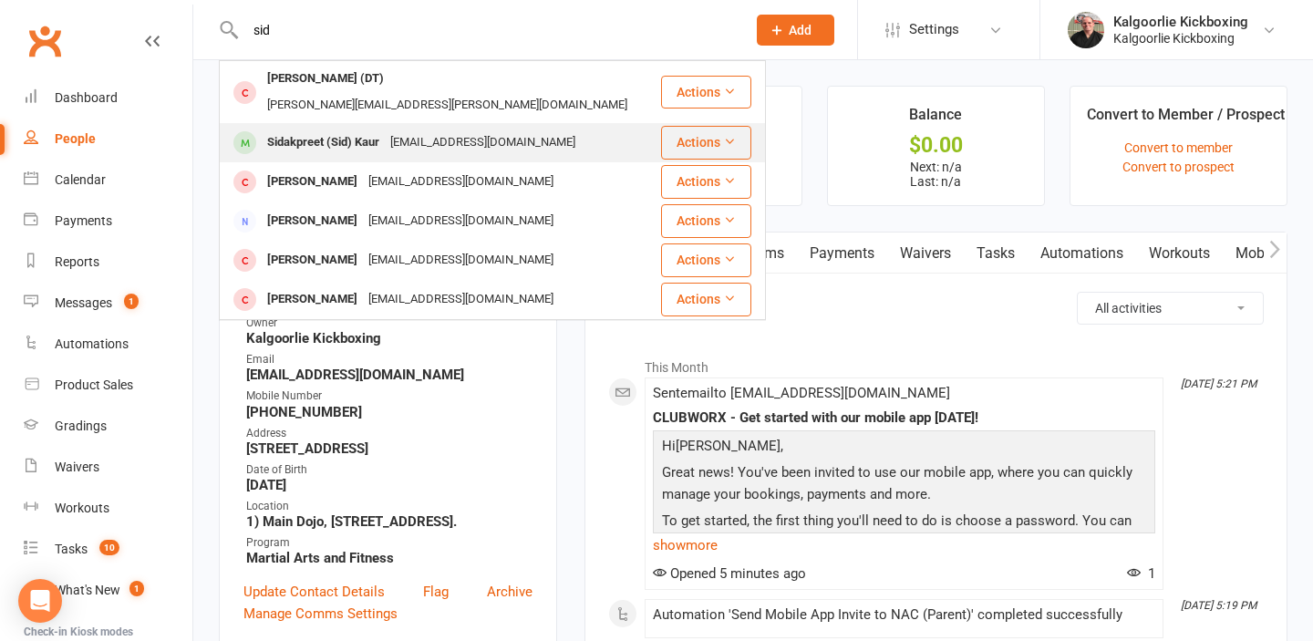
type input "sid"
click at [410, 129] on div "[EMAIL_ADDRESS][DOMAIN_NAME]" at bounding box center [483, 142] width 196 height 26
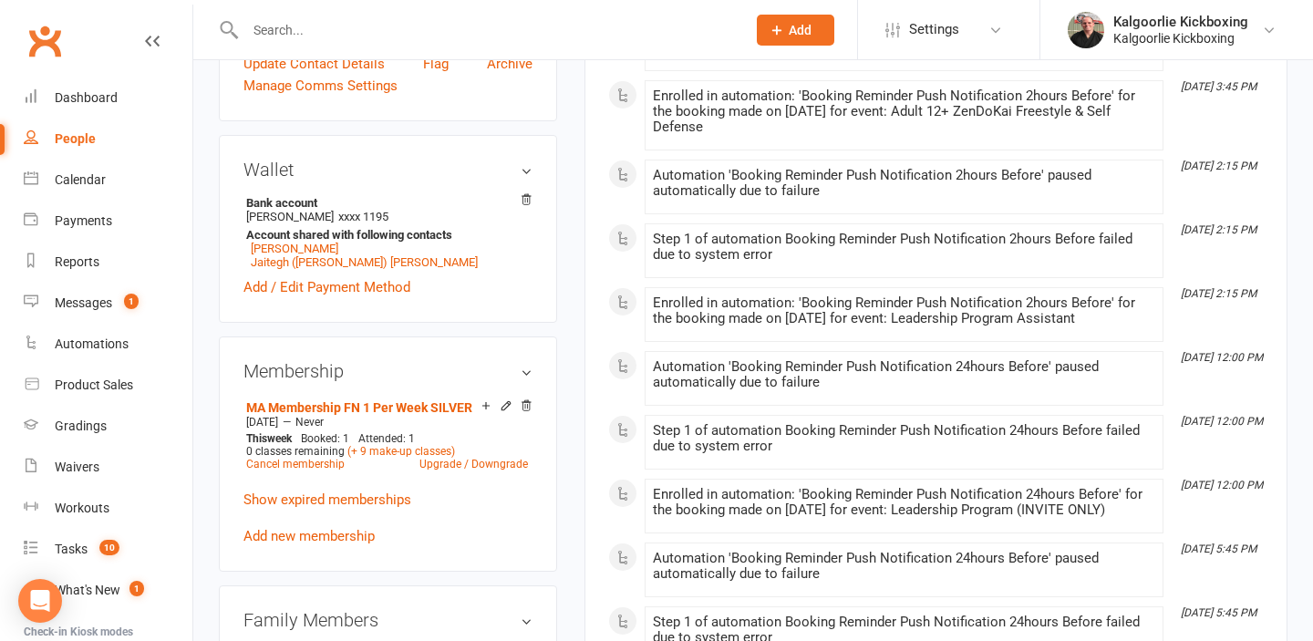
scroll to position [573, 0]
